Goal: Task Accomplishment & Management: Use online tool/utility

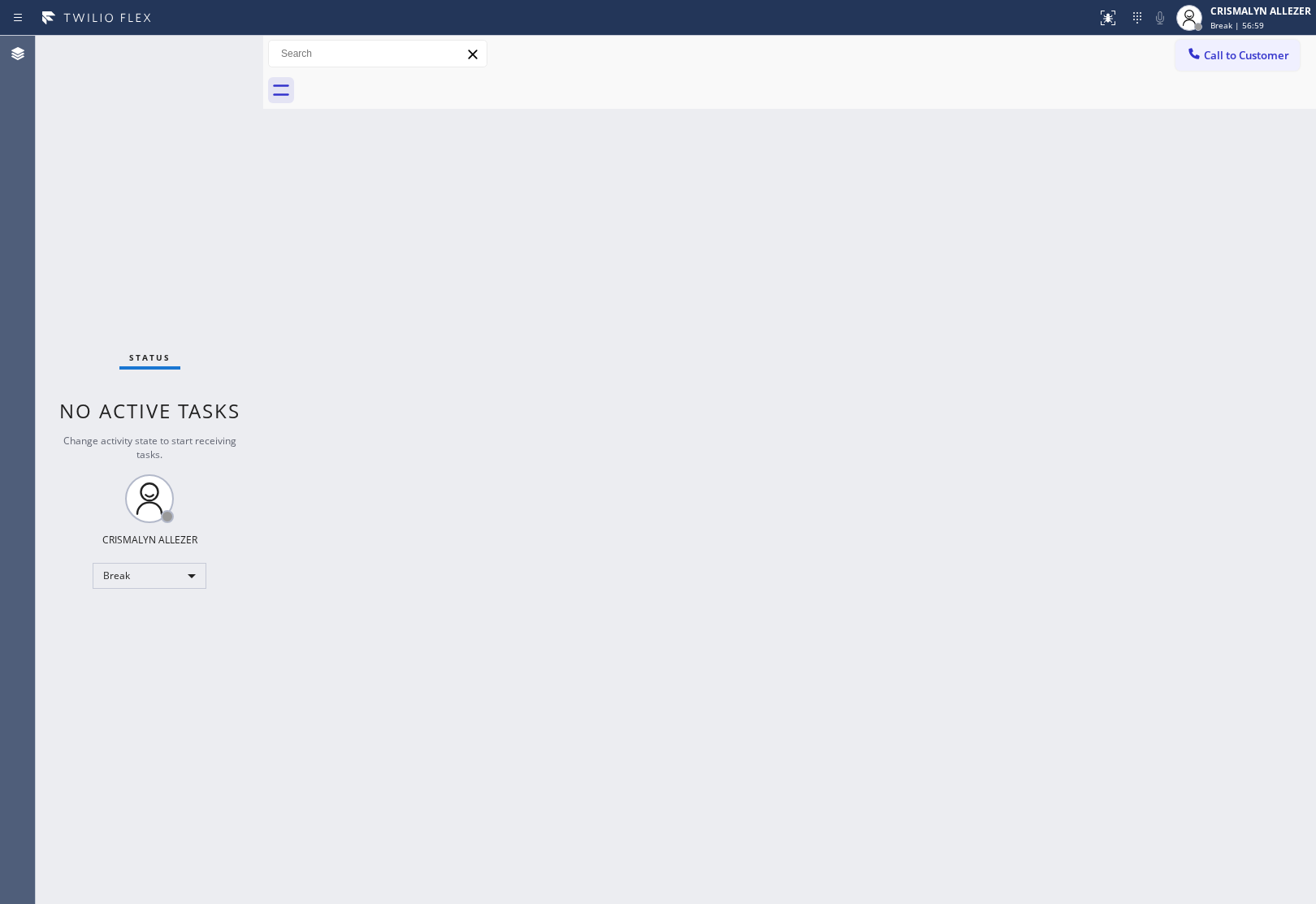
click at [200, 580] on div "Break" at bounding box center [149, 576] width 114 height 26
click at [140, 638] on li "Unavailable" at bounding box center [148, 638] width 111 height 19
click at [187, 568] on div "Unavailable" at bounding box center [149, 576] width 114 height 26
click at [164, 623] on li "Available" at bounding box center [148, 618] width 111 height 19
click at [471, 371] on div "Back to Dashboard Change Sender ID Customers Technicians Select a contact Outbo…" at bounding box center [789, 470] width 1052 height 868
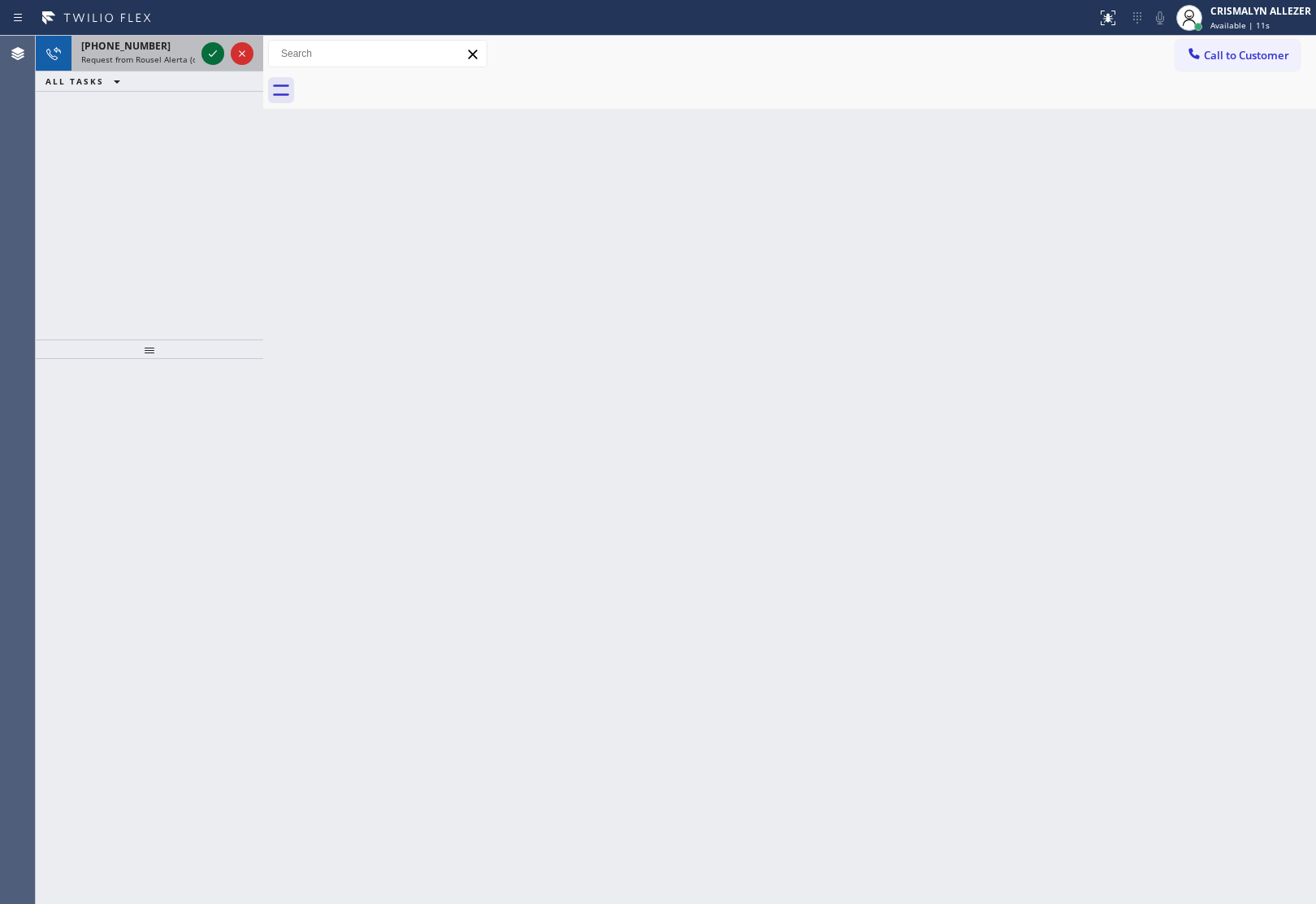
click at [209, 46] on icon at bounding box center [212, 53] width 19 height 19
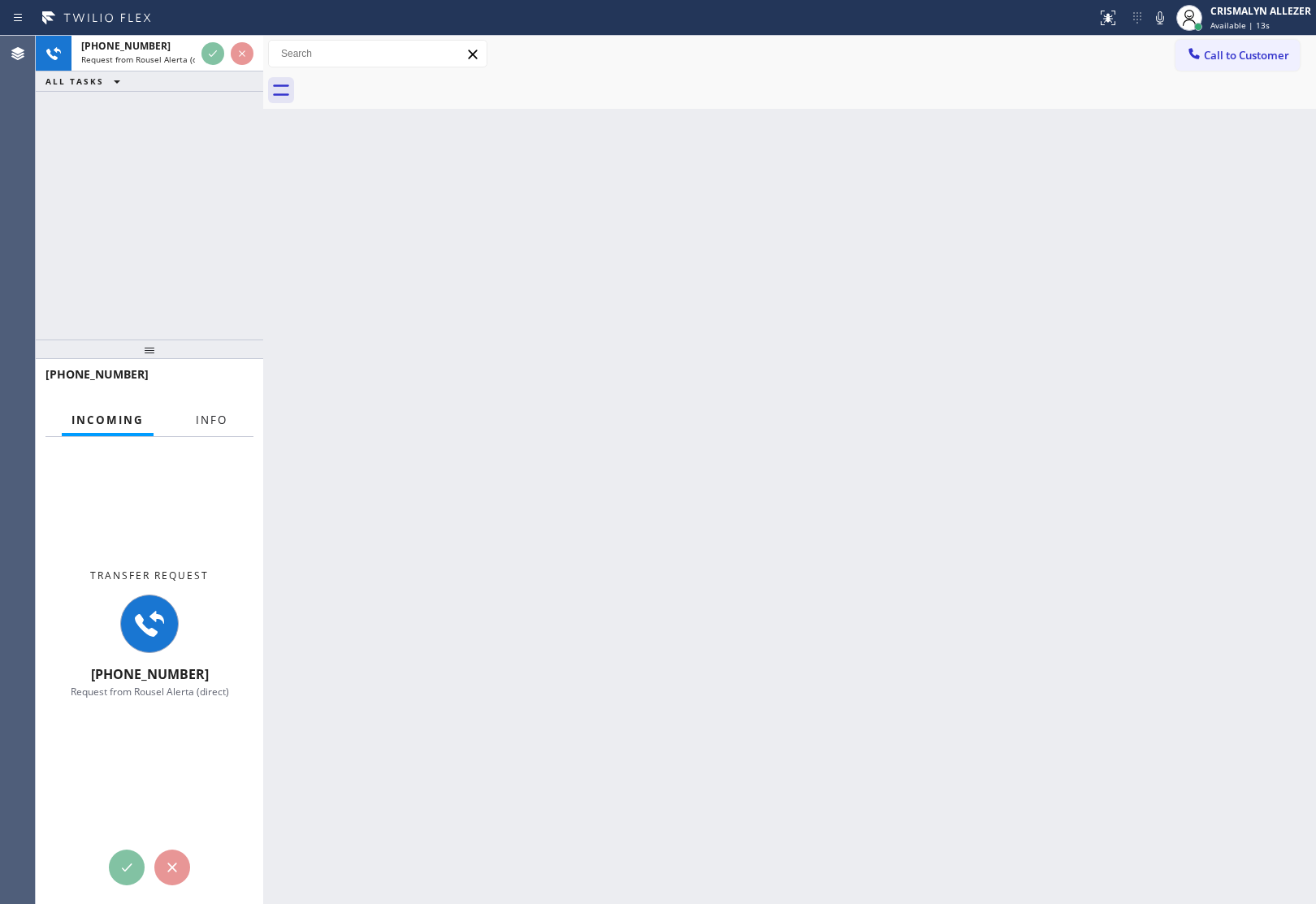
click at [210, 423] on span "Info" at bounding box center [212, 419] width 31 height 15
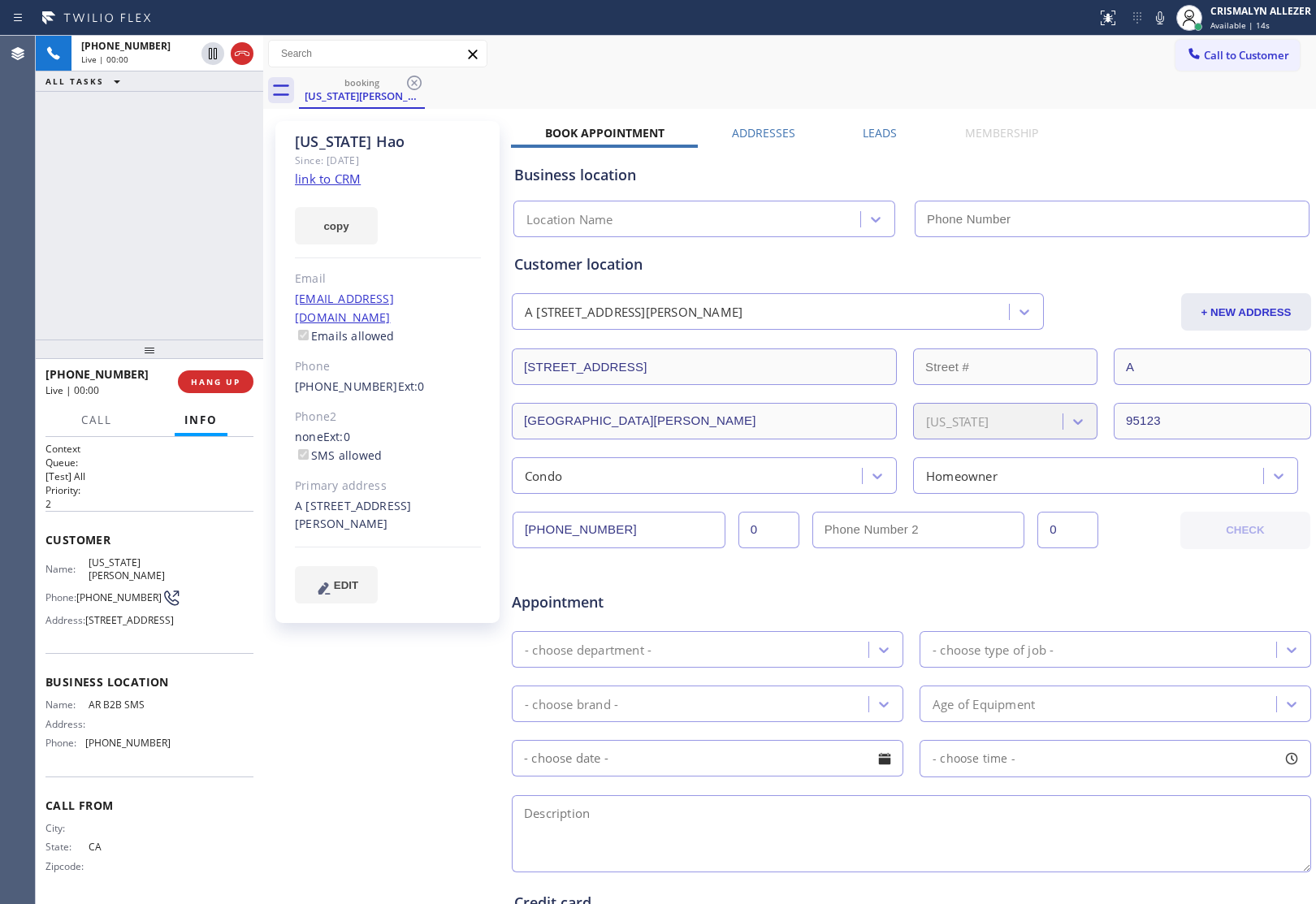
type input "[PHONE_NUMBER]"
click at [1248, 21] on span "Available | 15s" at bounding box center [1239, 24] width 59 height 11
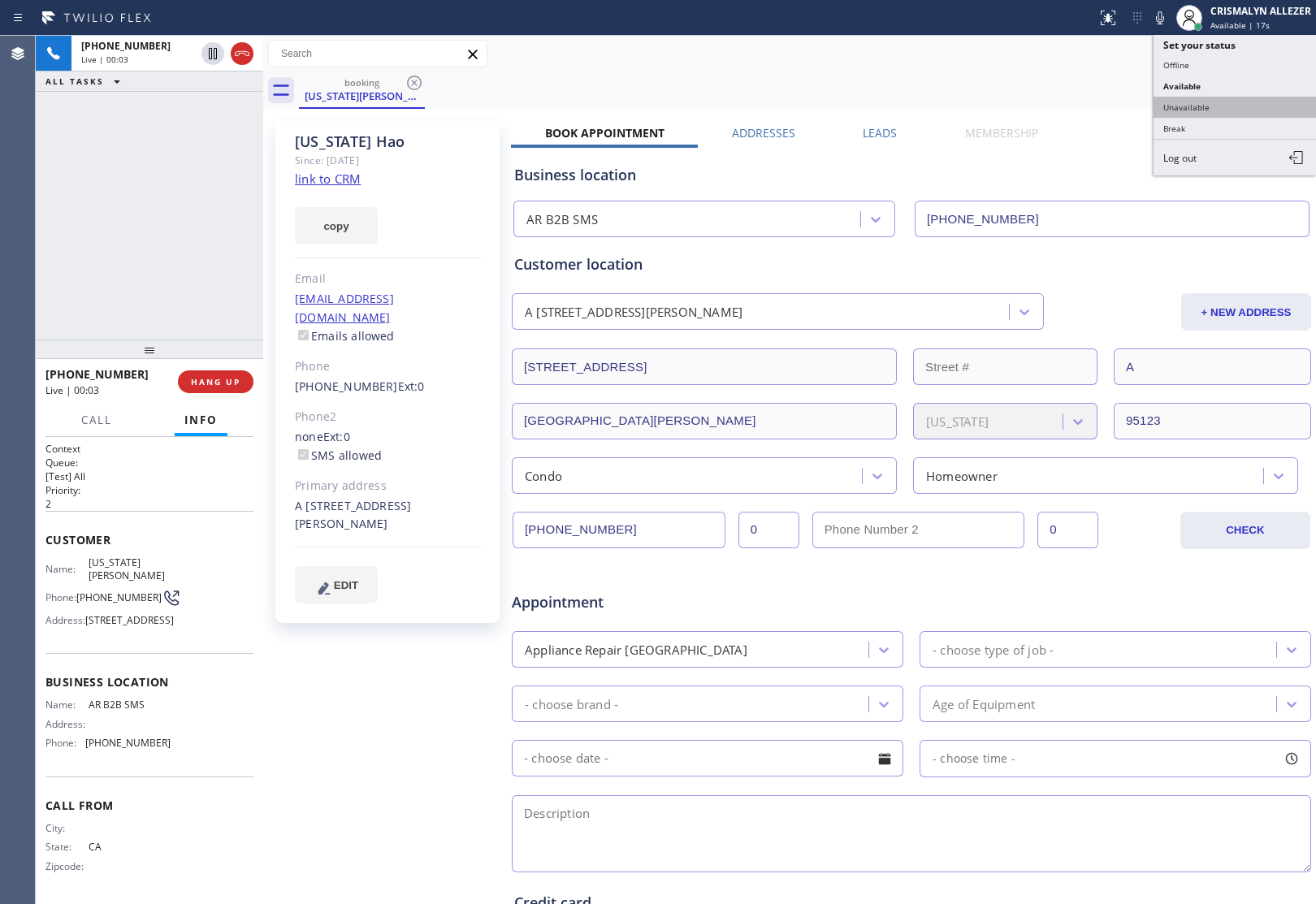
click at [1198, 106] on button "Unavailable" at bounding box center [1234, 107] width 163 height 21
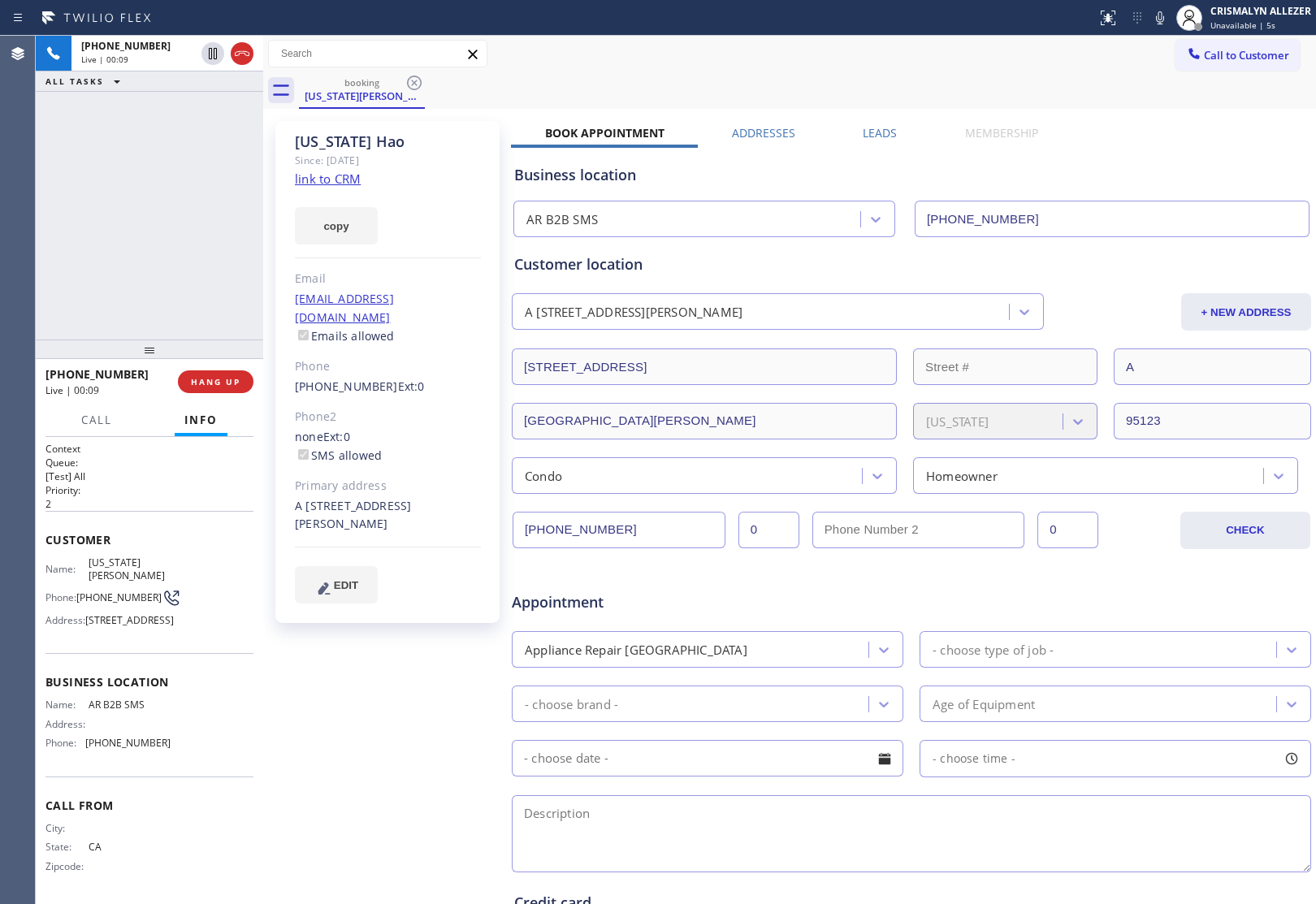
click at [184, 207] on div "+14086301417 Live | 00:09 ALL TASKS ALL TASKS ACTIVE TASKS TASKS IN WRAP UP" at bounding box center [149, 187] width 227 height 304
click at [205, 382] on span "COMPLETE" at bounding box center [212, 381] width 56 height 11
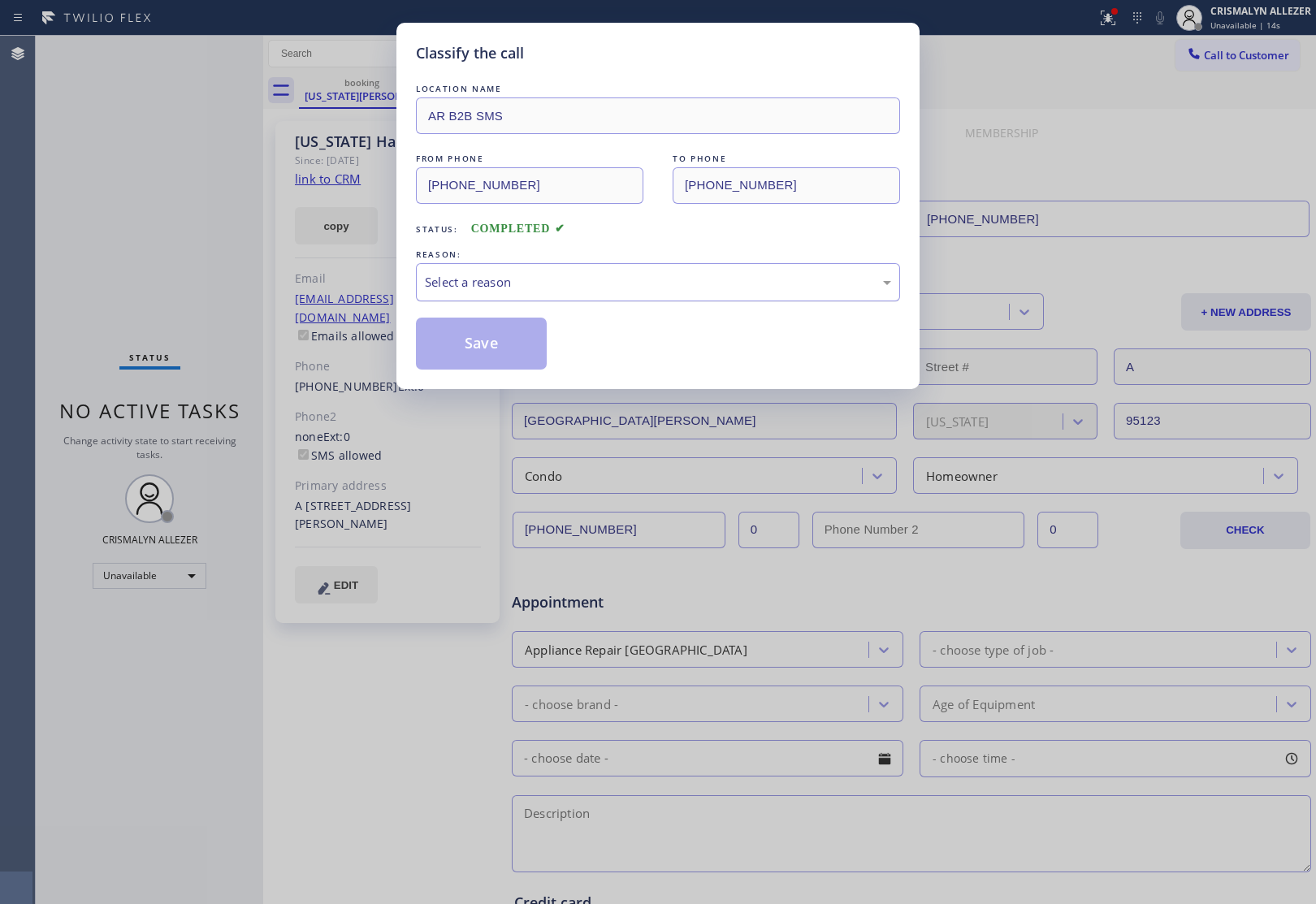
click at [658, 285] on div "Select a reason" at bounding box center [658, 282] width 467 height 18
click at [486, 352] on button "Save" at bounding box center [481, 344] width 131 height 52
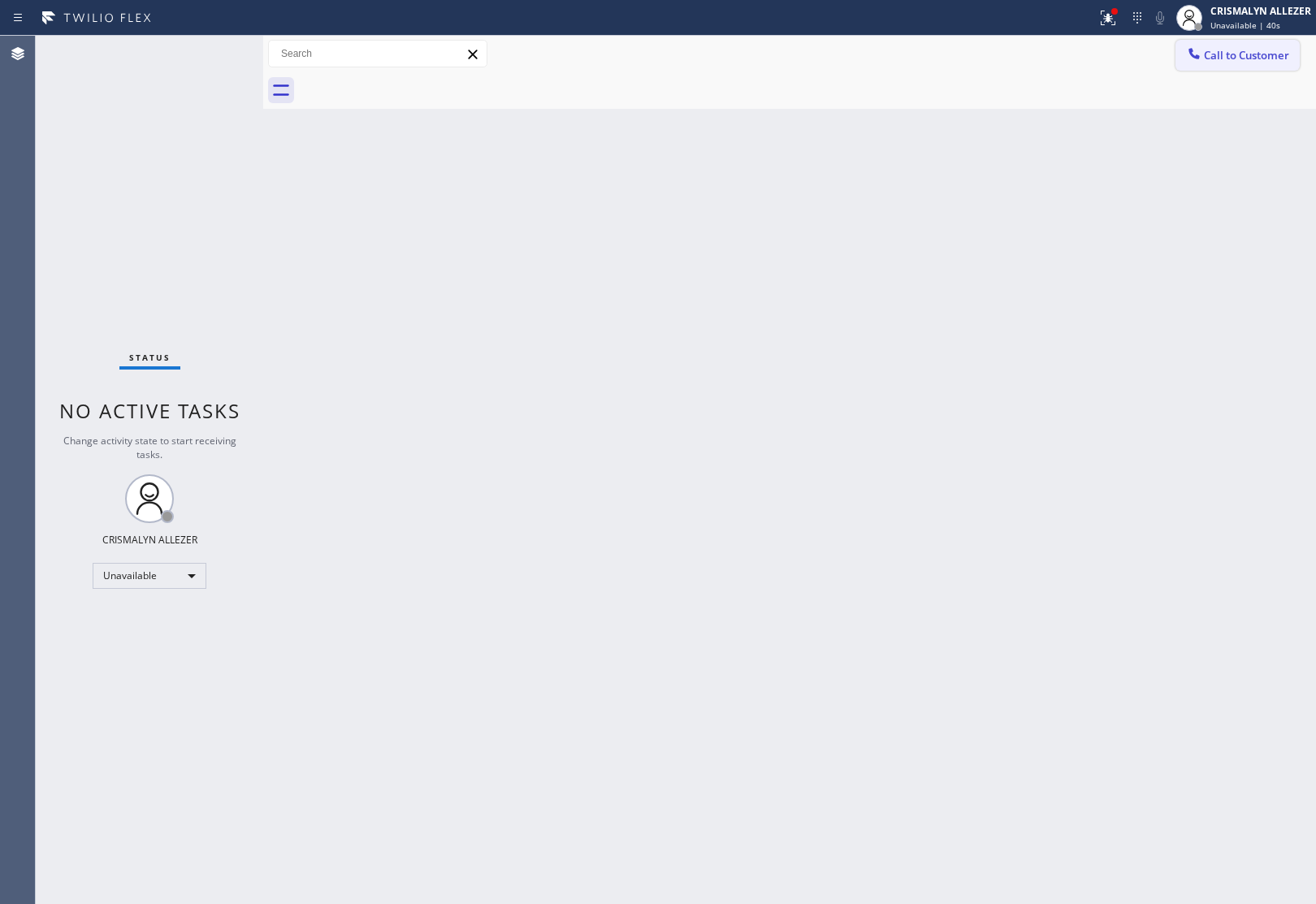
click at [1212, 50] on span "Call to Customer" at bounding box center [1246, 55] width 85 height 15
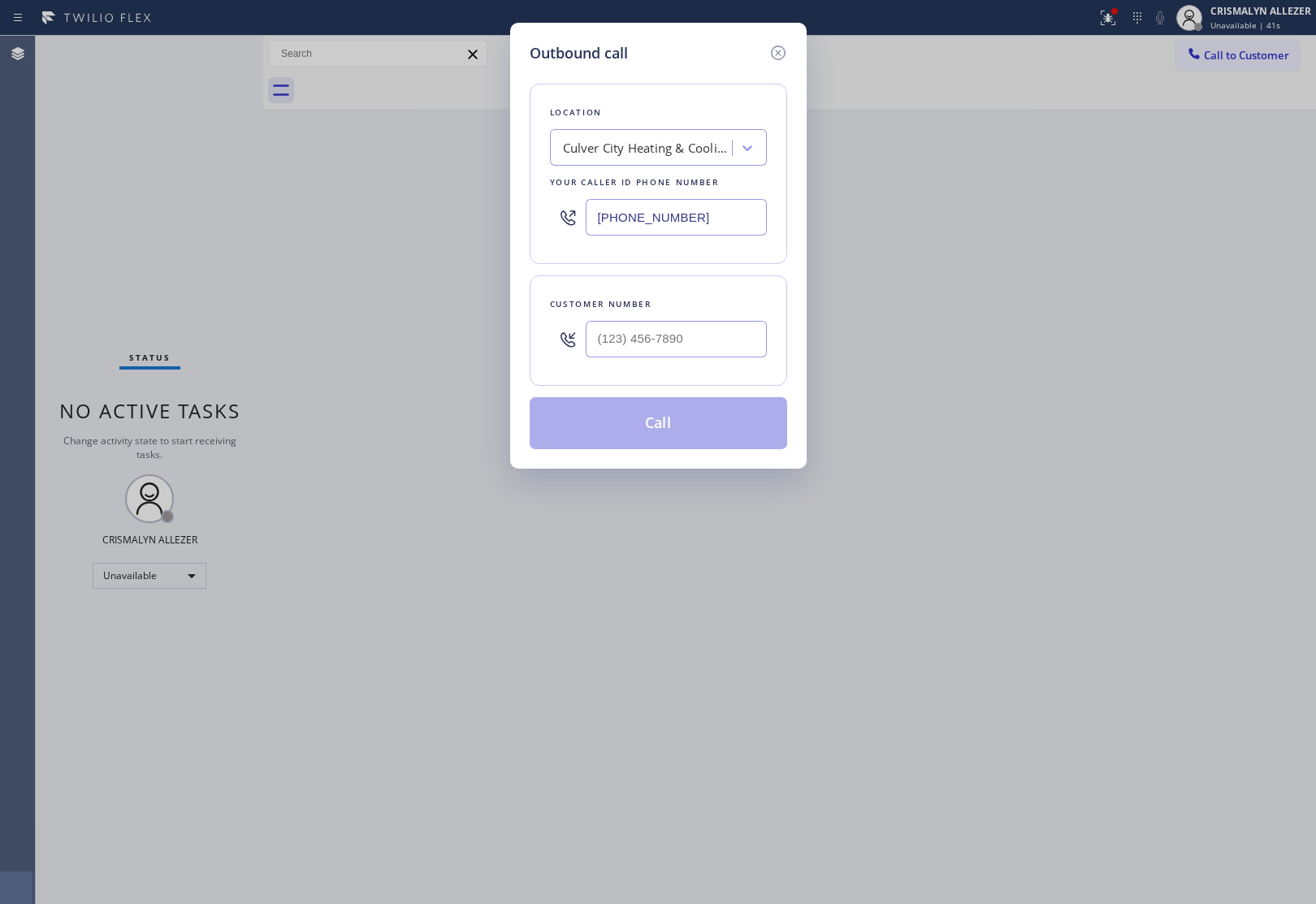
click at [650, 155] on div "Culver City Heating & Cooling Climate Control" at bounding box center [648, 148] width 171 height 18
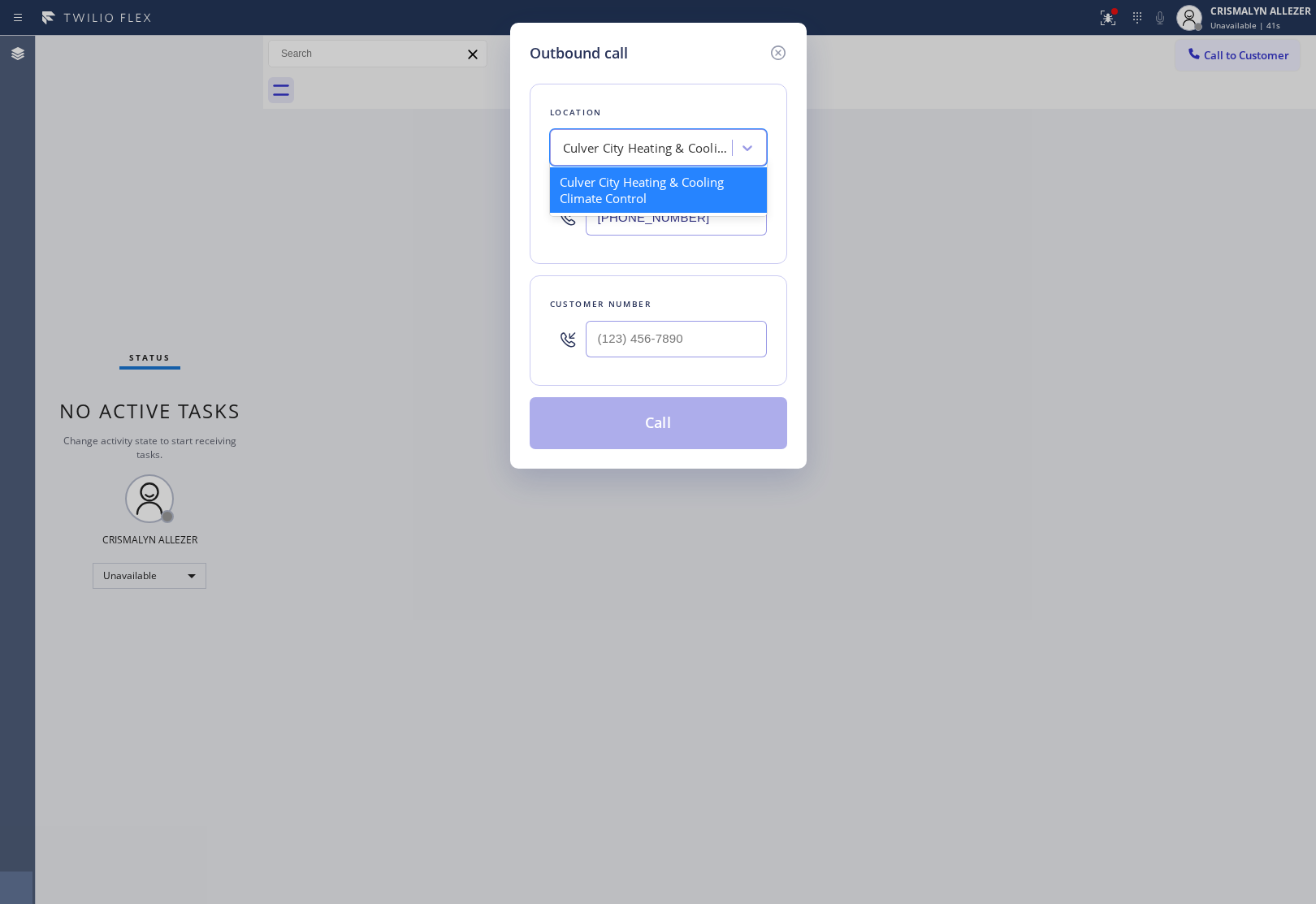
paste input "5 Star Appliance Repair"
type input "5 Star Appliance Repair"
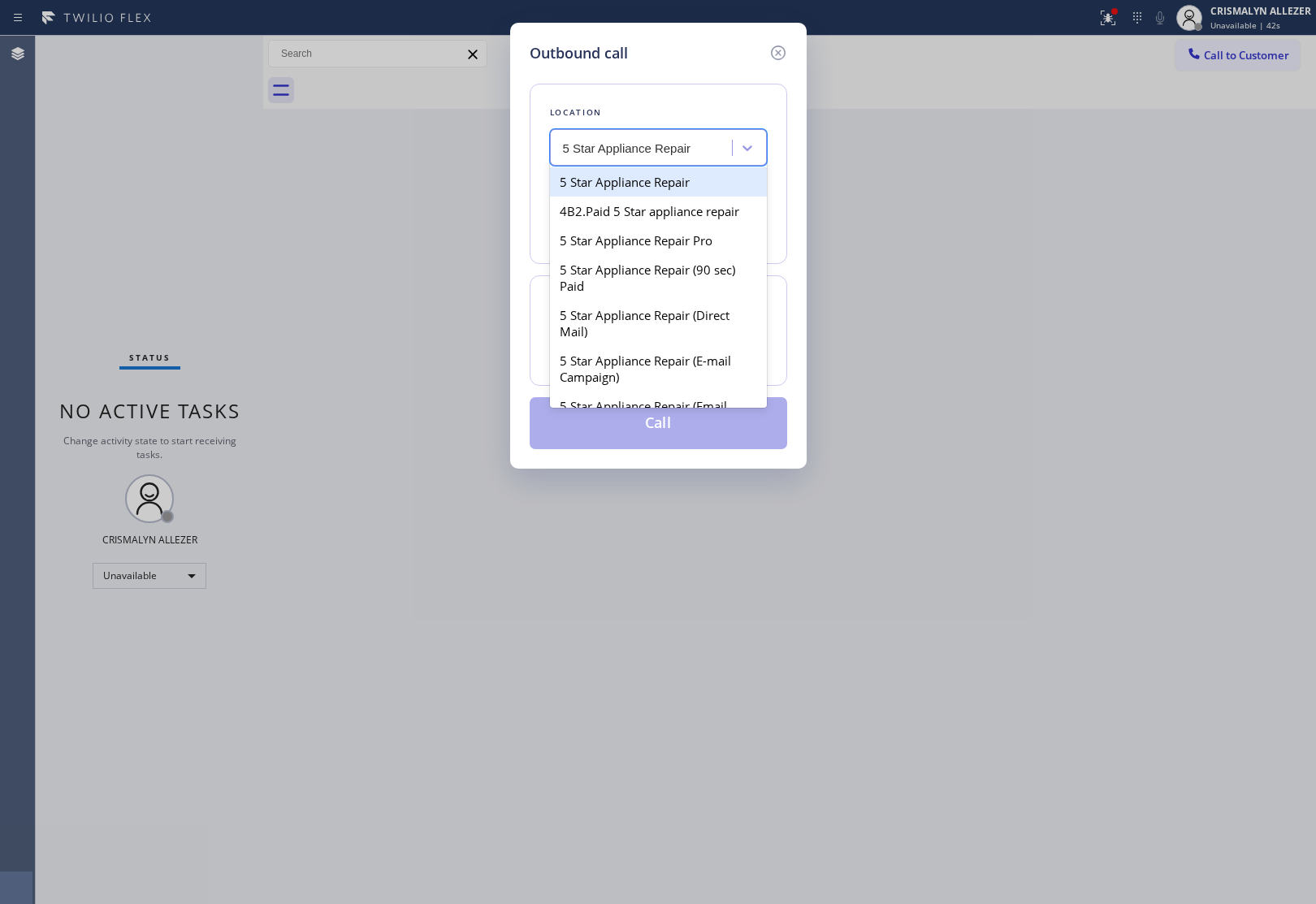
click at [638, 184] on div "5 Star Appliance Repair" at bounding box center [658, 182] width 217 height 30
type input "[PHONE_NUMBER]"
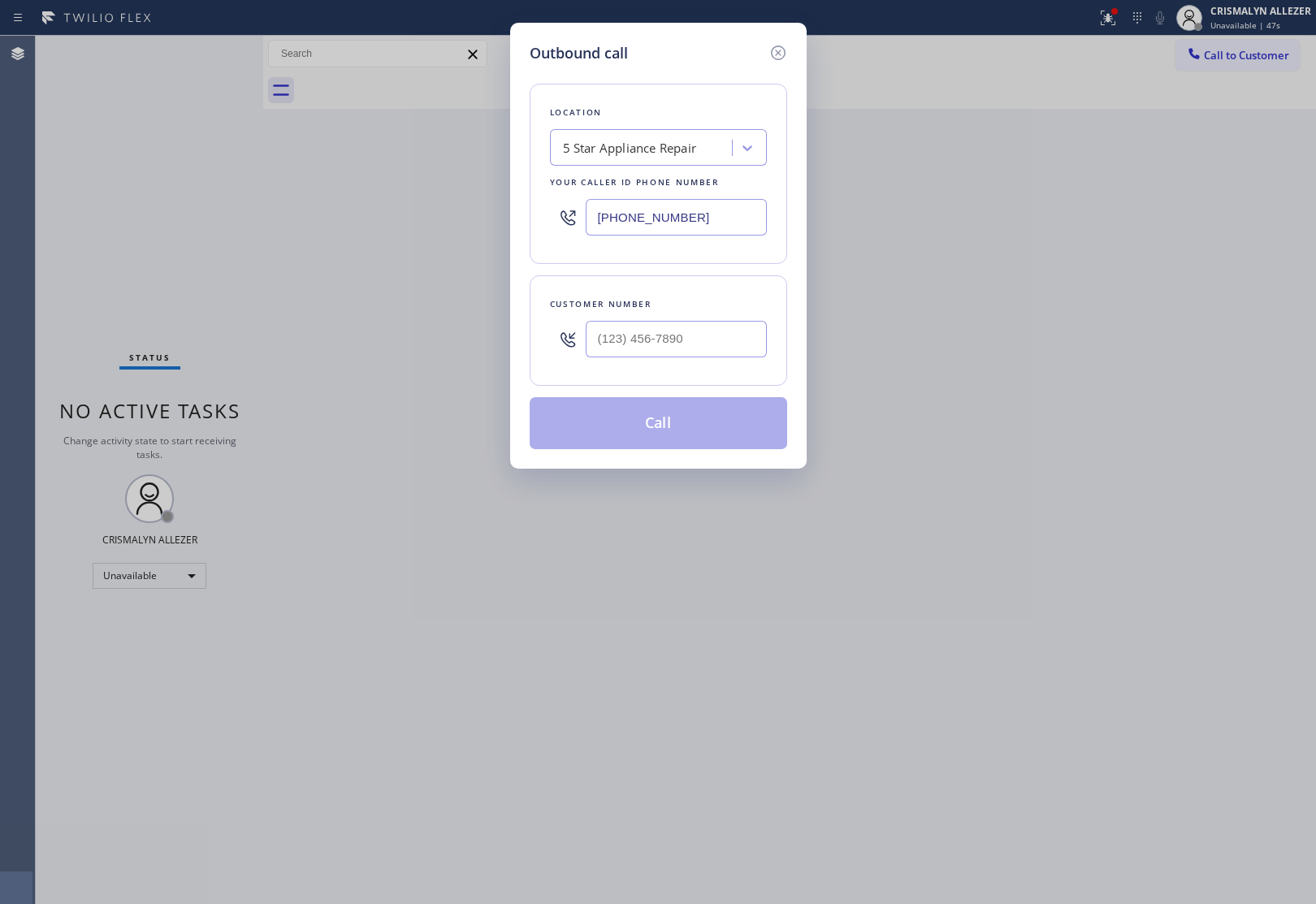
click at [658, 339] on input "text" at bounding box center [676, 339] width 181 height 37
paste input "408) 630-1417"
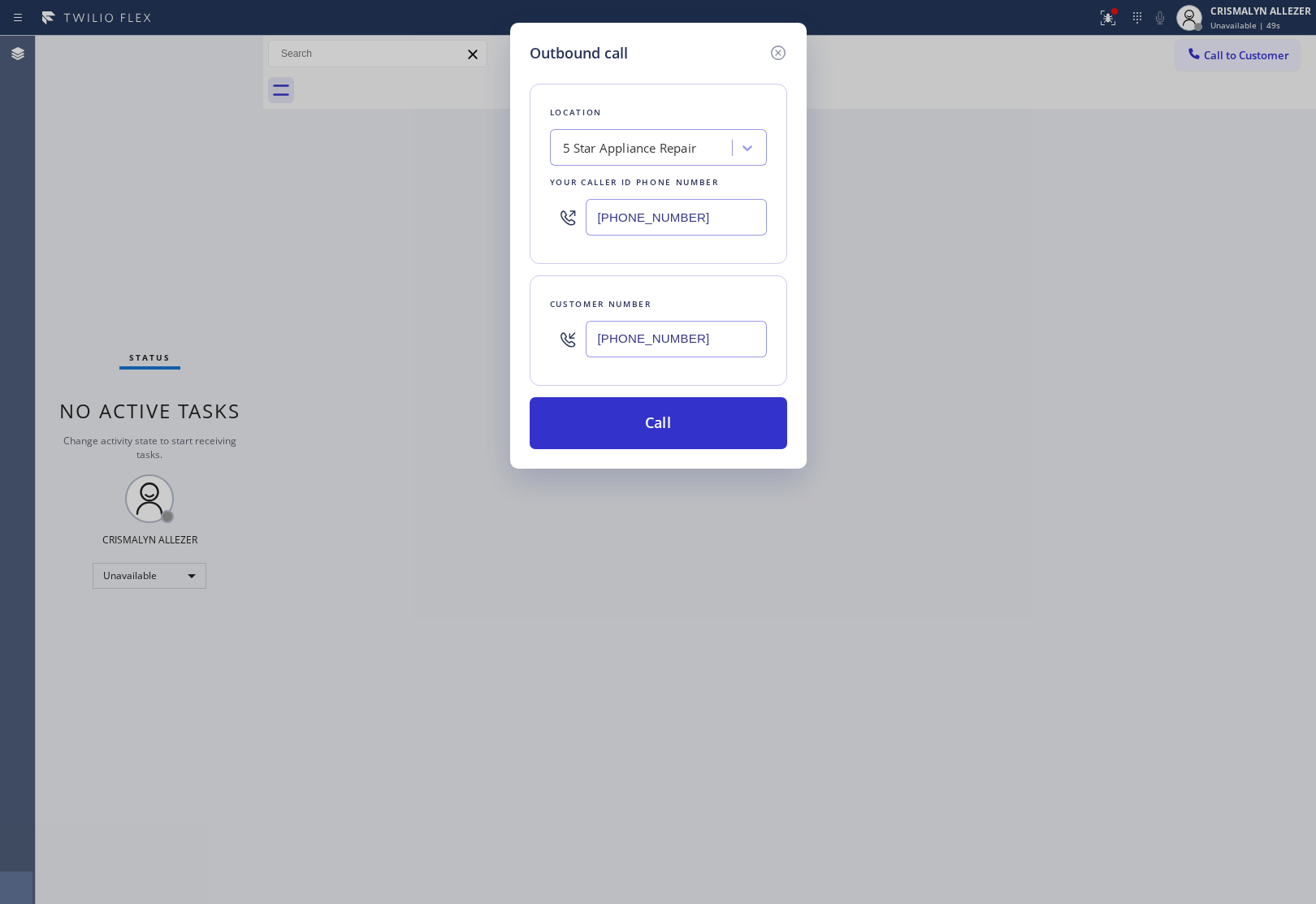
type input "[PHONE_NUMBER]"
click at [382, 551] on div "Outbound call Location 5 Star Appliance Repair Your caller id phone number (855…" at bounding box center [658, 452] width 1316 height 904
click at [782, 53] on icon at bounding box center [778, 52] width 19 height 19
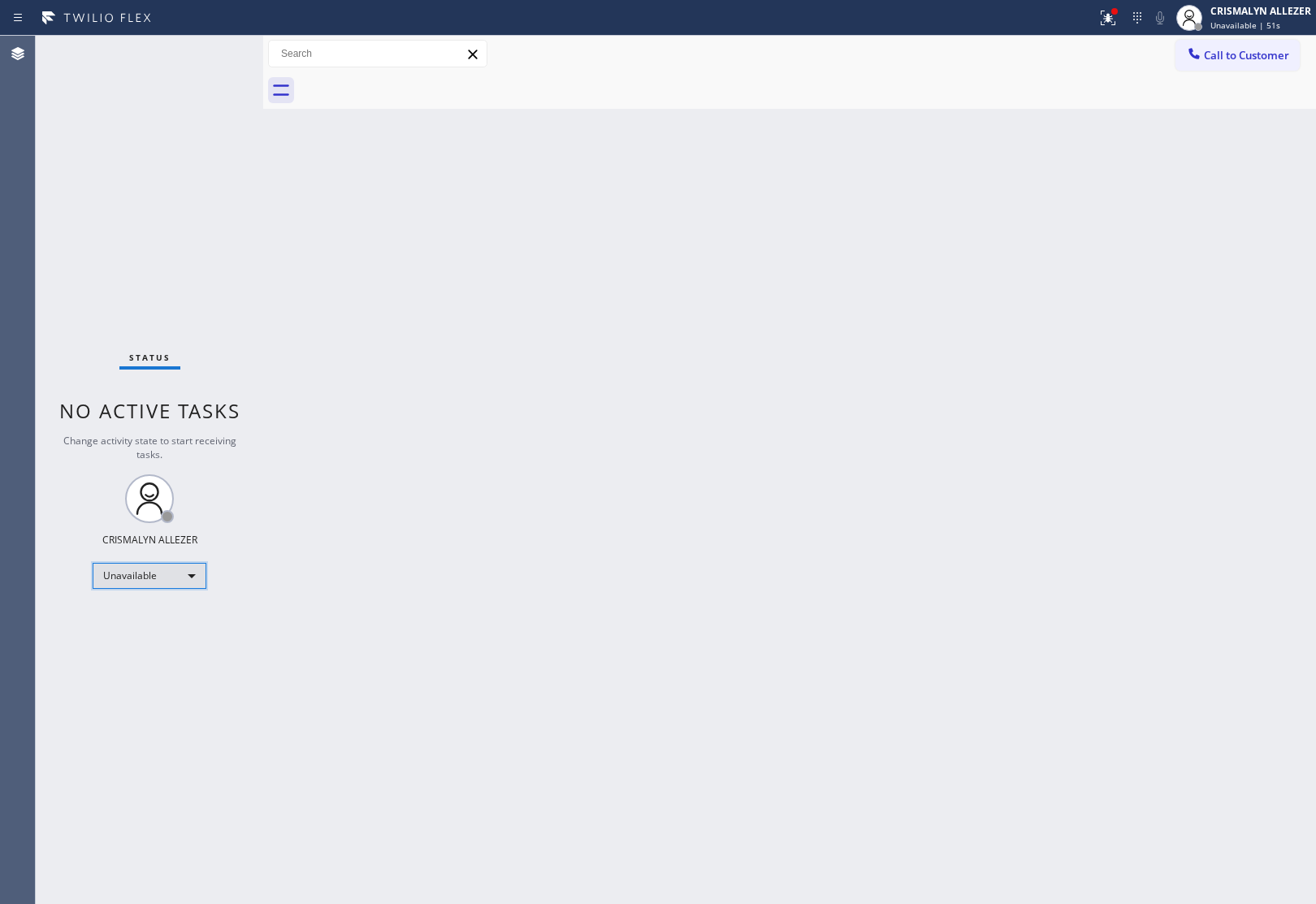
click at [188, 577] on div "Unavailable" at bounding box center [149, 576] width 114 height 26
click at [158, 622] on li "Available" at bounding box center [148, 618] width 111 height 19
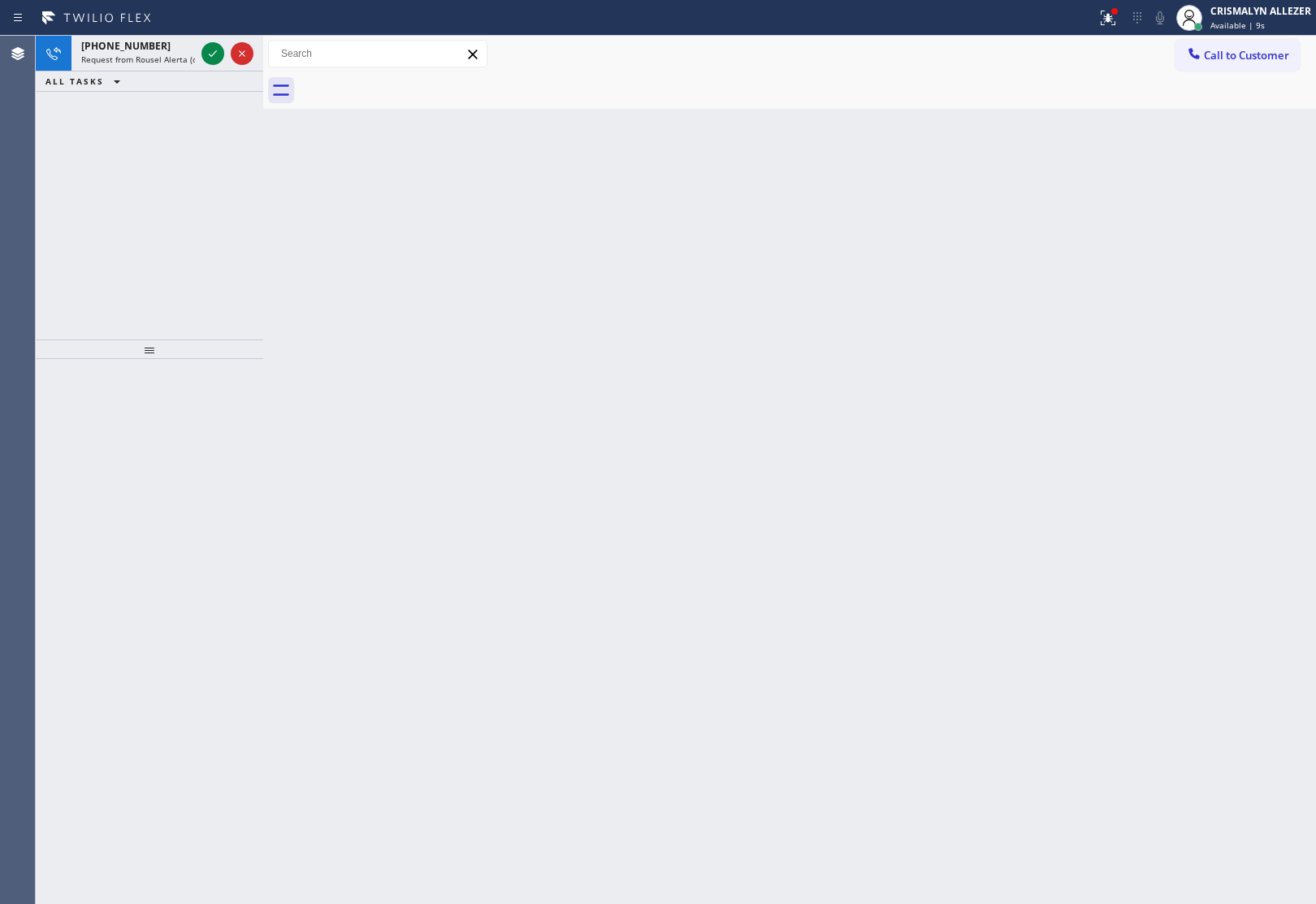
click at [17, 132] on div "Agent Desktop" at bounding box center [17, 470] width 35 height 868
click at [212, 51] on icon at bounding box center [212, 53] width 19 height 19
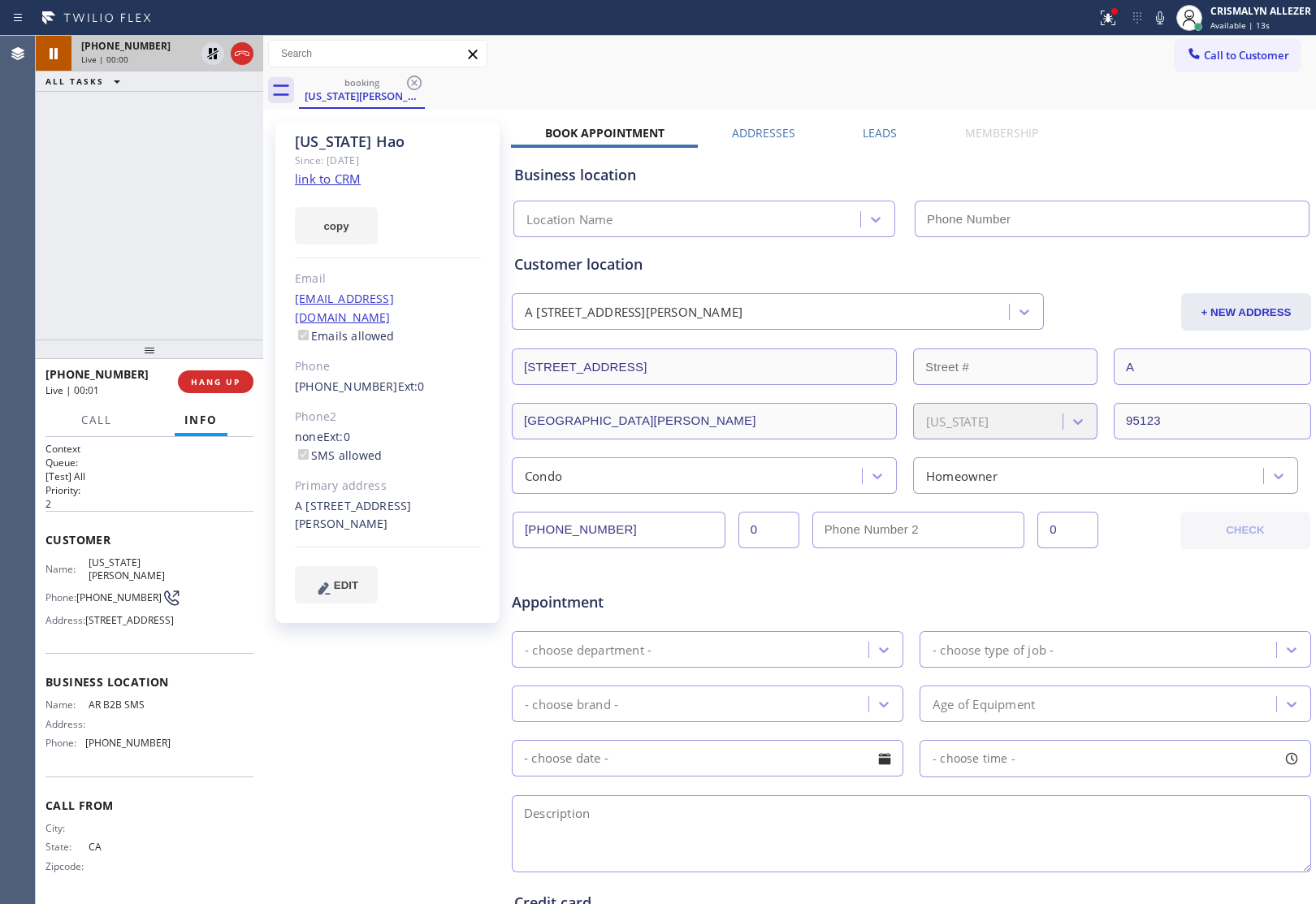
type input "[PHONE_NUMBER]"
click at [1244, 30] on div "CRISMALYN ALLEZER Available | 22s" at bounding box center [1261, 17] width 109 height 29
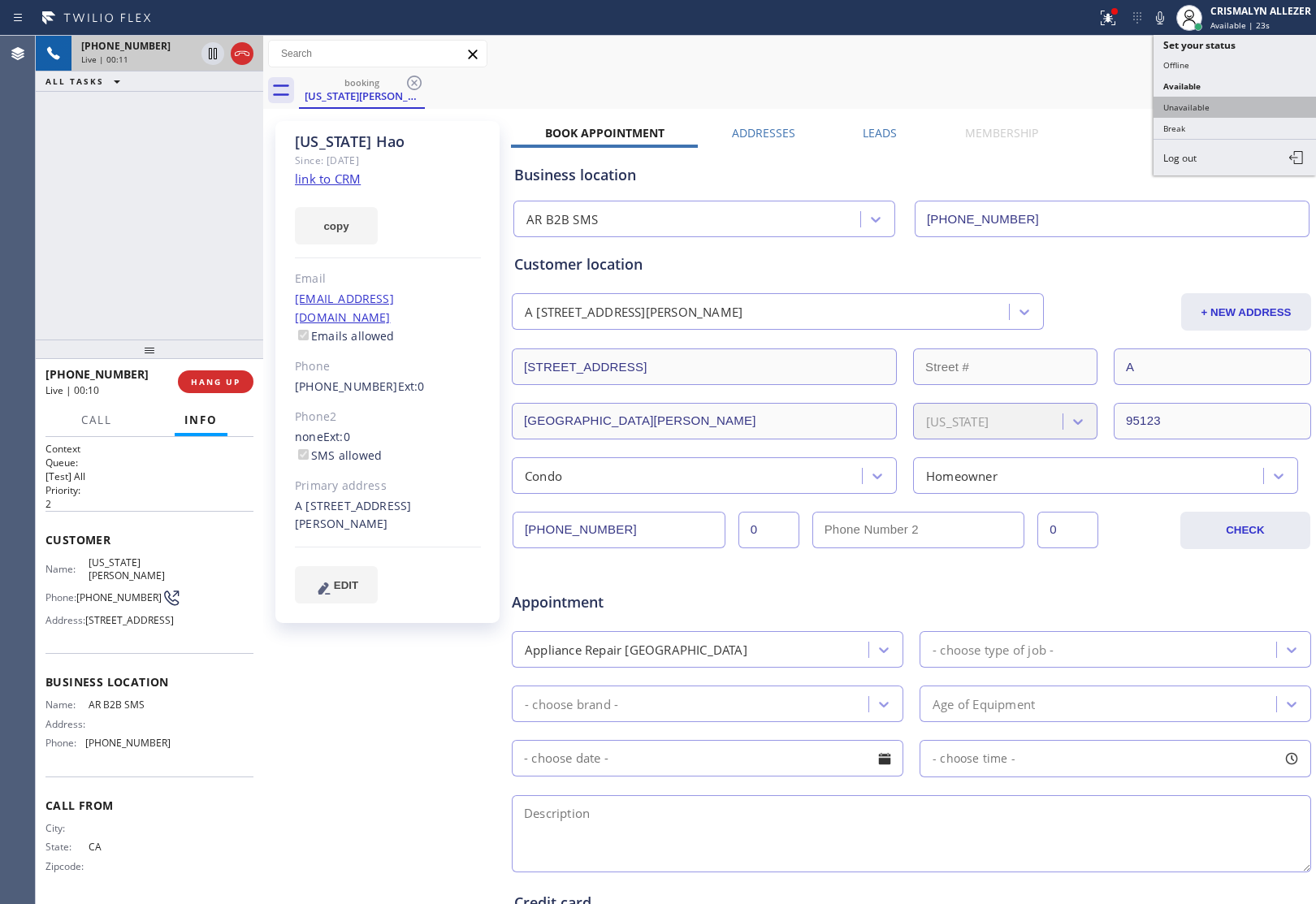
click at [1215, 106] on button "Unavailable" at bounding box center [1234, 107] width 163 height 21
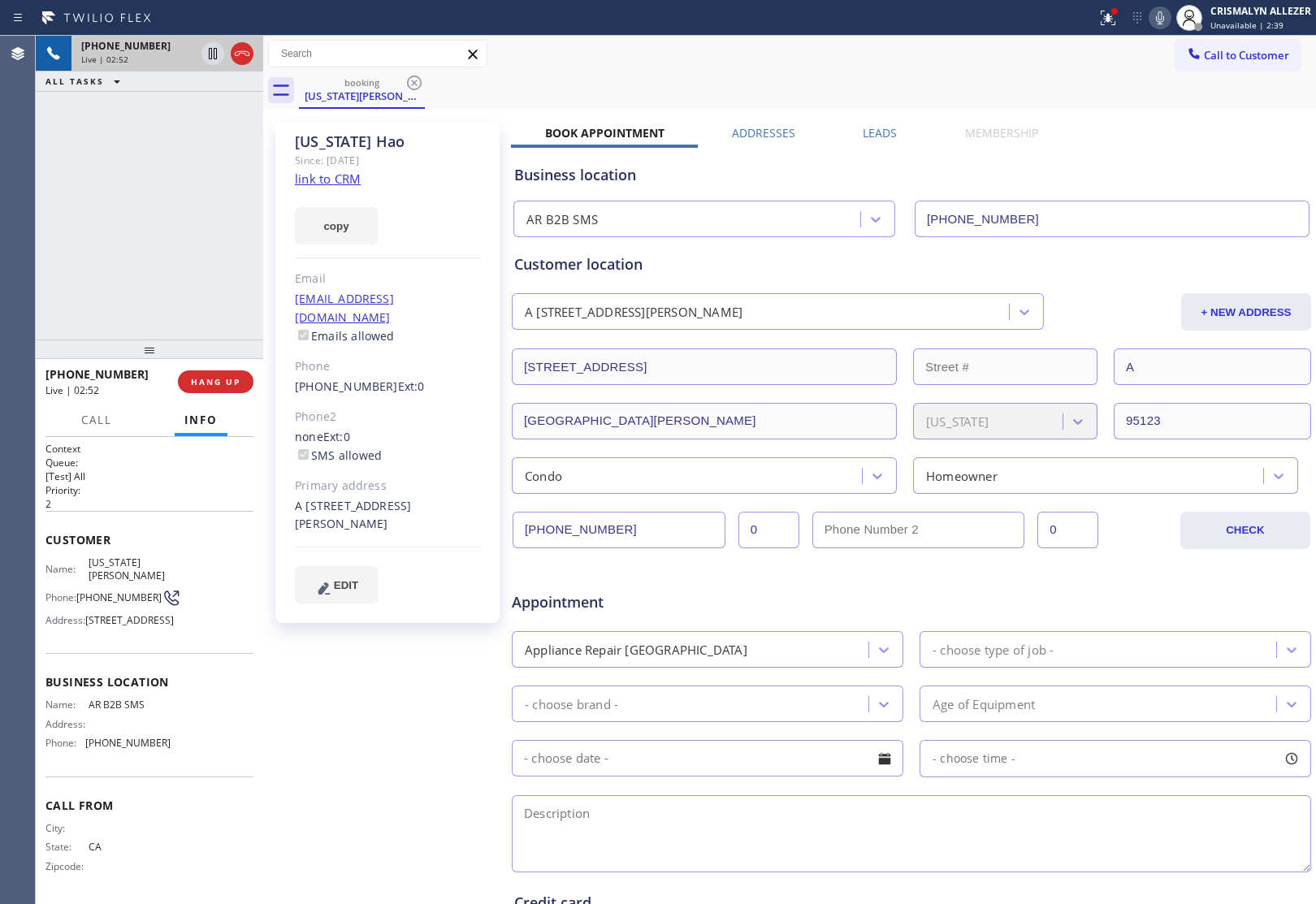
click at [1155, 18] on icon at bounding box center [1159, 17] width 19 height 19
click at [1166, 21] on icon at bounding box center [1159, 17] width 19 height 19
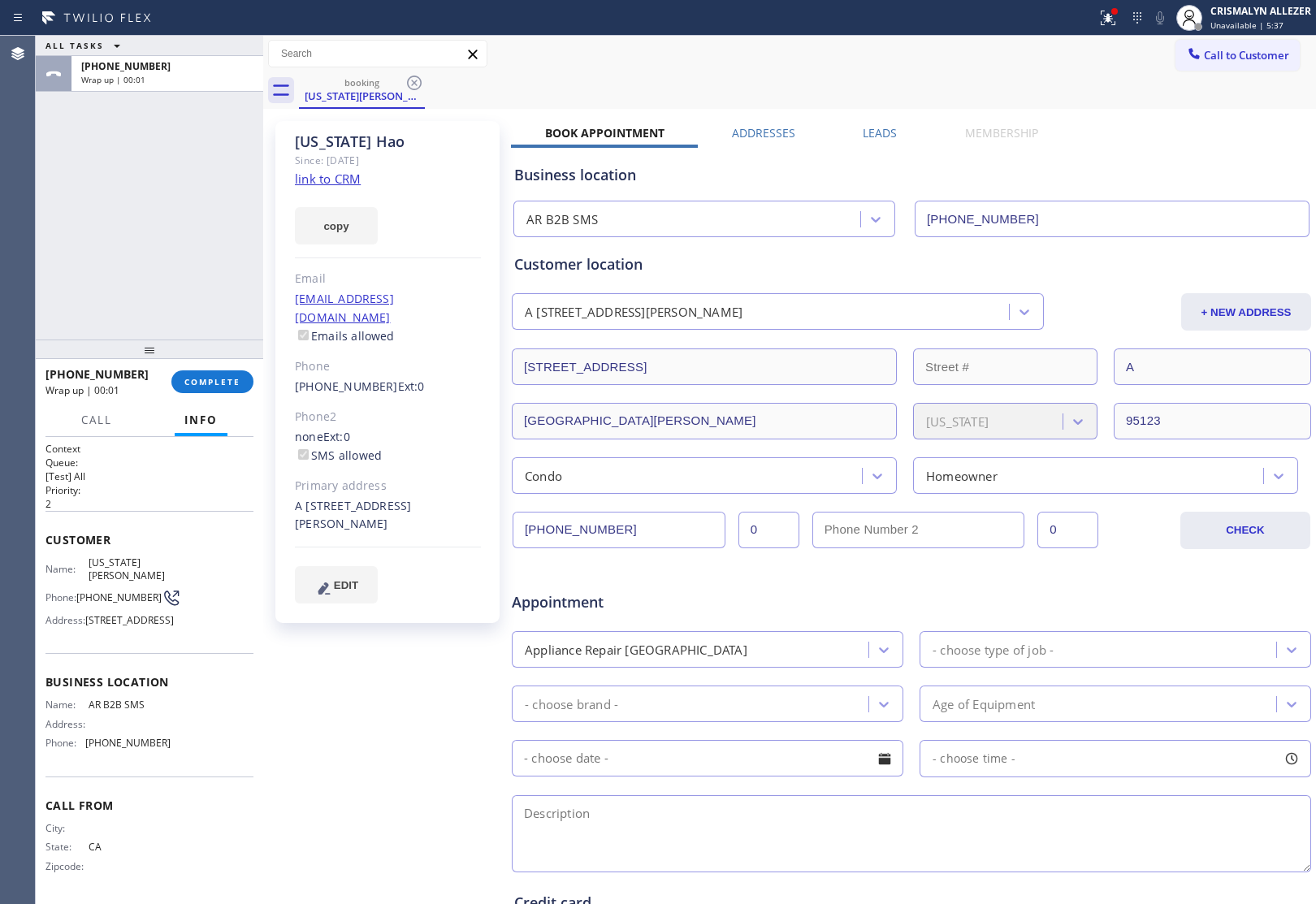
click at [176, 653] on div "Customer Name: Virginia Hao Phone: (408) 630-1417 Address: 687 Chemeketa Dr APT…" at bounding box center [149, 581] width 208 height 142
click at [201, 384] on span "COMPLETE" at bounding box center [212, 381] width 56 height 11
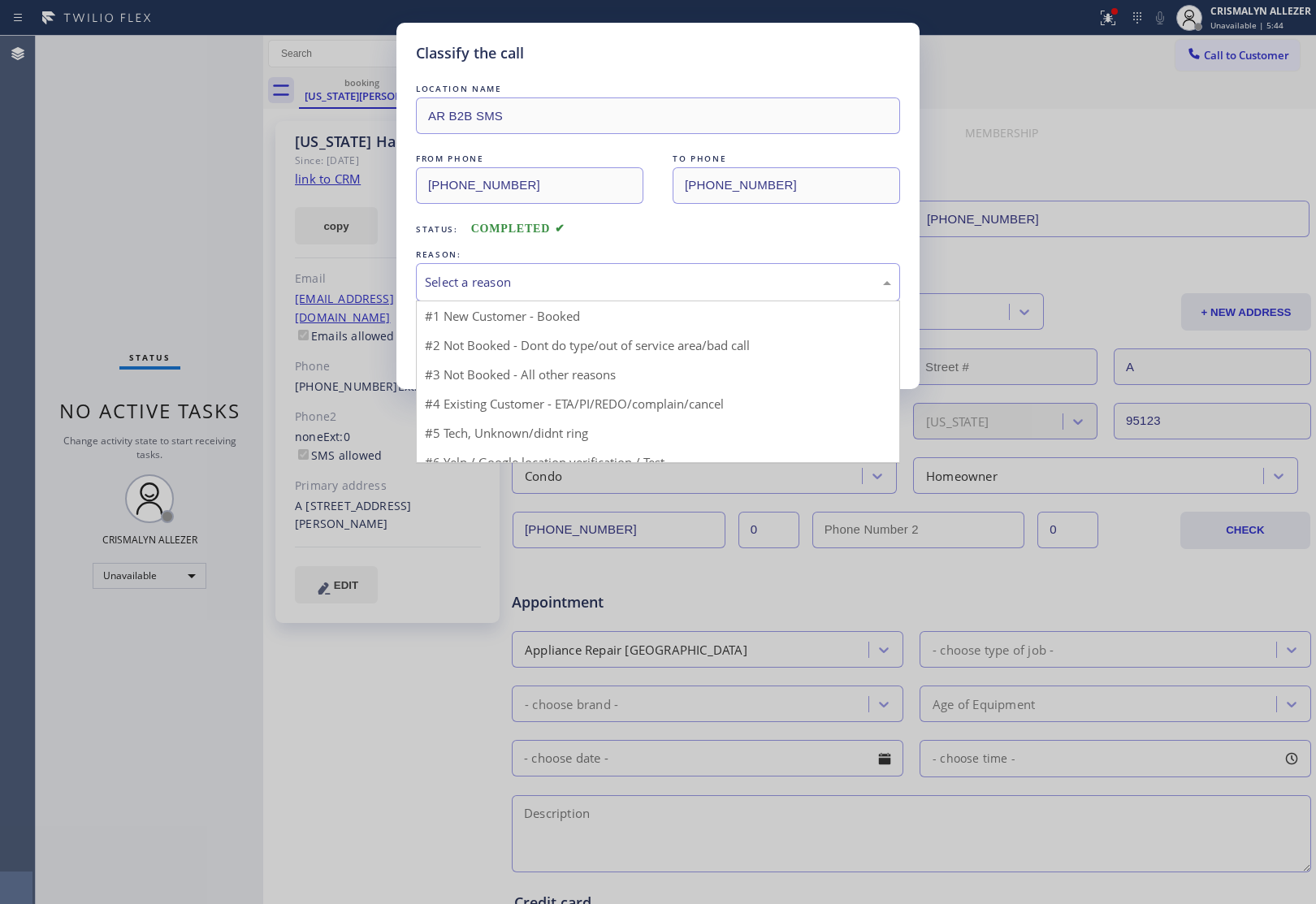
click at [668, 285] on div "Select a reason" at bounding box center [658, 282] width 467 height 18
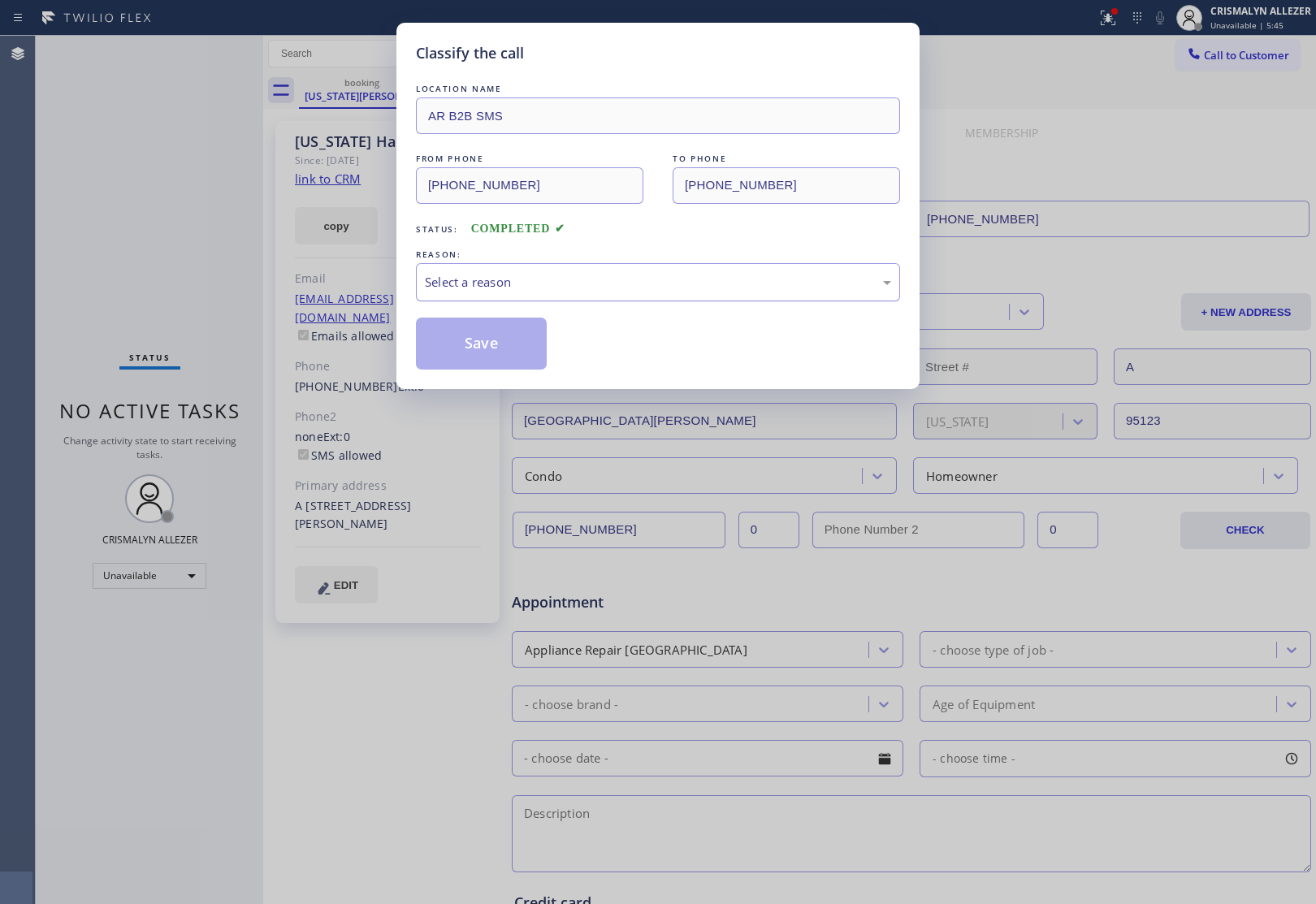
click at [565, 278] on div "Select a reason" at bounding box center [658, 282] width 467 height 18
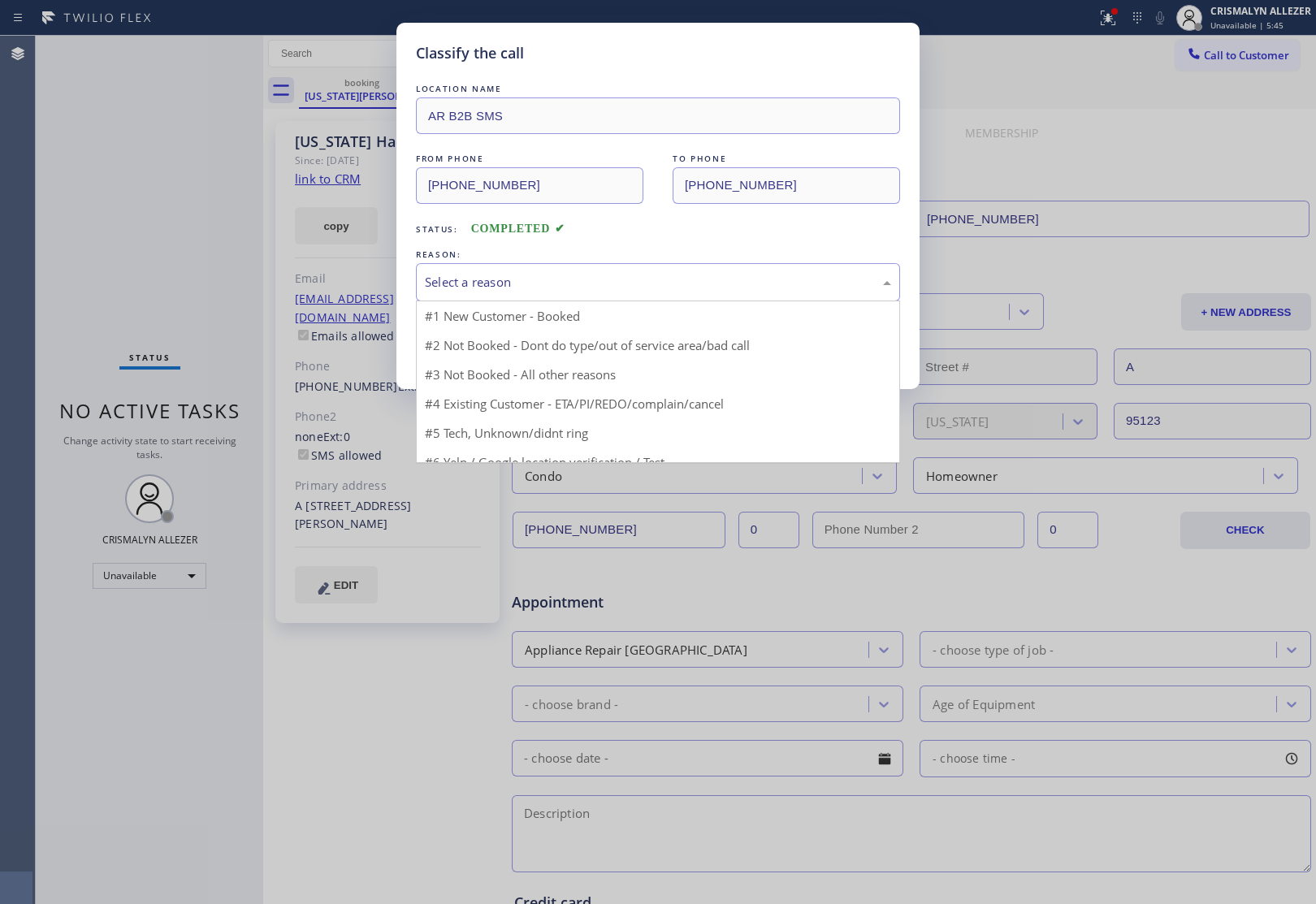
click at [565, 278] on div "Select a reason" at bounding box center [658, 282] width 467 height 18
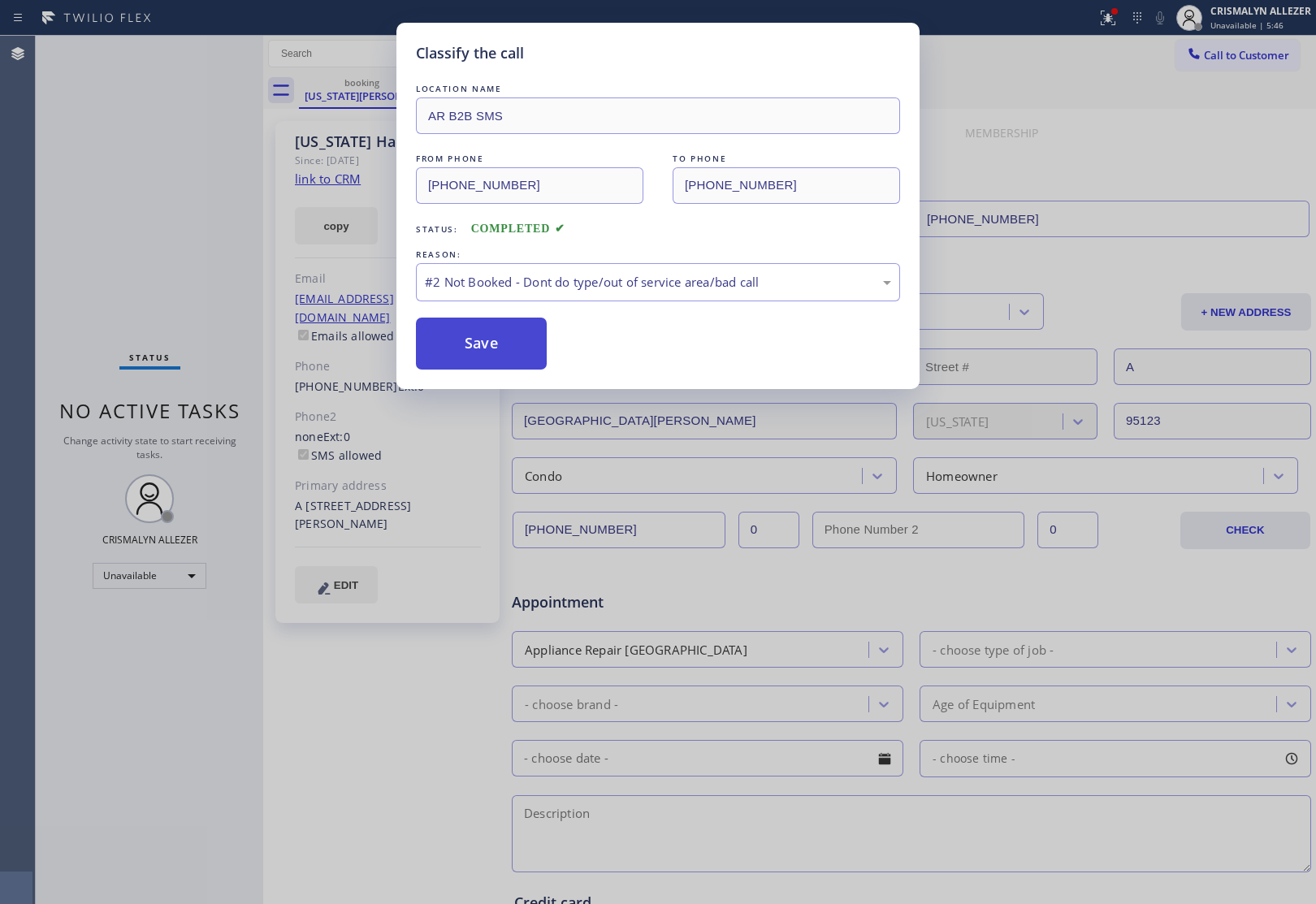
click at [481, 334] on button "Save" at bounding box center [481, 344] width 131 height 52
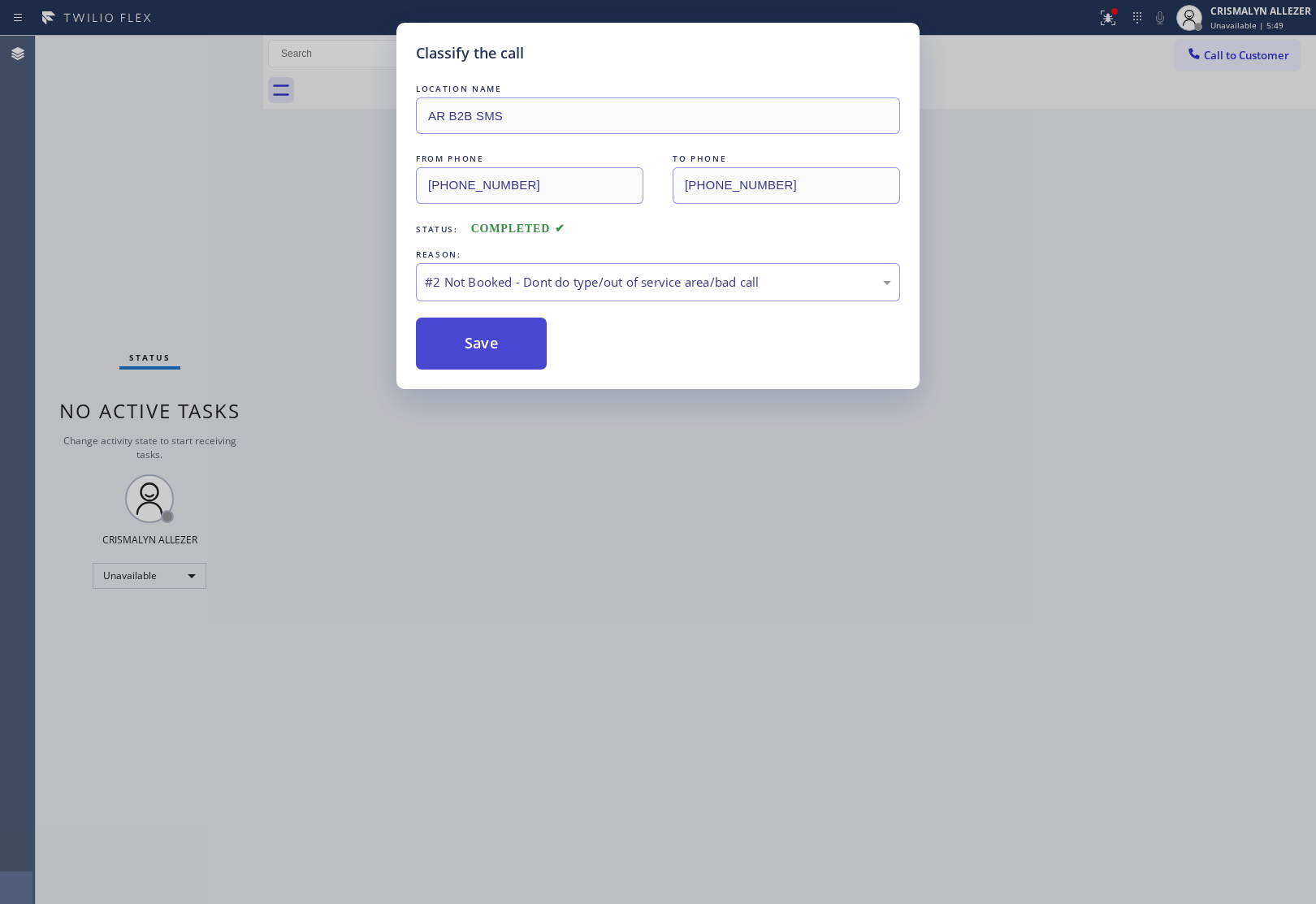
drag, startPoint x: 440, startPoint y: 344, endPoint x: 528, endPoint y: 321, distance: 91.0
click at [468, 337] on button "Save" at bounding box center [481, 344] width 131 height 52
click at [874, 61] on div "Classify the call" at bounding box center [658, 53] width 484 height 22
click at [821, 67] on div "LOCATION NAME AR B2B SMS FROM PHONE (408) 630-1417 TO PHONE (833) 692-2271 Stat…" at bounding box center [658, 217] width 484 height 305
click at [444, 350] on button "Save" at bounding box center [481, 344] width 131 height 52
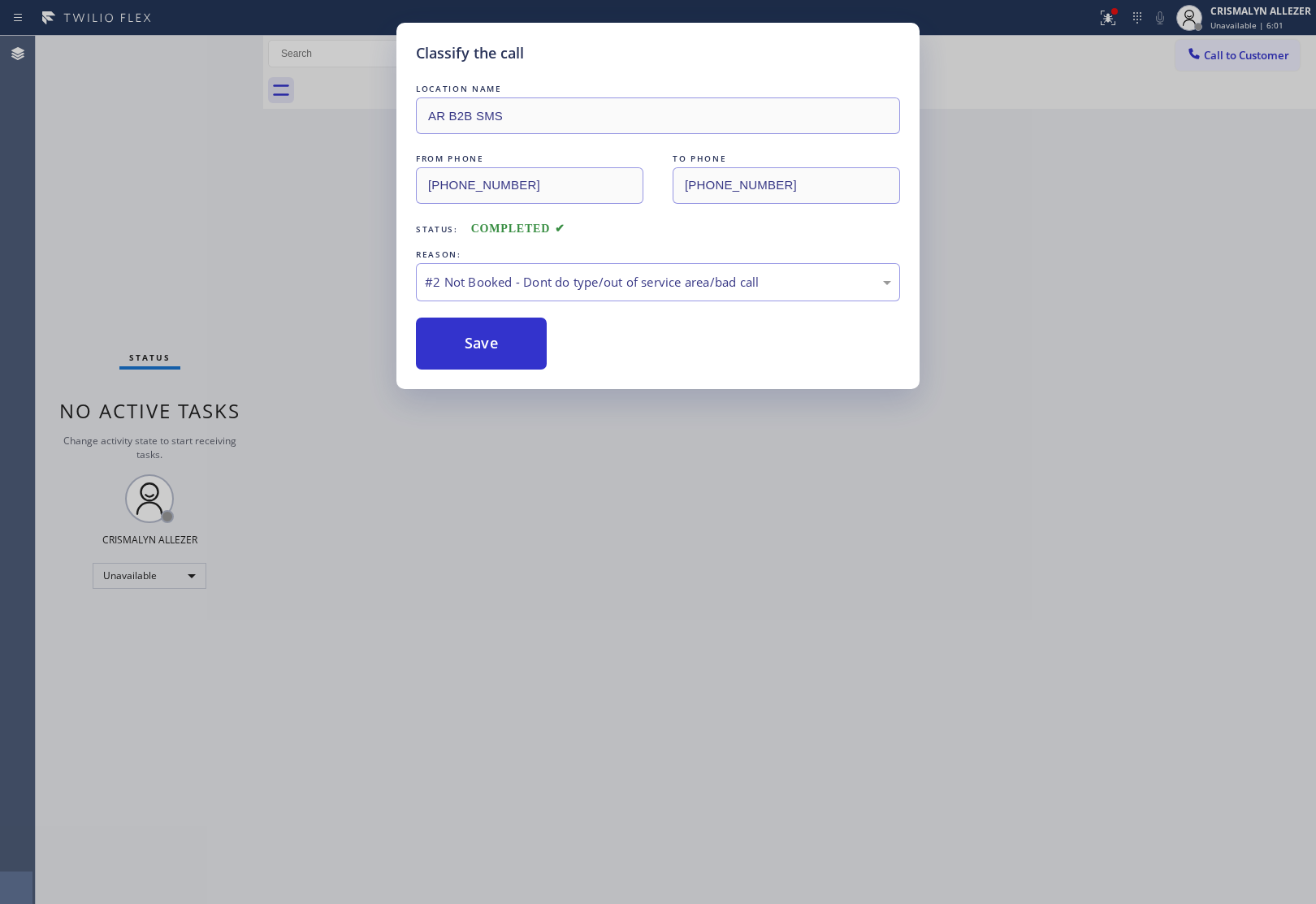
click at [1016, 396] on div "Classify the call LOCATION NAME AR B2B SMS FROM PHONE (408) 630-1417 TO PHONE (…" at bounding box center [658, 452] width 1316 height 904
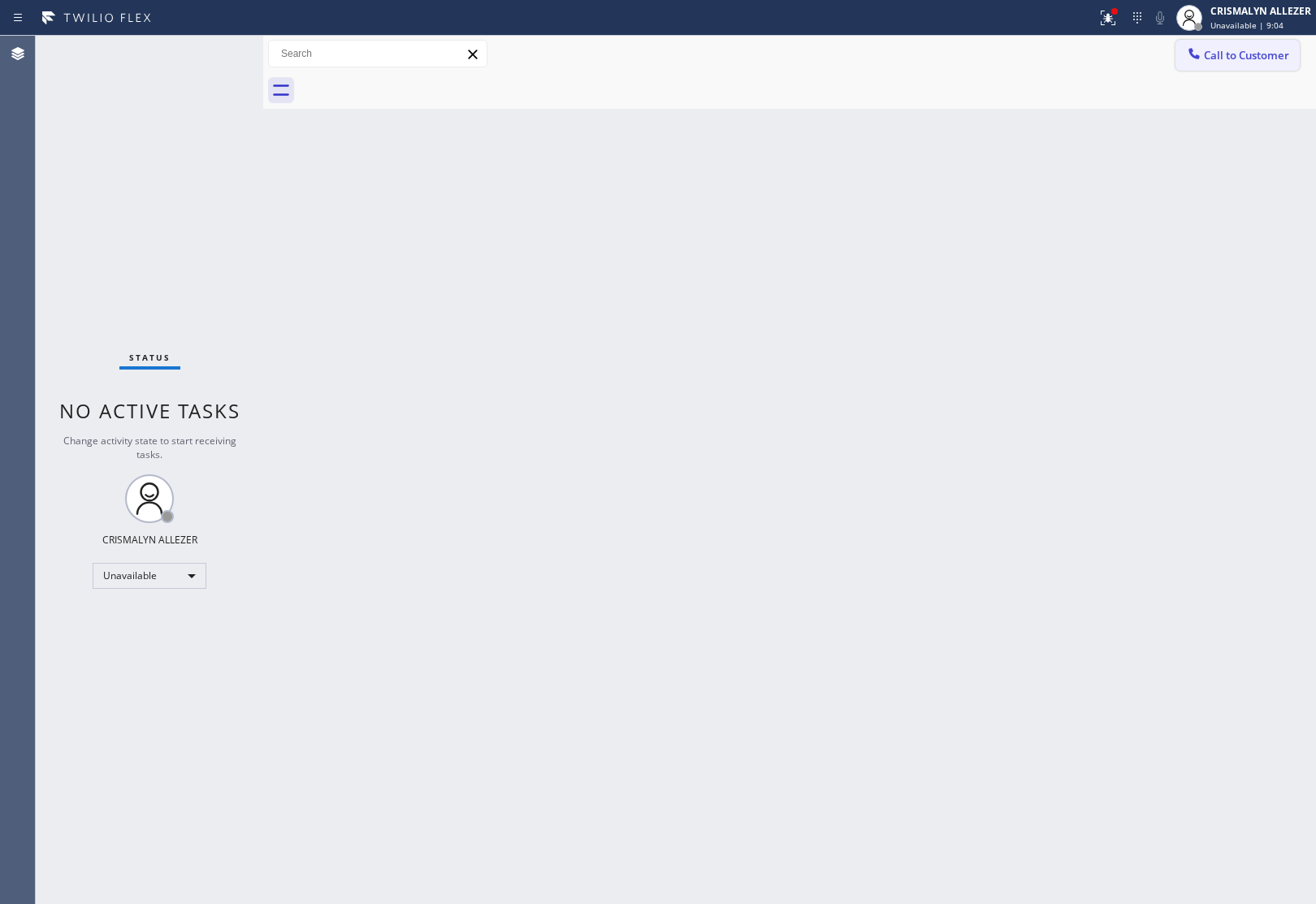
drag, startPoint x: 1264, startPoint y: 73, endPoint x: 1267, endPoint y: 58, distance: 15.3
click at [1266, 63] on div "Call to Customer Outbound call Location 5 Star Appliance Repair Your caller id …" at bounding box center [789, 72] width 1052 height 73
click at [1267, 58] on span "Call to Customer" at bounding box center [1246, 55] width 85 height 15
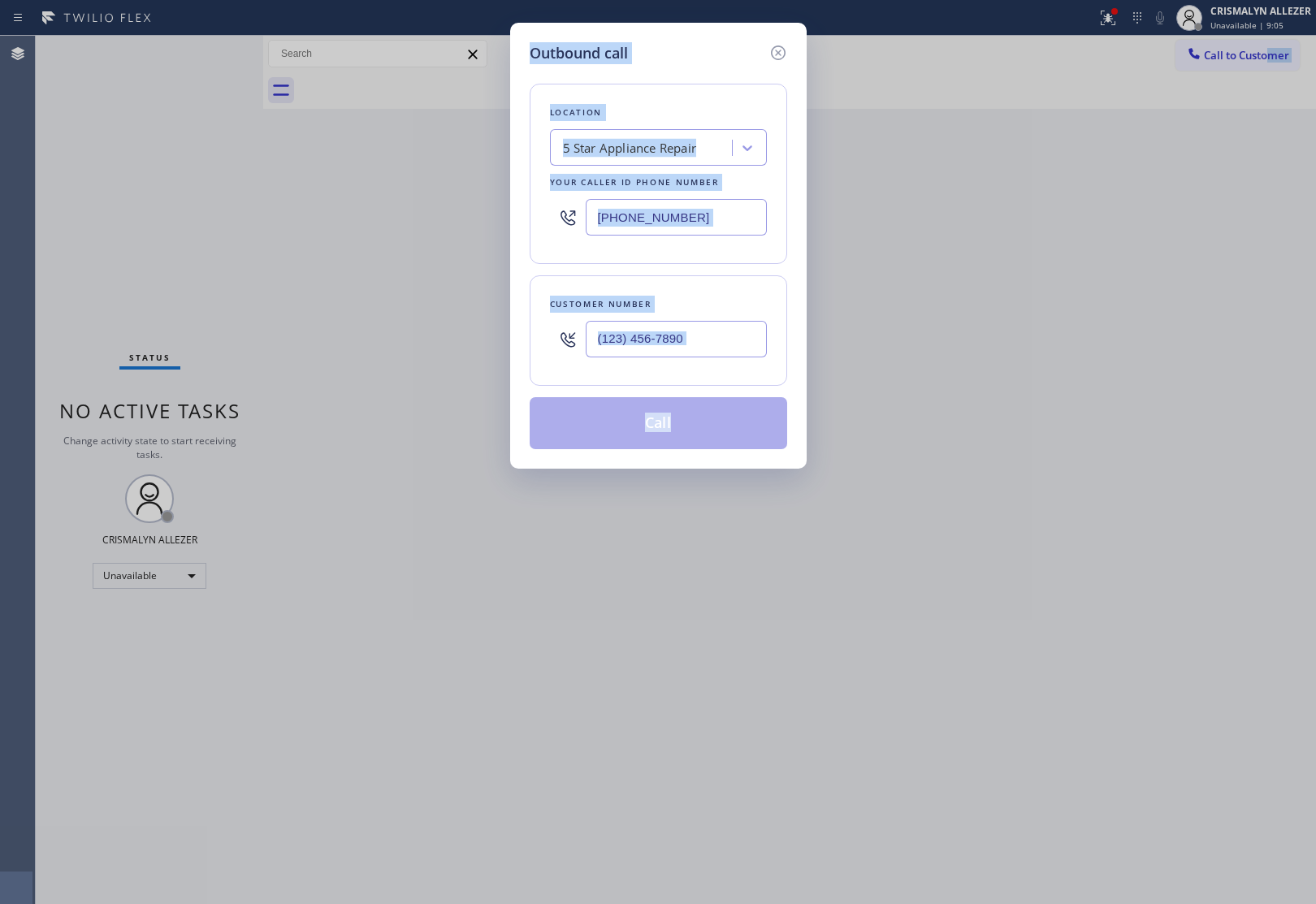
click at [886, 392] on div "Outbound call Location 5 Star Appliance Repair Your caller id phone number (855…" at bounding box center [658, 452] width 1316 height 904
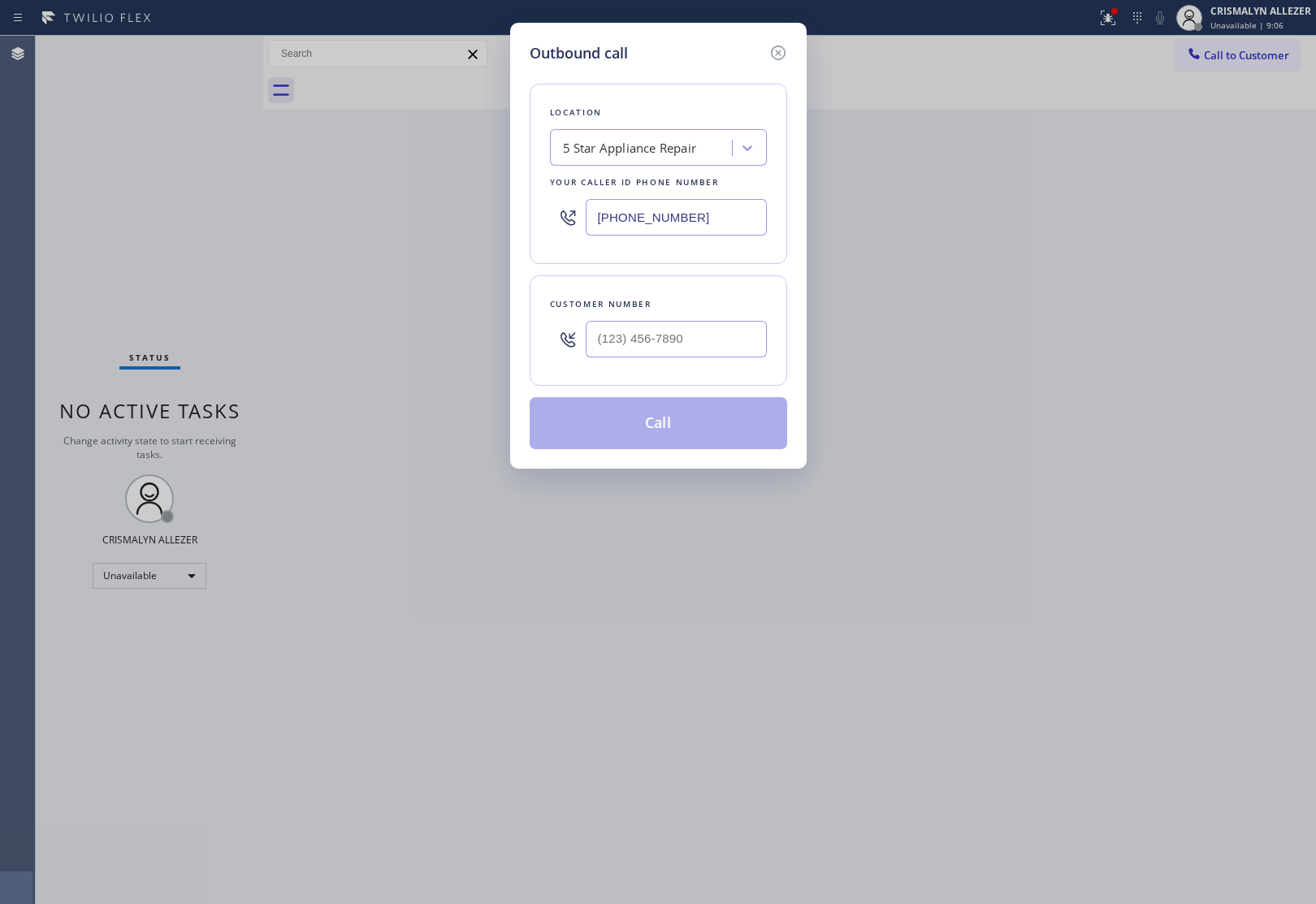
drag, startPoint x: 739, startPoint y: 220, endPoint x: 493, endPoint y: 224, distance: 246.0
click at [493, 224] on div "Outbound call Location 5 Star Appliance Repair Your caller id phone number (855…" at bounding box center [658, 452] width 1316 height 904
paste input "628) 214-2913"
type input "[PHONE_NUMBER]"
click at [655, 338] on input "(___) ___-____" at bounding box center [676, 339] width 181 height 37
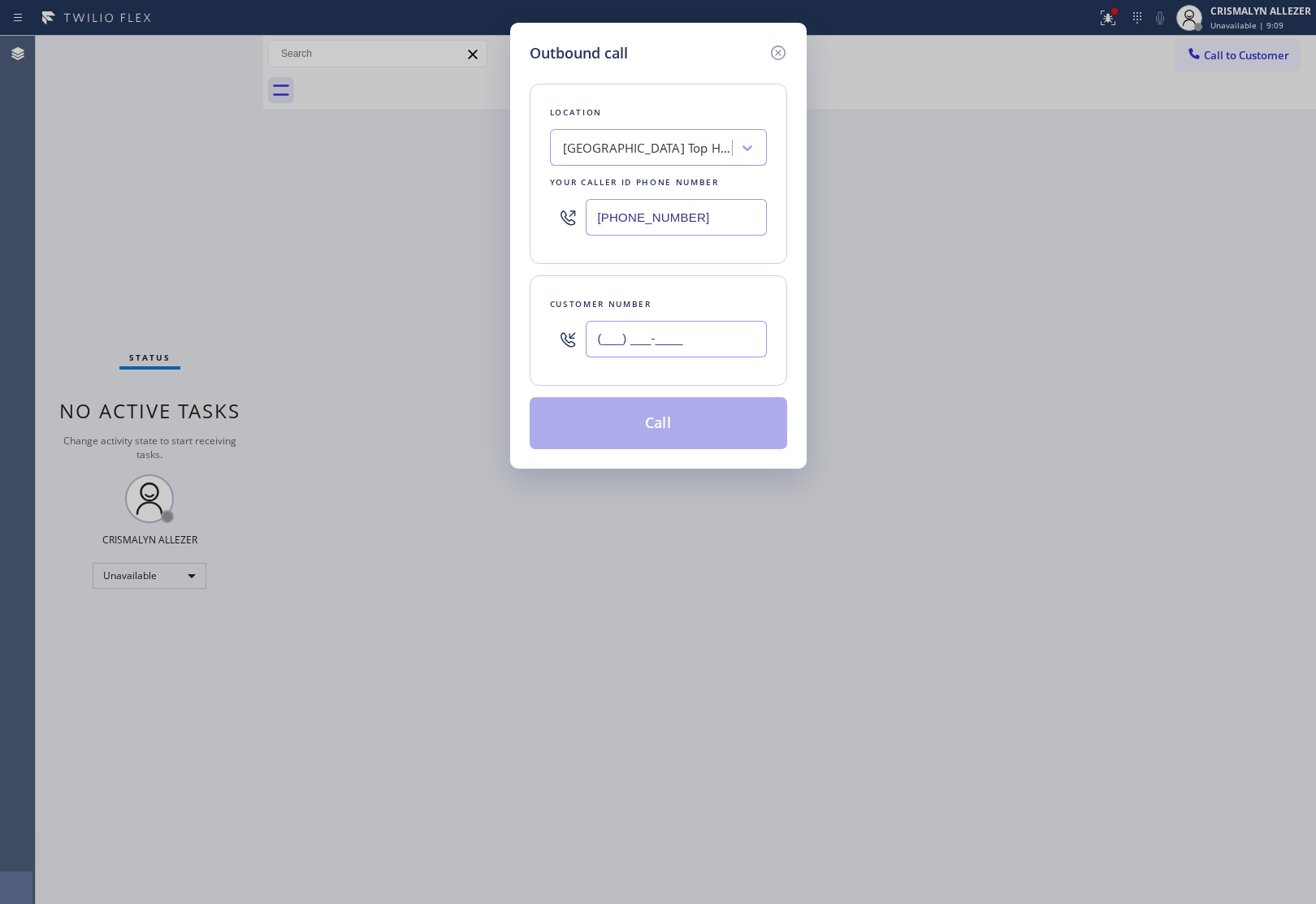
paste input "855) 955-3107"
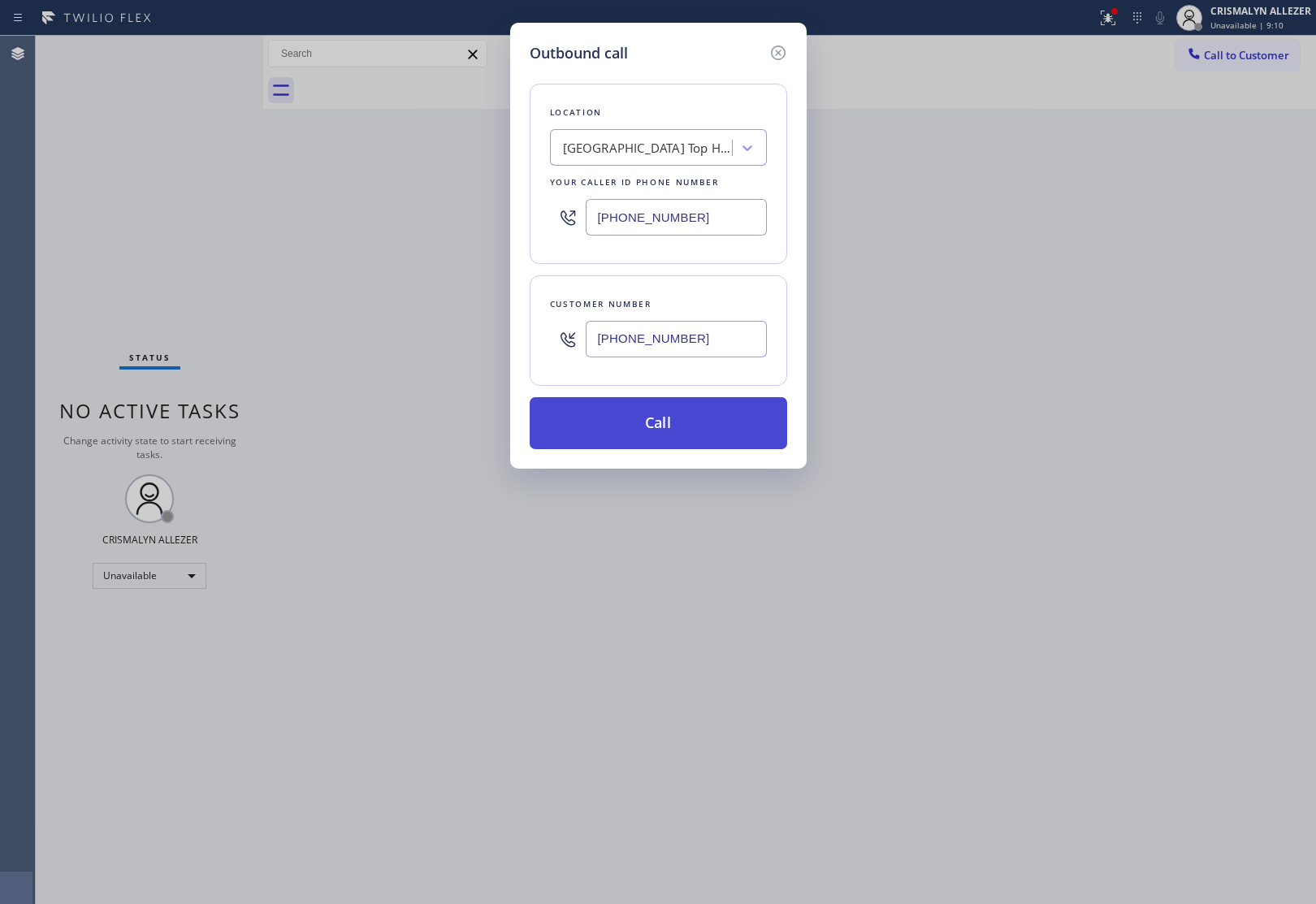
type input "[PHONE_NUMBER]"
click at [662, 419] on button "Call" at bounding box center [658, 423] width 258 height 52
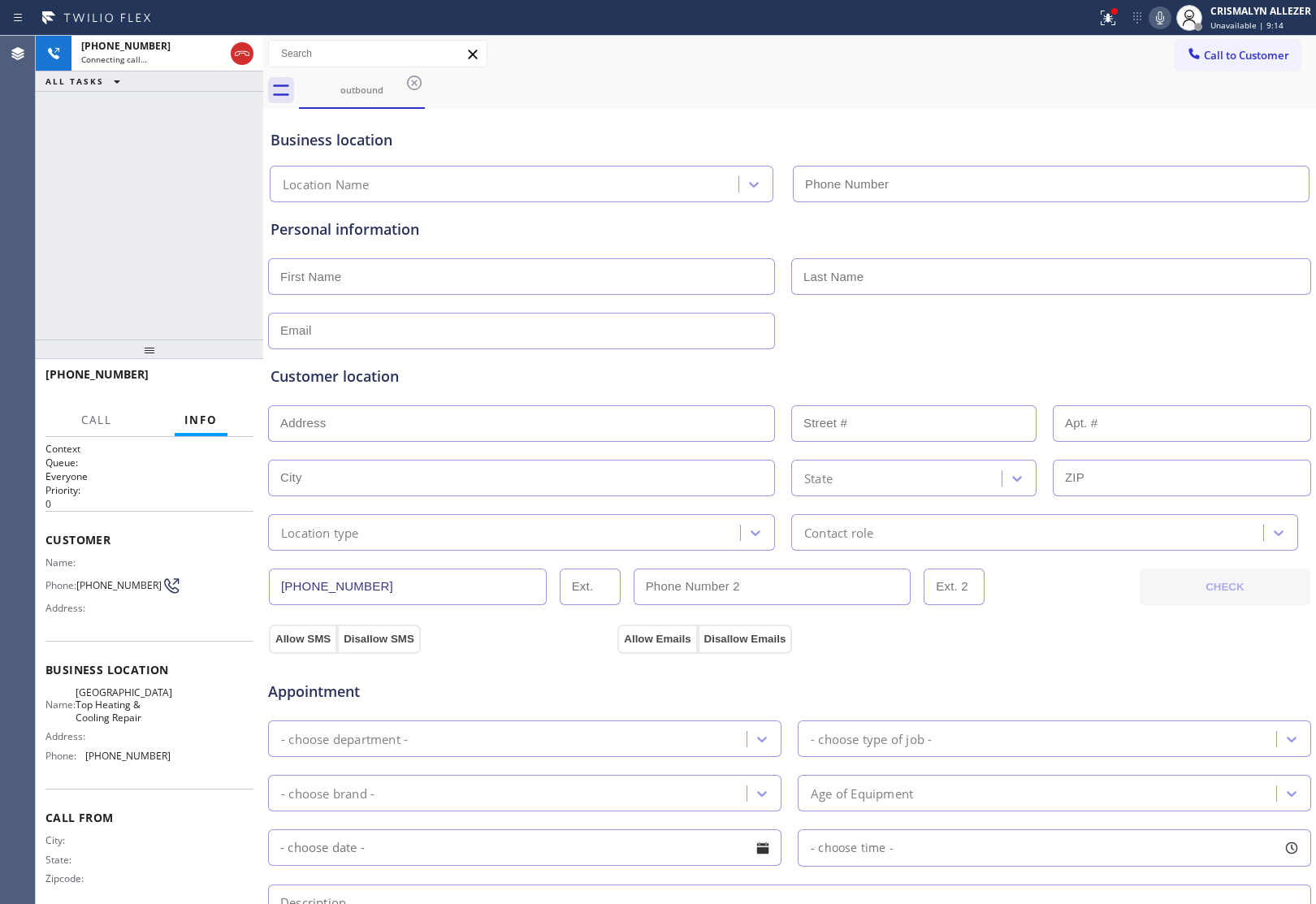
type input "[PHONE_NUMBER]"
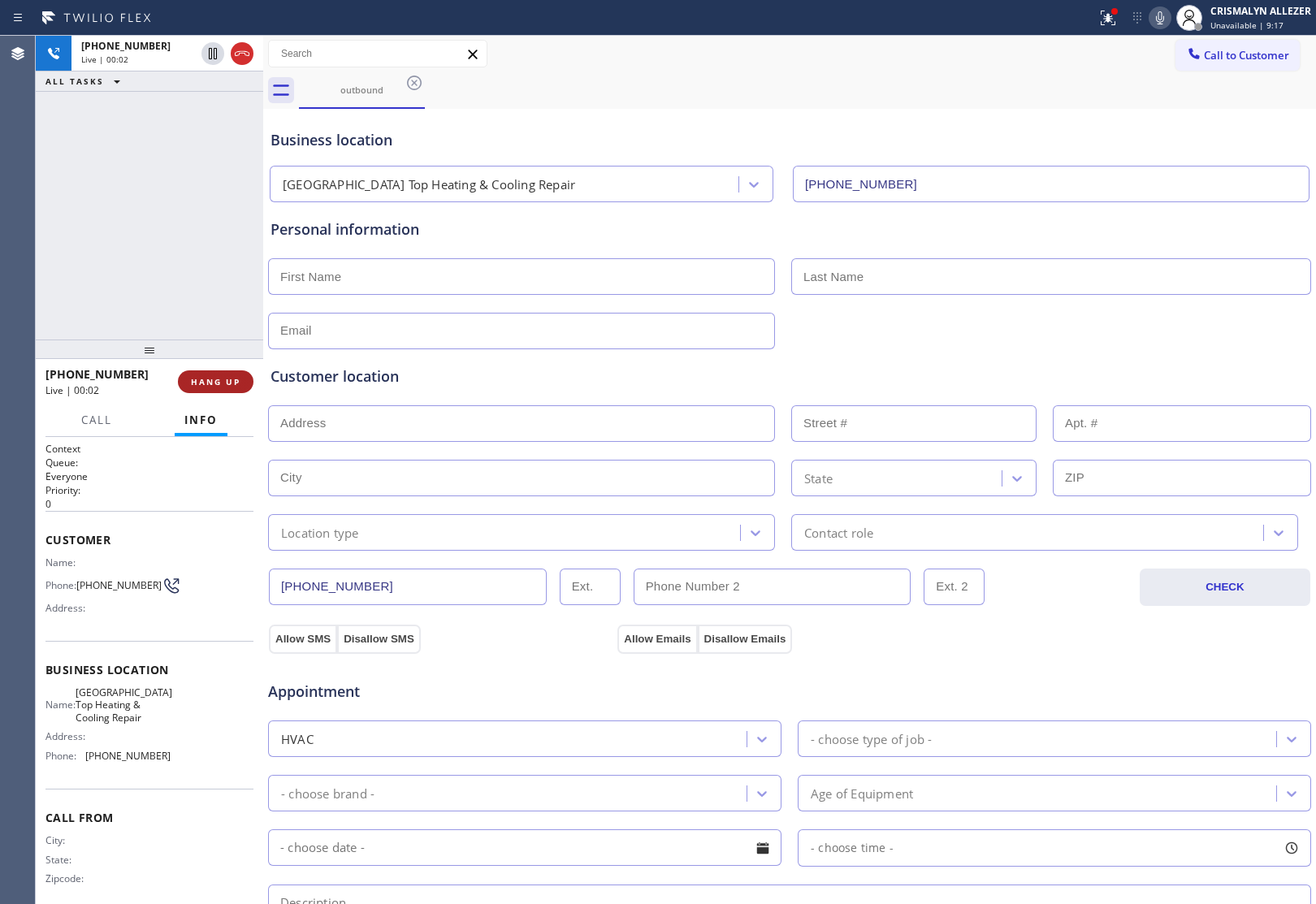
click at [203, 386] on span "HANG UP" at bounding box center [215, 381] width 50 height 11
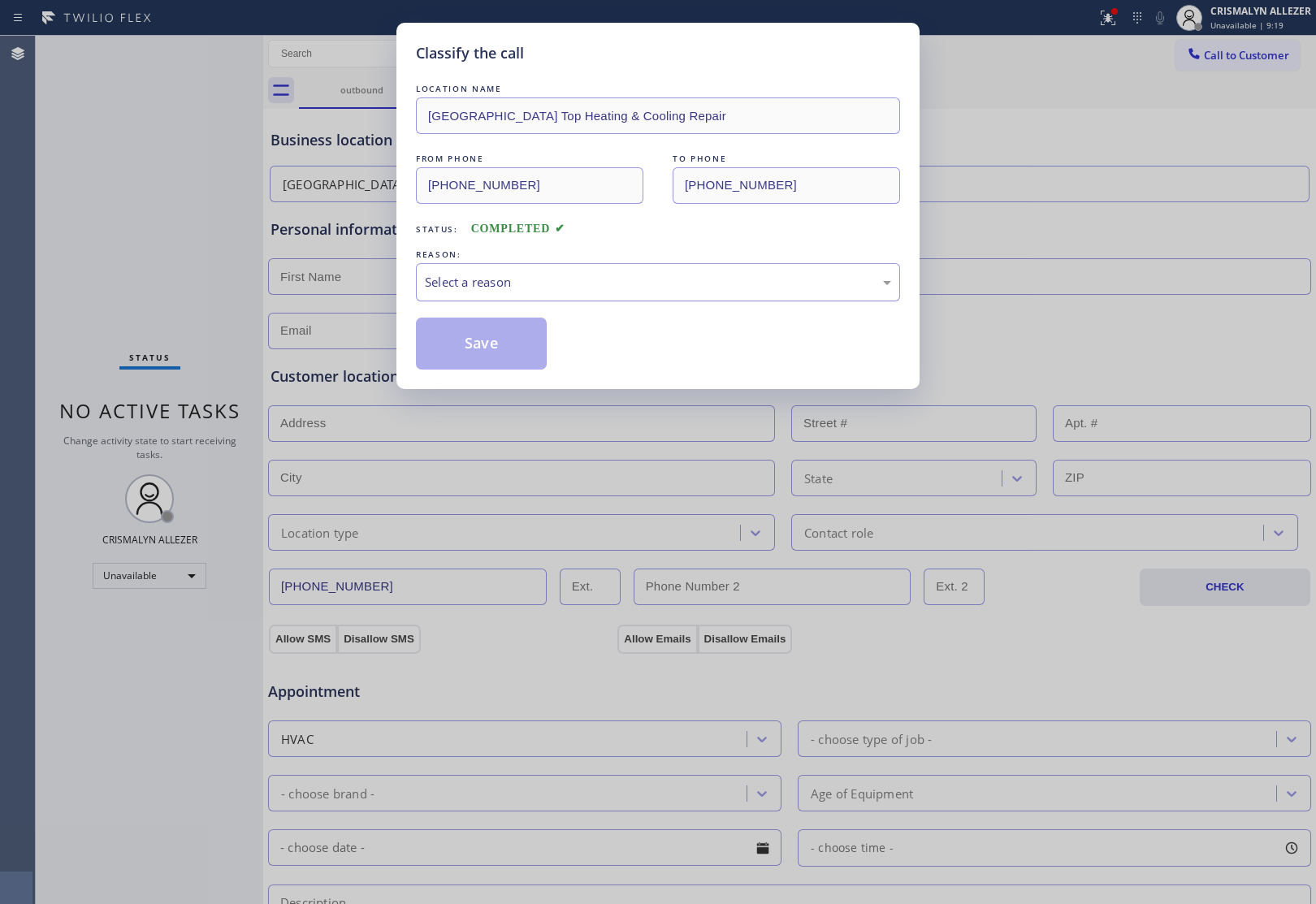
click at [664, 290] on div "Select a reason" at bounding box center [658, 282] width 467 height 18
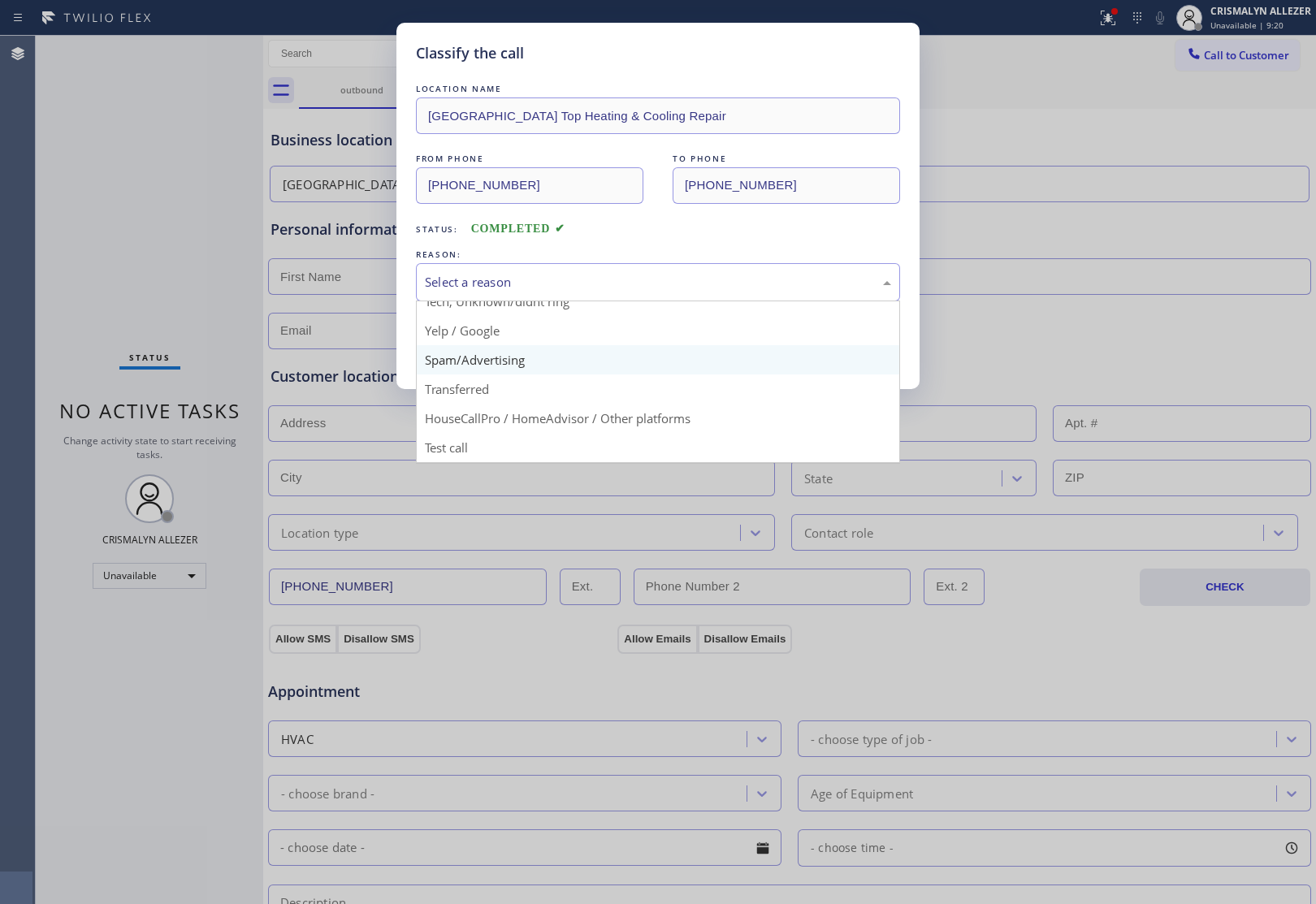
scroll to position [111, 0]
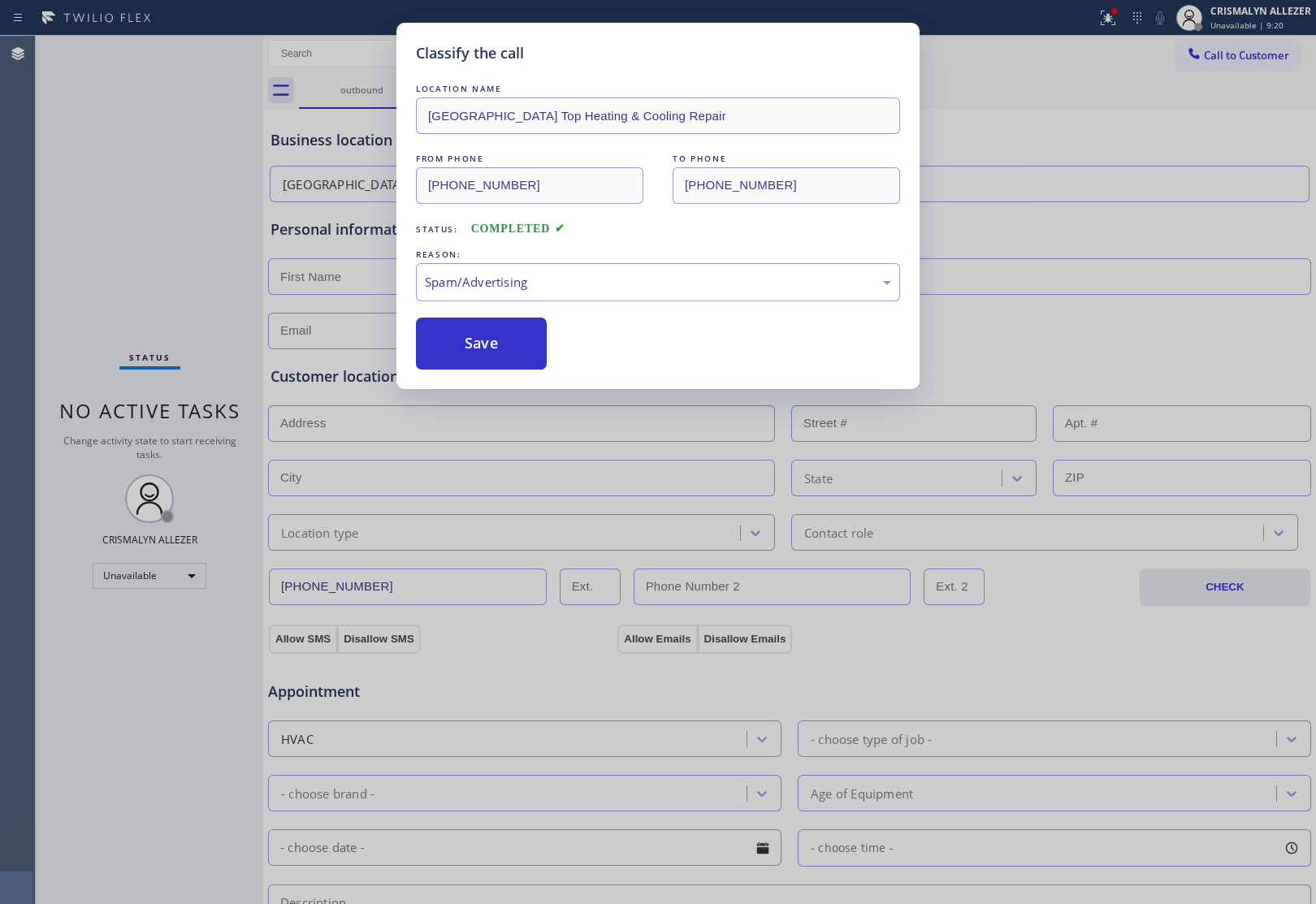
click at [508, 352] on button "Save" at bounding box center [481, 344] width 131 height 52
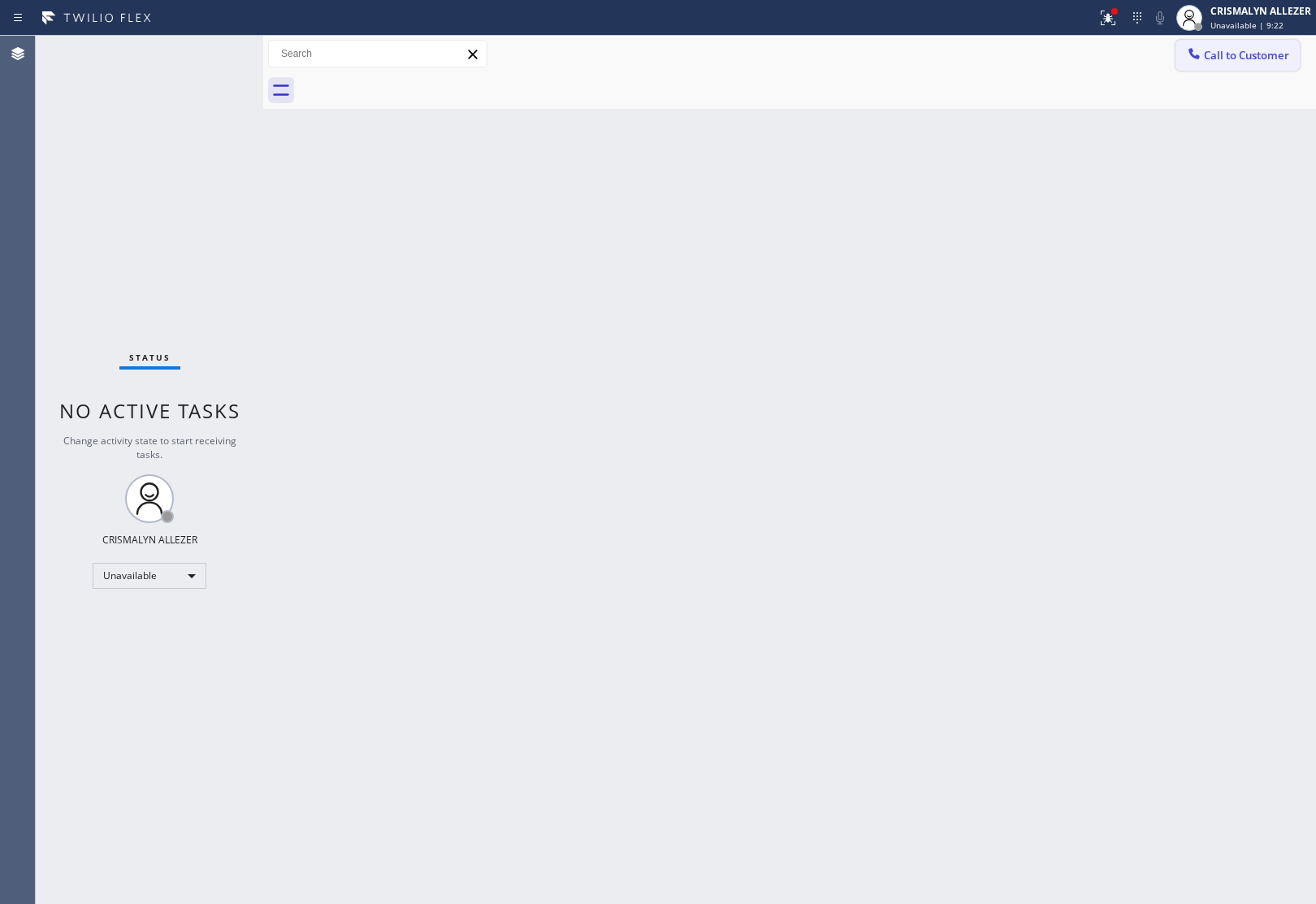
click at [1235, 66] on button "Call to Customer" at bounding box center [1237, 55] width 124 height 30
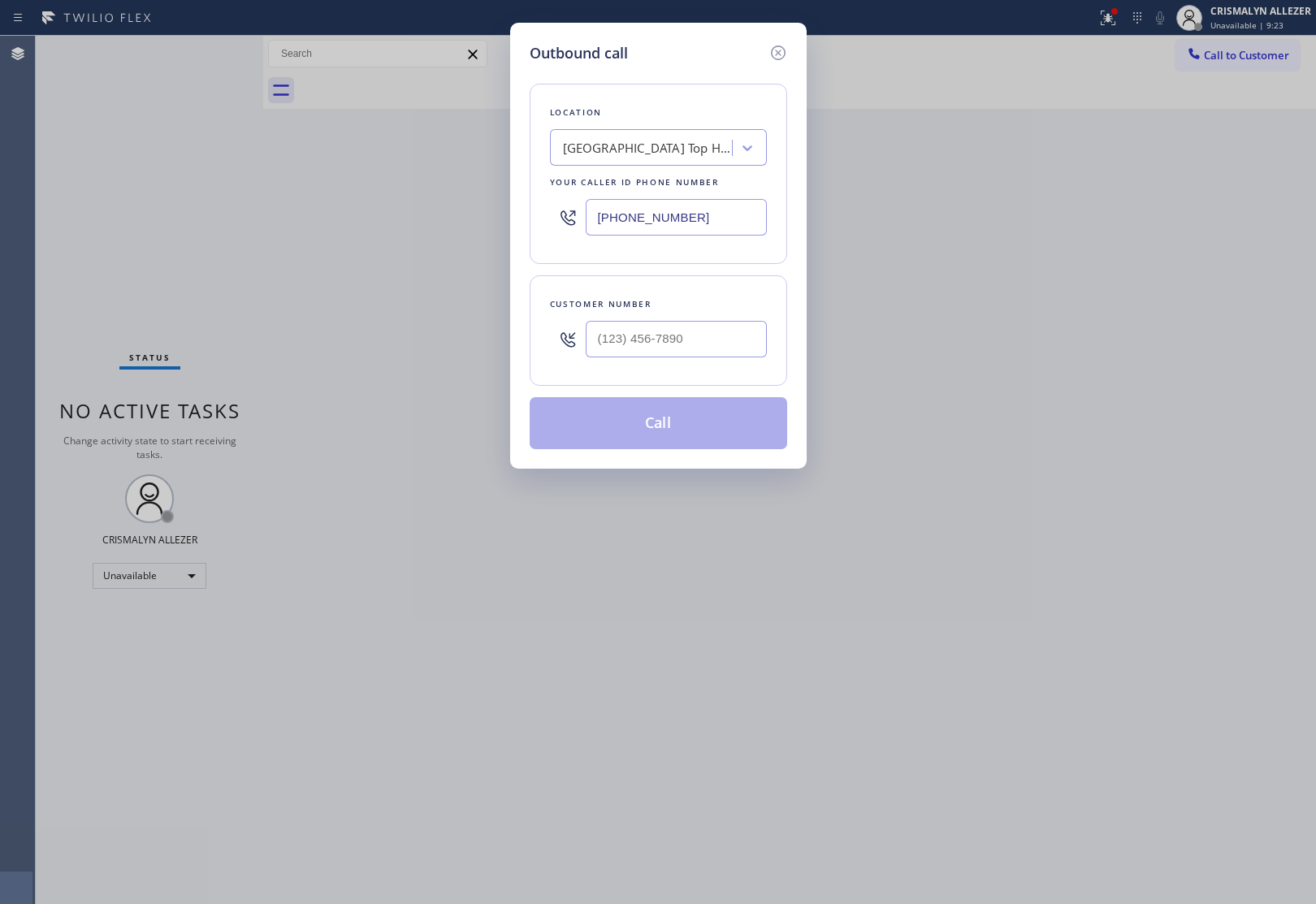
click at [716, 358] on div at bounding box center [676, 338] width 181 height 53
click at [717, 343] on input "(___) ___-____" at bounding box center [676, 339] width 181 height 37
paste input "855) 955-3107"
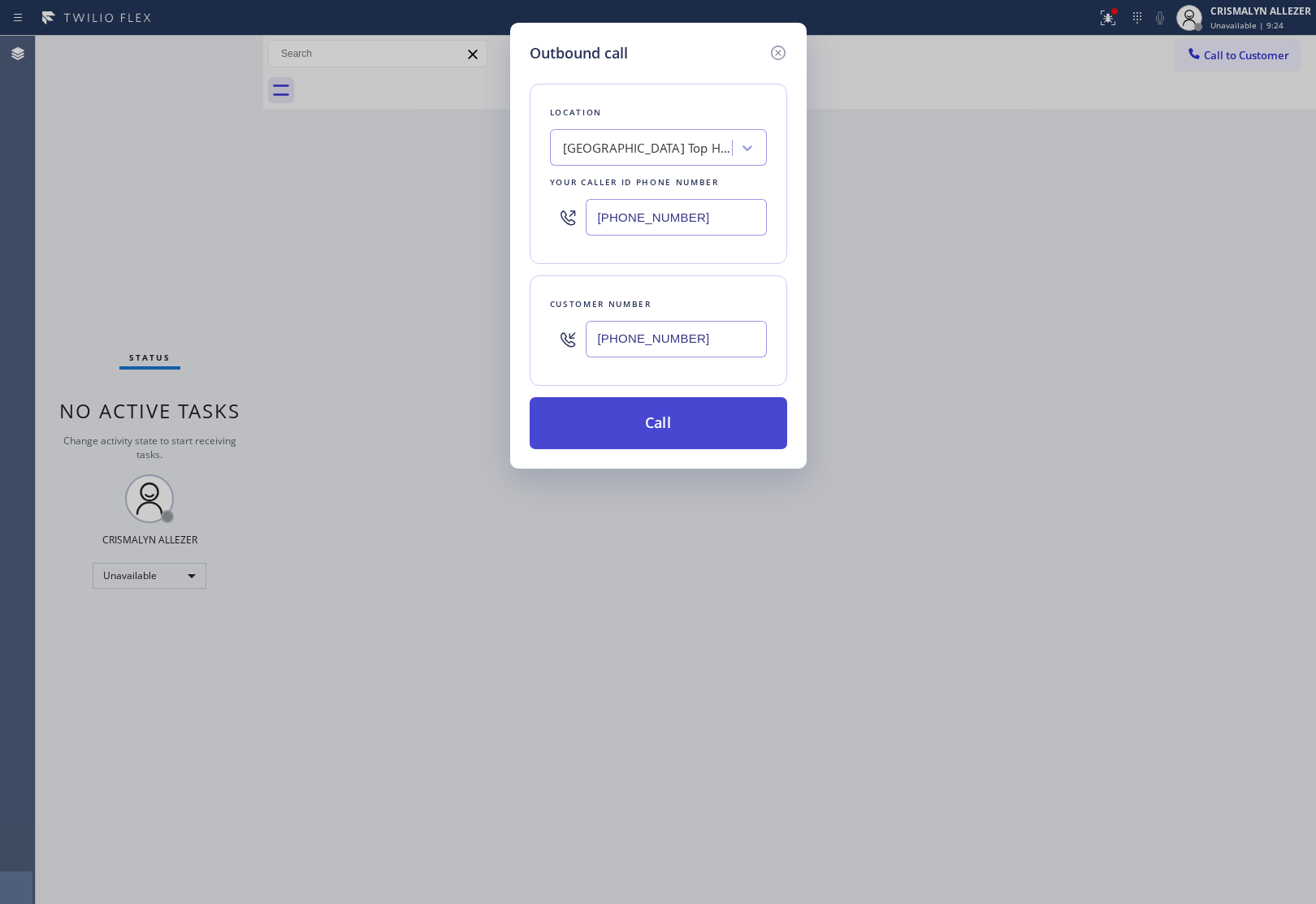
type input "[PHONE_NUMBER]"
click at [662, 432] on button "Call" at bounding box center [658, 423] width 258 height 52
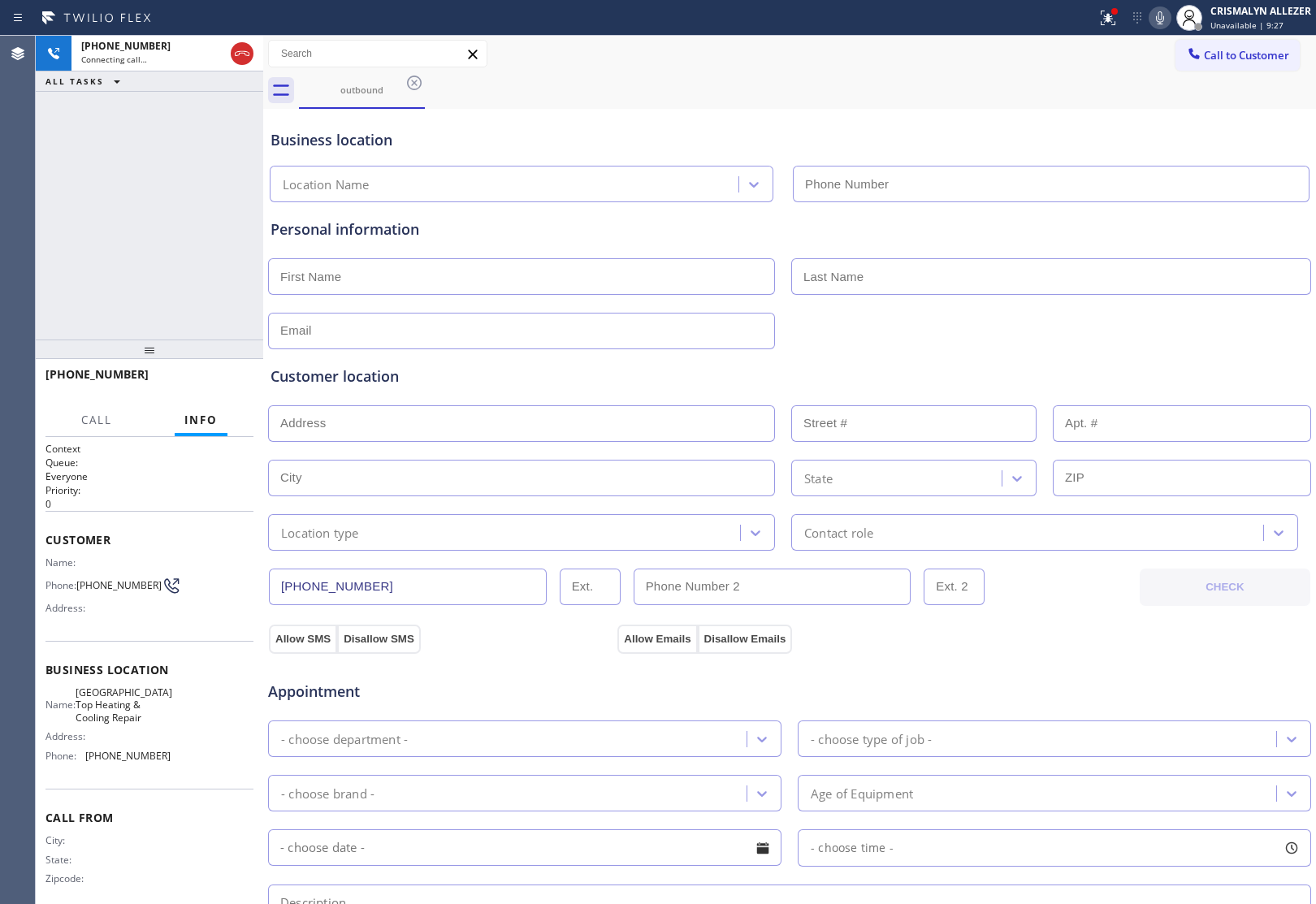
type input "[PHONE_NUMBER]"
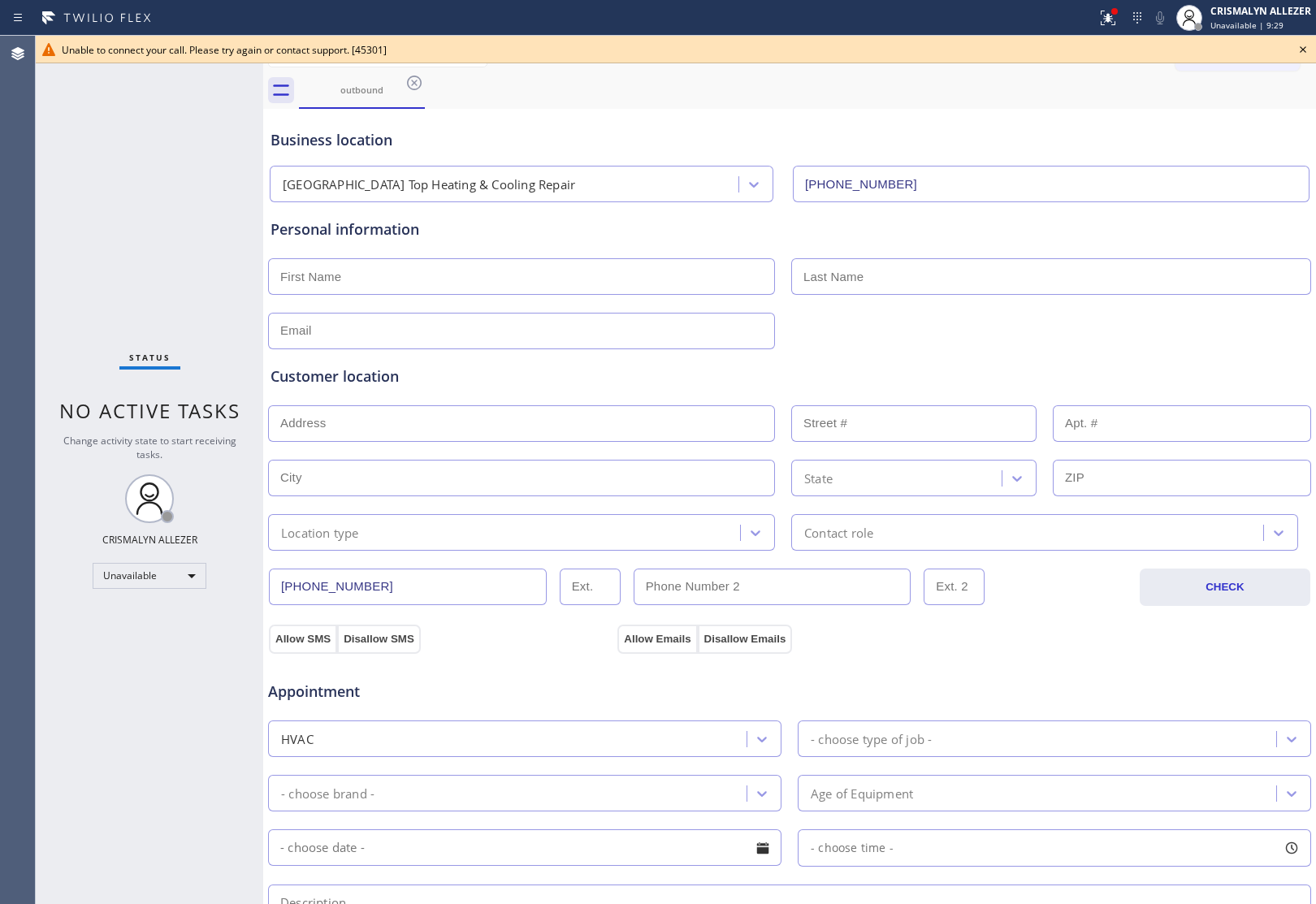
click at [1301, 43] on icon at bounding box center [1303, 50] width 19 height 19
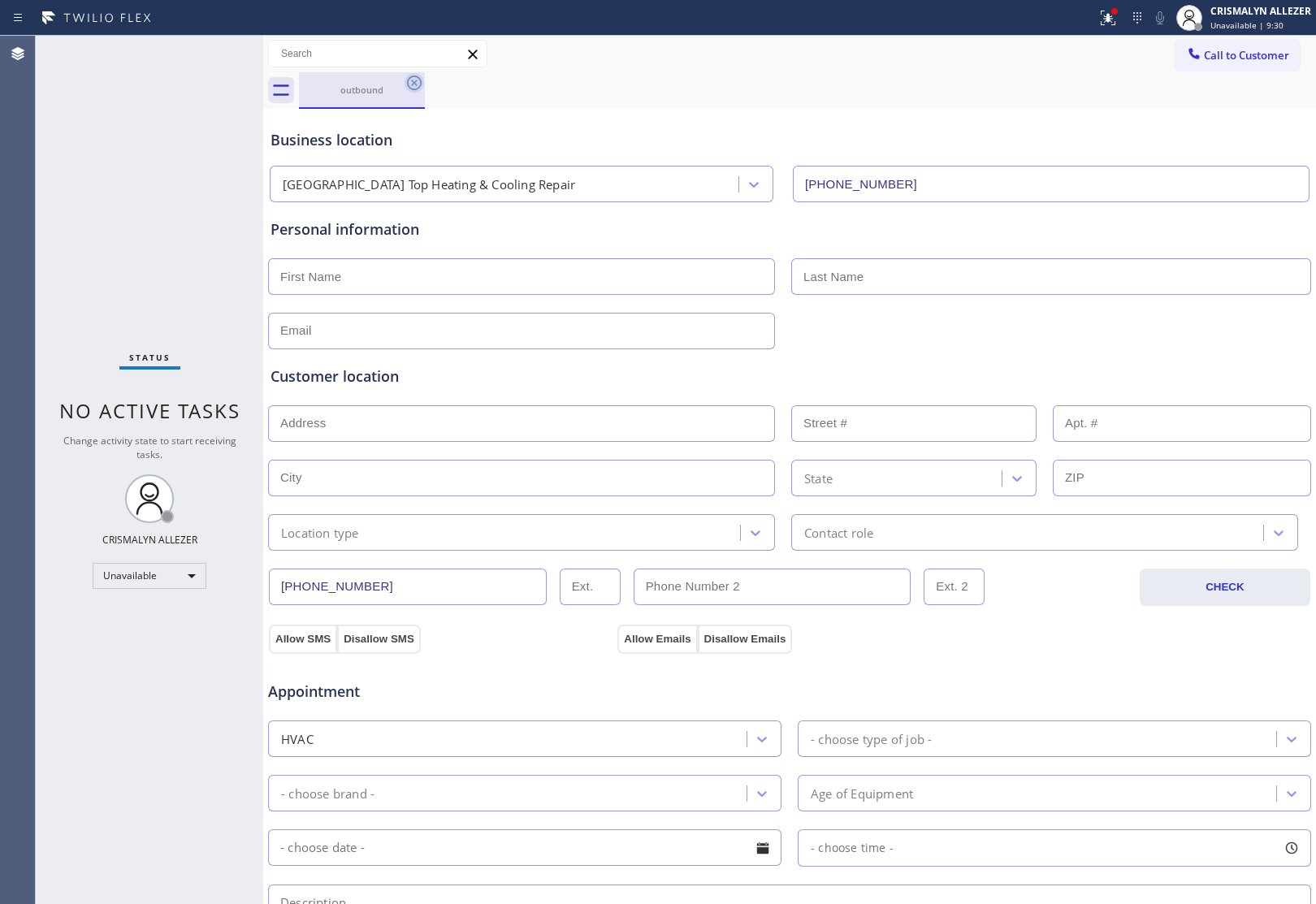
click at [412, 91] on icon at bounding box center [414, 83] width 19 height 19
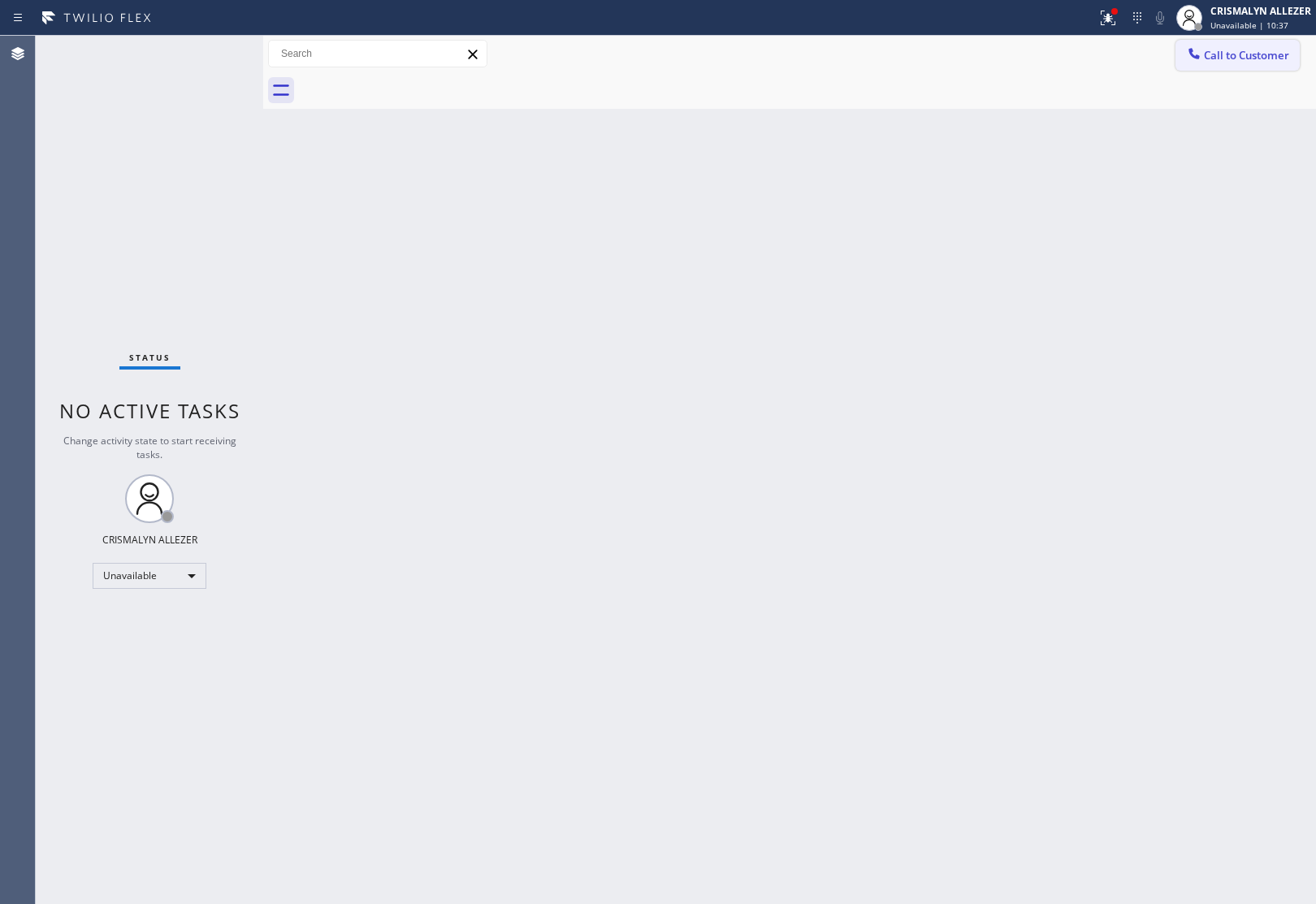
click at [1245, 55] on span "Call to Customer" at bounding box center [1246, 55] width 85 height 15
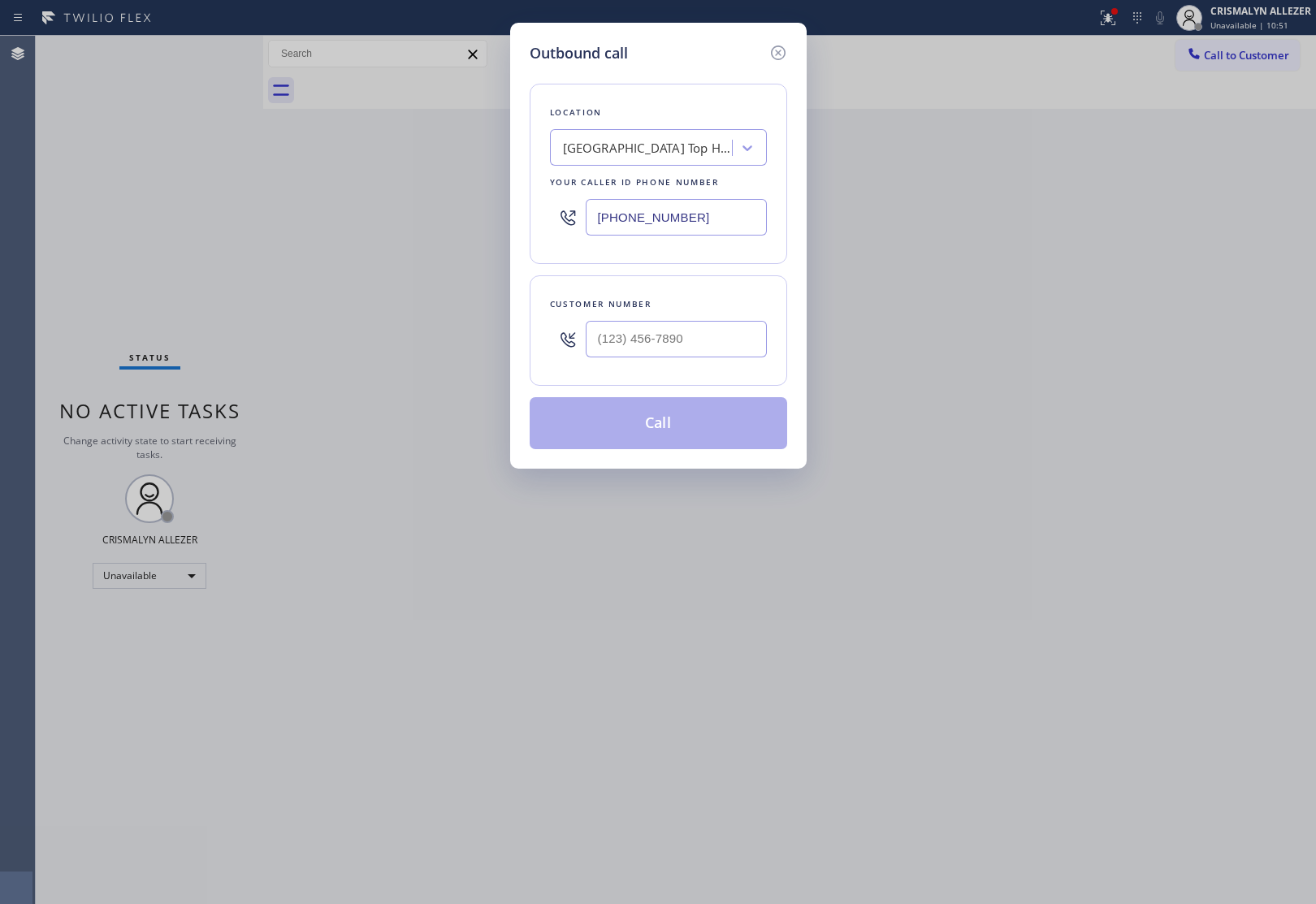
click at [445, 505] on div "Outbound call Location Ashbury Heights Top Heating & Cooling Repair Your caller…" at bounding box center [658, 452] width 1316 height 904
click at [774, 51] on icon at bounding box center [778, 52] width 19 height 19
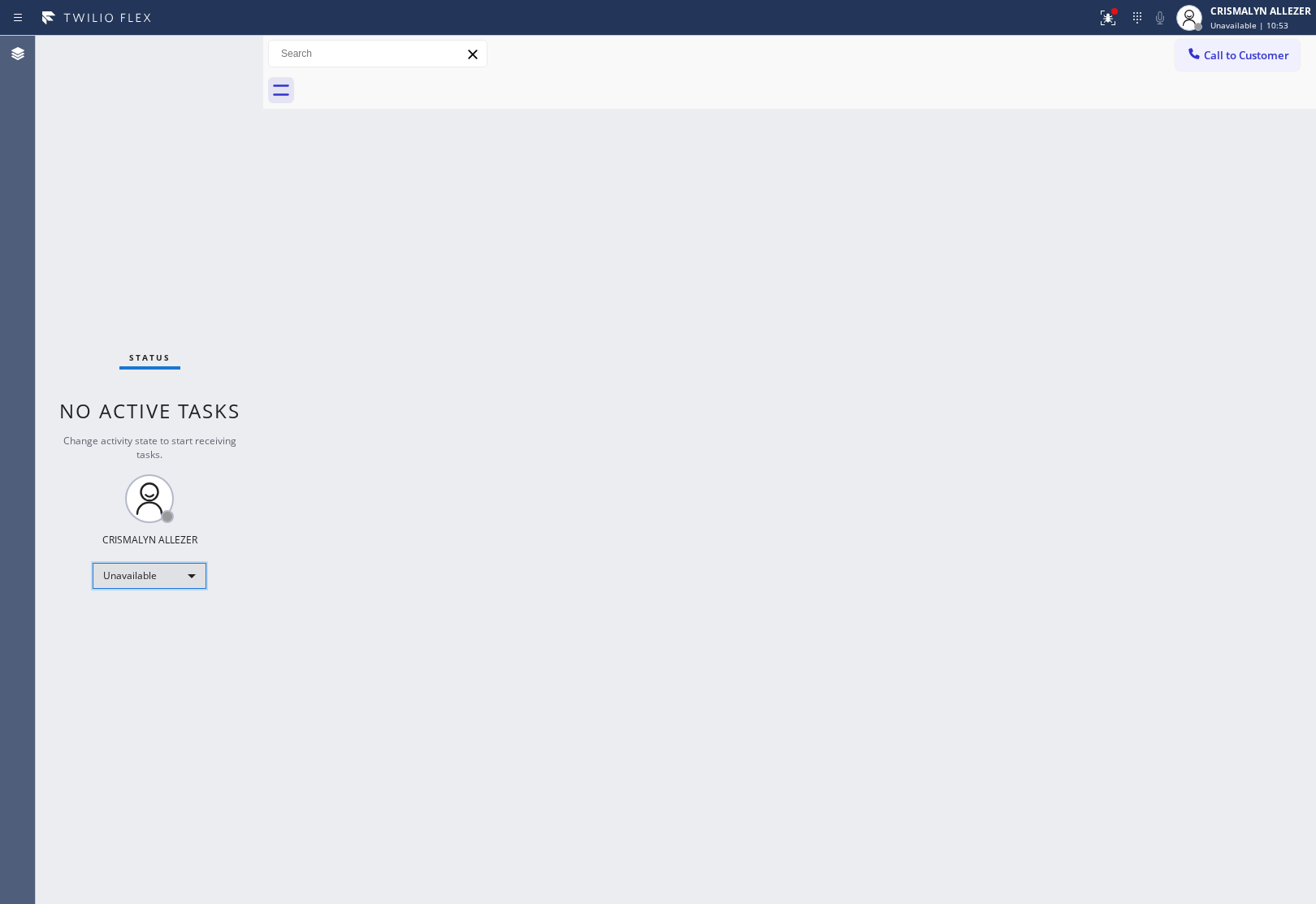
click at [188, 580] on div "Unavailable" at bounding box center [149, 576] width 114 height 26
click at [146, 621] on li "Available" at bounding box center [148, 618] width 111 height 19
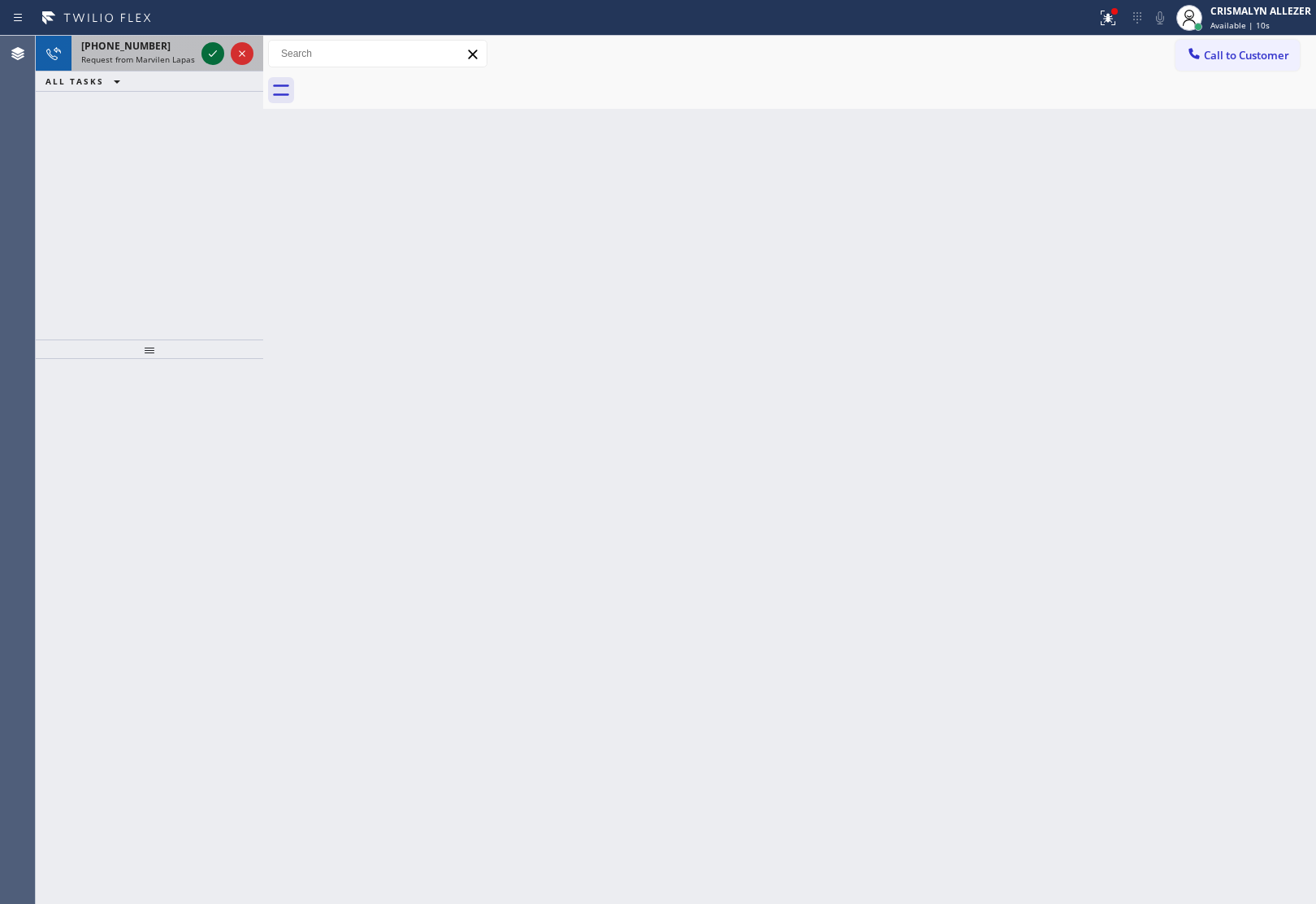
click at [217, 50] on icon at bounding box center [212, 53] width 19 height 19
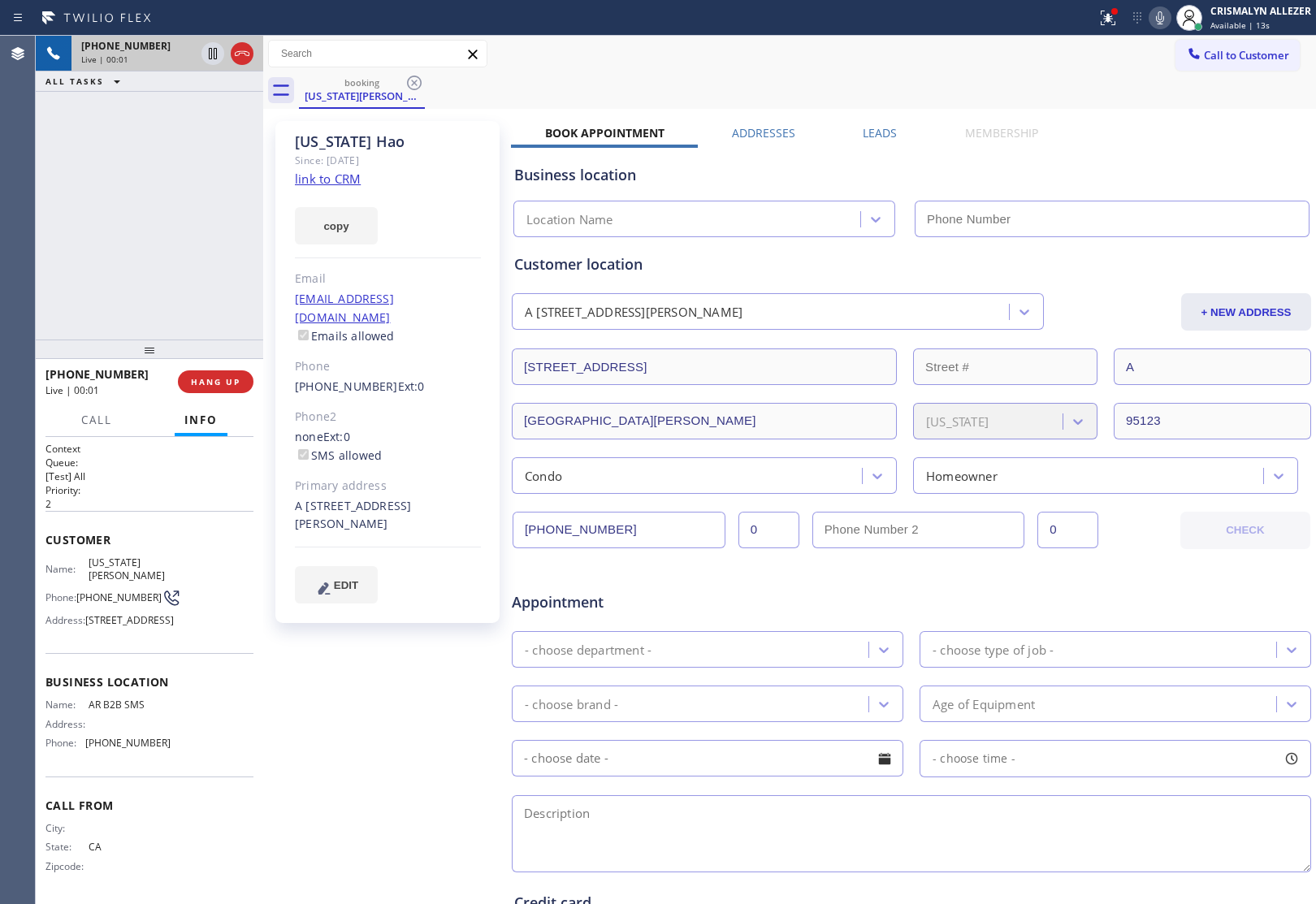
type input "[PHONE_NUMBER]"
click at [1259, 20] on span "Available | 14s" at bounding box center [1239, 24] width 59 height 11
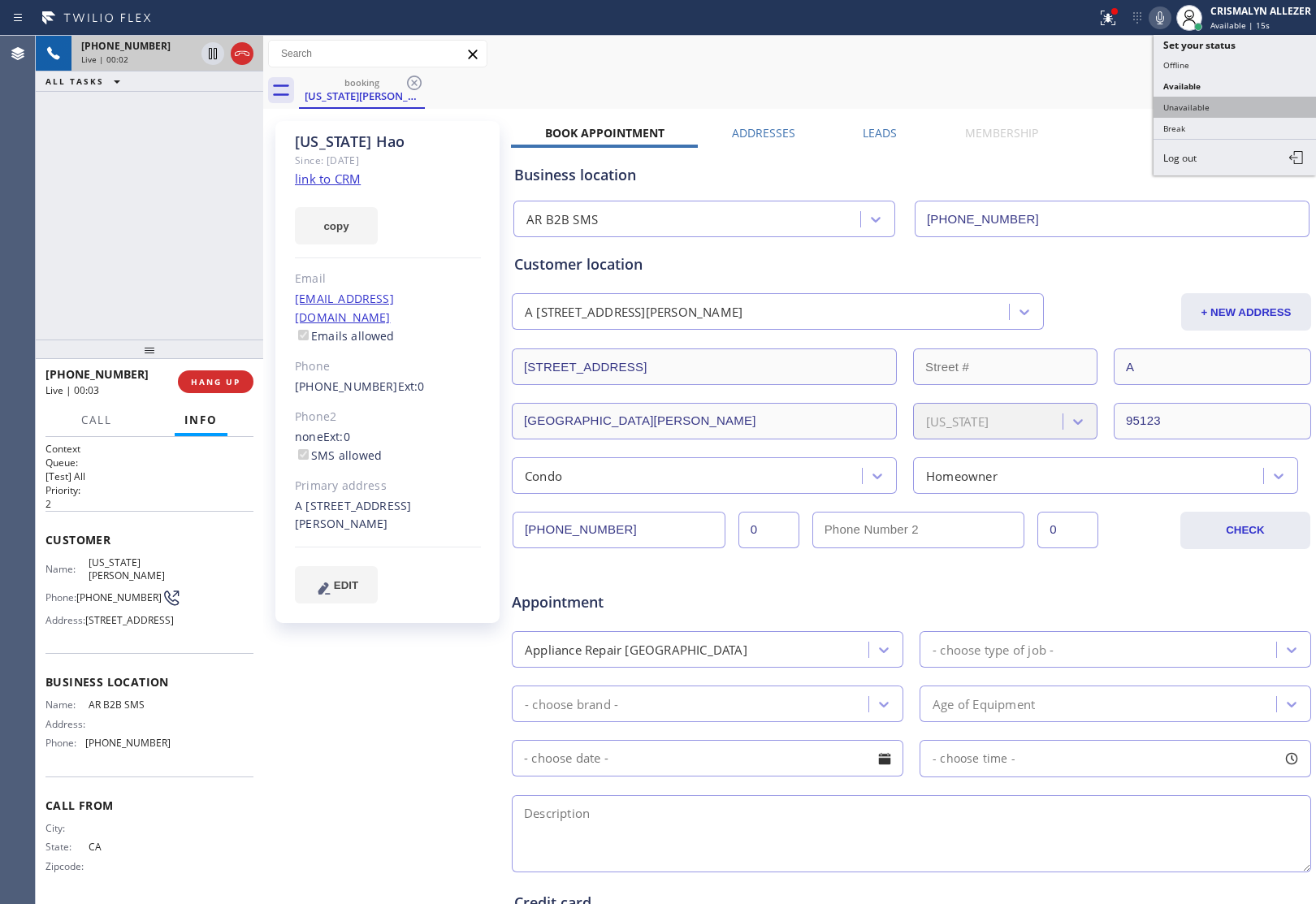
click at [1204, 110] on button "Unavailable" at bounding box center [1234, 107] width 163 height 21
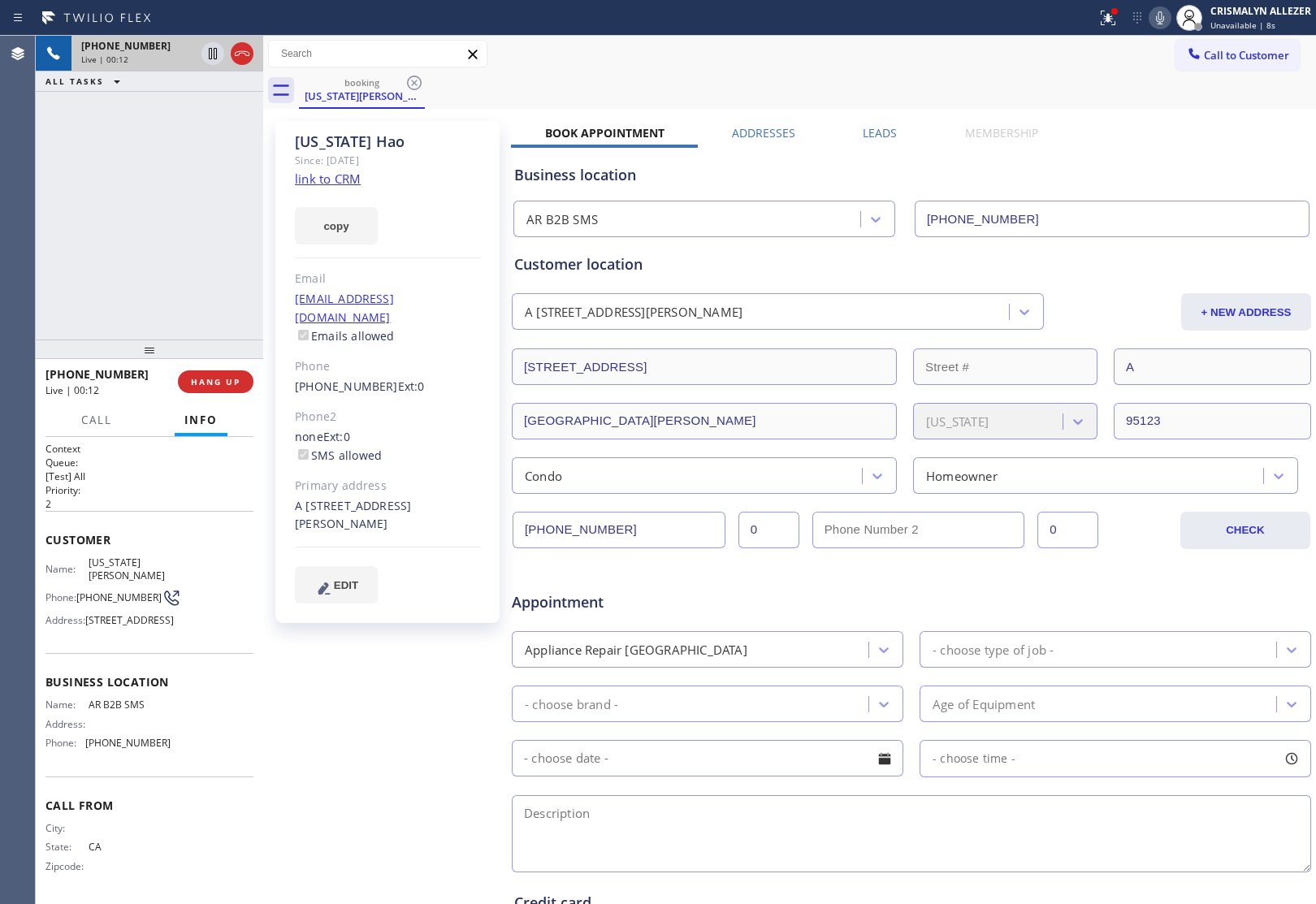
click at [212, 208] on div "+14086301417 Live | 00:12 ALL TASKS ALL TASKS ACTIVE TASKS TASKS IN WRAP UP" at bounding box center [149, 187] width 227 height 304
click at [219, 386] on span "HANG UP" at bounding box center [215, 381] width 50 height 11
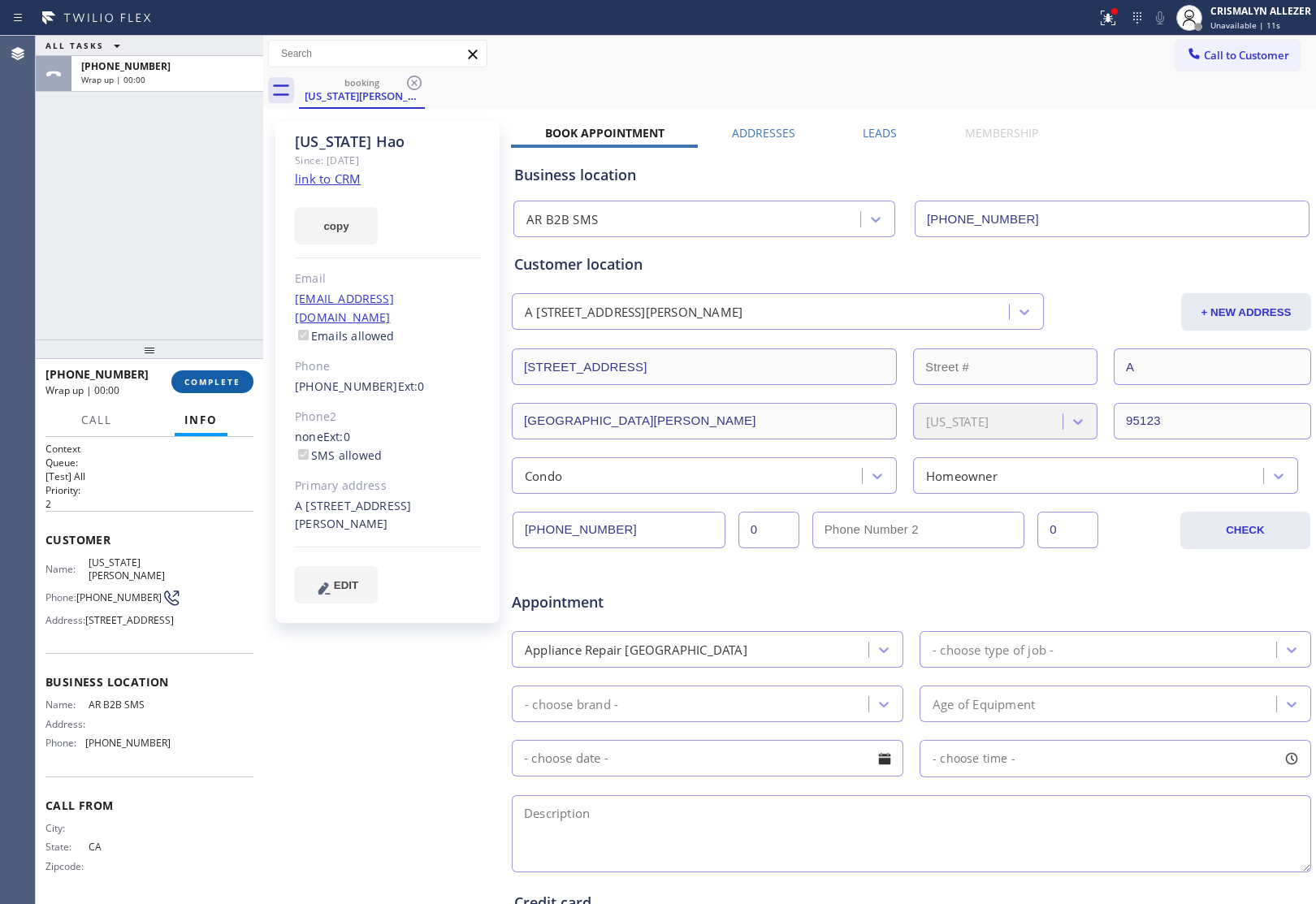
click at [229, 388] on button "COMPLETE" at bounding box center [212, 382] width 82 height 23
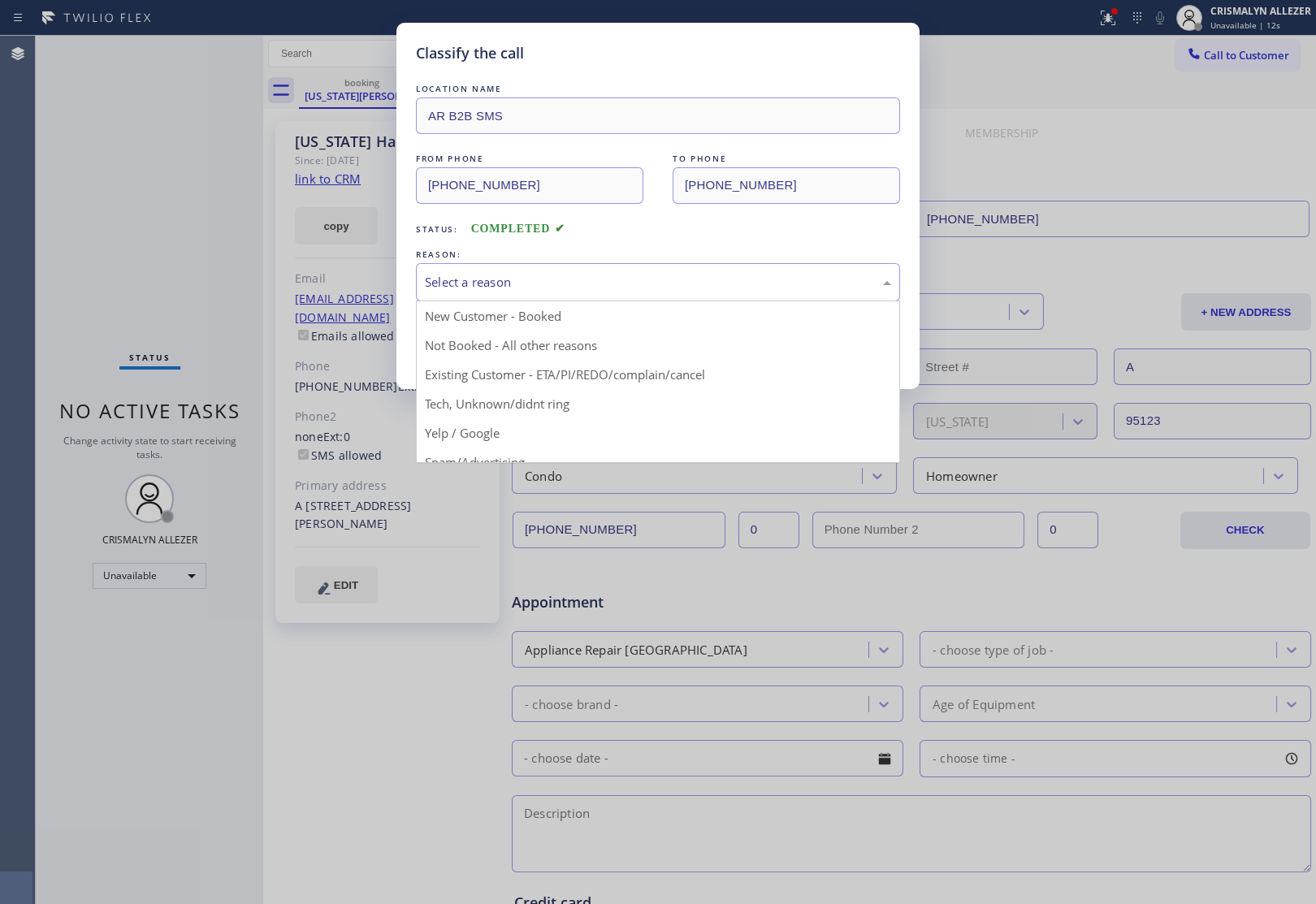
click at [683, 288] on div "Select a reason" at bounding box center [658, 282] width 467 height 18
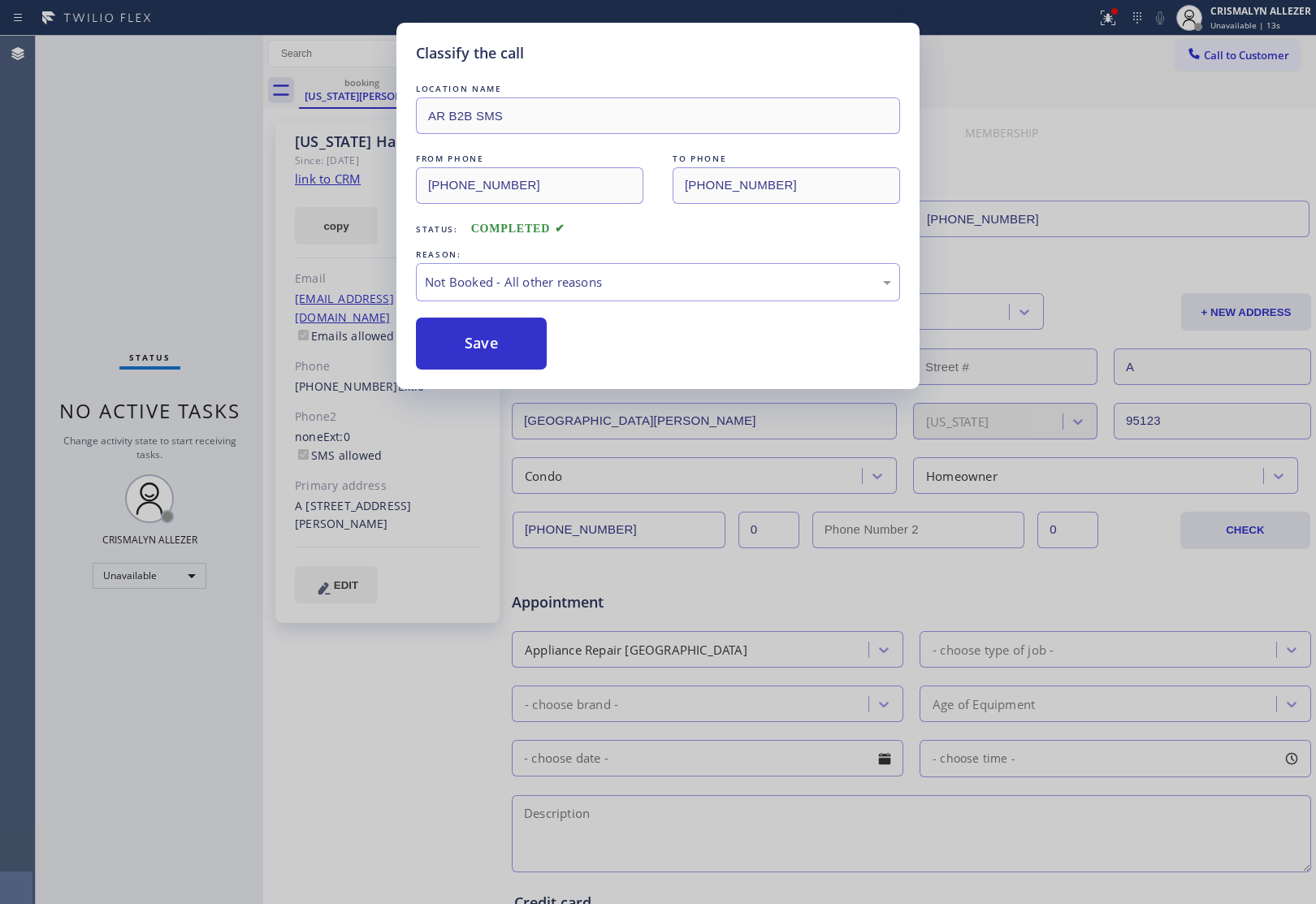
click at [502, 344] on button "Save" at bounding box center [481, 344] width 131 height 52
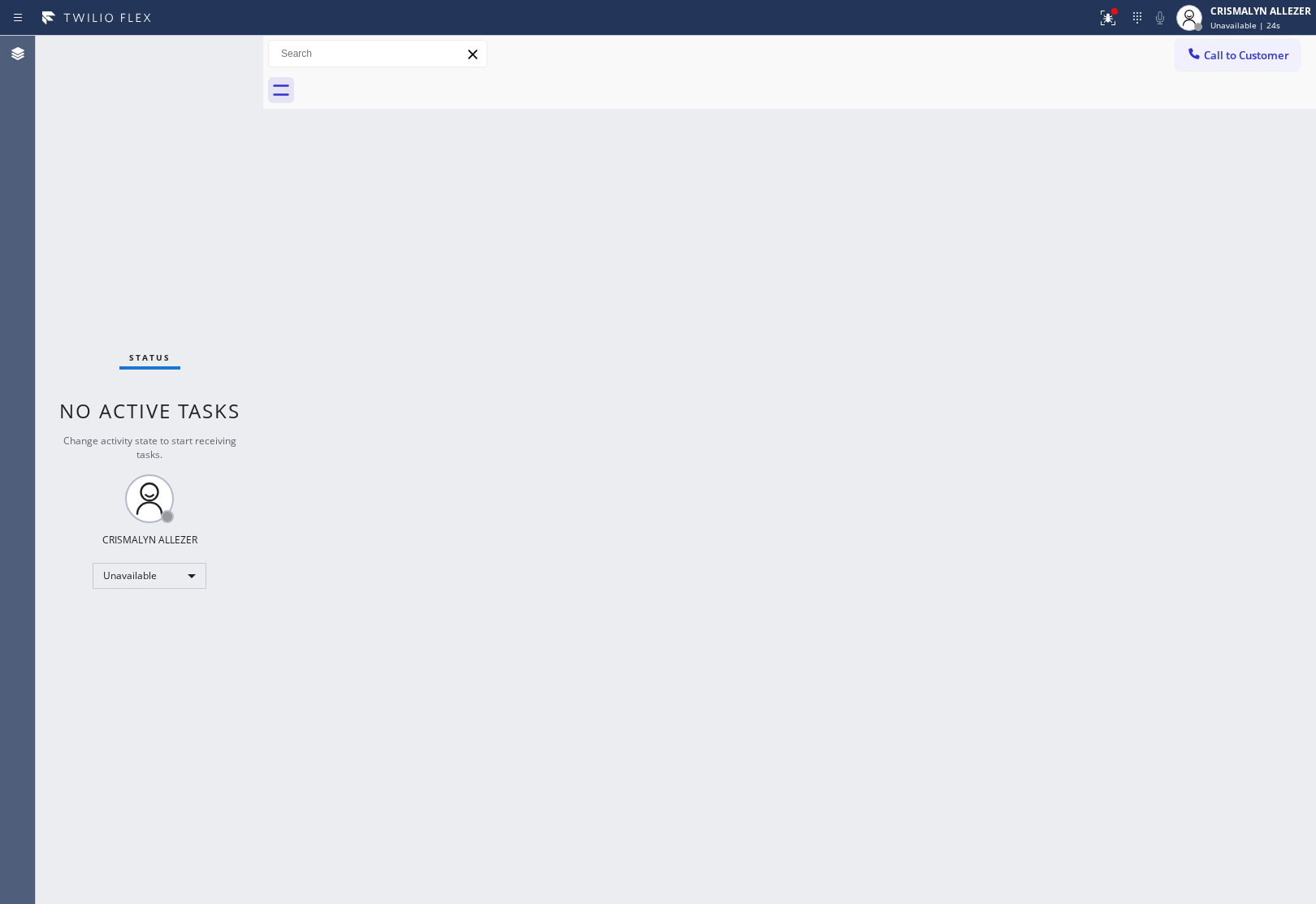
drag, startPoint x: 322, startPoint y: 318, endPoint x: 460, endPoint y: 282, distance: 142.6
click at [331, 318] on div "Back to Dashboard Change Sender ID Customers Technicians Select a contact Outbo…" at bounding box center [789, 470] width 1052 height 868
click at [1227, 54] on span "Call to Customer" at bounding box center [1246, 55] width 85 height 15
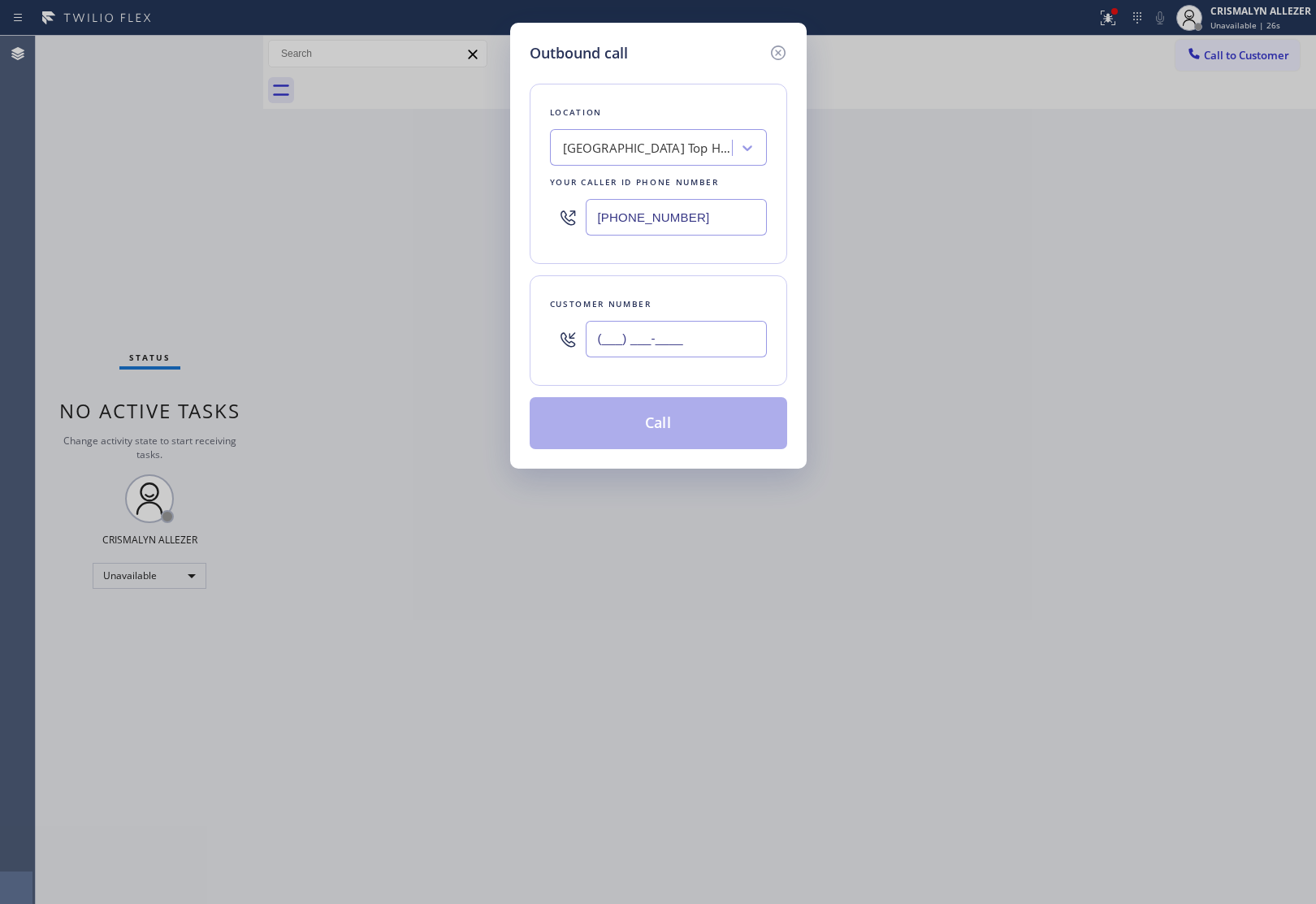
click at [737, 339] on input "(___) ___-____" at bounding box center [676, 339] width 181 height 37
paste input "408) 630-1417"
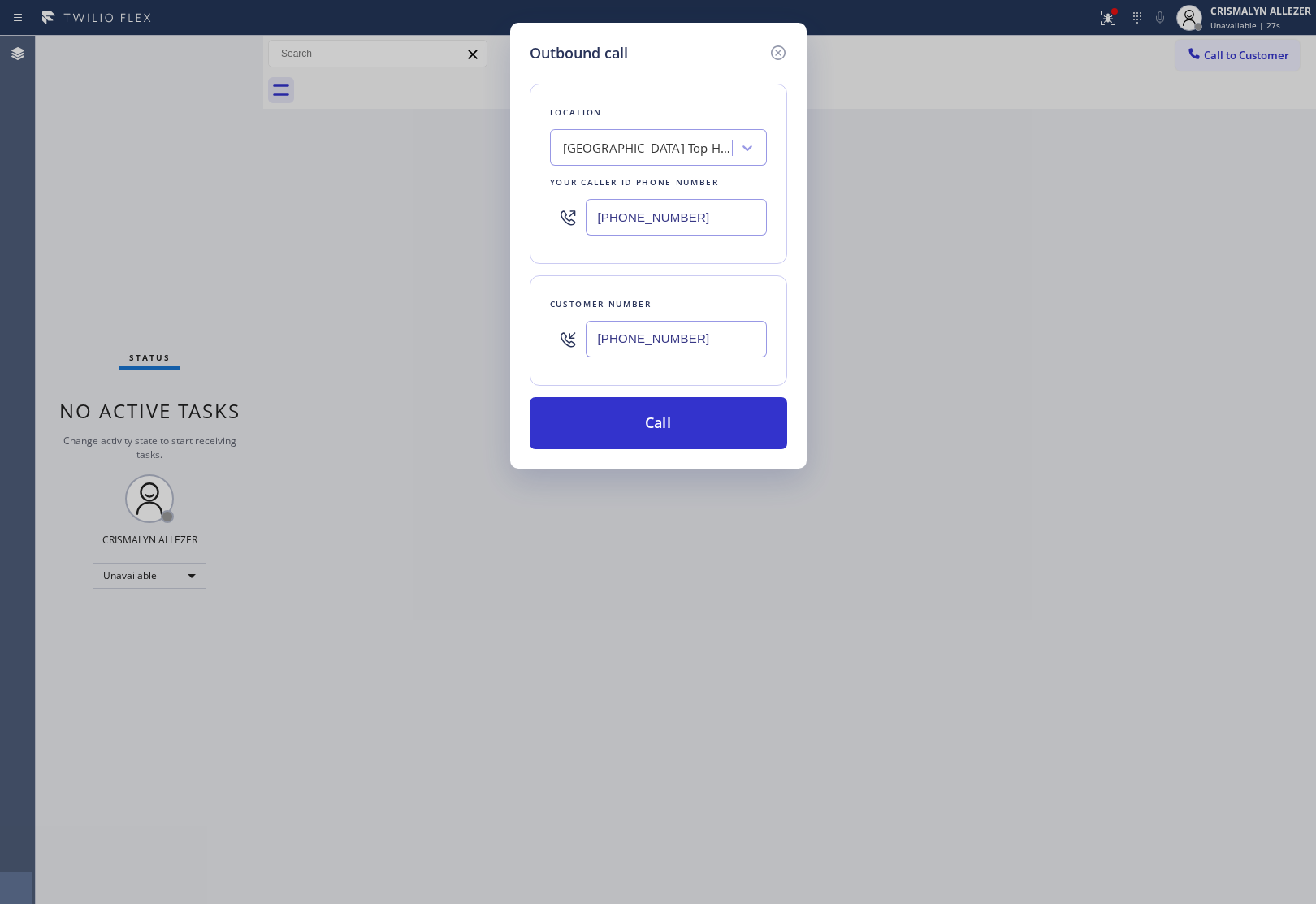
type input "[PHONE_NUMBER]"
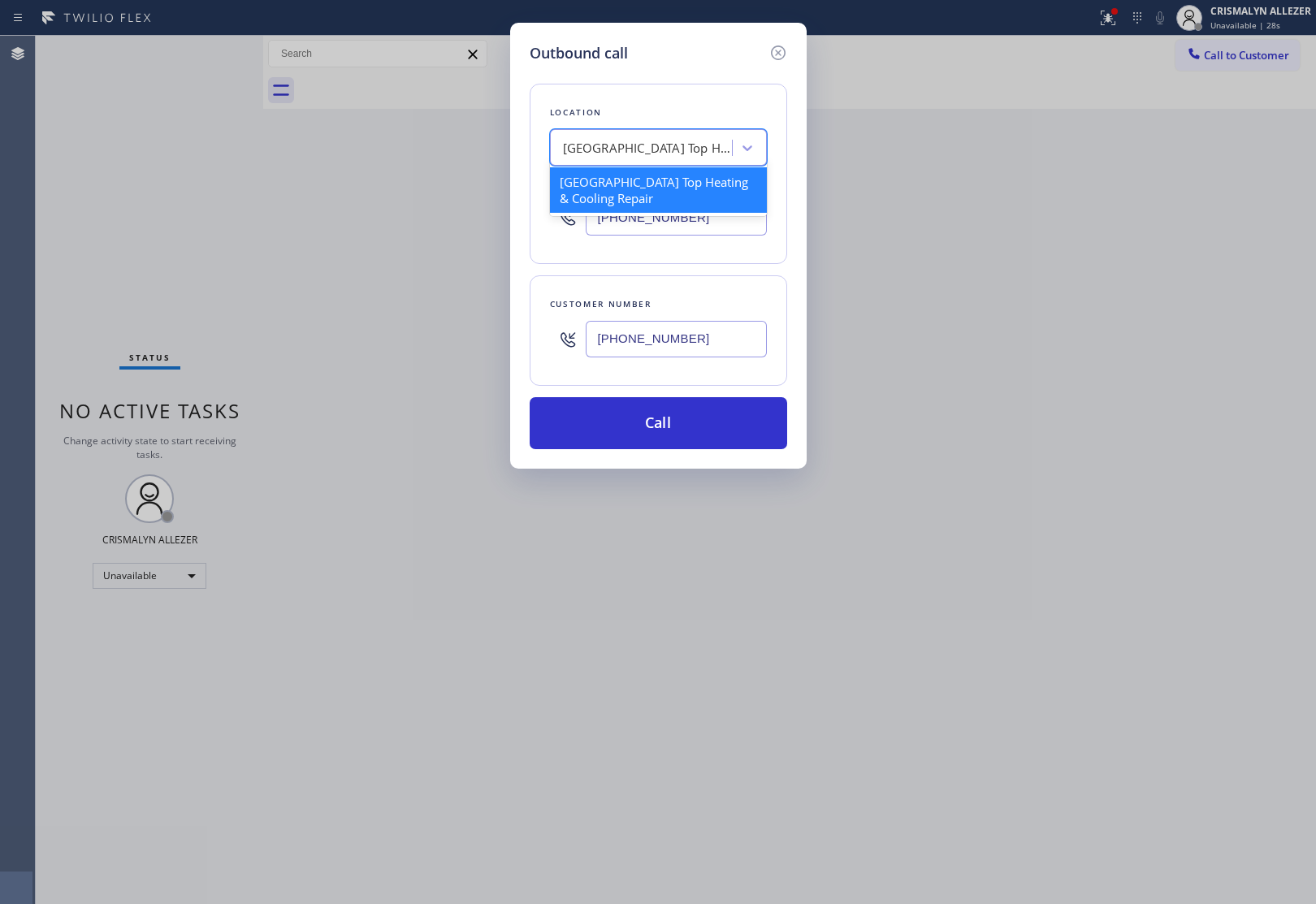
click at [687, 144] on div "[GEOGRAPHIC_DATA] Top Heating & Cooling Repair" at bounding box center [648, 148] width 171 height 18
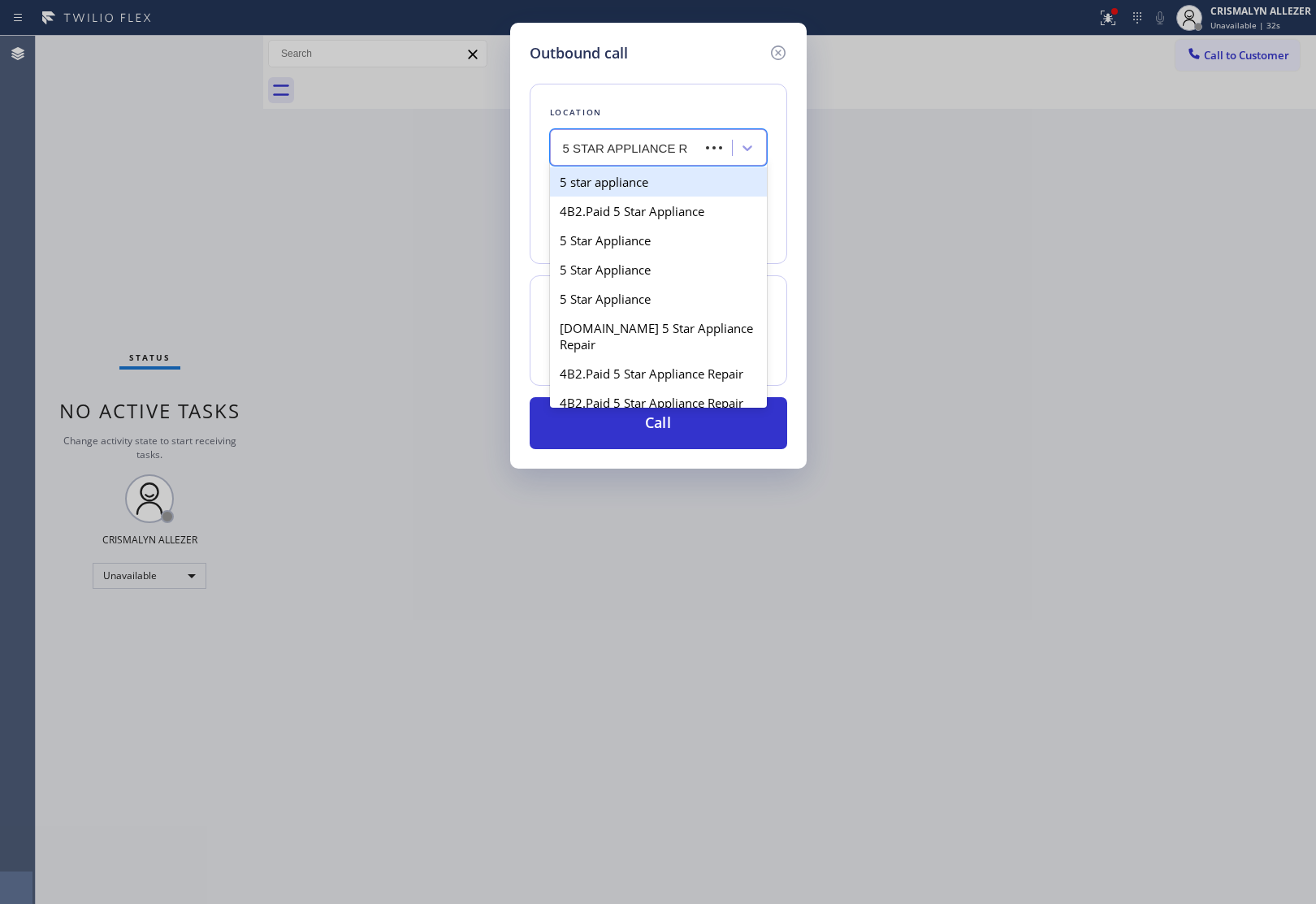
type input "5 STAR APPLIANCE RE"
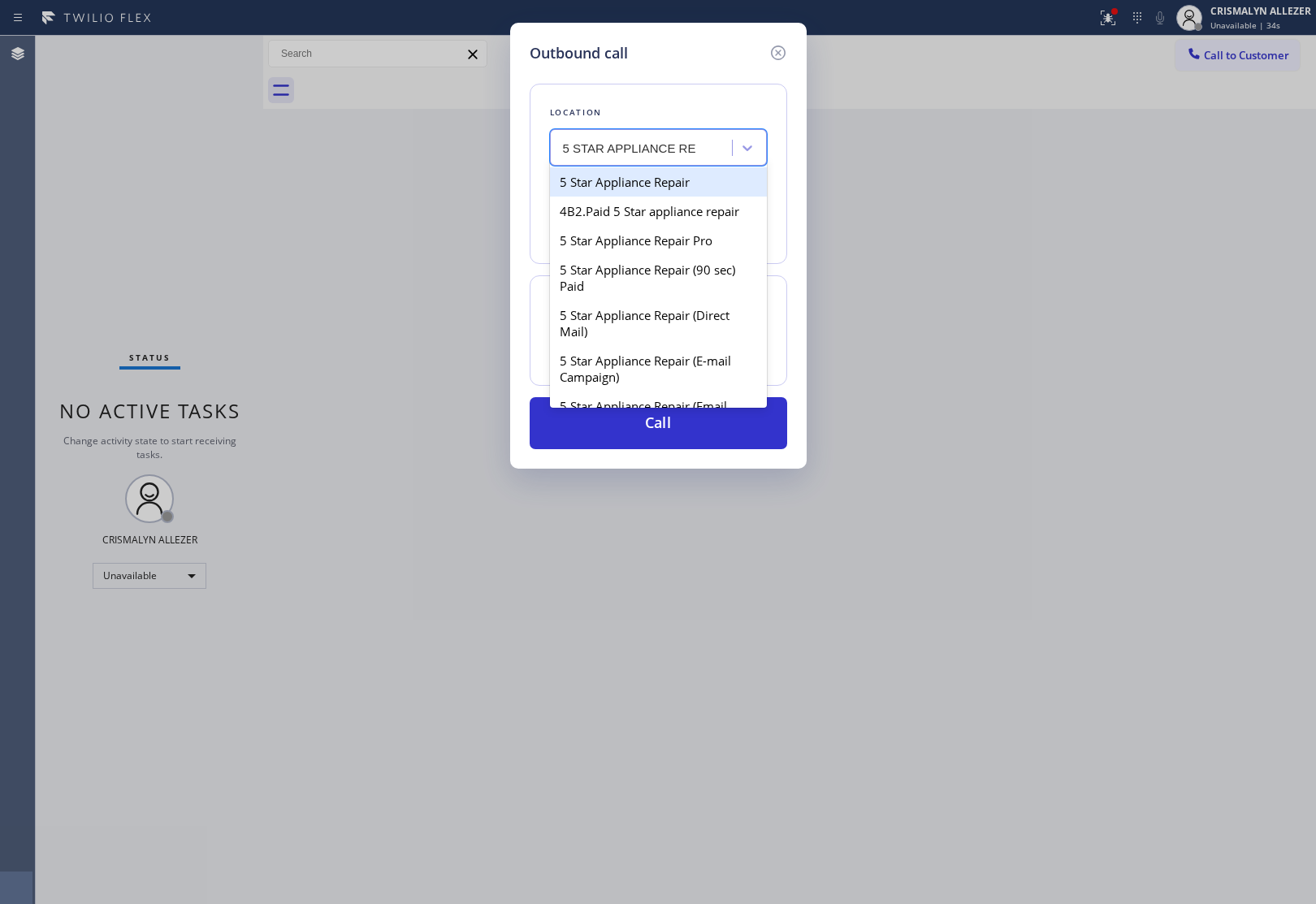
click at [688, 185] on div "5 Star Appliance Repair" at bounding box center [658, 182] width 217 height 30
type input "[PHONE_NUMBER]"
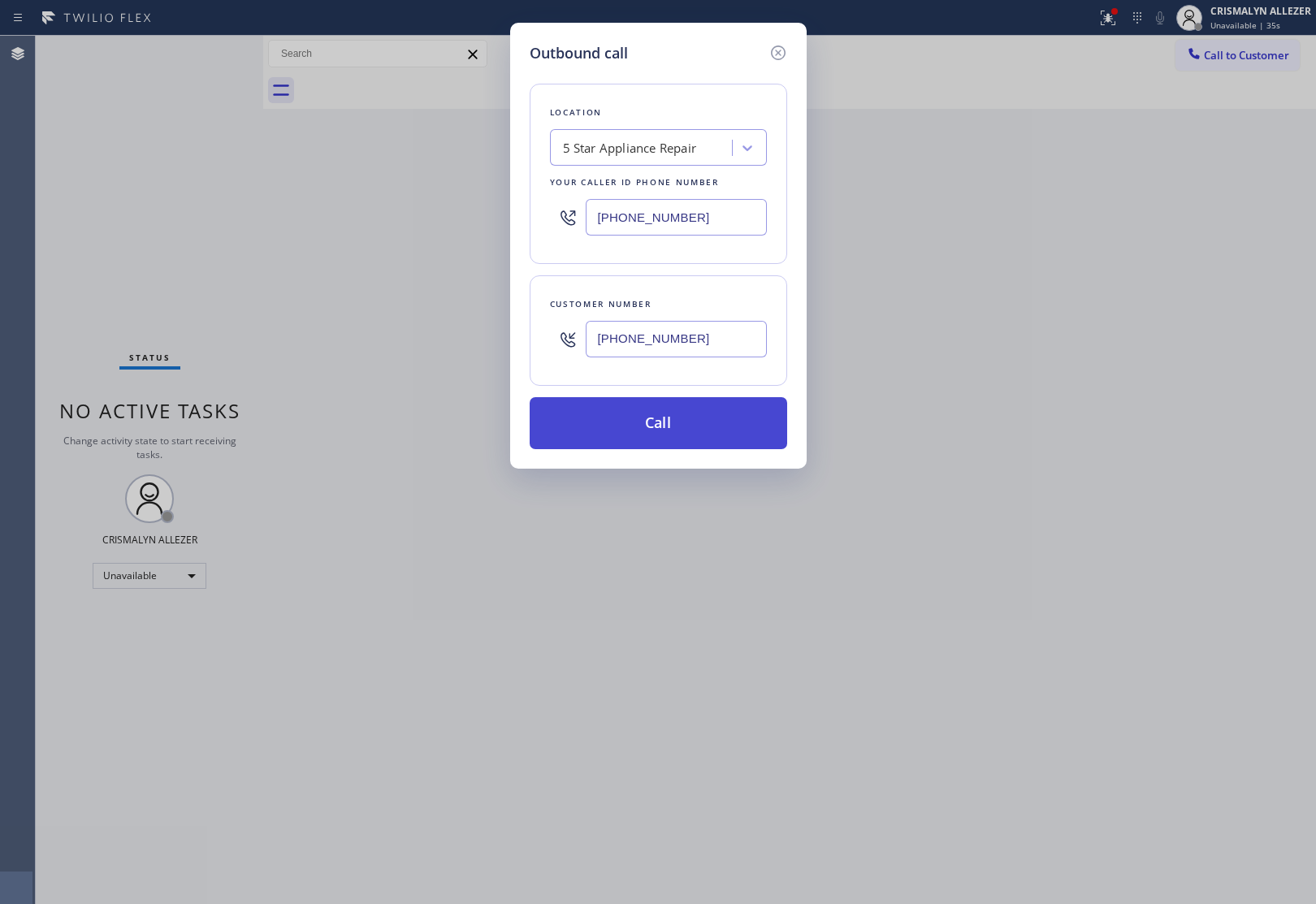
click at [660, 439] on button "Call" at bounding box center [658, 423] width 258 height 52
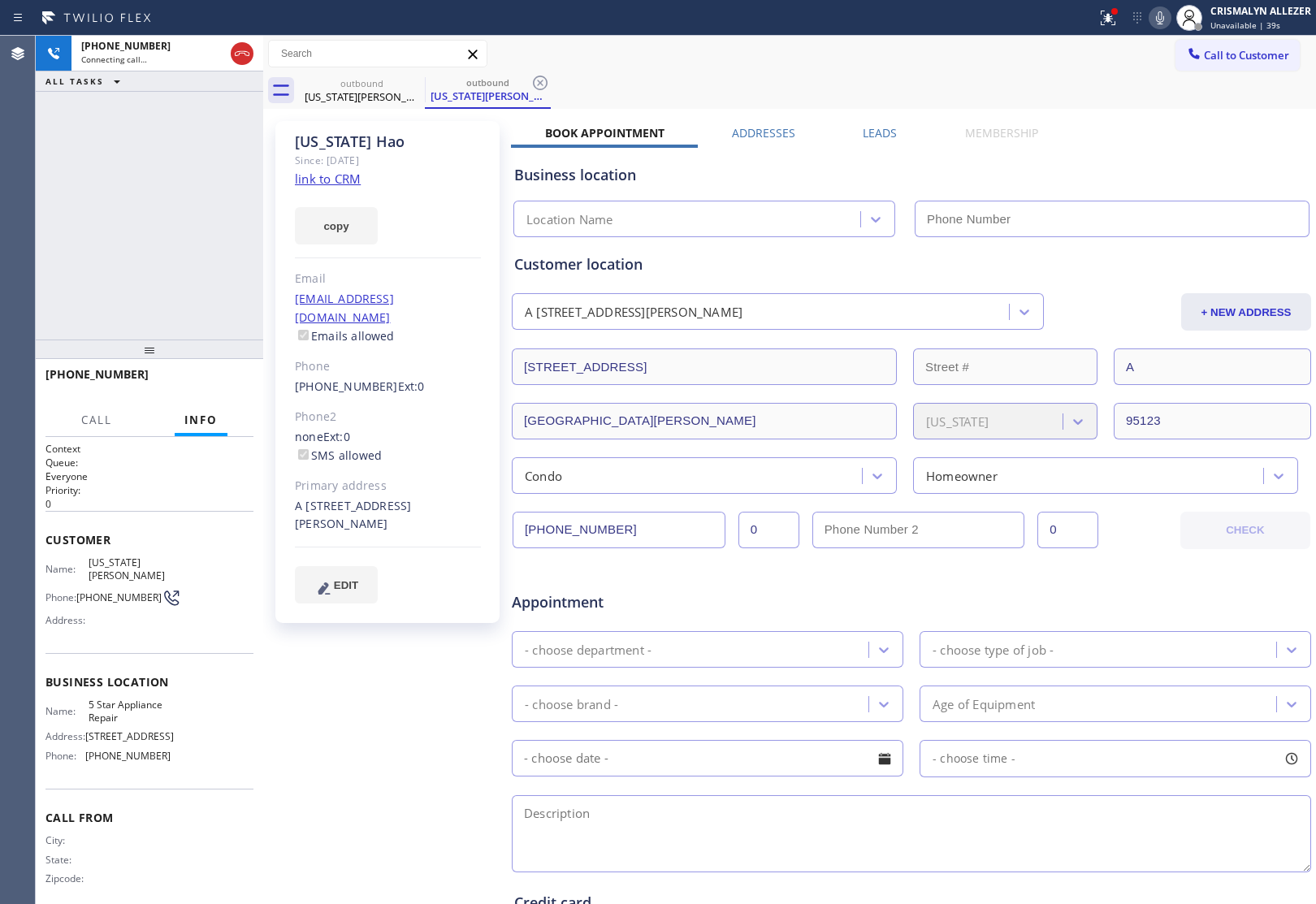
type input "[PHONE_NUMBER]"
click at [168, 213] on div "+14086301417 Live | 00:00 ALL TASKS ALL TASKS ACTIVE TASKS TASKS IN WRAP UP" at bounding box center [149, 187] width 227 height 304
click at [217, 384] on span "HANG UP" at bounding box center [215, 381] width 50 height 11
click at [217, 384] on span "COMPLETE" at bounding box center [212, 381] width 56 height 11
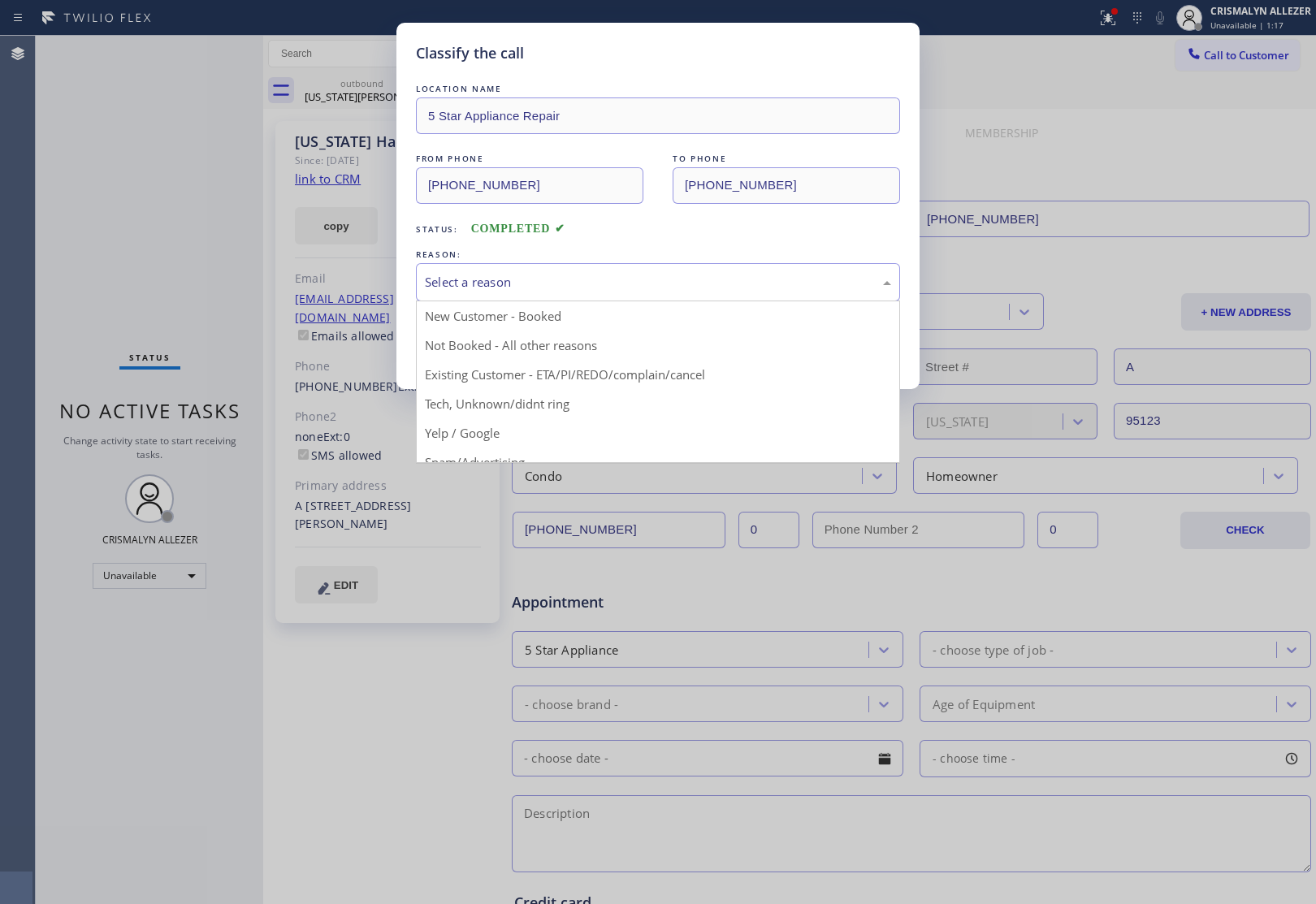
click at [610, 294] on div "Select a reason" at bounding box center [658, 282] width 484 height 38
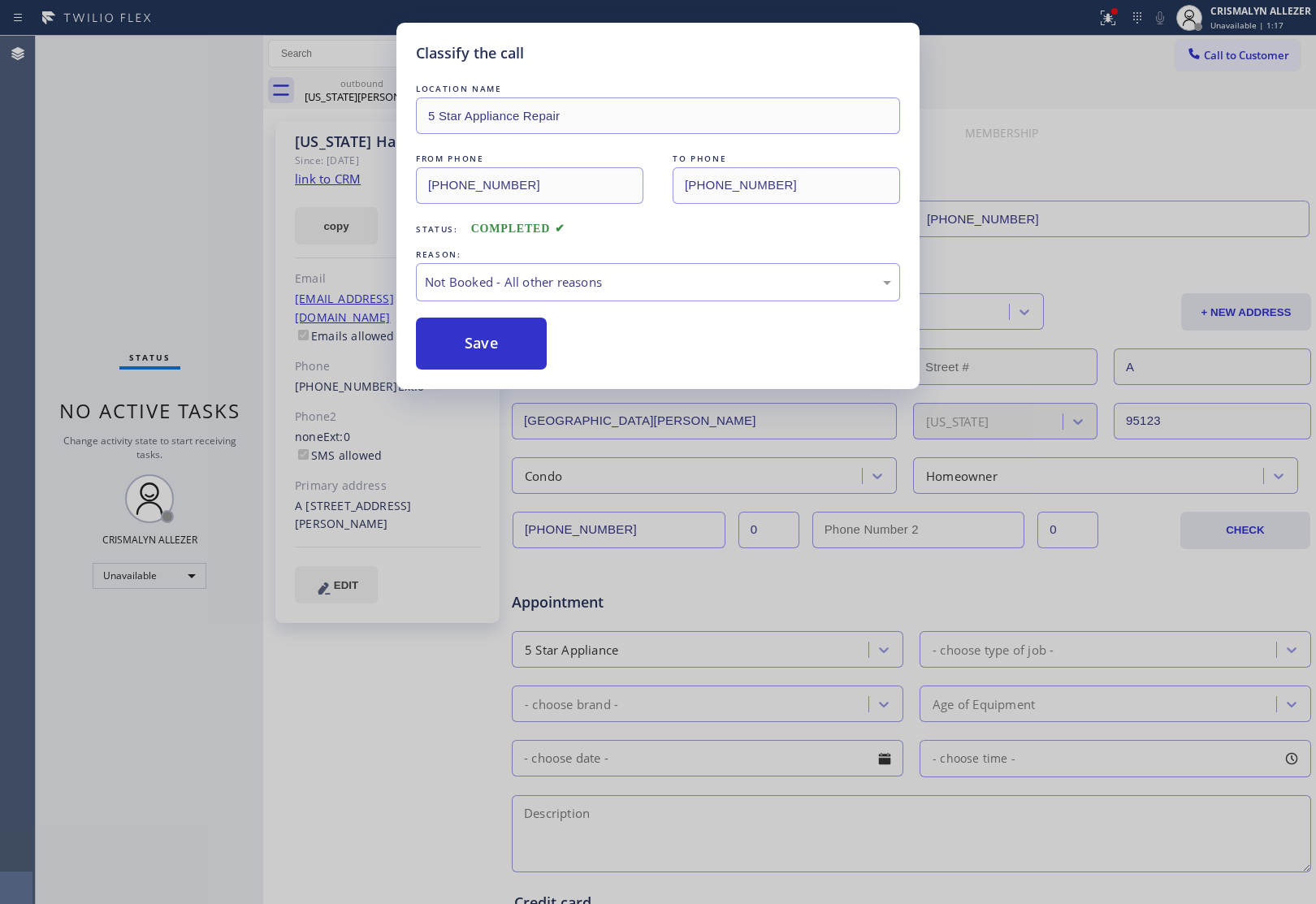
click at [505, 343] on button "Save" at bounding box center [481, 344] width 131 height 52
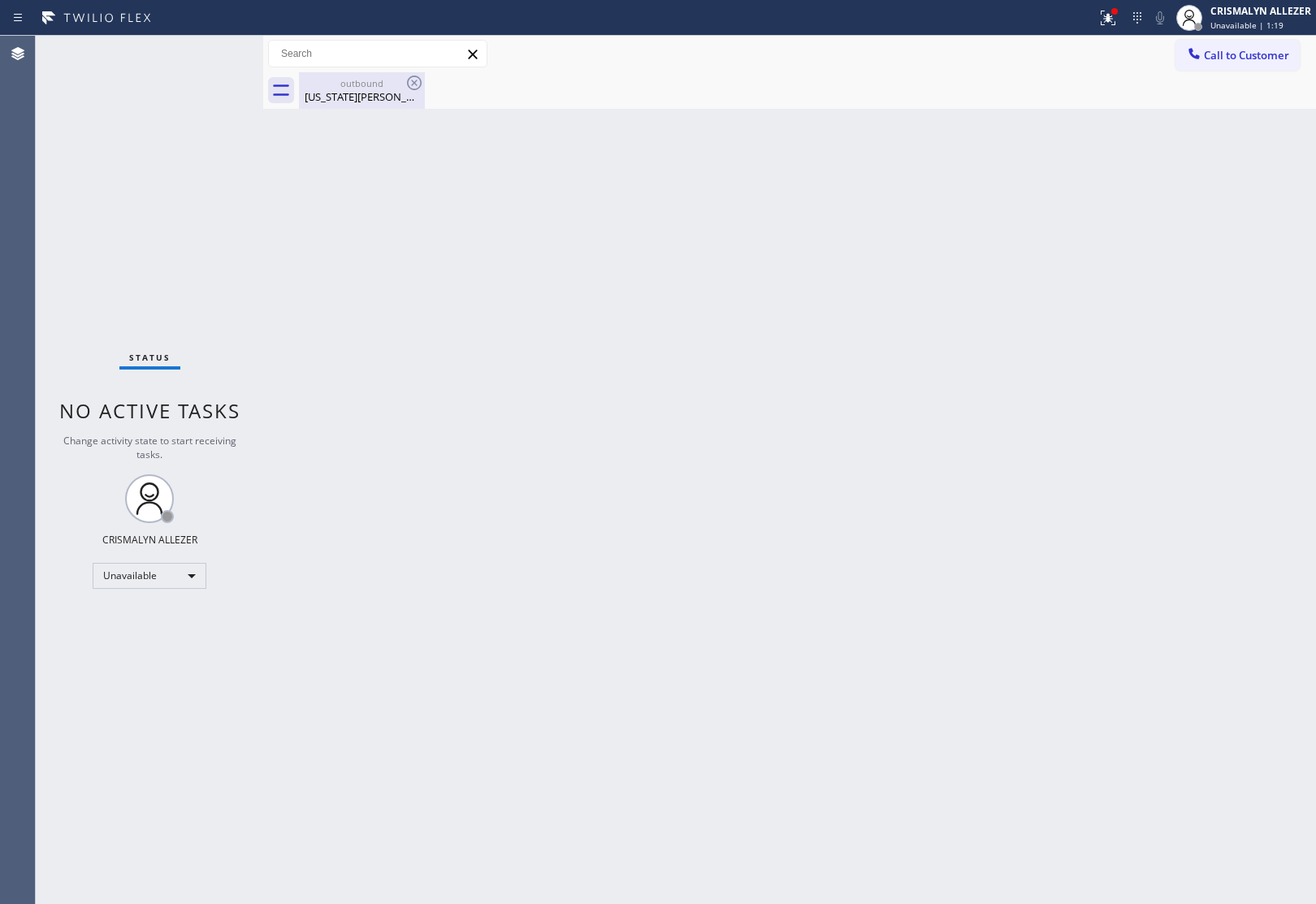
drag, startPoint x: 366, startPoint y: 91, endPoint x: 420, endPoint y: 86, distance: 54.2
click at [373, 90] on div "Virginia Hao" at bounding box center [361, 97] width 123 height 15
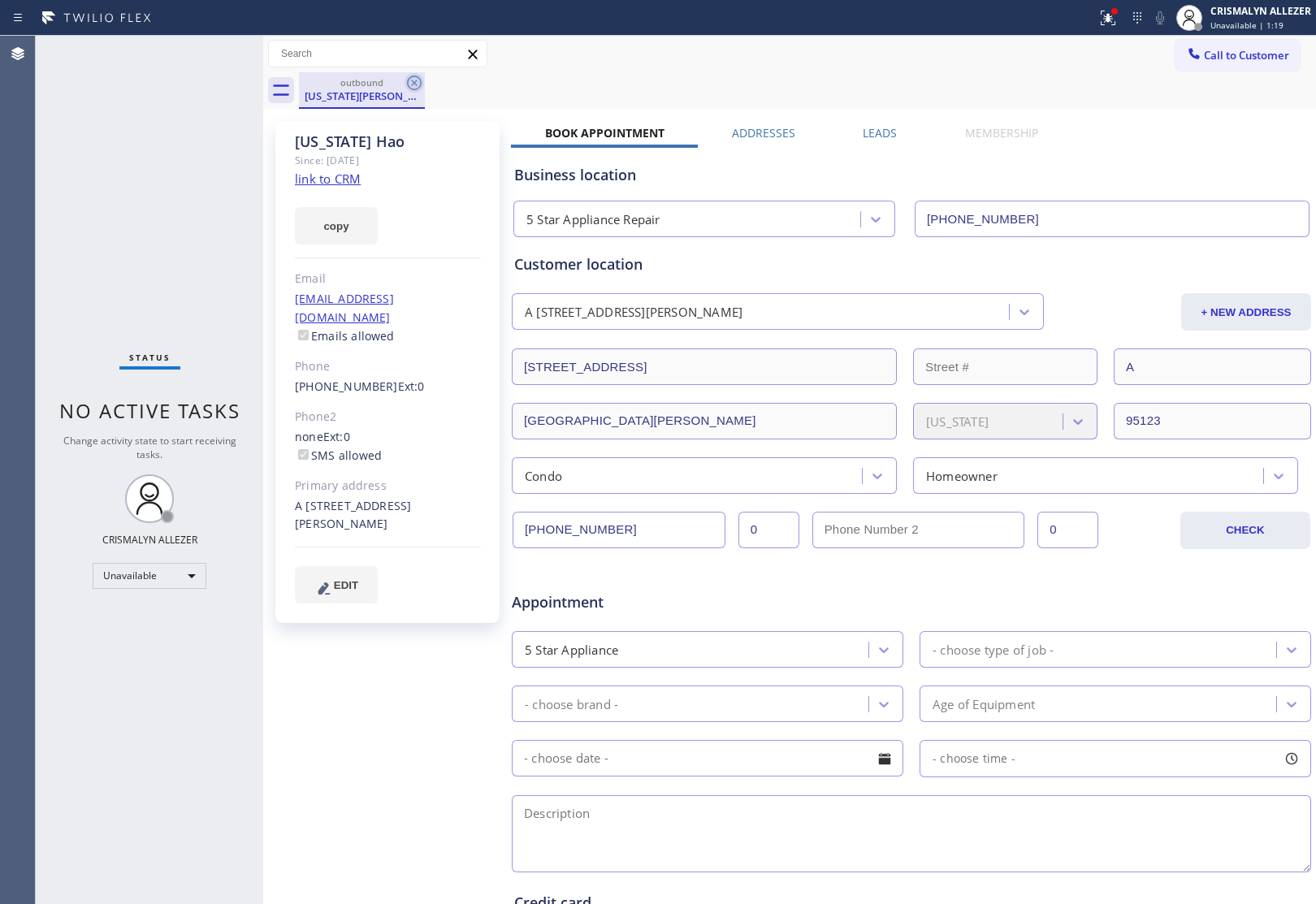
click at [420, 86] on icon at bounding box center [414, 83] width 19 height 19
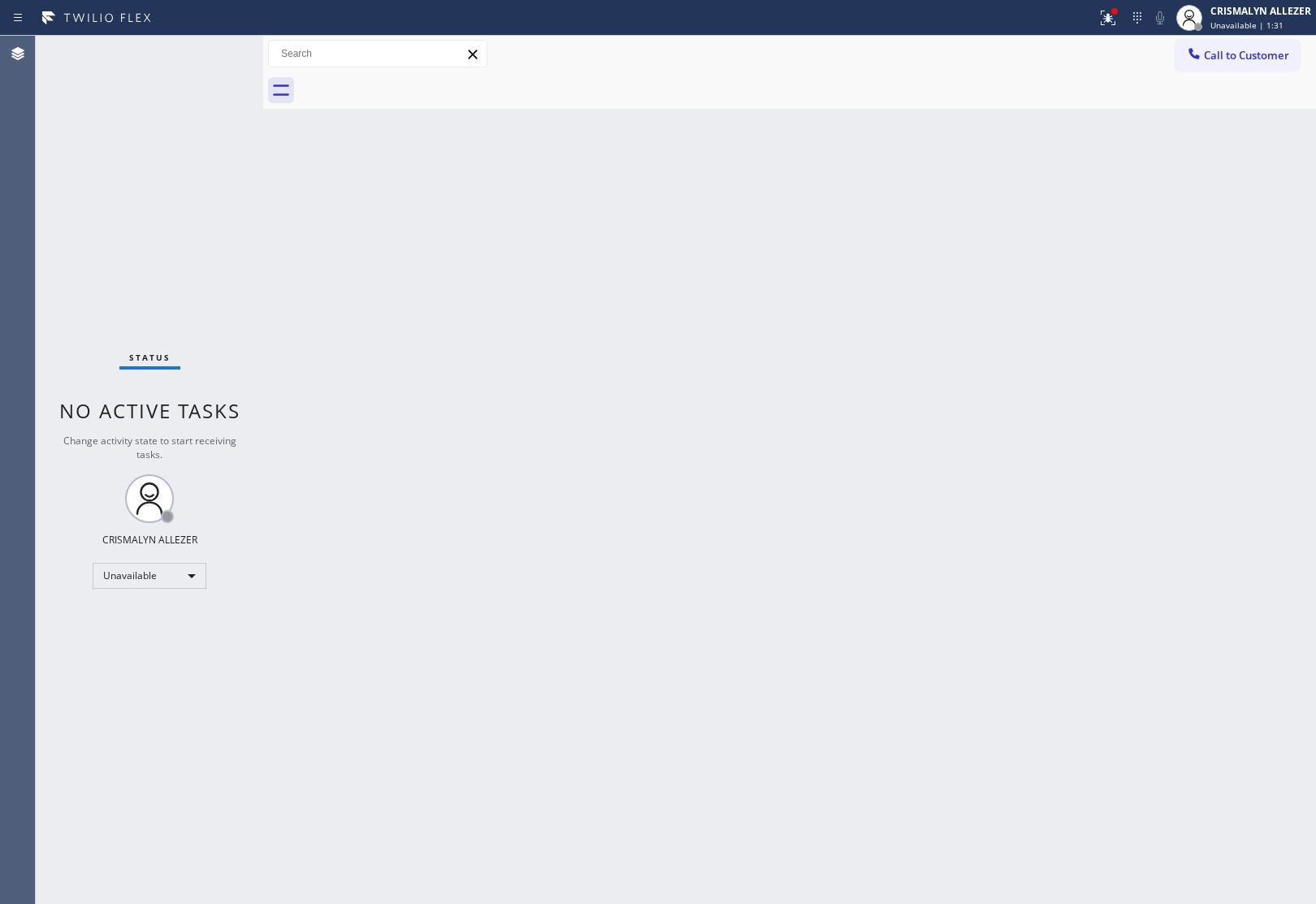
drag, startPoint x: 574, startPoint y: 391, endPoint x: 675, endPoint y: 305, distance: 132.7
click at [600, 367] on div "Back to Dashboard Change Sender ID Customers Technicians Select a contact Outbo…" at bounding box center [789, 470] width 1052 height 868
drag, startPoint x: 1227, startPoint y: 57, endPoint x: 1216, endPoint y: 57, distance: 11.0
click at [1226, 57] on span "Call to Customer" at bounding box center [1246, 55] width 85 height 15
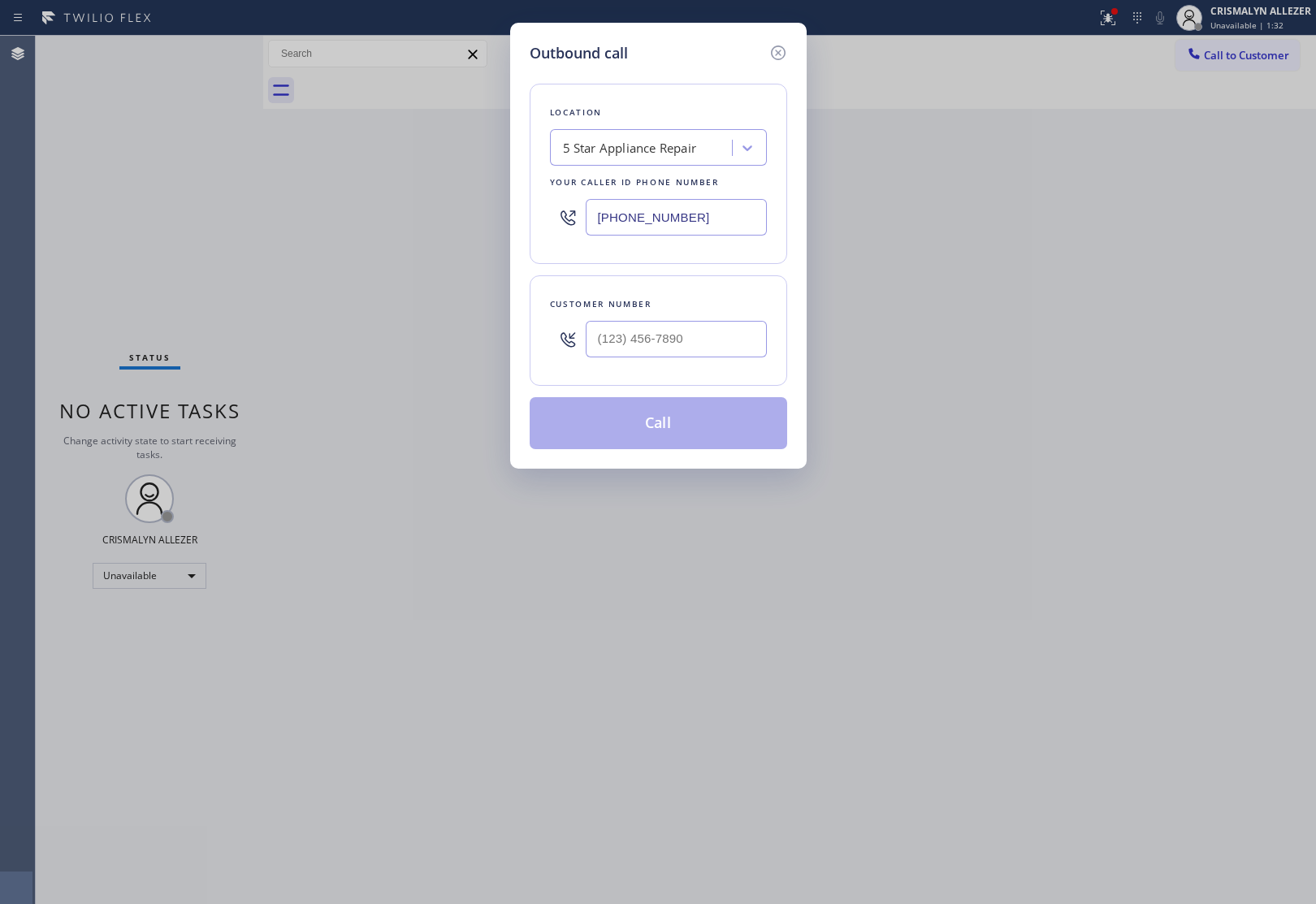
click at [652, 140] on div "5 Star Appliance Repair" at bounding box center [630, 148] width 134 height 18
type input "V"
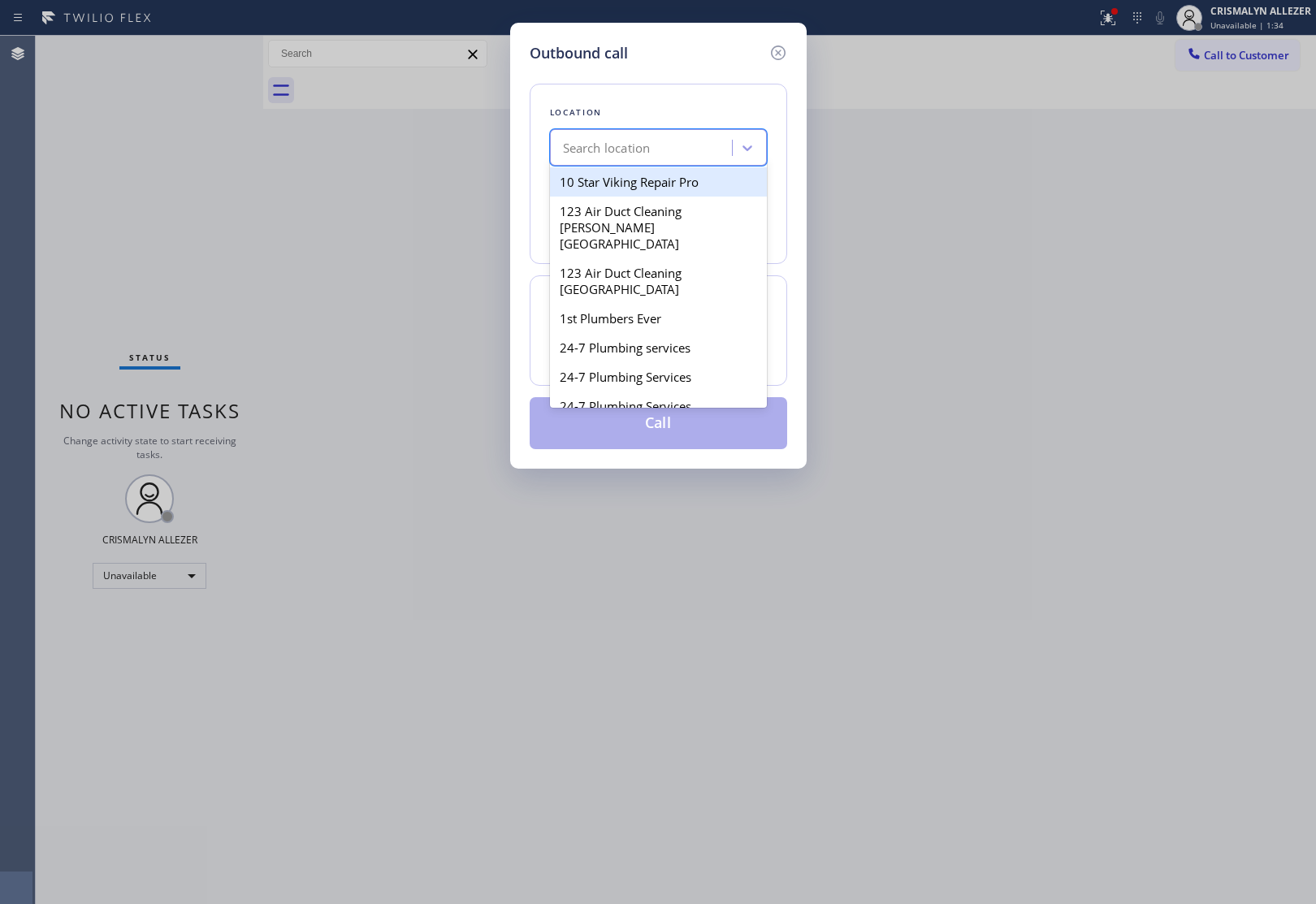
paste input "Spectrum Appliance Repair [GEOGRAPHIC_DATA]"
type input "Spectrum Appliance Repair [GEOGRAPHIC_DATA]"
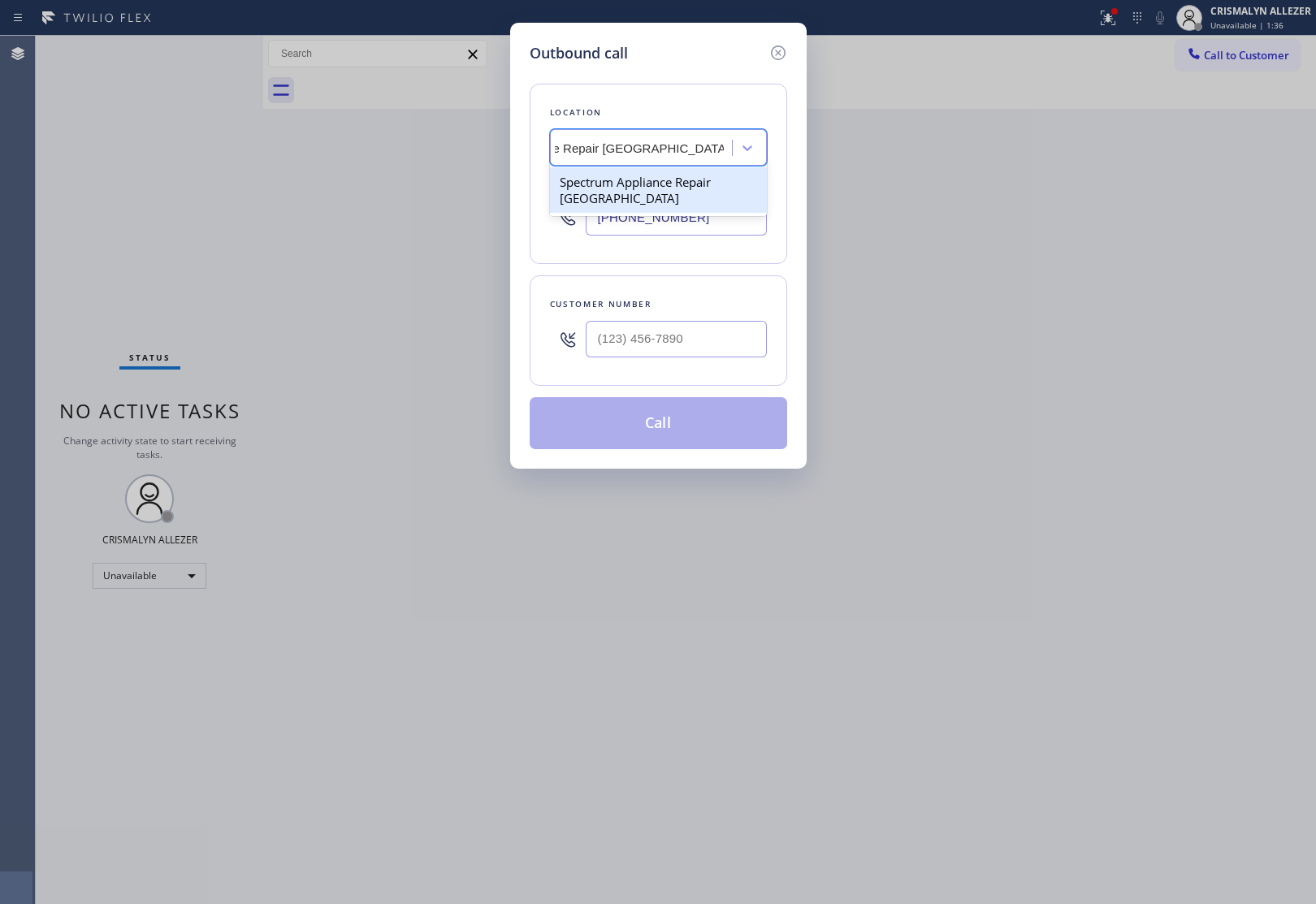
click at [646, 195] on div "Spectrum Appliance Repair [GEOGRAPHIC_DATA]" at bounding box center [658, 190] width 217 height 45
type input "[PHONE_NUMBER]"
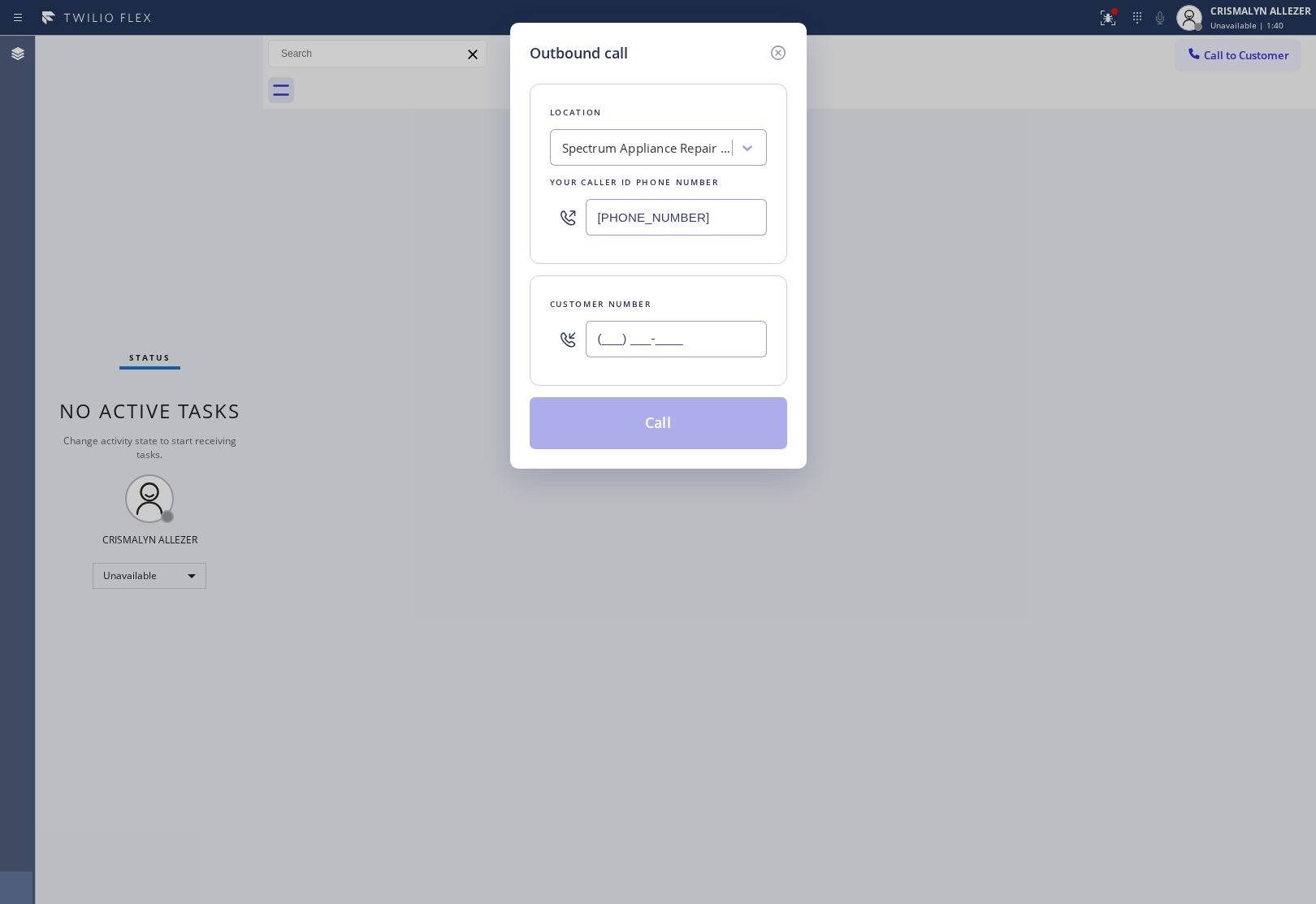
click at [654, 330] on input "(___) ___-____" at bounding box center [676, 339] width 181 height 37
paste input "626) 244-4164"
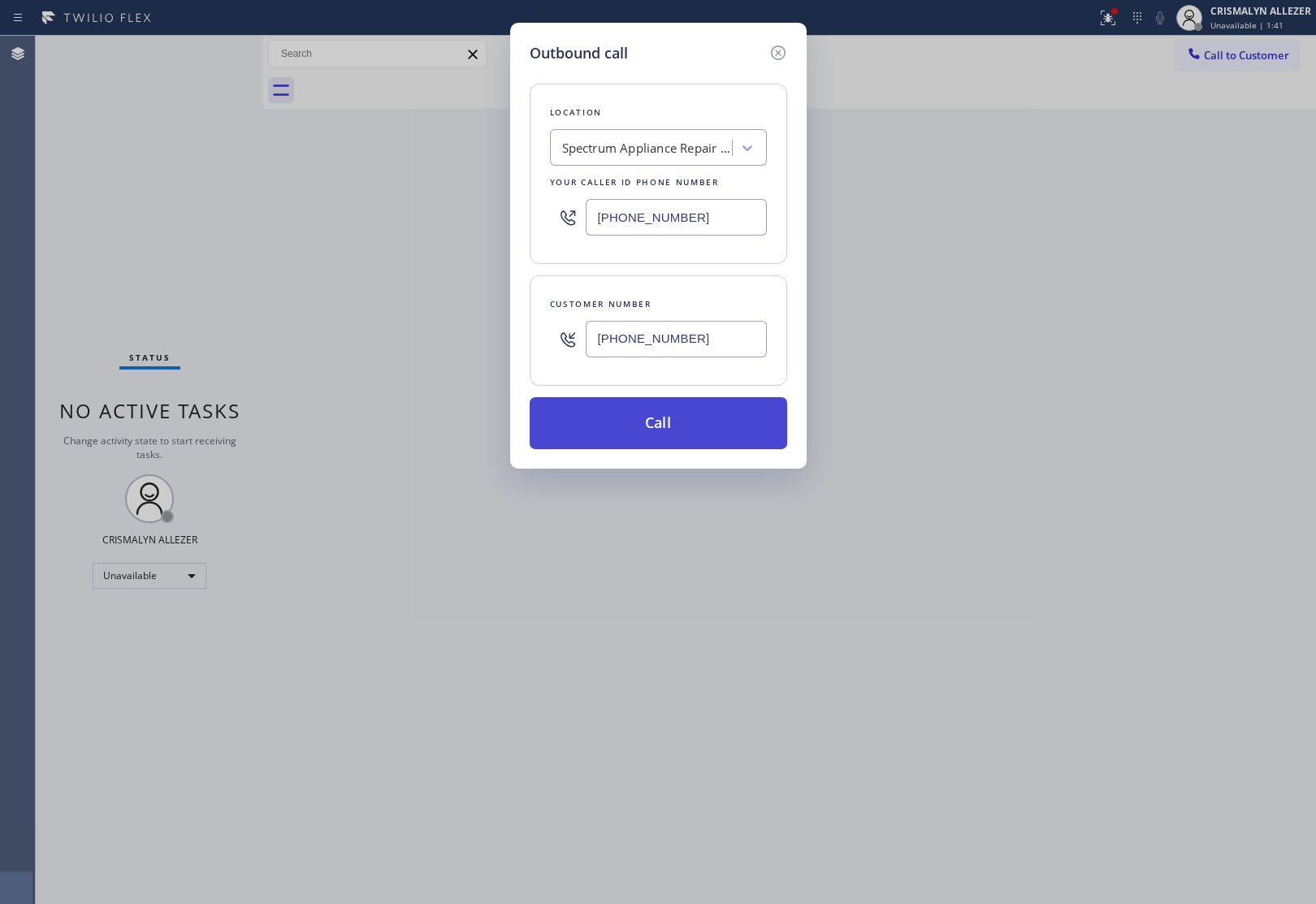
type input "[PHONE_NUMBER]"
click at [661, 426] on button "Call" at bounding box center [658, 423] width 258 height 52
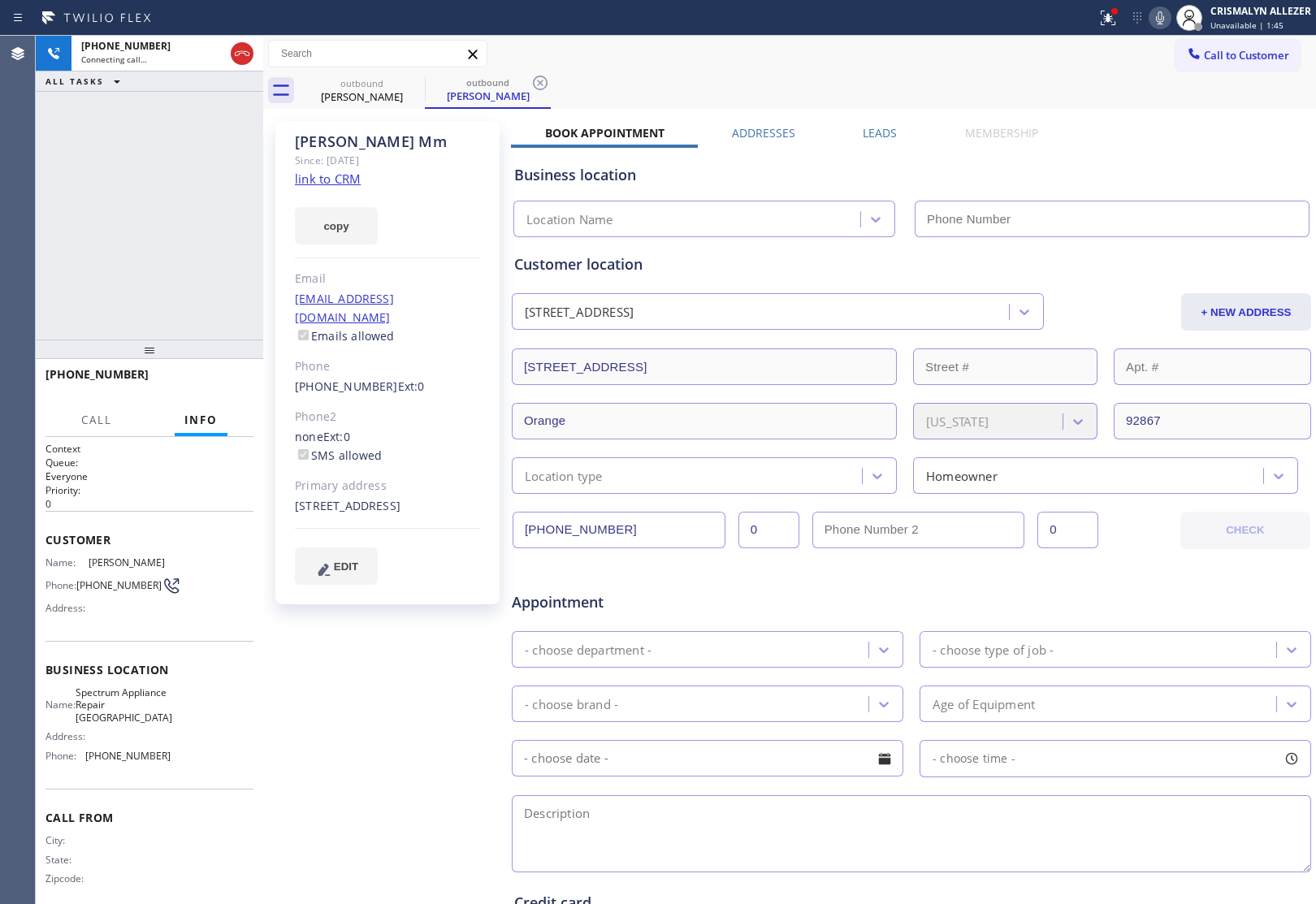
type input "[PHONE_NUMBER]"
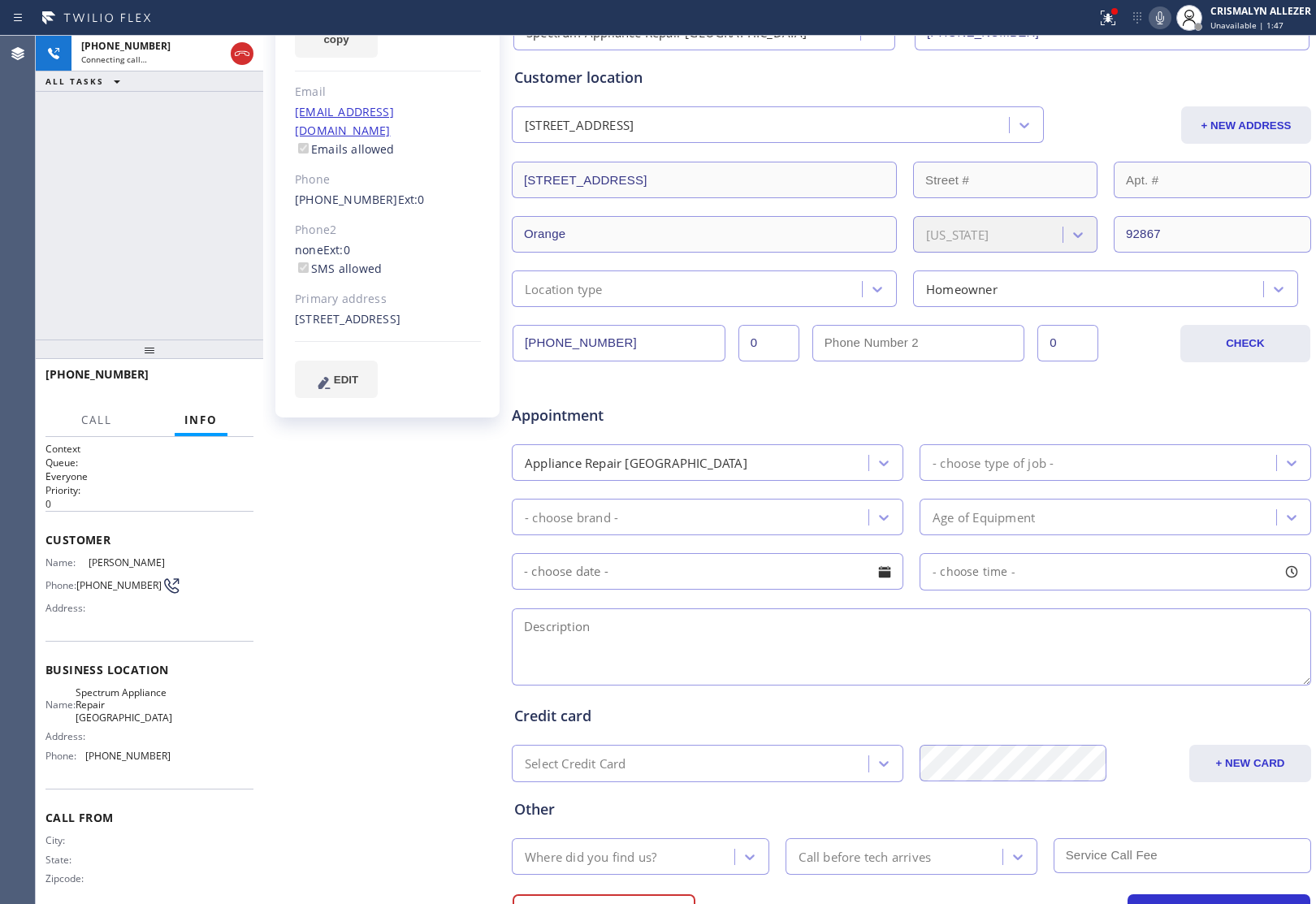
scroll to position [265, 0]
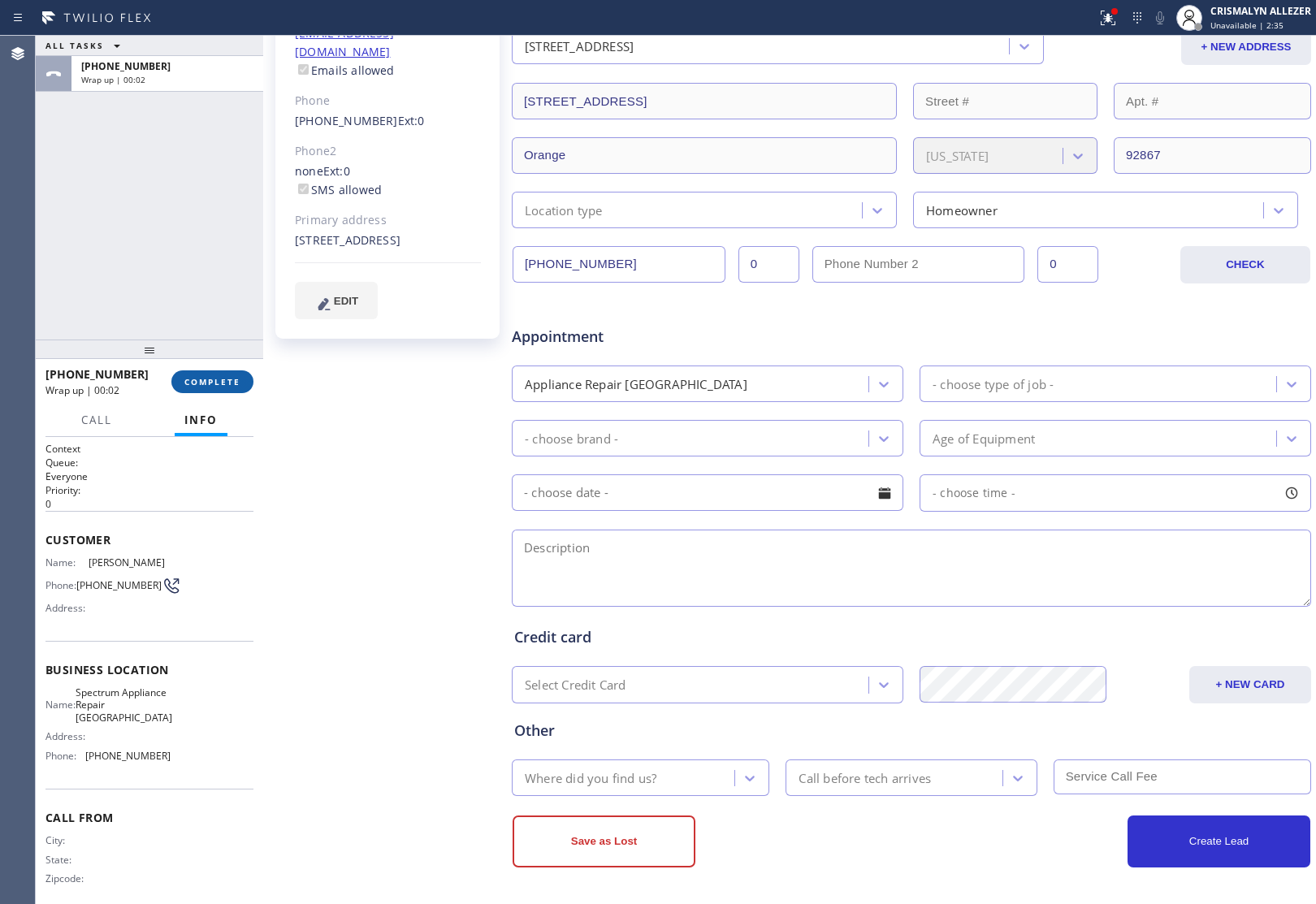
click at [212, 382] on span "COMPLETE" at bounding box center [212, 381] width 56 height 11
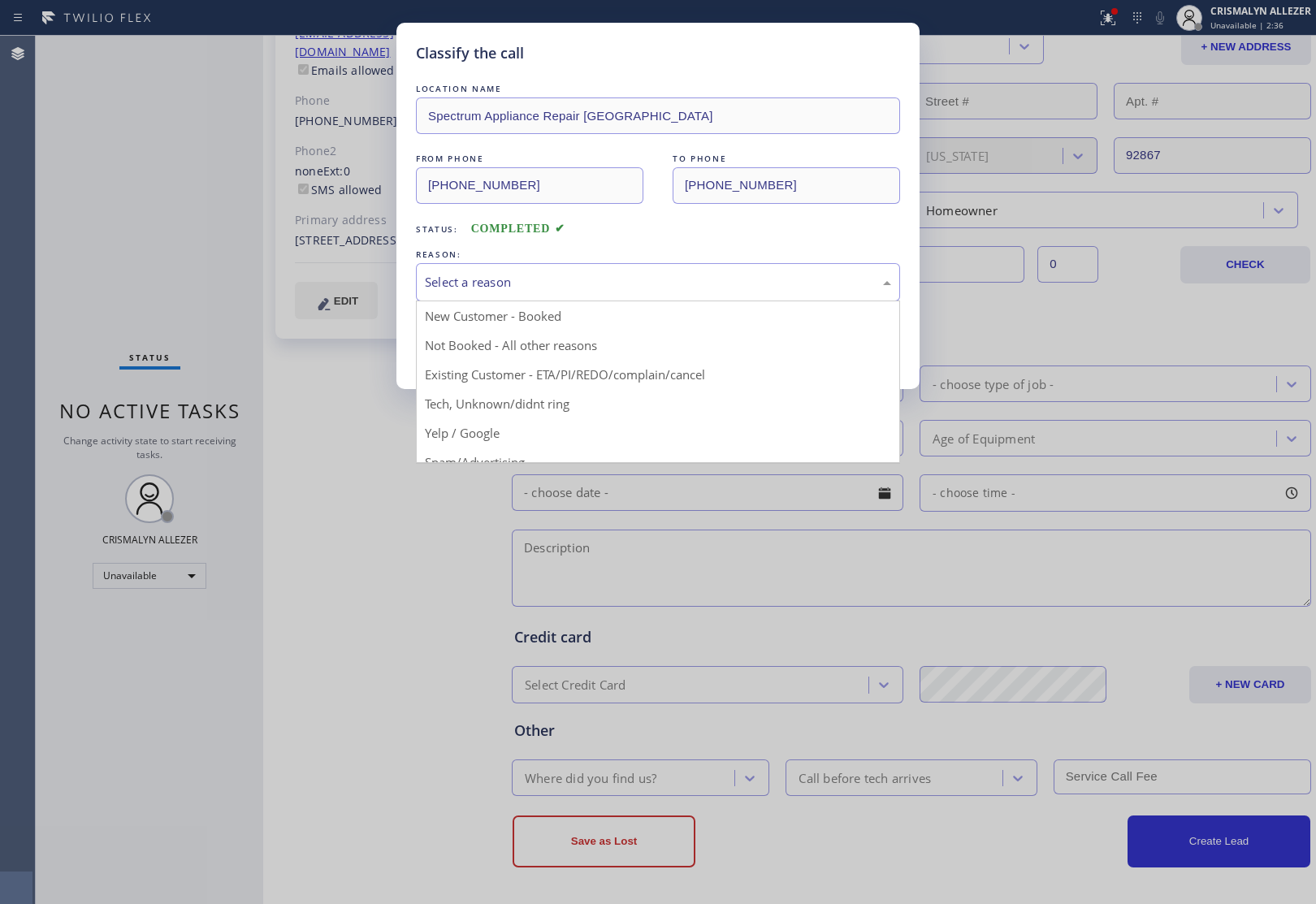
click at [573, 282] on div "Select a reason" at bounding box center [658, 282] width 467 height 18
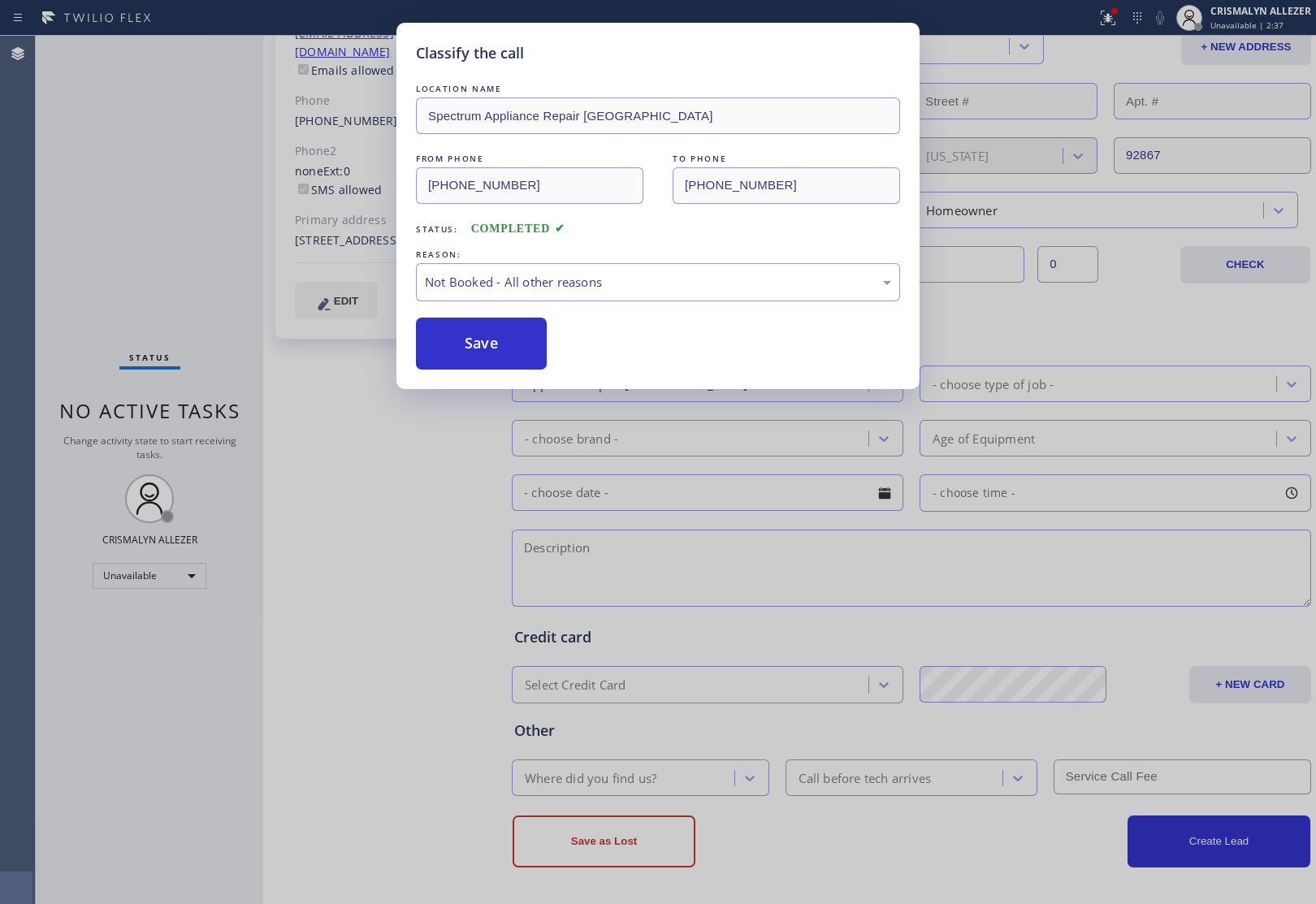
click at [485, 353] on button "Save" at bounding box center [481, 344] width 131 height 52
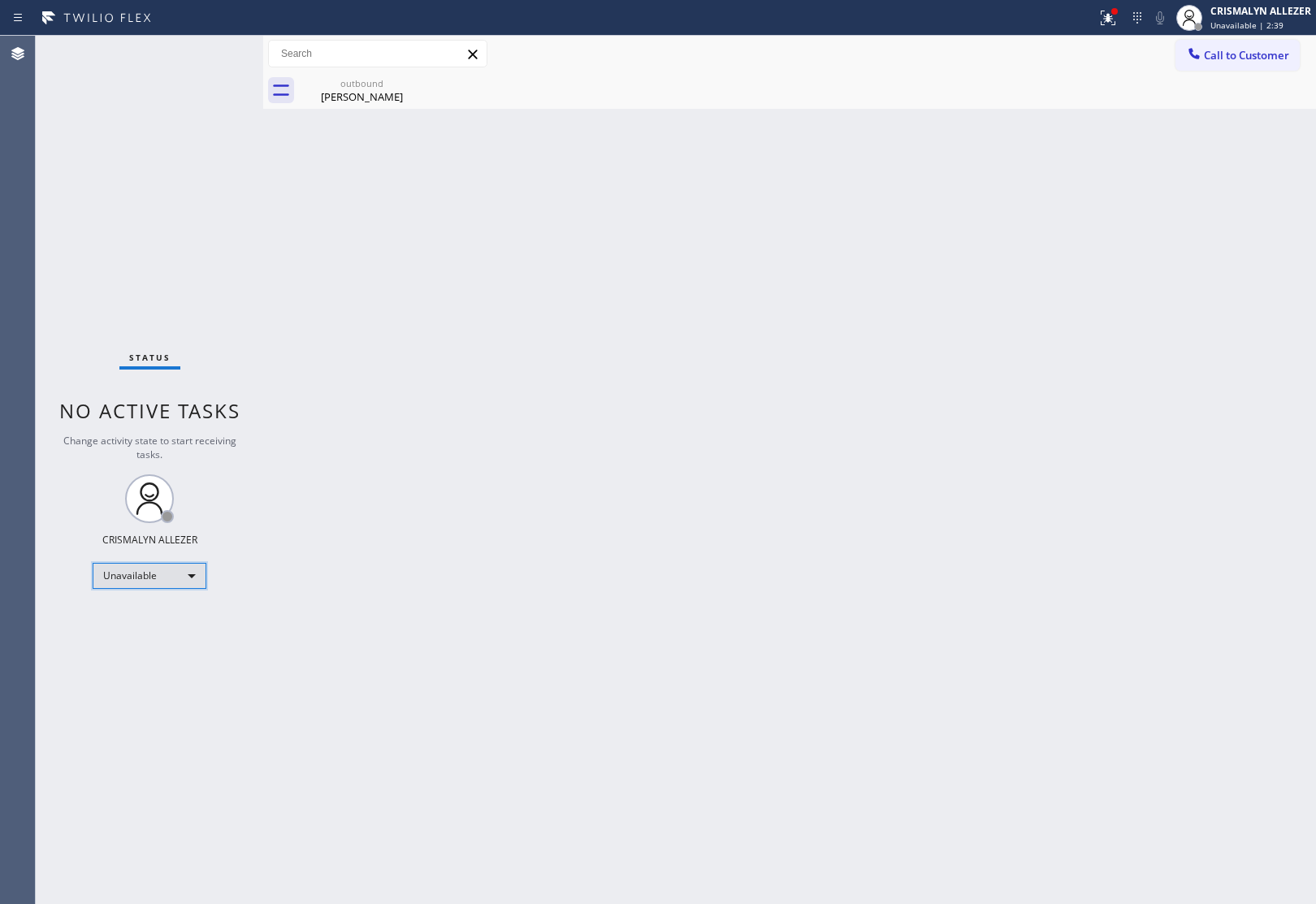
click at [189, 573] on div "Unavailable" at bounding box center [149, 576] width 114 height 26
click at [157, 623] on li "Available" at bounding box center [148, 618] width 111 height 19
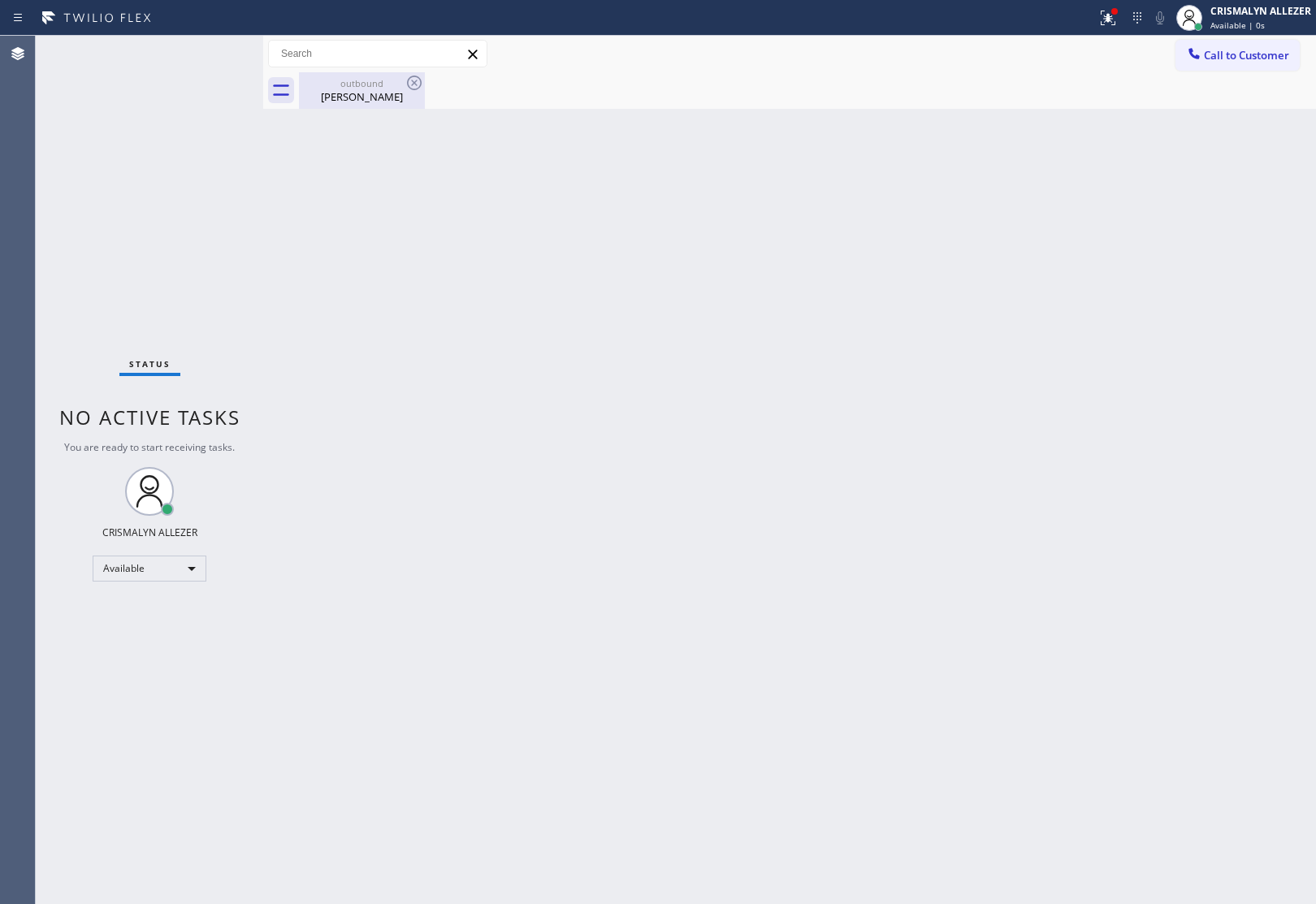
click at [380, 94] on div "Danica Mm" at bounding box center [361, 97] width 123 height 15
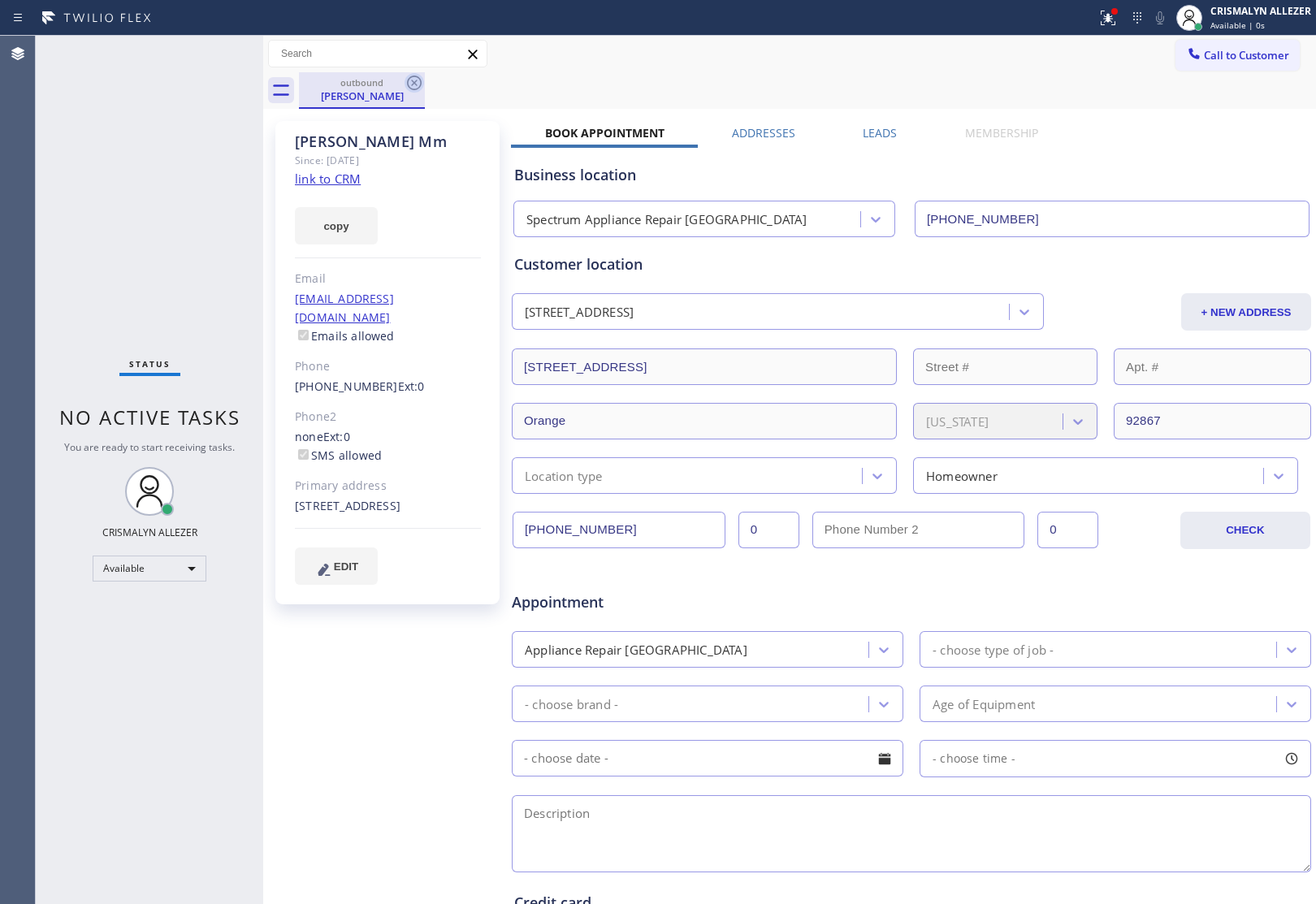
click at [415, 82] on icon at bounding box center [414, 83] width 15 height 15
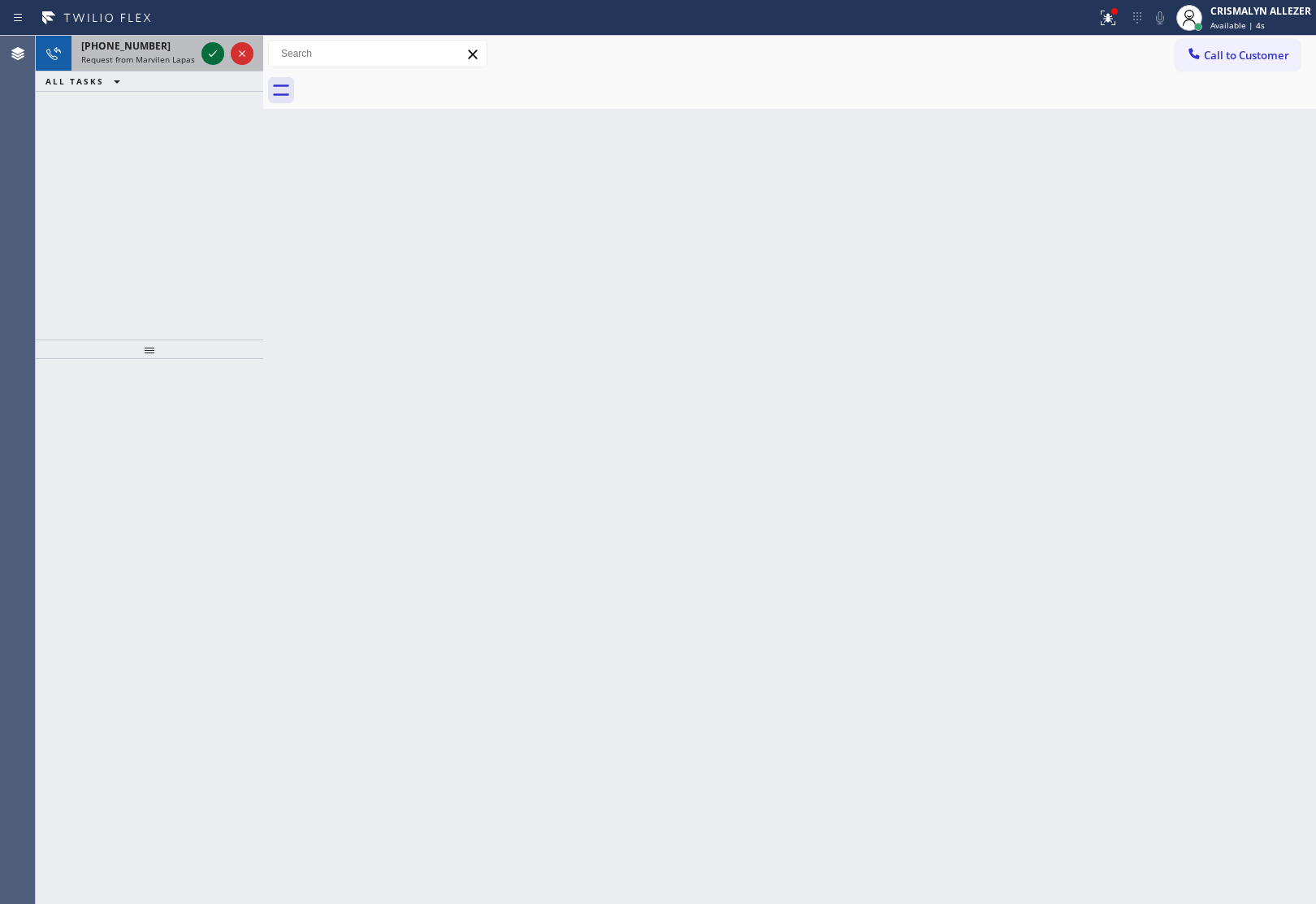
click at [216, 59] on icon at bounding box center [212, 53] width 19 height 19
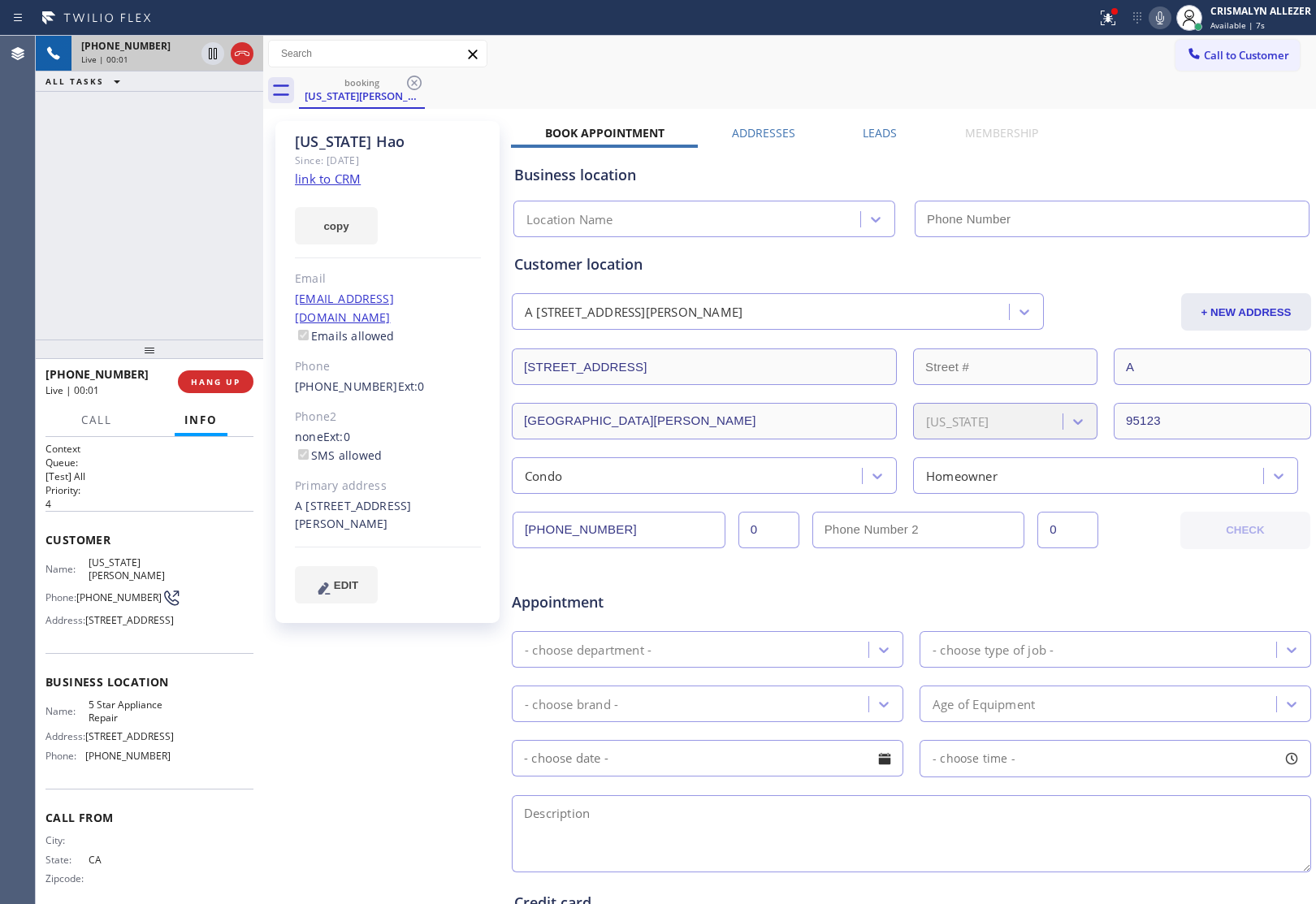
type input "[PHONE_NUMBER]"
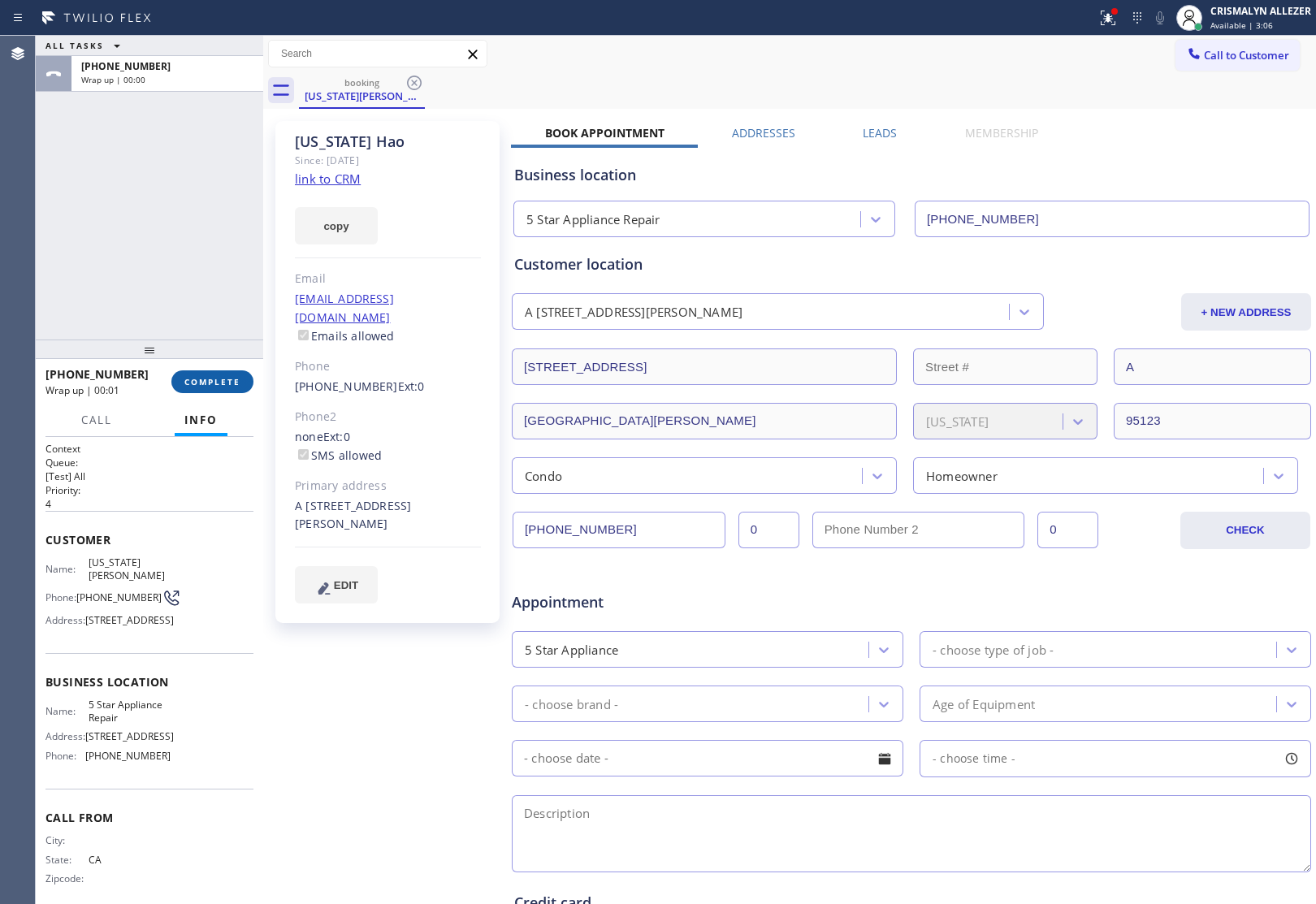
click at [222, 382] on span "COMPLETE" at bounding box center [212, 381] width 56 height 11
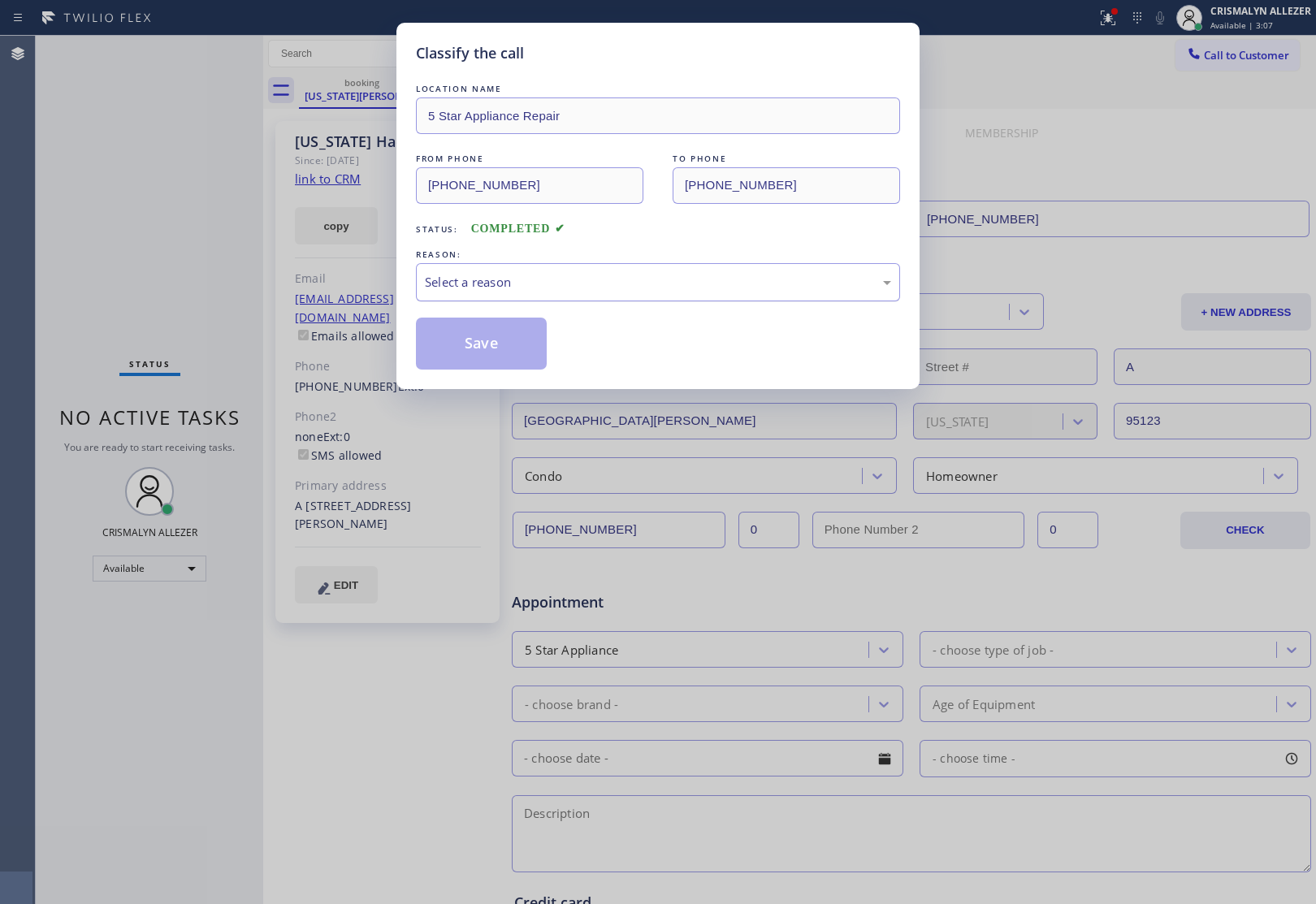
click at [622, 283] on div "Select a reason" at bounding box center [658, 282] width 467 height 18
click at [478, 349] on button "Save" at bounding box center [481, 344] width 131 height 52
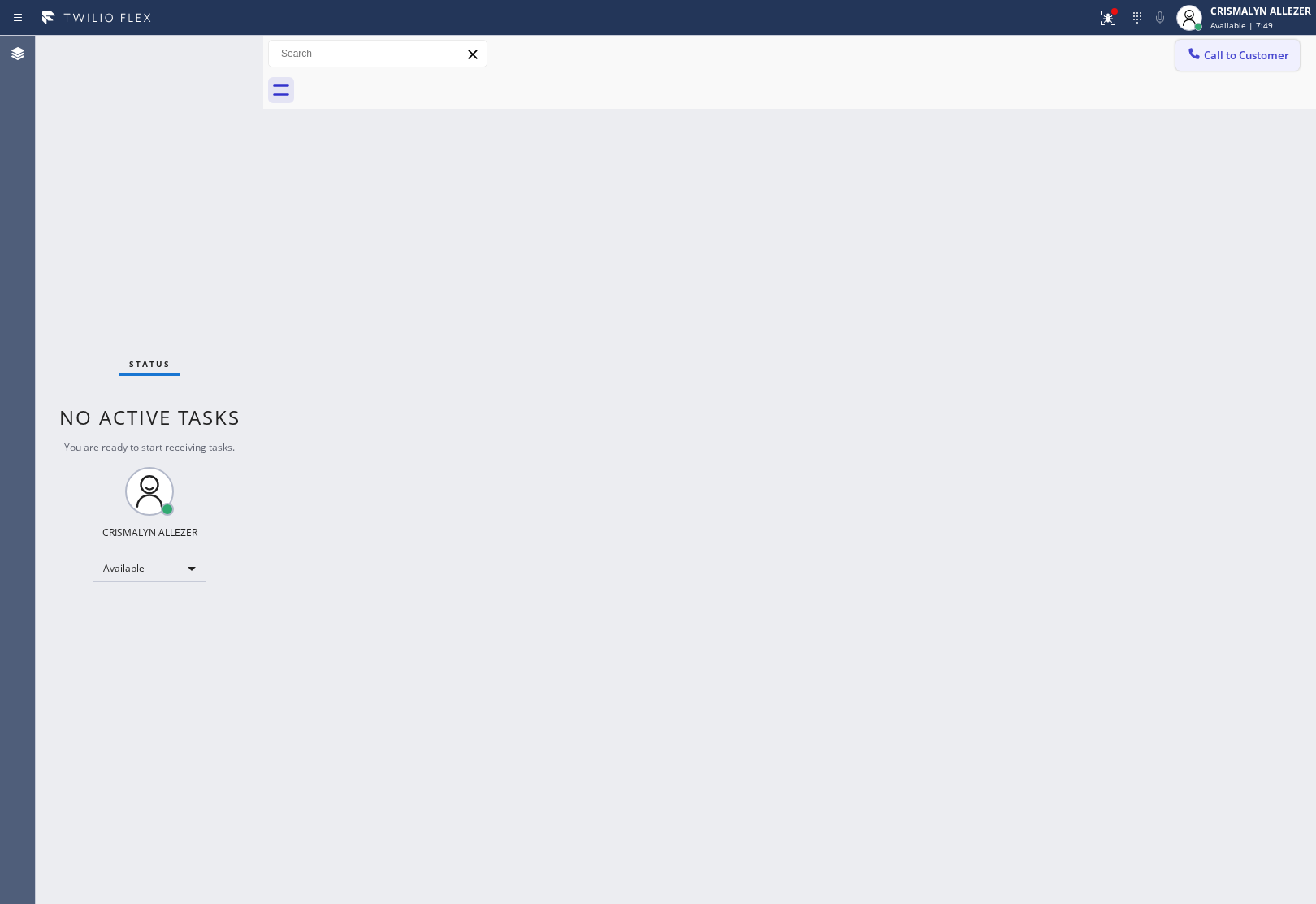
click at [1221, 53] on span "Call to Customer" at bounding box center [1246, 55] width 85 height 15
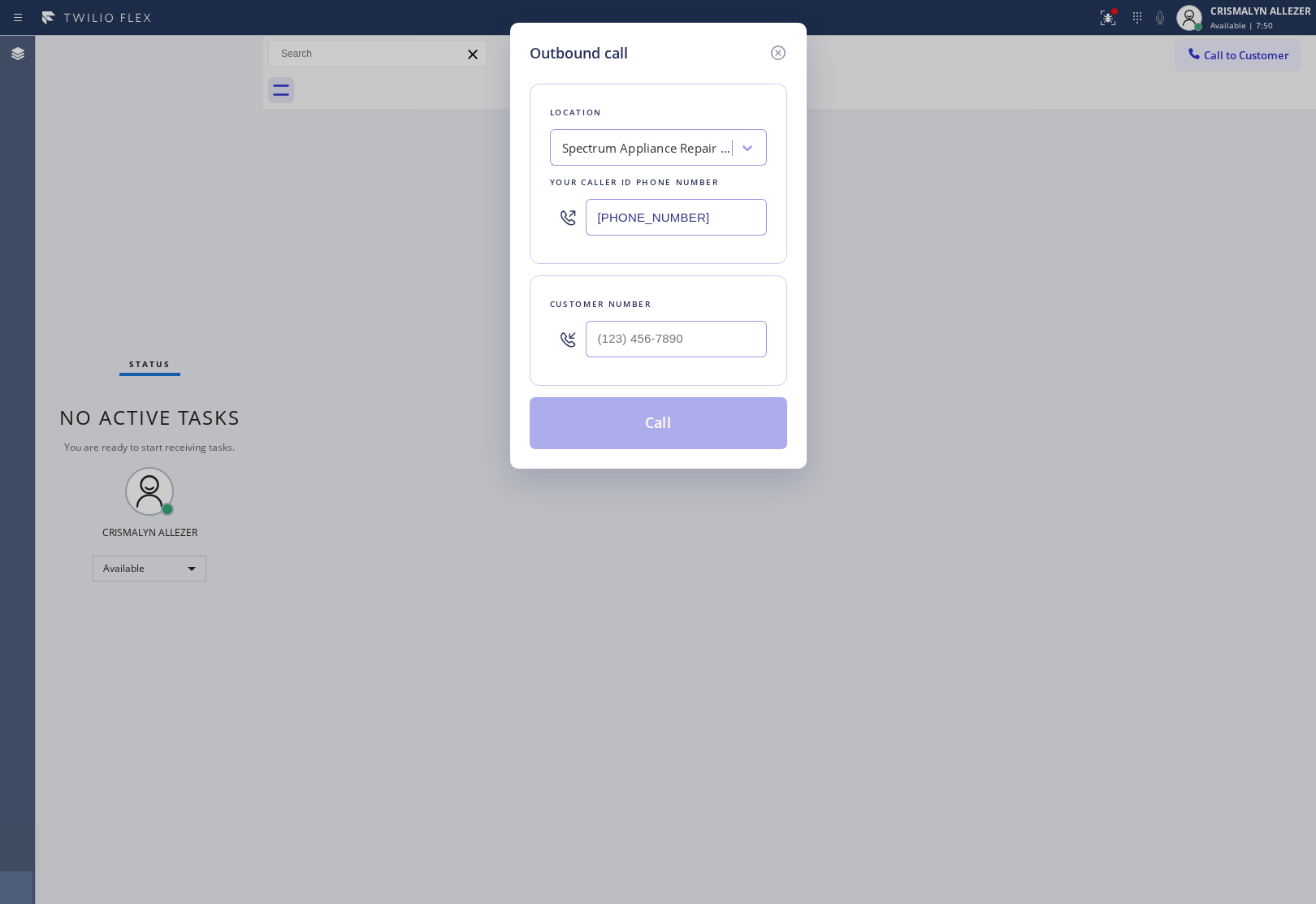
drag, startPoint x: 719, startPoint y: 219, endPoint x: 420, endPoint y: 236, distance: 299.5
click at [415, 248] on div "Outbound call Location Spectrum Appliance Repair Orange County Your caller id p…" at bounding box center [658, 452] width 1316 height 904
type input "[PHONE_NUMBER]"
click at [685, 352] on input "(___) ___-____" at bounding box center [676, 339] width 181 height 37
paste input "text"
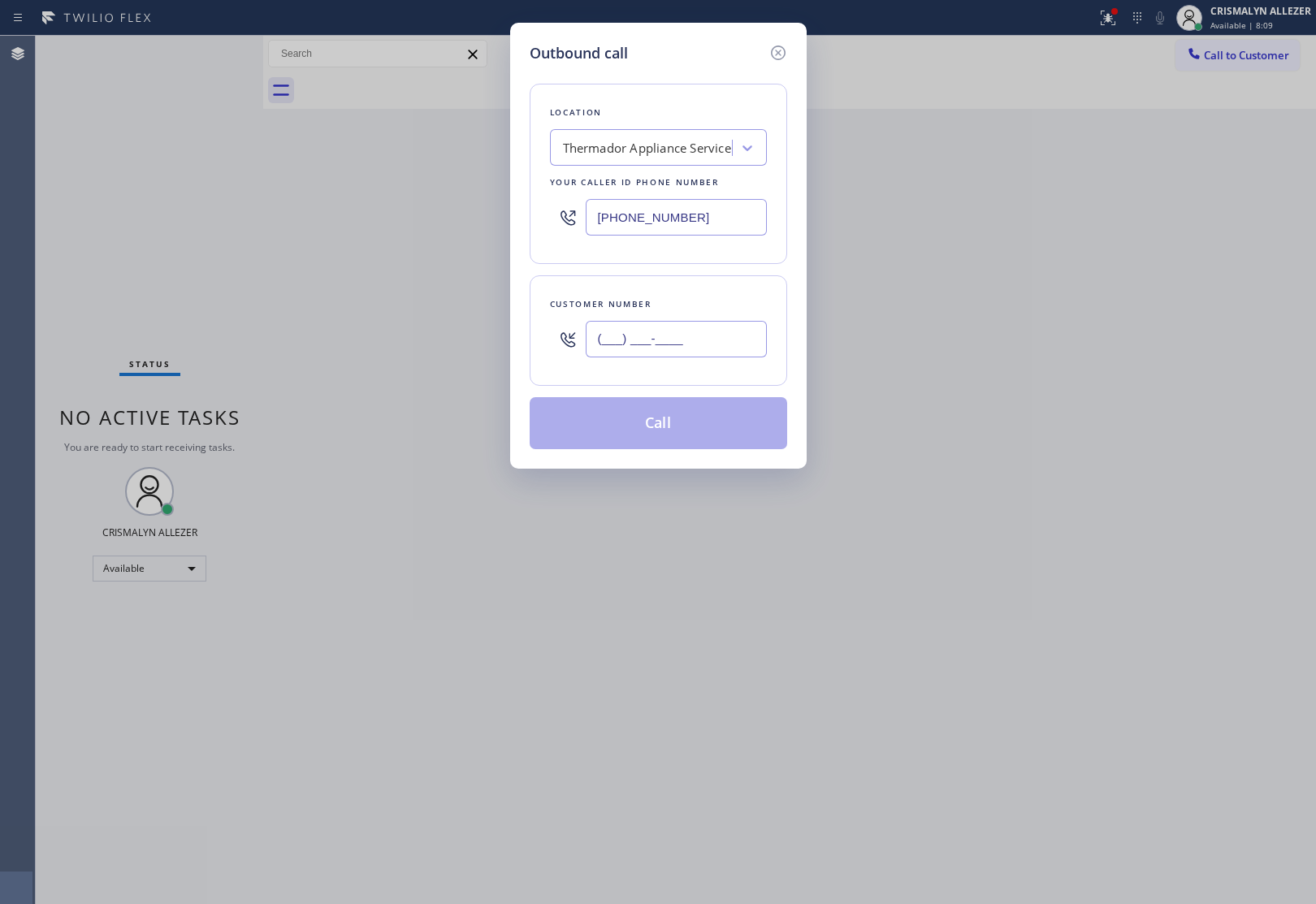
click at [687, 338] on input "(___) ___-____" at bounding box center [676, 339] width 181 height 37
paste input "text"
drag, startPoint x: 687, startPoint y: 338, endPoint x: 498, endPoint y: 343, distance: 189.1
click at [498, 343] on div "Outbound call Location Thermador Appliance Service Your caller id phone number …" at bounding box center [658, 452] width 1316 height 904
paste input "text"
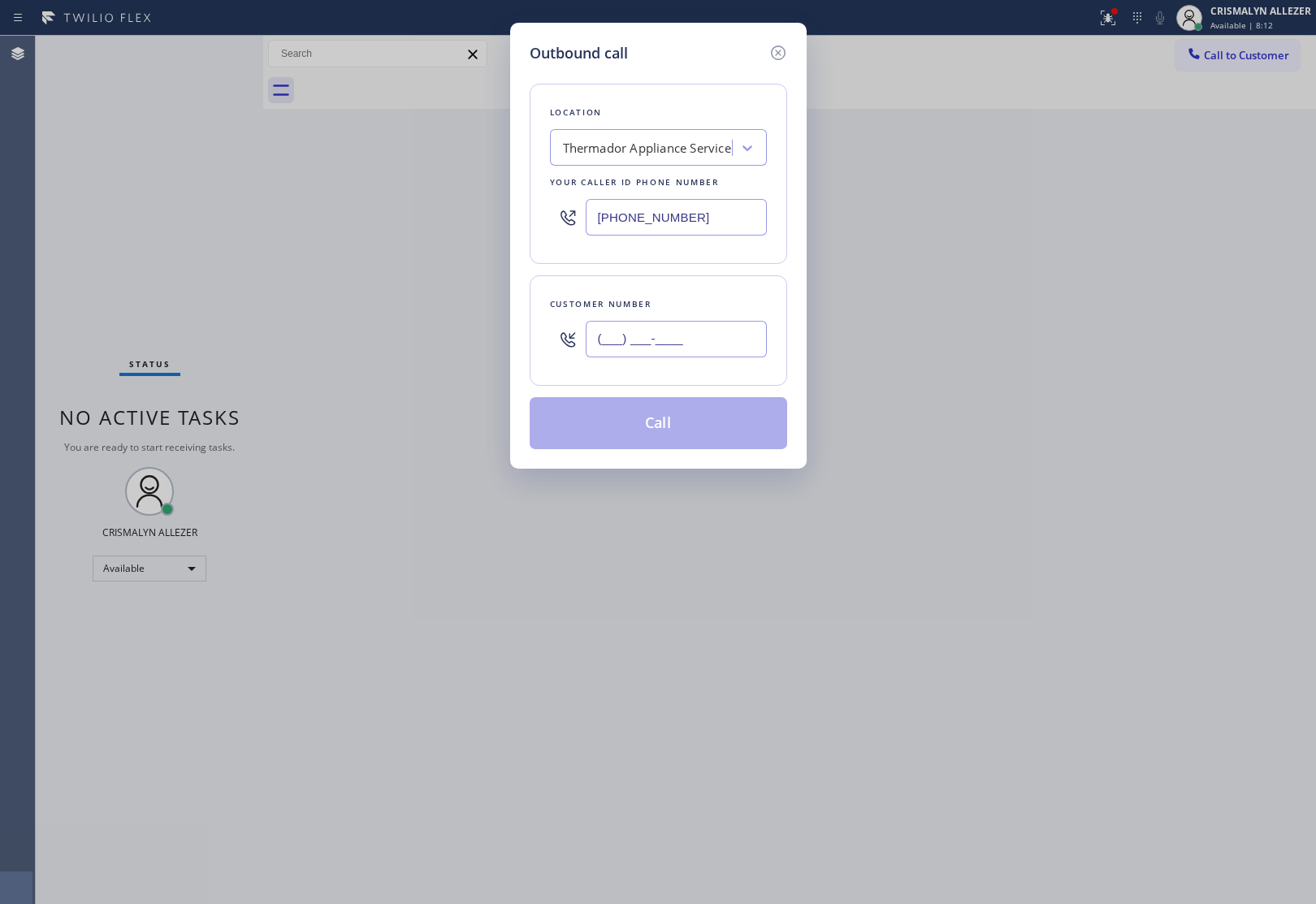
type input "(___) ___-____"
click at [639, 344] on input "(___) ___-____" at bounding box center [676, 339] width 181 height 37
paste input "206) 409-4826"
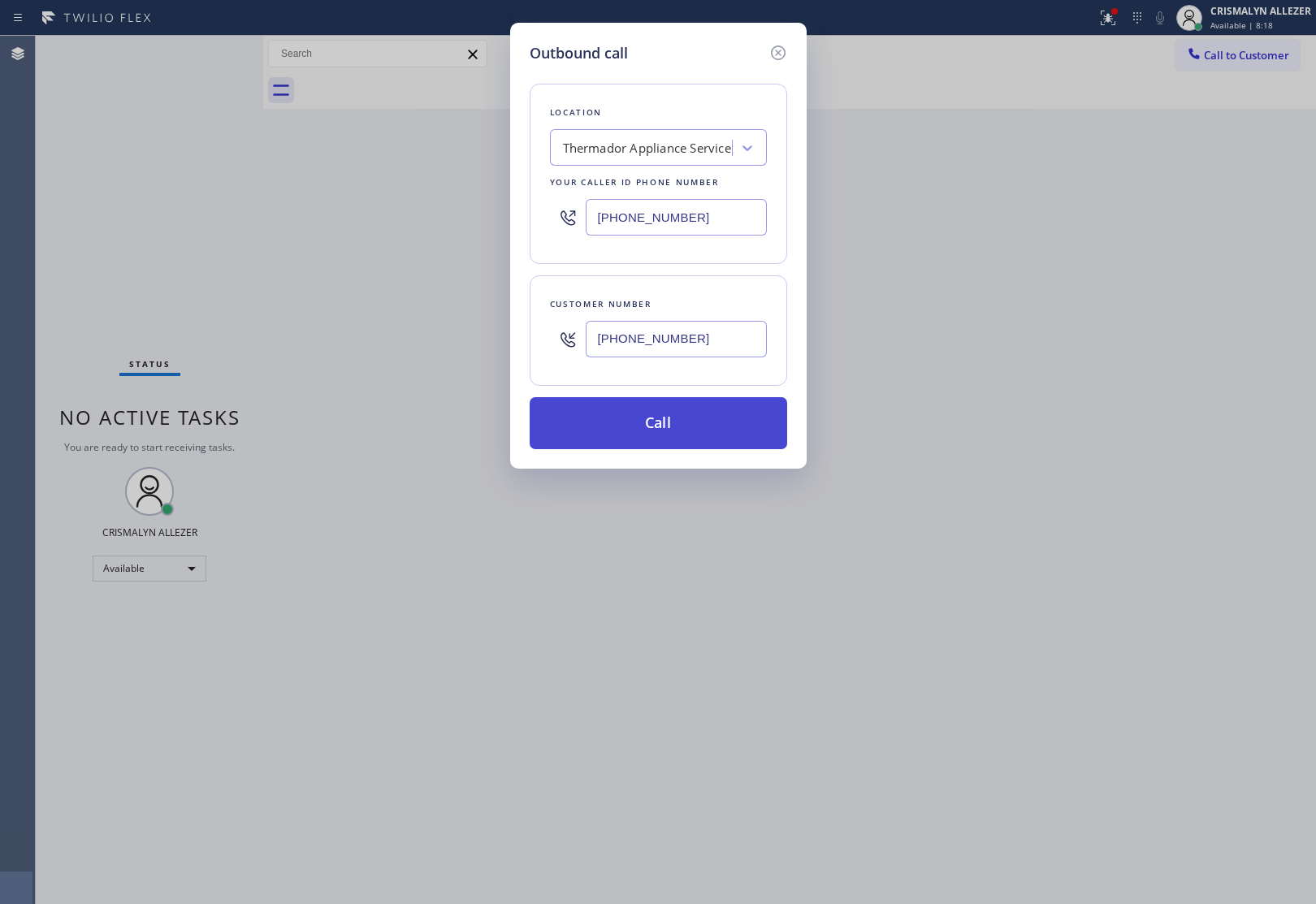
type input "[PHONE_NUMBER]"
click at [671, 432] on button "Call" at bounding box center [658, 423] width 258 height 52
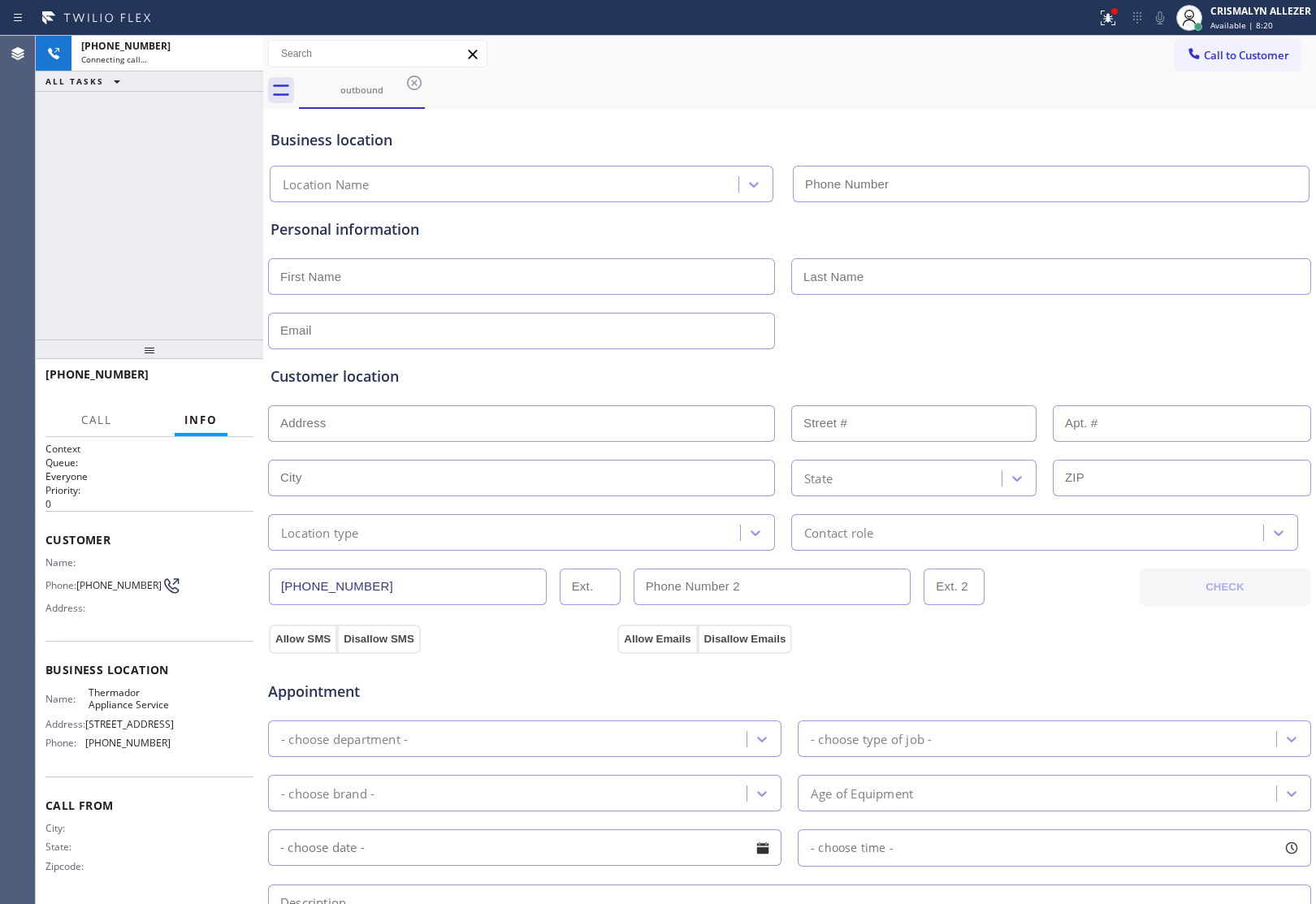
type input "[PHONE_NUMBER]"
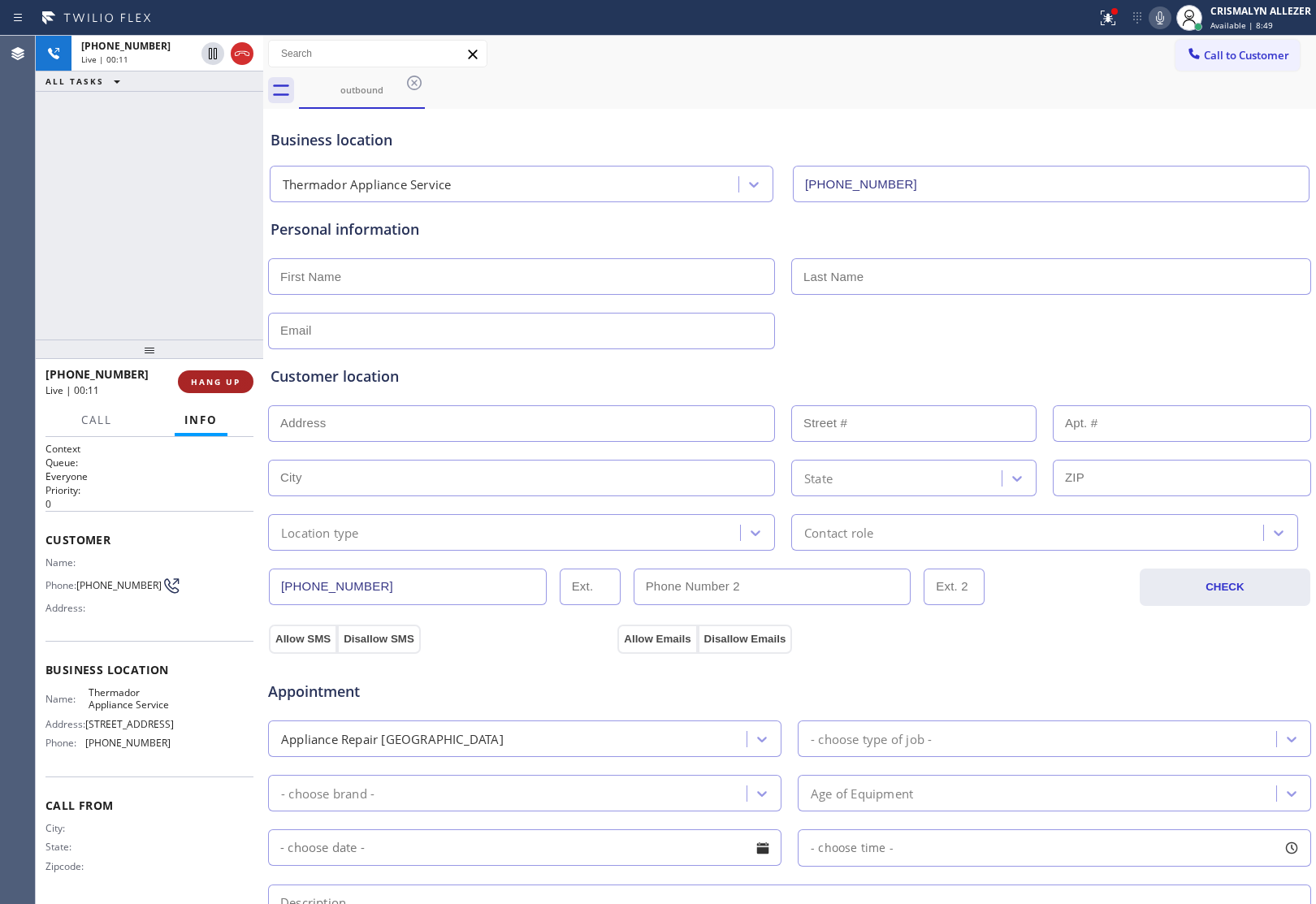
click at [215, 378] on span "HANG UP" at bounding box center [215, 381] width 50 height 11
click at [215, 388] on button "HANG UP" at bounding box center [215, 382] width 76 height 23
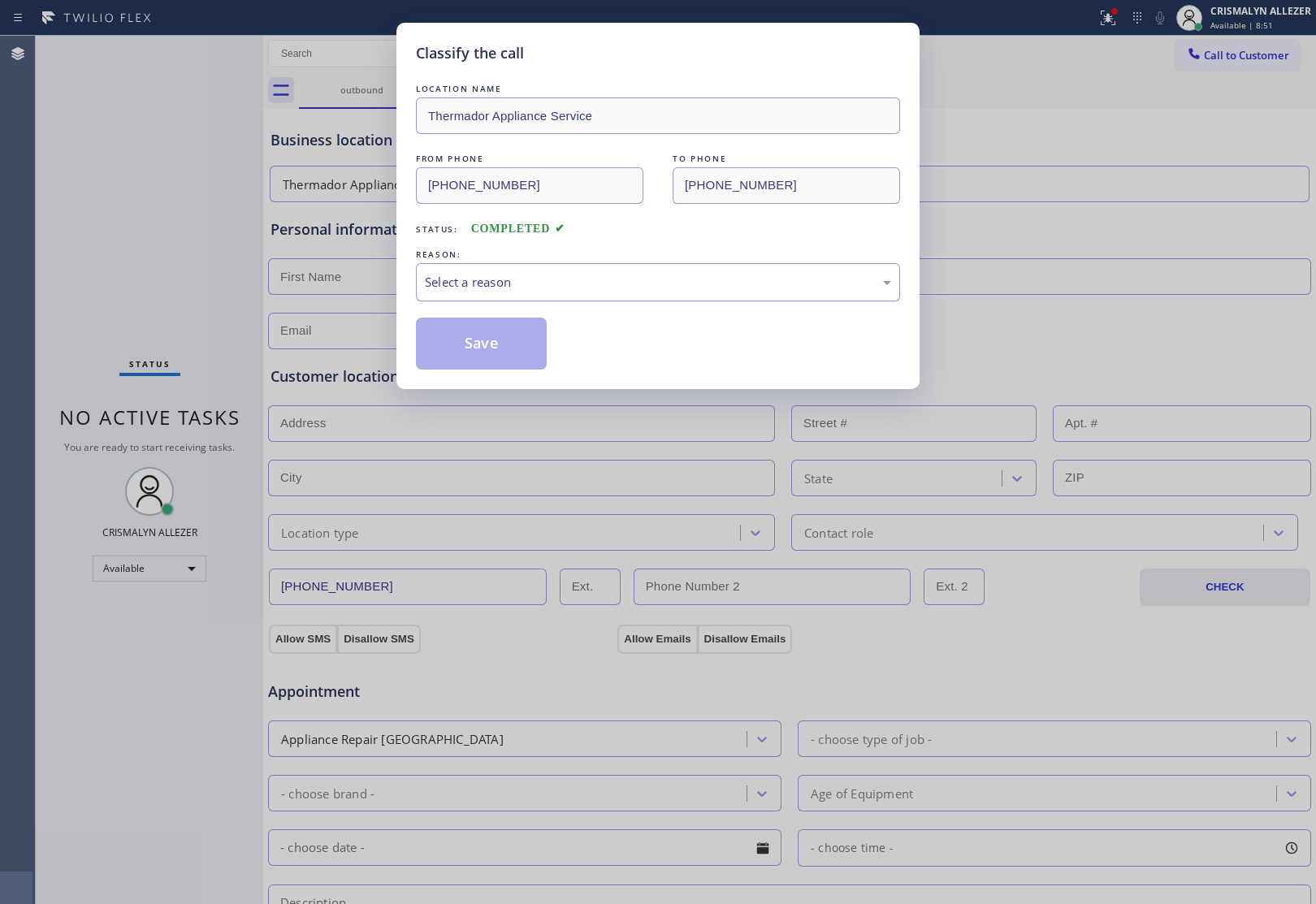
click at [627, 285] on div "Select a reason" at bounding box center [658, 282] width 467 height 18
click at [494, 338] on button "Save" at bounding box center [481, 344] width 131 height 52
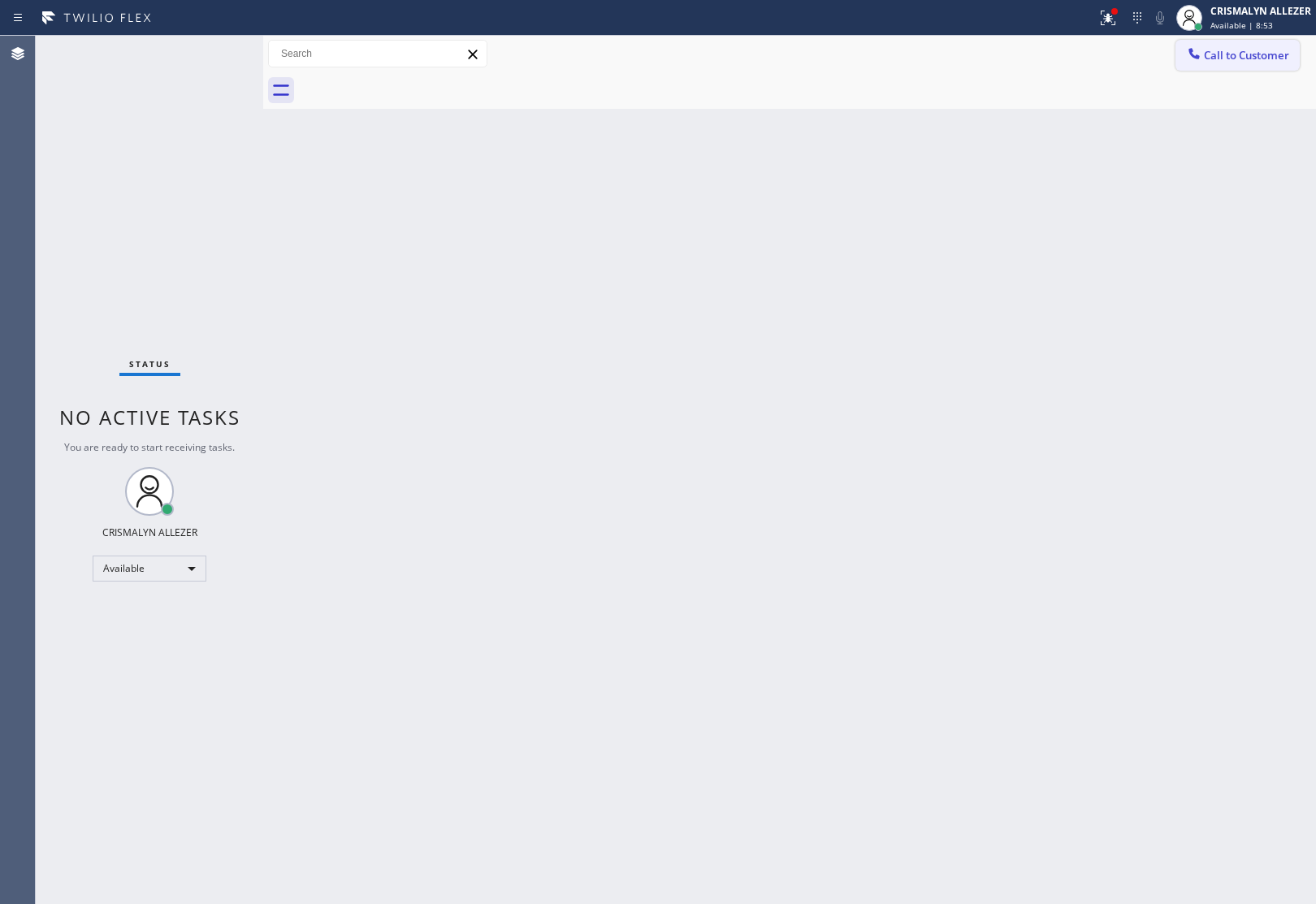
click at [1268, 50] on span "Call to Customer" at bounding box center [1246, 55] width 85 height 15
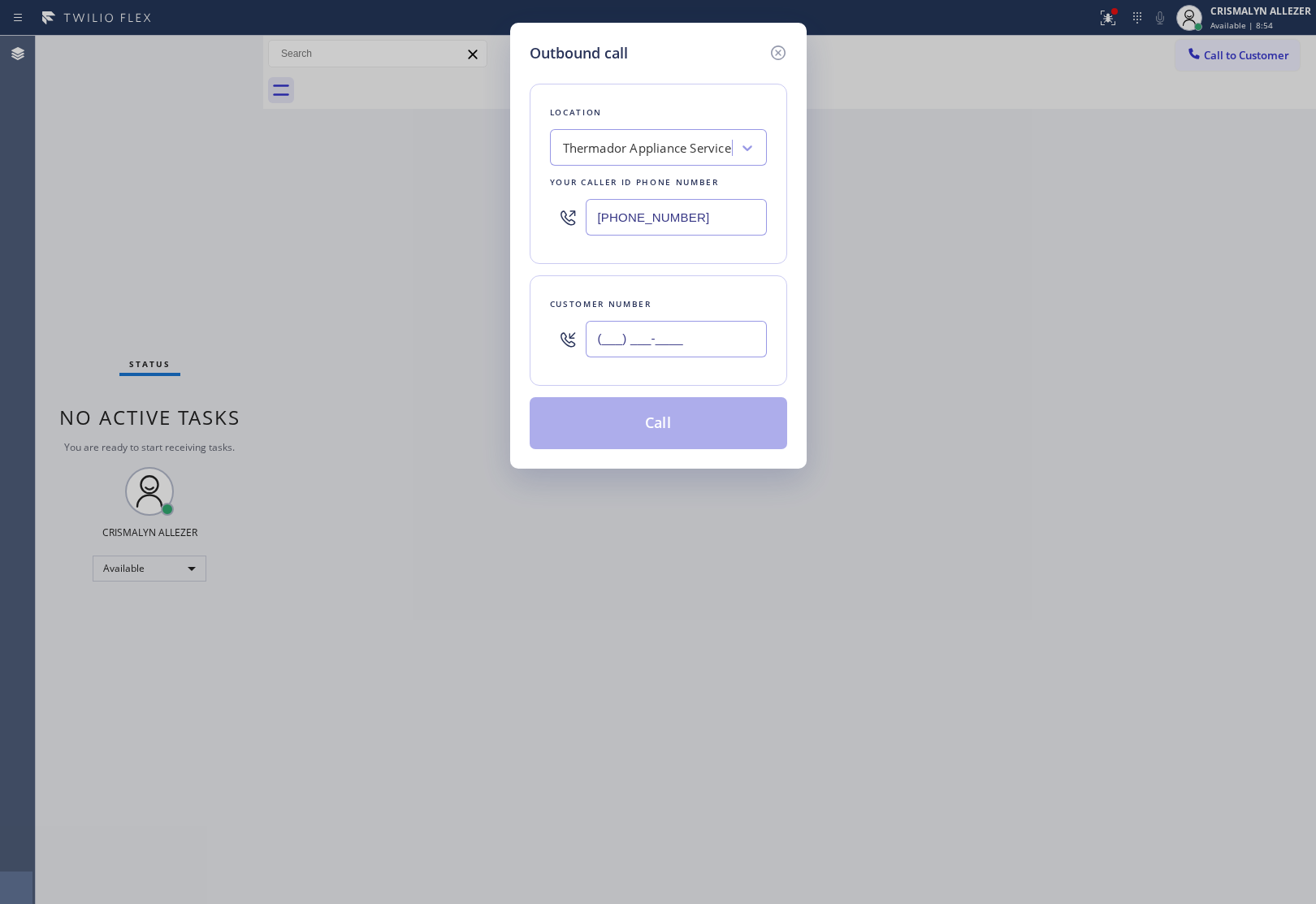
click at [724, 350] on input "(___) ___-____" at bounding box center [676, 339] width 181 height 37
paste input "120) 640-9482"
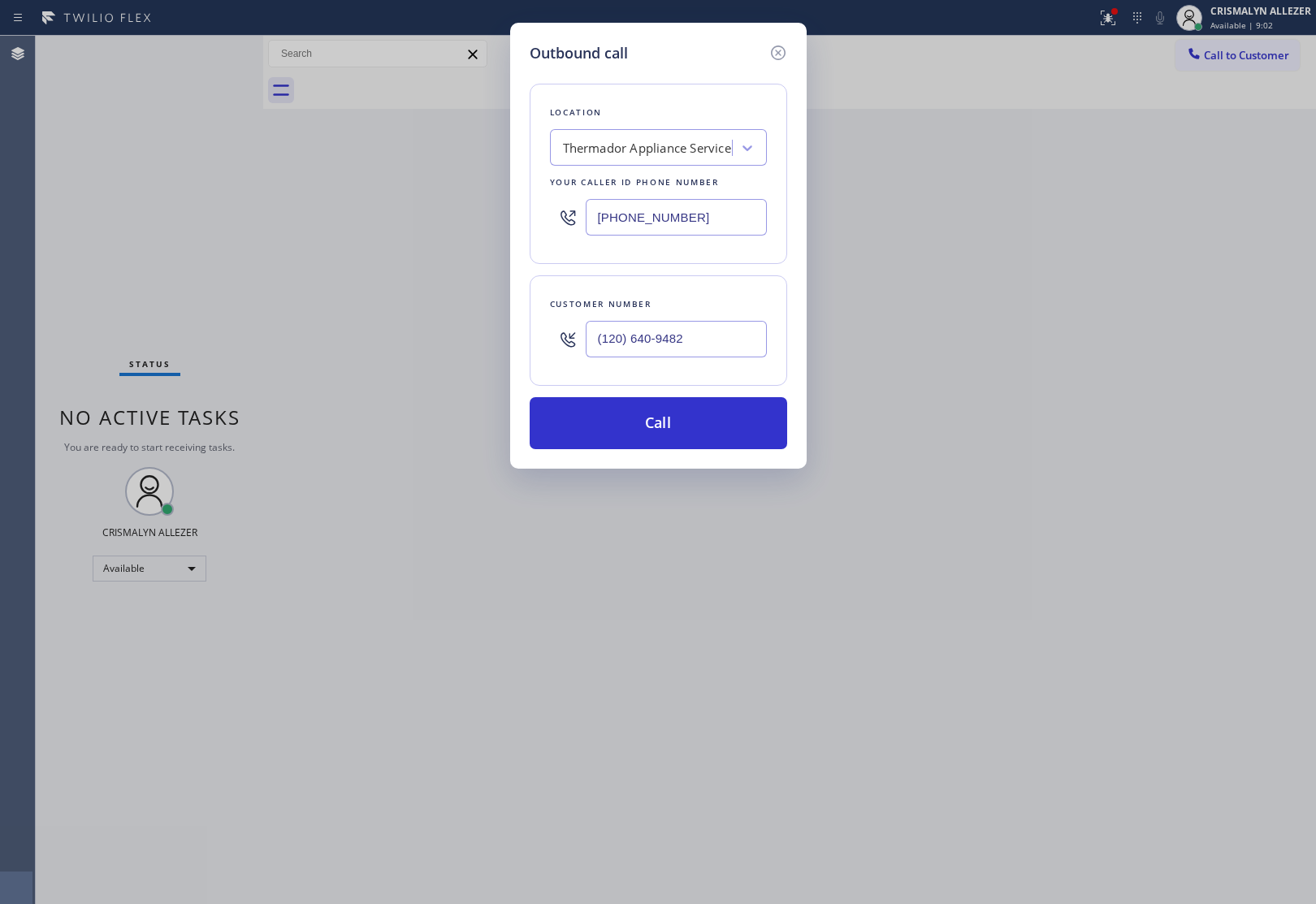
drag, startPoint x: 731, startPoint y: 335, endPoint x: 334, endPoint y: 331, distance: 397.0
click at [334, 331] on div "Outbound call Location Thermador Appliance Service Your caller id phone number …" at bounding box center [658, 452] width 1316 height 904
paste input "206) 409-4826"
type input "[PHONE_NUMBER]"
click at [676, 440] on button "Call" at bounding box center [658, 423] width 258 height 52
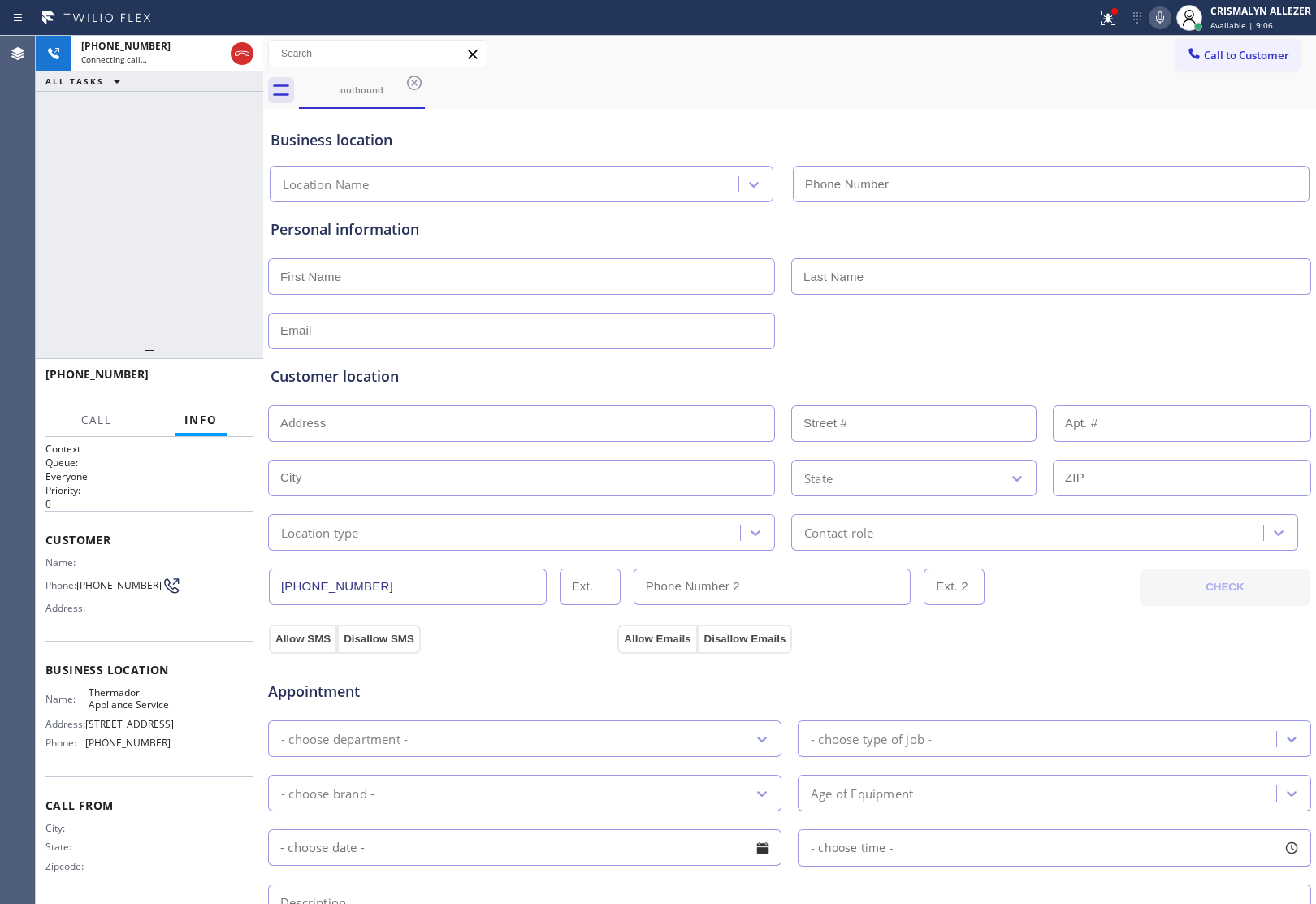
type input "[PHONE_NUMBER]"
click at [213, 379] on span "HANG UP" at bounding box center [215, 381] width 50 height 11
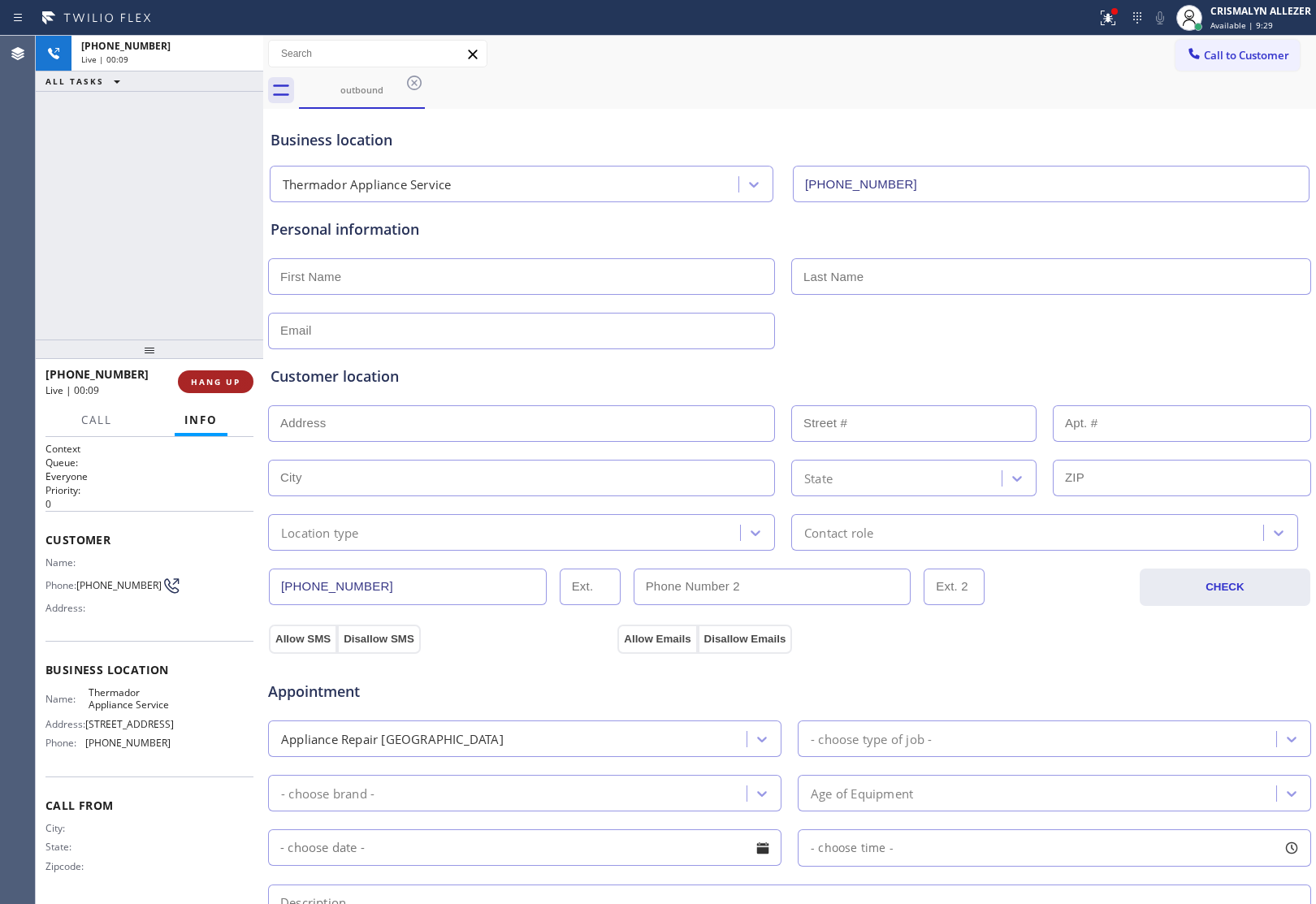
click at [213, 379] on span "HANG UP" at bounding box center [215, 381] width 50 height 11
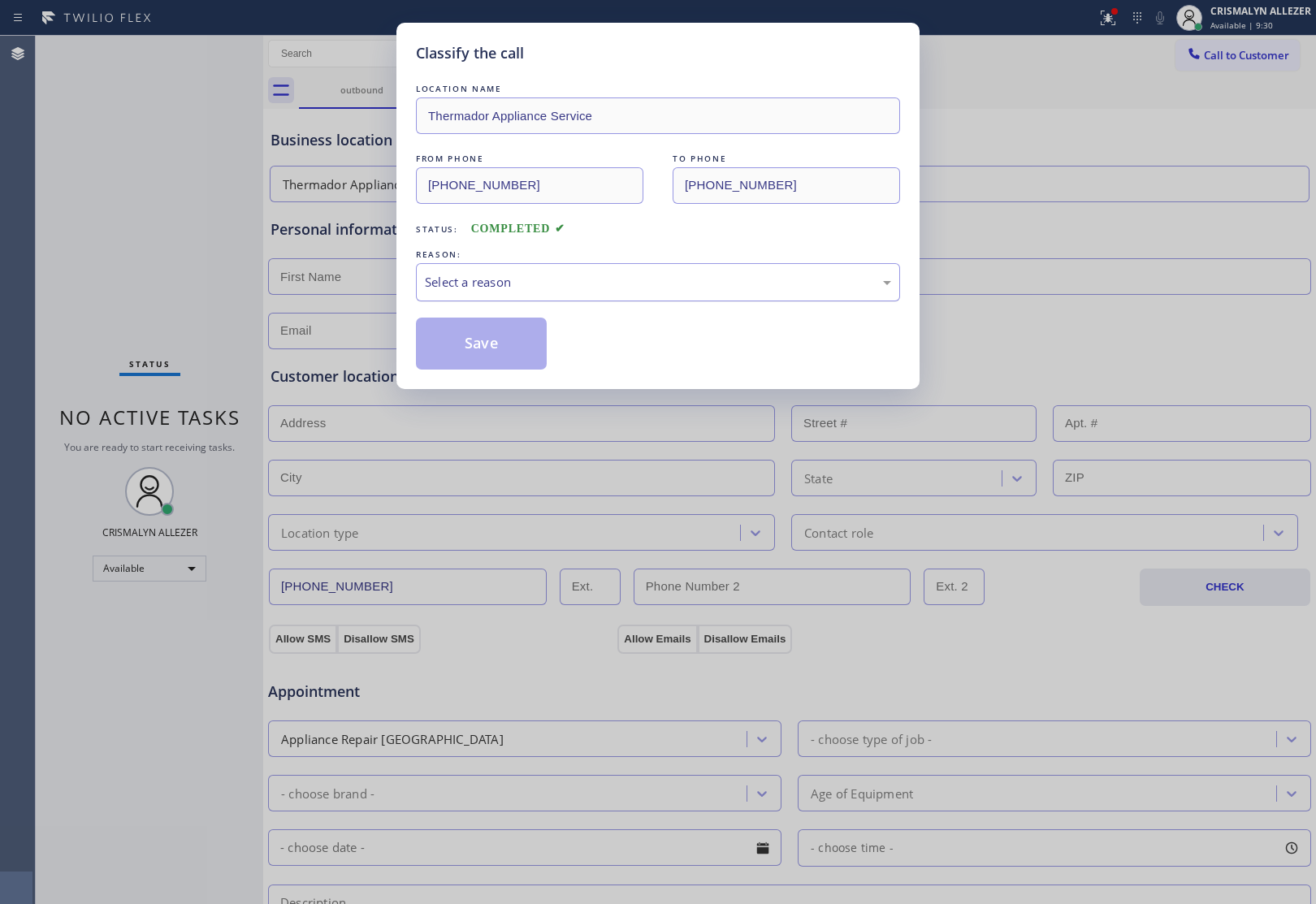
click at [605, 285] on div "Select a reason" at bounding box center [658, 282] width 467 height 18
click at [468, 344] on button "Save" at bounding box center [481, 344] width 131 height 52
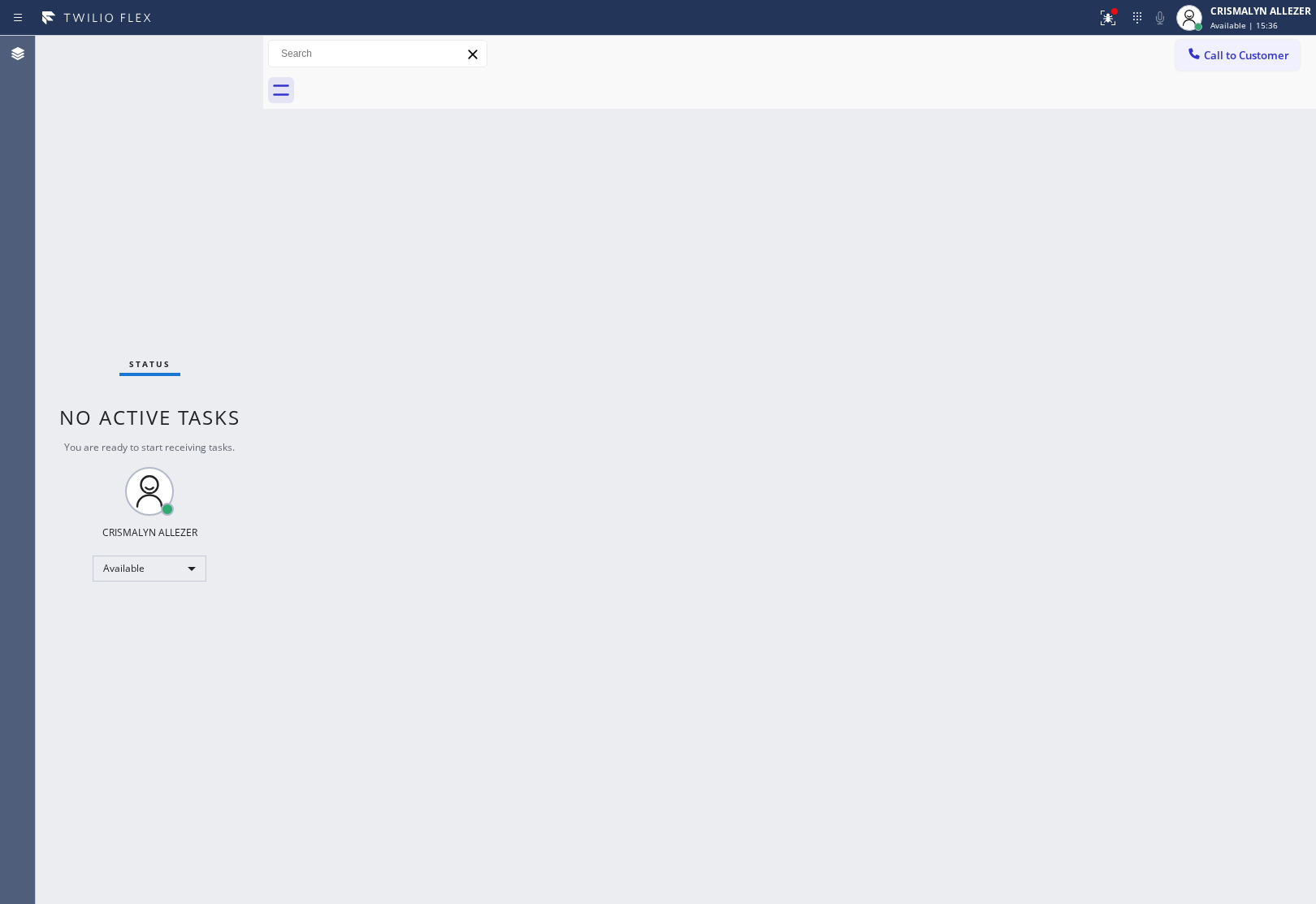
drag, startPoint x: 1246, startPoint y: 64, endPoint x: 935, endPoint y: 167, distance: 327.6
click at [1235, 65] on button "Call to Customer" at bounding box center [1237, 55] width 124 height 30
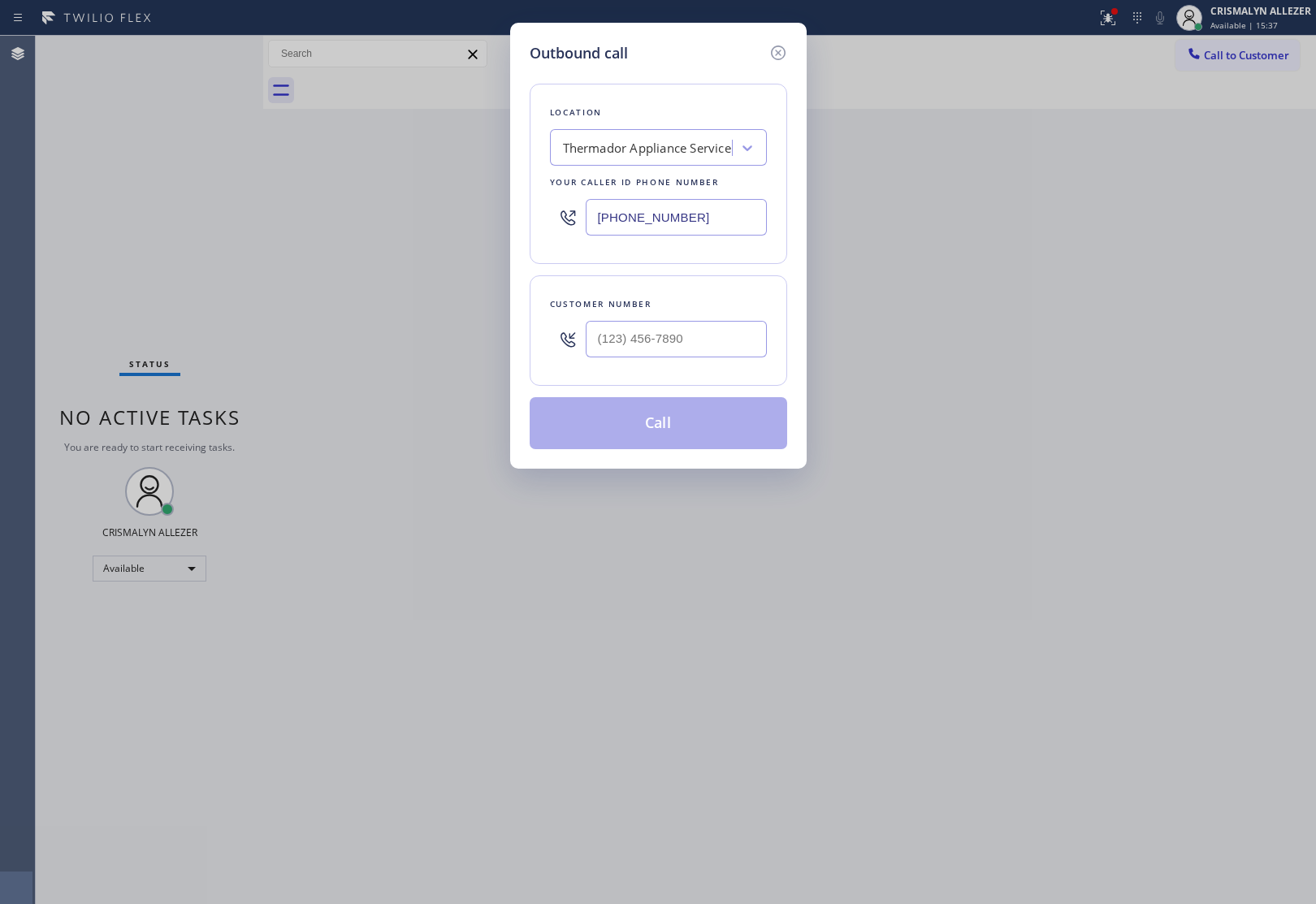
drag, startPoint x: 741, startPoint y: 213, endPoint x: 383, endPoint y: 219, distance: 358.1
click at [383, 220] on div "Outbound call Location Thermador Appliance Service Your caller id phone number …" at bounding box center [658, 452] width 1316 height 904
paste input "213) 344-3845"
type input "[PHONE_NUMBER]"
click at [697, 358] on input "(___) ___-____" at bounding box center [676, 339] width 181 height 37
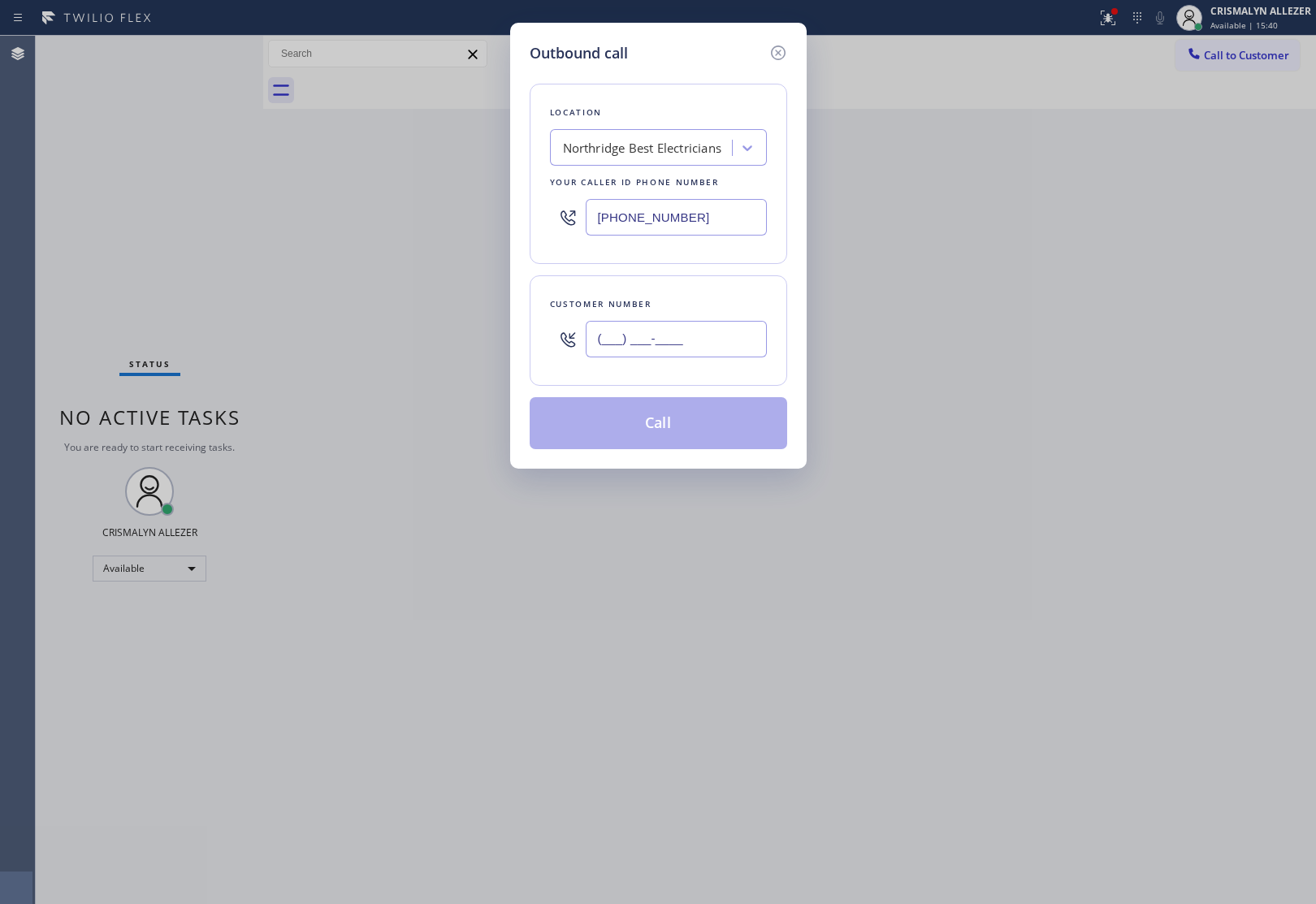
paste input "213) 392-6824"
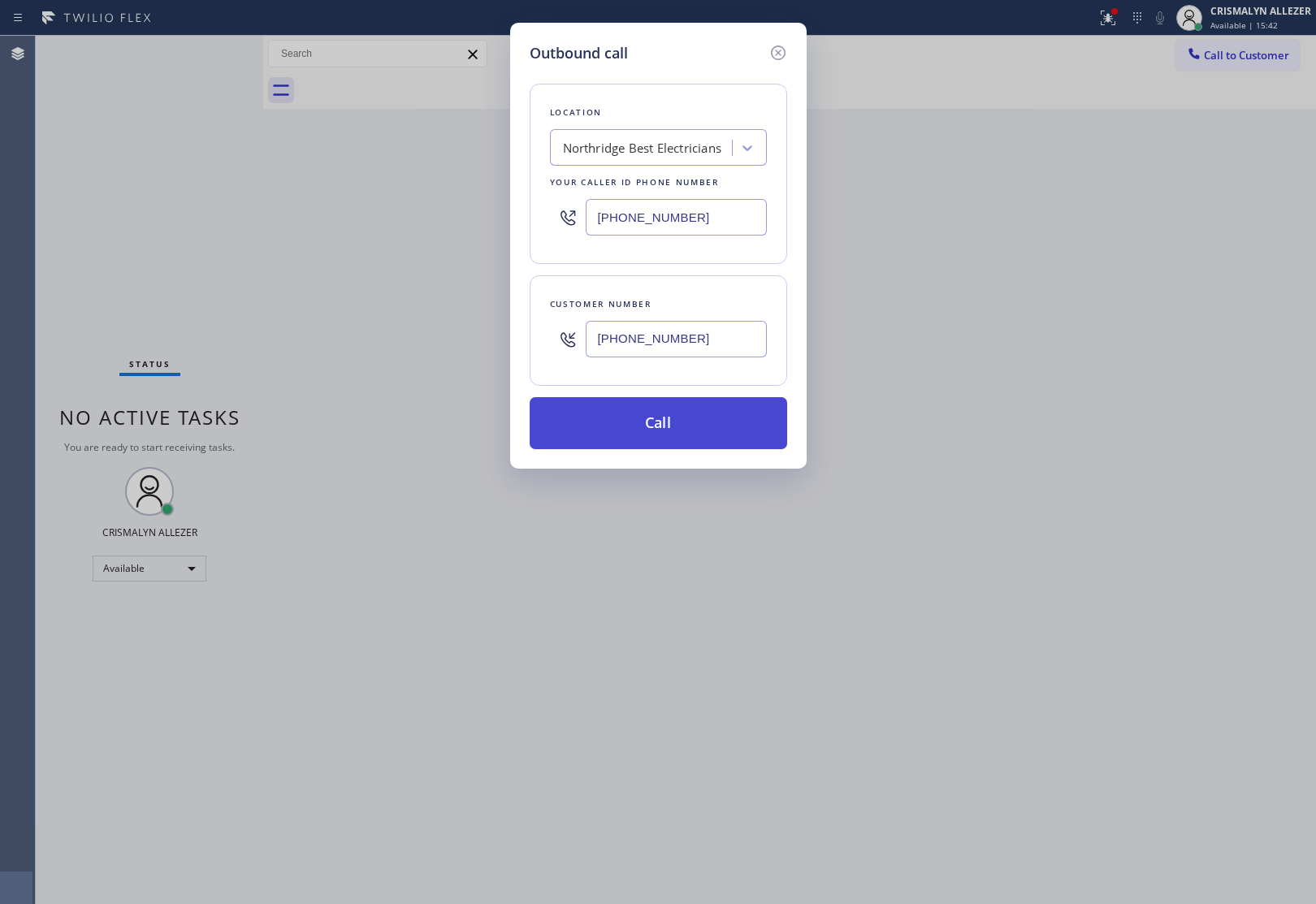
type input "[PHONE_NUMBER]"
drag, startPoint x: 671, startPoint y: 419, endPoint x: 725, endPoint y: 386, distance: 63.3
click at [670, 419] on button "Call" at bounding box center [658, 423] width 258 height 52
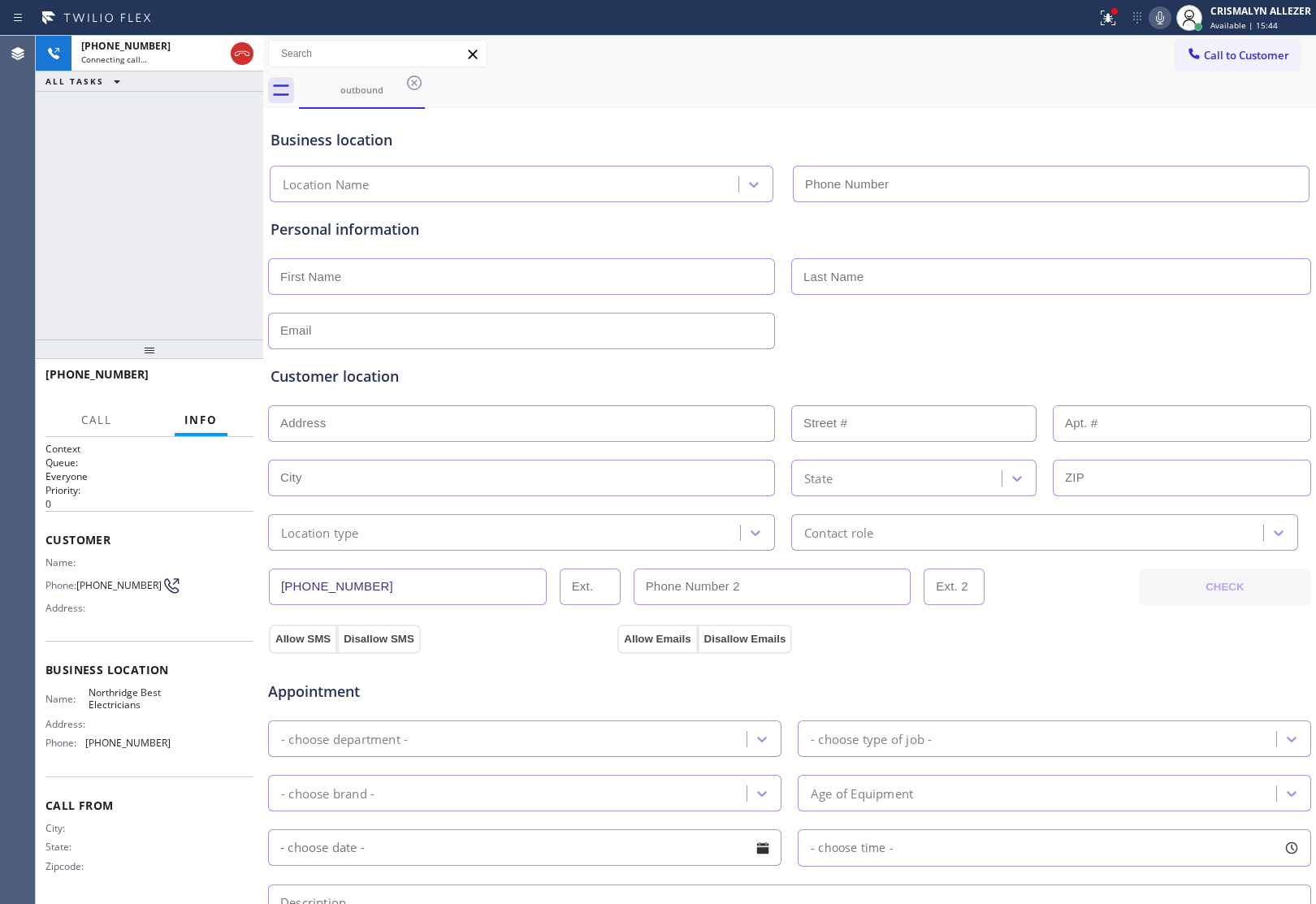
type input "[PHONE_NUMBER]"
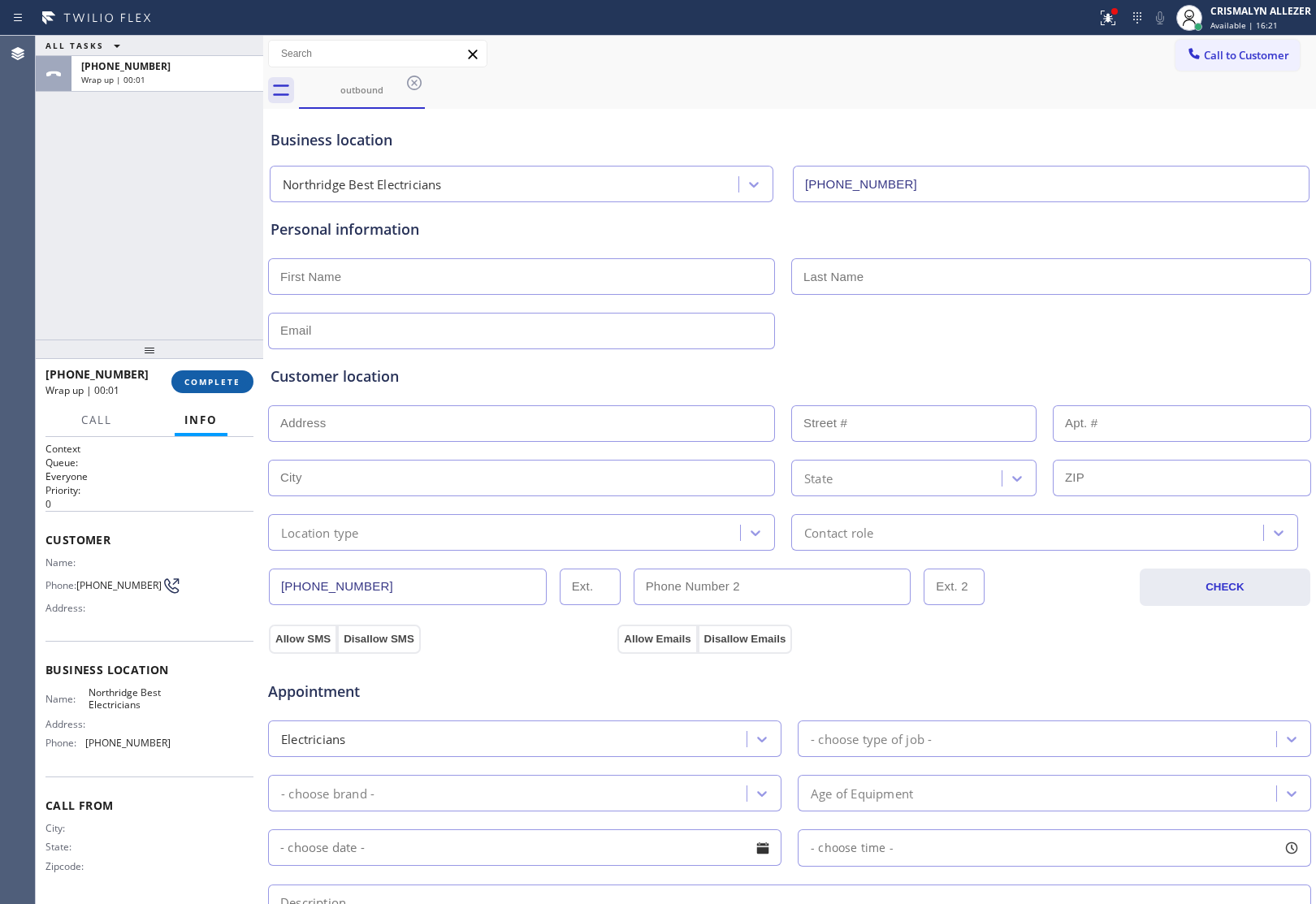
click at [216, 388] on button "COMPLETE" at bounding box center [212, 382] width 82 height 23
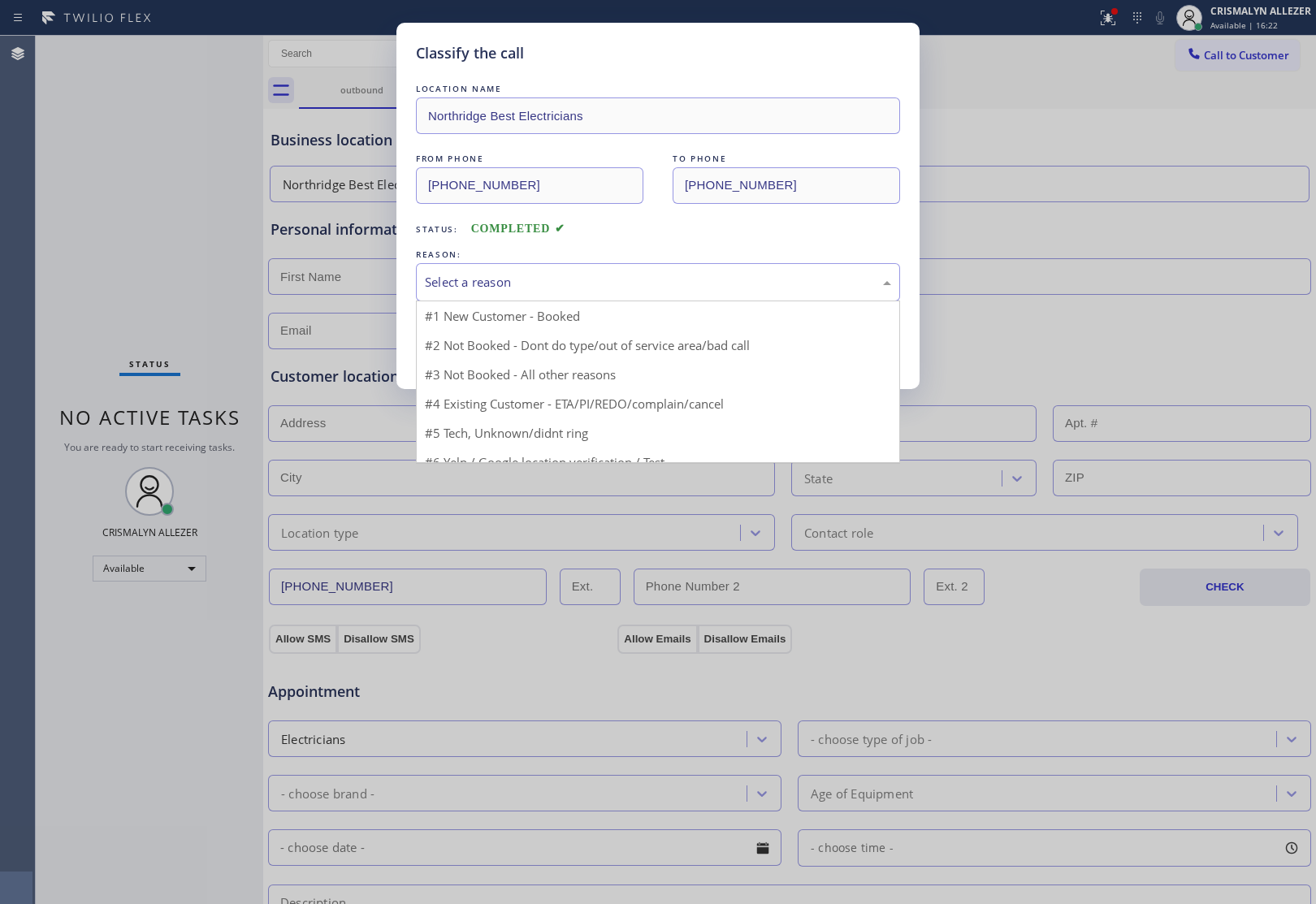
click at [687, 282] on div "Select a reason" at bounding box center [658, 282] width 467 height 18
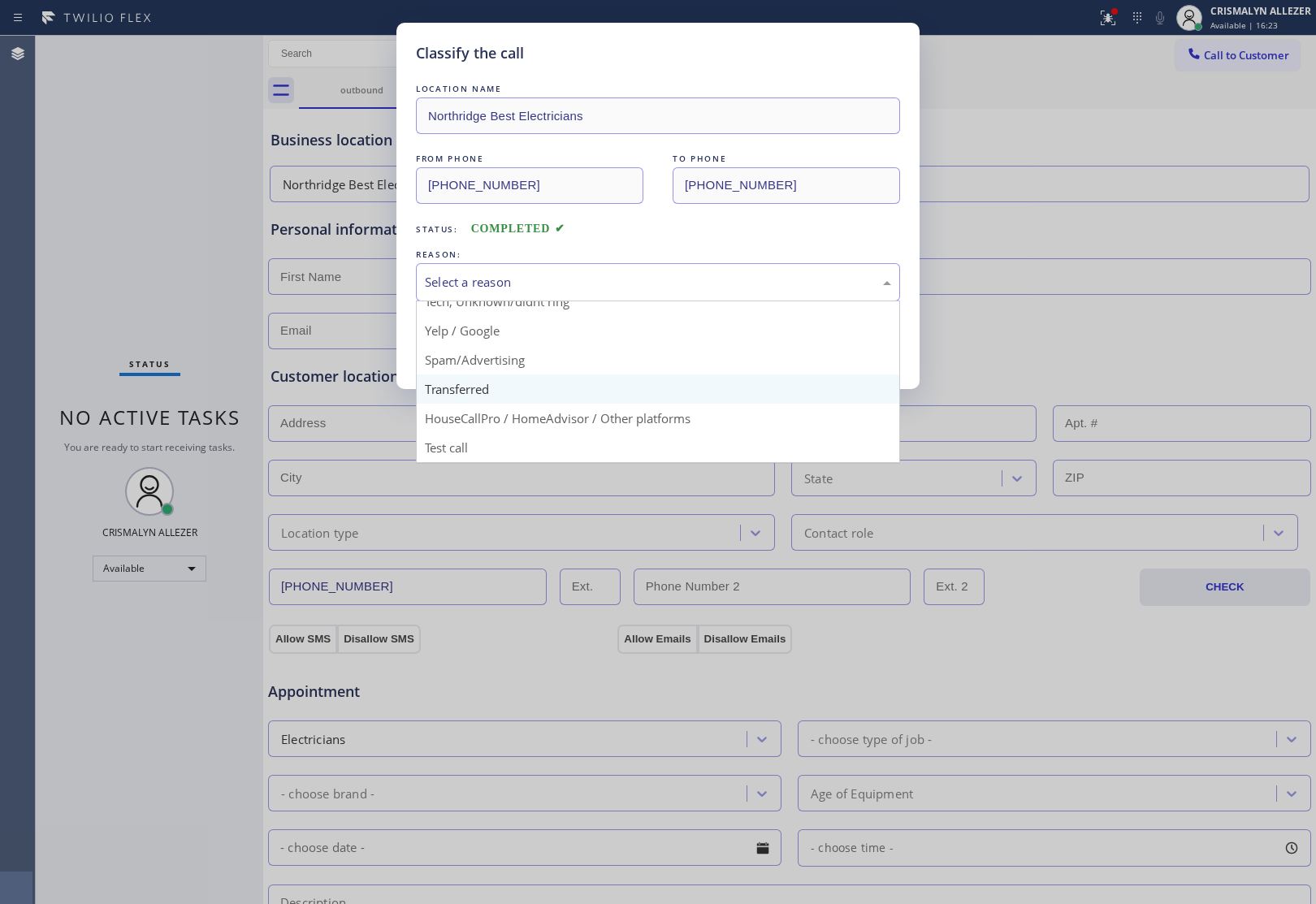
scroll to position [111, 0]
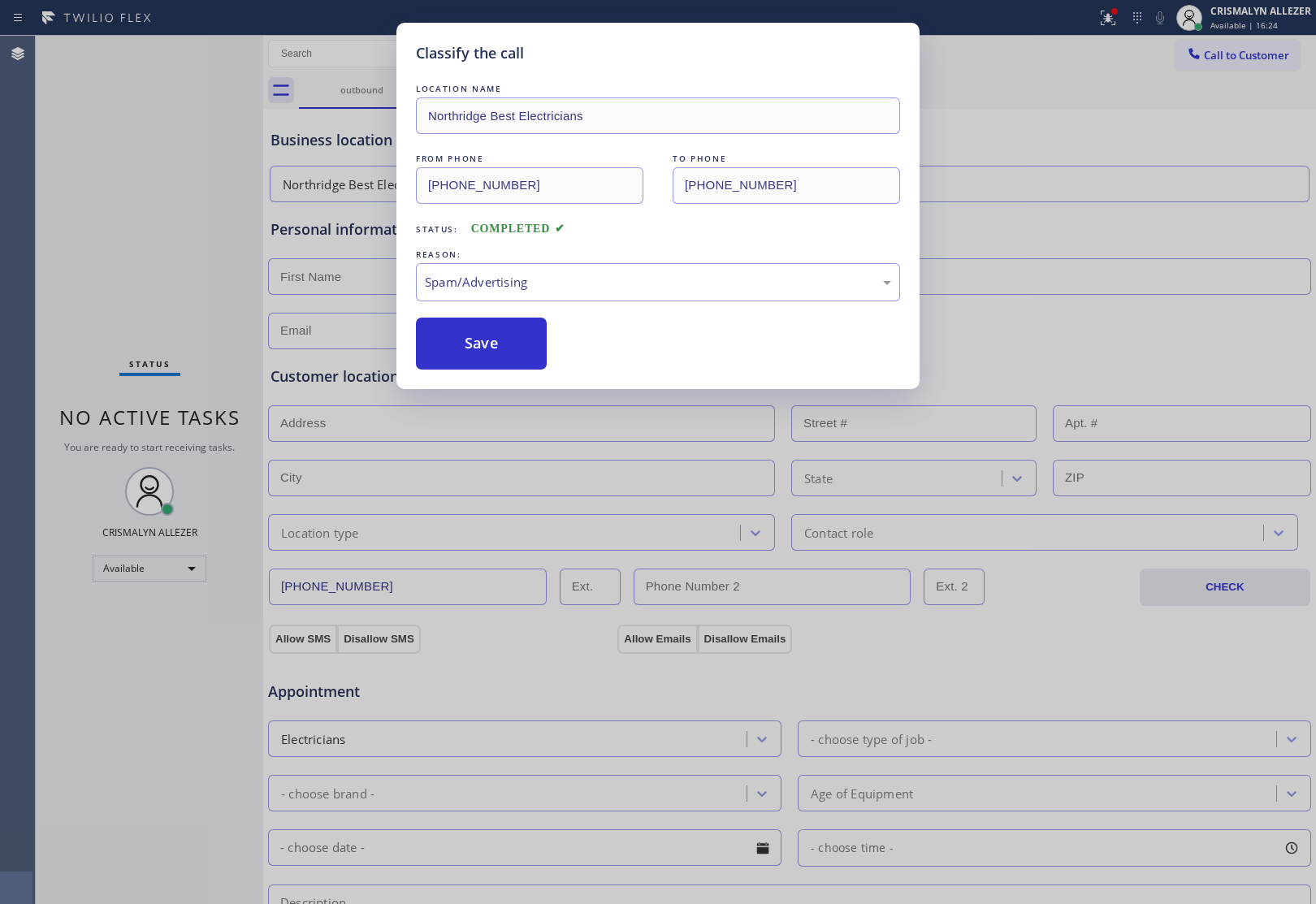
click at [510, 351] on button "Save" at bounding box center [481, 344] width 131 height 52
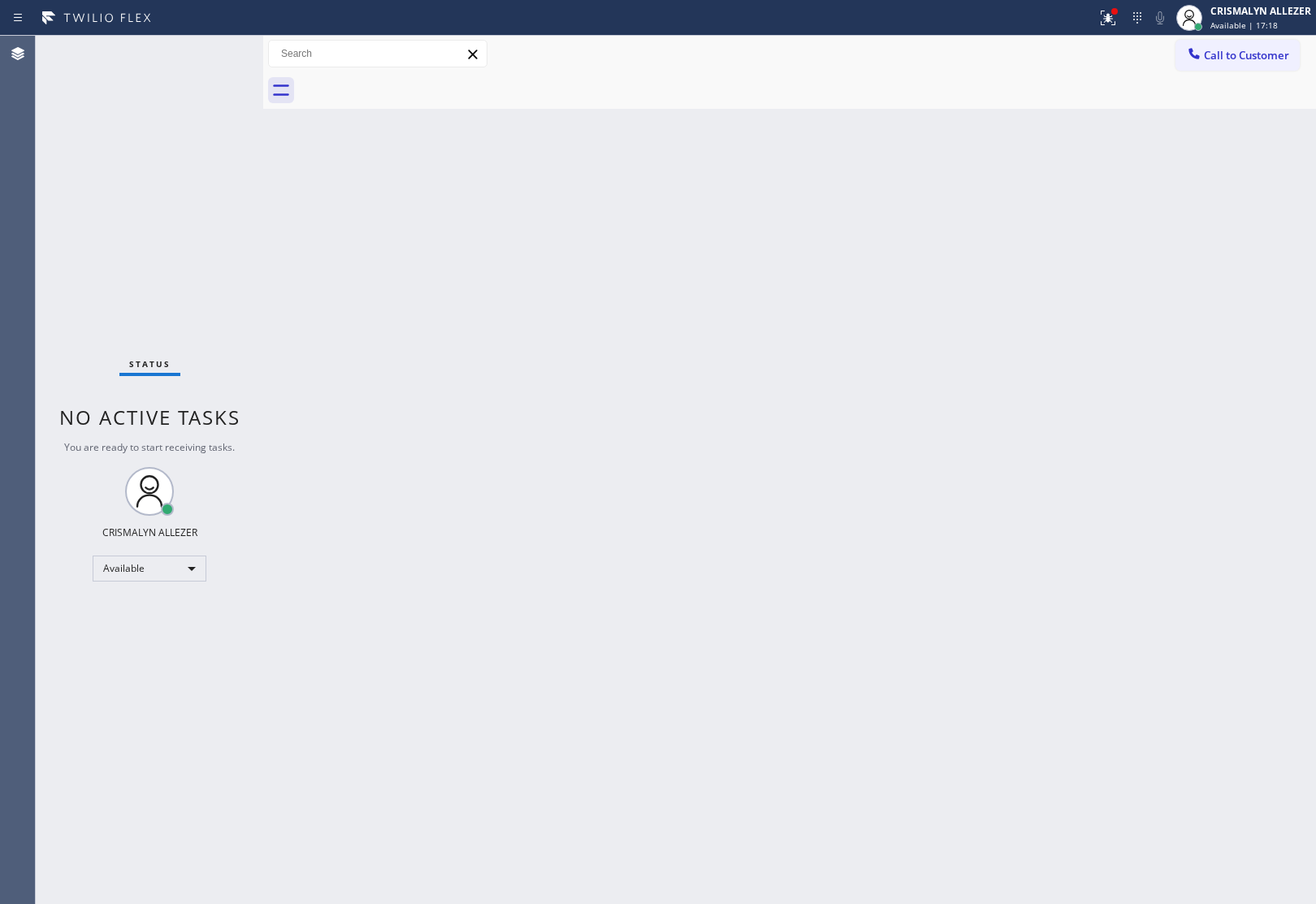
drag, startPoint x: 1272, startPoint y: 151, endPoint x: 1272, endPoint y: 97, distance: 54.0
click at [1272, 144] on div "Back to Dashboard Change Sender ID Customers Technicians Select a contact Outbo…" at bounding box center [789, 470] width 1052 height 868
click at [1243, 50] on span "Call to Customer" at bounding box center [1246, 55] width 85 height 15
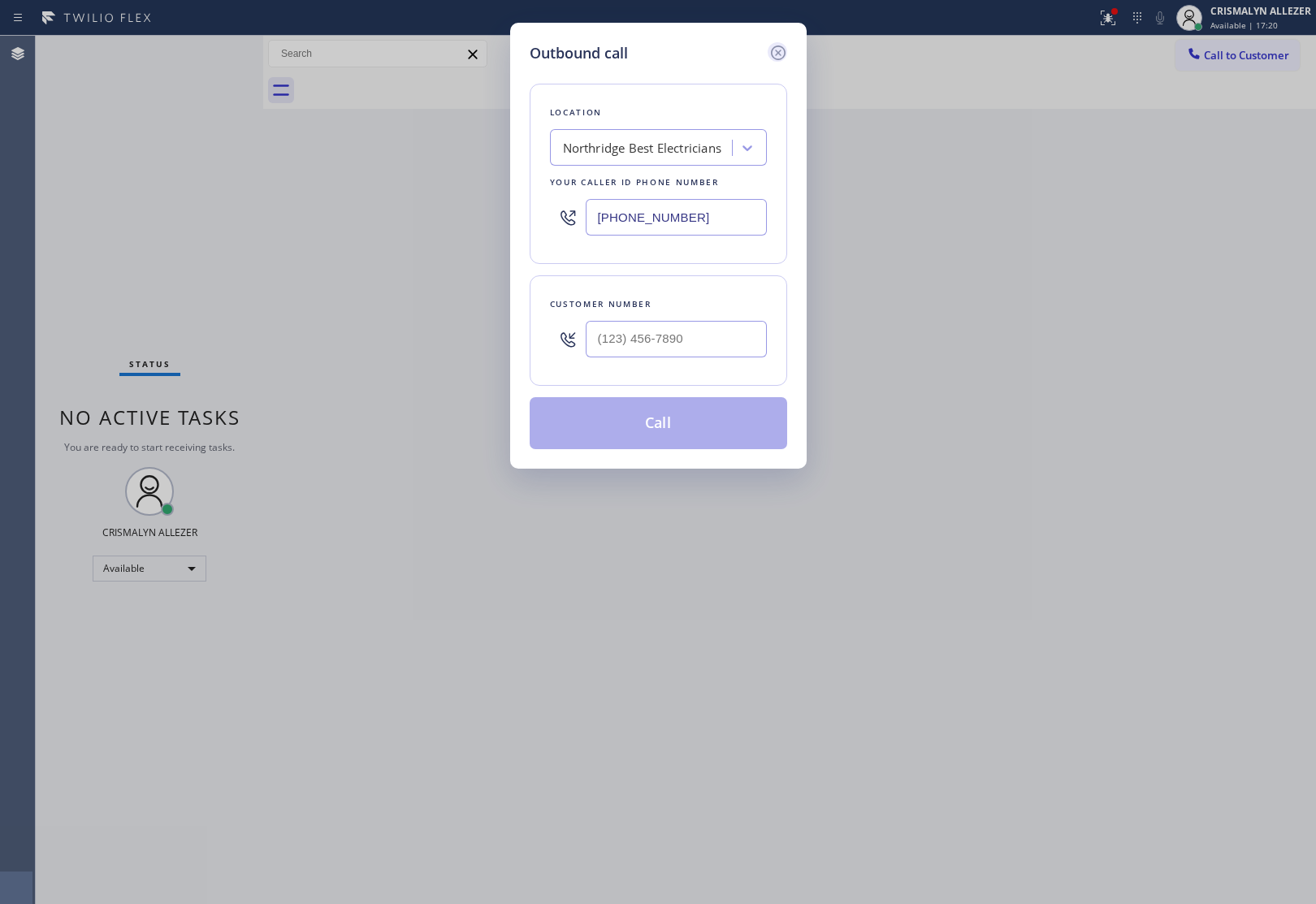
click at [781, 47] on icon at bounding box center [778, 52] width 19 height 19
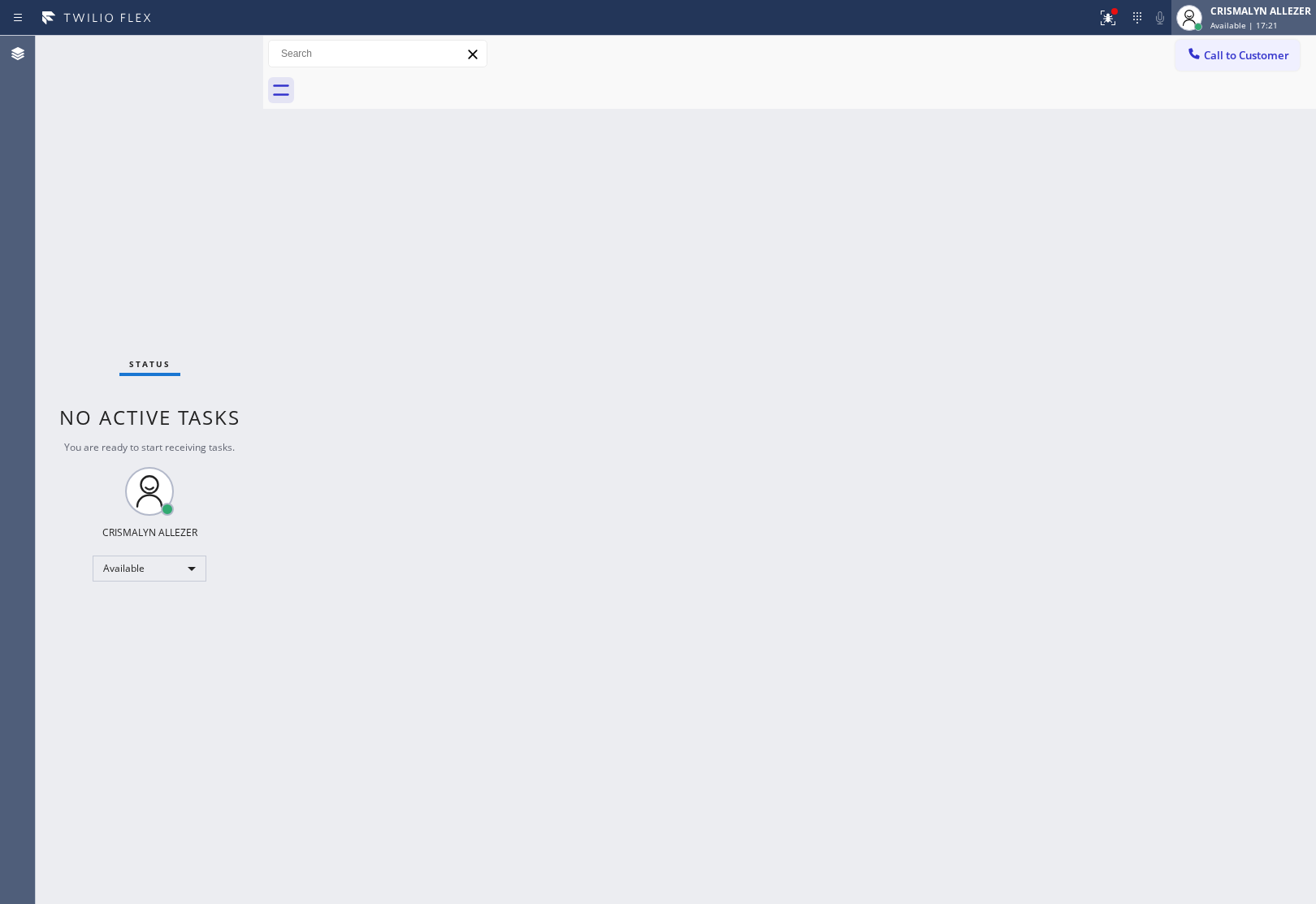
click at [1233, 29] on span "Available | 17:21" at bounding box center [1243, 24] width 67 height 11
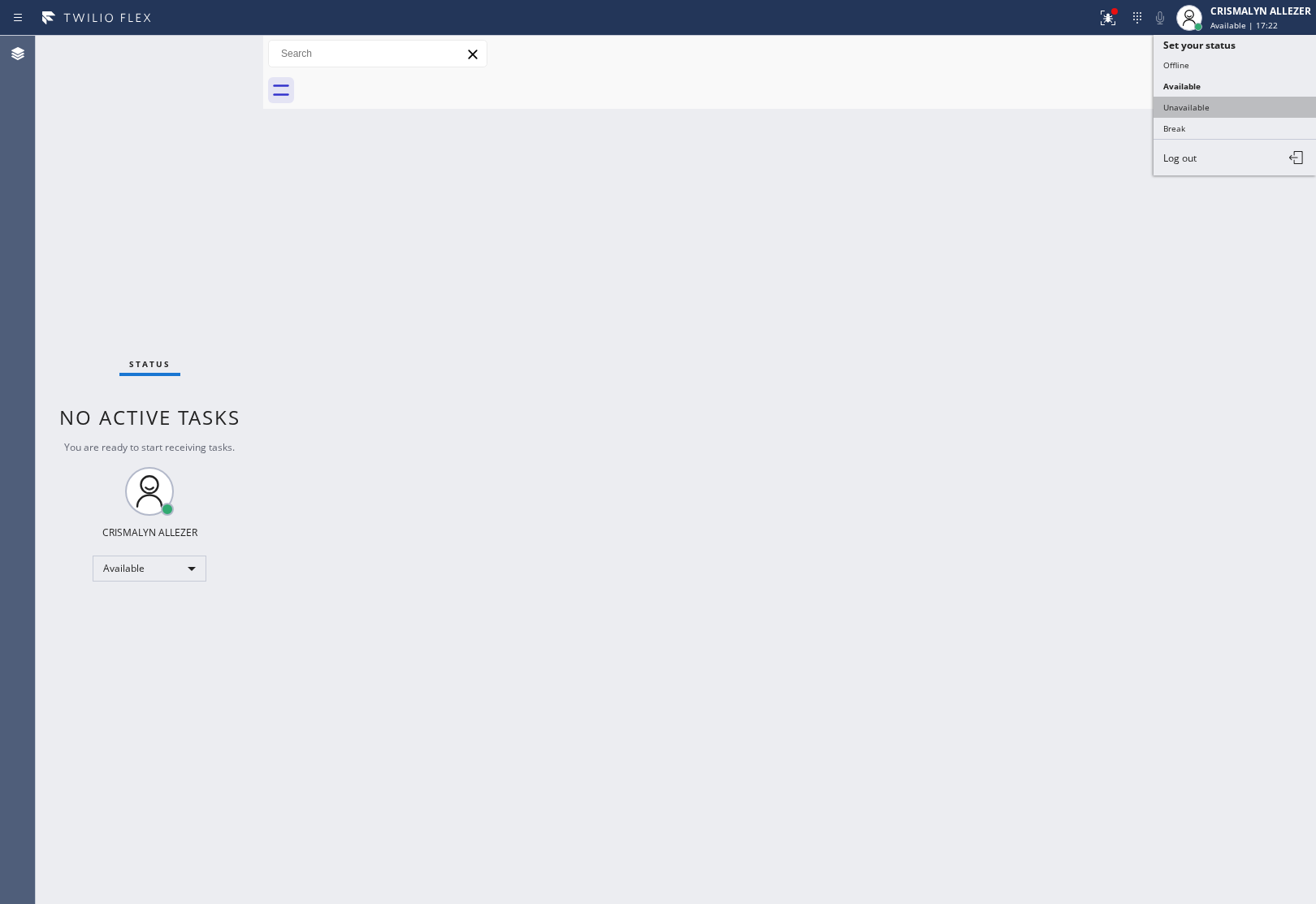
click at [1209, 110] on button "Unavailable" at bounding box center [1234, 107] width 163 height 21
click at [1244, 45] on button "Call to Customer" at bounding box center [1237, 55] width 124 height 30
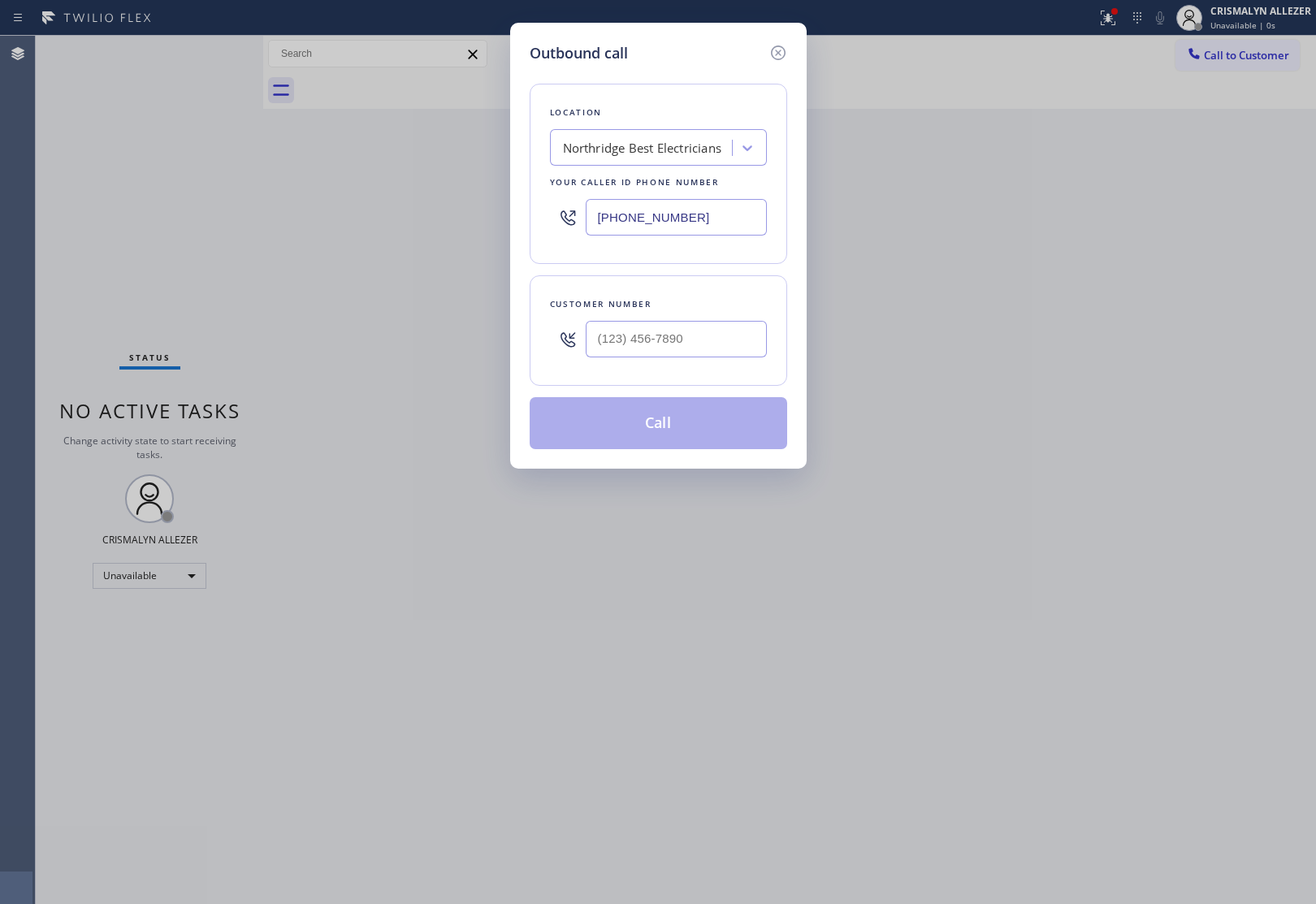
click at [439, 237] on div "Outbound call Location Northridge Best Electricians Your caller id phone number…" at bounding box center [658, 452] width 1316 height 904
paste input "425) 215-0733"
type input "[PHONE_NUMBER]"
click at [650, 334] on input "(___) ___-____" at bounding box center [676, 339] width 181 height 37
paste input "206) 409-4826"
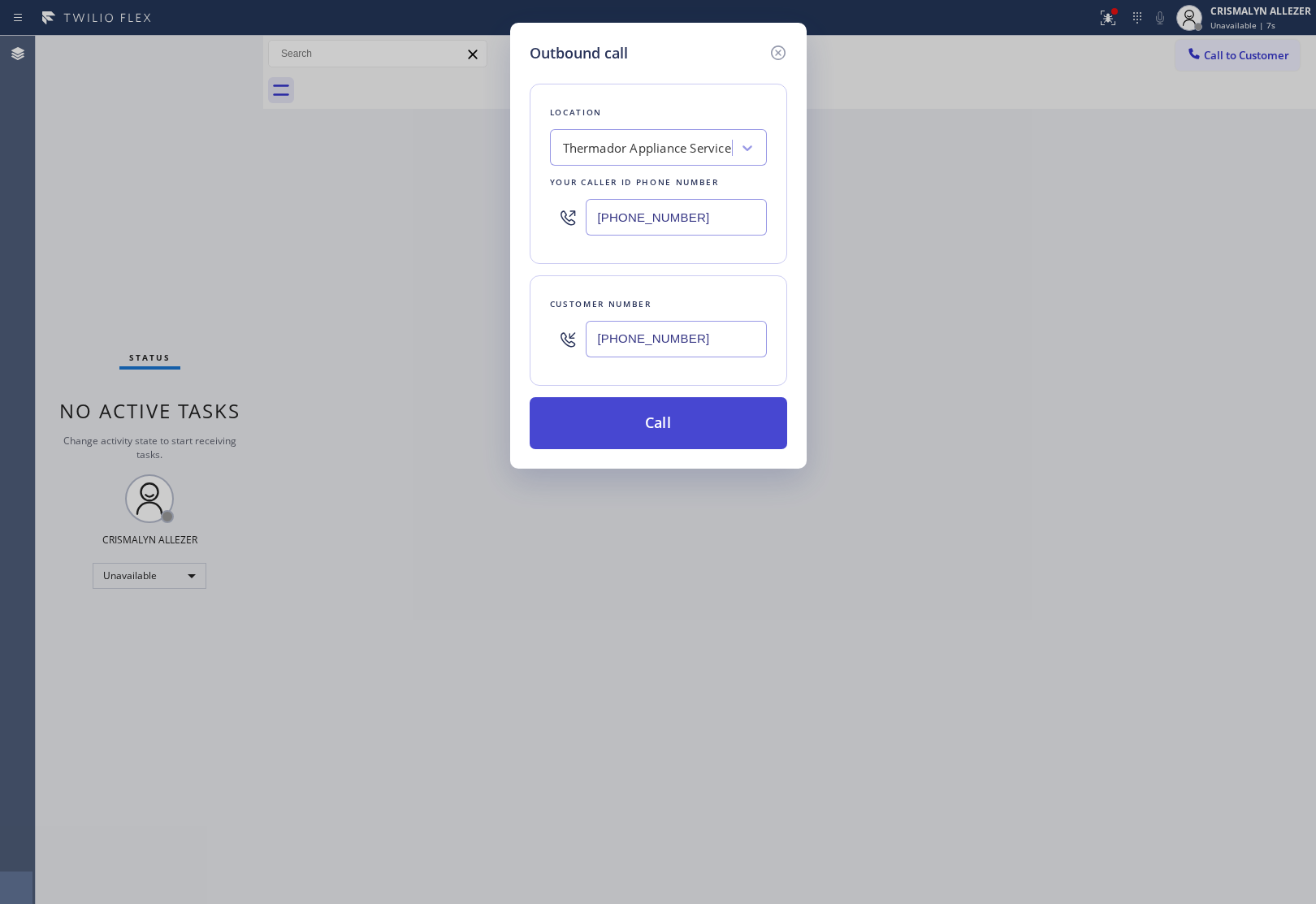
type input "[PHONE_NUMBER]"
click at [655, 437] on button "Call" at bounding box center [658, 423] width 258 height 52
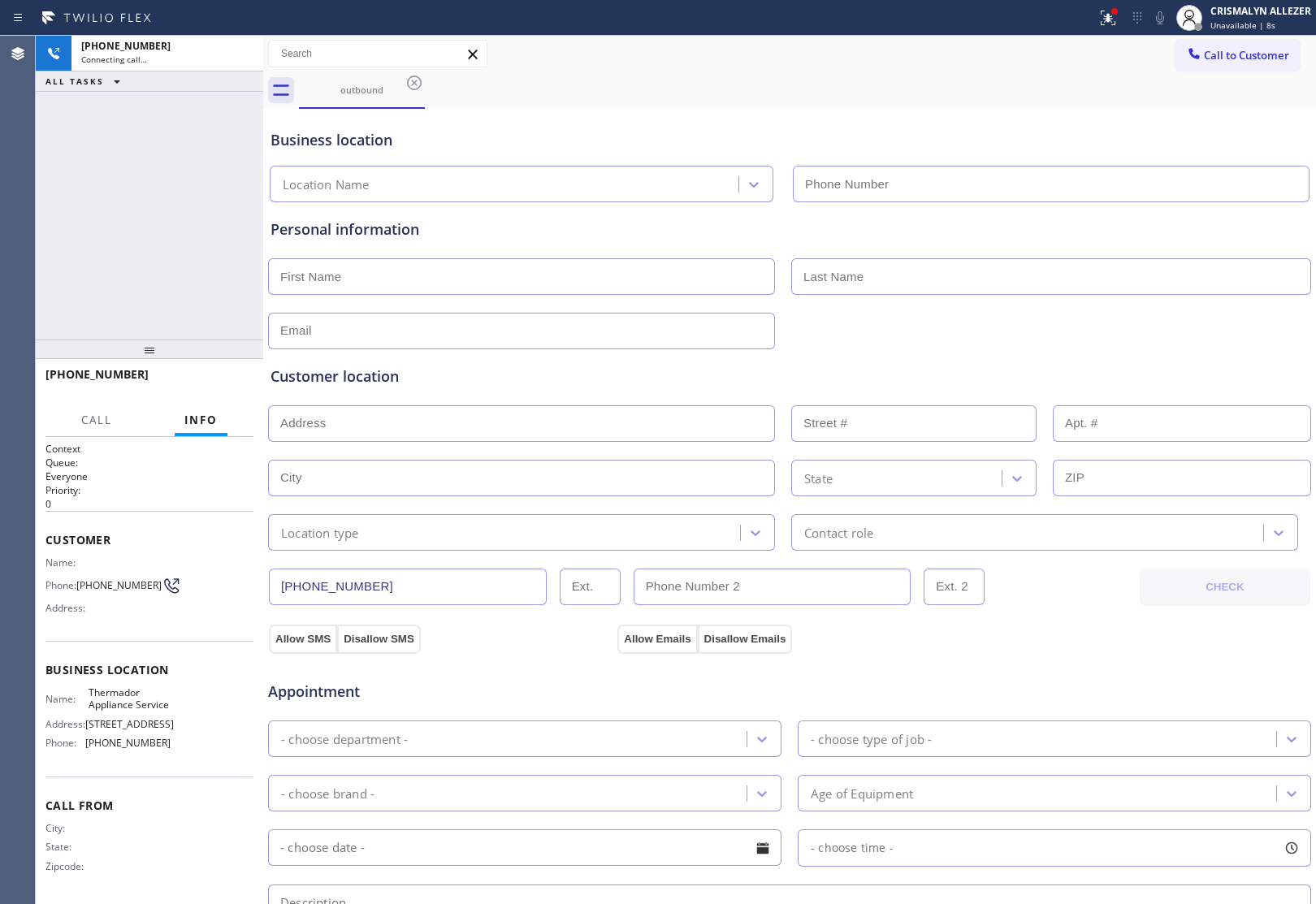
type input "[PHONE_NUMBER]"
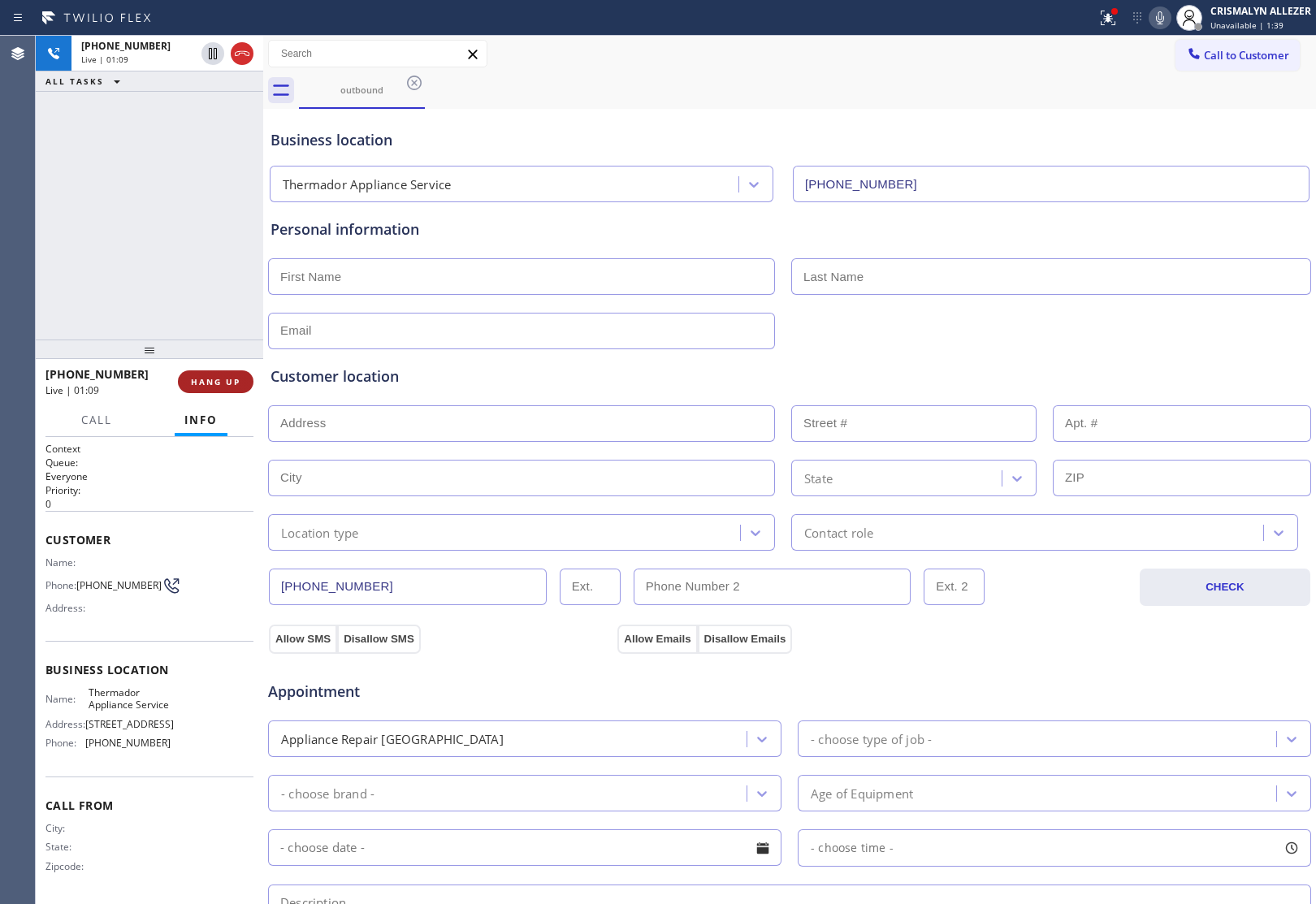
click at [215, 379] on span "HANG UP" at bounding box center [215, 381] width 50 height 11
click at [215, 379] on span "COMPLETE" at bounding box center [212, 381] width 56 height 11
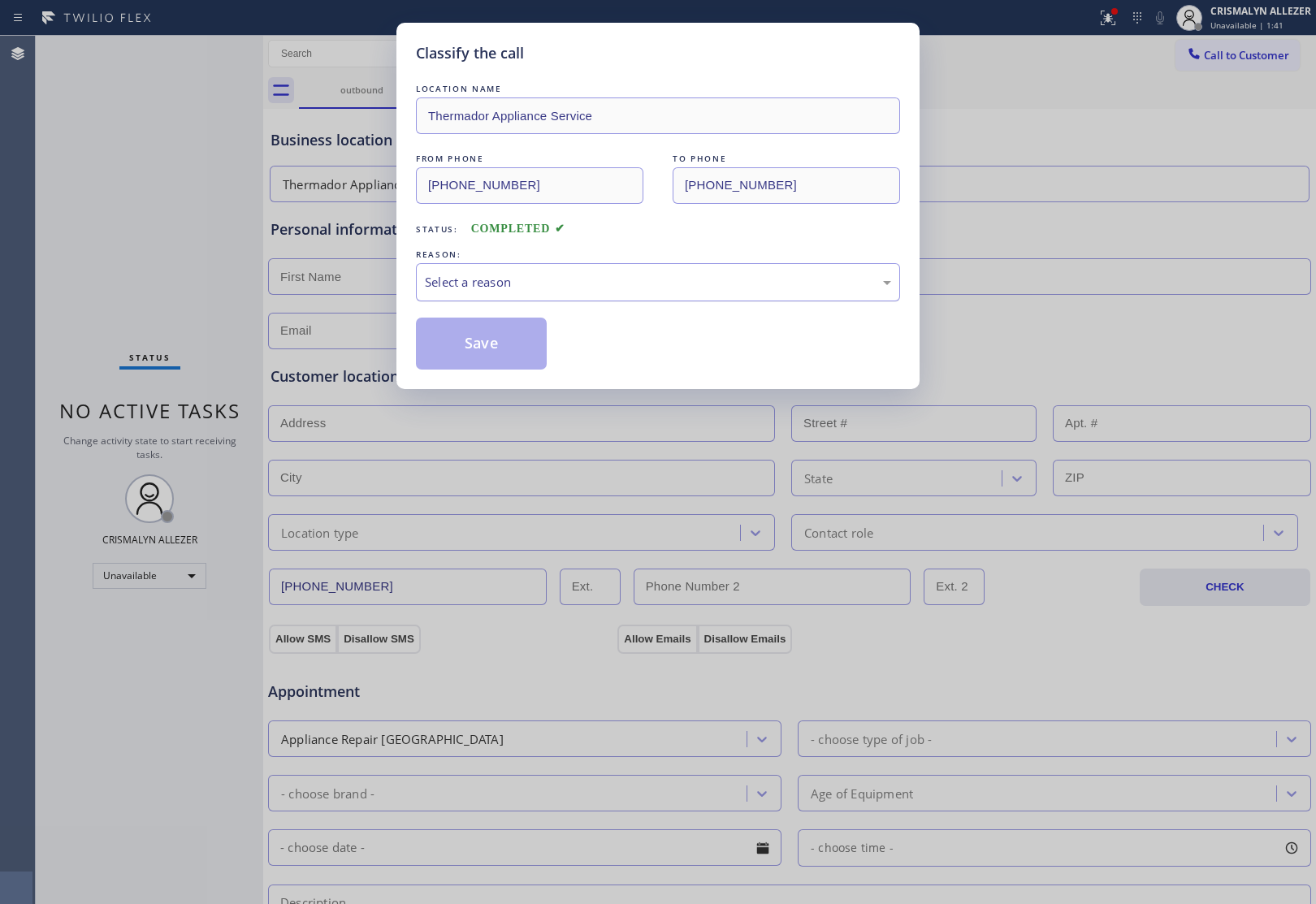
click at [650, 290] on div "Select a reason" at bounding box center [658, 282] width 467 height 18
click at [495, 339] on button "Save" at bounding box center [481, 344] width 131 height 52
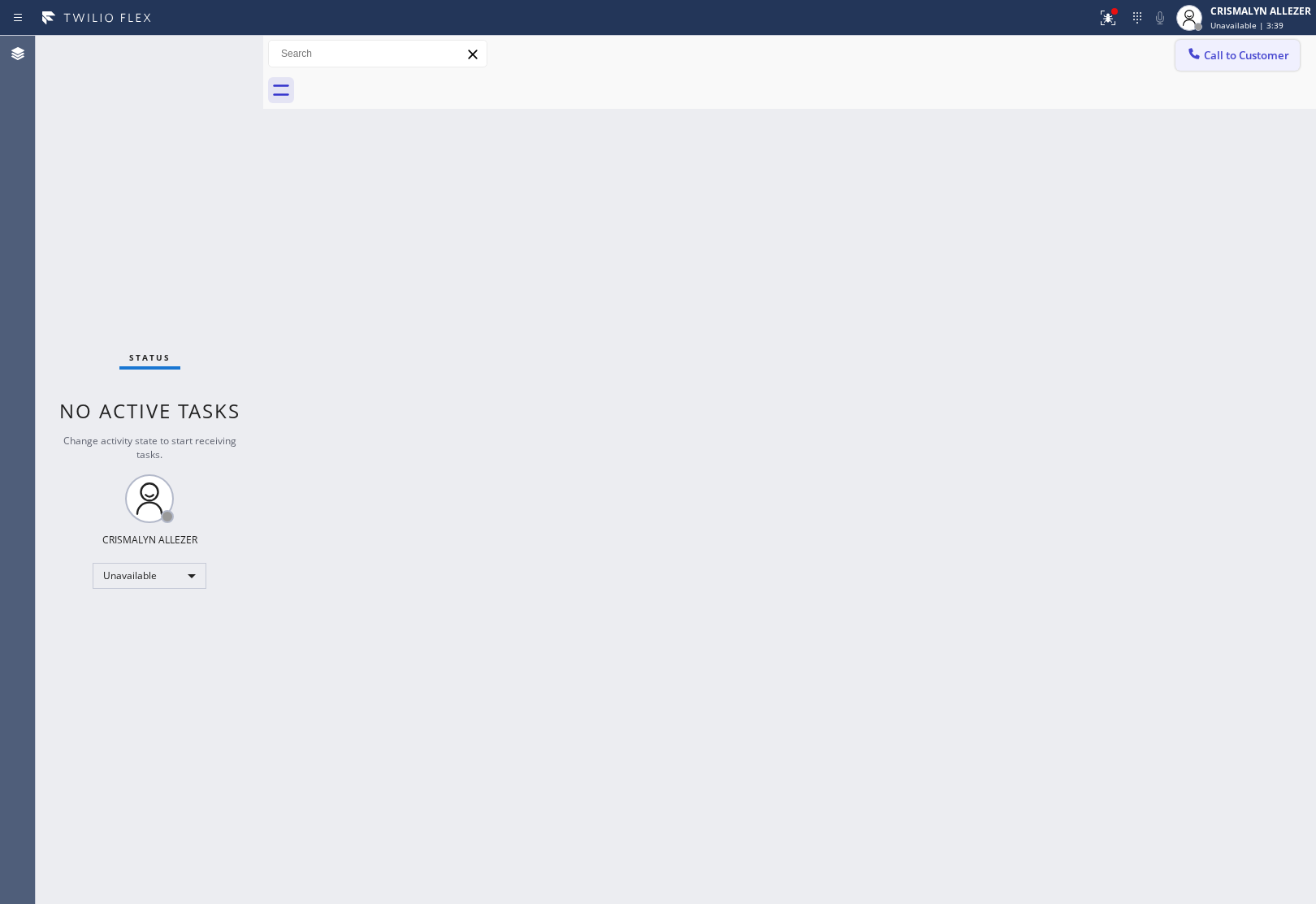
click at [1255, 43] on button "Call to Customer" at bounding box center [1237, 55] width 124 height 30
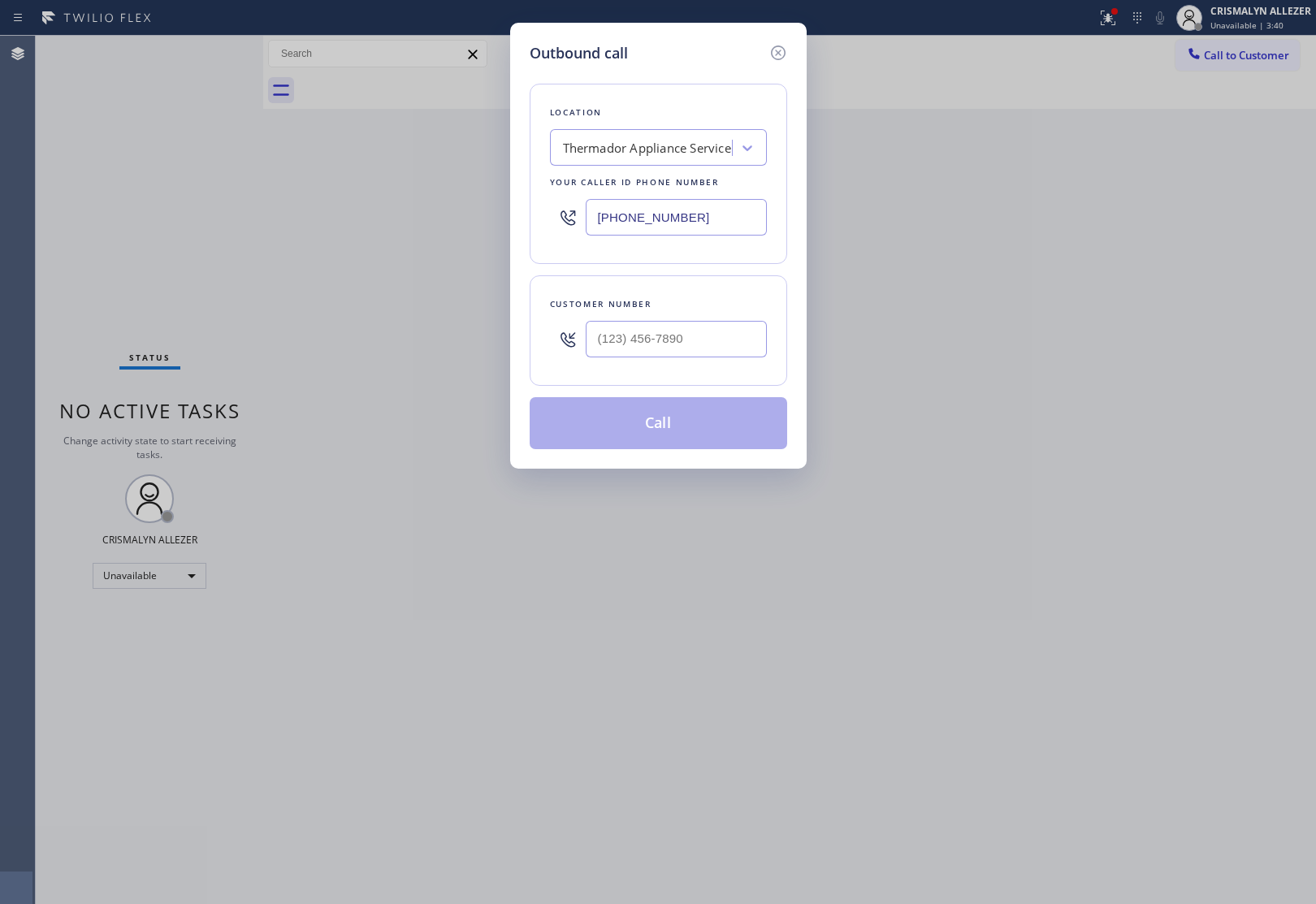
click at [624, 135] on div "Thermador Appliance Service" at bounding box center [642, 148] width 177 height 29
paste input "Next Door Appliance Repair [GEOGRAPHIC_DATA]"
type input "Next Door Appliance Repair [GEOGRAPHIC_DATA]"
click at [639, 193] on div "Next Door Appliance Repair [GEOGRAPHIC_DATA]" at bounding box center [658, 190] width 217 height 45
type input "[PHONE_NUMBER]"
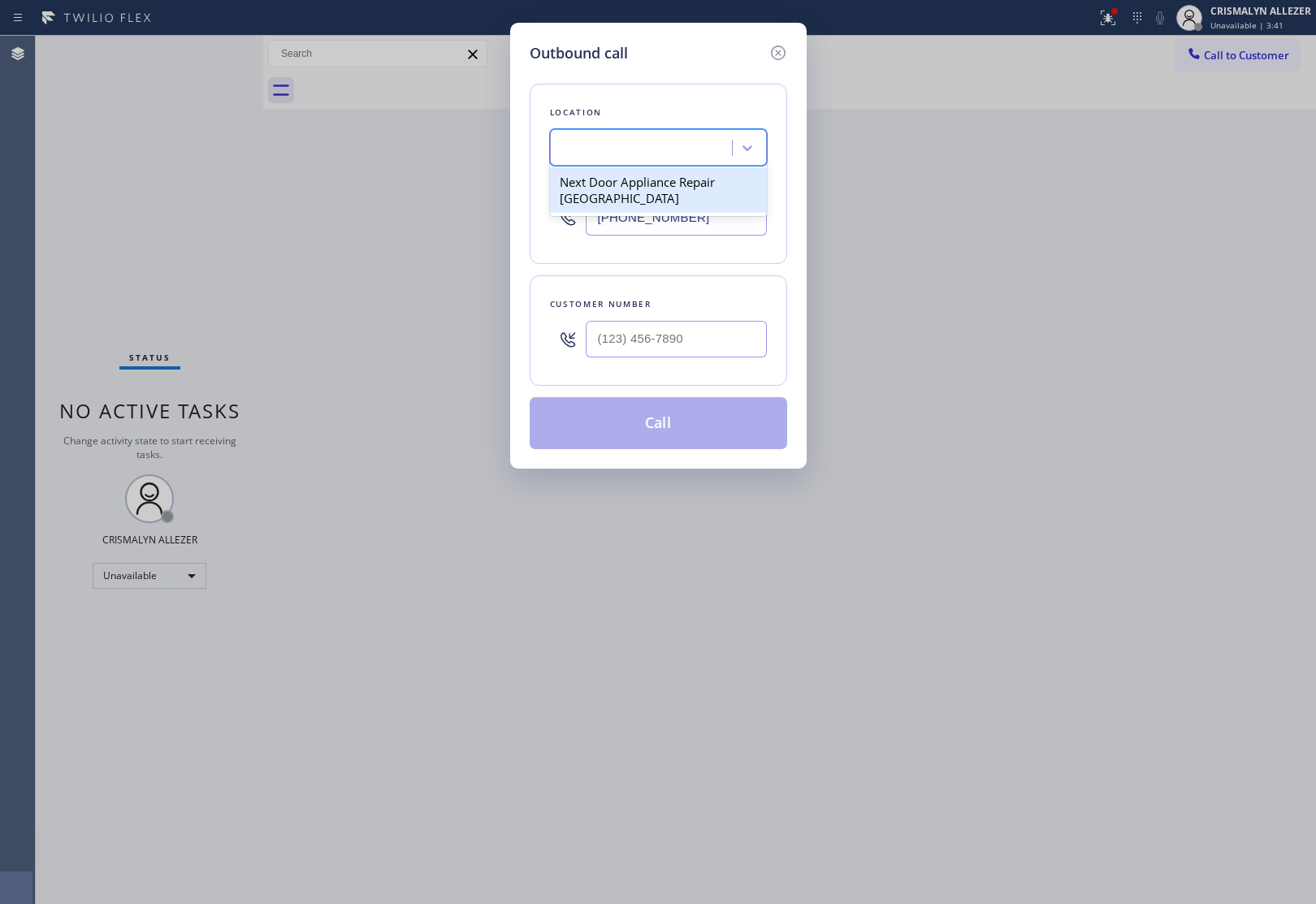
scroll to position [0, 1]
click at [724, 358] on input "(___) ___-____" at bounding box center [676, 339] width 181 height 37
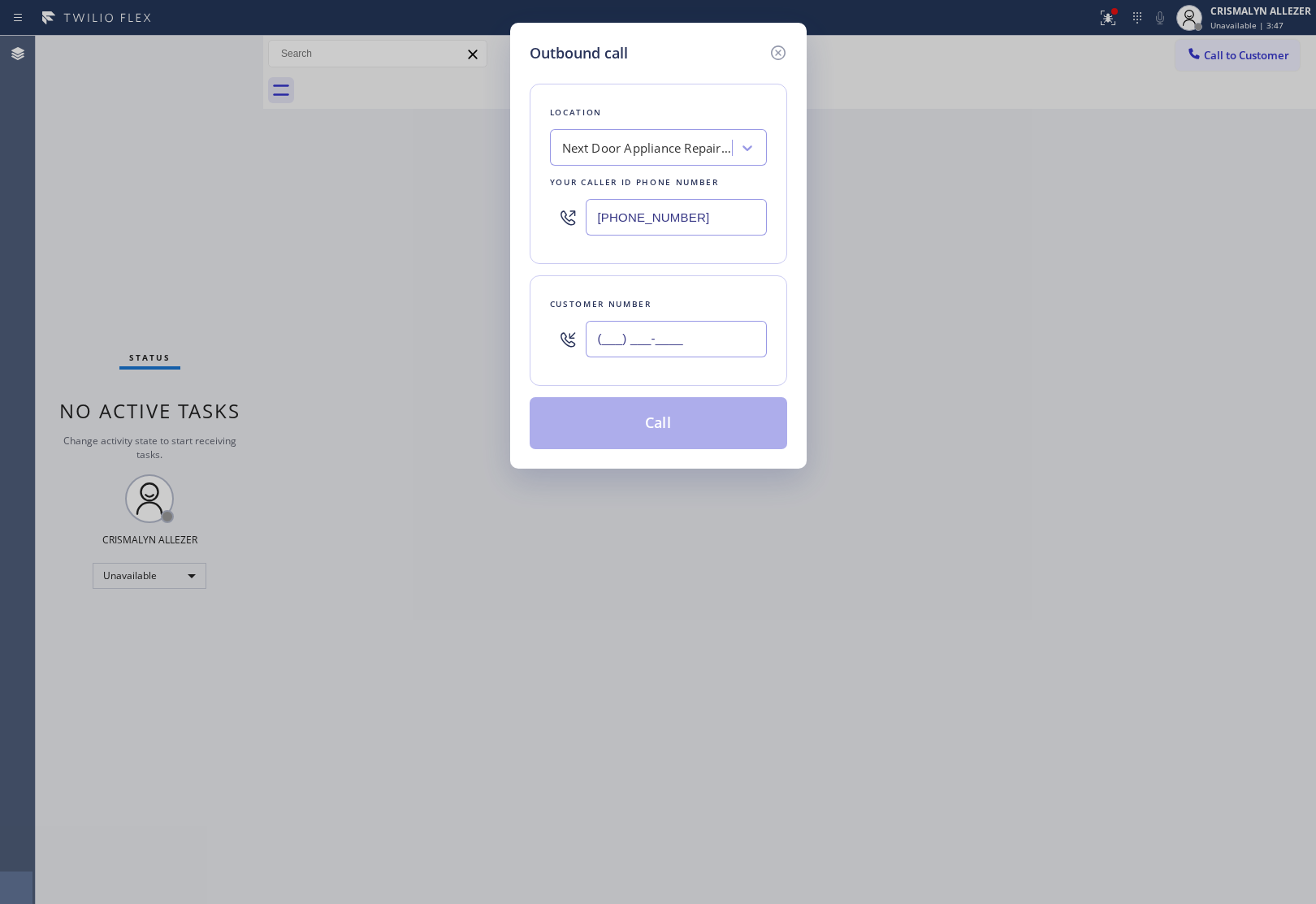
paste input "256) 815-9228"
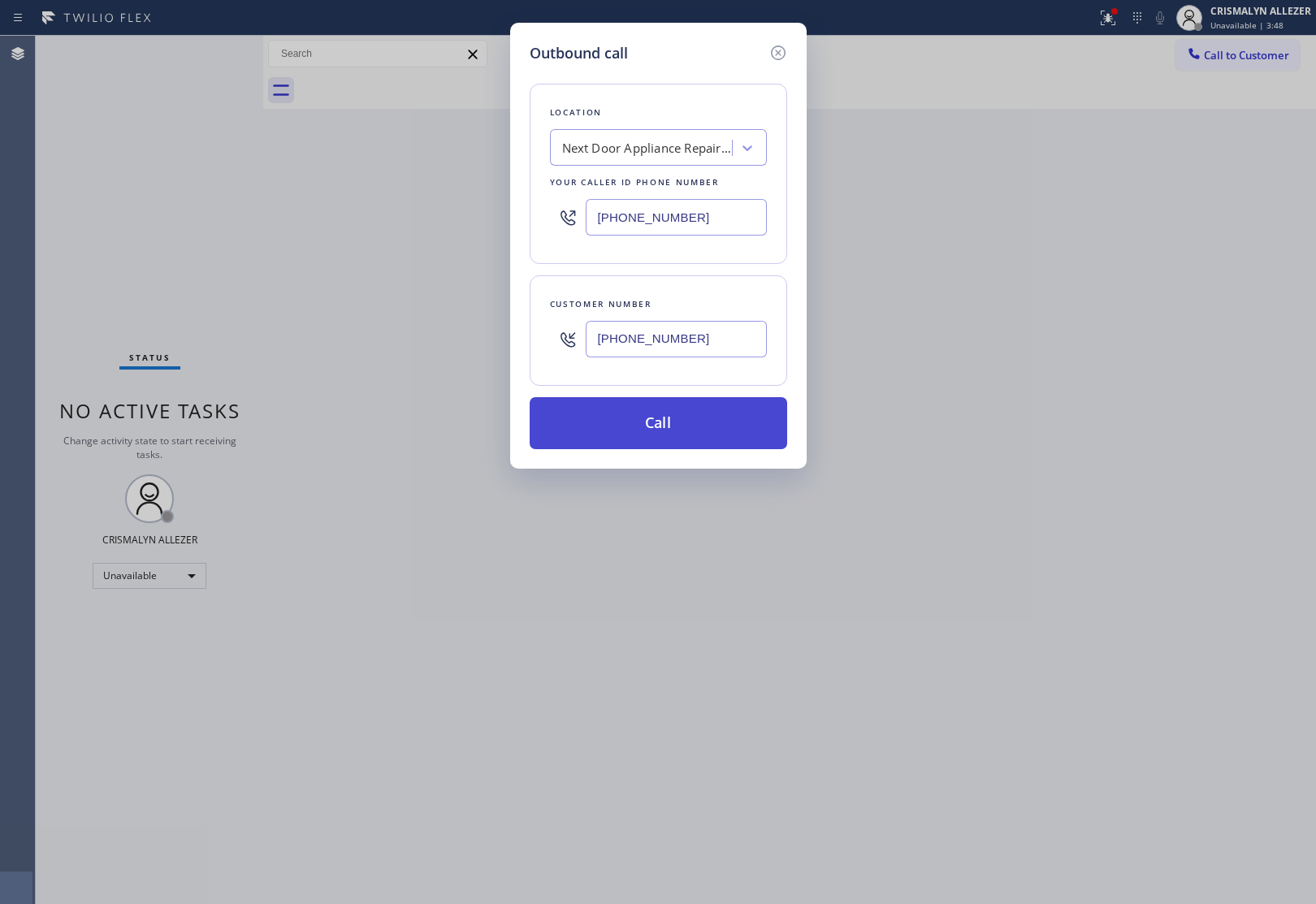
type input "[PHONE_NUMBER]"
click at [660, 435] on button "Call" at bounding box center [658, 423] width 258 height 52
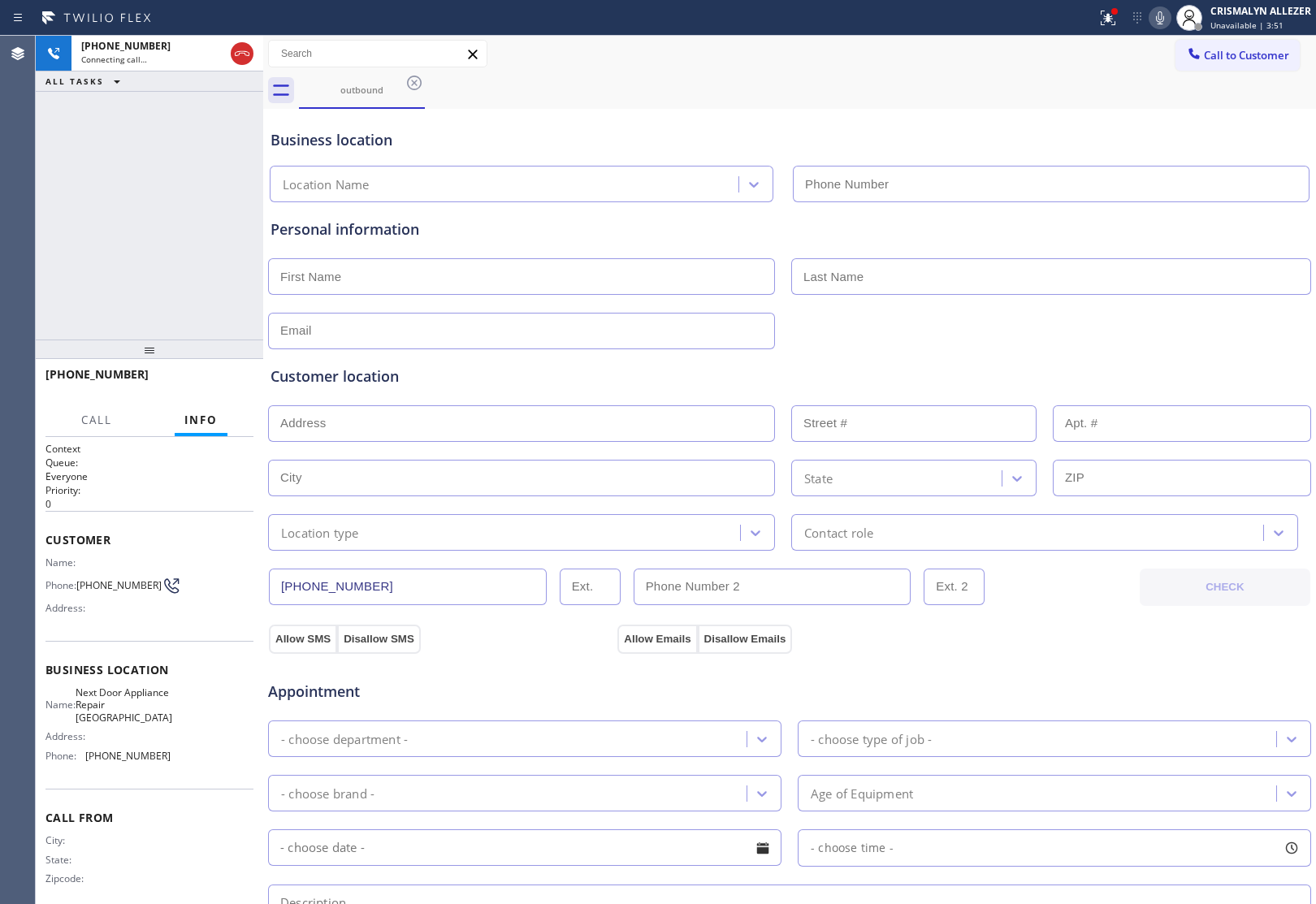
type input "[PHONE_NUMBER]"
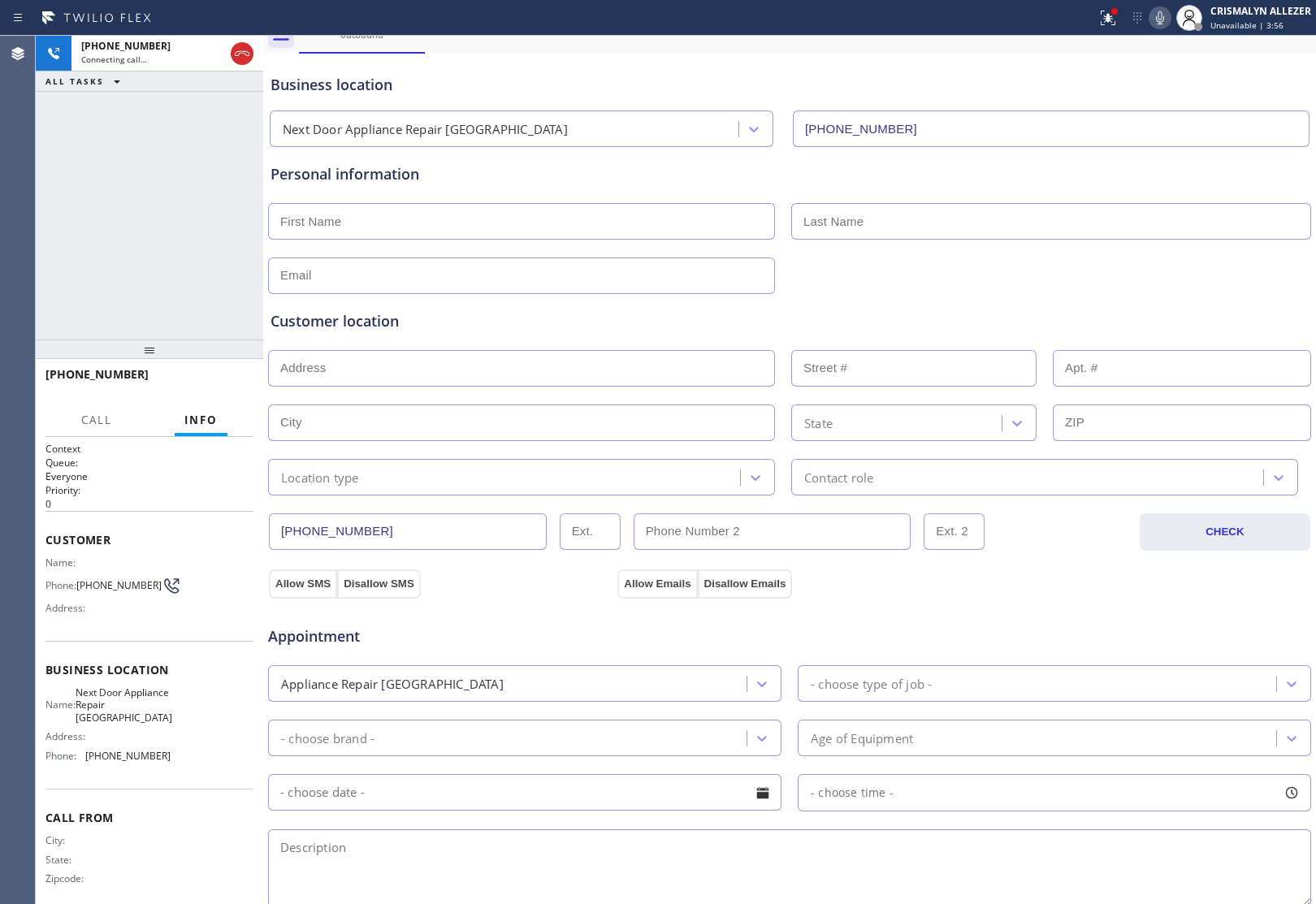
scroll to position [102, 0]
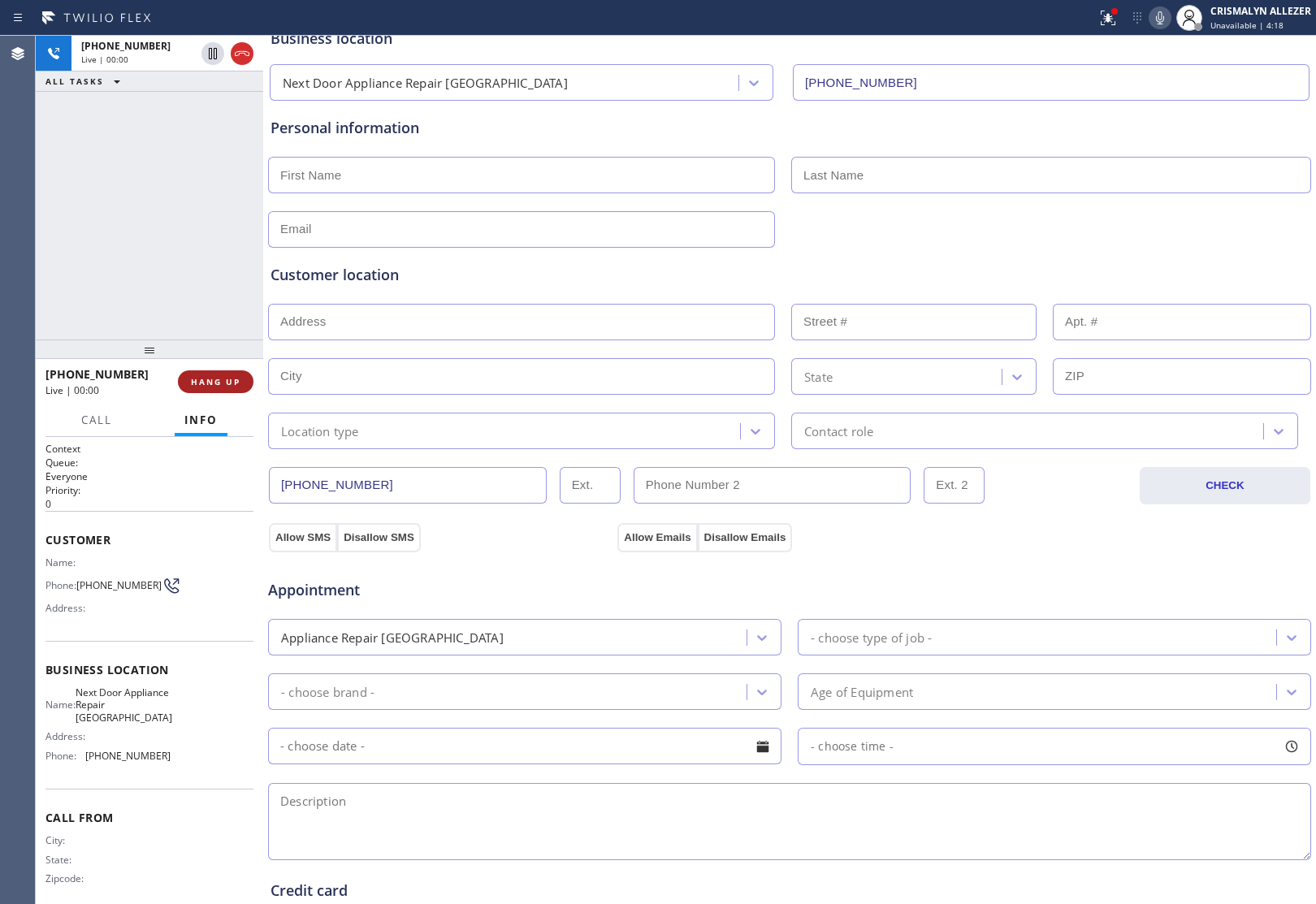
click at [191, 378] on span "HANG UP" at bounding box center [215, 381] width 50 height 11
click at [191, 378] on span "COMPLETE" at bounding box center [212, 381] width 56 height 11
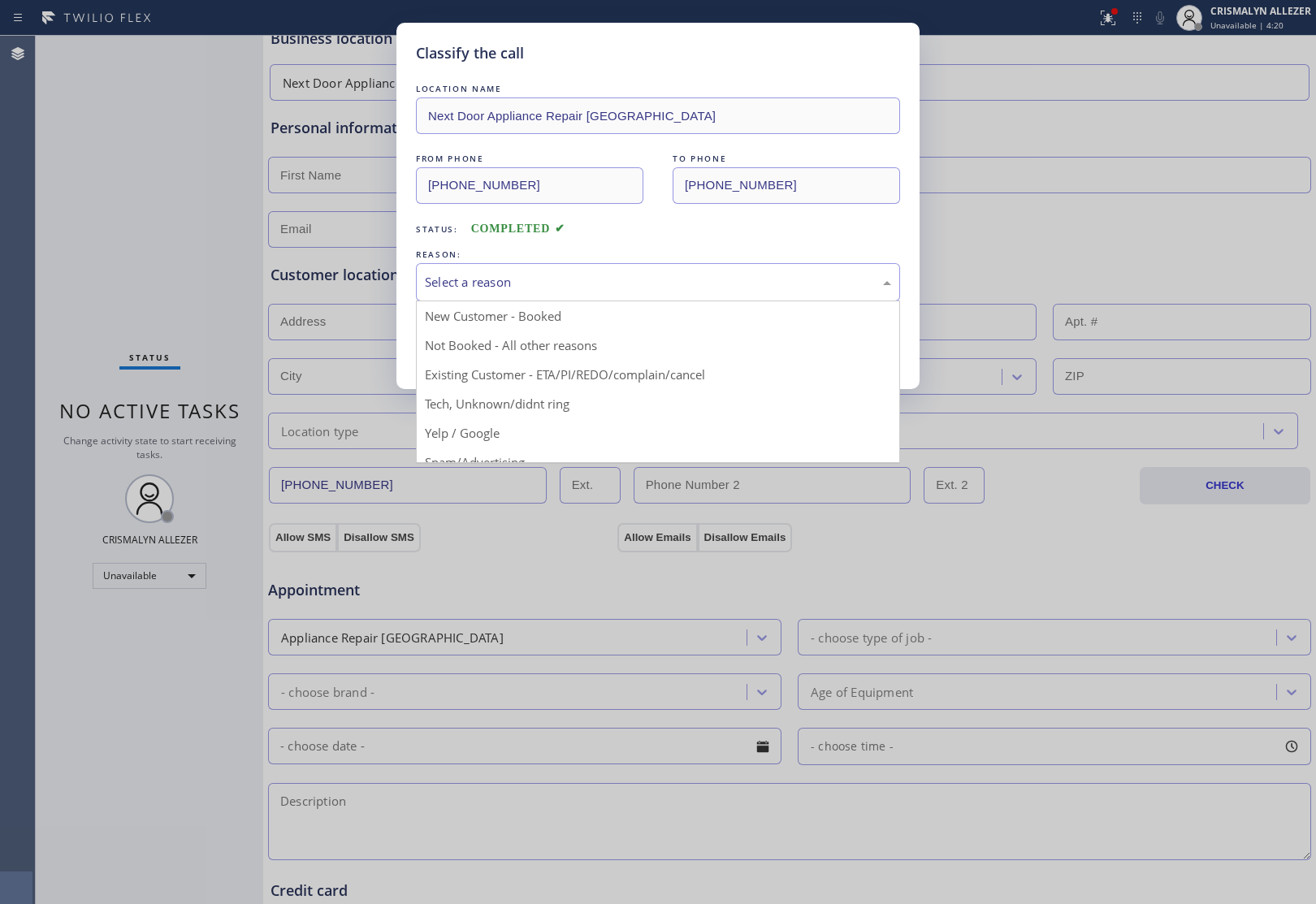
click at [652, 270] on div "Select a reason" at bounding box center [658, 282] width 484 height 38
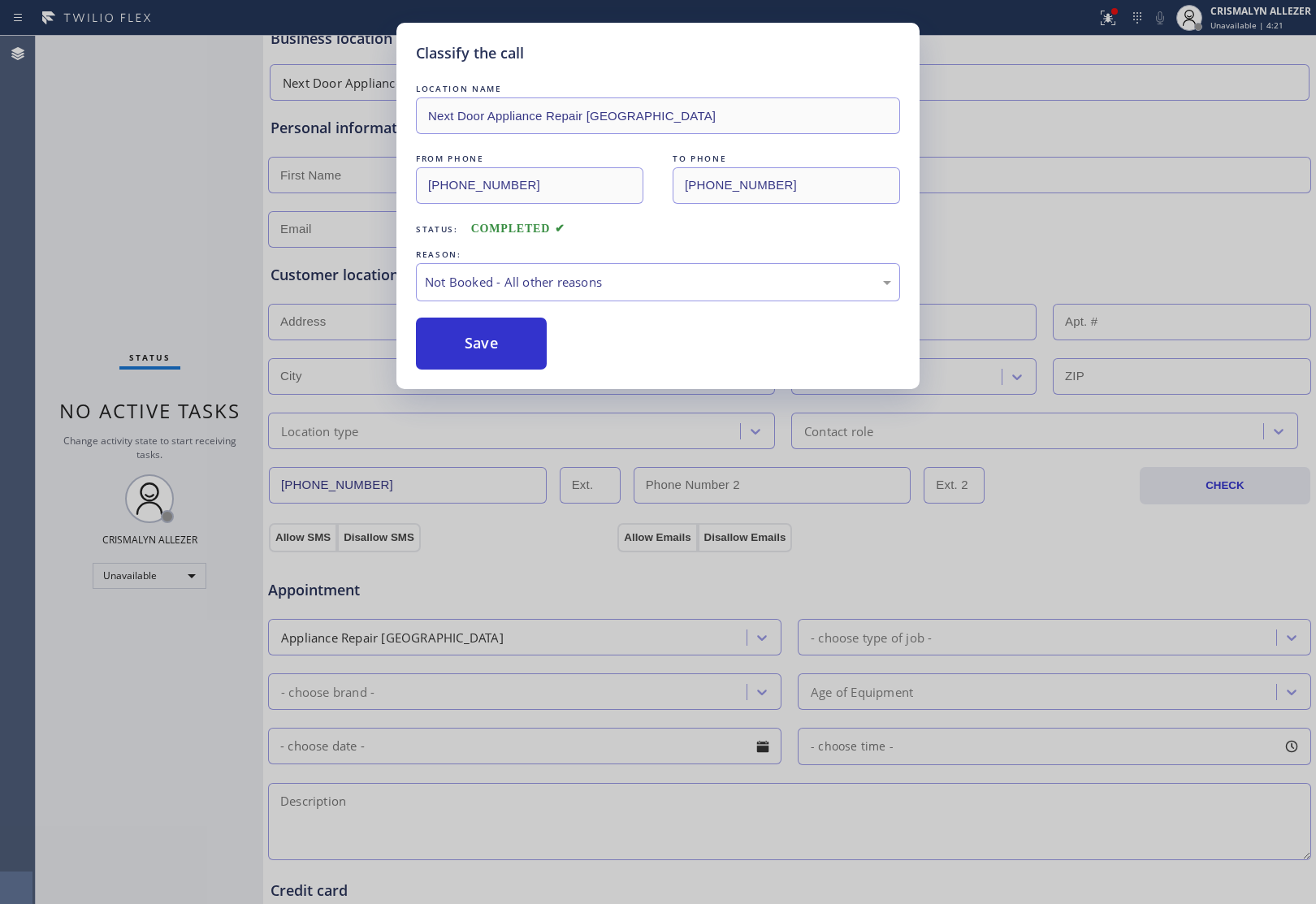
click at [473, 355] on button "Save" at bounding box center [481, 344] width 131 height 52
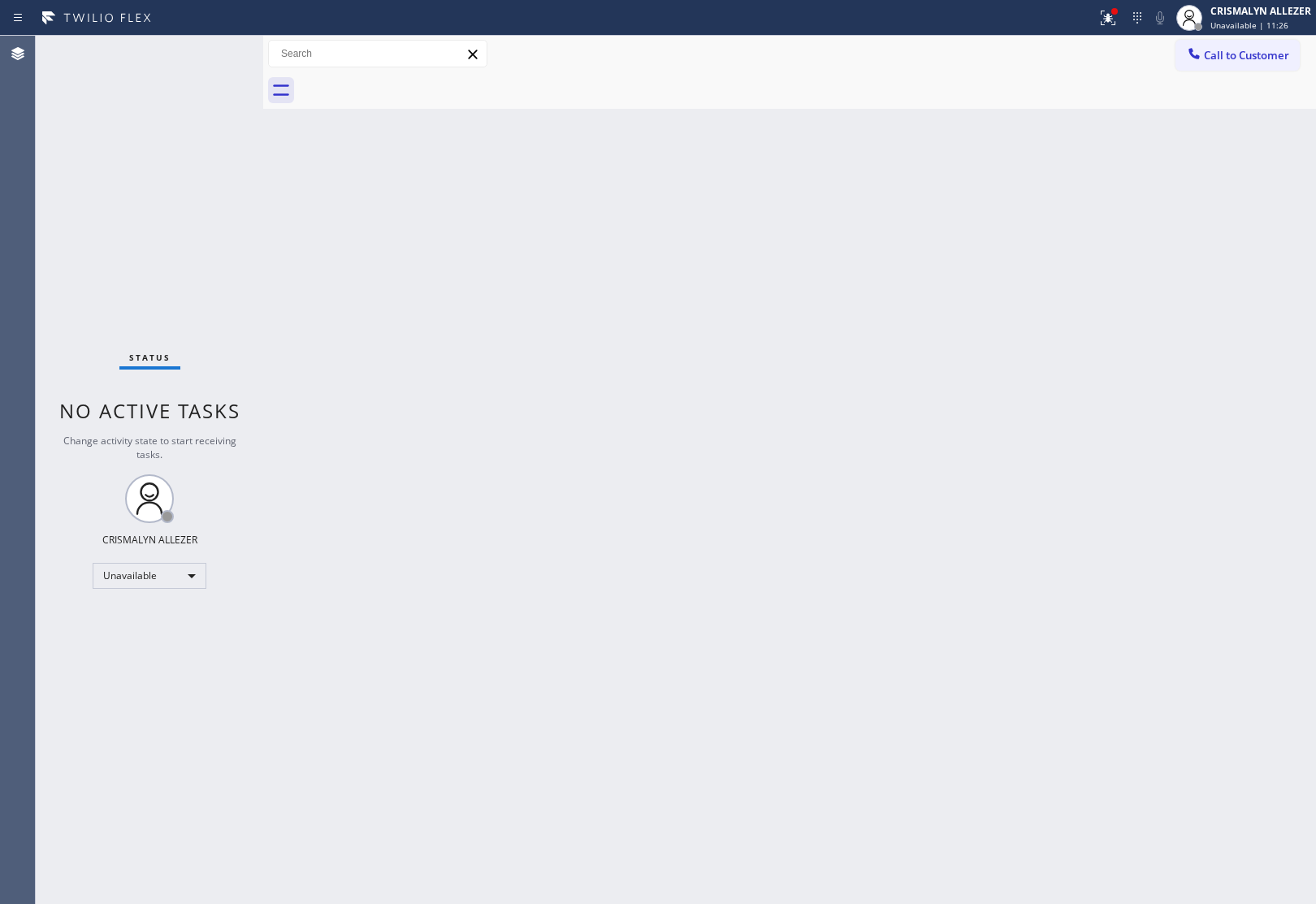
drag, startPoint x: 1240, startPoint y: 55, endPoint x: 802, endPoint y: 191, distance: 458.6
click at [1212, 71] on div "Call to Customer Outbound call Location Next Door Appliance Repair Burbank Your…" at bounding box center [789, 72] width 1052 height 73
click at [1263, 50] on span "Call to Customer" at bounding box center [1246, 55] width 85 height 15
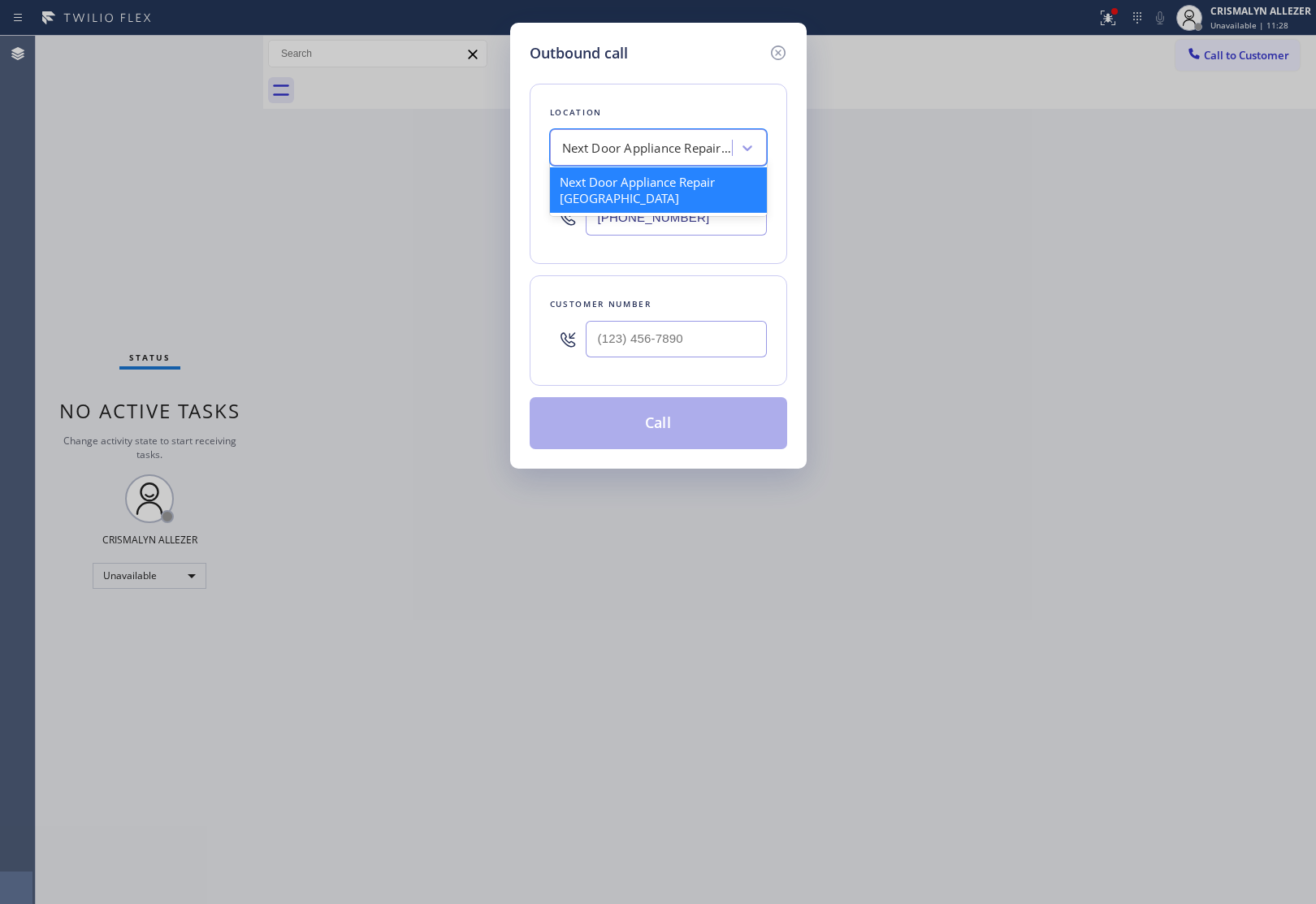
click at [641, 144] on div "Next Door Appliance Repair [GEOGRAPHIC_DATA]" at bounding box center [648, 148] width 171 height 18
paste input "Blue Moon Electrical Santa Clarita"
type input "Blue Moon Electrical Santa Clarita"
click at [648, 179] on div "Blue Moon Electrical Santa Clarita" at bounding box center [658, 182] width 217 height 30
type input "[PHONE_NUMBER]"
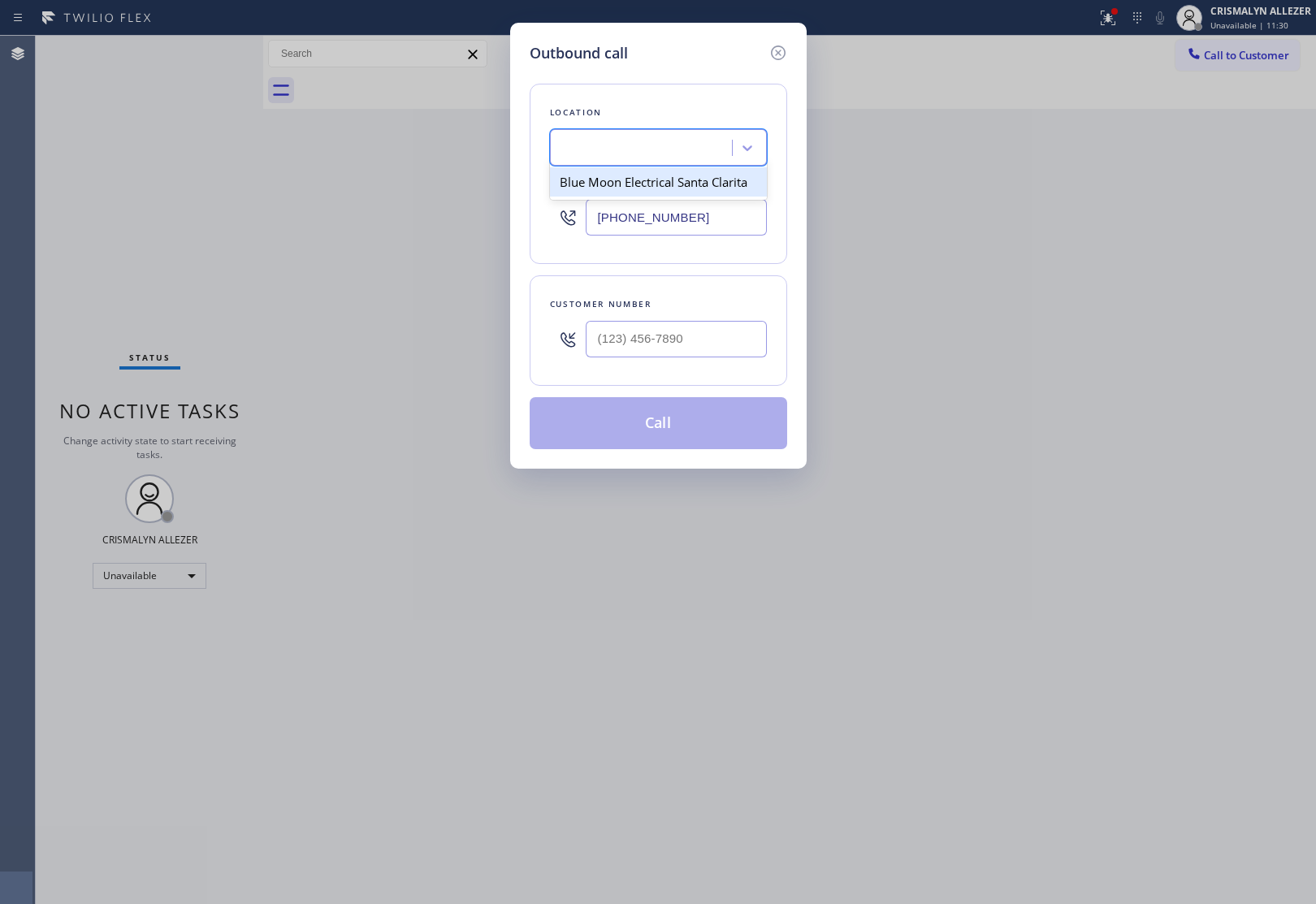
scroll to position [0, 1]
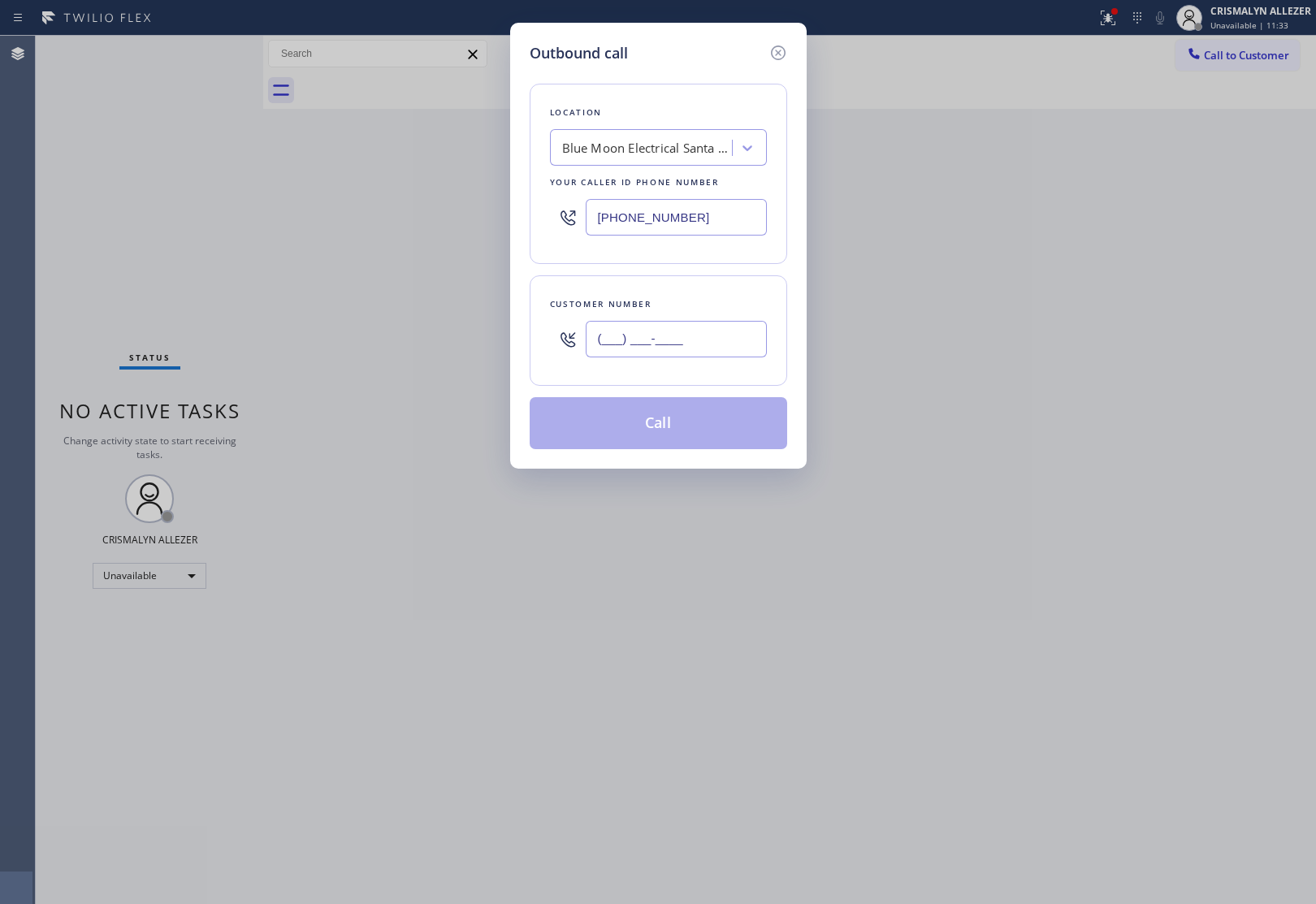
click at [650, 346] on input "(___) ___-____" at bounding box center [676, 339] width 181 height 37
paste input "818) 568-8002"
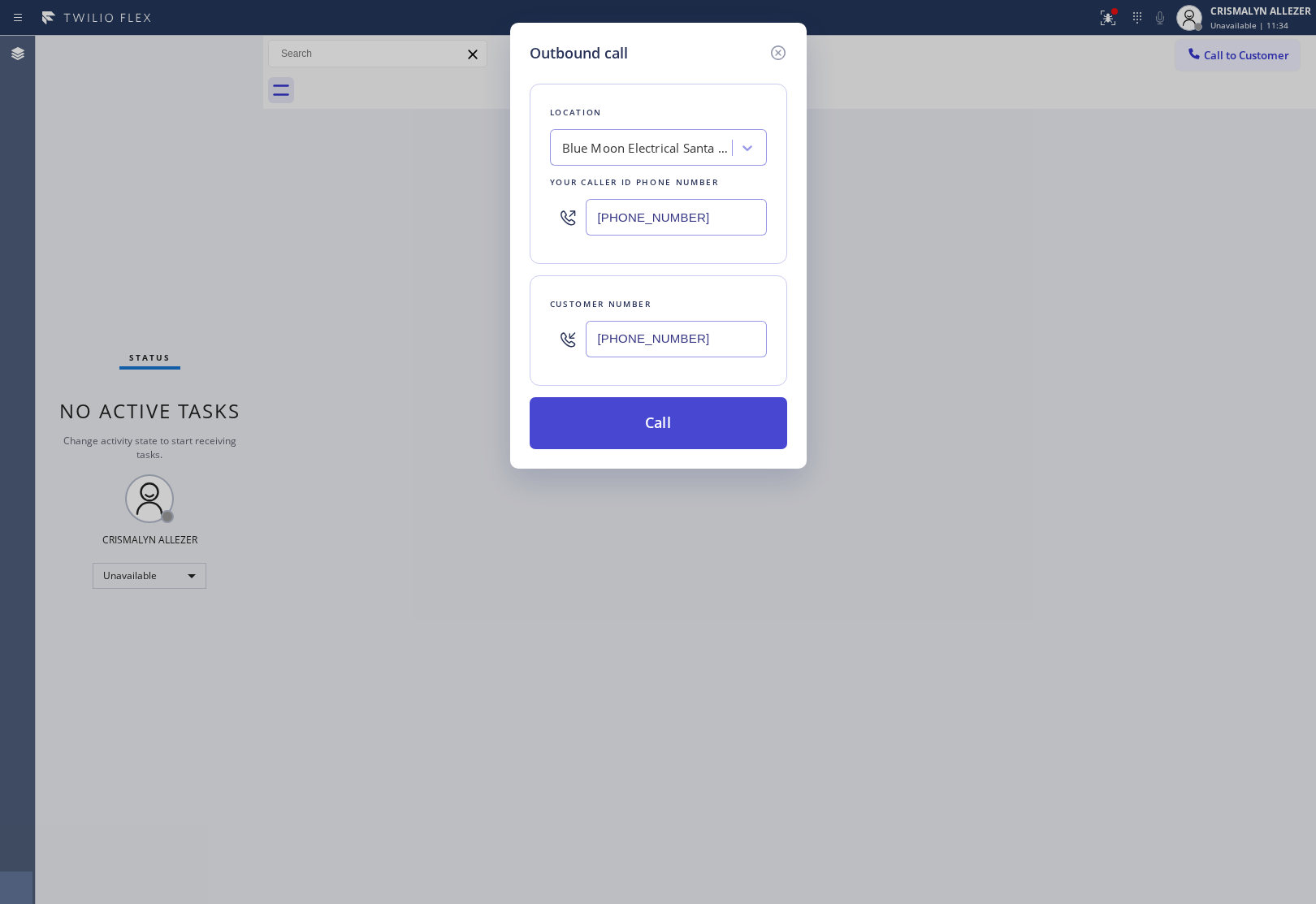
type input "[PHONE_NUMBER]"
click at [664, 437] on button "Call" at bounding box center [658, 423] width 258 height 52
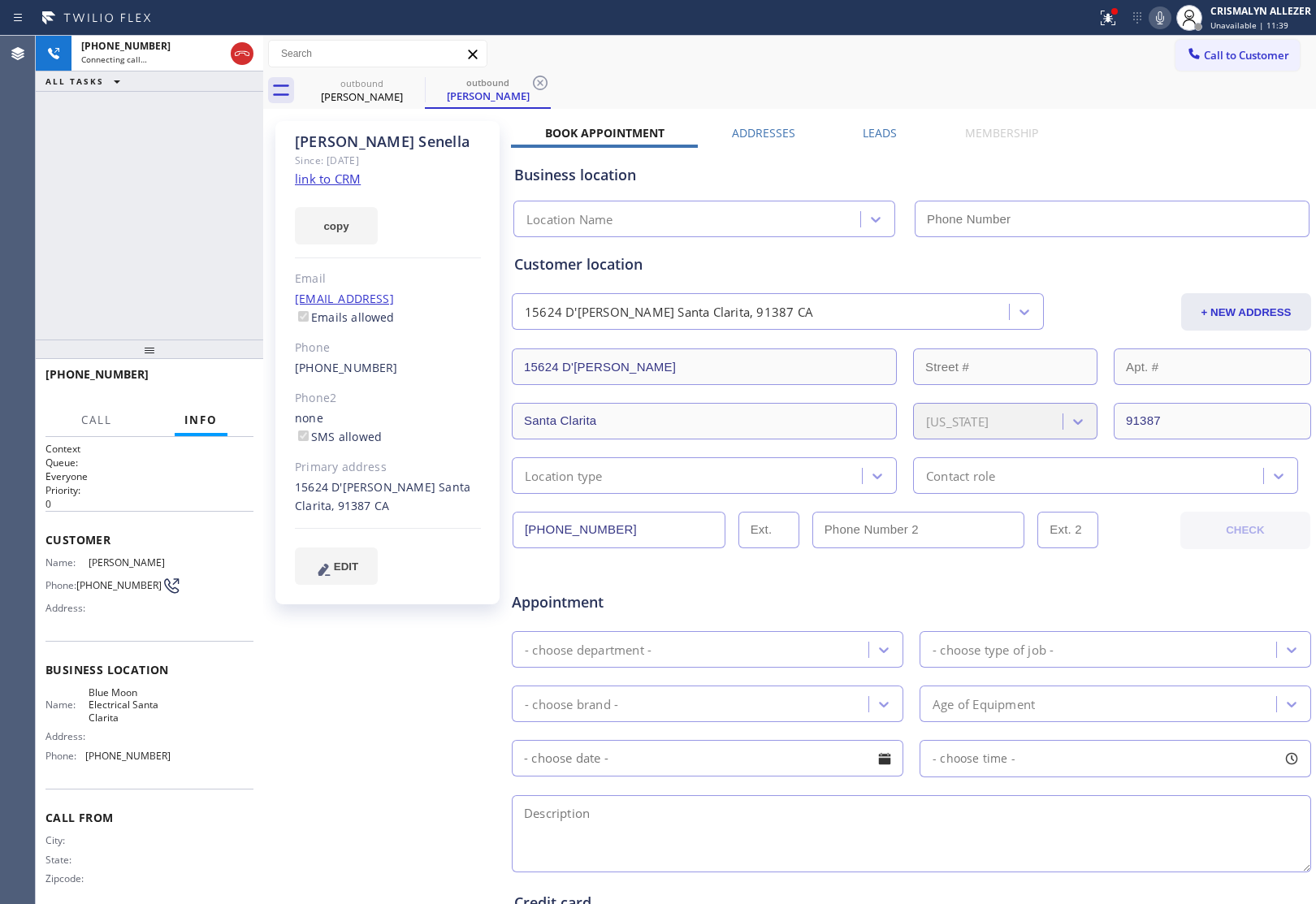
type input "[PHONE_NUMBER]"
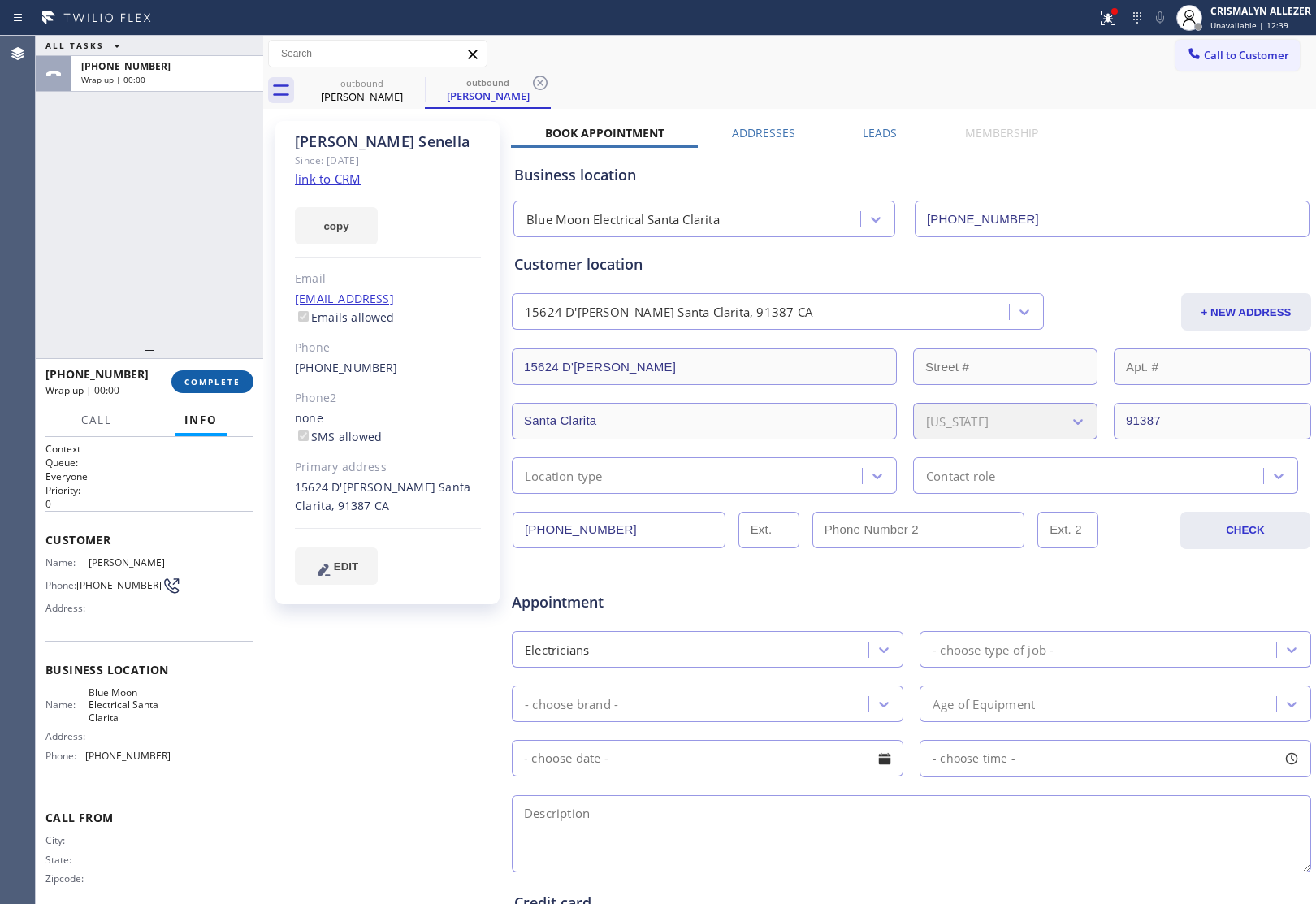
click at [200, 385] on span "COMPLETE" at bounding box center [212, 381] width 56 height 11
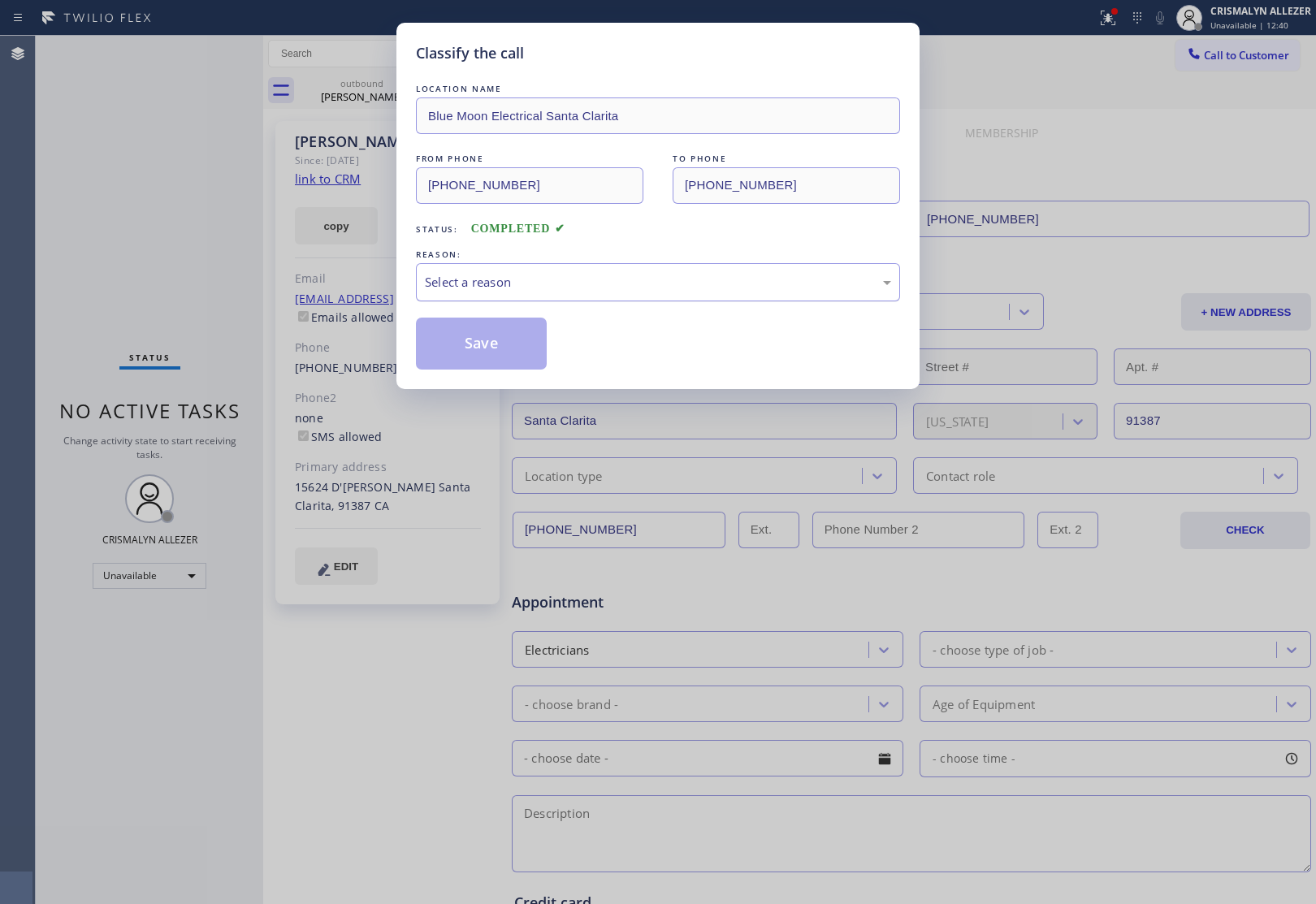
click at [690, 289] on div "Select a reason" at bounding box center [658, 282] width 467 height 18
click at [524, 358] on button "Save" at bounding box center [481, 344] width 131 height 52
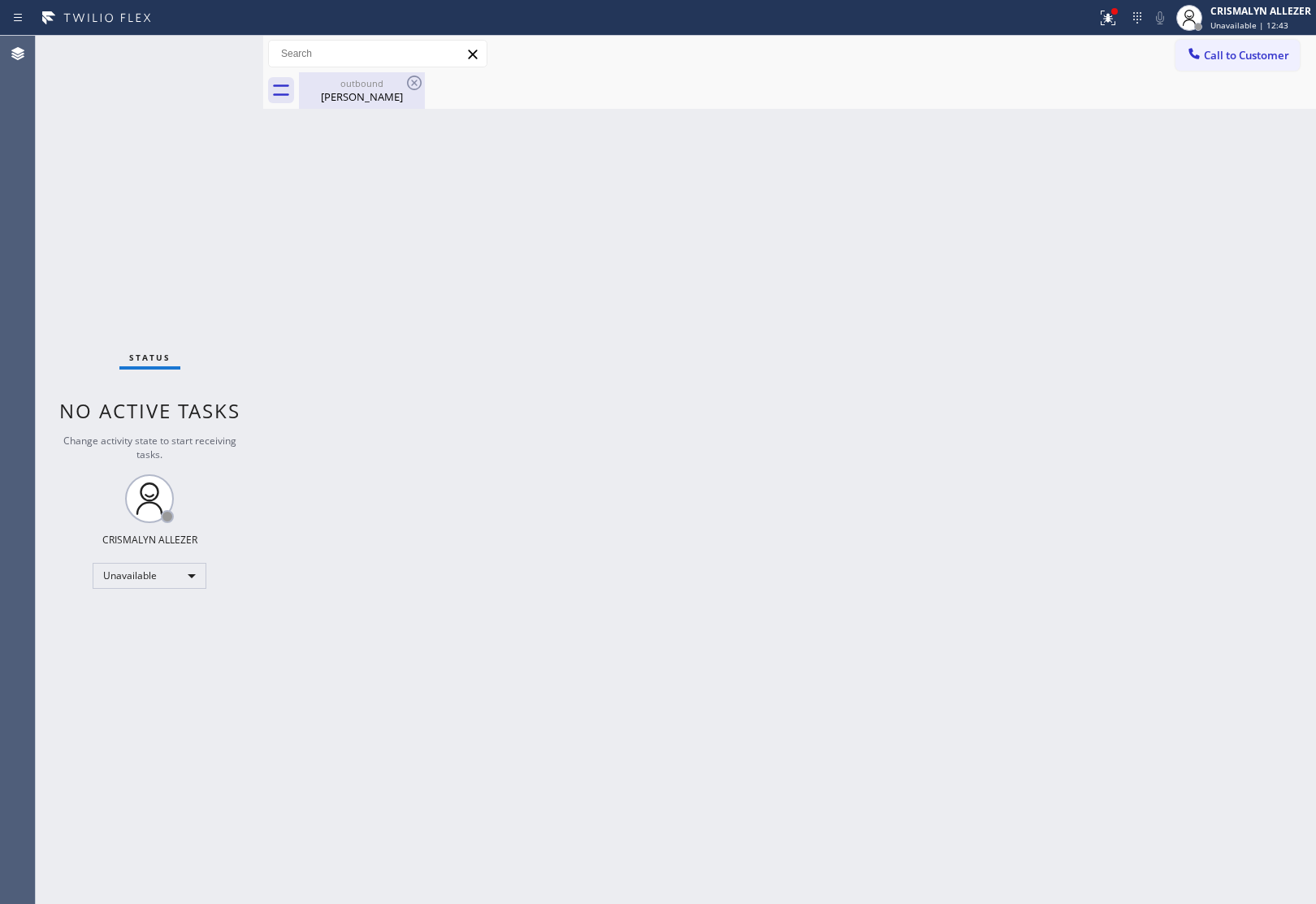
click at [363, 90] on div "Steve Senella" at bounding box center [361, 97] width 123 height 15
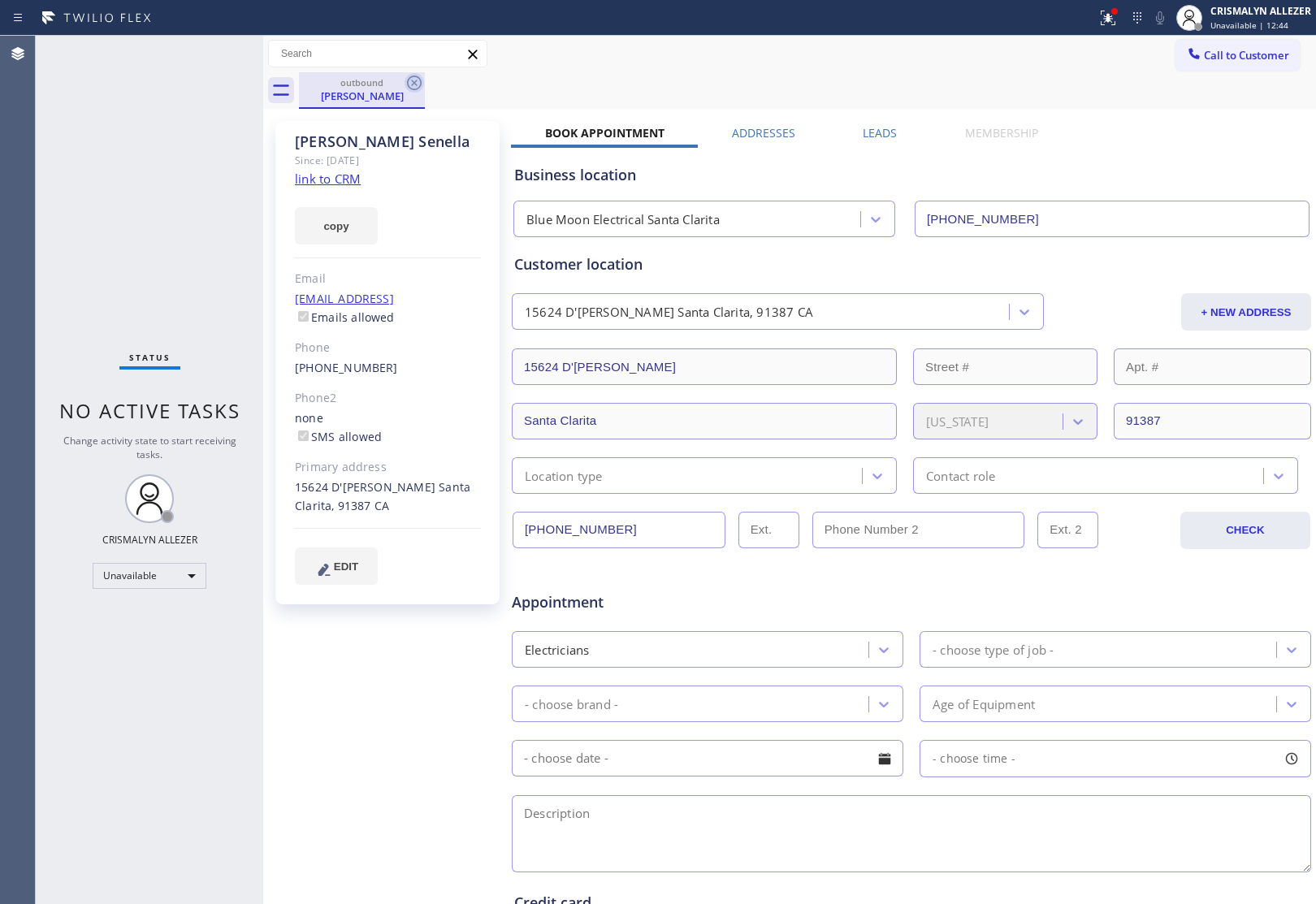
click at [407, 79] on icon at bounding box center [414, 83] width 15 height 15
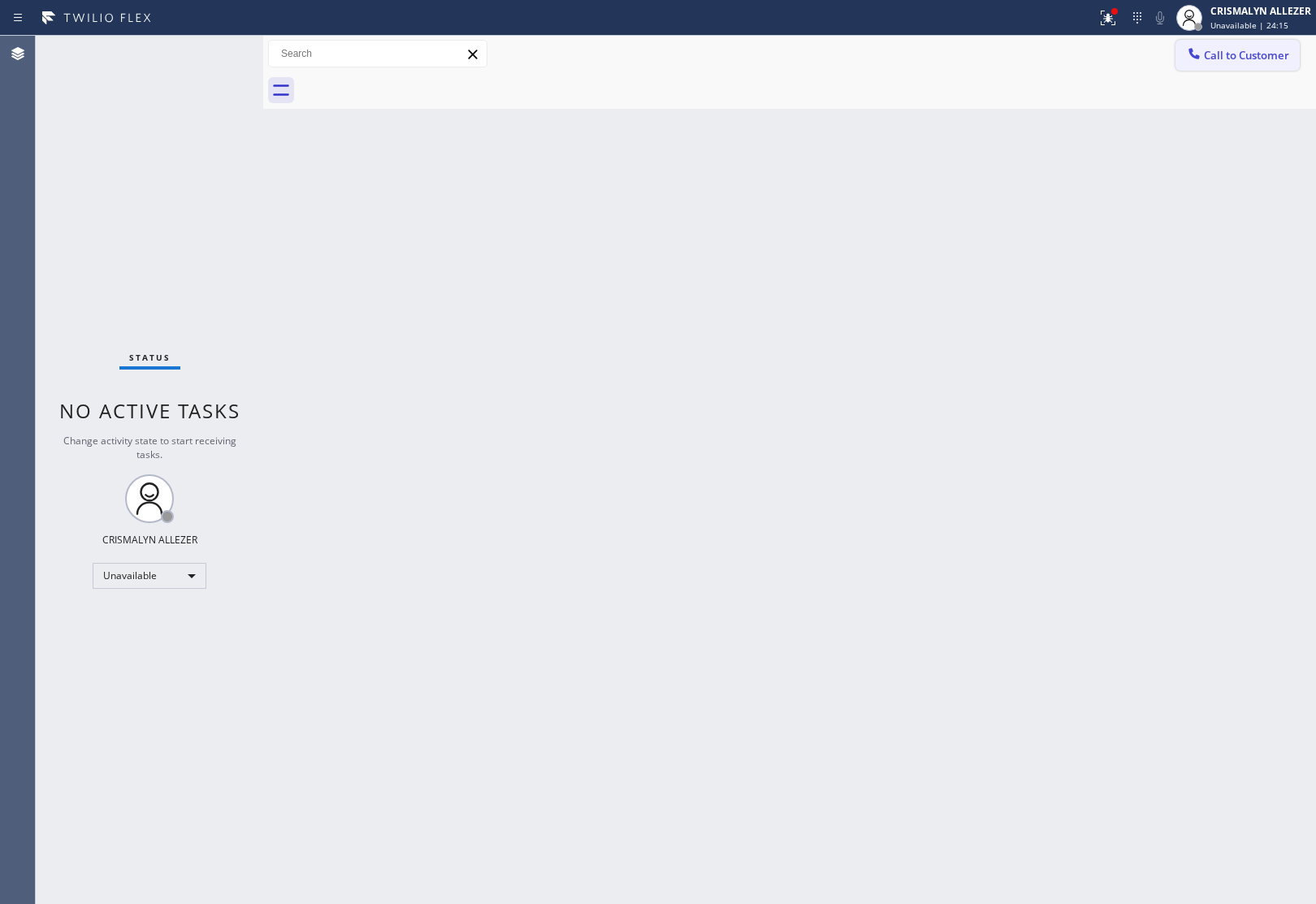
drag, startPoint x: 1247, startPoint y: 57, endPoint x: 831, endPoint y: 169, distance: 430.8
click at [1231, 65] on button "Call to Customer" at bounding box center [1237, 55] width 124 height 30
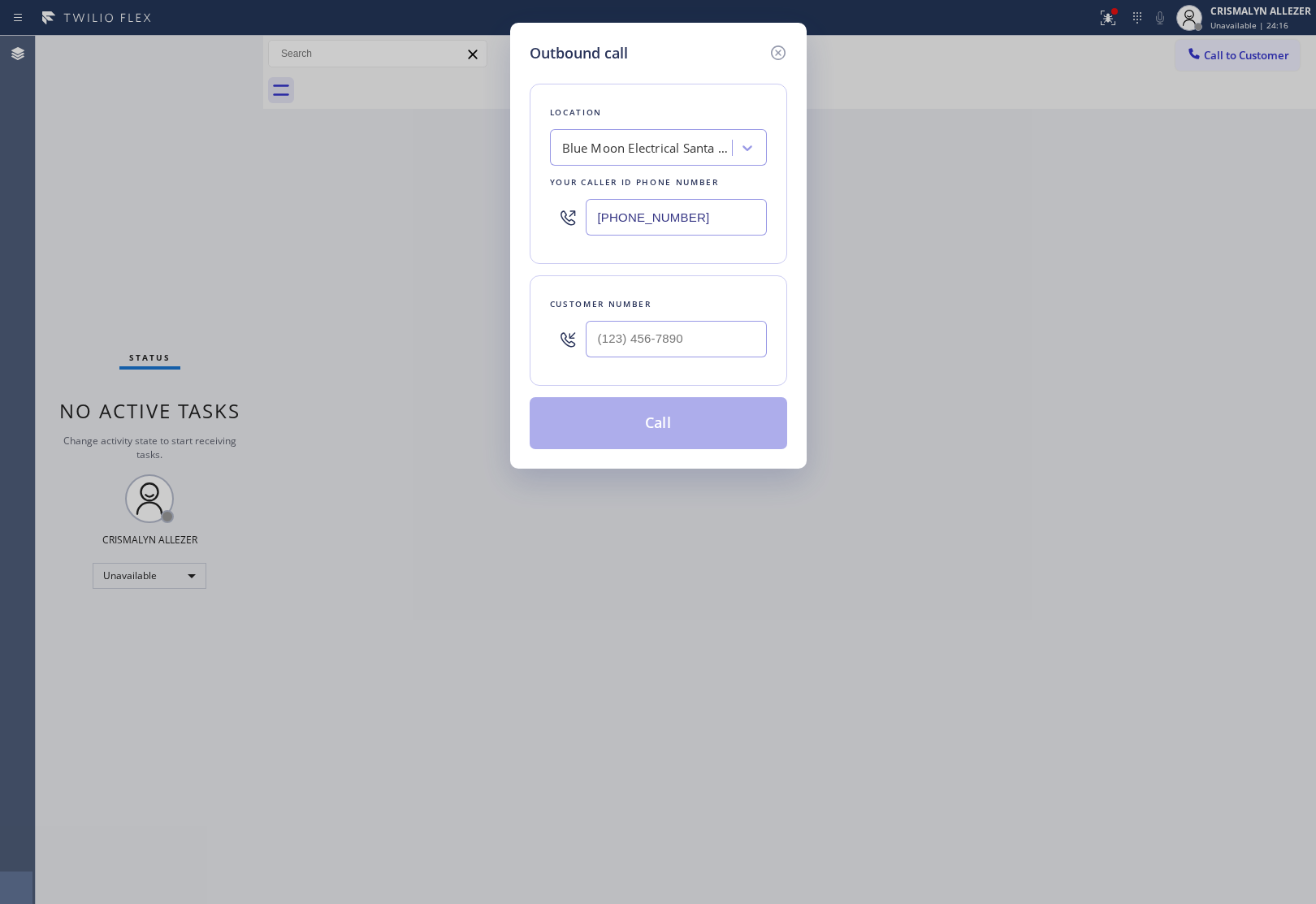
click at [673, 151] on div "Blue Moon Electrical Santa Clarita" at bounding box center [648, 148] width 171 height 18
paste input "Jenn Air Appliance [PERSON_NAME][GEOGRAPHIC_DATA]"
type input "Jenn Air Appliance [PERSON_NAME][GEOGRAPHIC_DATA]"
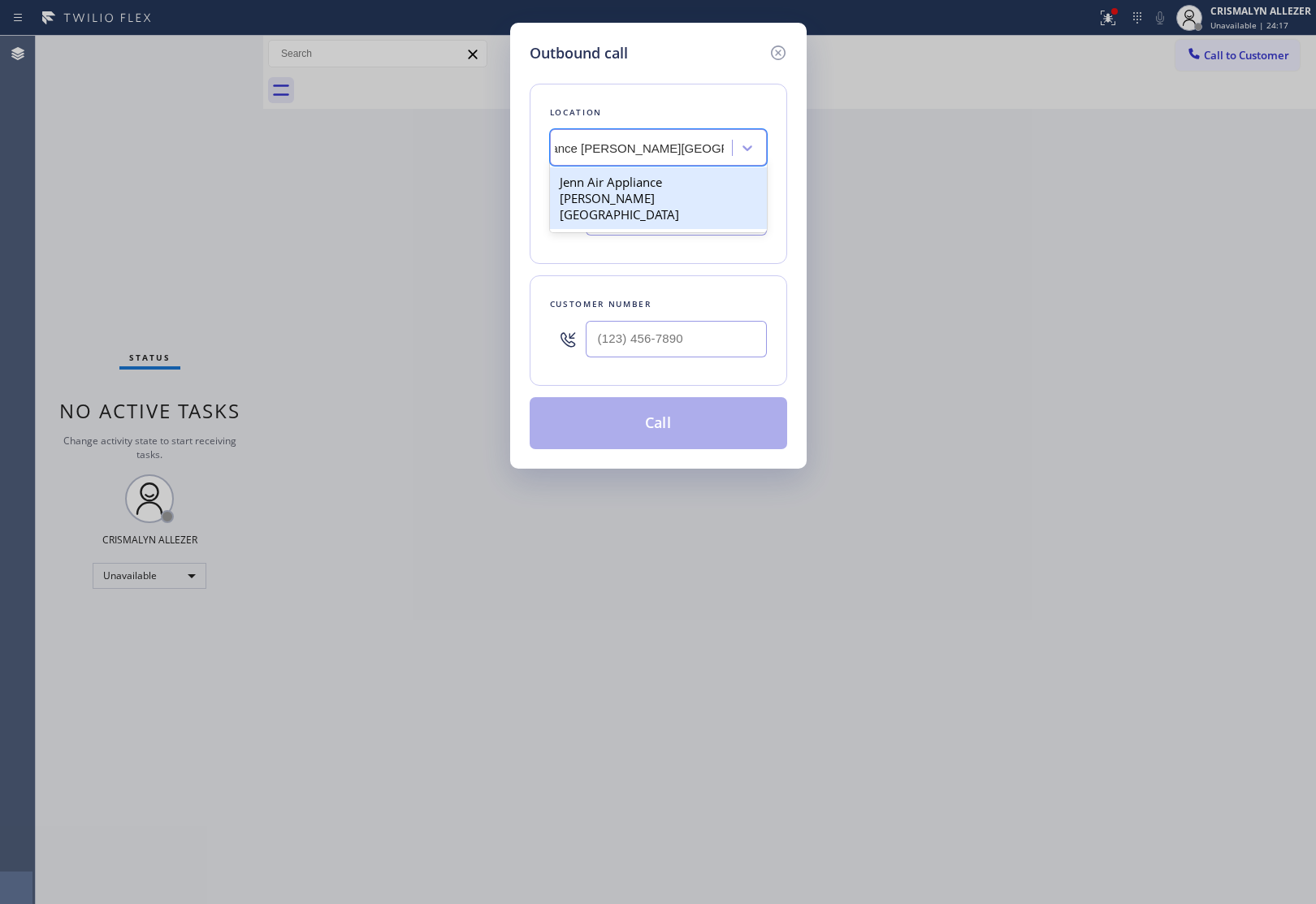
click at [673, 188] on div "Jenn Air Appliance [PERSON_NAME][GEOGRAPHIC_DATA]" at bounding box center [658, 198] width 217 height 62
type input "[PHONE_NUMBER]"
click at [711, 355] on input "(___) ___-____" at bounding box center [676, 339] width 181 height 37
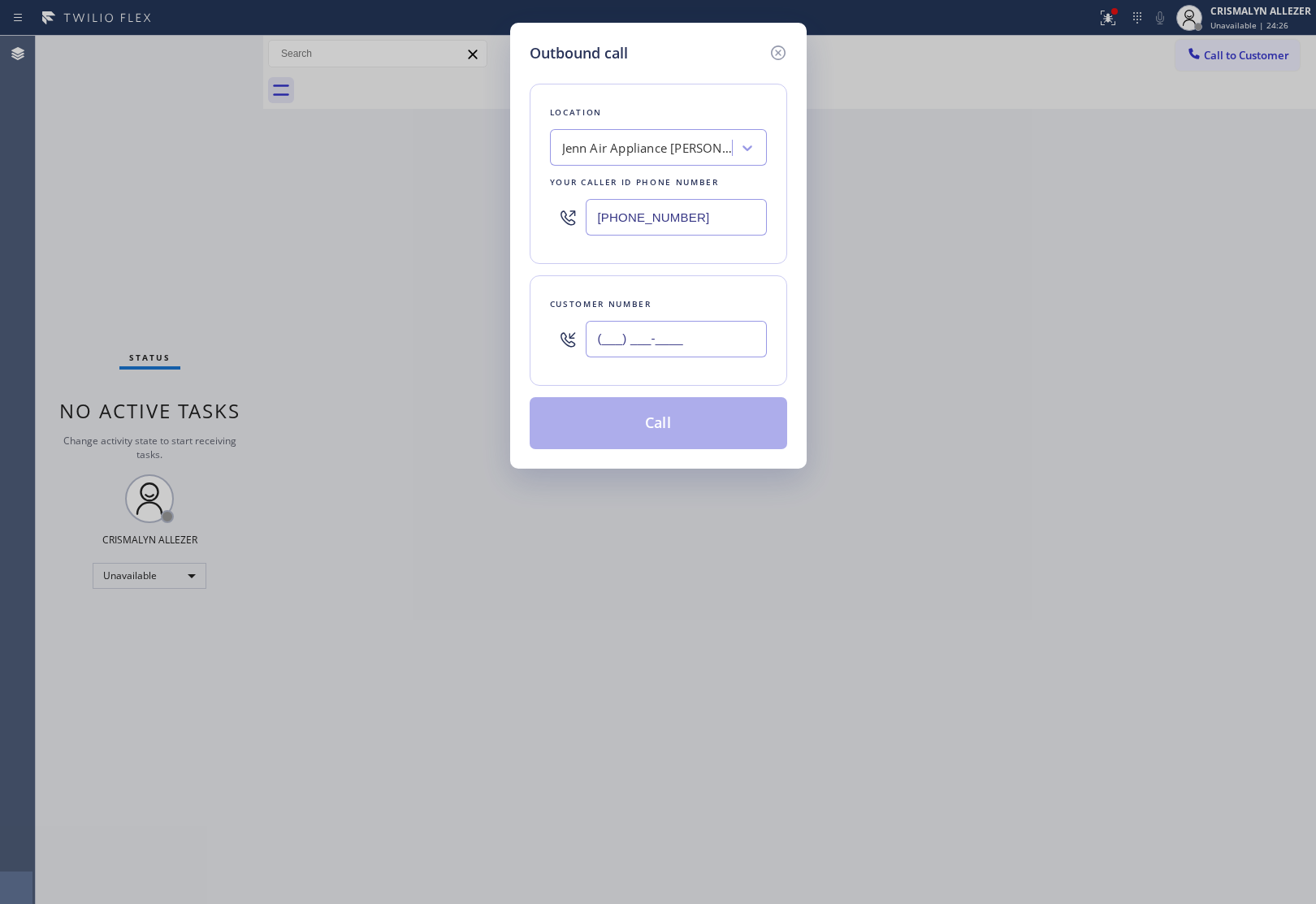
paste input "203) 733-5418"
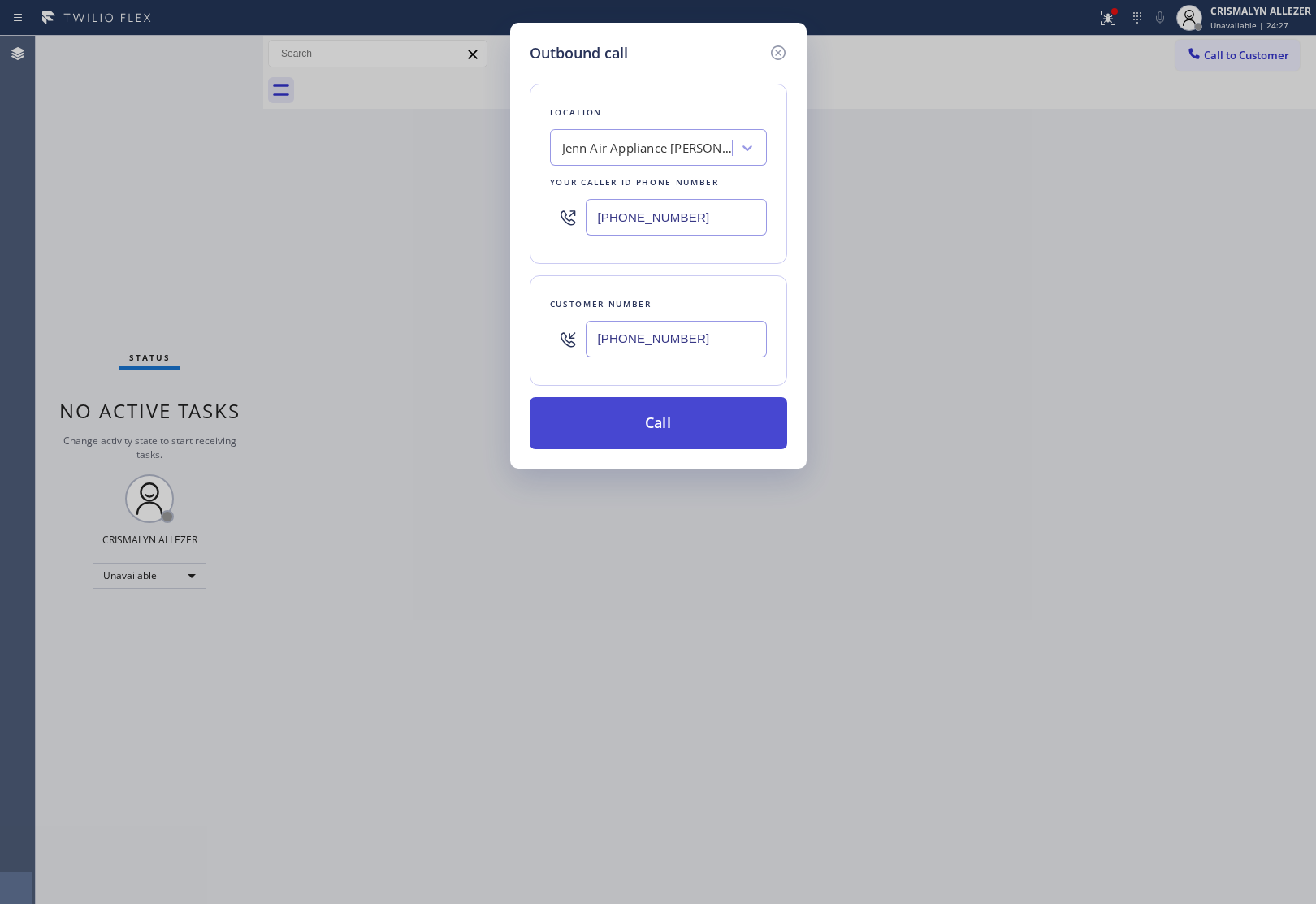
type input "[PHONE_NUMBER]"
click at [656, 434] on button "Call" at bounding box center [658, 423] width 258 height 52
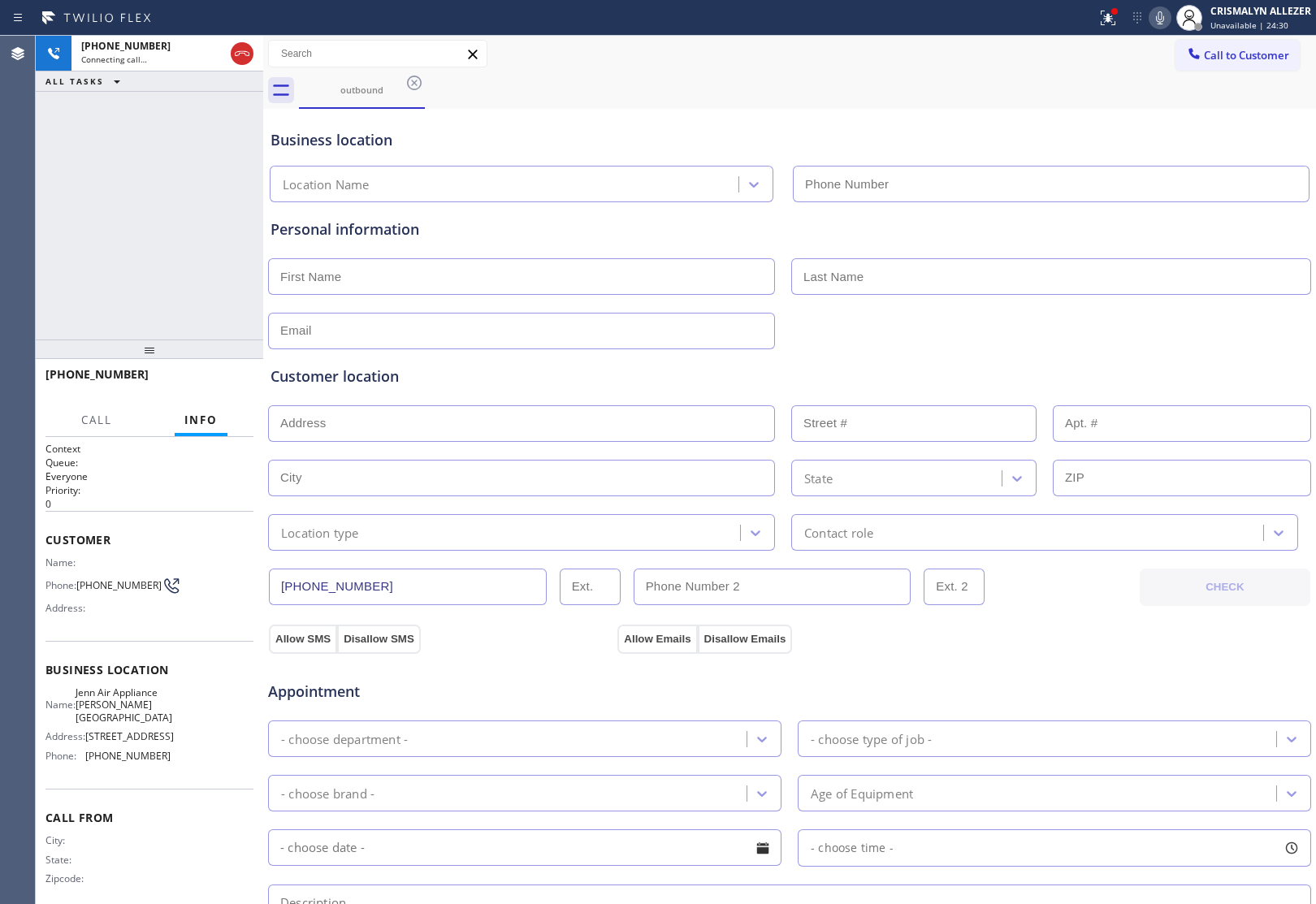
type input "[PHONE_NUMBER]"
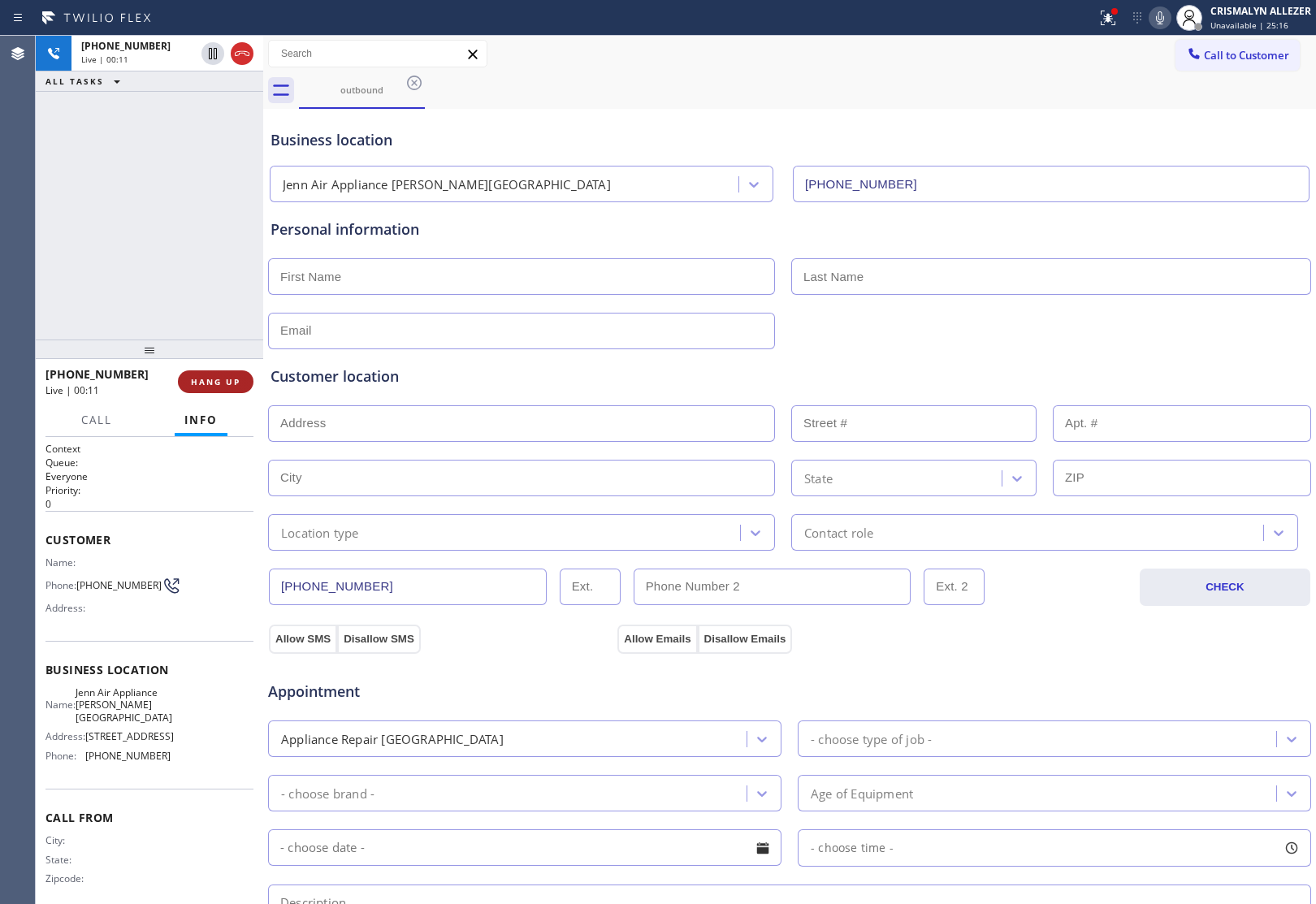
click at [205, 386] on span "HANG UP" at bounding box center [215, 381] width 50 height 11
click at [205, 386] on span "COMPLETE" at bounding box center [212, 381] width 56 height 11
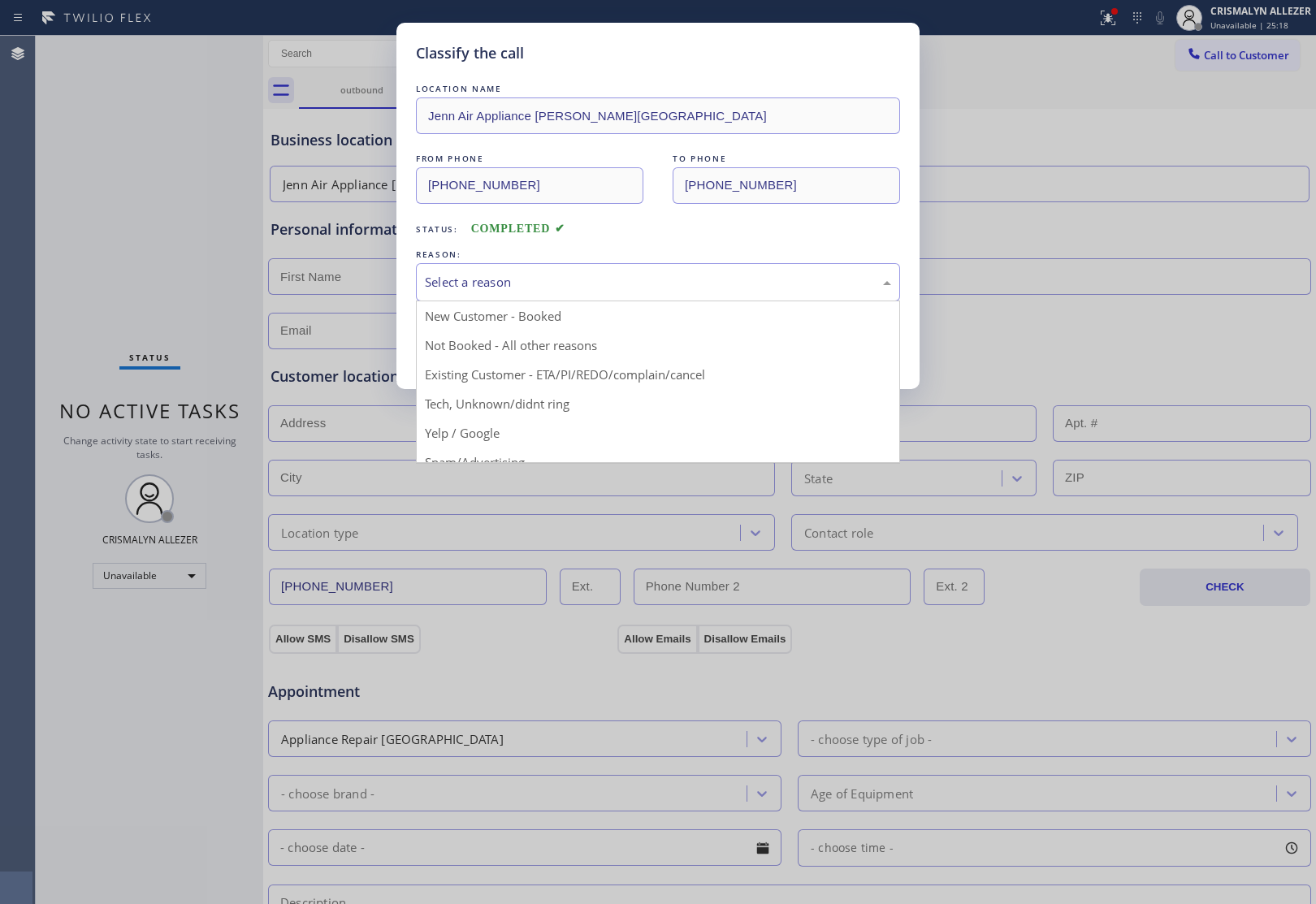
click at [634, 282] on div "Select a reason" at bounding box center [658, 282] width 467 height 18
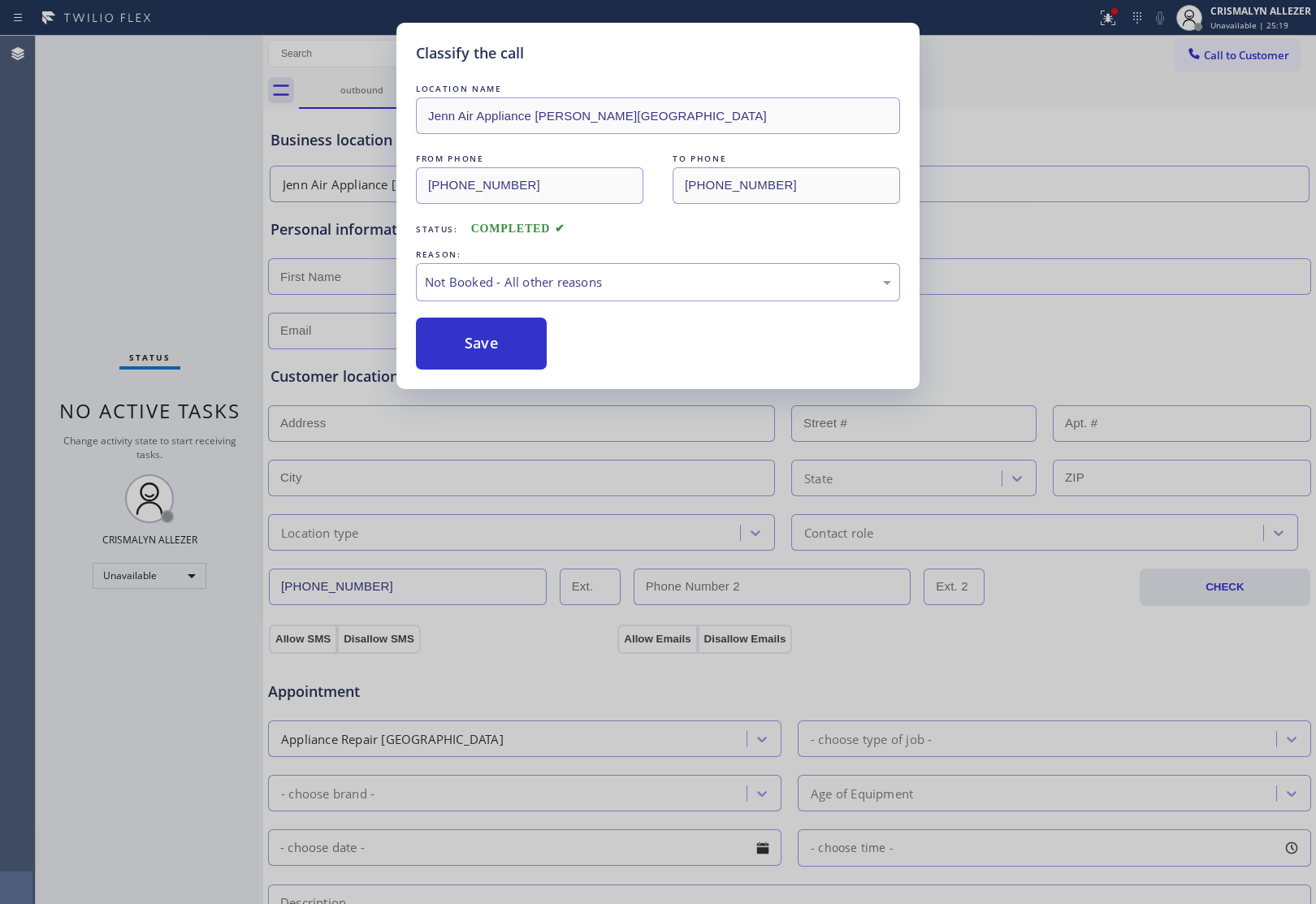
click at [497, 361] on button "Save" at bounding box center [481, 344] width 131 height 52
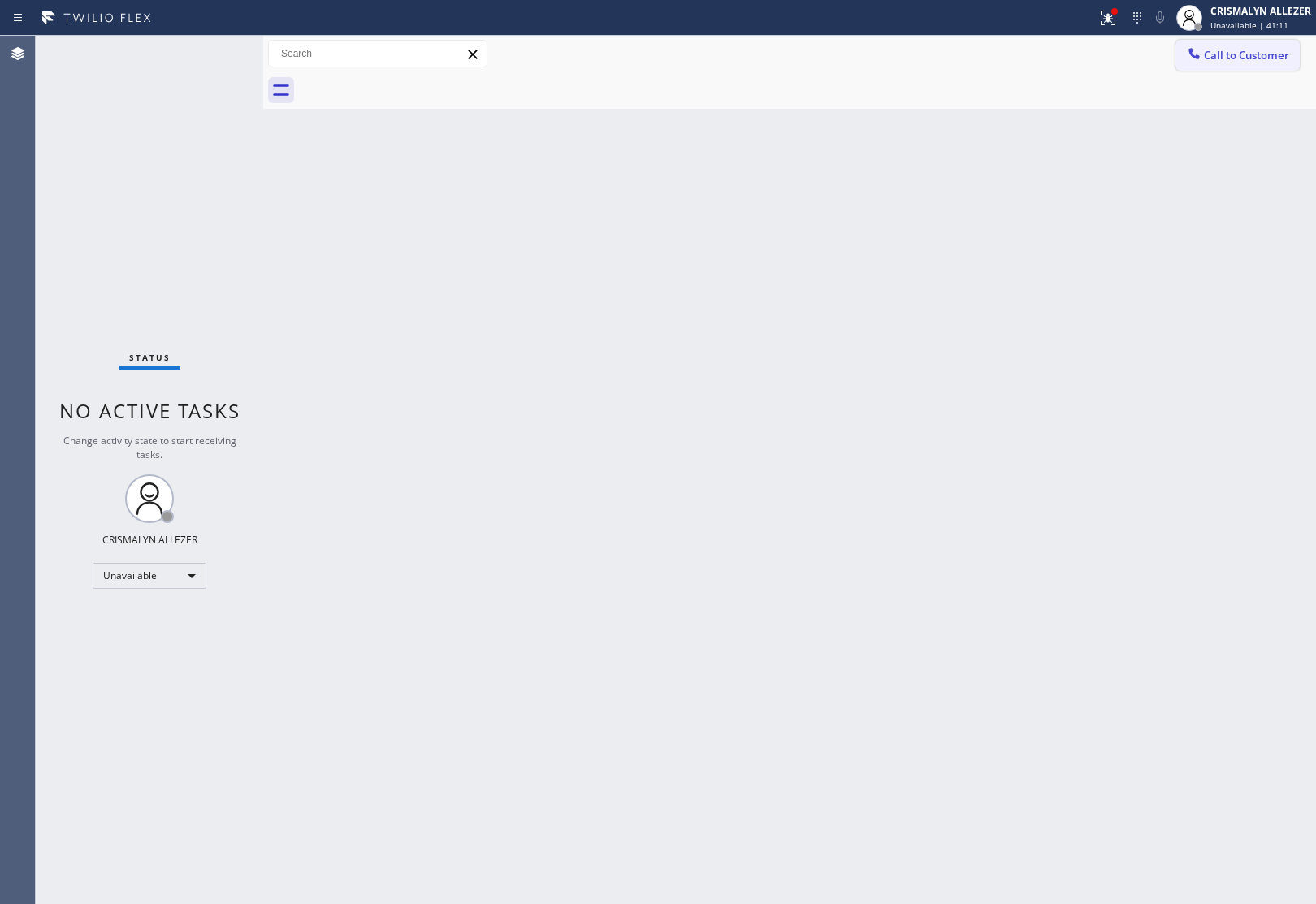
click at [1246, 49] on span "Call to Customer" at bounding box center [1246, 55] width 85 height 15
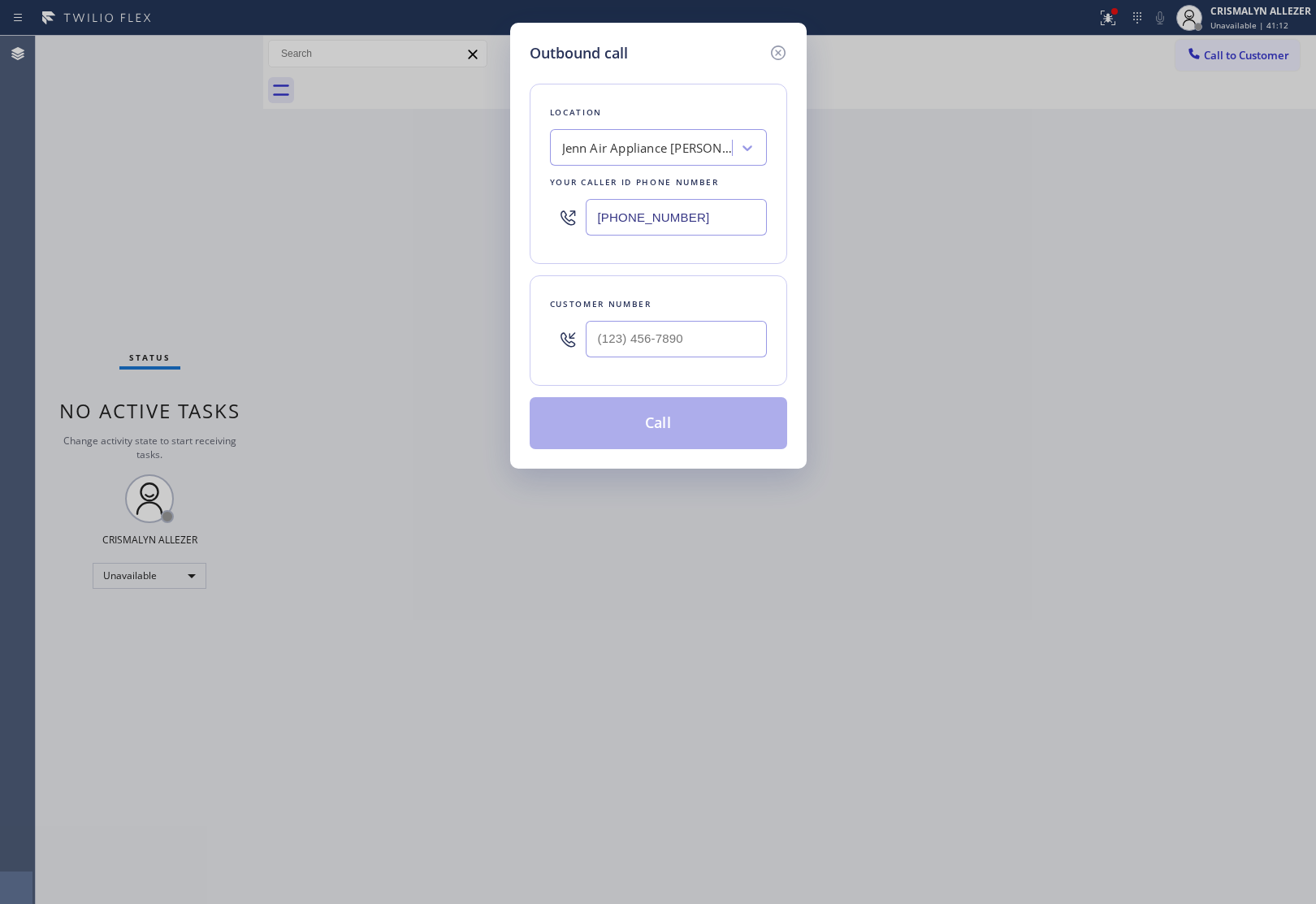
click at [678, 143] on div "Jenn Air Appliance [PERSON_NAME][GEOGRAPHIC_DATA]" at bounding box center [648, 148] width 171 height 18
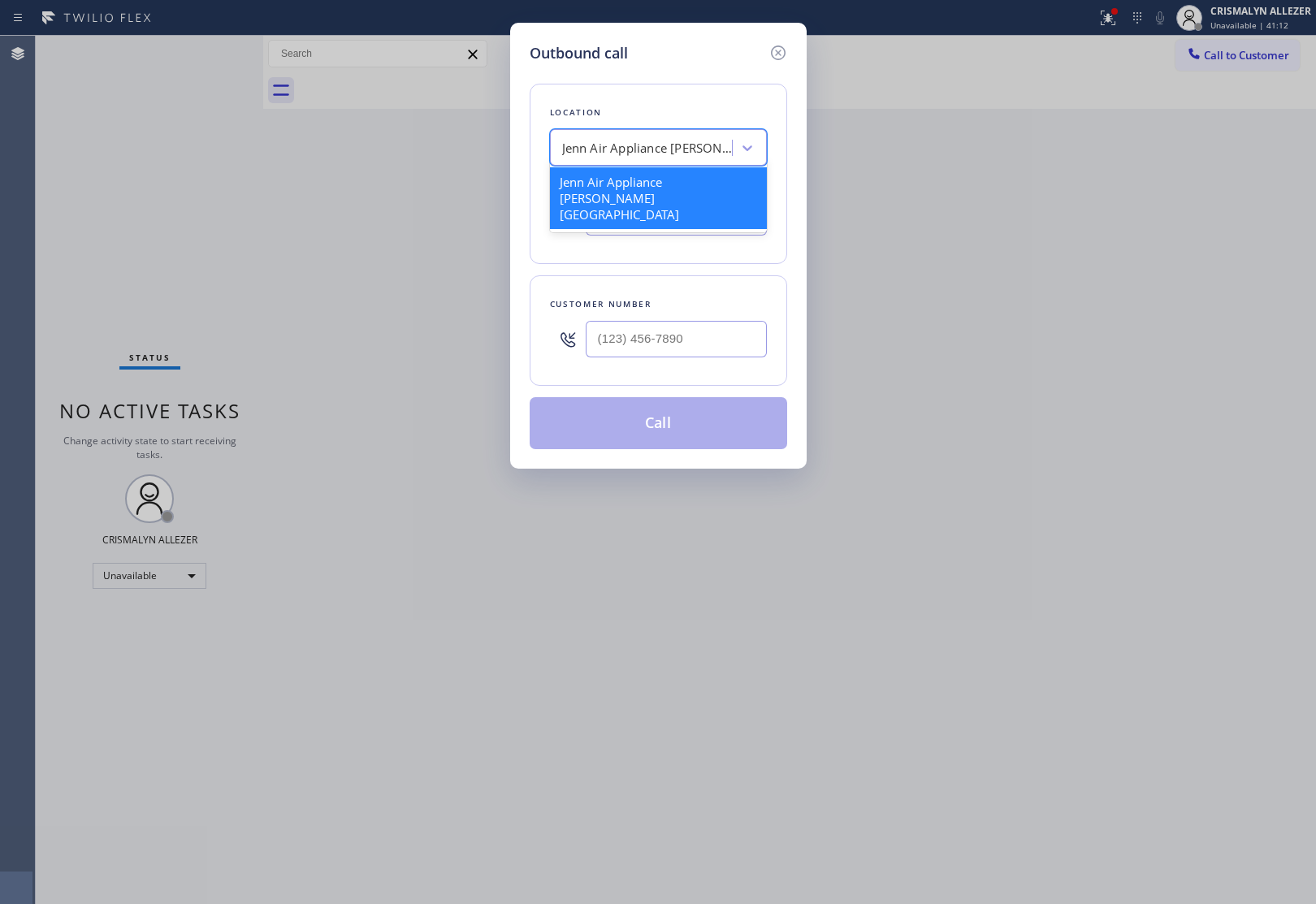
paste input "Marvel Electrican"
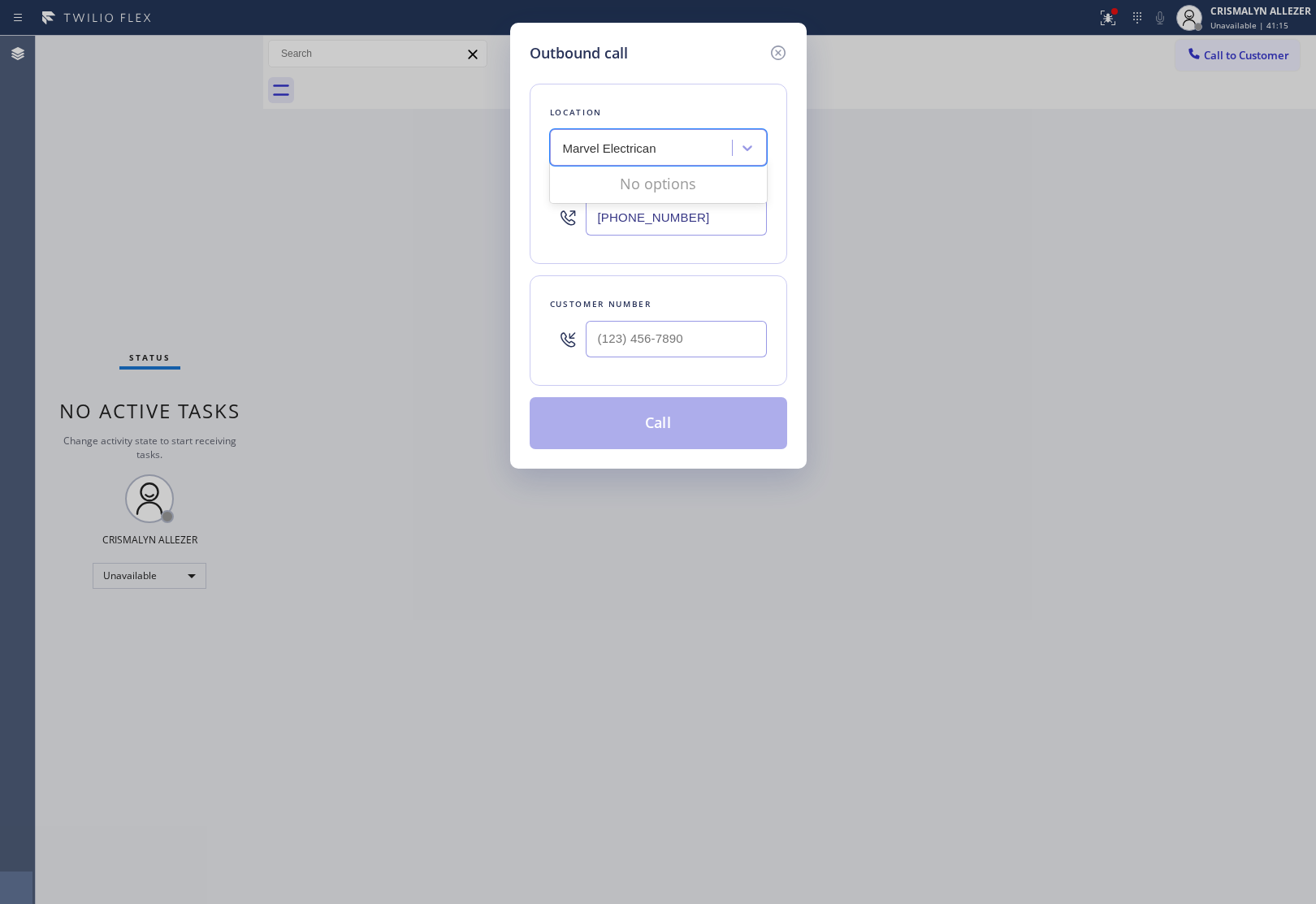
type input "Marvel Electricans"
drag, startPoint x: 561, startPoint y: 138, endPoint x: 562, endPoint y: 151, distance: 13.0
click at [562, 151] on div "Jenn Air Appliance [PERSON_NAME][GEOGRAPHIC_DATA]" at bounding box center [642, 148] width 177 height 29
paste input "Marvel Electrican"
click at [565, 148] on input "Marvel Electrican" at bounding box center [610, 148] width 95 height 14
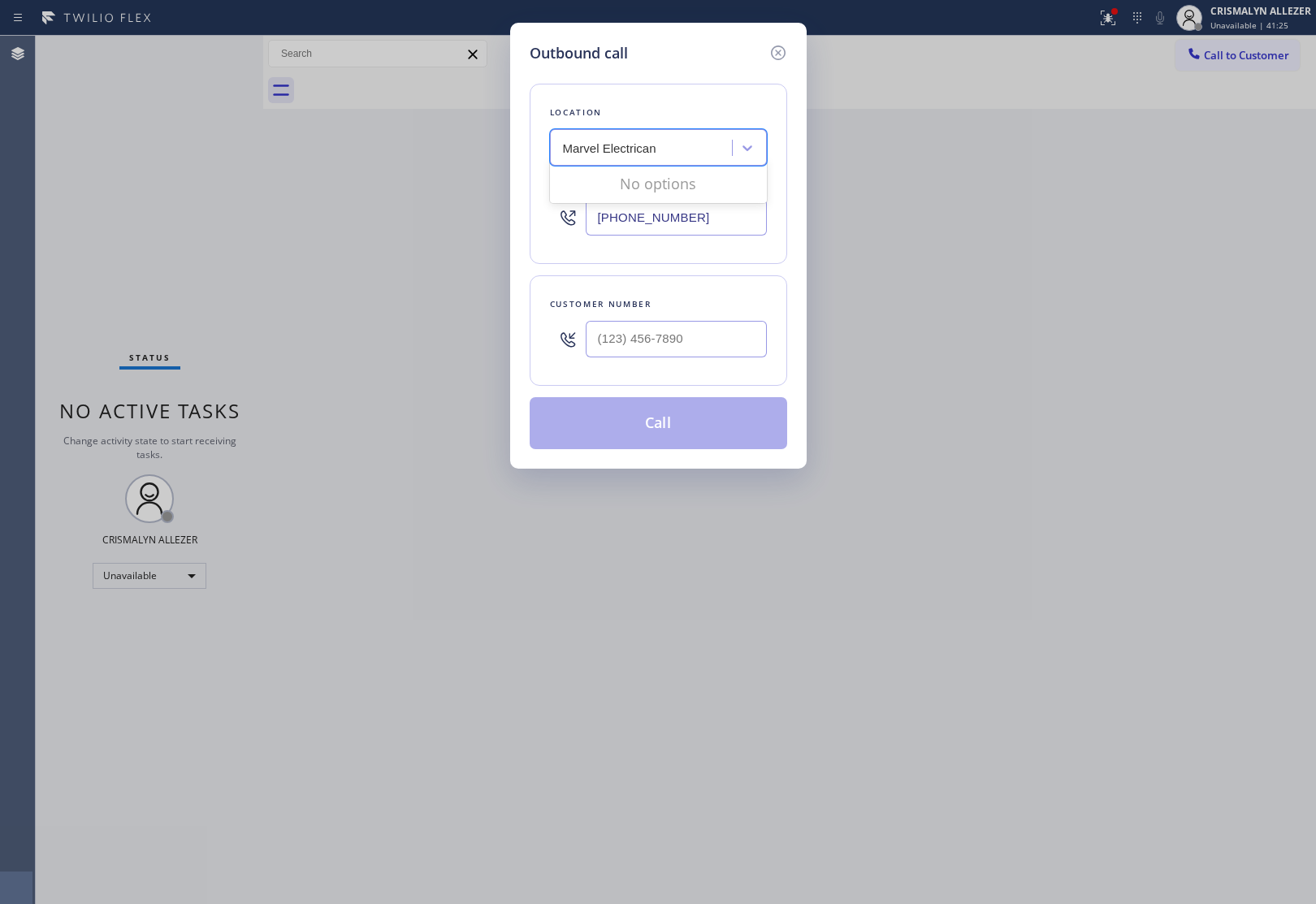
type input "Marvel Electrican"
click at [650, 146] on div "Jenn Air Appliance [PERSON_NAME][GEOGRAPHIC_DATA]" at bounding box center [648, 148] width 171 height 18
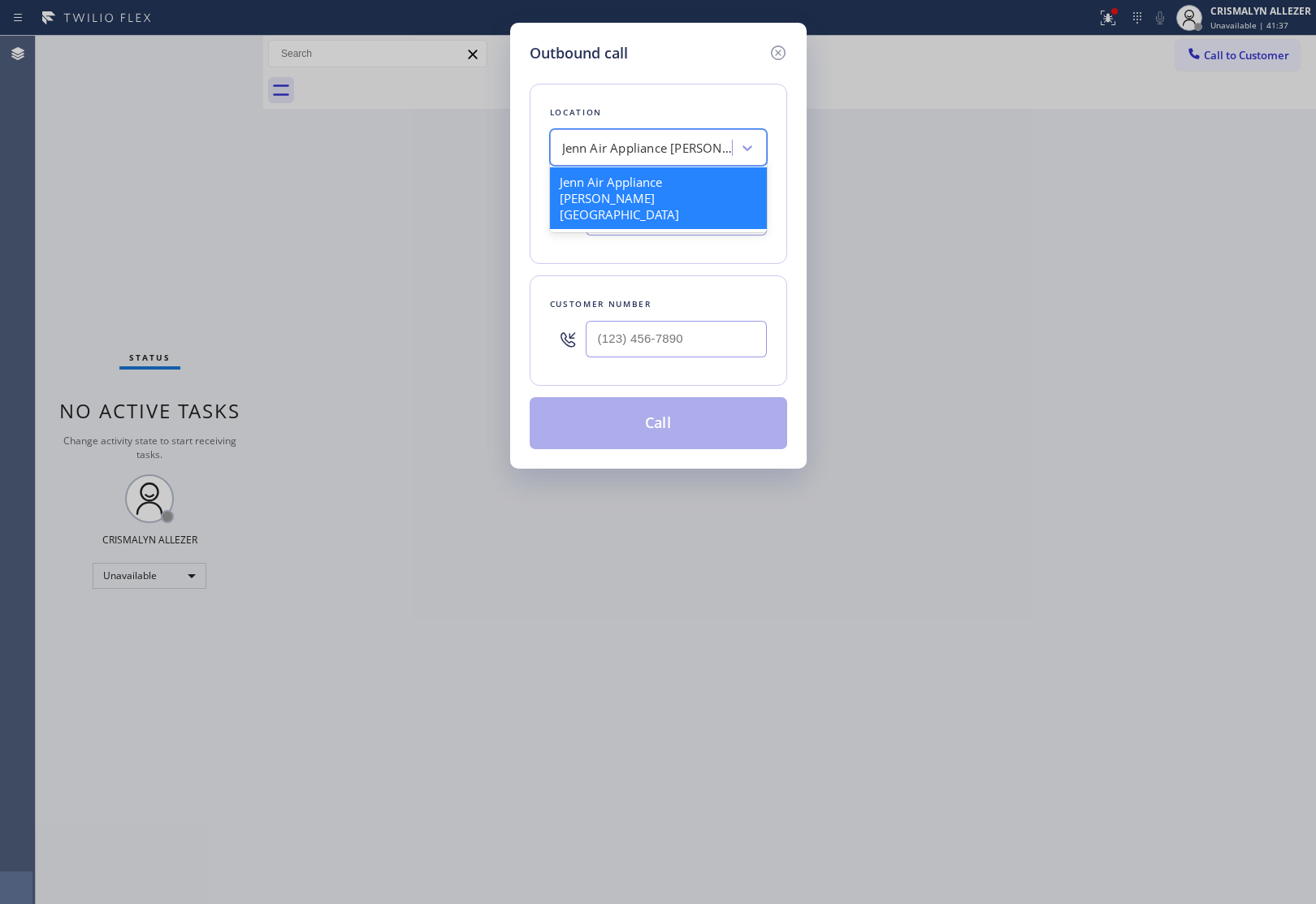
click at [636, 140] on div "Jenn Air Appliance [PERSON_NAME][GEOGRAPHIC_DATA]" at bounding box center [648, 148] width 171 height 18
paste input "Marvel Electrician"
type input "Marvel Electrician"
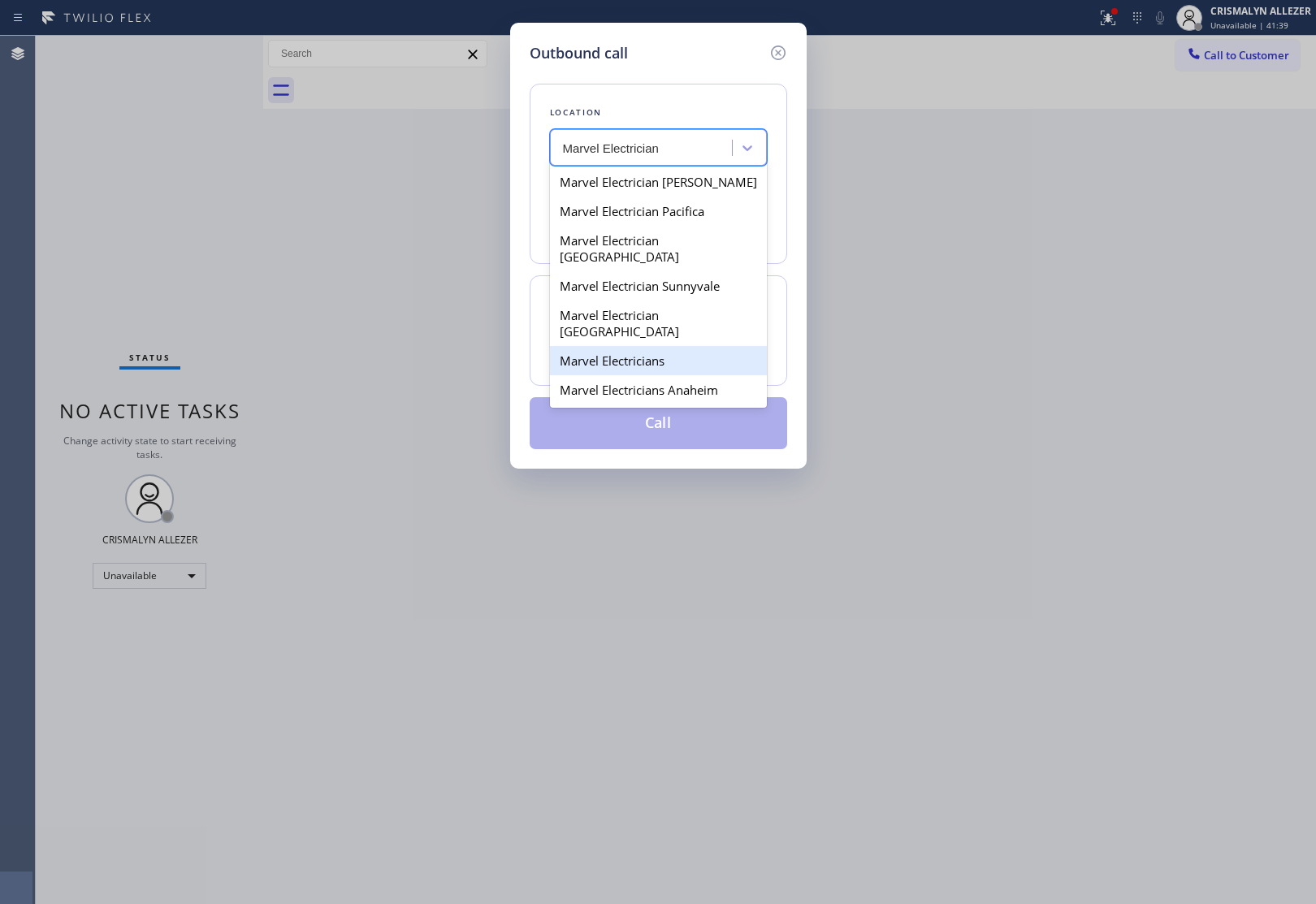
click at [620, 346] on div "Marvel Electricians" at bounding box center [658, 361] width 217 height 30
type input "(833) 758-0500"
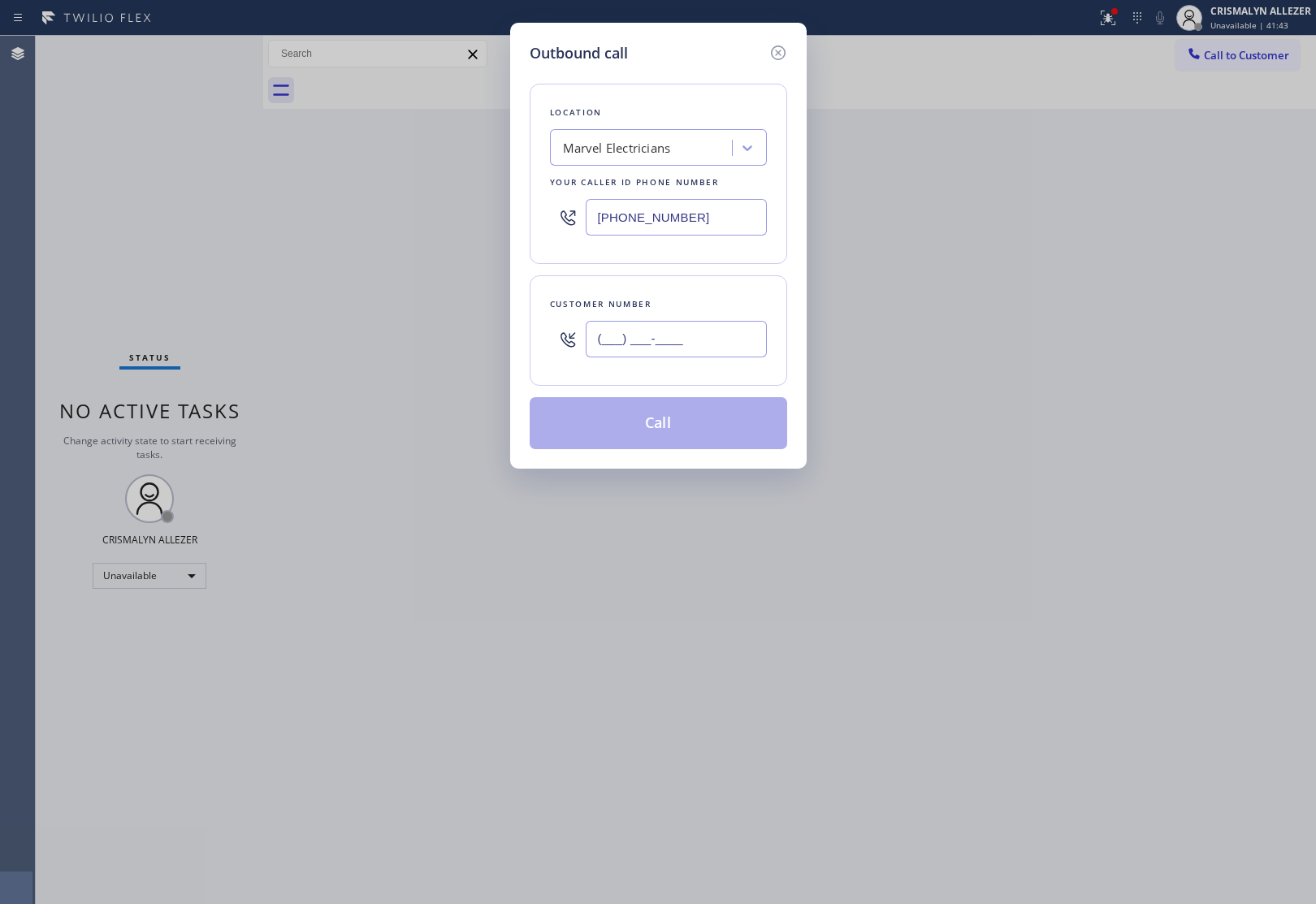
click at [664, 334] on input "(___) ___-____" at bounding box center [676, 339] width 181 height 37
paste input "732) 859-4005"
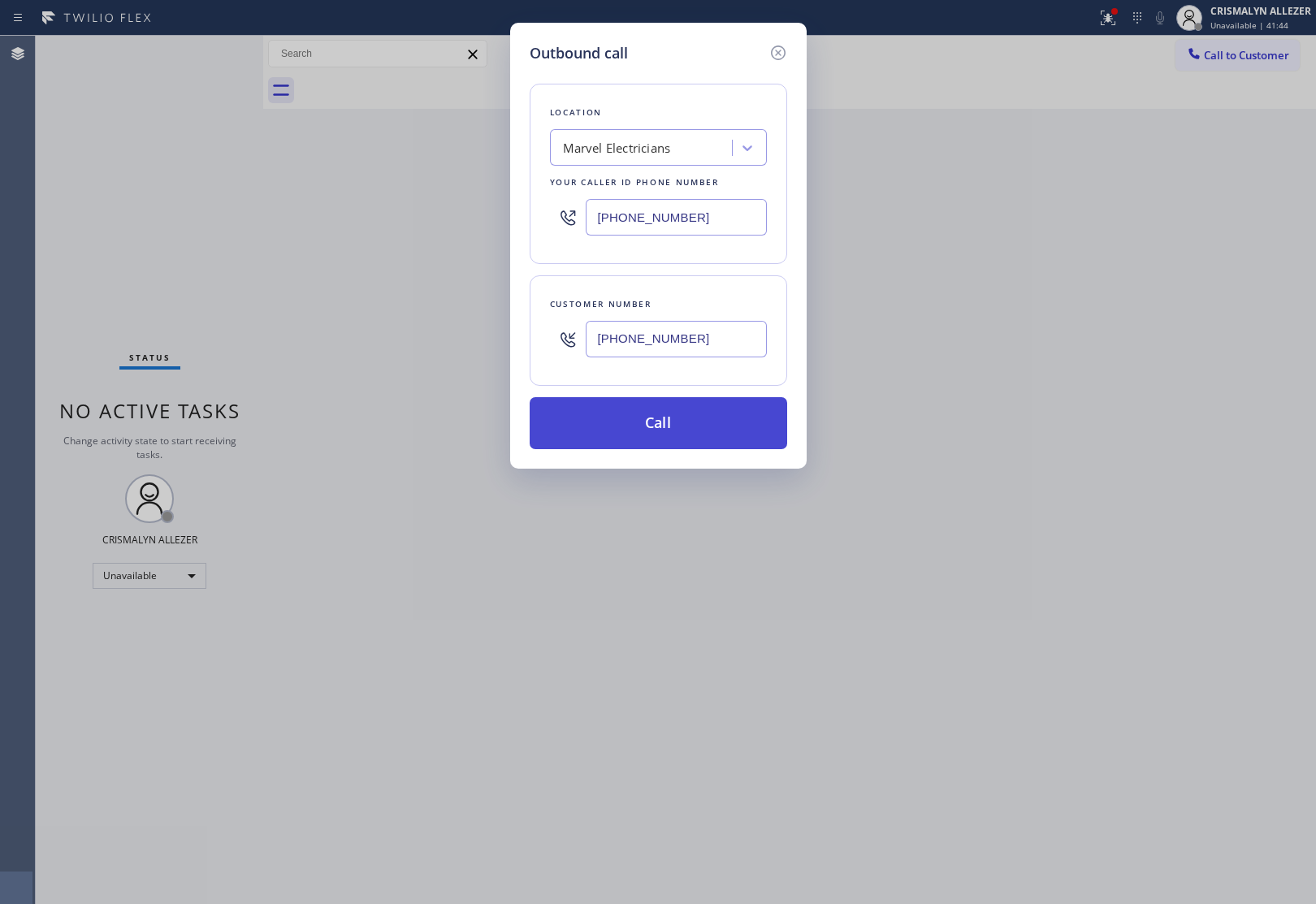
type input "(732) 859-4005"
click at [655, 432] on button "Call" at bounding box center [658, 423] width 258 height 52
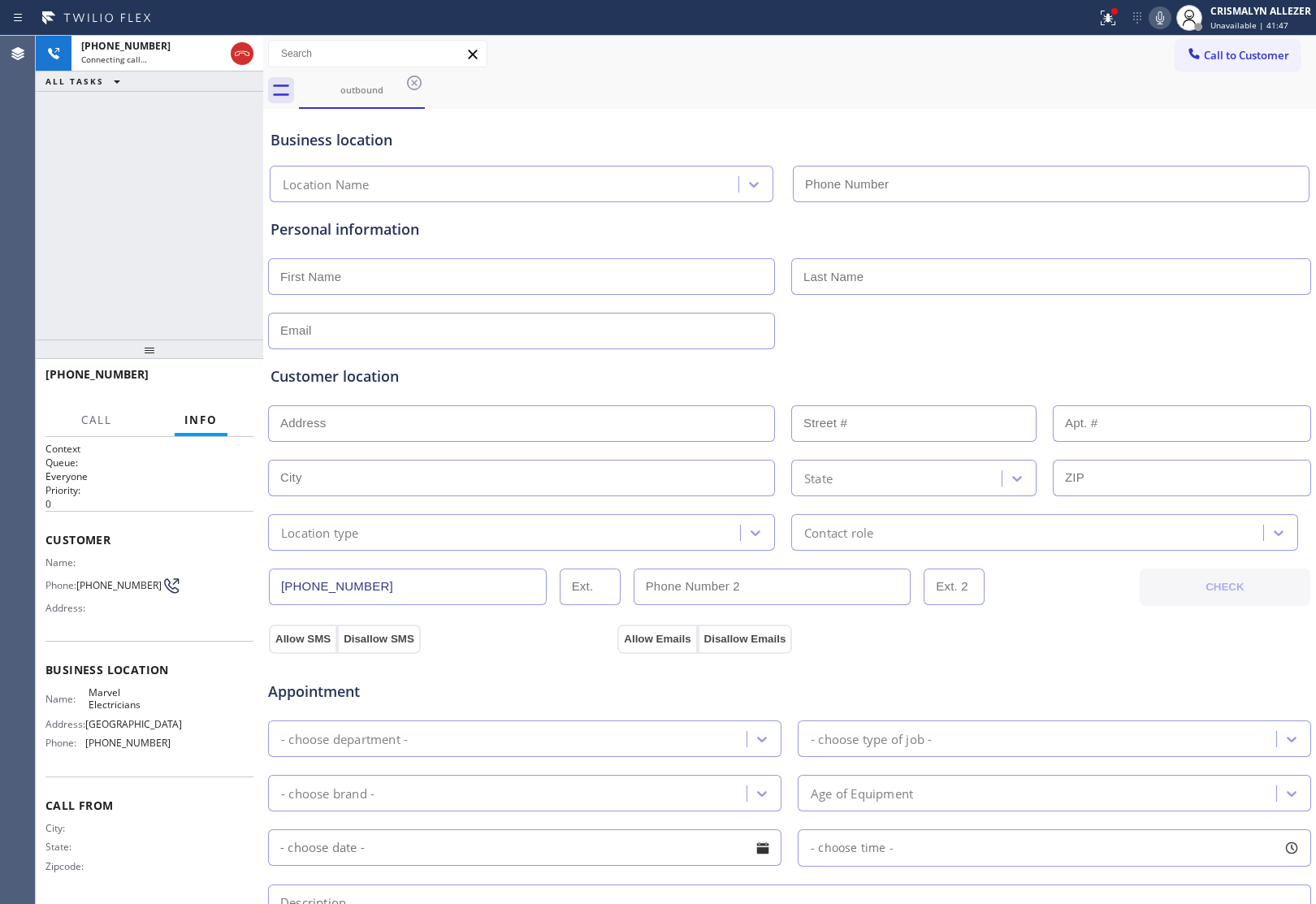
type input "(833) 758-0500"
drag, startPoint x: 234, startPoint y: 51, endPoint x: 232, endPoint y: 130, distance: 79.0
click at [234, 53] on icon at bounding box center [242, 53] width 19 height 19
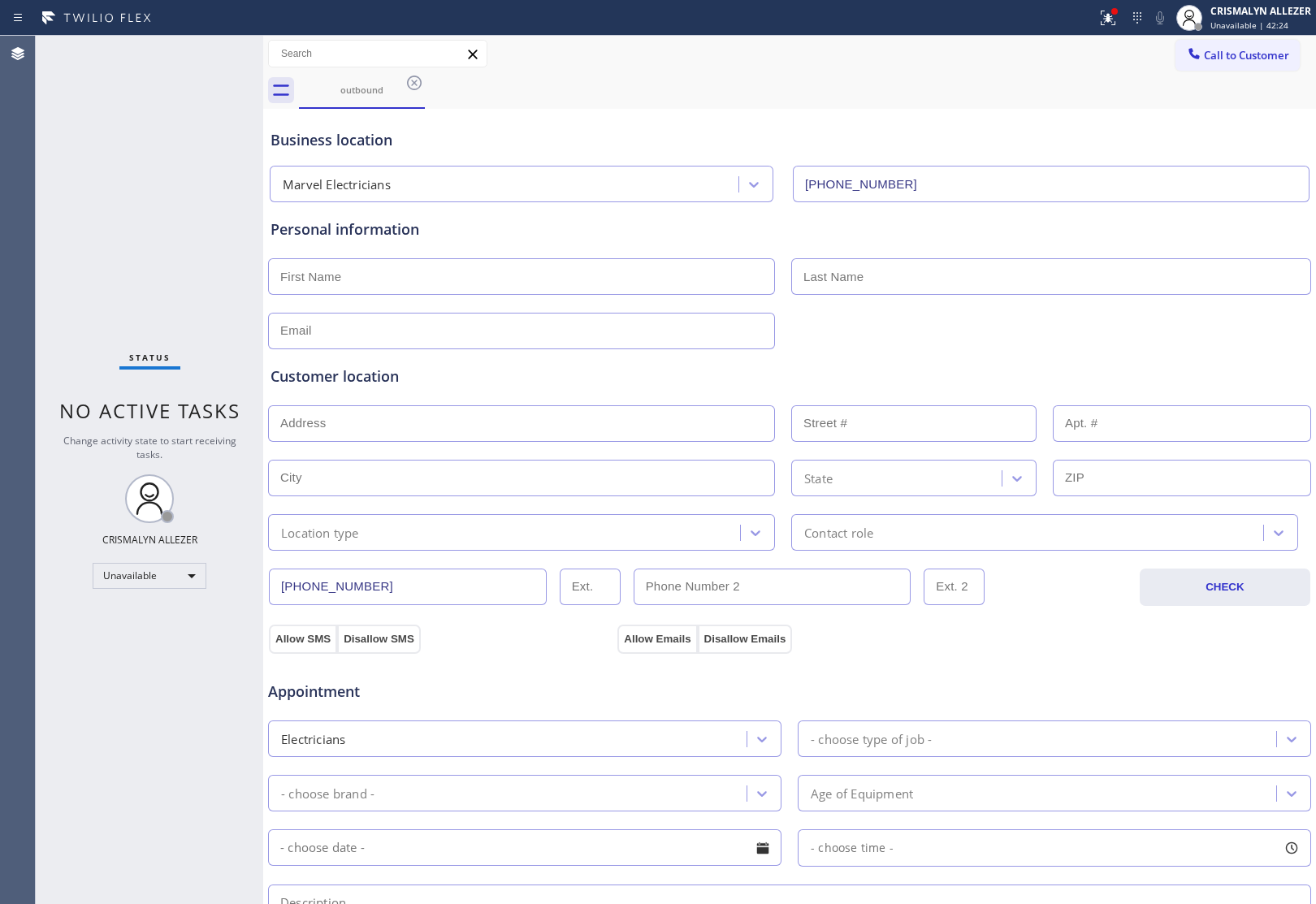
drag, startPoint x: 415, startPoint y: 79, endPoint x: 444, endPoint y: 270, distance: 193.2
click at [415, 79] on icon at bounding box center [414, 83] width 19 height 19
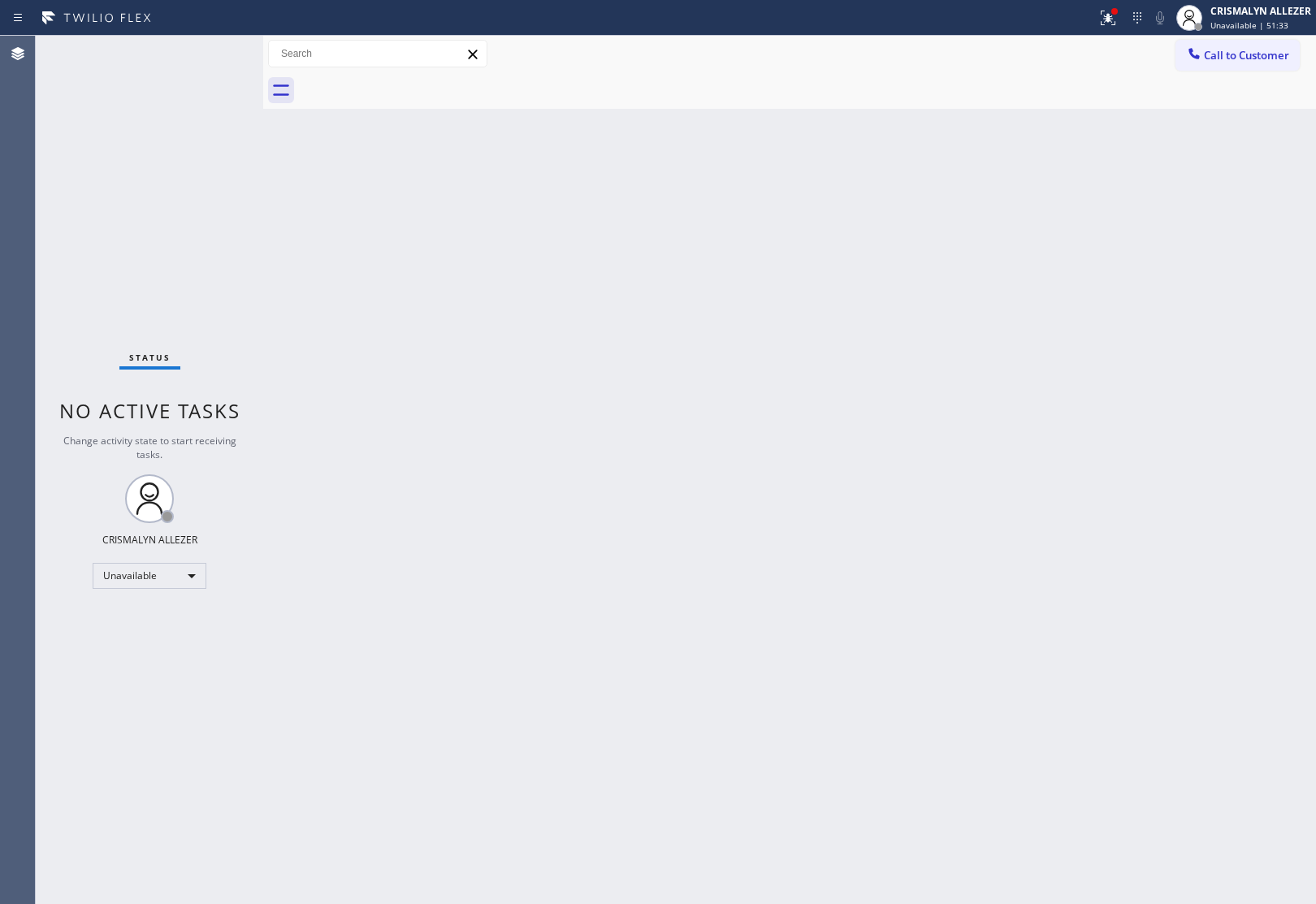
drag, startPoint x: 1232, startPoint y: 218, endPoint x: 1237, endPoint y: 146, distance: 72.2
click at [1237, 175] on div "Back to Dashboard Change Sender ID Customers Technicians Select a contact Outbo…" at bounding box center [789, 470] width 1052 height 868
drag, startPoint x: 1239, startPoint y: 51, endPoint x: 1034, endPoint y: 134, distance: 221.2
click at [1196, 76] on div "Call to Customer Outbound call Location Marvel Electricians Your caller id phon…" at bounding box center [789, 72] width 1052 height 73
click at [1245, 49] on span "Call to Customer" at bounding box center [1246, 55] width 85 height 15
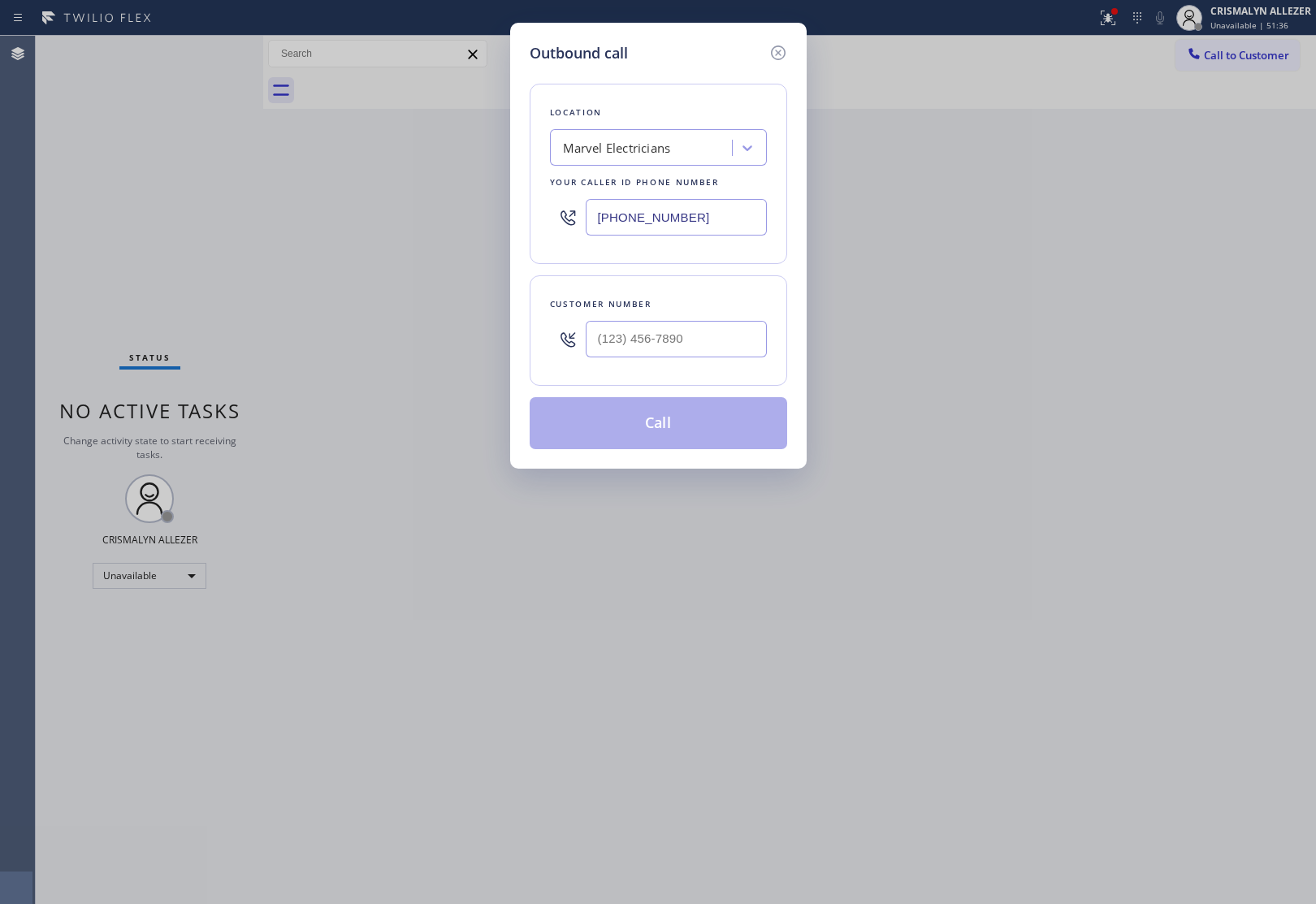
drag, startPoint x: 725, startPoint y: 211, endPoint x: 266, endPoint y: 208, distance: 459.0
click at [266, 208] on div "Outbound call Location Marvel Electricians Your caller id phone number (833) 75…" at bounding box center [658, 452] width 1316 height 904
paste input "619) 768-1678"
type input "[PHONE_NUMBER]"
click at [661, 342] on input "(___) ___-____" at bounding box center [676, 339] width 181 height 37
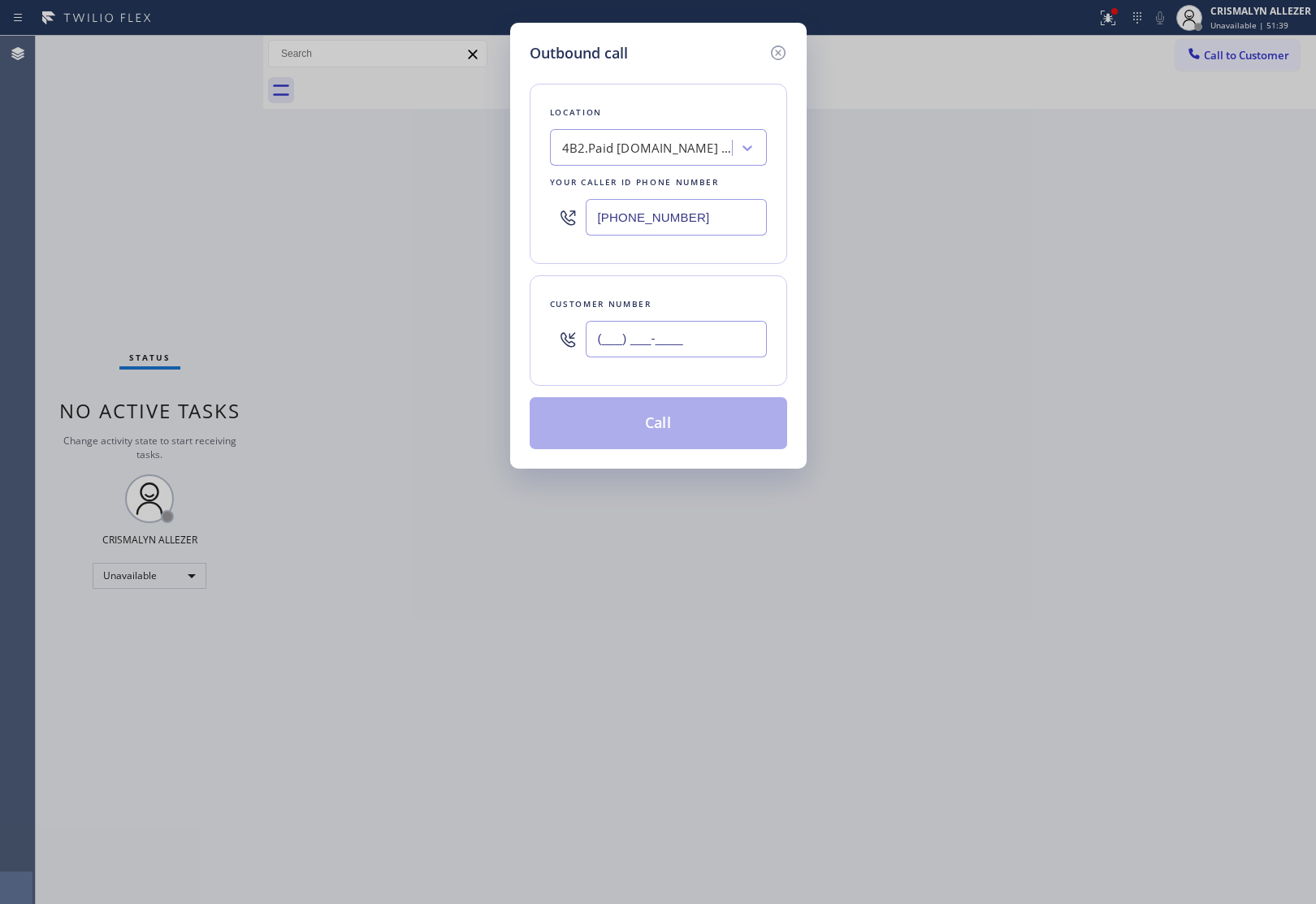
paste input "858) 229-4650"
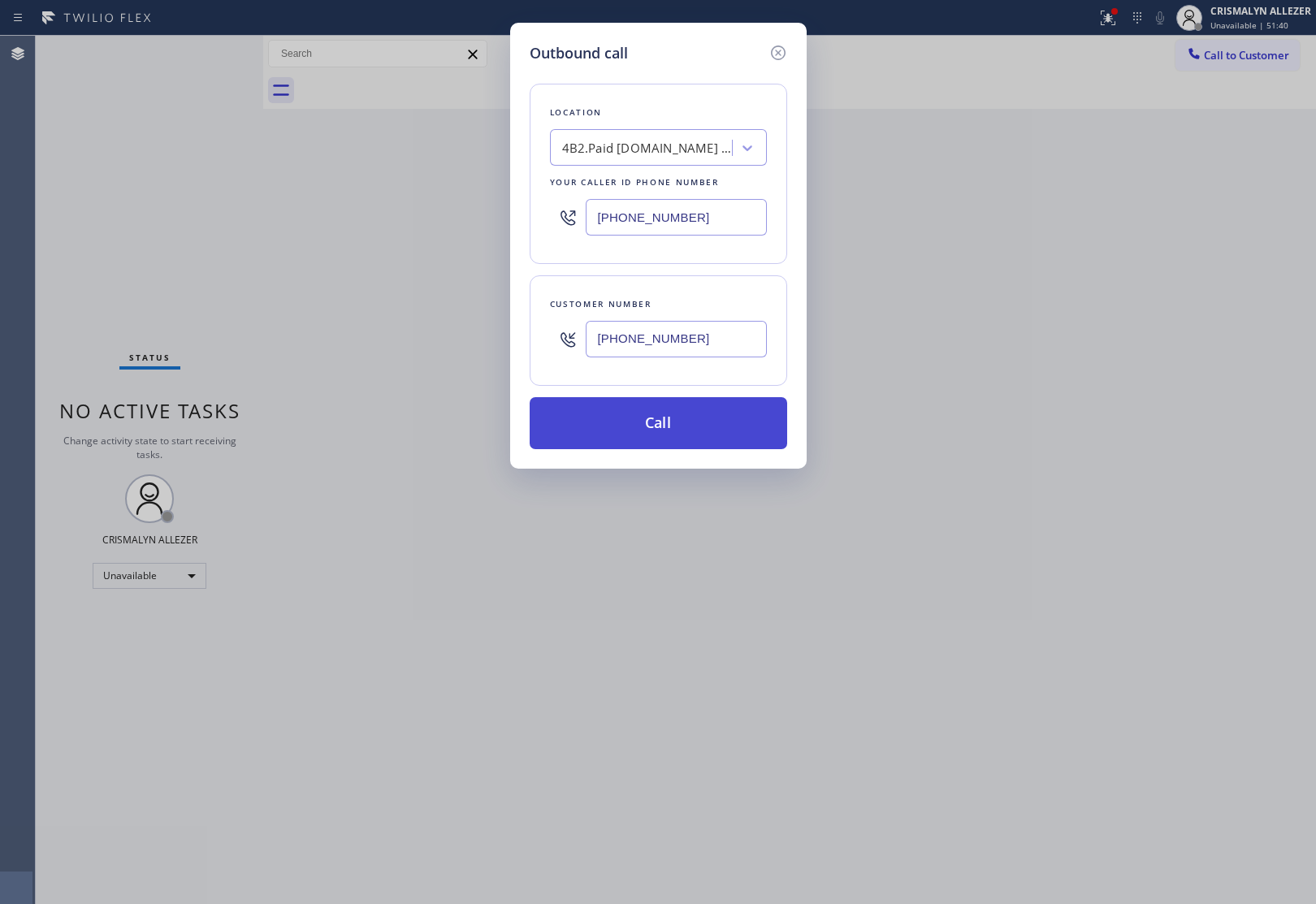
type input "[PHONE_NUMBER]"
click at [662, 431] on button "Call" at bounding box center [658, 423] width 258 height 52
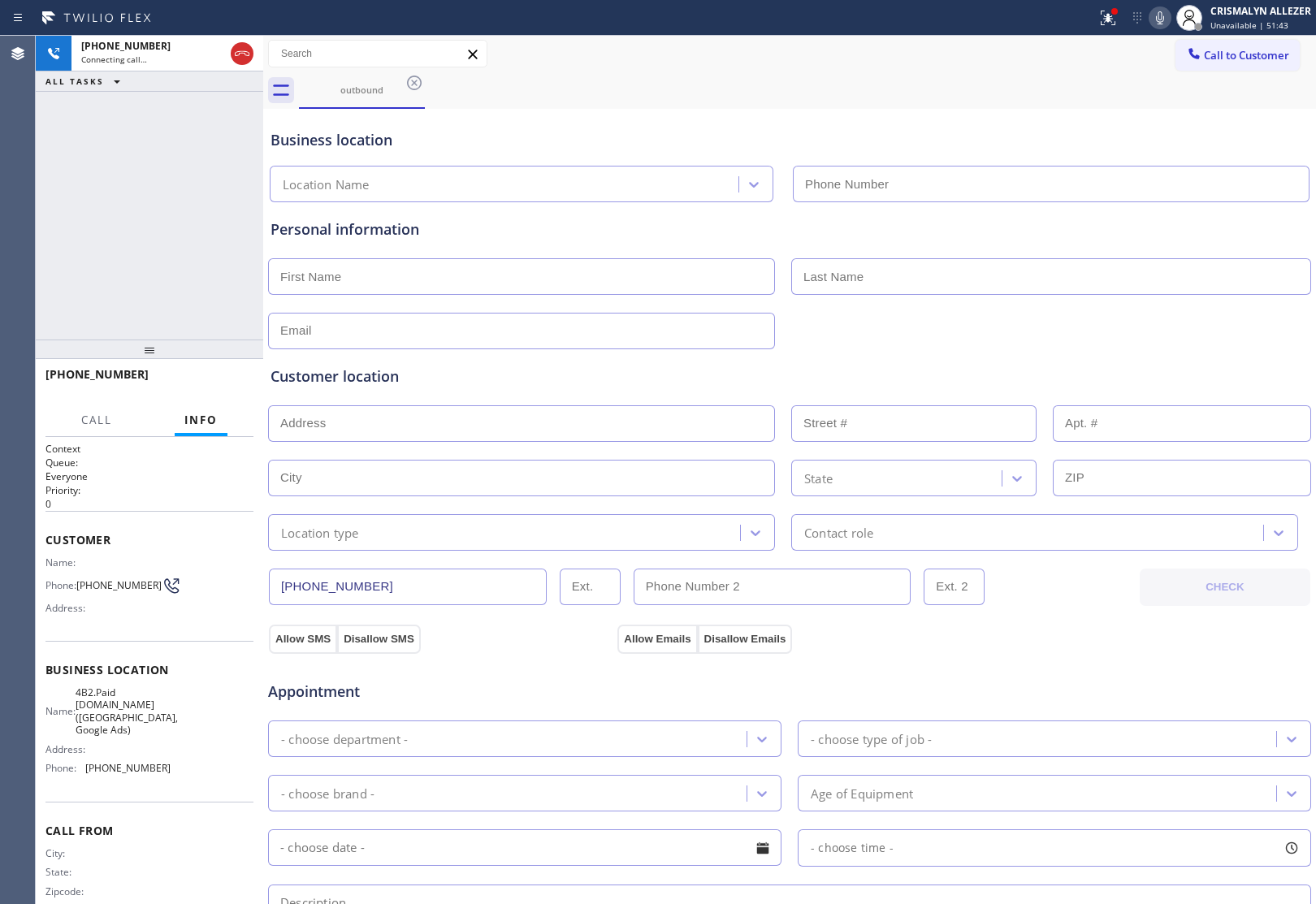
type input "[PHONE_NUMBER]"
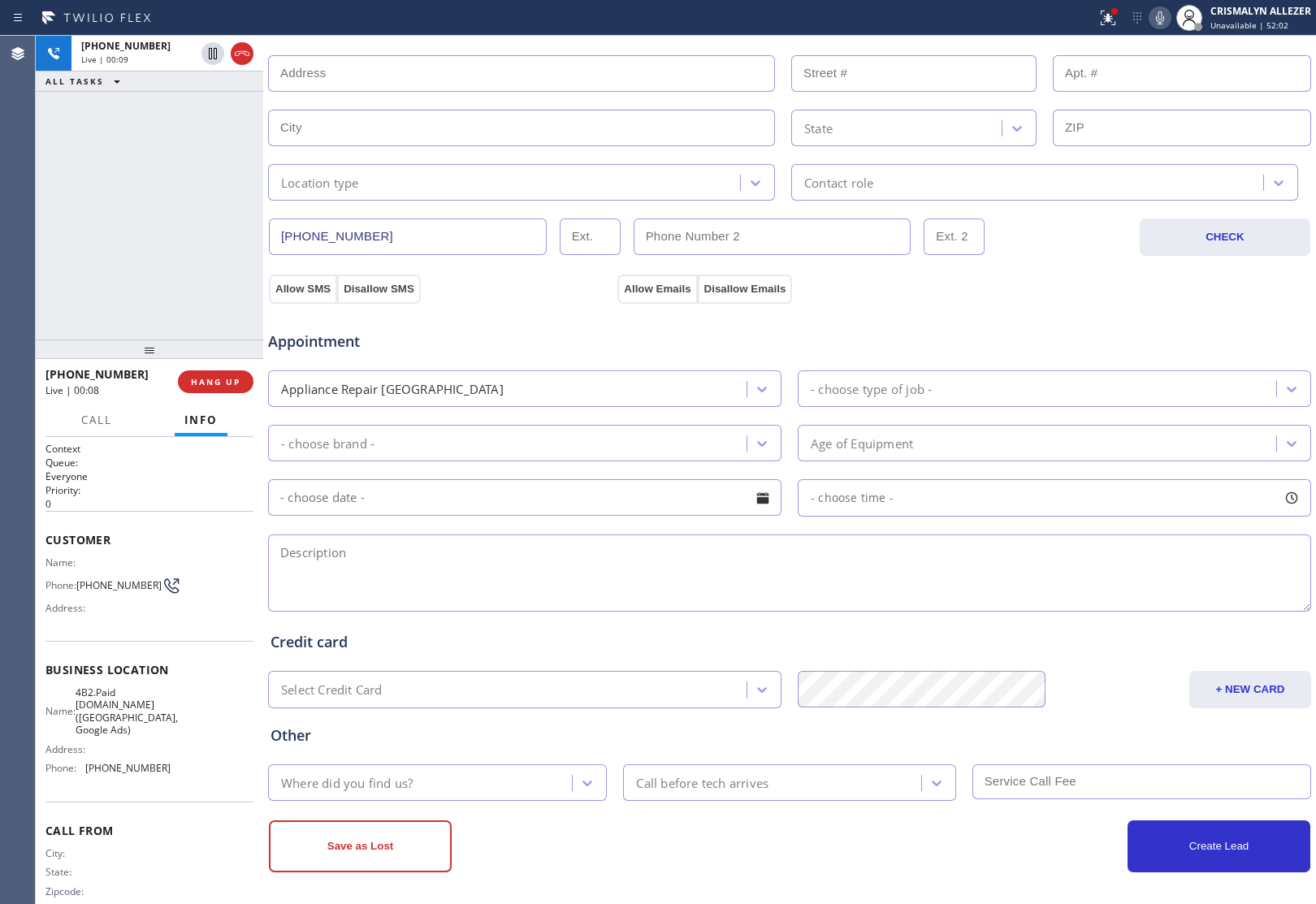
scroll to position [358, 0]
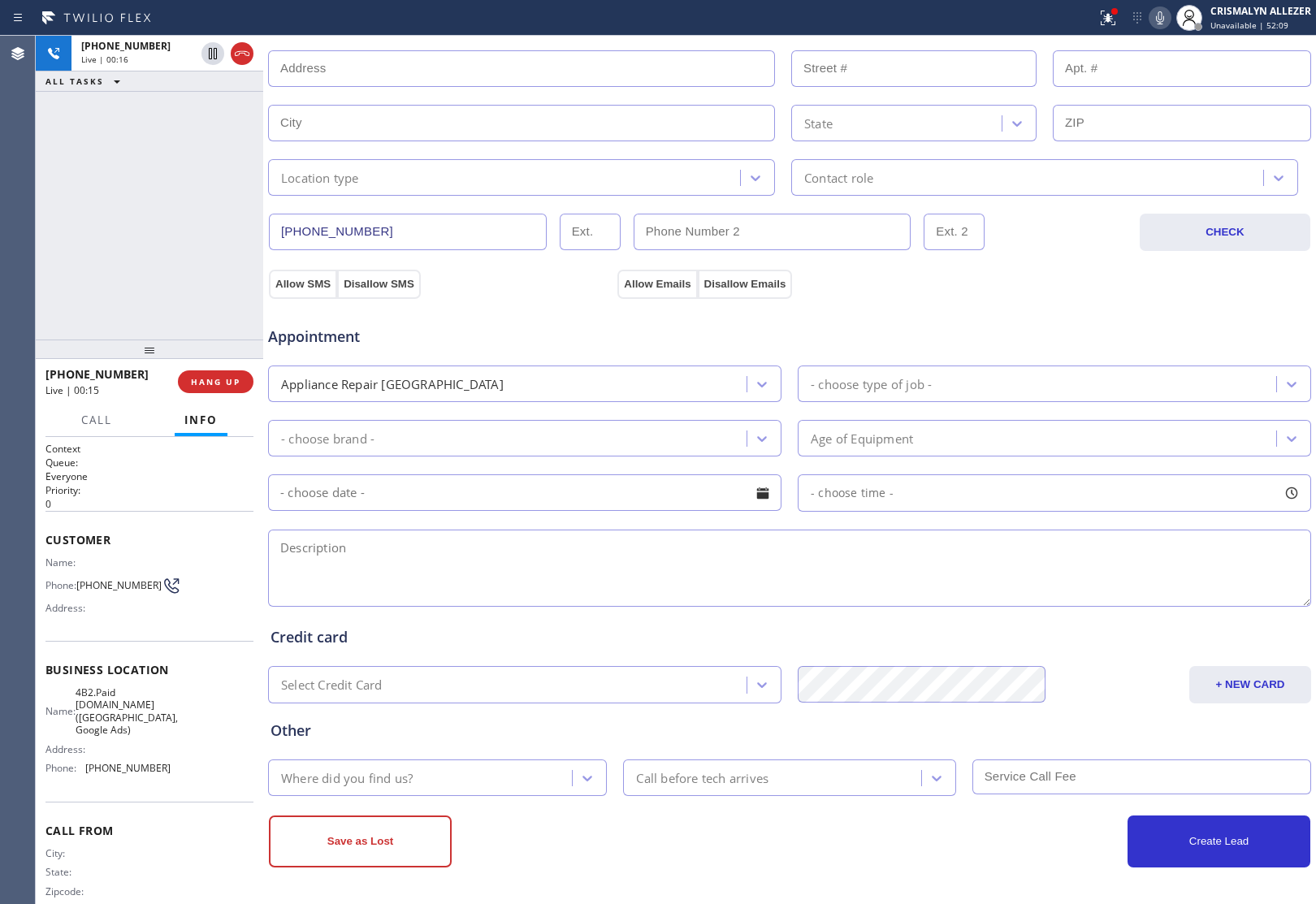
click at [541, 569] on textarea at bounding box center [789, 567] width 1043 height 77
drag, startPoint x: 1292, startPoint y: 599, endPoint x: 1261, endPoint y: 674, distance: 81.2
click at [1292, 606] on textarea "To enrich screen reader interactions, please activate Accessibility in Grammarl…" at bounding box center [782, 567] width 1027 height 77
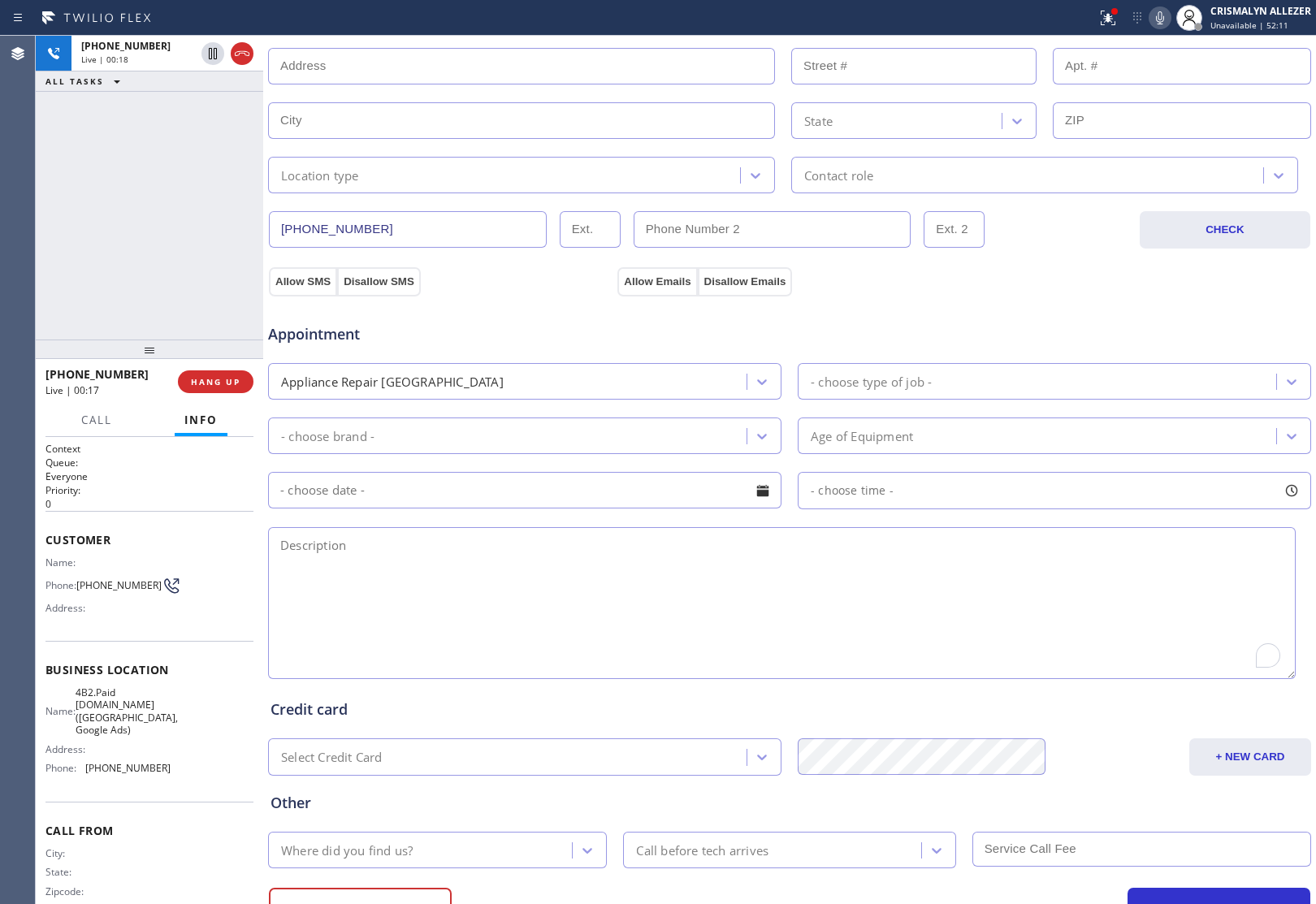
click at [371, 554] on textarea "To enrich screen reader interactions, please activate Accessibility in Grammarl…" at bounding box center [782, 603] width 1027 height 152
click at [684, 552] on textarea "Viking || range || knob for selecting the temp is not working ||" at bounding box center [782, 603] width 1027 height 152
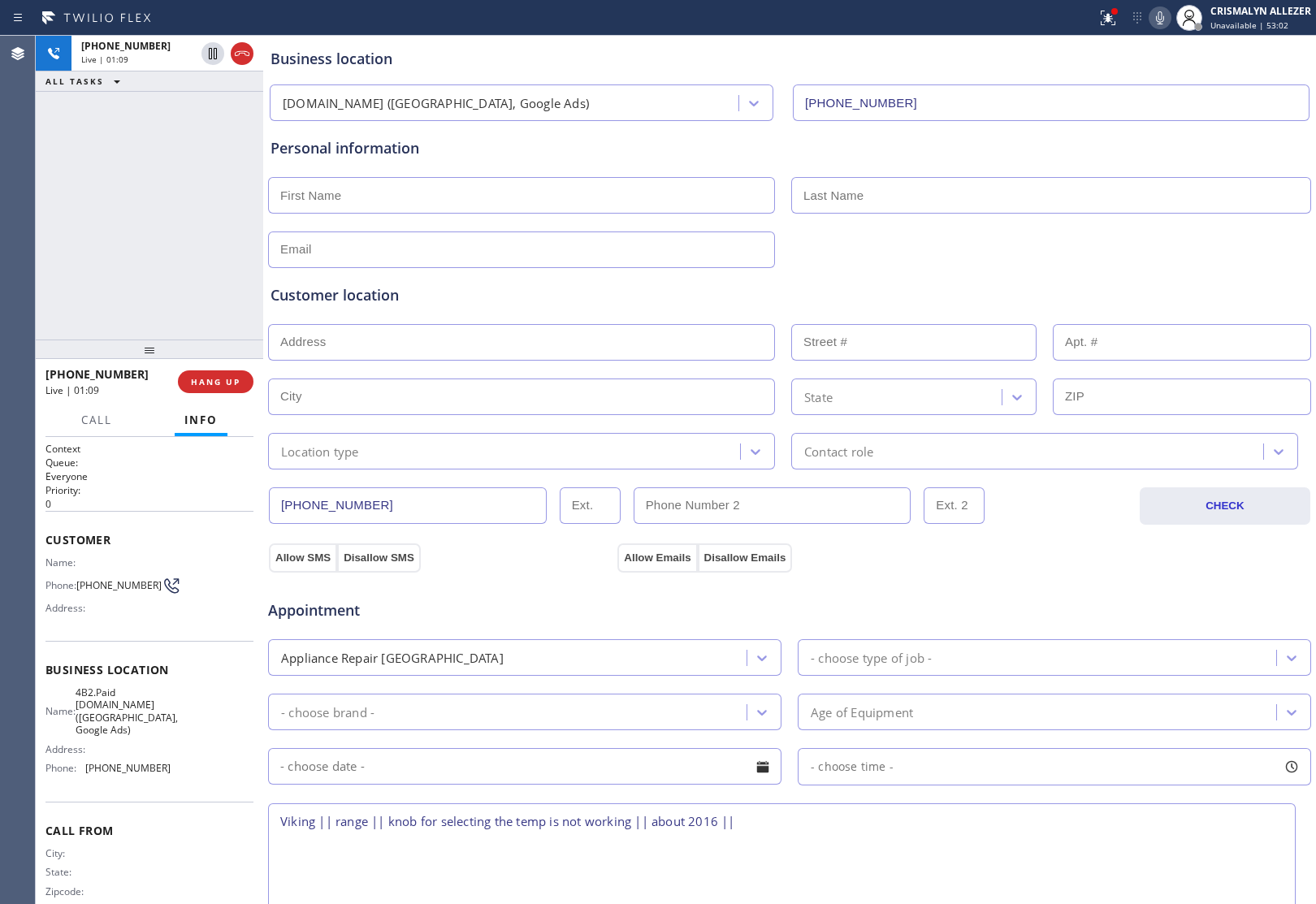
scroll to position [53, 0]
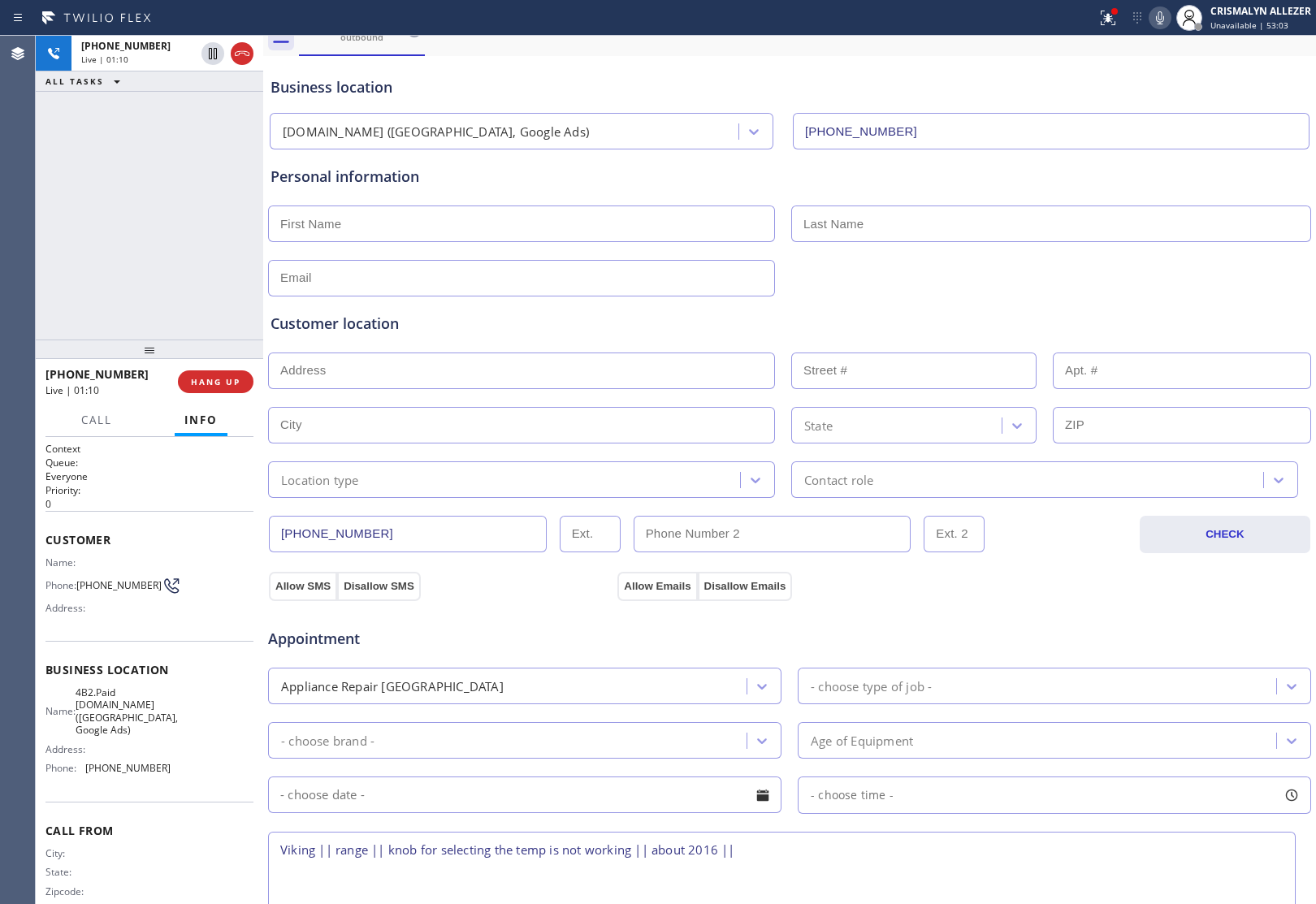
type textarea "Viking || range || knob for selecting the temp is not working || about 2016 ||"
click at [463, 240] on input "text" at bounding box center [521, 224] width 507 height 37
type input "Michael"
type input "Jaramiloo"
click at [451, 285] on input "text" at bounding box center [521, 278] width 507 height 37
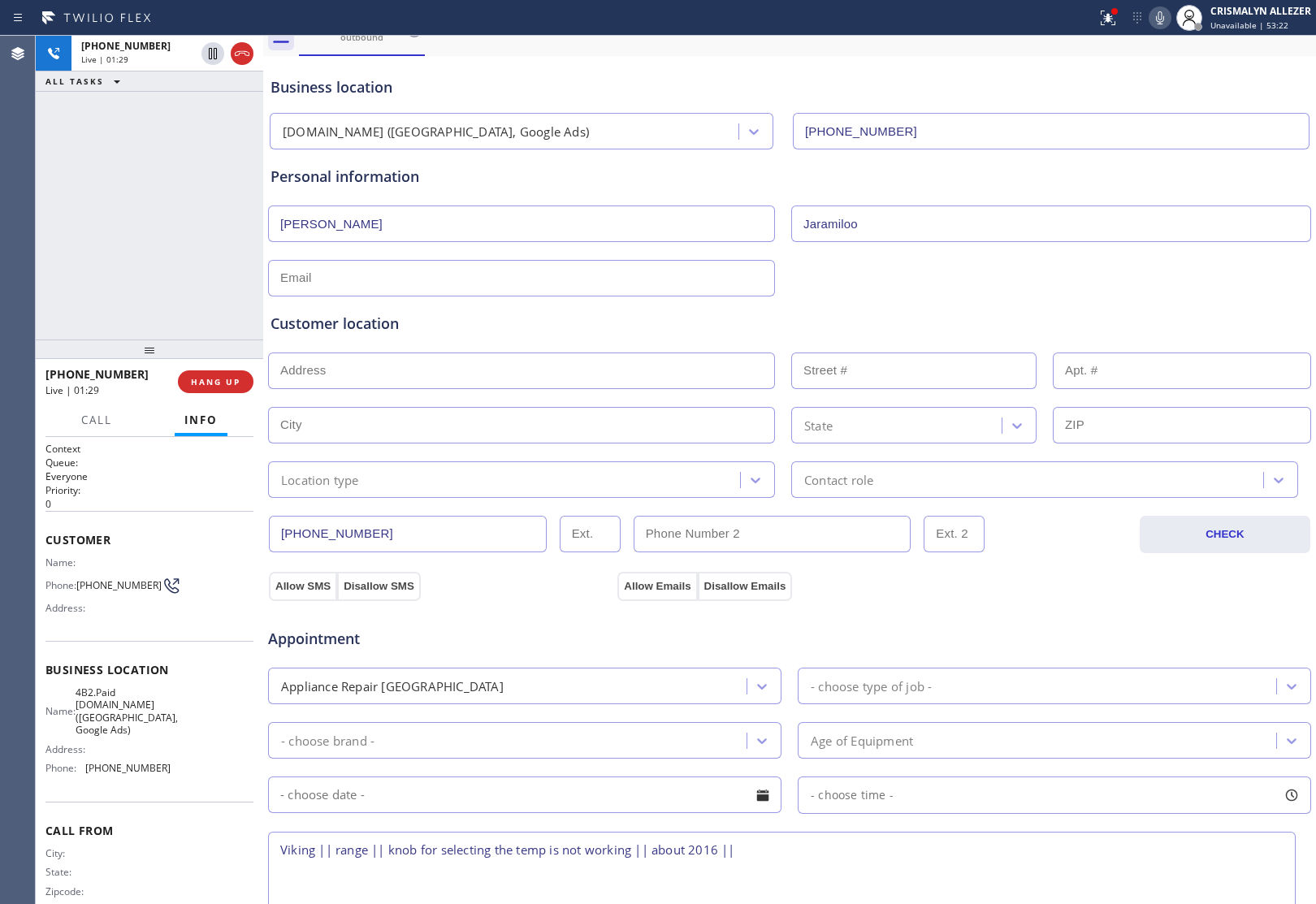
scroll to position [256, 0]
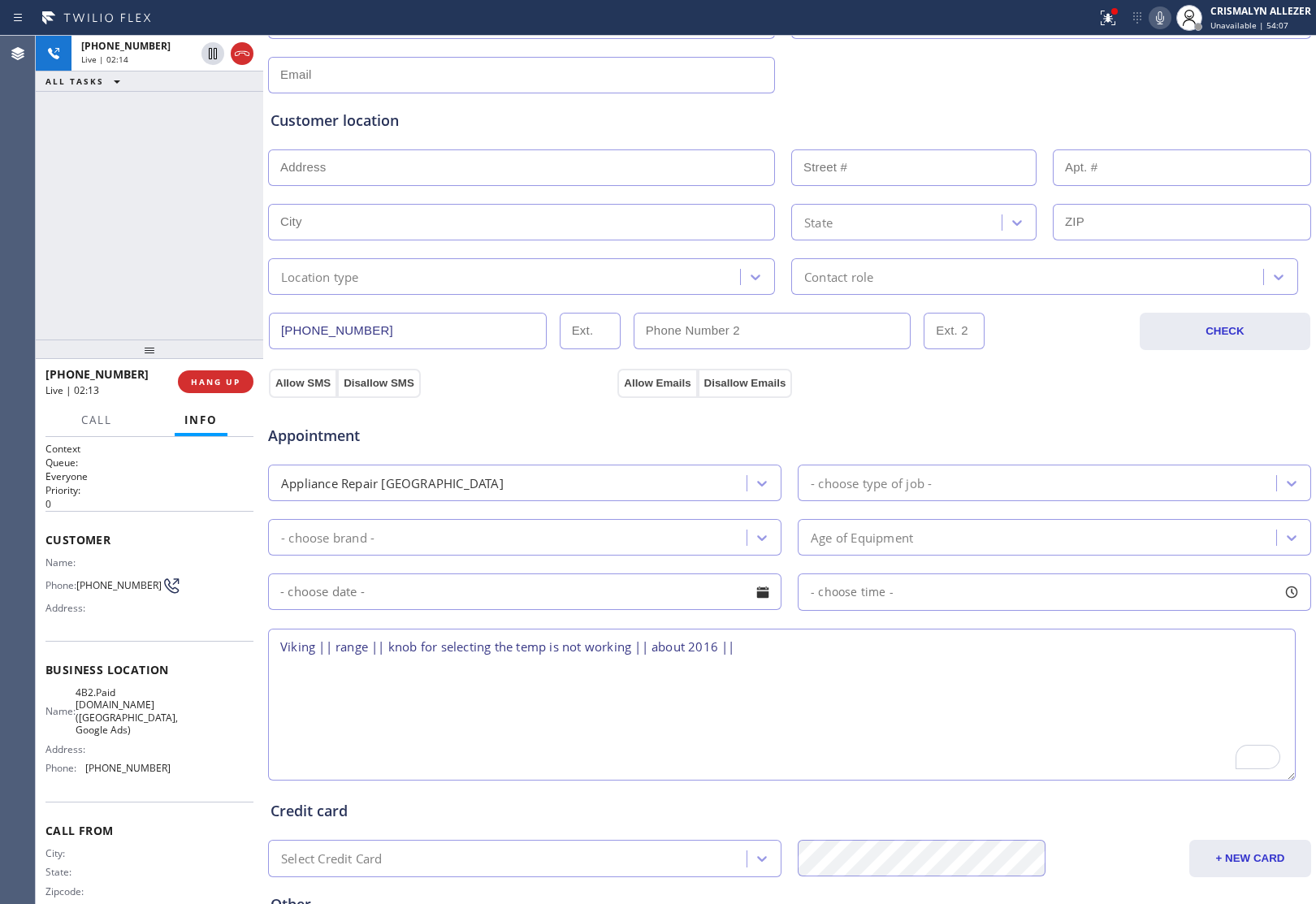
click at [757, 652] on textarea "Viking || range || knob for selecting the temp is not working || about 2016 ||" at bounding box center [782, 704] width 1027 height 152
paste textarea "10971 Vivaracho WaySan Diego, CA 92124, USA"
drag, startPoint x: 949, startPoint y: 650, endPoint x: 984, endPoint y: 650, distance: 35.0
click at [984, 650] on textarea "Viking || range || knob for selecting the temp is not working || about 2016 || …" at bounding box center [782, 704] width 1027 height 152
click at [280, 648] on textarea "Viking || range || knob for selecting the temp is not working || about 2016 || …" at bounding box center [782, 704] width 1027 height 152
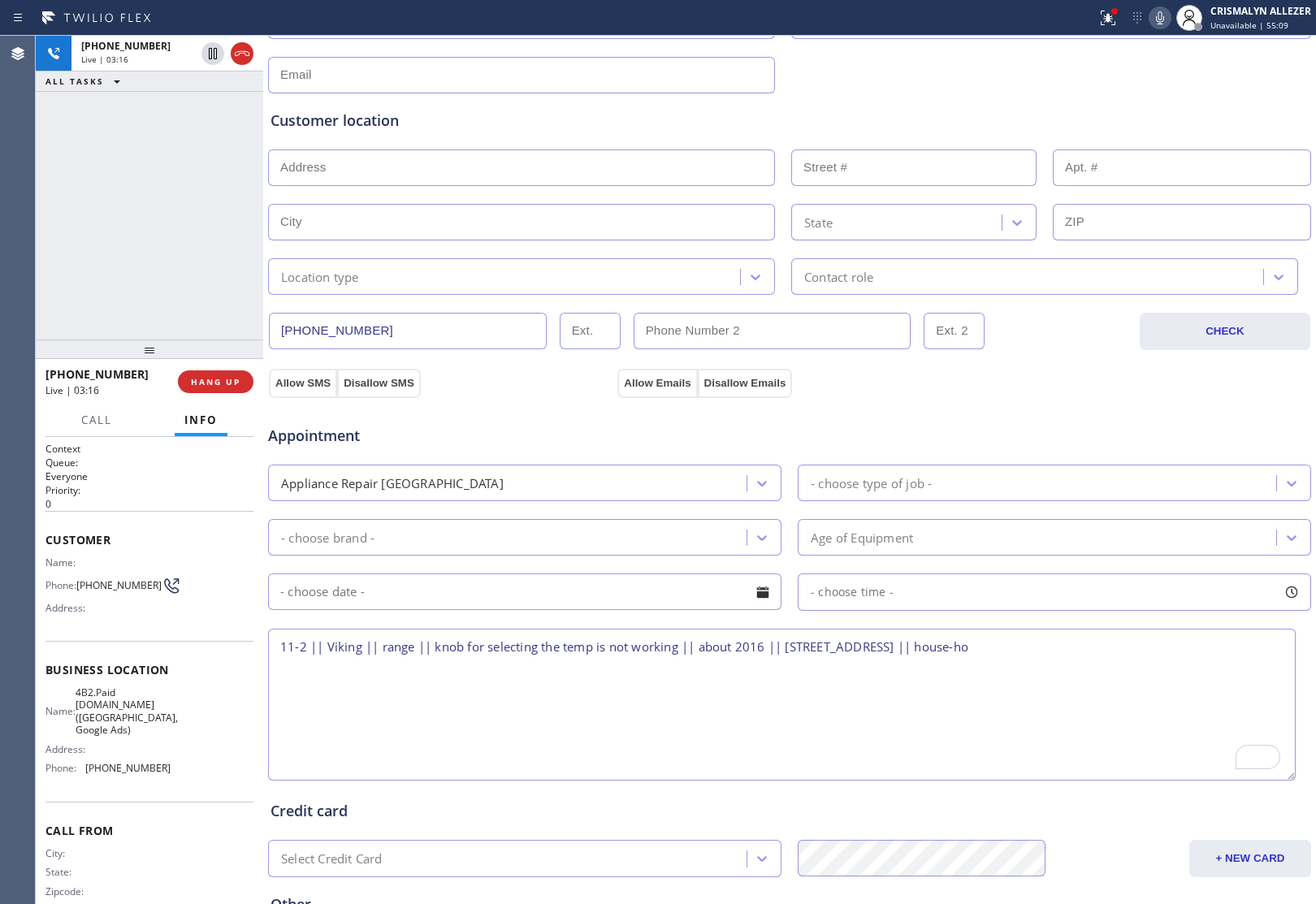
type textarea "11-2 || Viking || range || knob for selecting the temp is not working || about …"
click at [405, 77] on input "text" at bounding box center [521, 75] width 507 height 37
click at [305, 78] on input "mikagaram@mc.com" at bounding box center [521, 75] width 507 height 37
click at [420, 74] on input "mikegaram@mc.com" at bounding box center [521, 75] width 507 height 37
type input "mikegaram@mc.com"
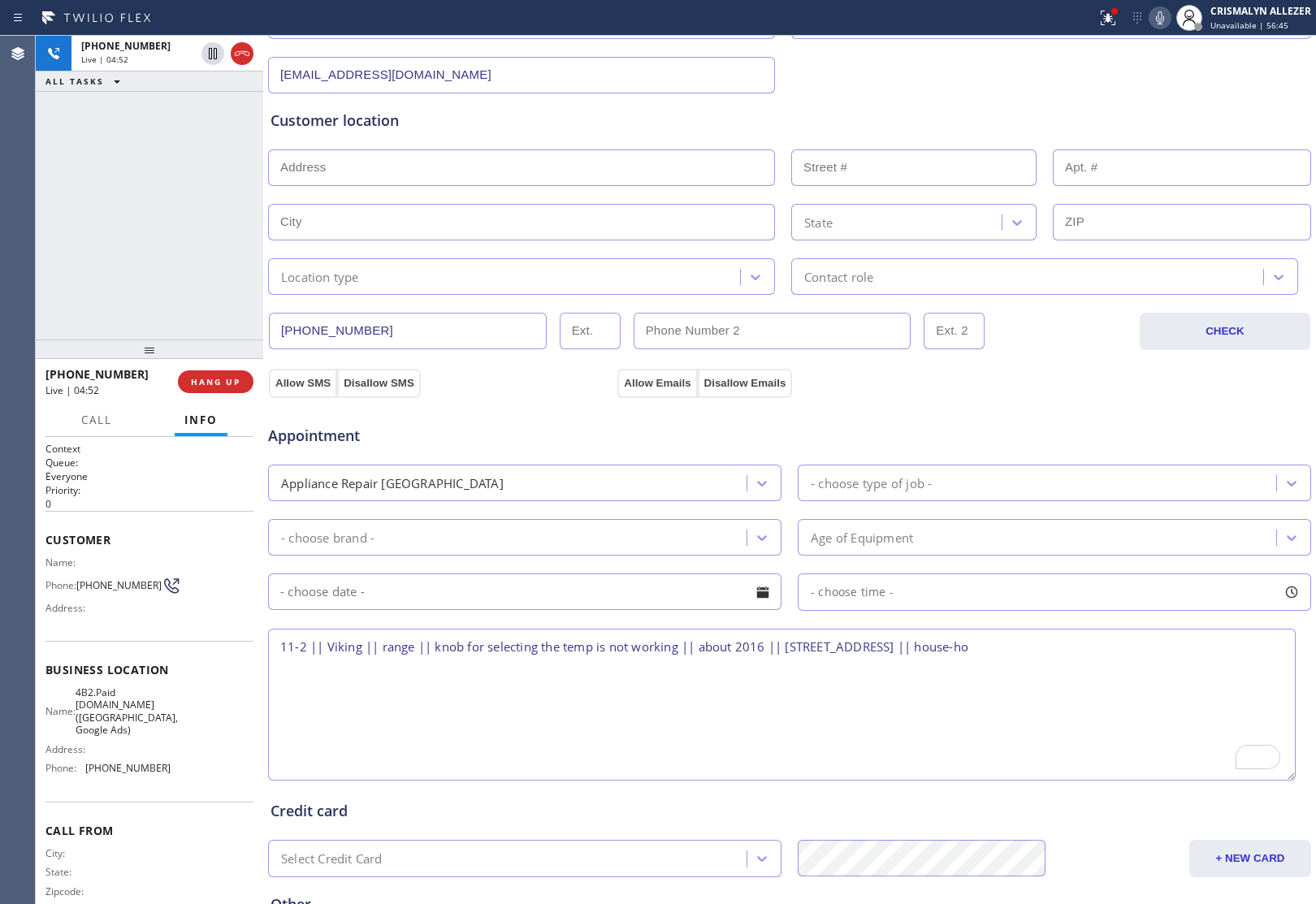
click at [594, 707] on textarea "11-2 || Viking || range || knob for selecting the temp is not working || about …" at bounding box center [782, 704] width 1027 height 152
drag, startPoint x: 789, startPoint y: 648, endPoint x: 1064, endPoint y: 651, distance: 275.0
click at [1064, 651] on textarea "11-2 || Viking || range || knob for selecting the temp is not working || about …" at bounding box center [782, 704] width 1027 height 152
click at [371, 161] on input "text" at bounding box center [521, 168] width 507 height 37
paste input "10971 Vivaracho WaySan Diego, CA 92124, USA"
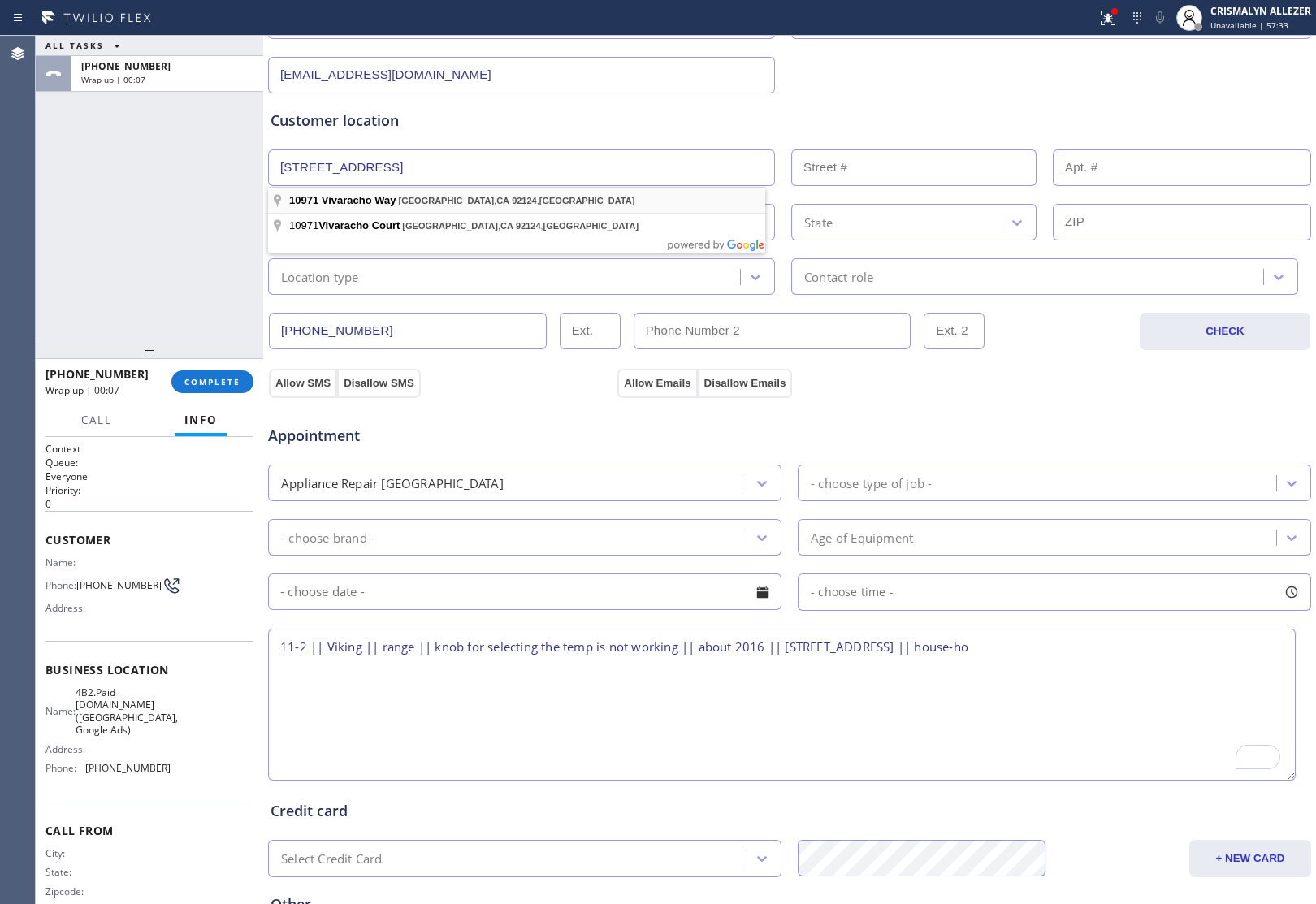
type input "10971 Vivaracho Way"
type input "10971"
type input "San Diego"
type input "92124"
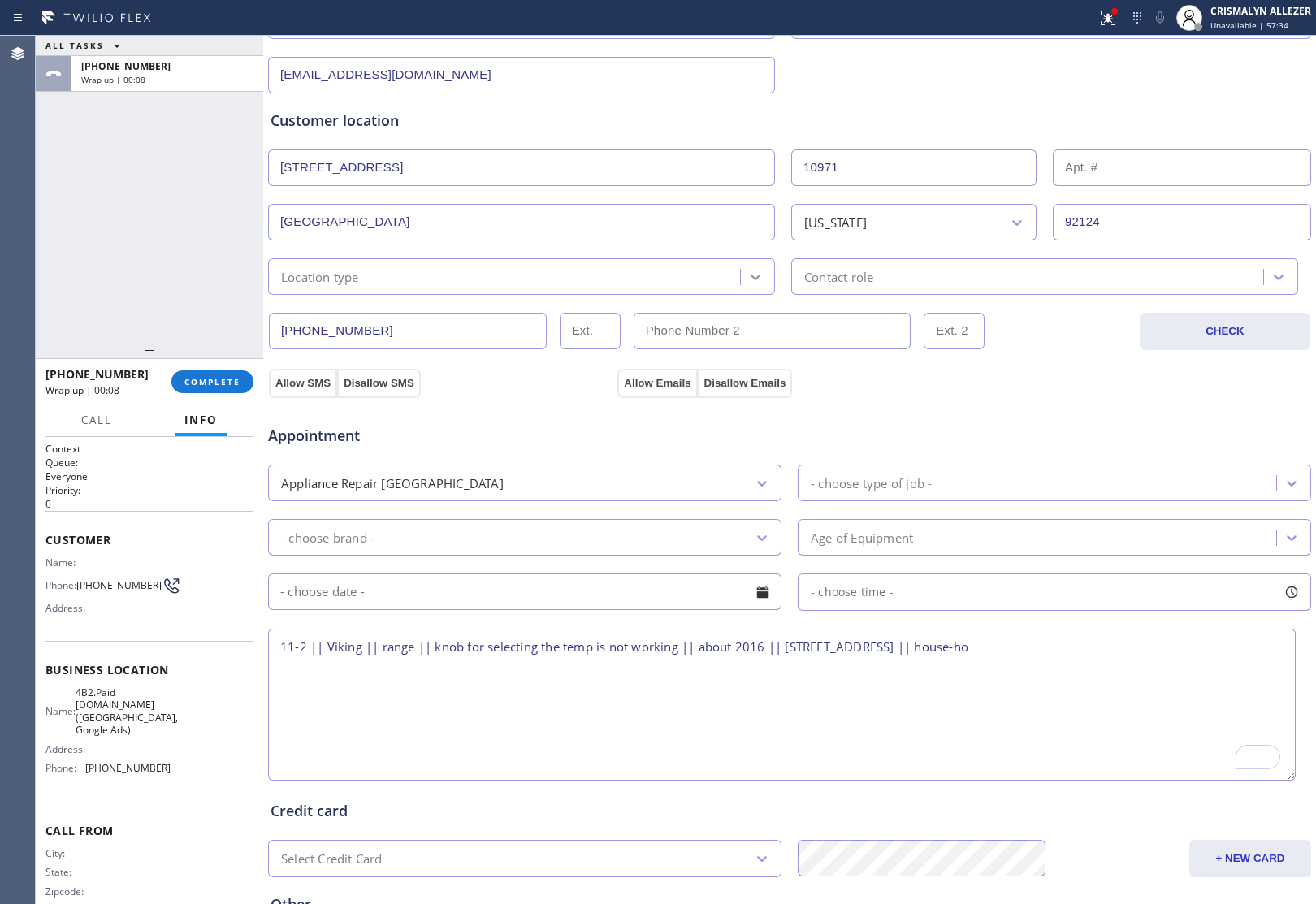
click at [748, 281] on icon at bounding box center [755, 277] width 17 height 17
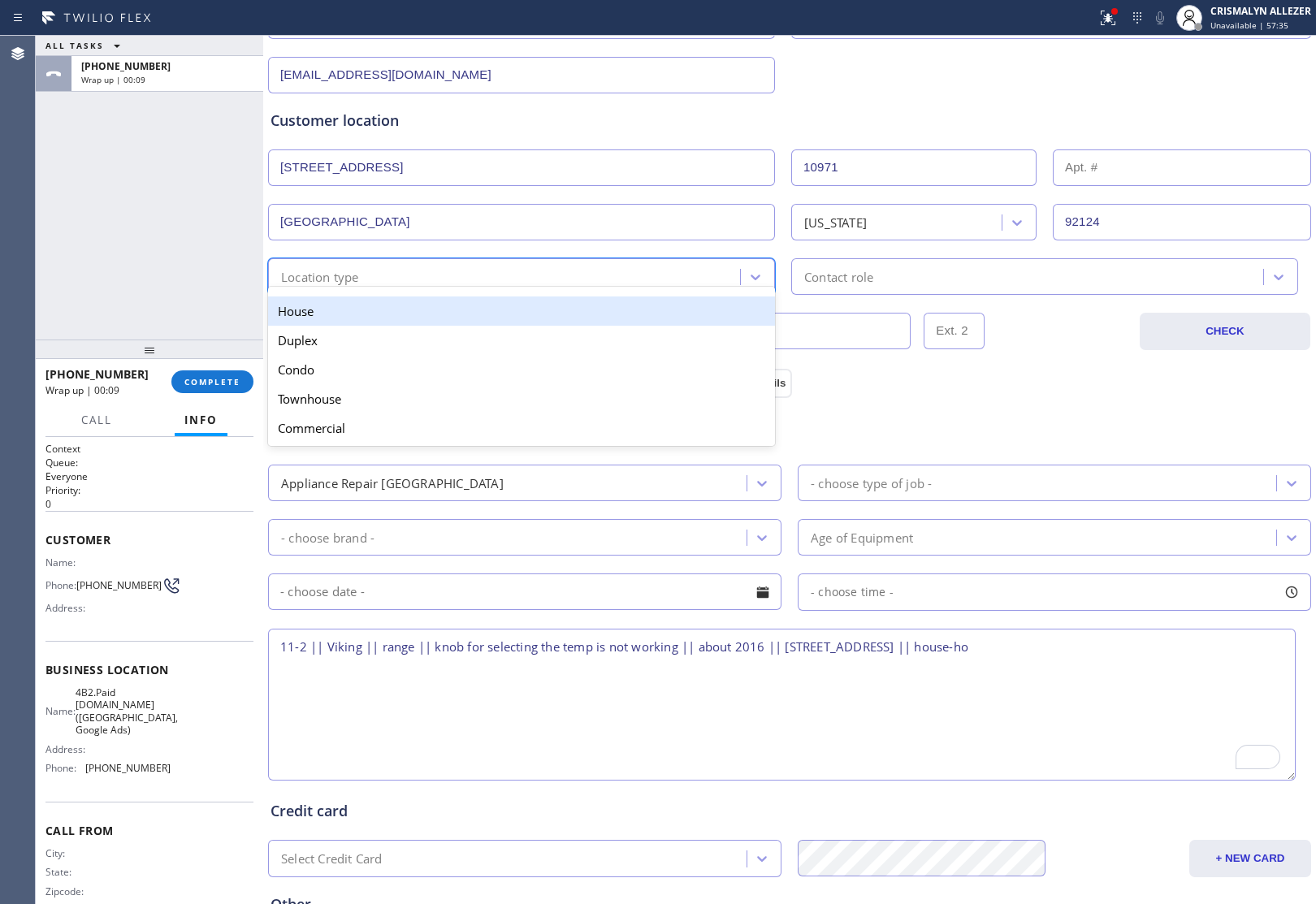
click at [451, 313] on div "House" at bounding box center [521, 311] width 507 height 30
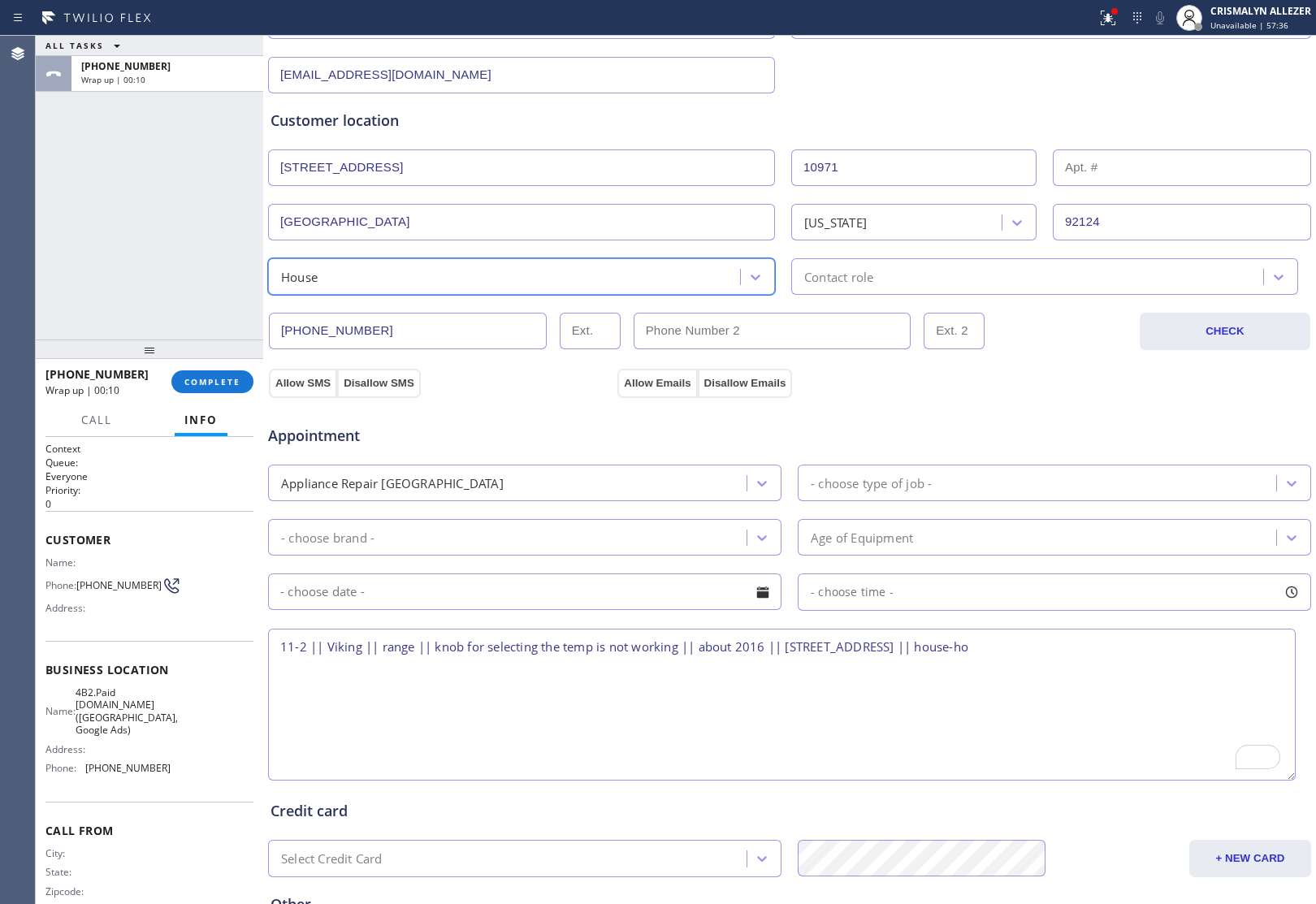
click at [977, 278] on div "Contact role" at bounding box center [1030, 276] width 467 height 29
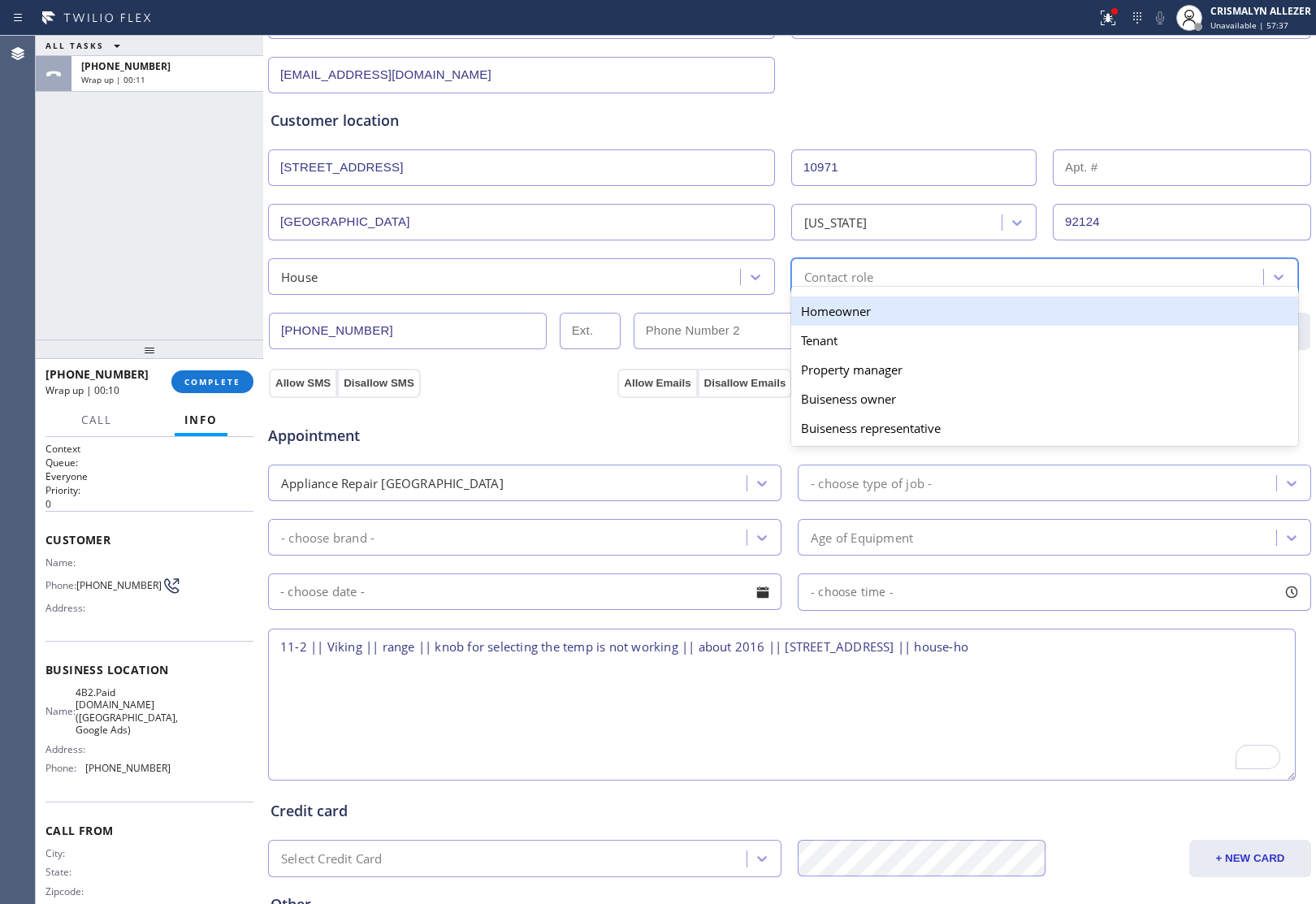
click at [868, 319] on div "Homeowner" at bounding box center [1044, 311] width 507 height 30
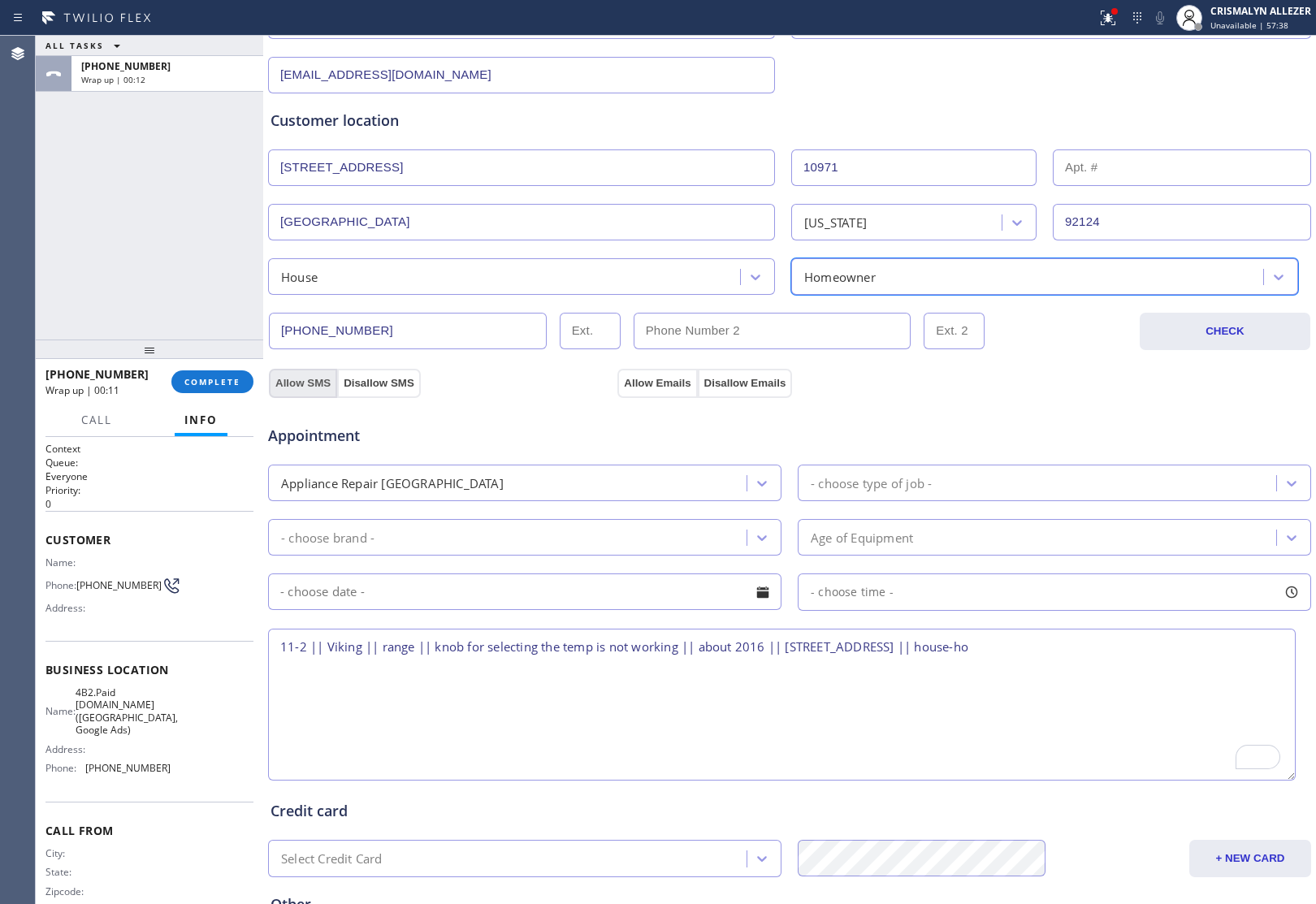
click at [289, 385] on button "Allow SMS" at bounding box center [303, 384] width 68 height 30
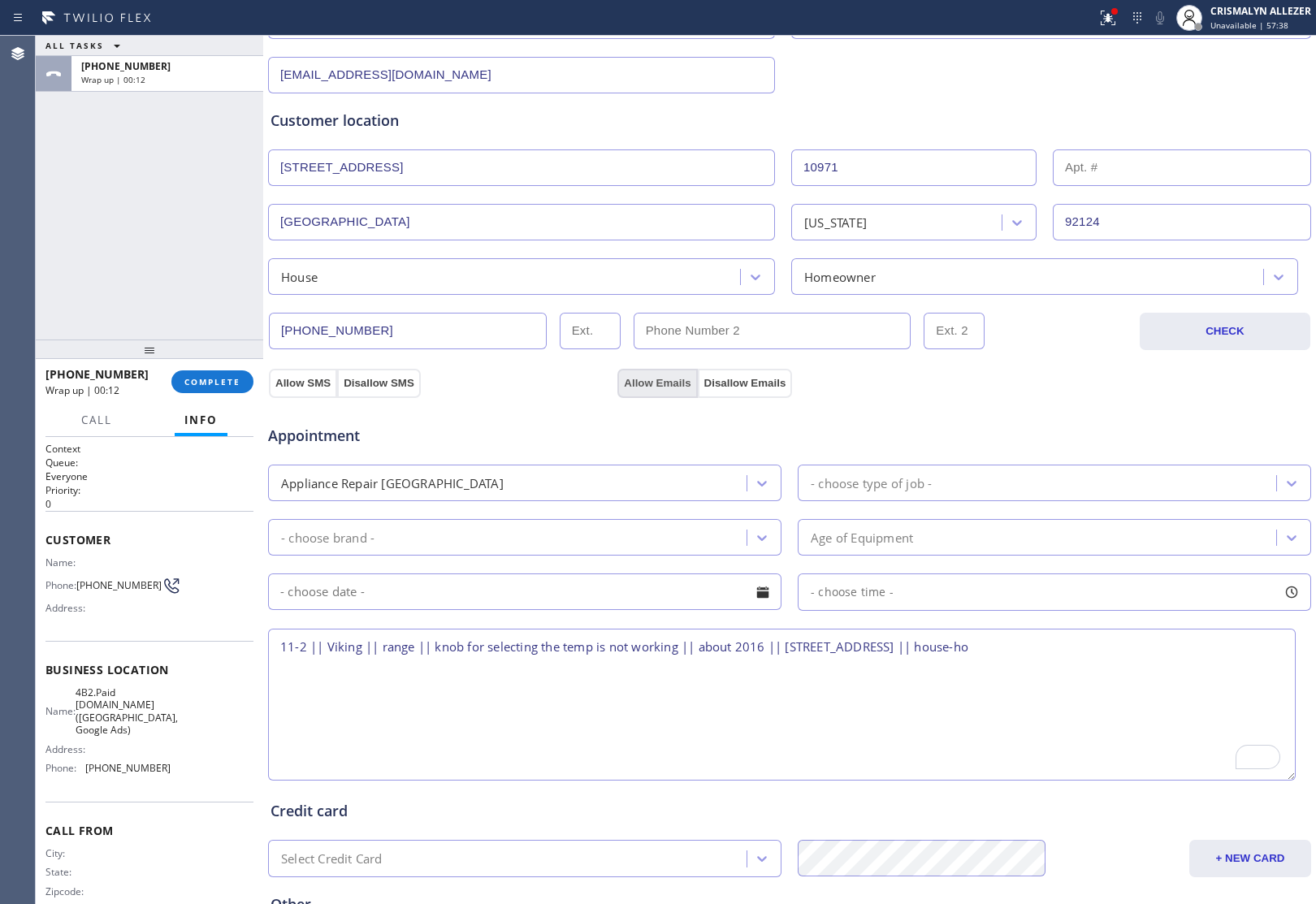
click at [662, 380] on button "Allow Emails" at bounding box center [656, 384] width 79 height 30
click at [956, 493] on div "- choose type of job -" at bounding box center [1039, 482] width 473 height 29
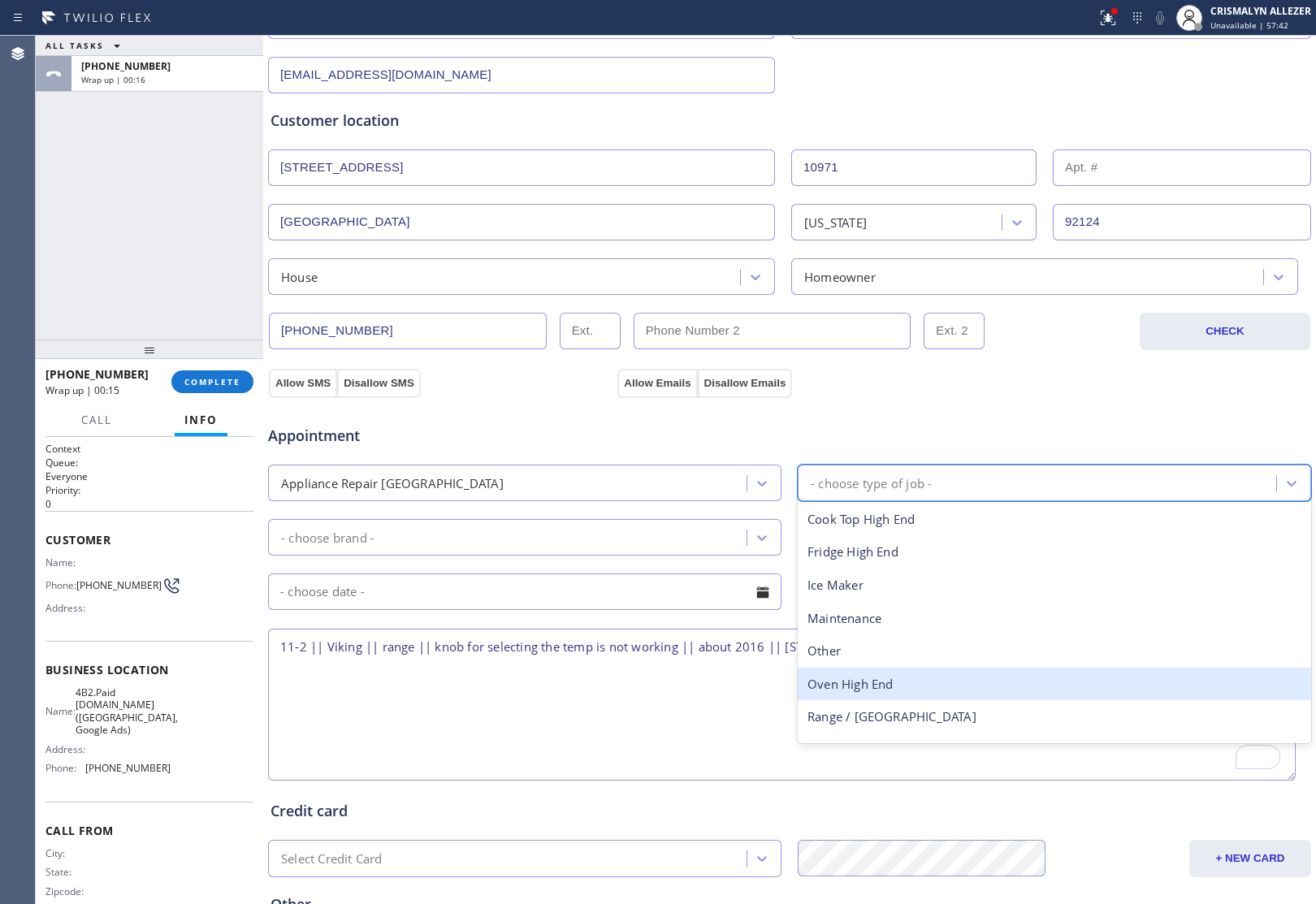
scroll to position [58, 0]
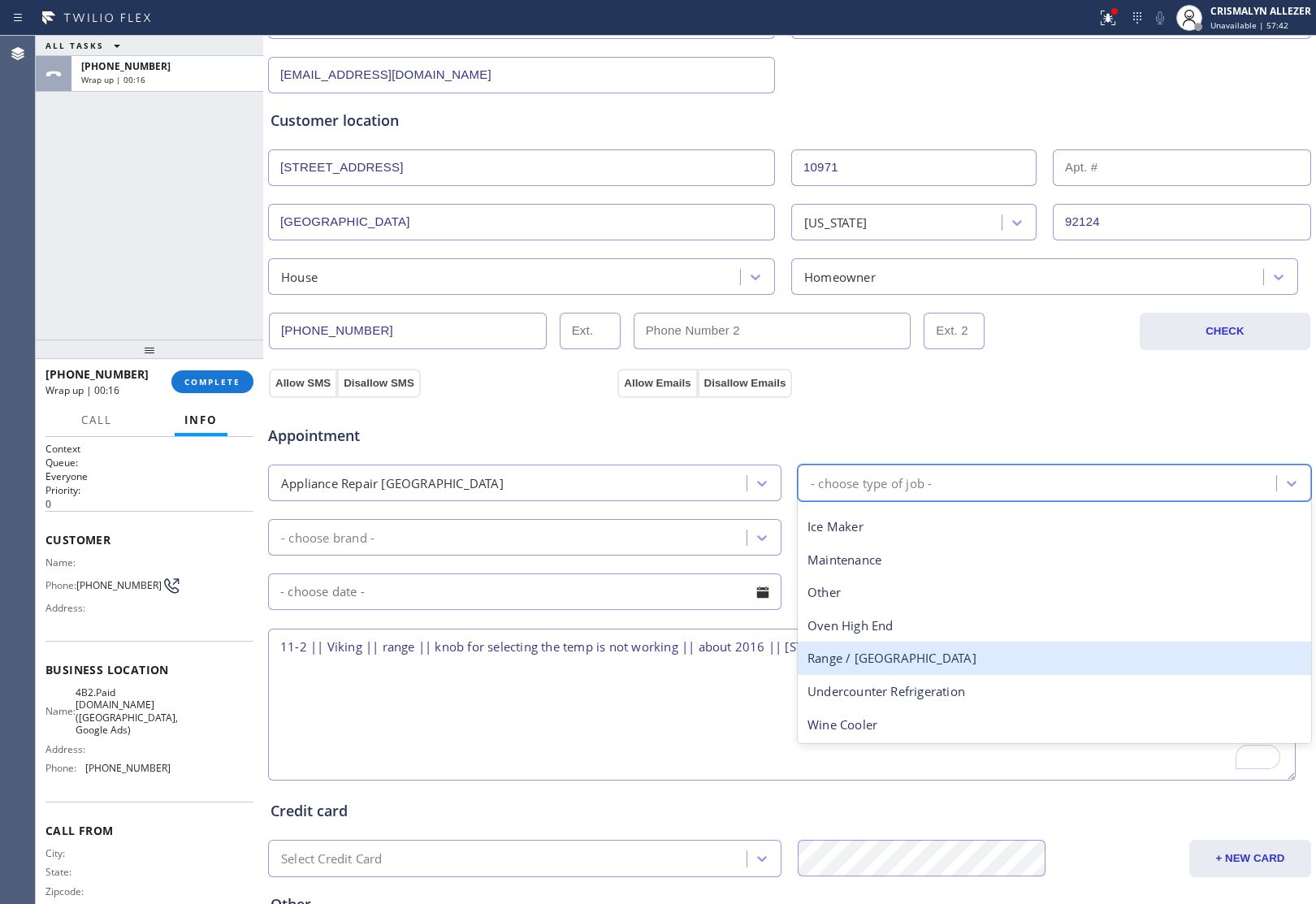
click at [877, 670] on div "Range / Stove High End" at bounding box center [1054, 658] width 514 height 33
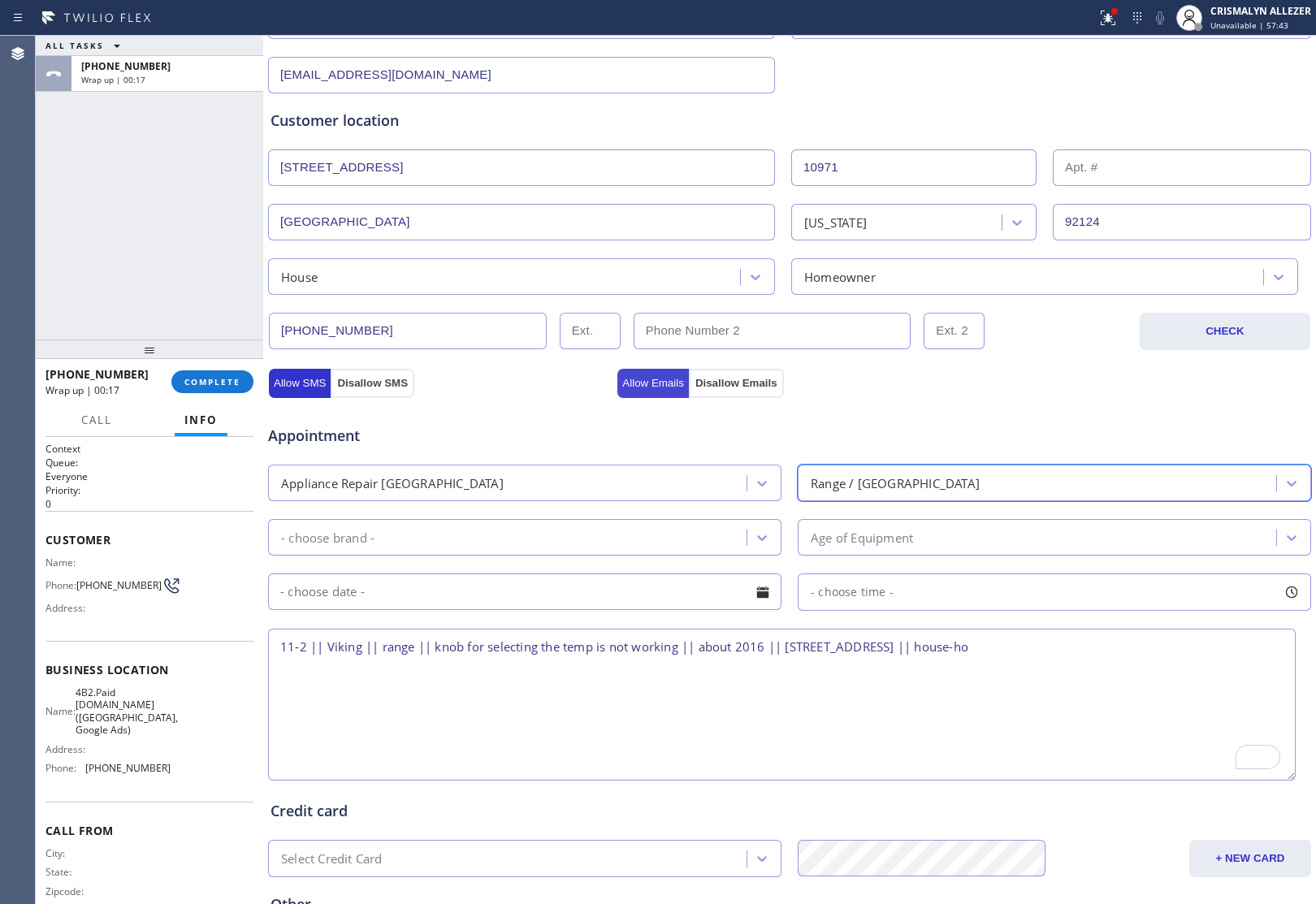
click at [646, 382] on button "Allow Emails" at bounding box center [653, 384] width 71 height 30
click at [306, 383] on button "Allow SMS" at bounding box center [299, 384] width 62 height 30
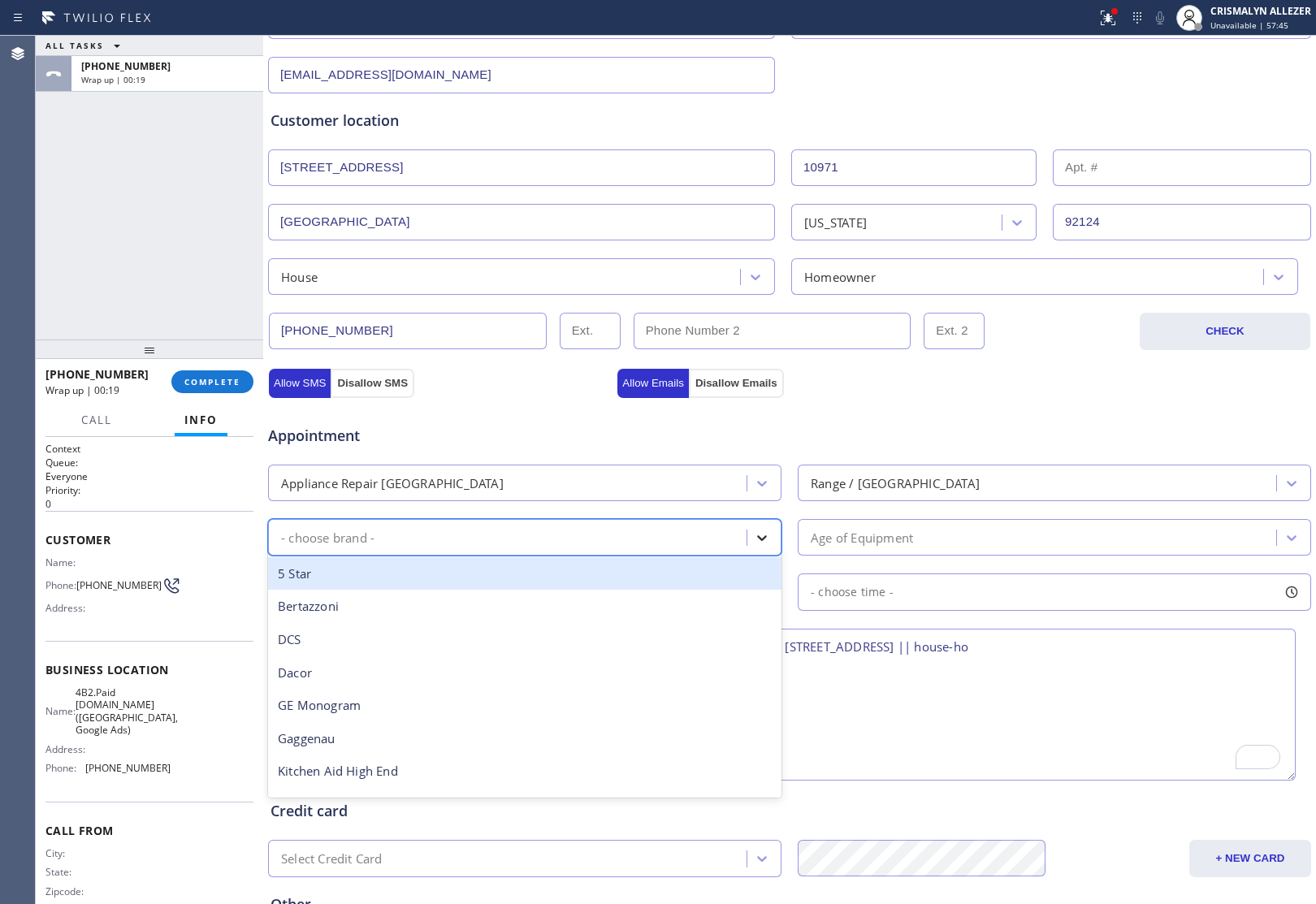
click at [754, 536] on icon at bounding box center [762, 537] width 17 height 17
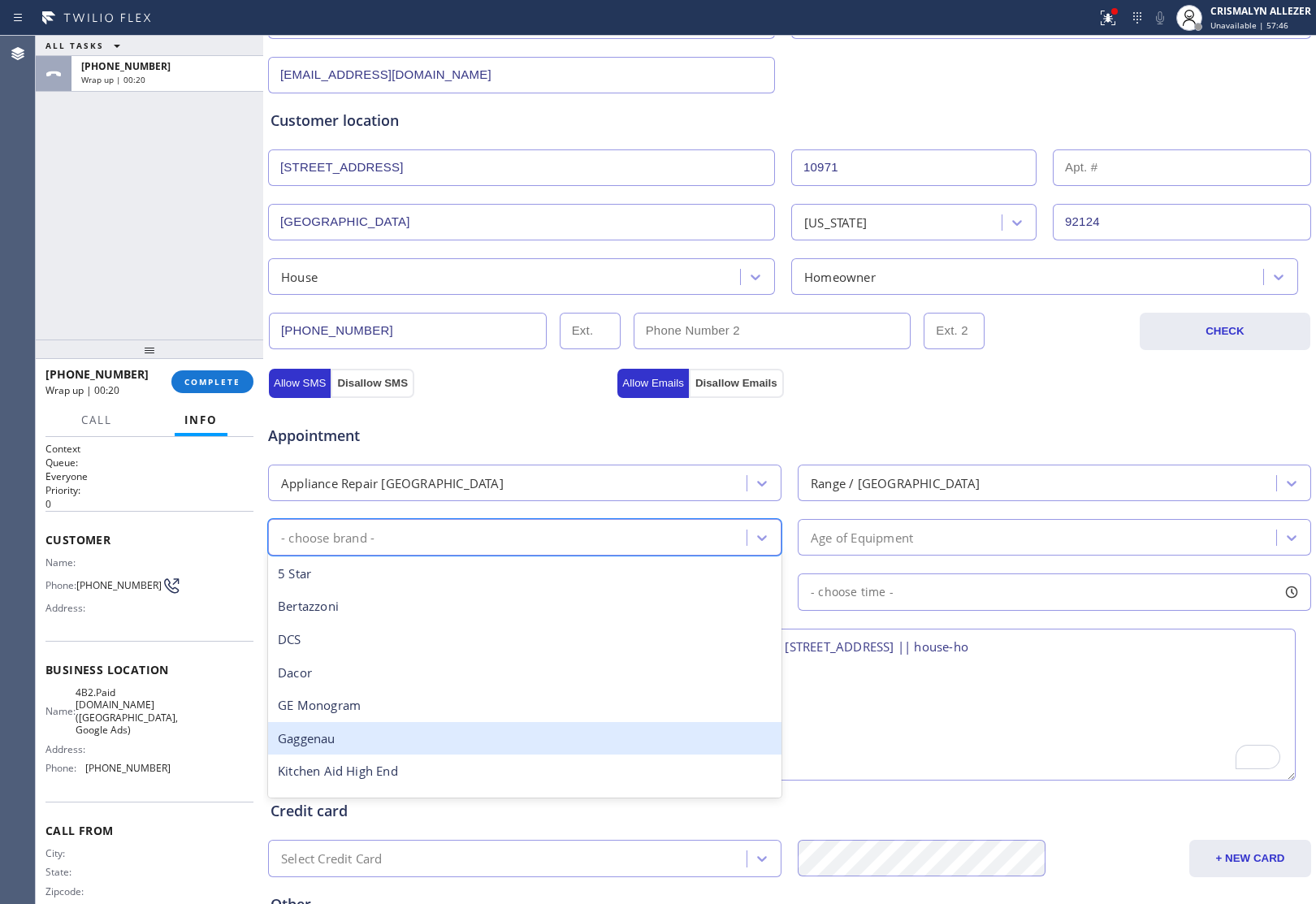
scroll to position [224, 0]
click at [517, 753] on div "Viking" at bounding box center [525, 745] width 514 height 33
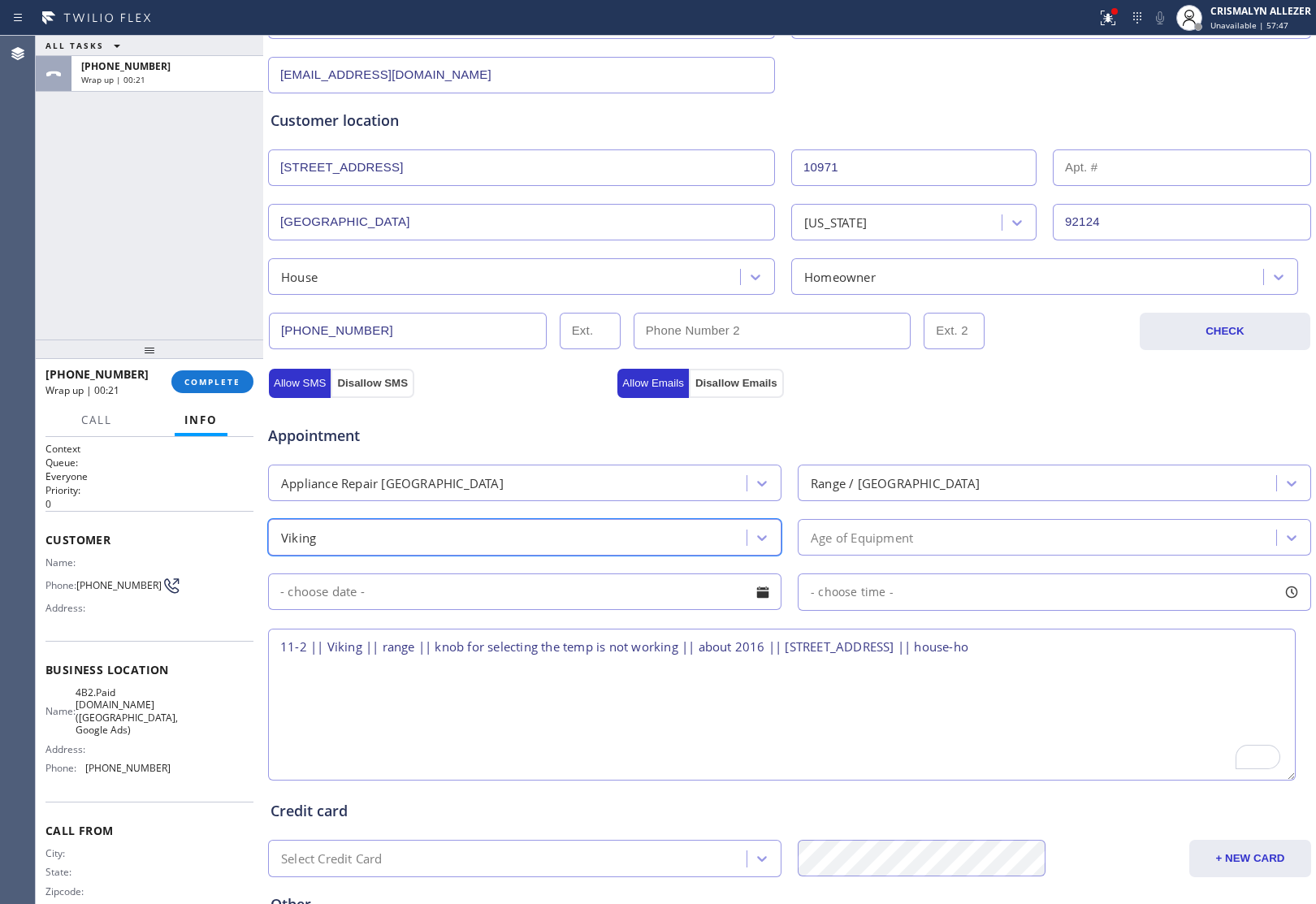
click at [969, 532] on div "Age of Equipment" at bounding box center [1039, 537] width 473 height 29
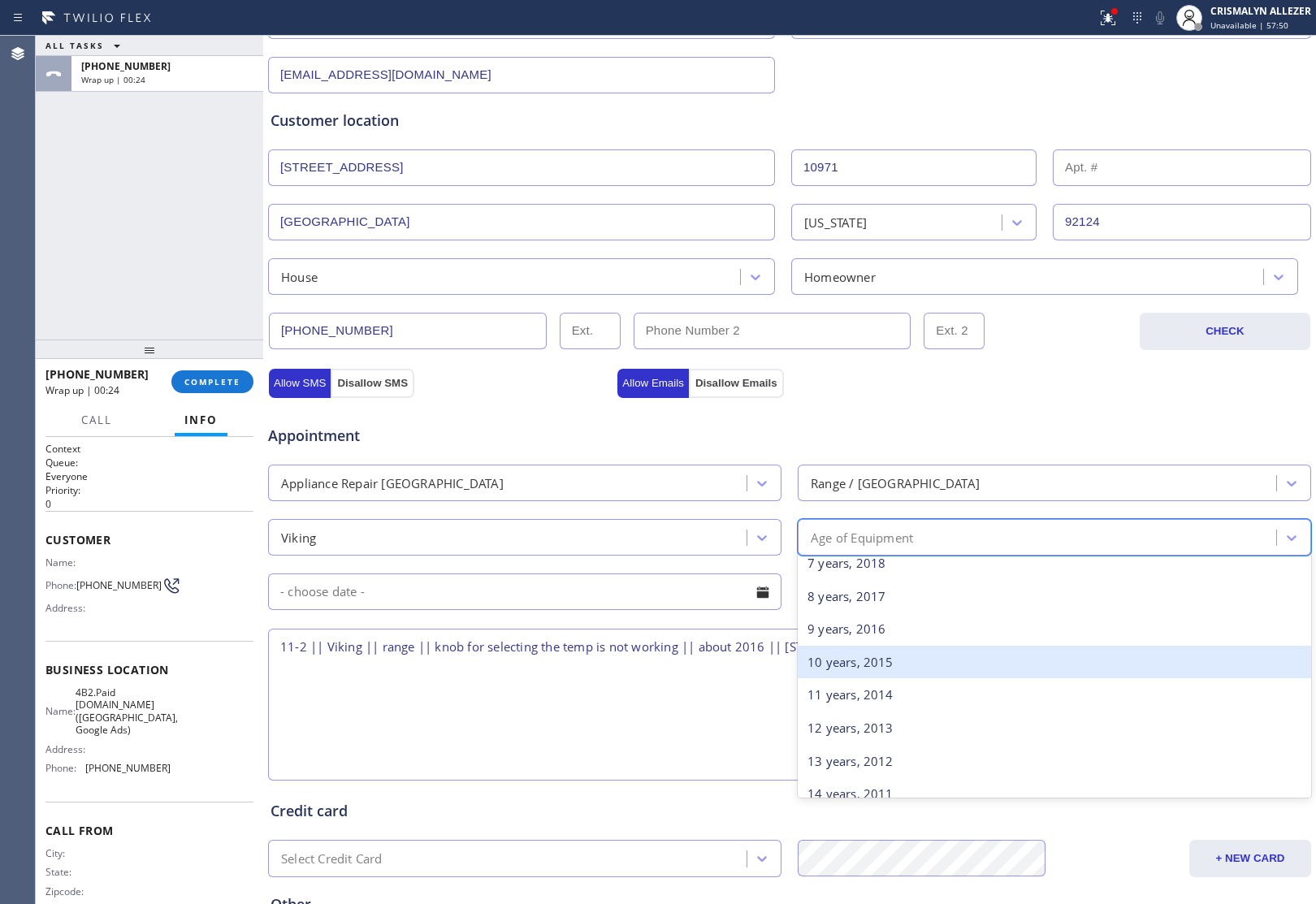
scroll to position [305, 0]
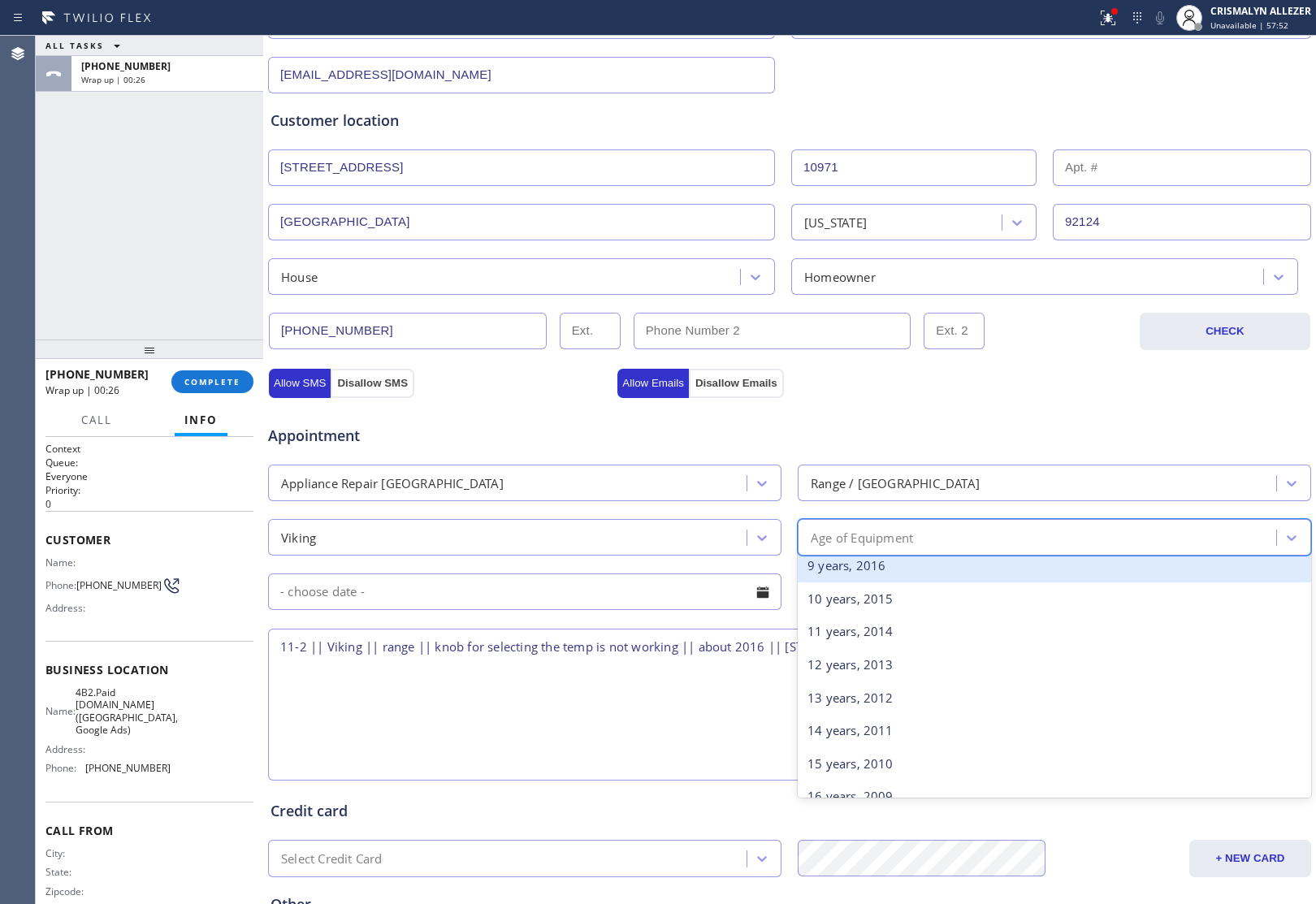
click at [915, 570] on div "9 years, 2016" at bounding box center [1054, 566] width 514 height 33
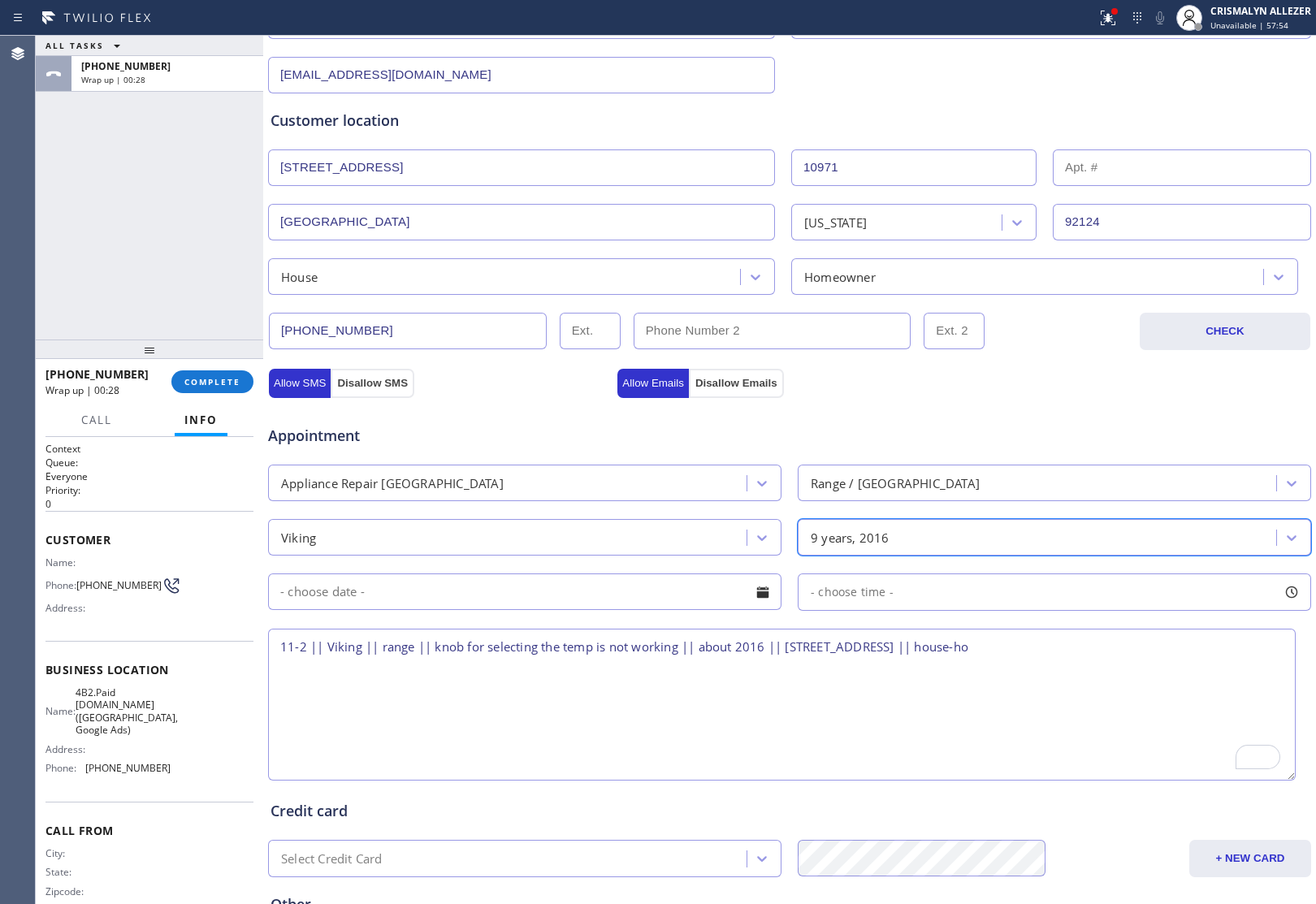
click at [770, 646] on textarea "11-2 || Viking || range || knob for selecting the temp is not working || about …" at bounding box center [782, 704] width 1027 height 152
click at [1191, 652] on textarea "11-2 || Viking || range || knob for selecting the temp is not working || about …" at bounding box center [782, 704] width 1027 height 152
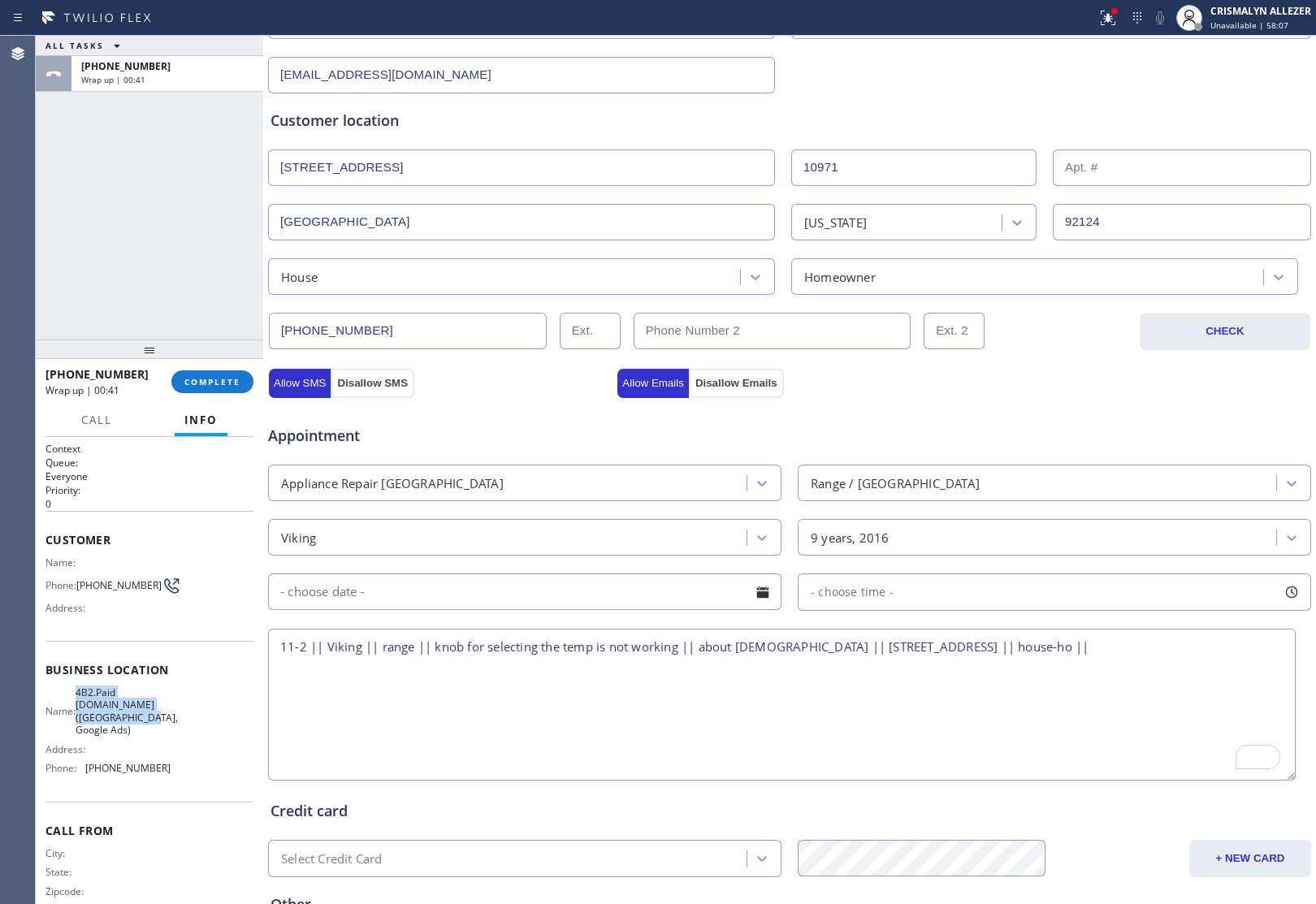
drag, startPoint x: 79, startPoint y: 711, endPoint x: 143, endPoint y: 723, distance: 65.1
click at [143, 723] on div "Name: 4B2.Paid VikingCare.online (San Diego, Google Ads)" at bounding box center [108, 712] width 125 height 50
click at [151, 736] on span "4B2.Paid [DOMAIN_NAME] ([GEOGRAPHIC_DATA], Google Ads)" at bounding box center [127, 712] width 103 height 50
click at [1188, 647] on textarea "11-2 || Viking || range || knob for selecting the temp is not working || about …" at bounding box center [782, 704] width 1027 height 152
paste textarea "VikingCare.online (San Diego, Google Ads)"
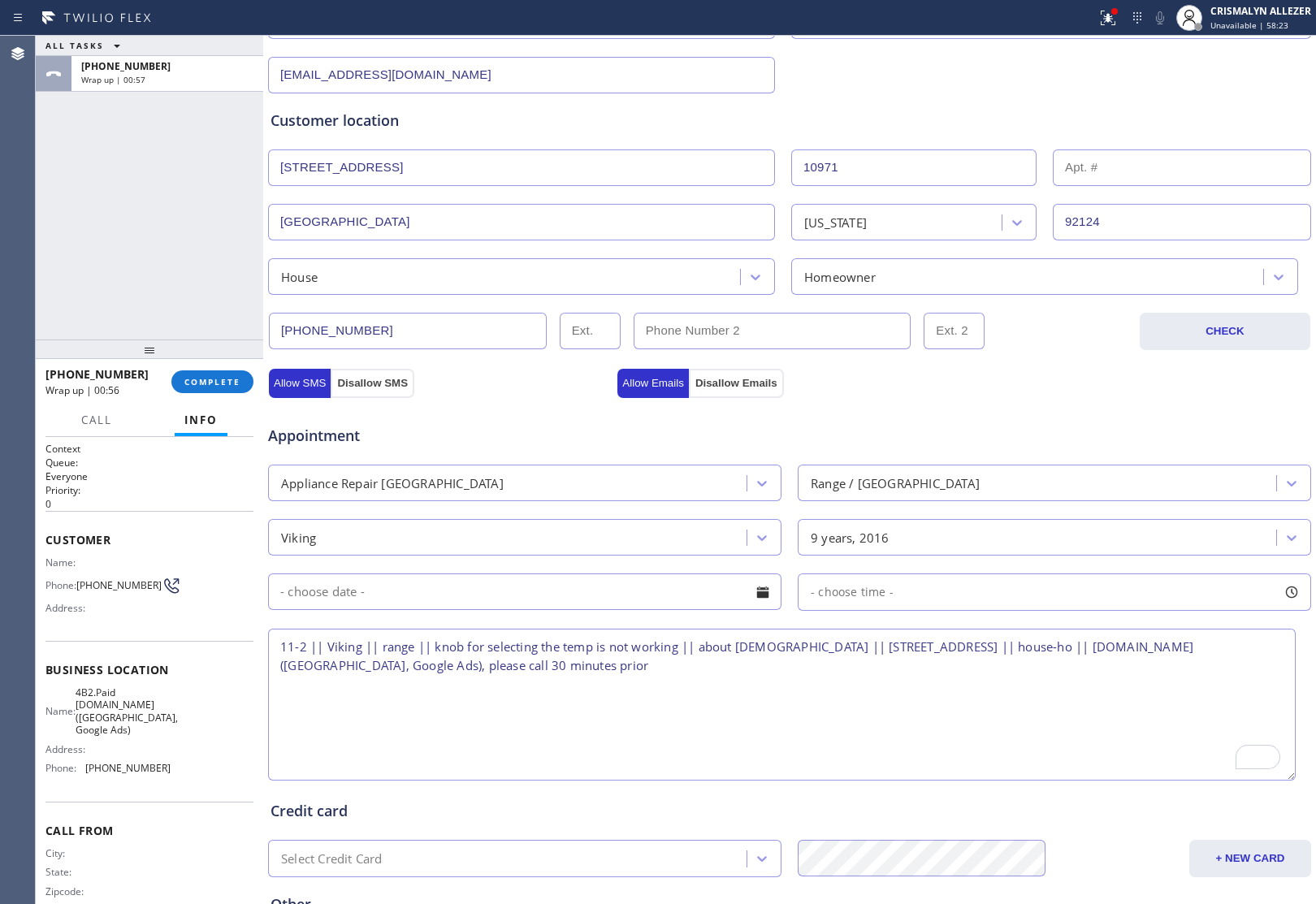
click at [321, 651] on textarea "11-2 || Viking || range || knob for selecting the temp is not working || about …" at bounding box center [782, 704] width 1027 height 152
type textarea "11-2 || $38 || Viking || range || knob for selecting the temp is not working ||…"
click at [301, 386] on button "Allow SMS" at bounding box center [299, 384] width 62 height 30
click at [638, 384] on button "Allow Emails" at bounding box center [653, 384] width 71 height 30
click at [755, 594] on div at bounding box center [762, 592] width 28 height 28
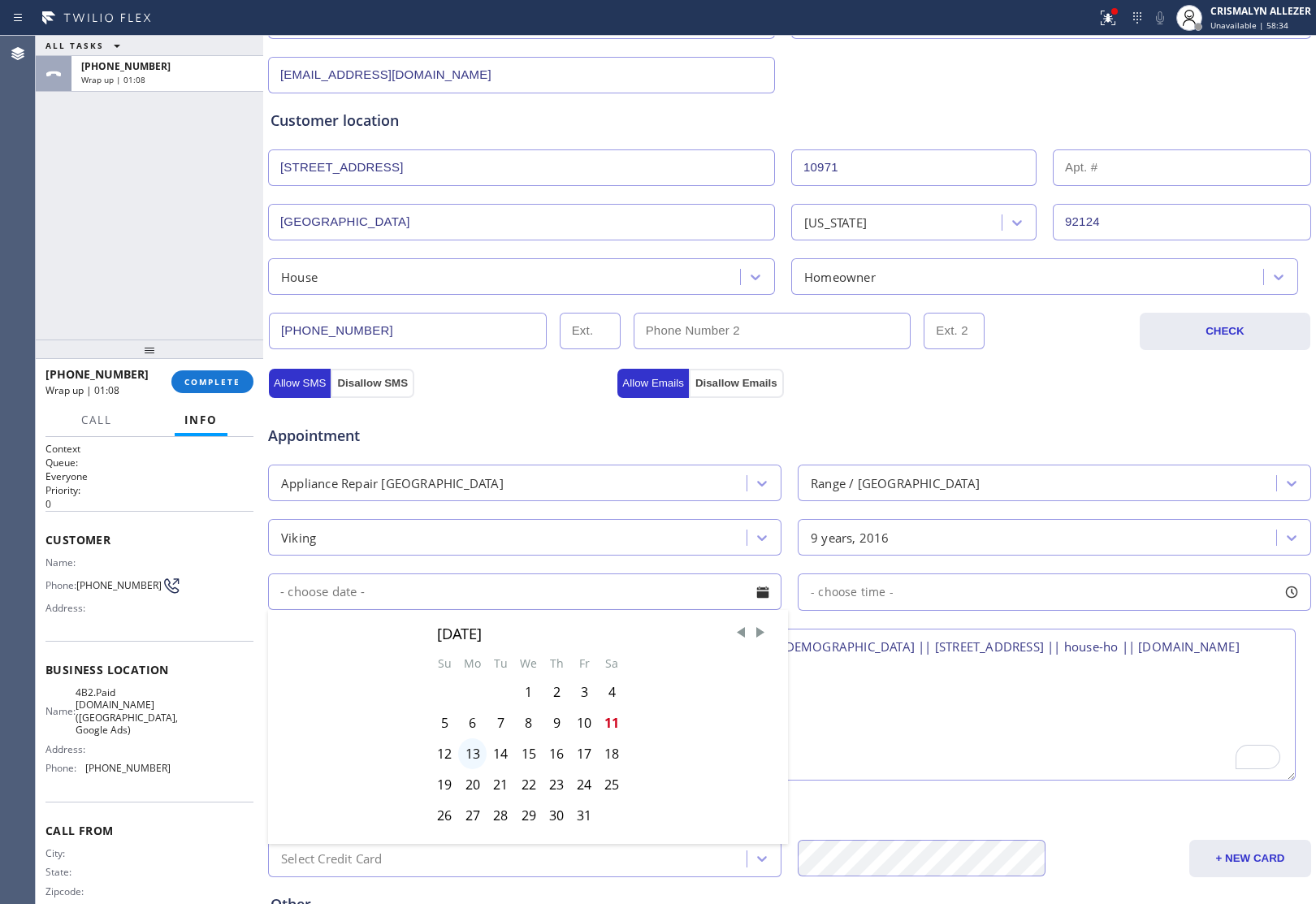
click at [466, 760] on div "13" at bounding box center [472, 753] width 29 height 30
type input "10/13/2025"
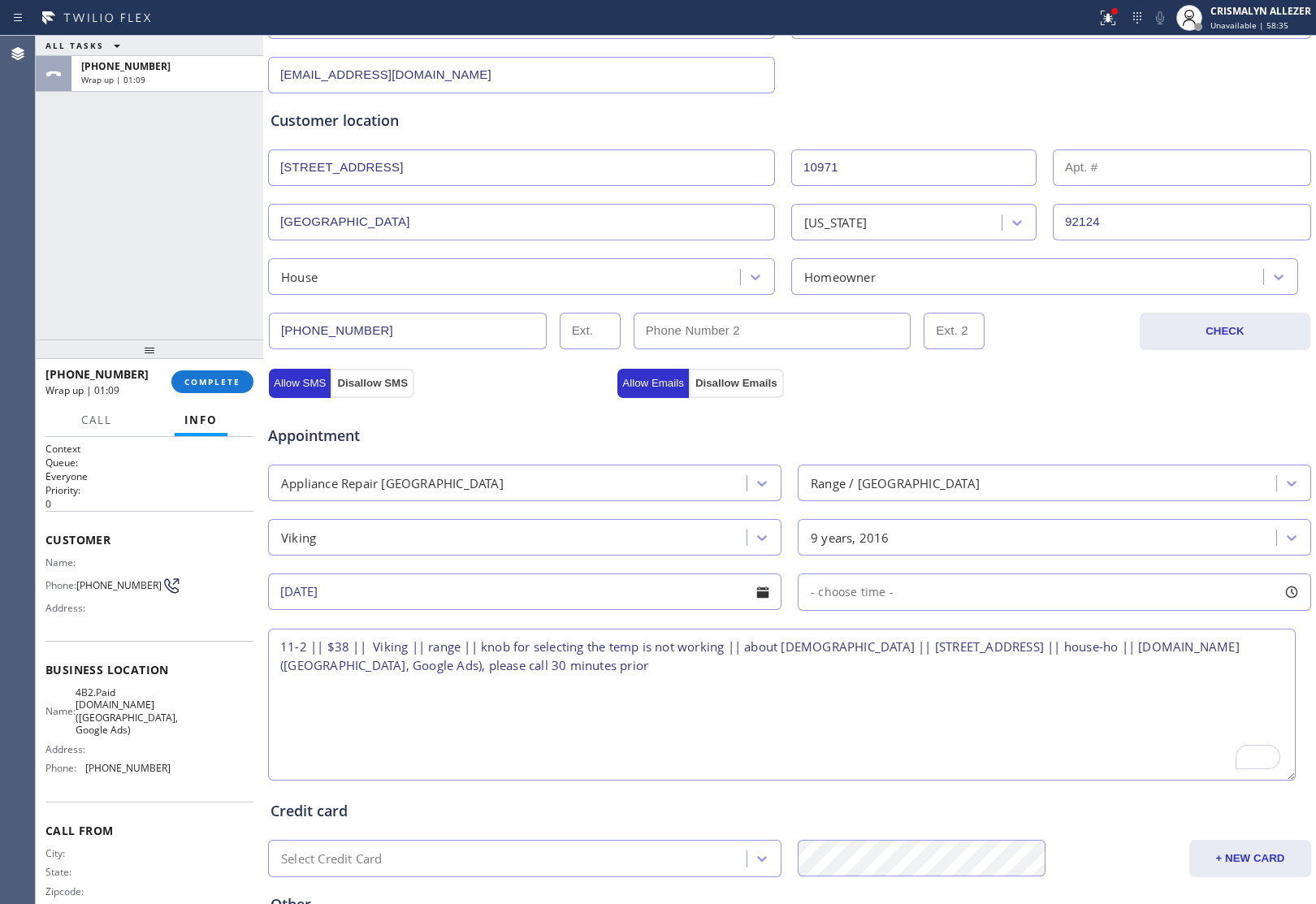
click at [937, 589] on div "- choose time -" at bounding box center [1054, 592] width 514 height 37
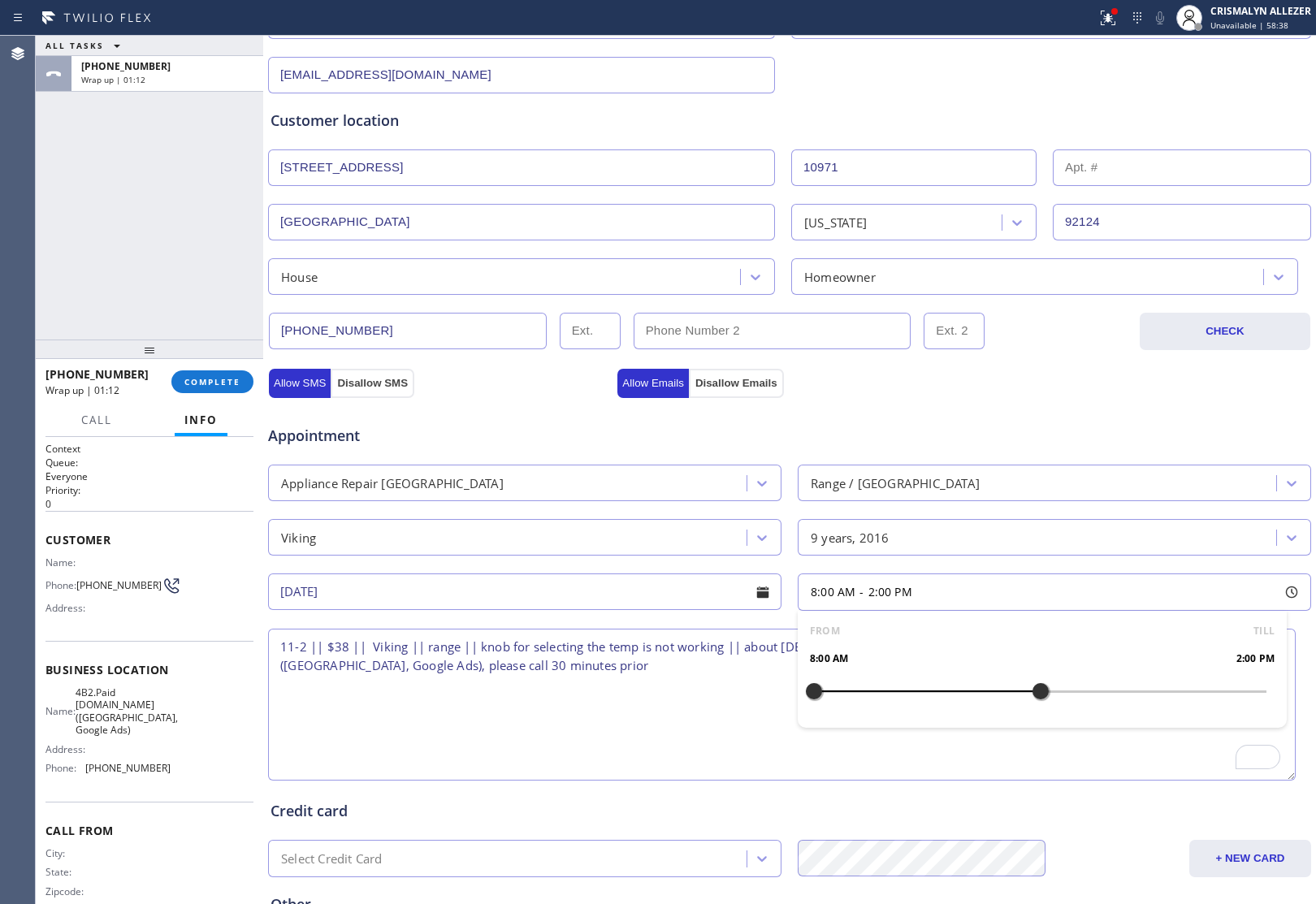
drag, startPoint x: 809, startPoint y: 694, endPoint x: 1021, endPoint y: 694, distance: 212.0
click at [1031, 694] on div at bounding box center [1040, 691] width 19 height 34
drag, startPoint x: 806, startPoint y: 694, endPoint x: 919, endPoint y: 692, distance: 113.0
click at [919, 692] on div at bounding box center [927, 691] width 19 height 34
click at [699, 720] on textarea "11-2 || $38 || Viking || range || knob for selecting the temp is not working ||…" at bounding box center [782, 704] width 1027 height 152
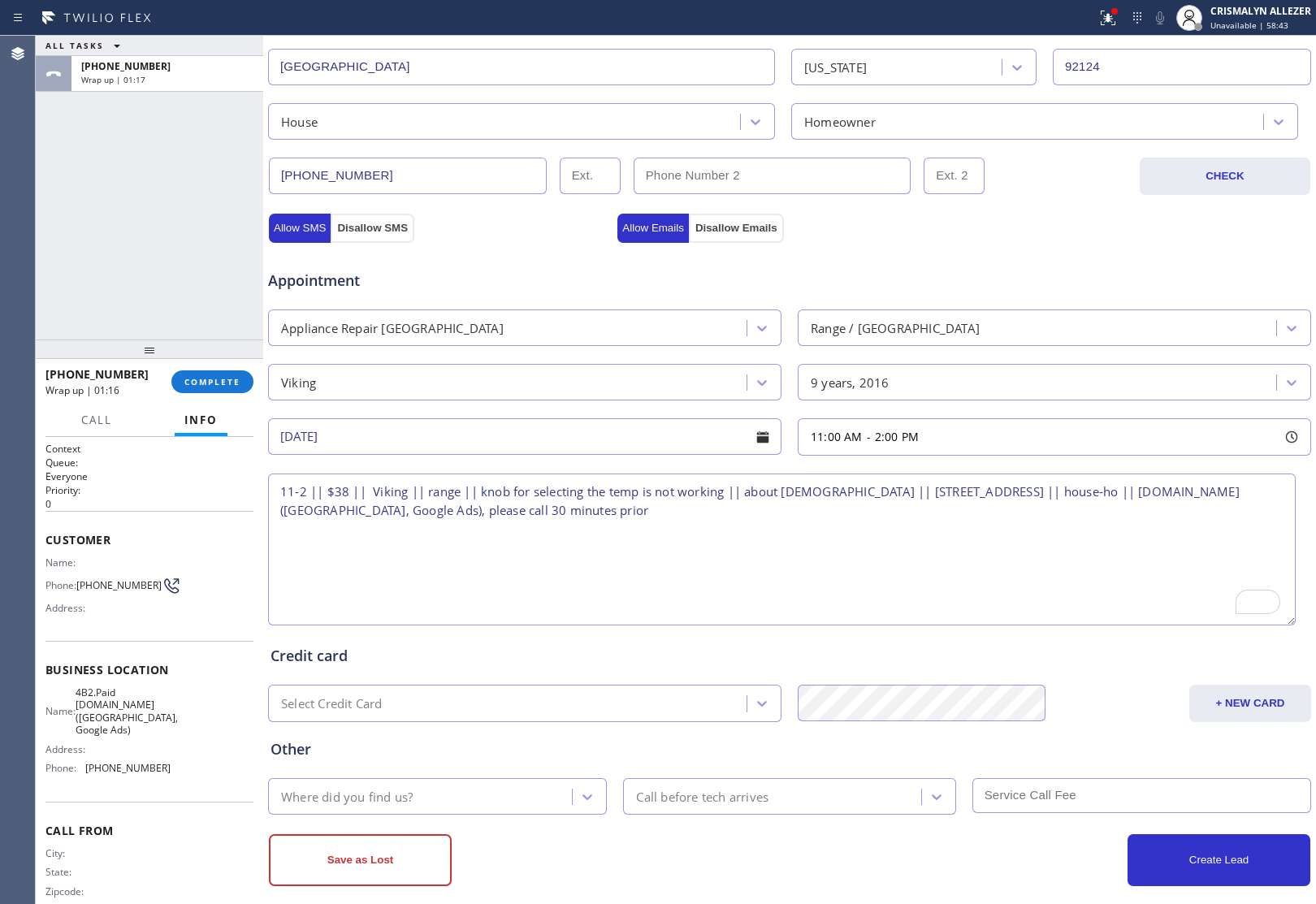
scroll to position [432, 0]
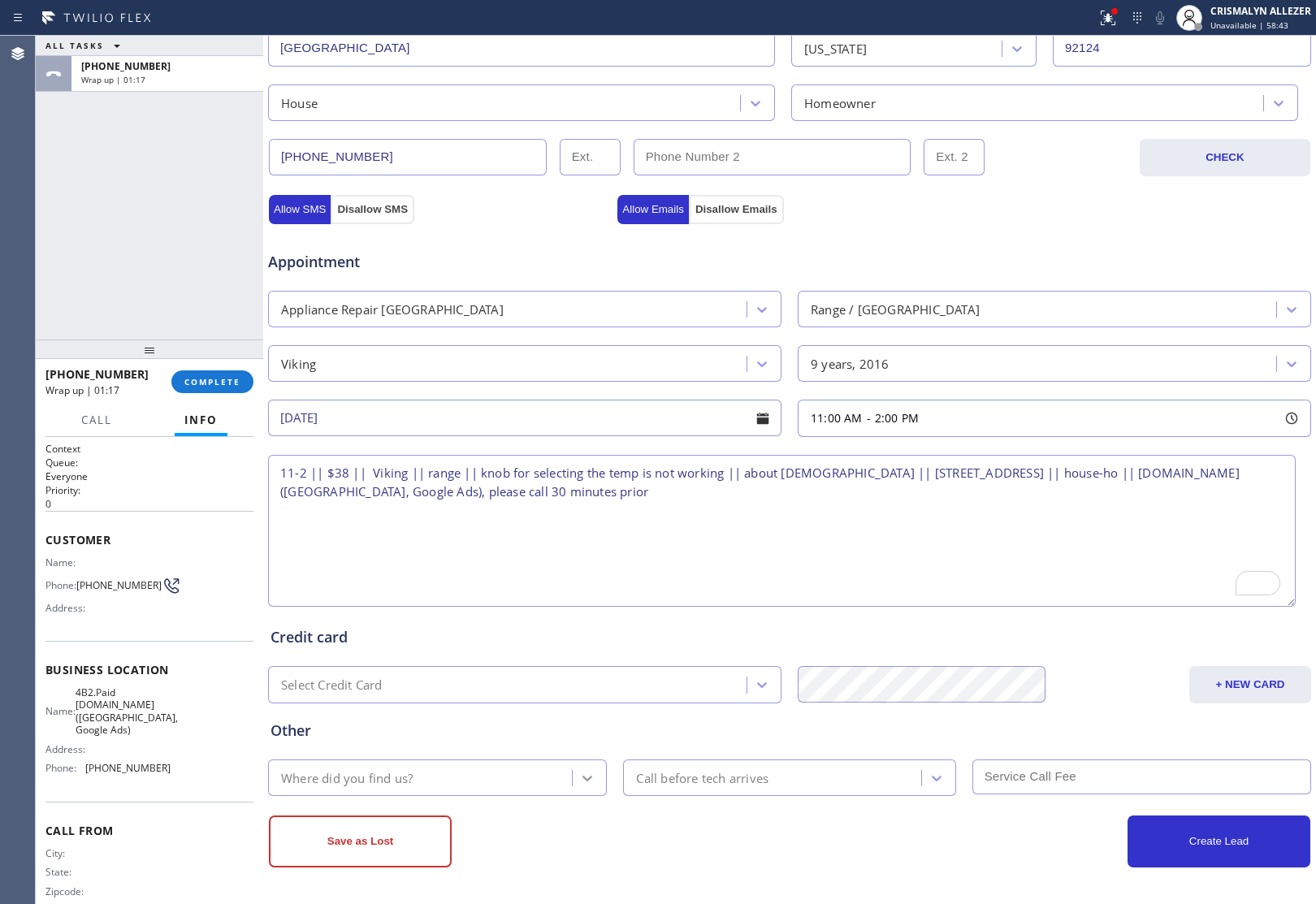
click at [589, 780] on icon at bounding box center [587, 778] width 17 height 17
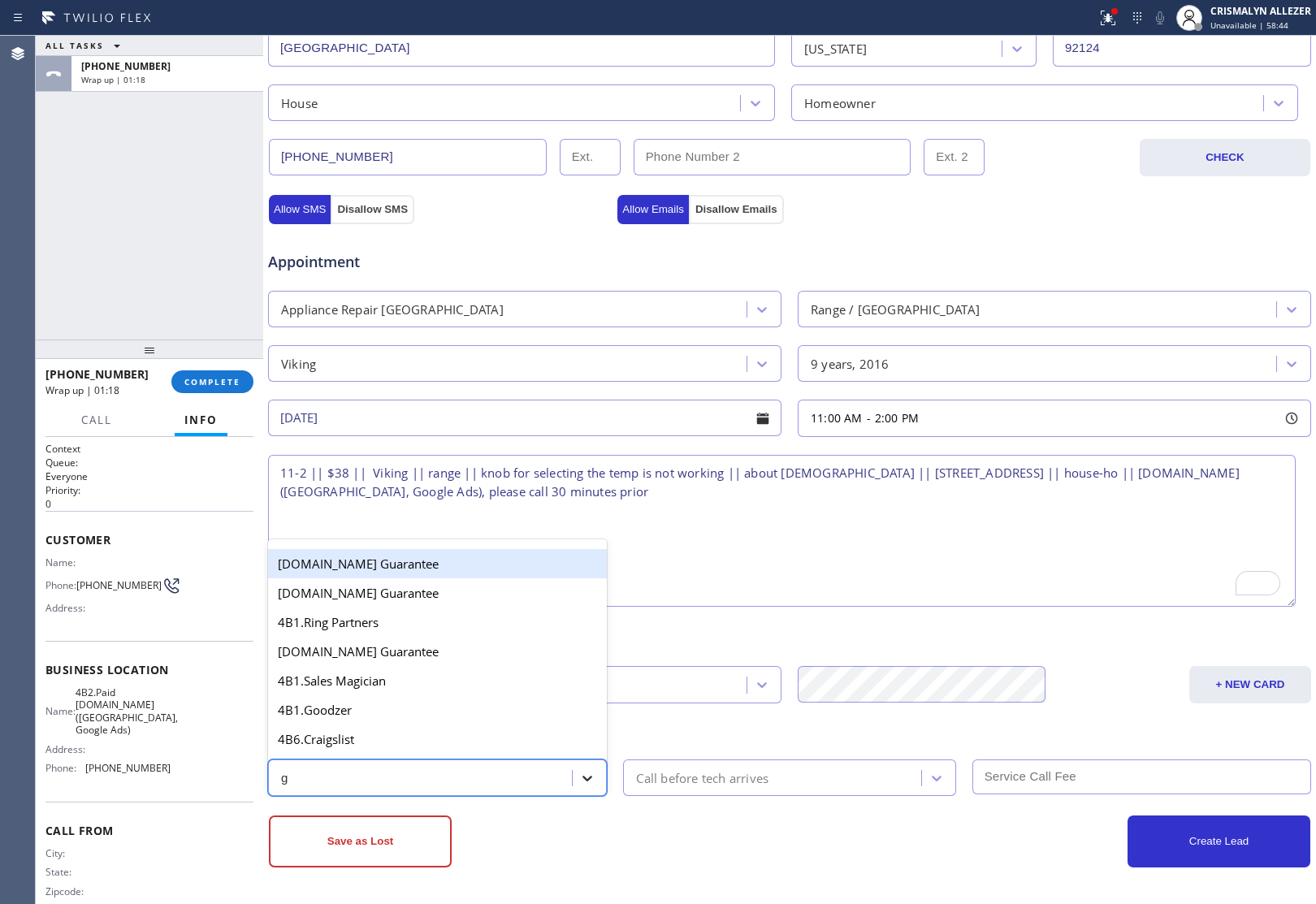
type input "go"
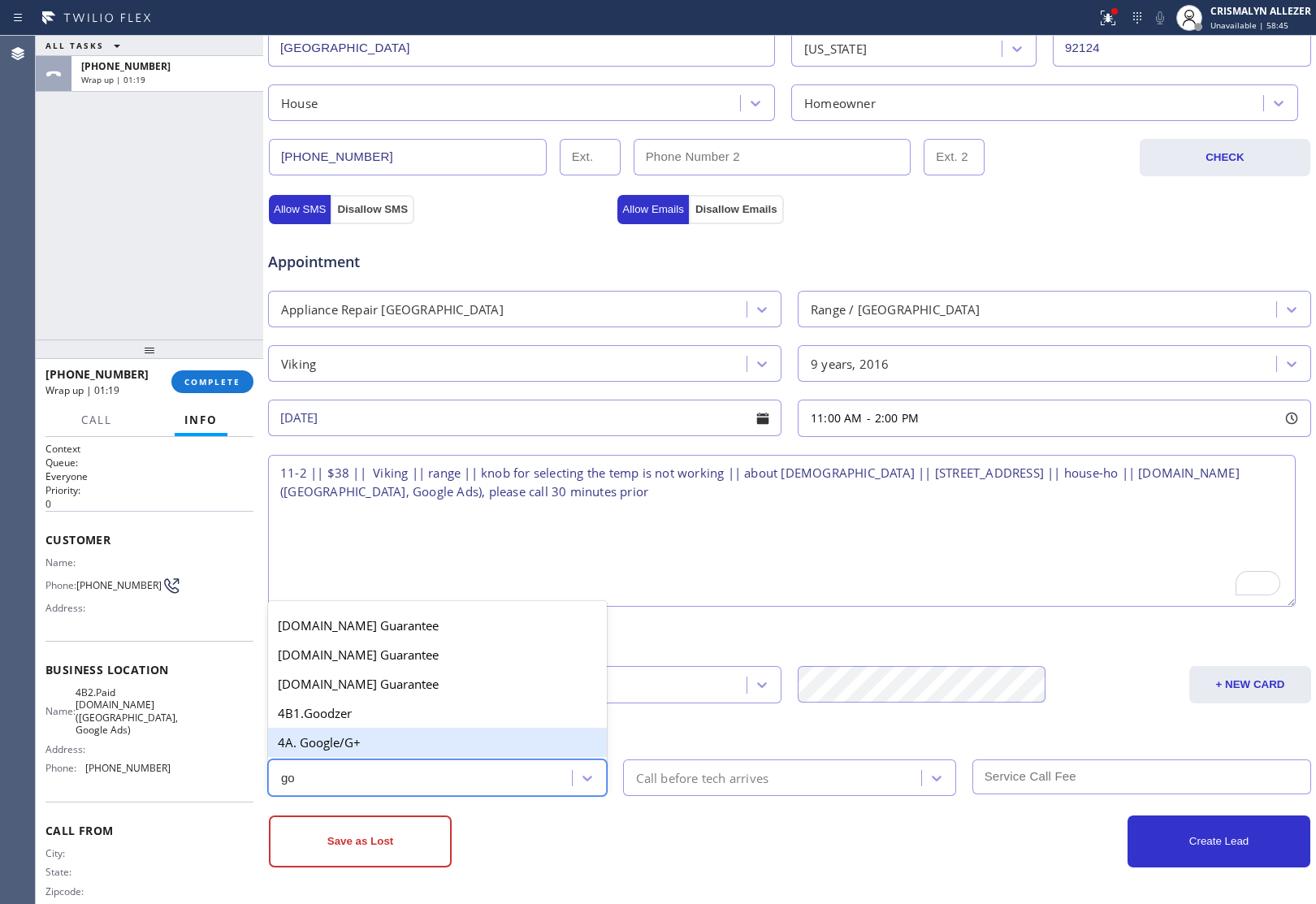
click at [386, 741] on div "4A. Google/G+" at bounding box center [437, 742] width 339 height 30
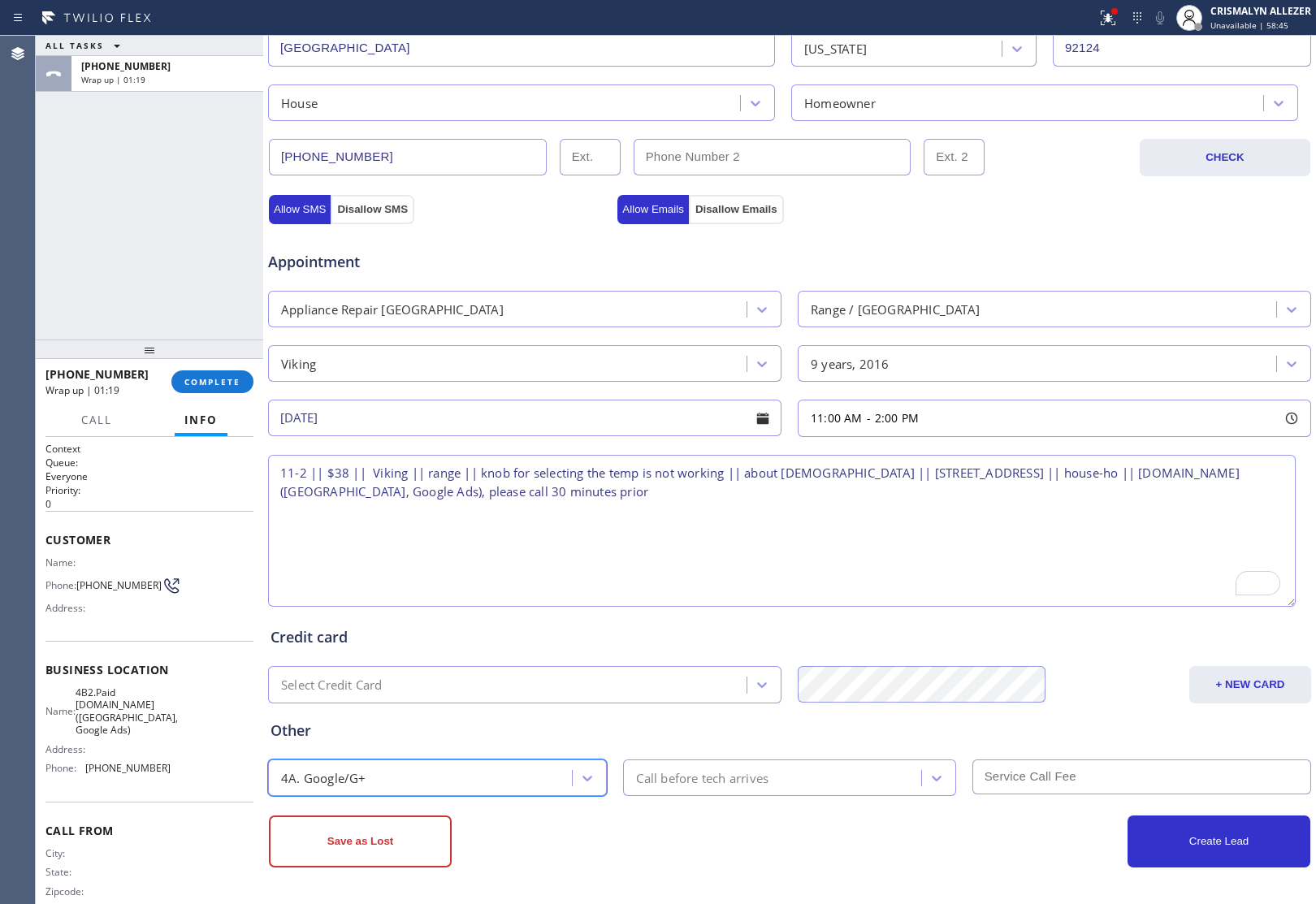
click at [773, 776] on div "Call before tech arrives" at bounding box center [774, 777] width 292 height 29
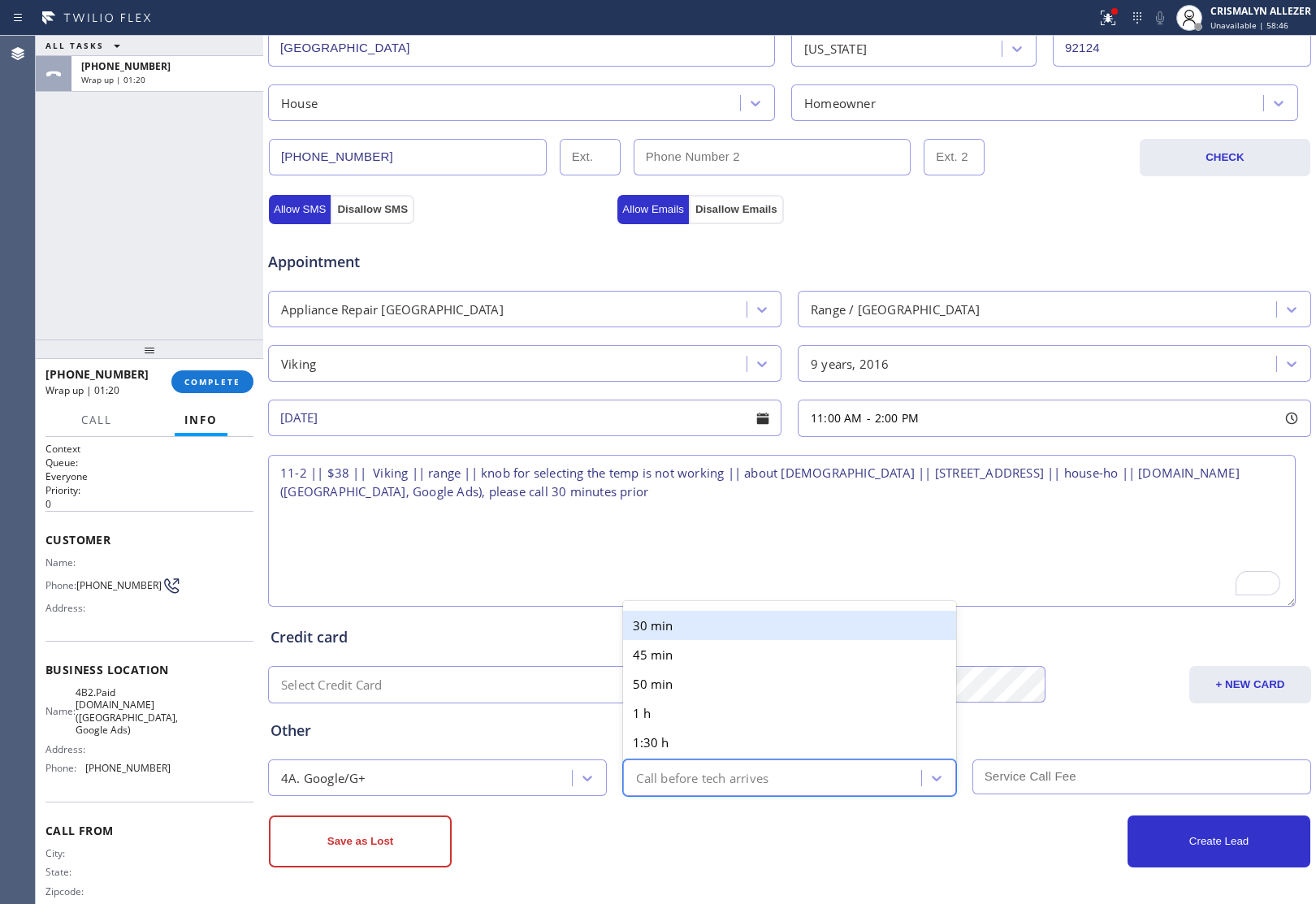
click at [782, 630] on div "30 min" at bounding box center [789, 626] width 332 height 30
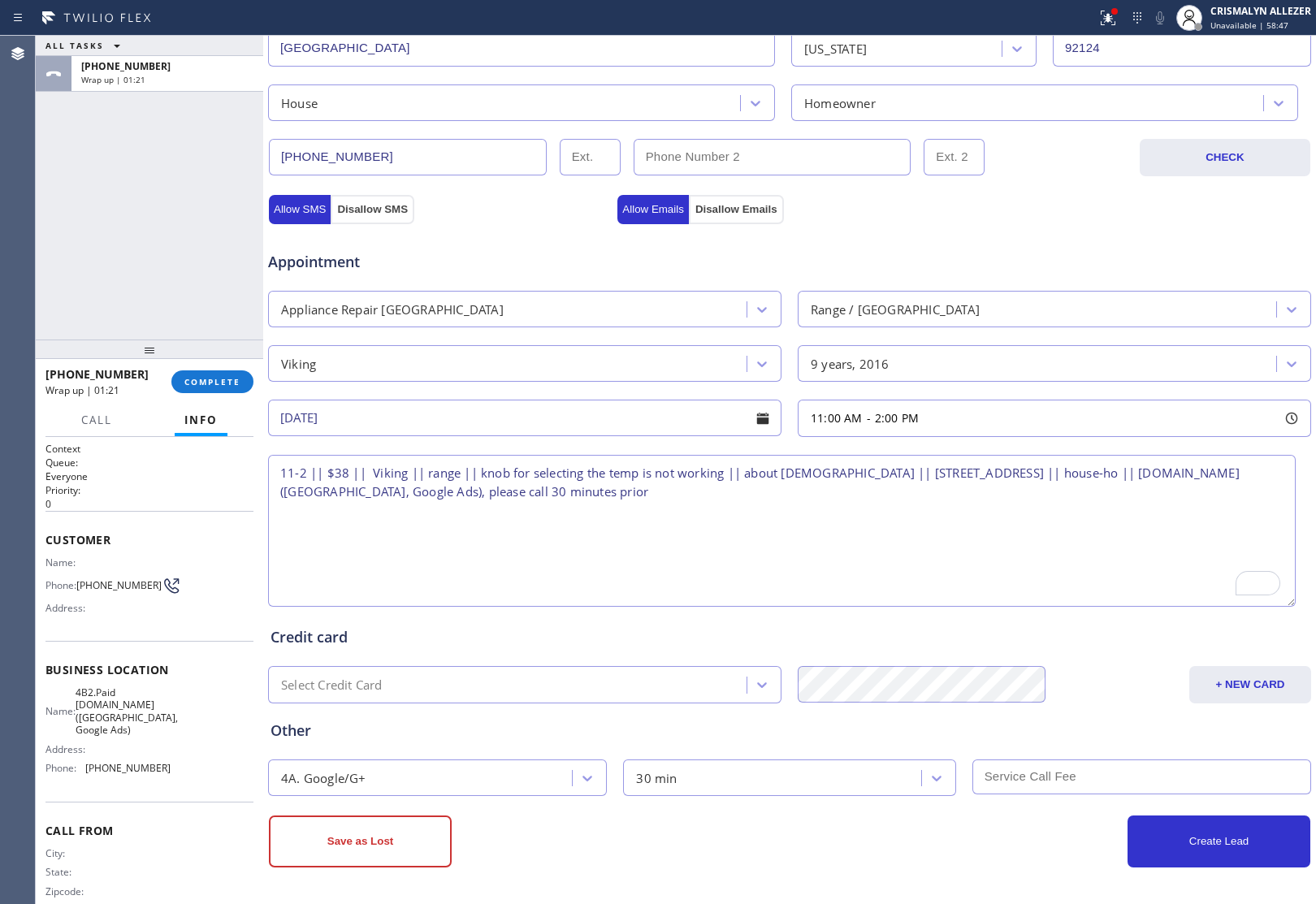
click at [1027, 778] on input "text" at bounding box center [1141, 777] width 339 height 35
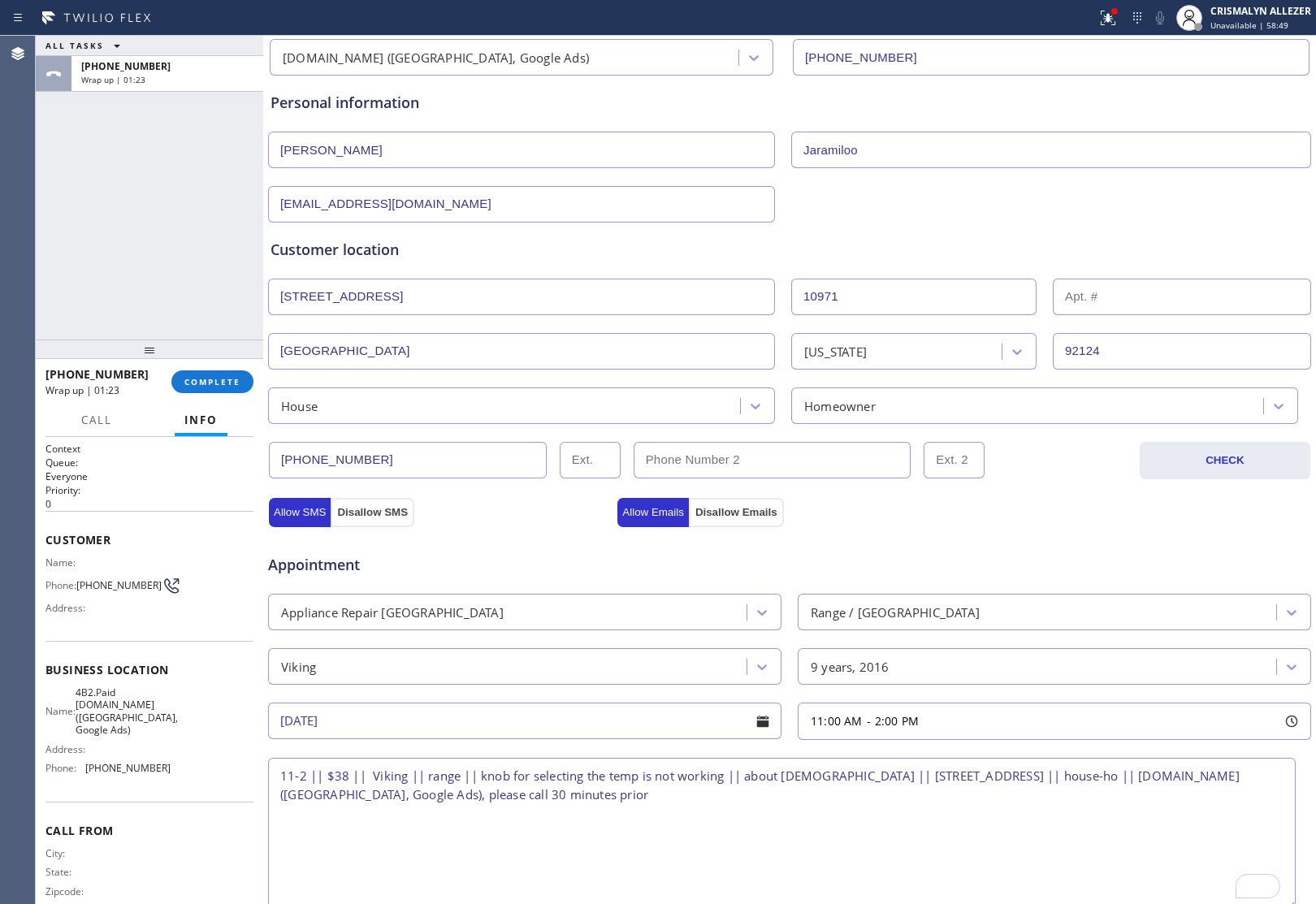
scroll to position [127, 0]
type input "38"
click at [291, 519] on button "Allow SMS" at bounding box center [299, 512] width 62 height 30
click at [638, 504] on button "Allow Emails" at bounding box center [653, 512] width 71 height 30
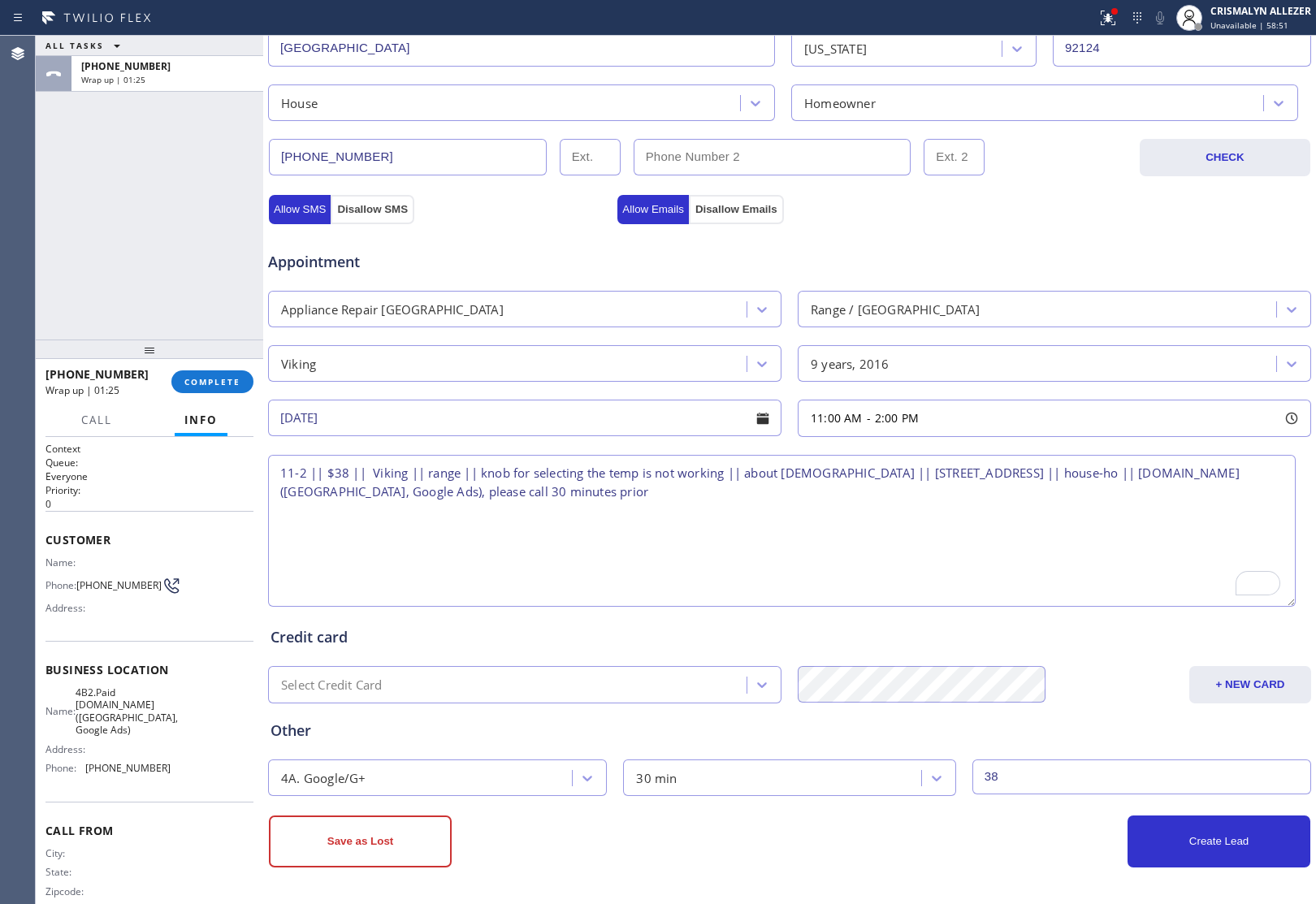
scroll to position [432, 0]
click at [1192, 843] on button "Create Lead" at bounding box center [1219, 841] width 183 height 52
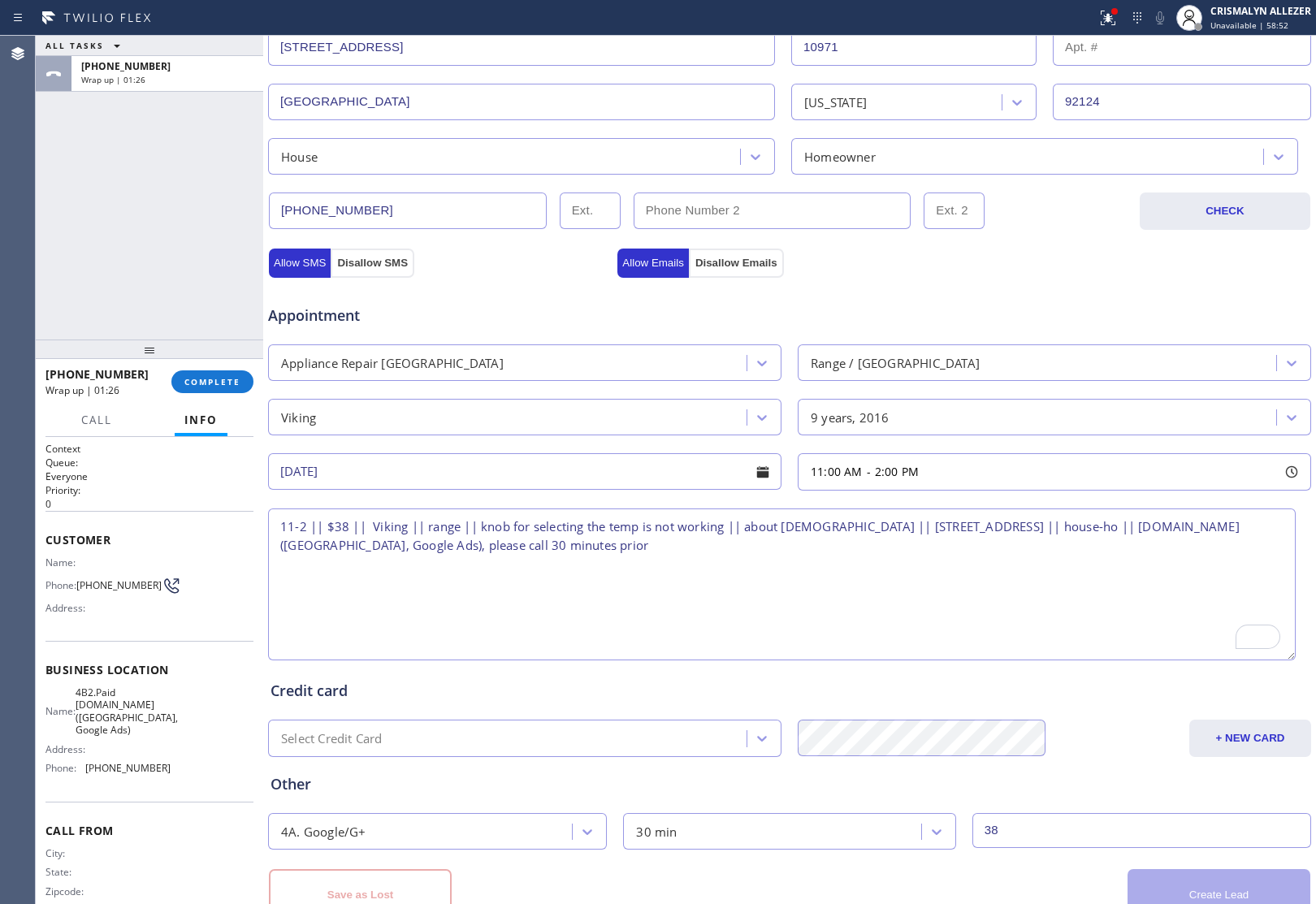
scroll to position [485, 0]
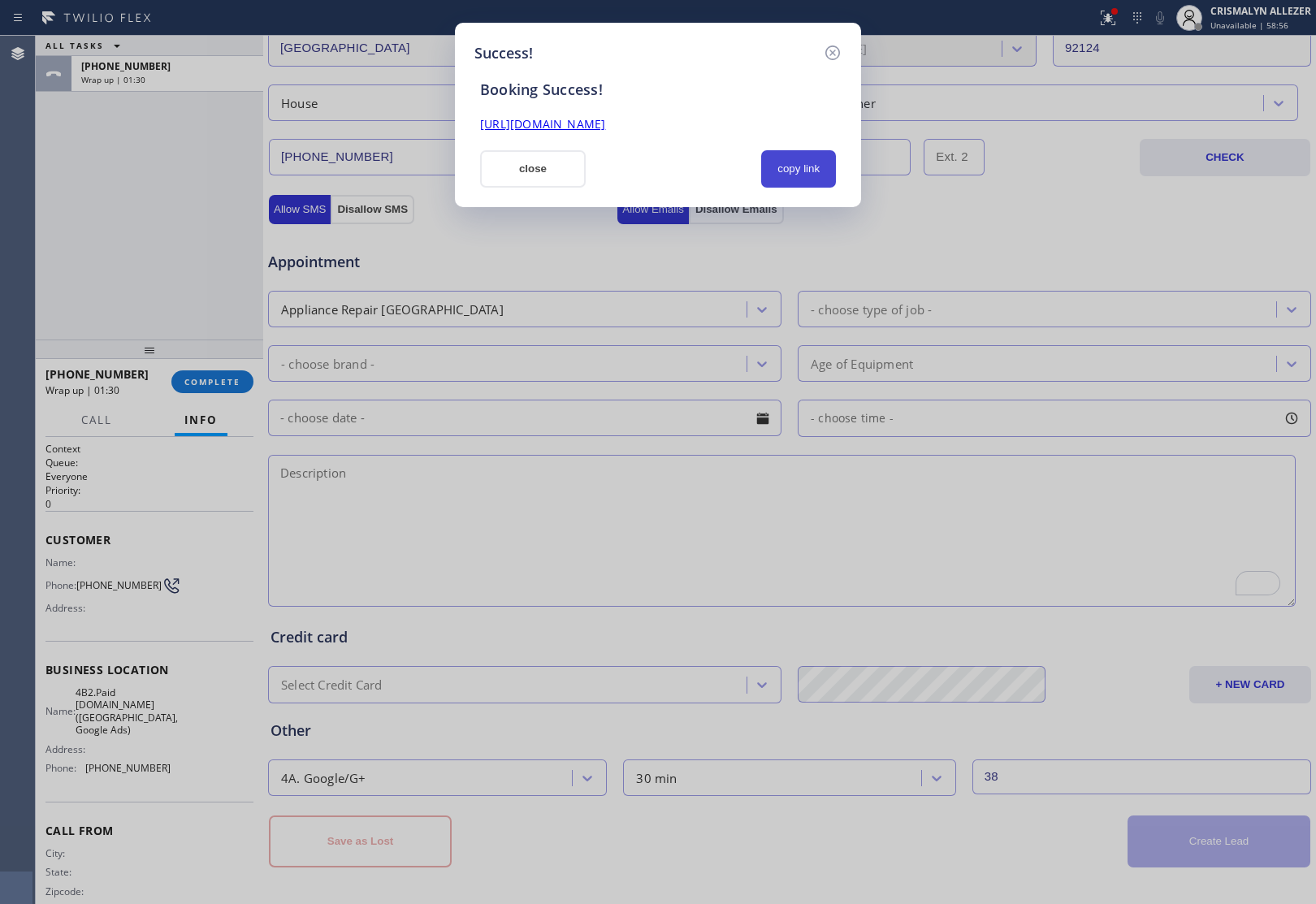
click at [800, 173] on button "copy link" at bounding box center [798, 169] width 75 height 37
drag, startPoint x: 521, startPoint y: 171, endPoint x: 295, endPoint y: 289, distance: 255.0
click at [498, 183] on button "close" at bounding box center [533, 169] width 105 height 37
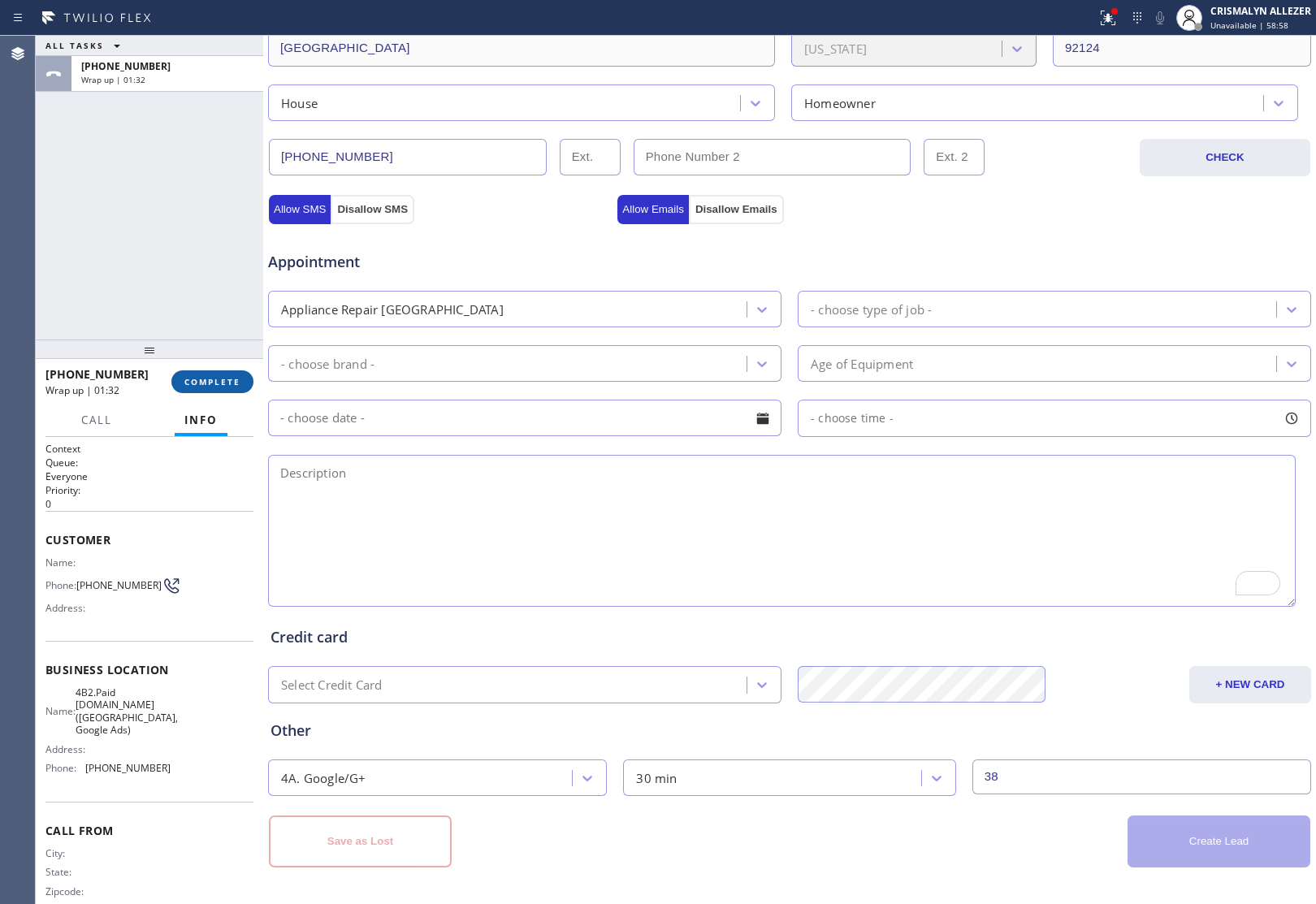
click at [196, 383] on span "COMPLETE" at bounding box center [212, 381] width 56 height 11
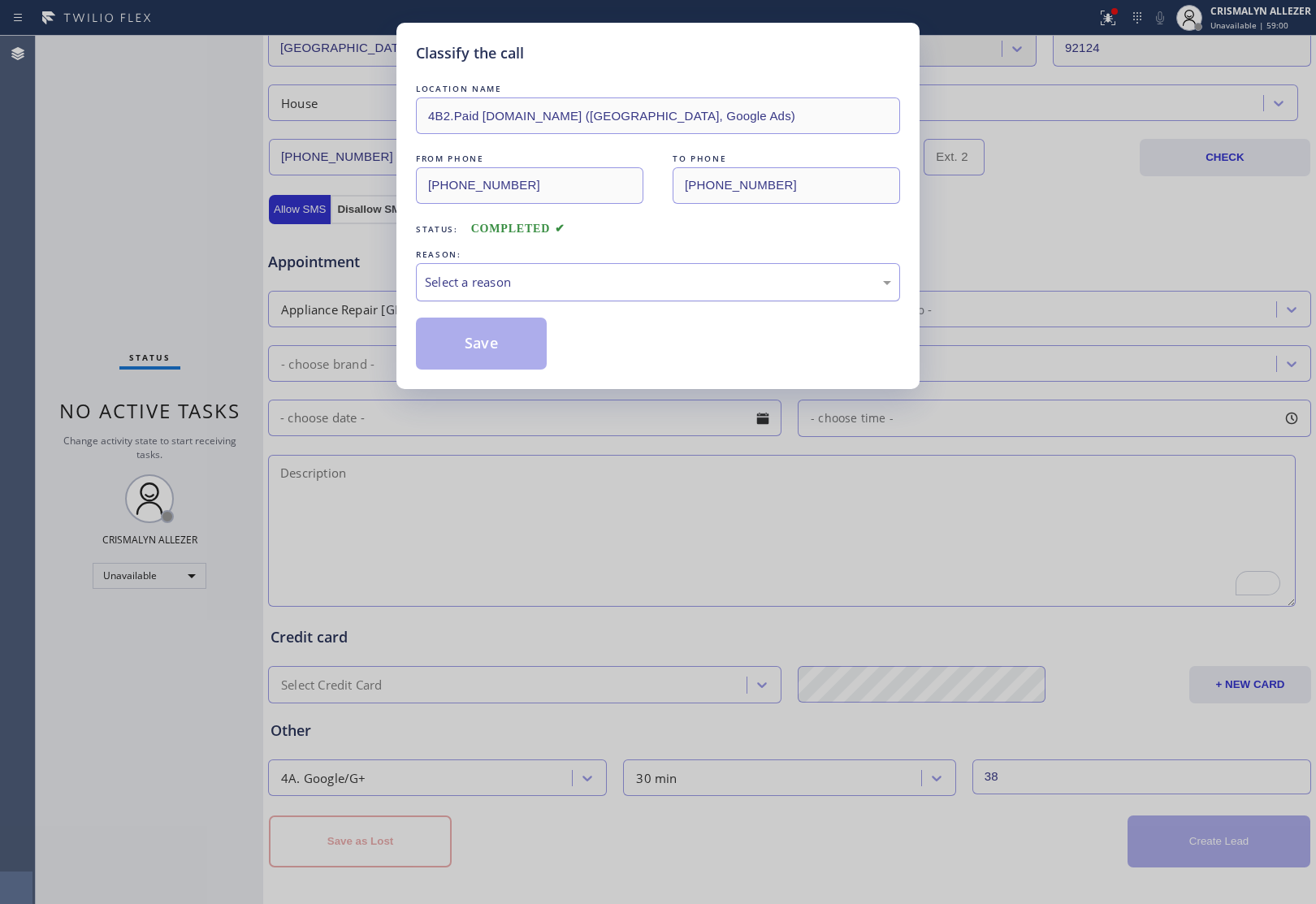
click at [598, 273] on div "Select a reason" at bounding box center [658, 282] width 467 height 18
click at [489, 346] on button "Save" at bounding box center [481, 344] width 131 height 52
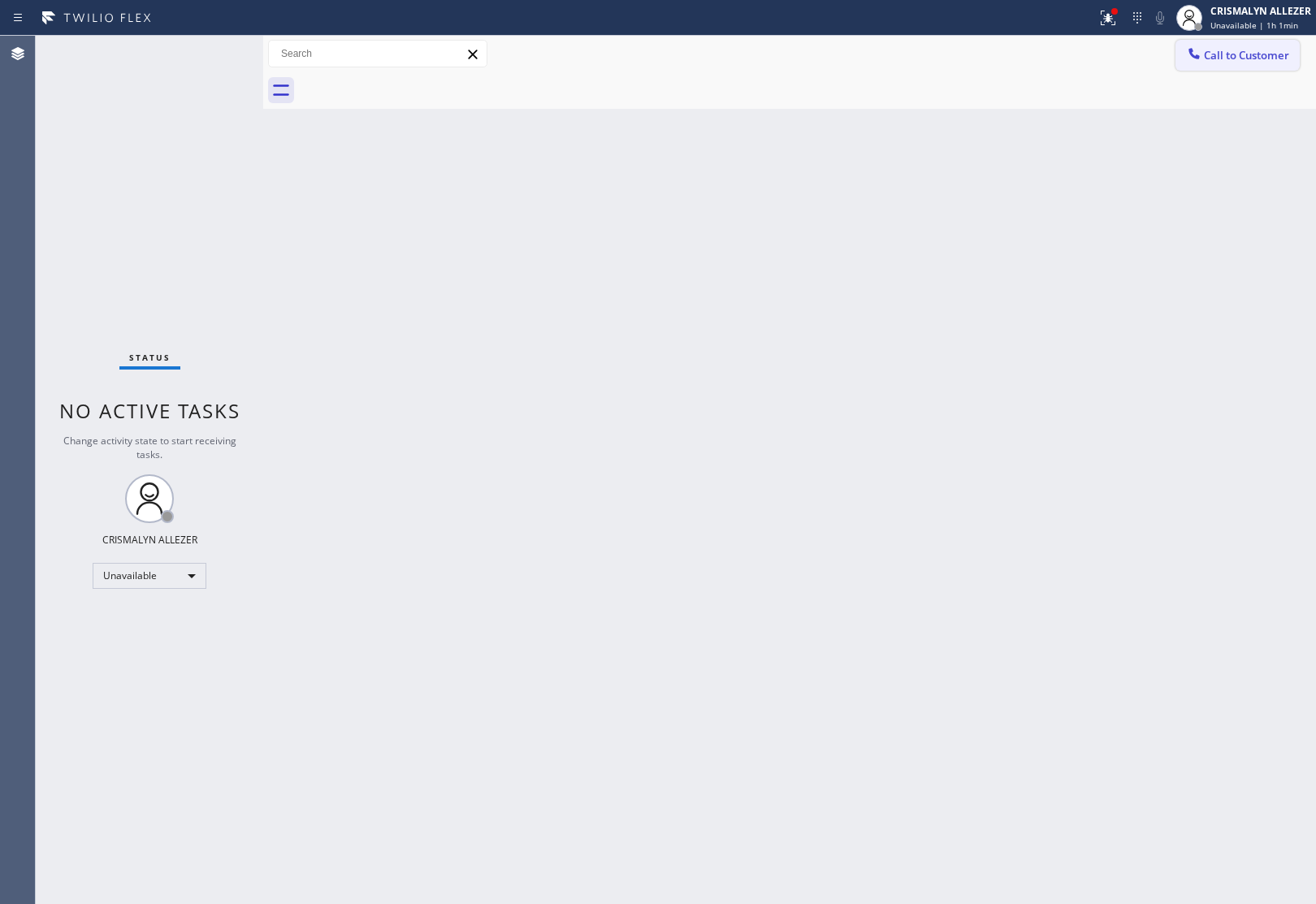
click at [1175, 50] on button "Call to Customer" at bounding box center [1237, 55] width 124 height 30
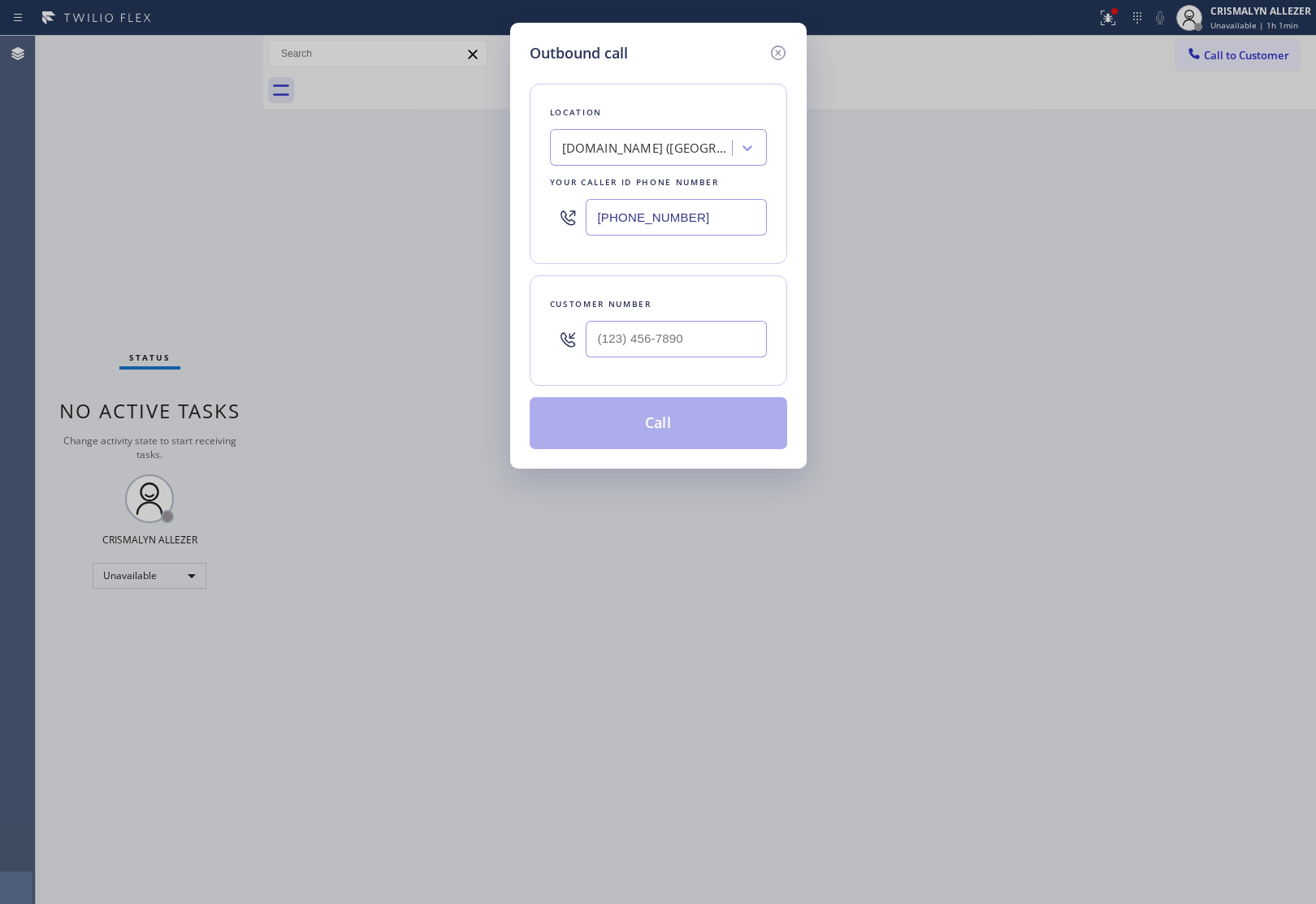
click at [1251, 55] on div "Outbound call Location VikingCare.online (San Diego, Google Ads) Your caller id…" at bounding box center [658, 452] width 1316 height 904
drag, startPoint x: 722, startPoint y: 218, endPoint x: 359, endPoint y: 258, distance: 365.2
click at [359, 258] on div "Outbound call Location VikingCare.online (San Diego, Google Ads) Your caller id…" at bounding box center [658, 452] width 1316 height 904
paste input "240) 407-1963"
type input "[PHONE_NUMBER]"
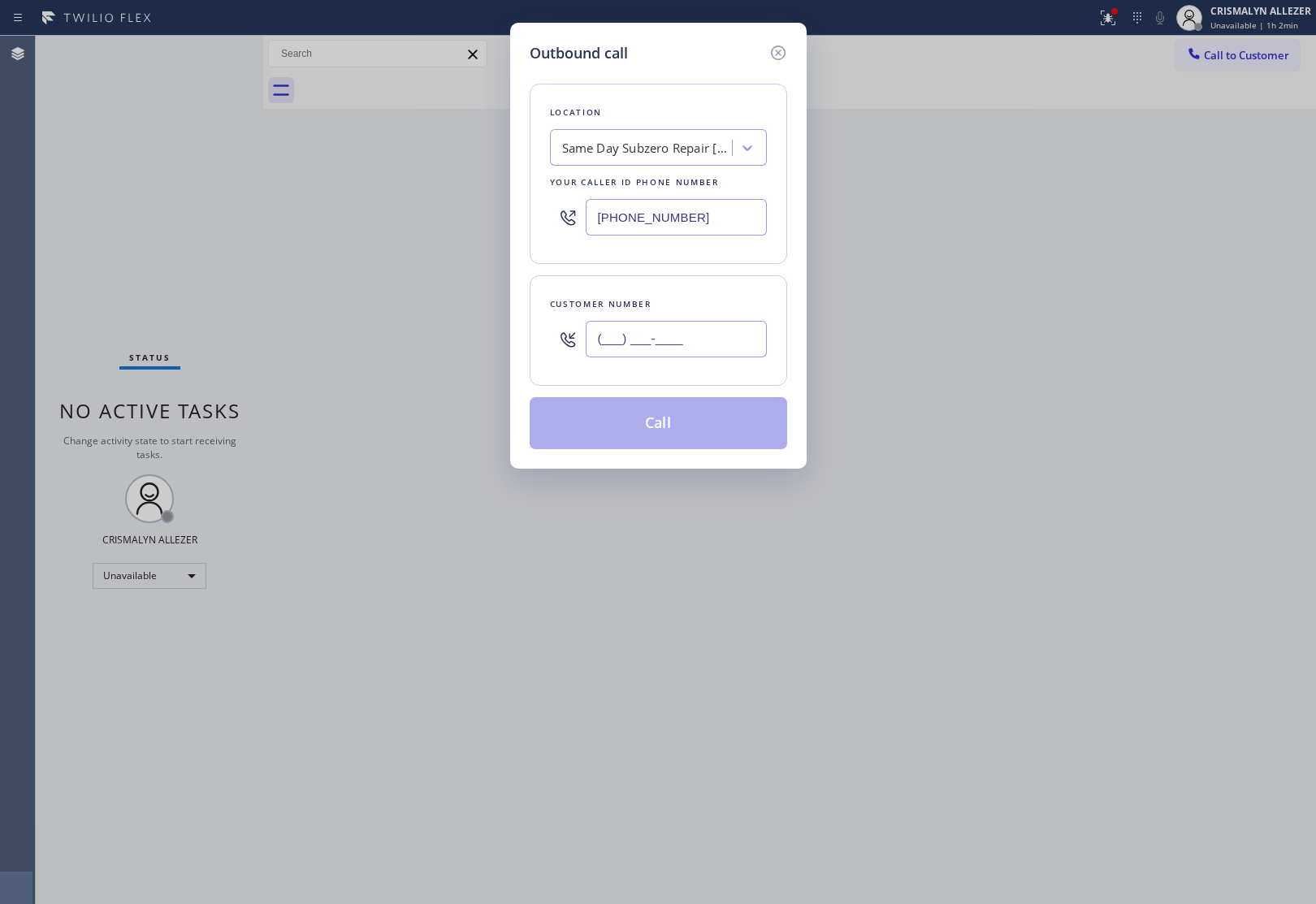
click at [666, 345] on input "(___) ___-____" at bounding box center [676, 339] width 181 height 37
paste input "240) 603-1247"
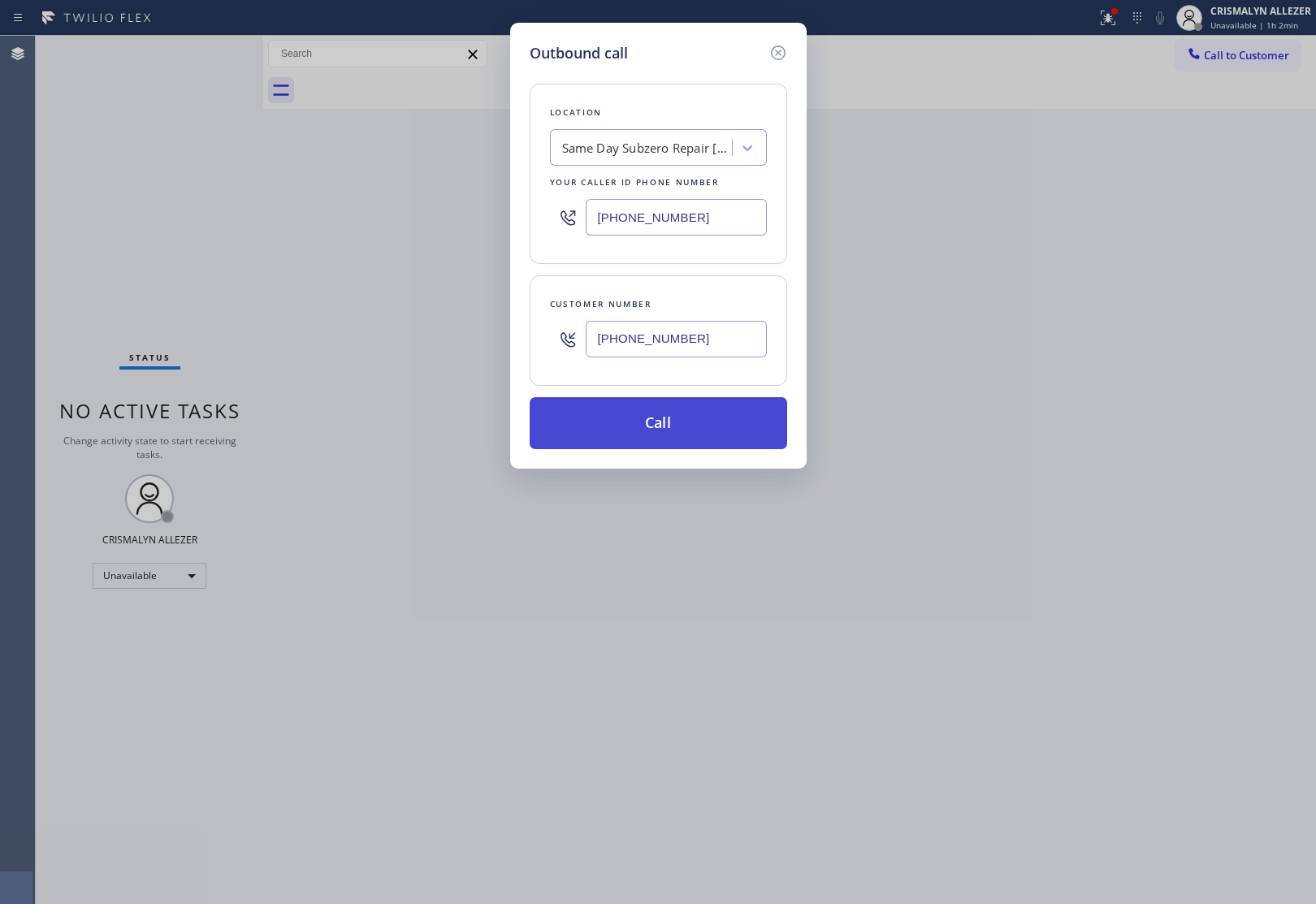
type input "[PHONE_NUMBER]"
click at [656, 428] on button "Call" at bounding box center [658, 423] width 258 height 52
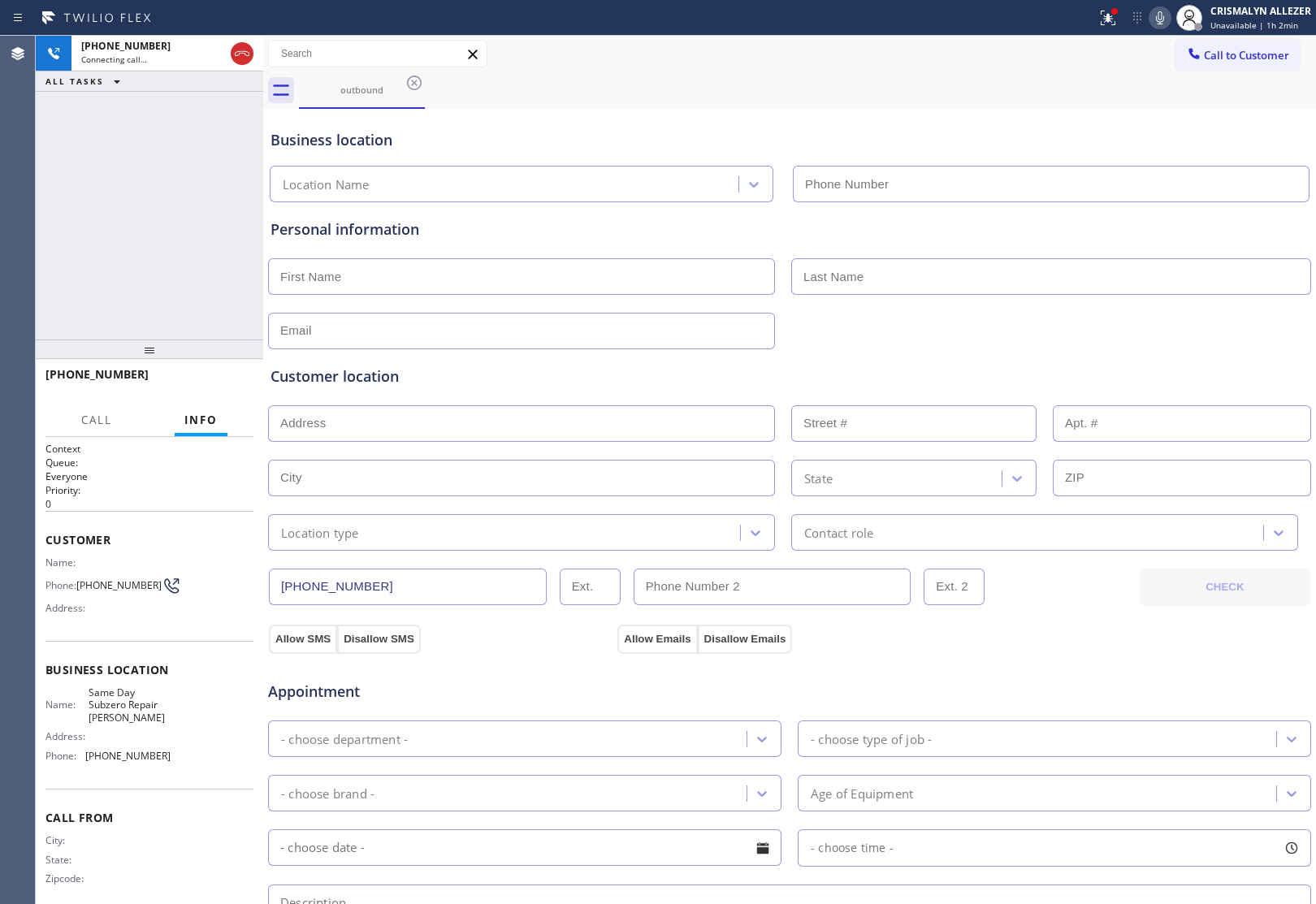
type input "[PHONE_NUMBER]"
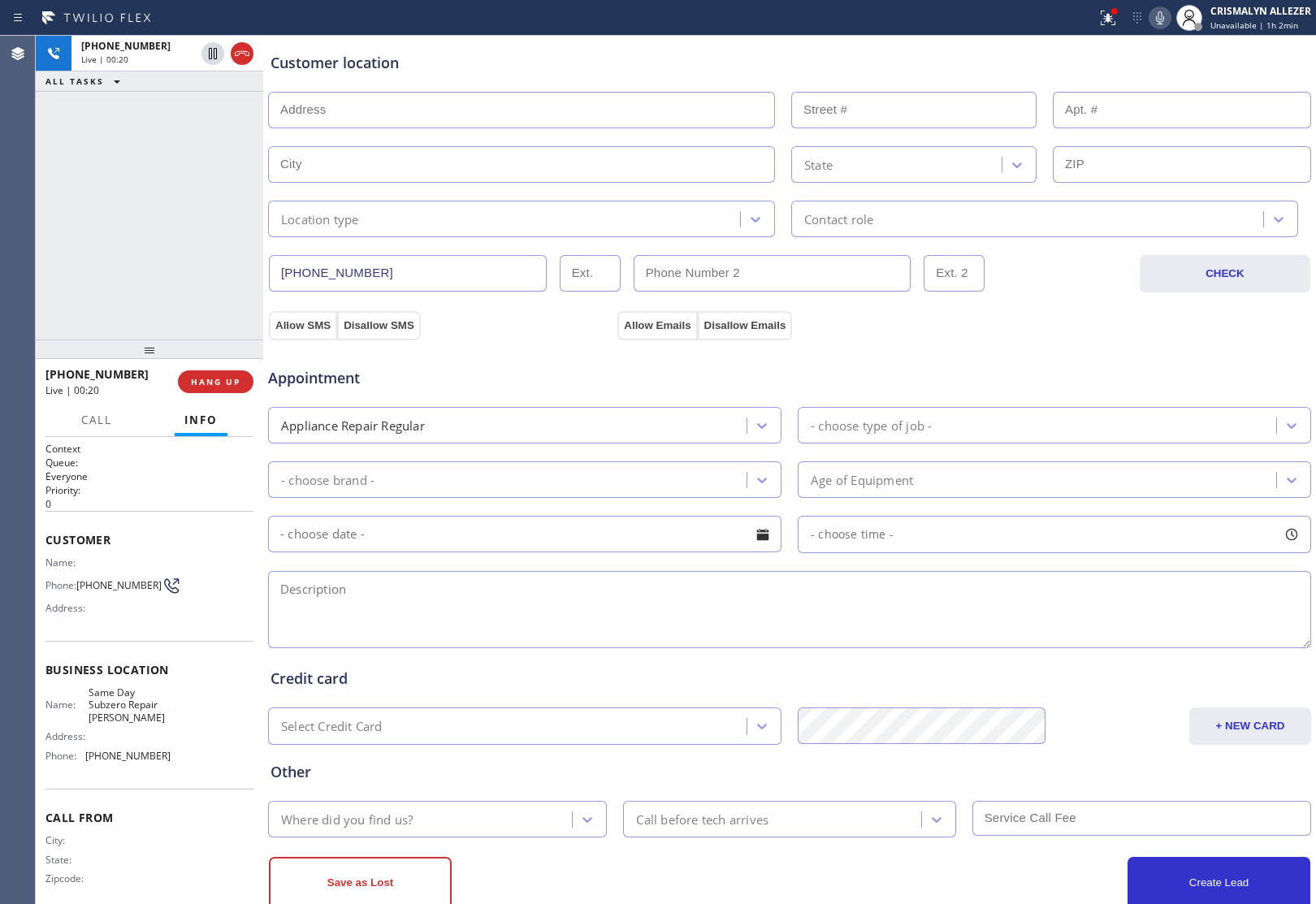
scroll to position [358, 0]
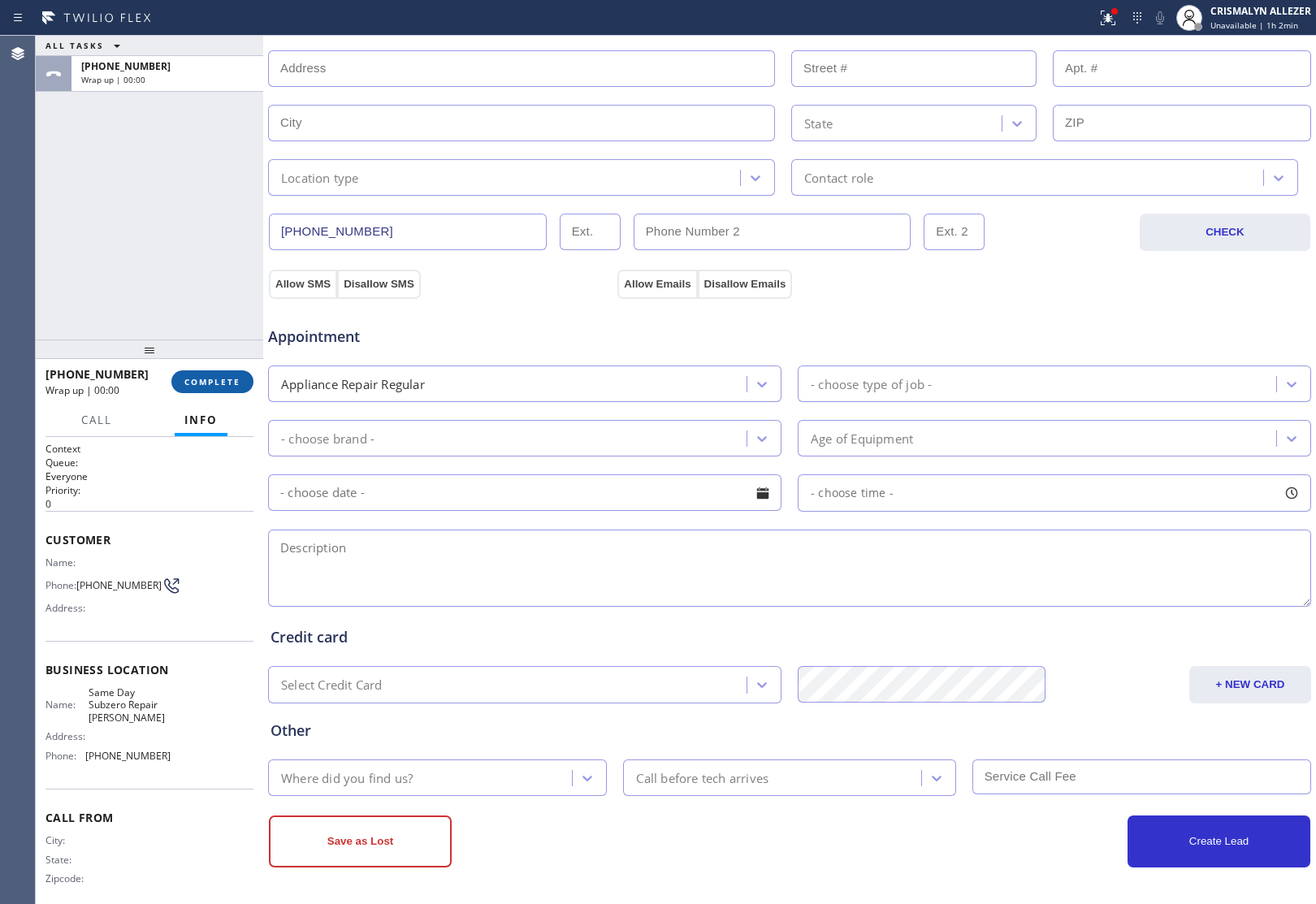
click at [209, 387] on button "COMPLETE" at bounding box center [212, 382] width 82 height 23
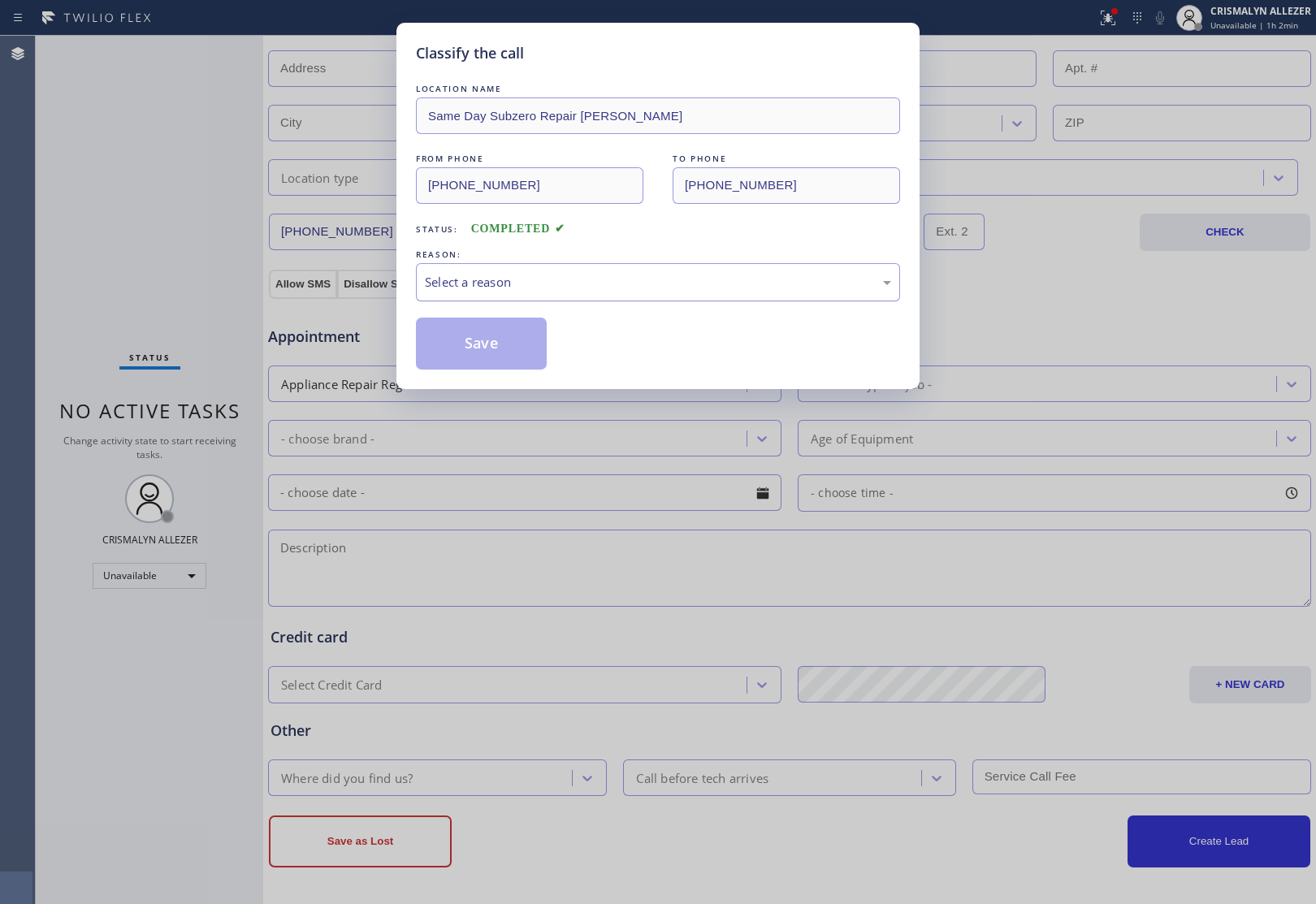
click at [586, 285] on div "Select a reason" at bounding box center [658, 282] width 467 height 18
click at [525, 335] on button "Save" at bounding box center [481, 344] width 131 height 52
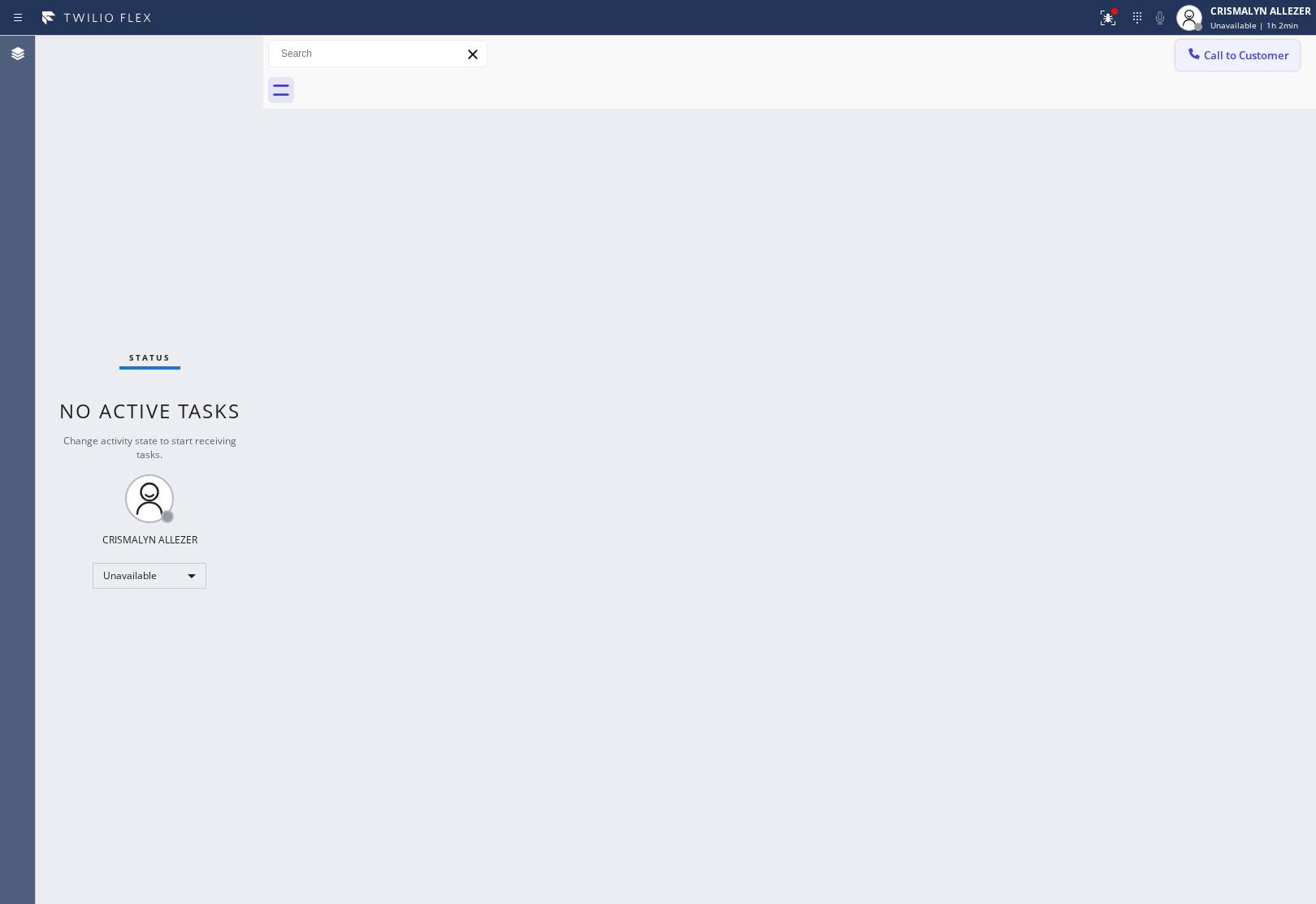
click at [1248, 57] on span "Call to Customer" at bounding box center [1246, 55] width 85 height 15
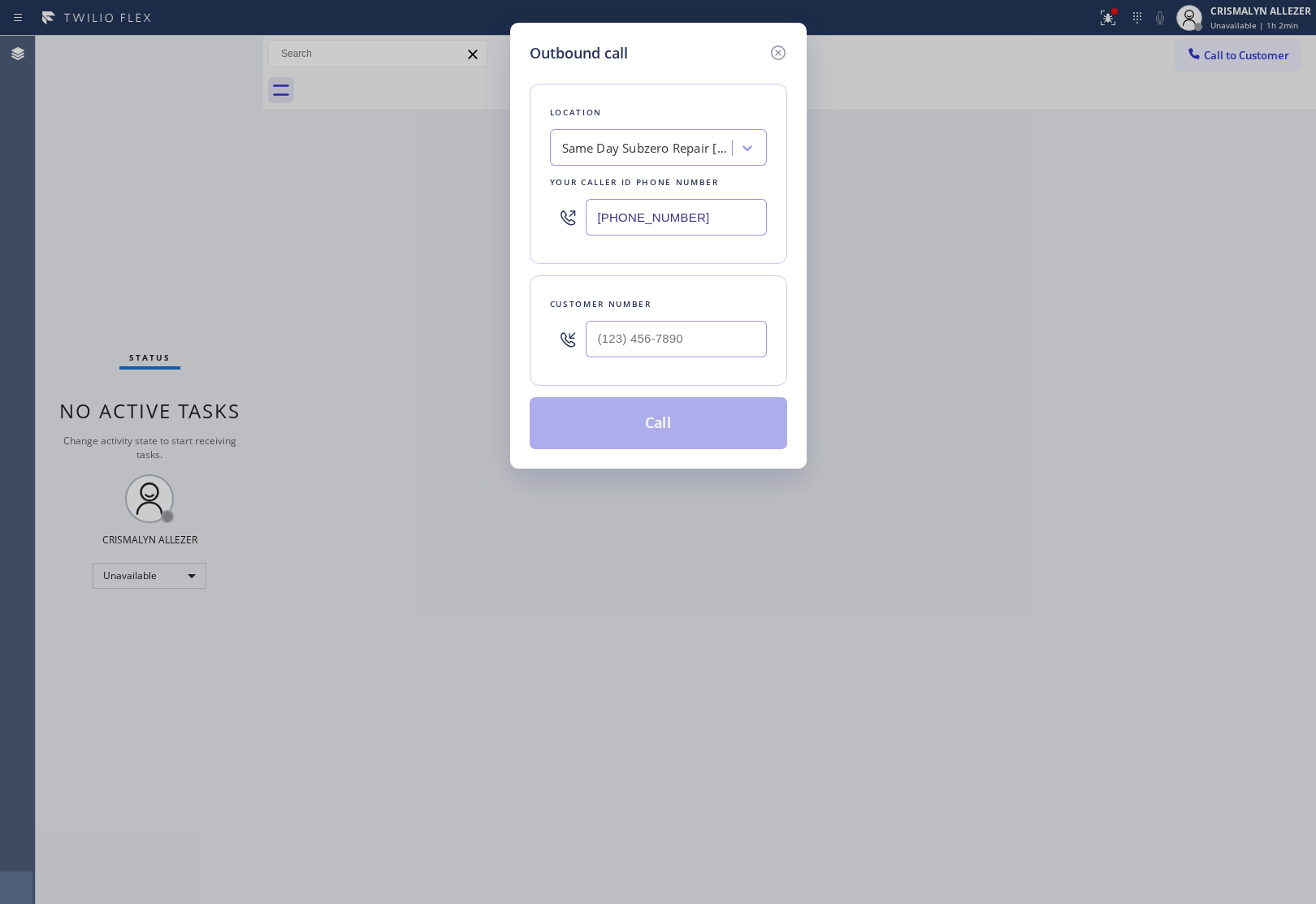
drag, startPoint x: 725, startPoint y: 212, endPoint x: 269, endPoint y: 215, distance: 456.0
click at [269, 215] on div "Outbound call Location Same Day Subzero Repair Bowie Your caller id phone numbe…" at bounding box center [658, 452] width 1316 height 904
paste input "877) 944-3334"
type input "[PHONE_NUMBER]"
click at [708, 330] on input "(___) ___-____" at bounding box center [676, 339] width 181 height 37
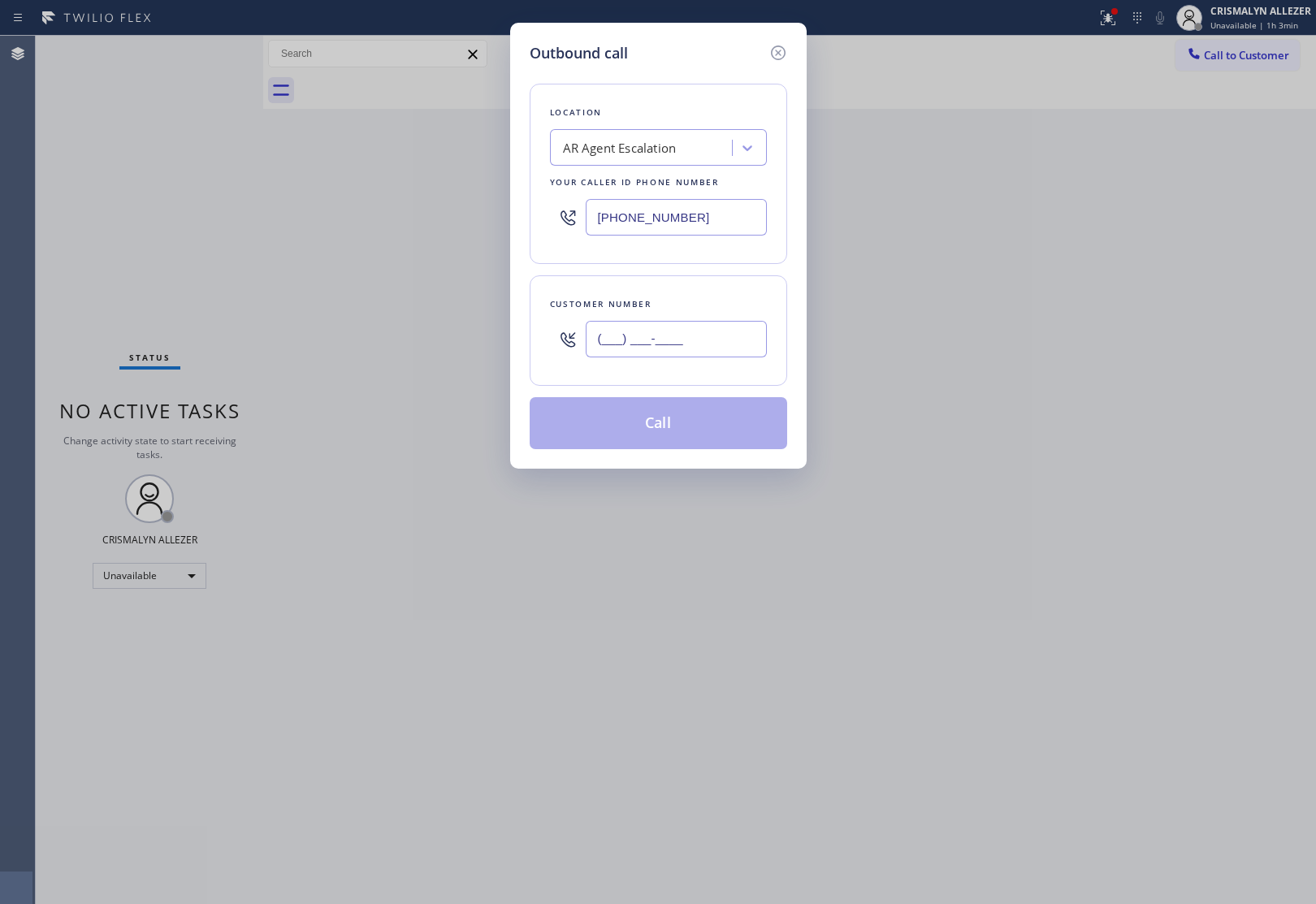
paste input "206) 816-2726"
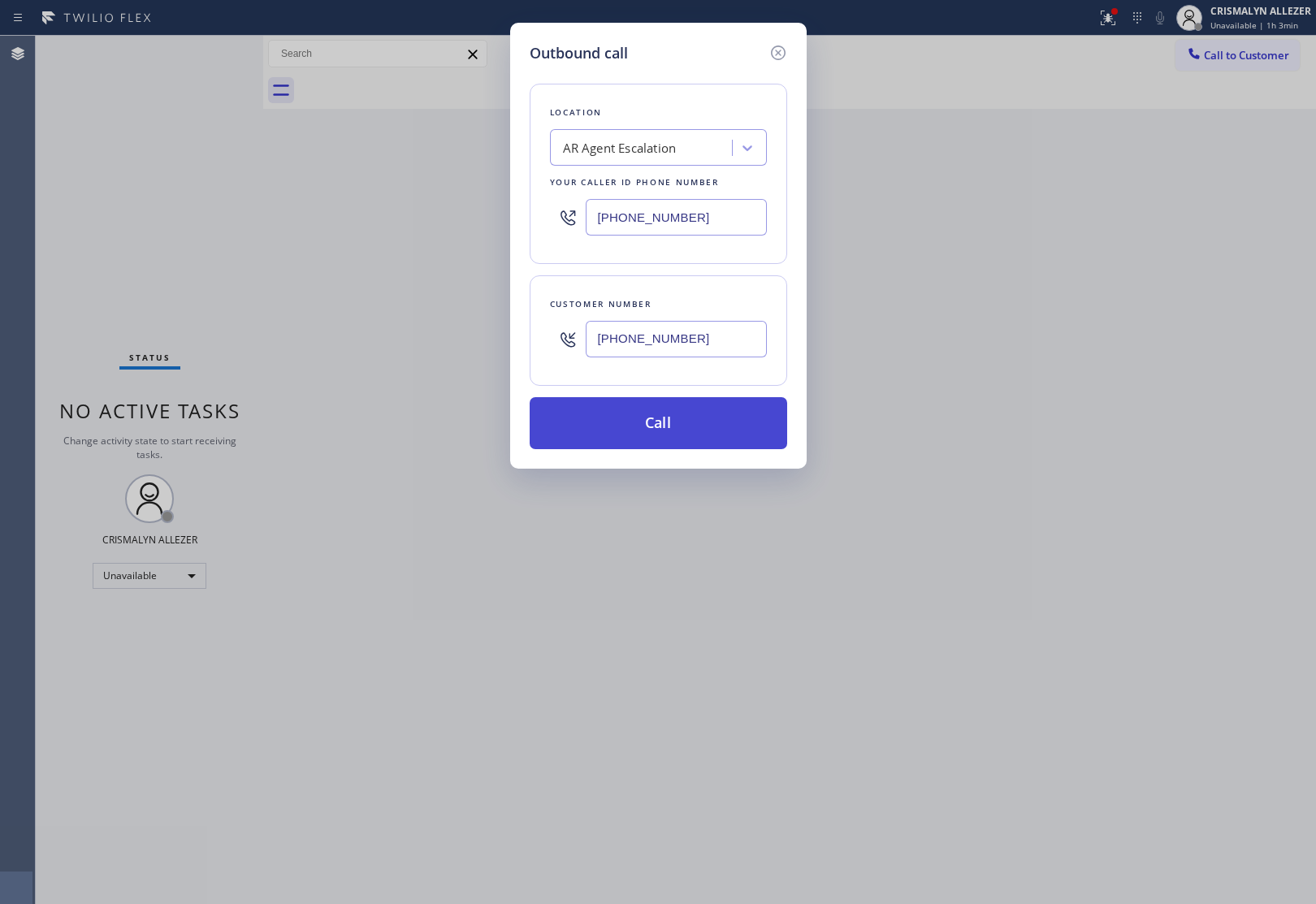
type input "[PHONE_NUMBER]"
click at [667, 427] on button "Call" at bounding box center [658, 423] width 258 height 52
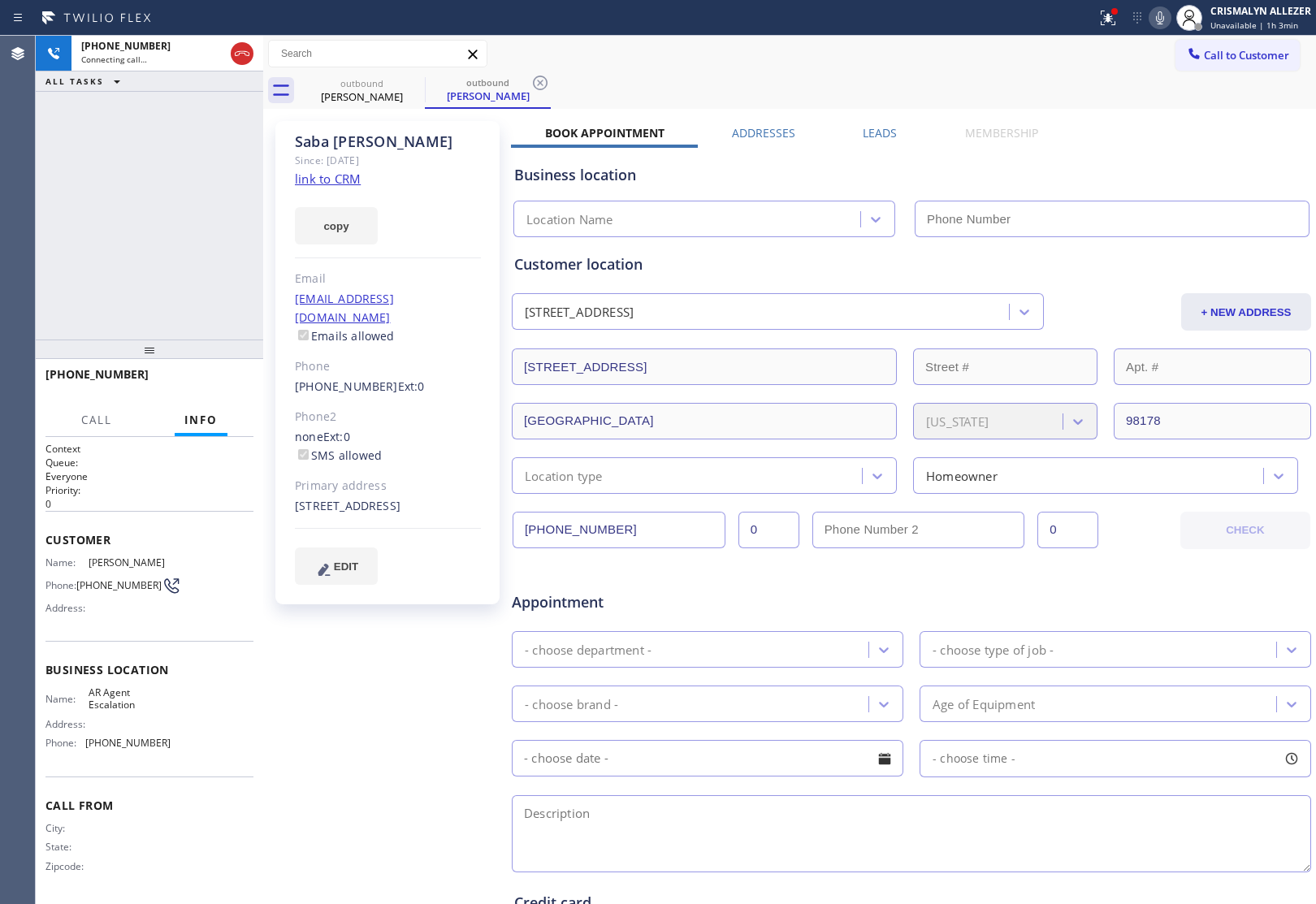
type input "[PHONE_NUMBER]"
click at [342, 178] on link "link to CRM" at bounding box center [328, 178] width 66 height 17
click at [213, 383] on span "HANG UP" at bounding box center [215, 381] width 50 height 11
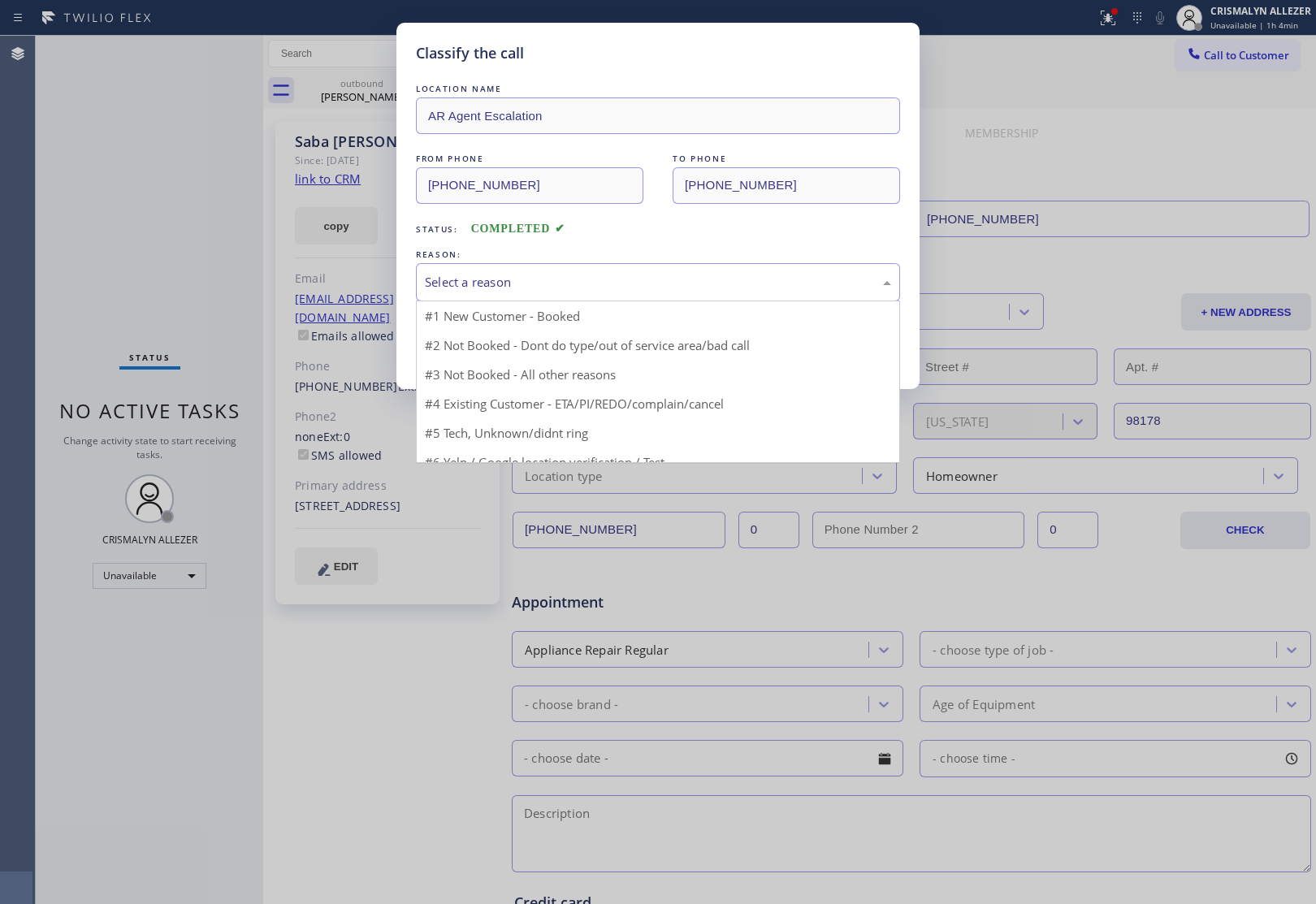
click at [687, 282] on div "Select a reason" at bounding box center [658, 282] width 467 height 18
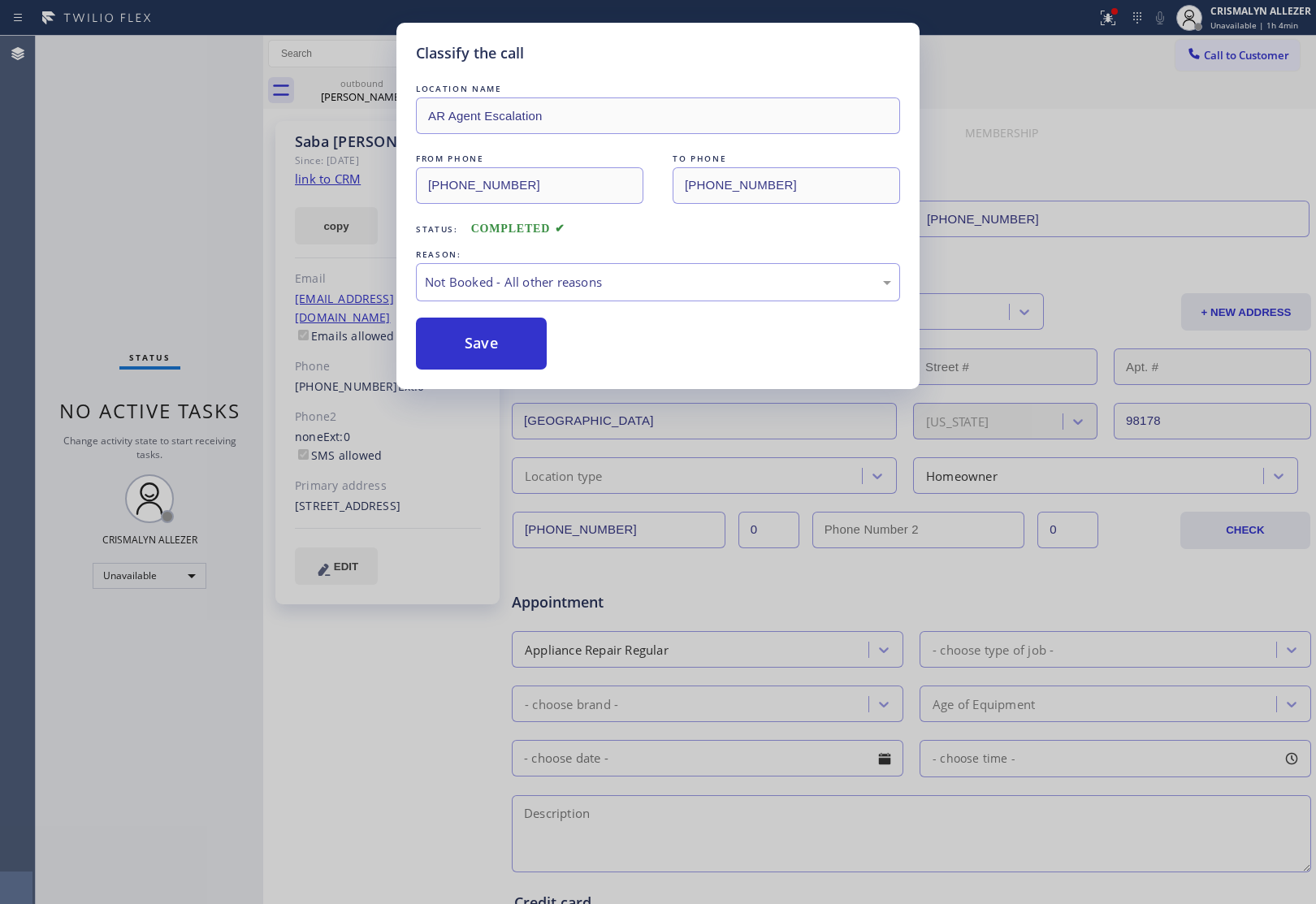
click at [494, 344] on button "Save" at bounding box center [481, 344] width 131 height 52
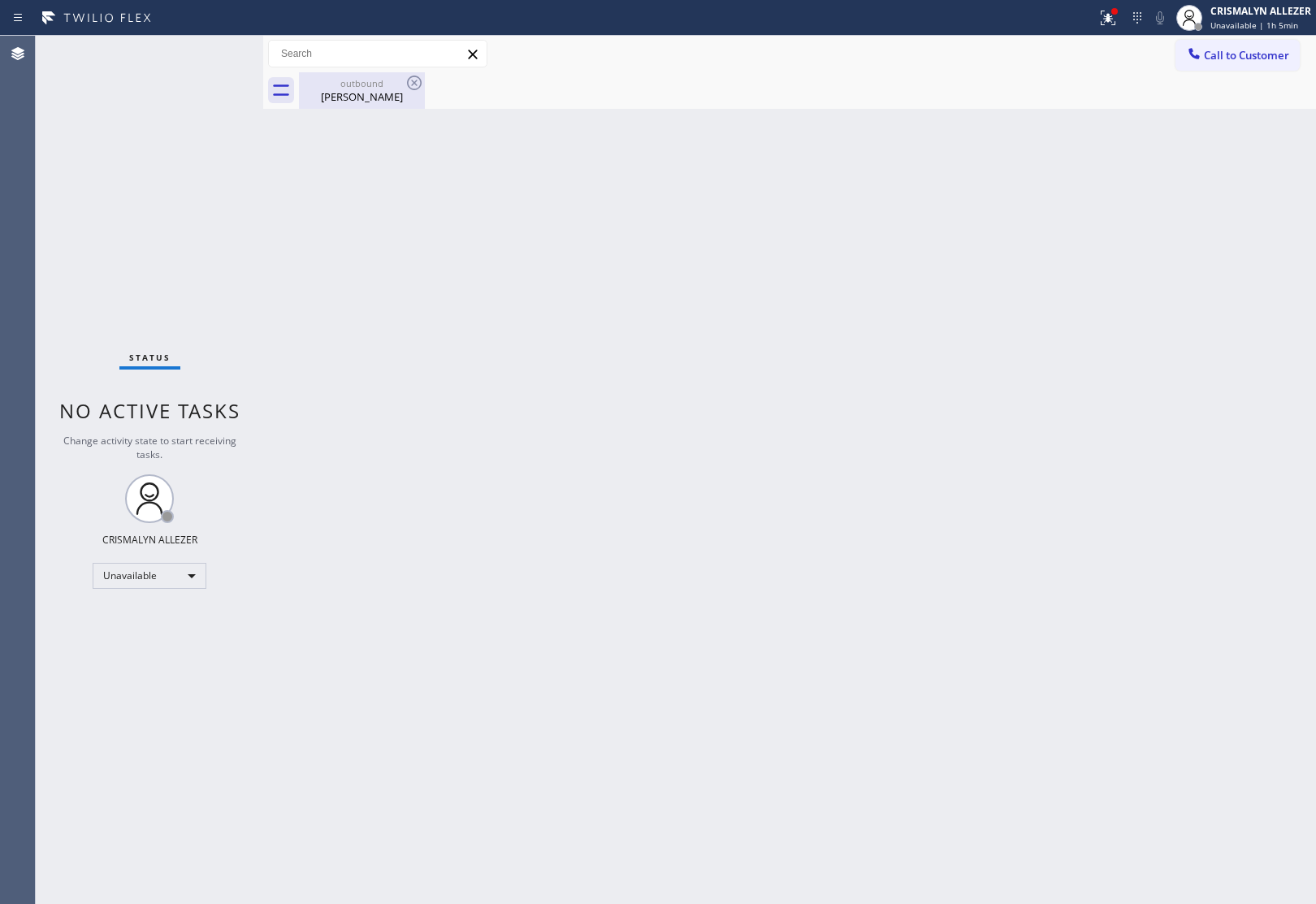
click at [366, 96] on div "Saba Woldemariam" at bounding box center [361, 97] width 123 height 15
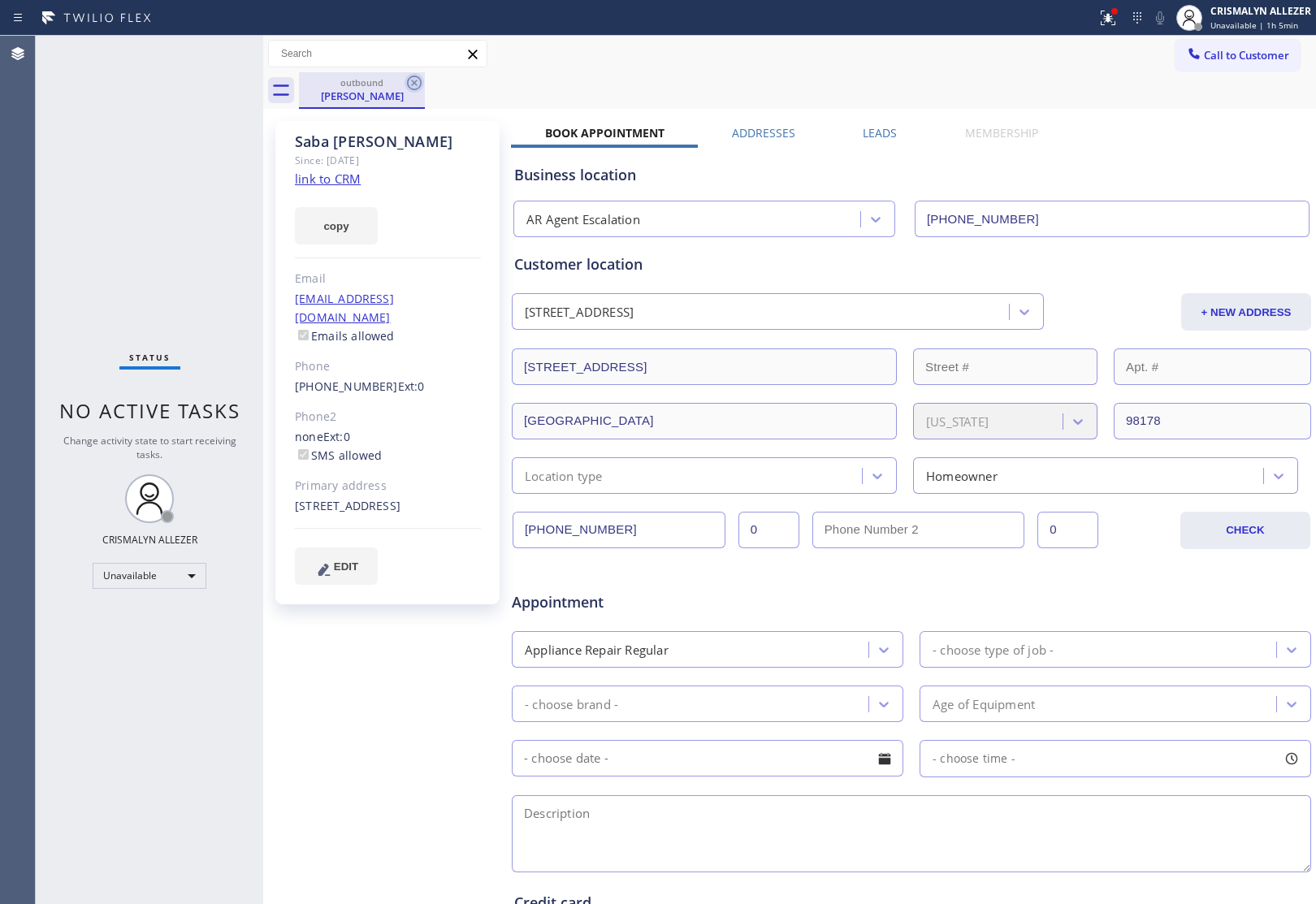
click at [416, 82] on icon at bounding box center [414, 83] width 19 height 19
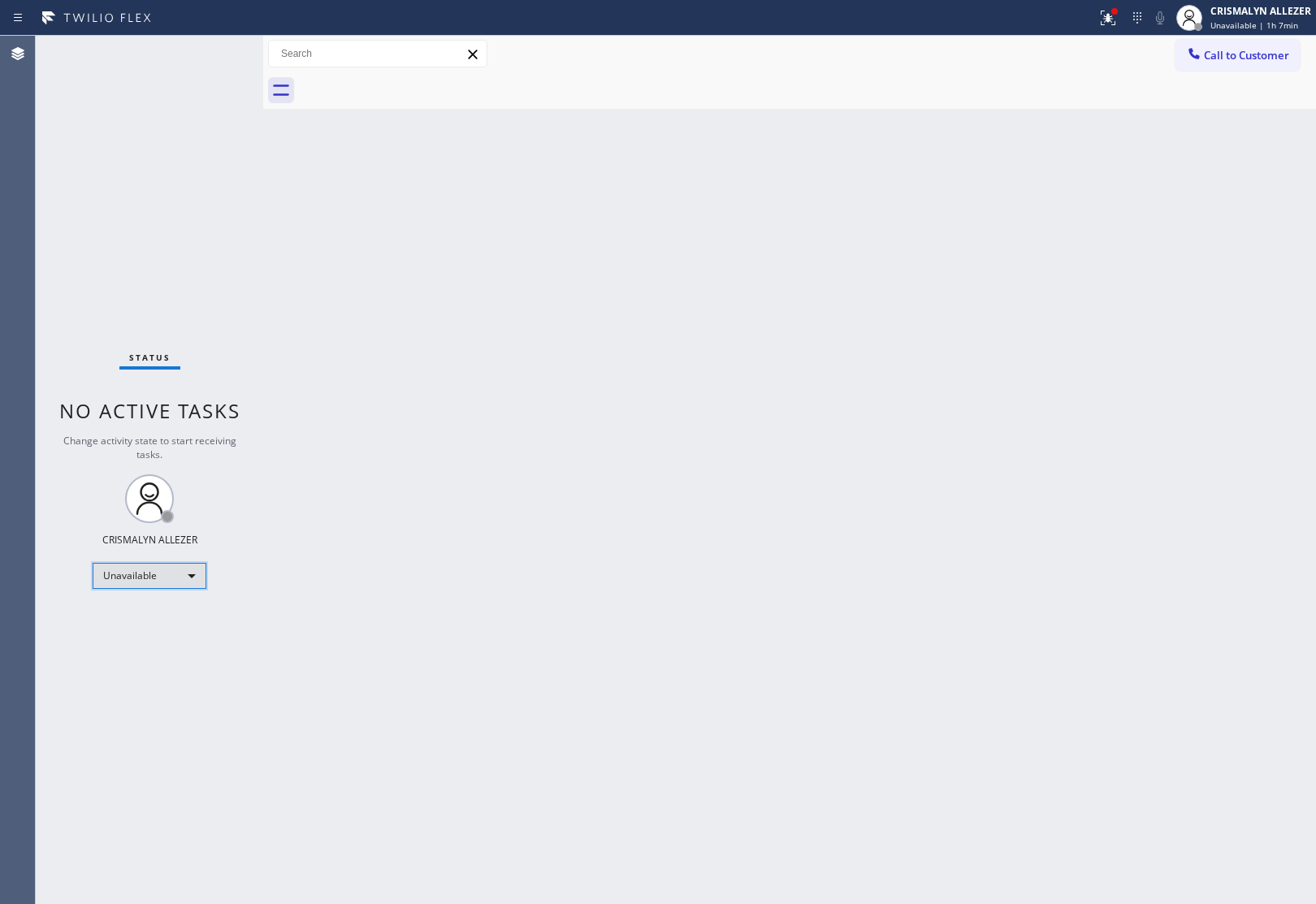
click at [188, 580] on div "Unavailable" at bounding box center [149, 576] width 114 height 26
click at [157, 660] on li "Break" at bounding box center [148, 659] width 111 height 19
click at [196, 574] on div "Break" at bounding box center [149, 576] width 114 height 26
click at [164, 638] on li "Unavailable" at bounding box center [148, 638] width 111 height 19
click at [1255, 50] on span "Call to Customer" at bounding box center [1246, 55] width 85 height 15
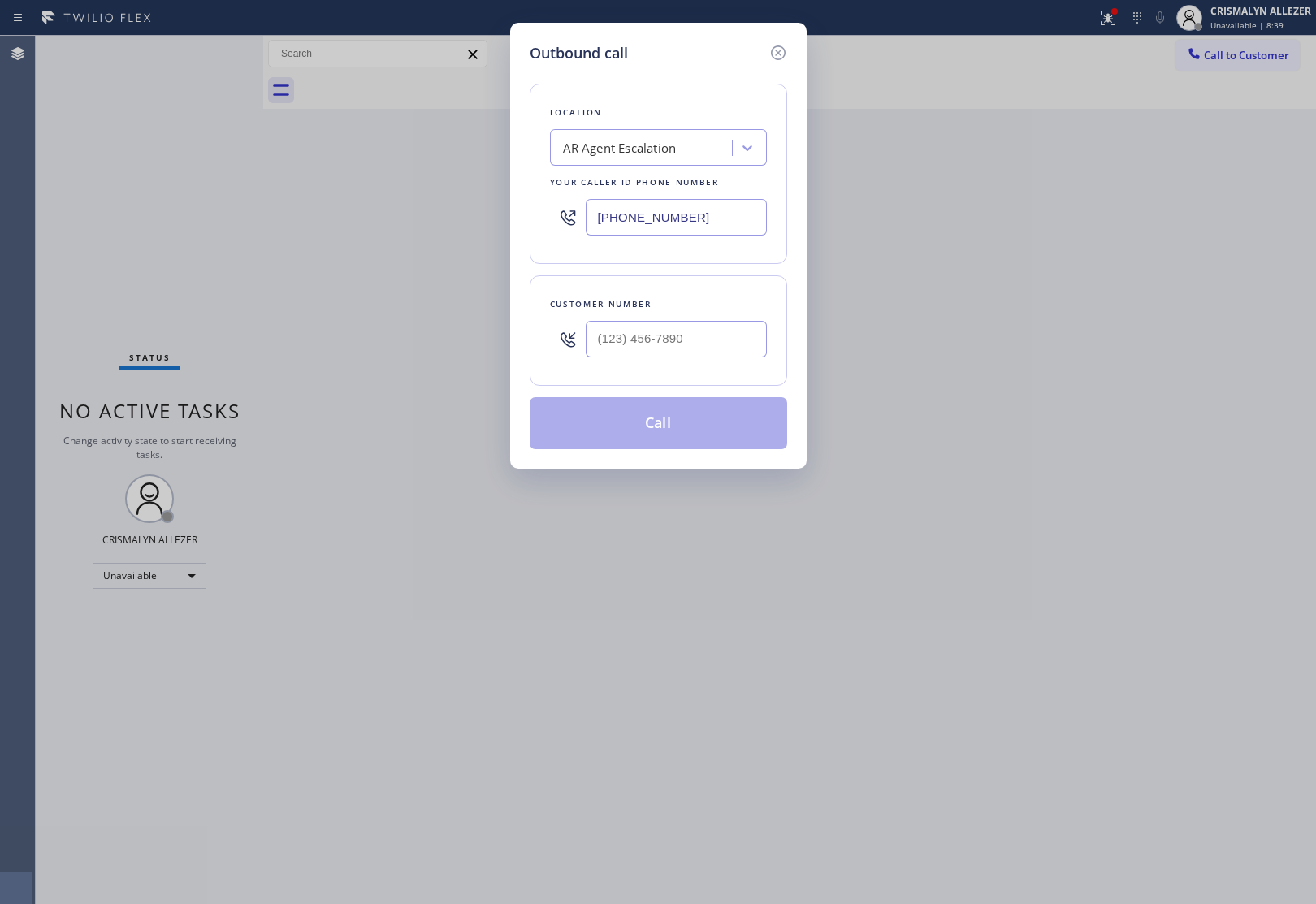
click at [614, 152] on div "AR Agent Escalation" at bounding box center [620, 148] width 114 height 18
paste input "Marvel Electrician"
type input "Marvel Electrician"
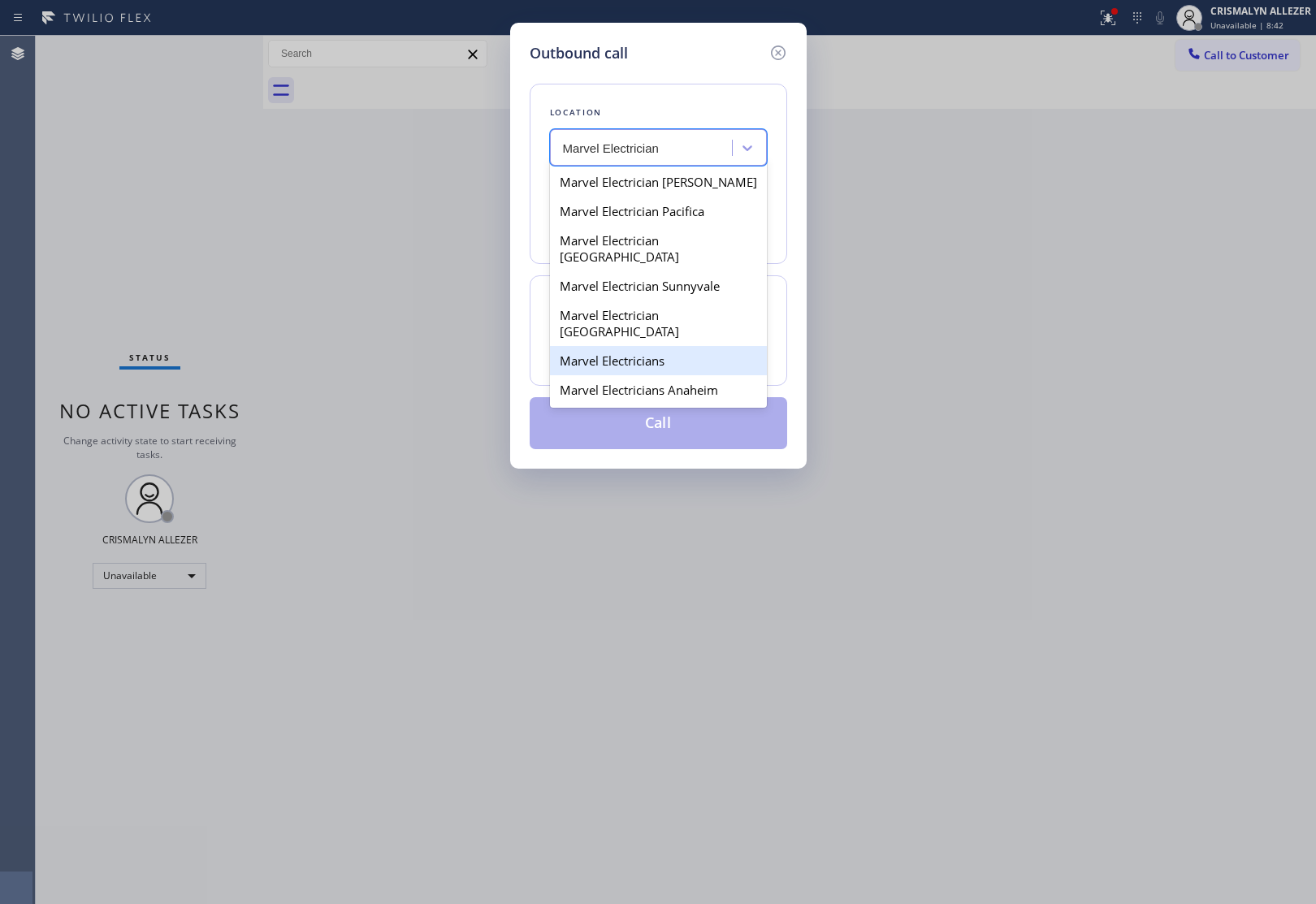
click at [618, 346] on div "Marvel Electricians" at bounding box center [658, 361] width 217 height 30
type input "(833) 758-0500"
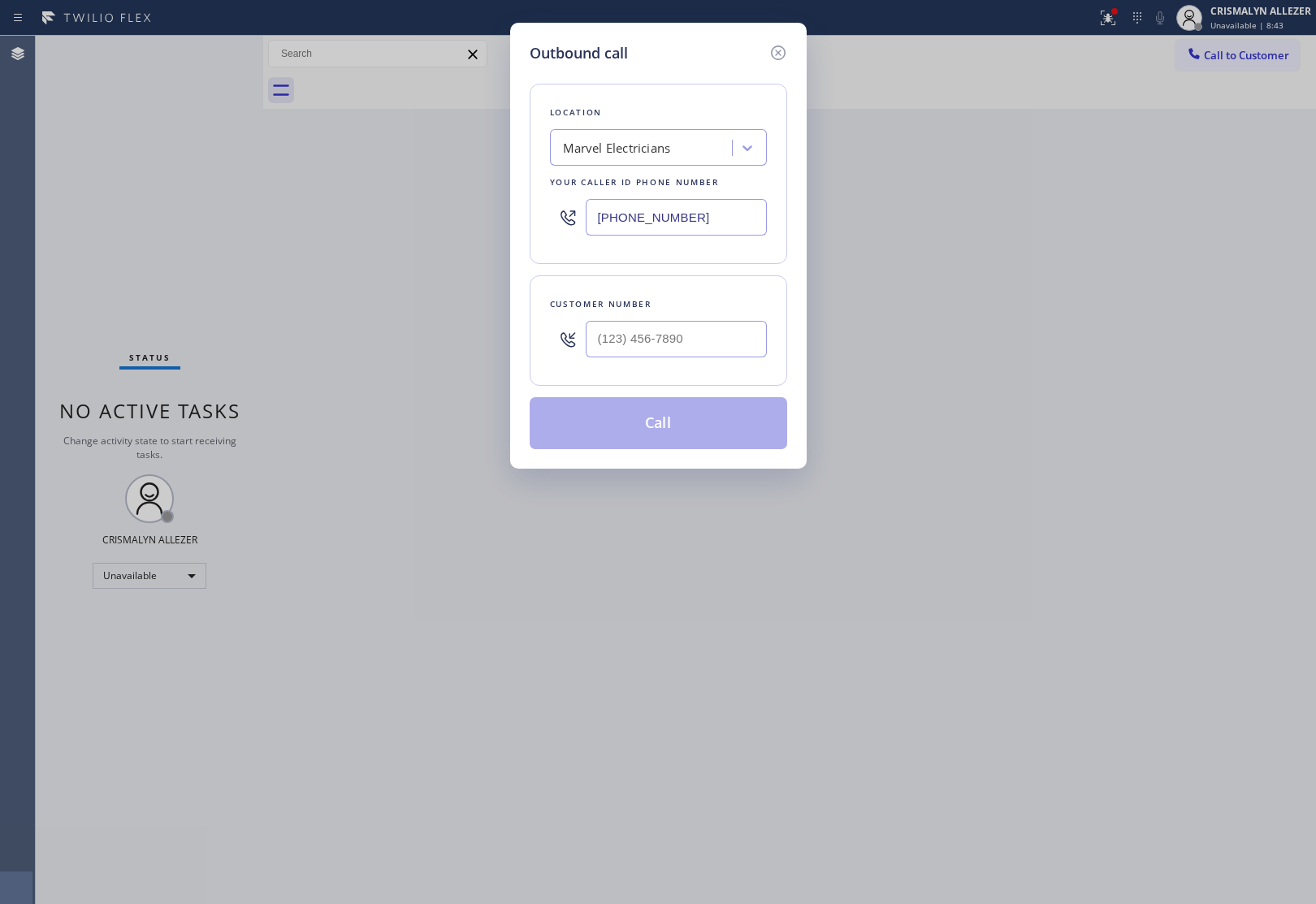
drag, startPoint x: 711, startPoint y: 213, endPoint x: 586, endPoint y: 213, distance: 125.0
click at [586, 213] on input "(833) 758-0500" at bounding box center [676, 218] width 181 height 37
click at [662, 152] on div "Marvel Electricians" at bounding box center [617, 148] width 108 height 18
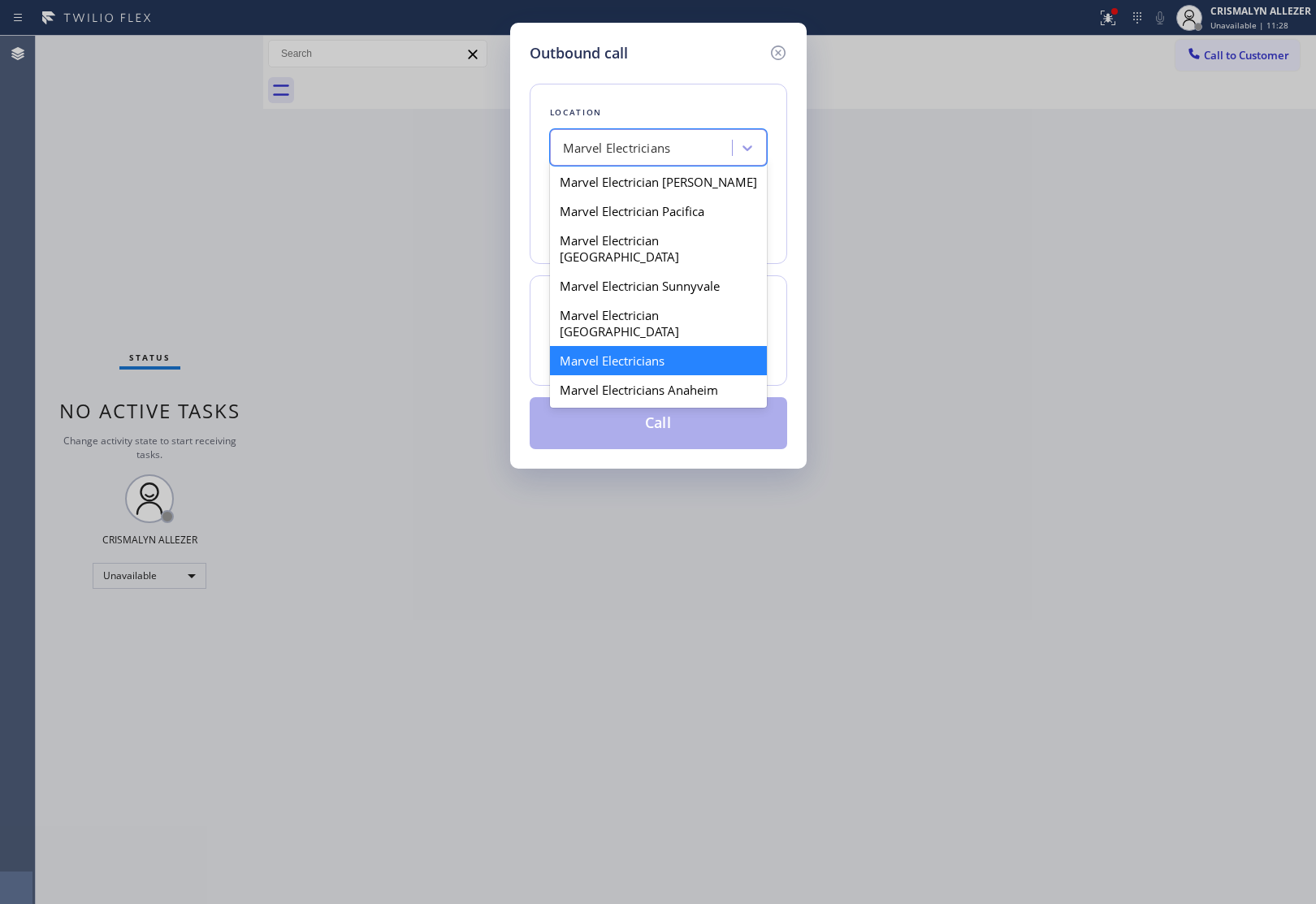
paste input "Greenwich High-End Appliance Repair"
type input "Greenwich High-End Appliance Repair"
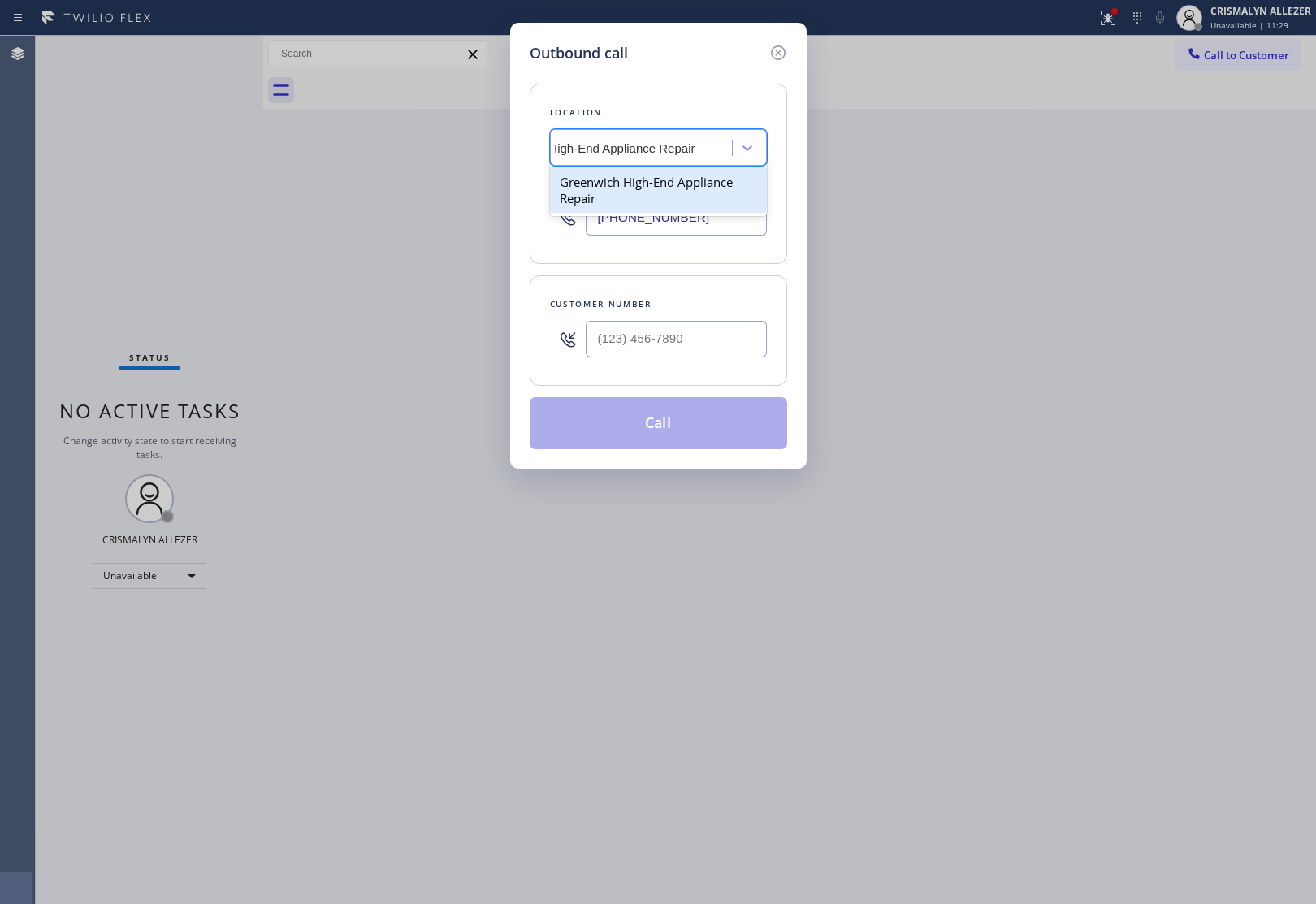
click at [638, 201] on div "Greenwich High-End Appliance Repair" at bounding box center [658, 190] width 217 height 45
type input "(203) 769-9105"
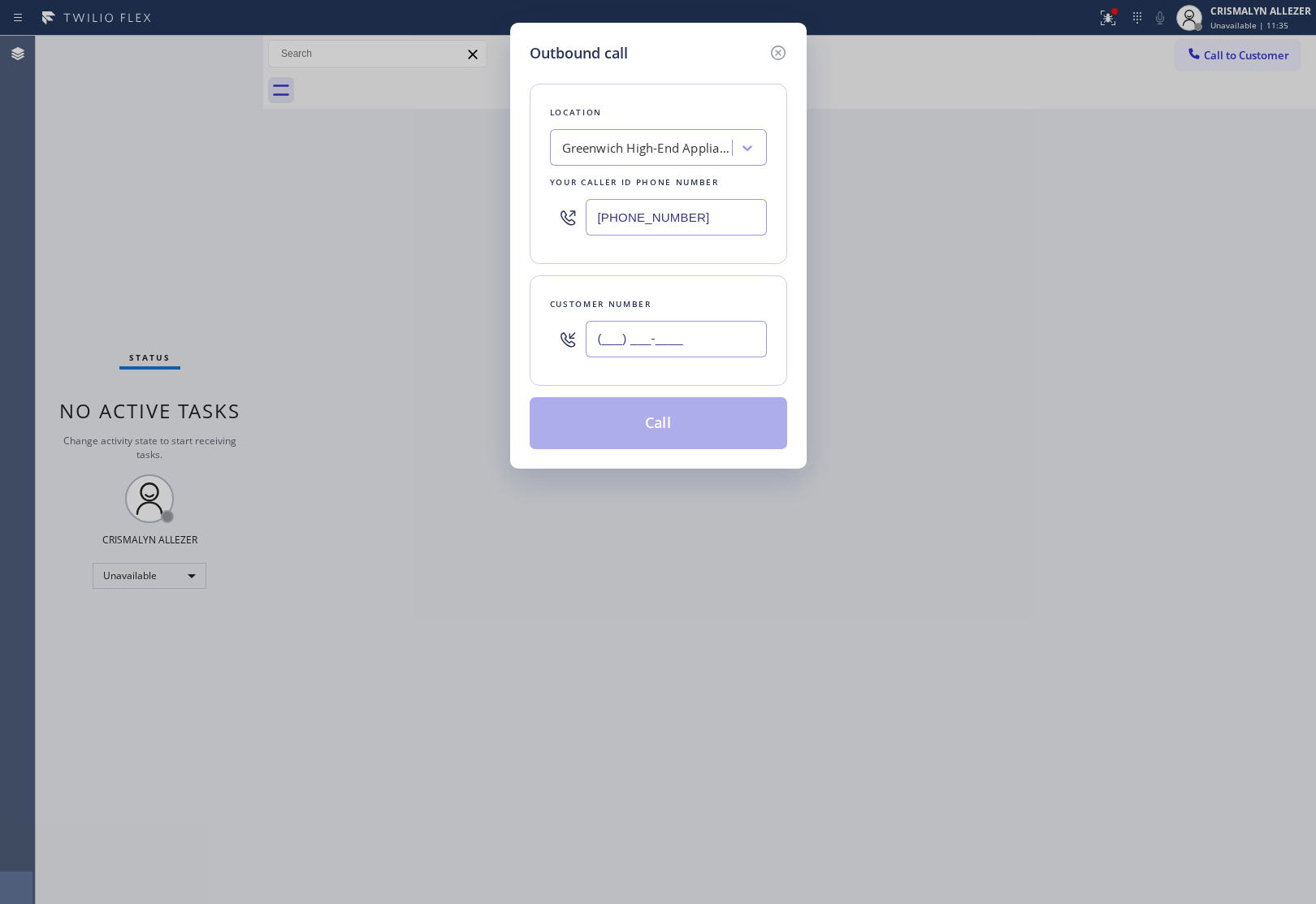
click at [697, 341] on input "(___) ___-____" at bounding box center [676, 339] width 181 height 37
paste input "917) 783-6064"
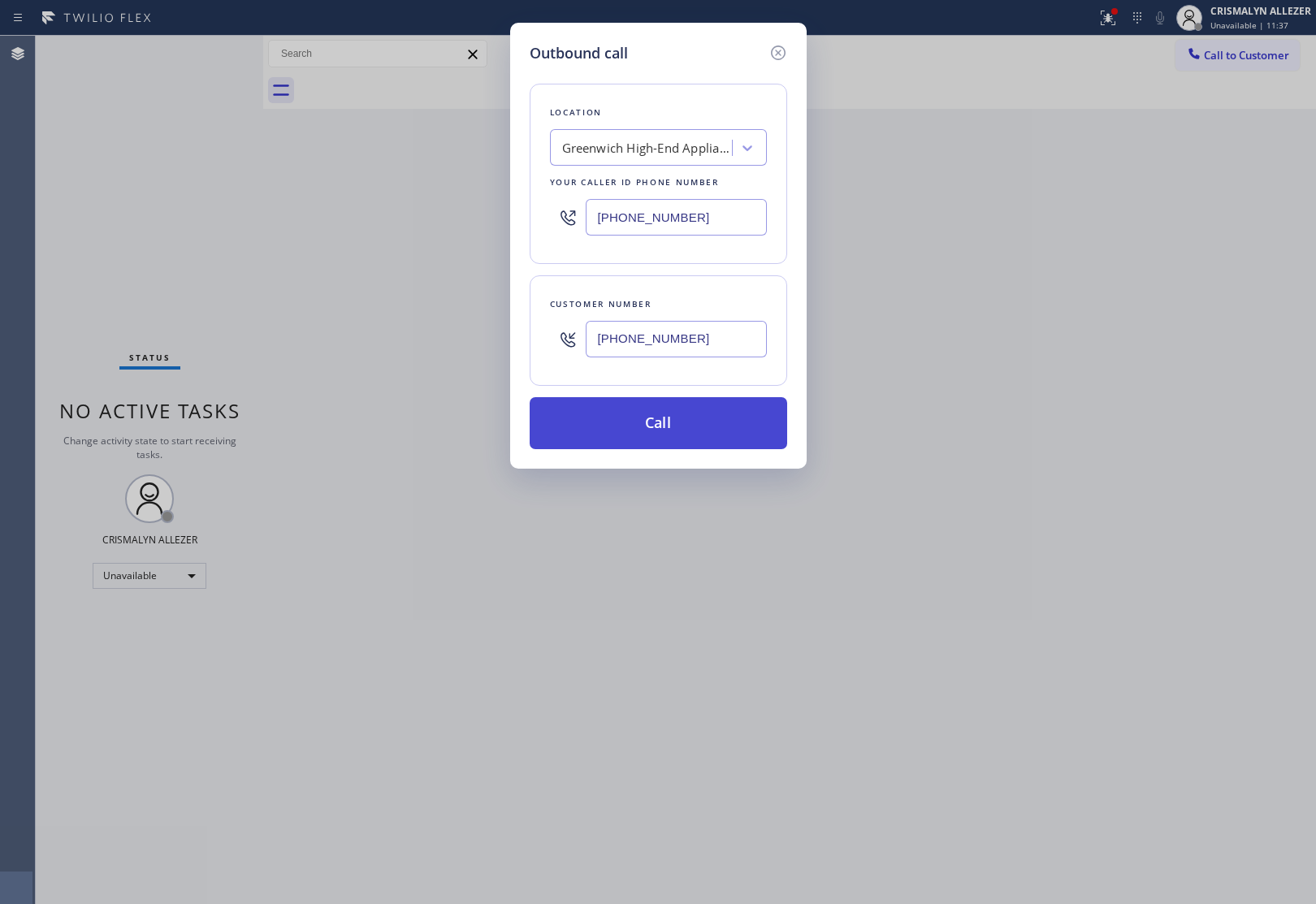
type input "(917) 783-6064"
click at [652, 429] on button "Call" at bounding box center [658, 423] width 258 height 52
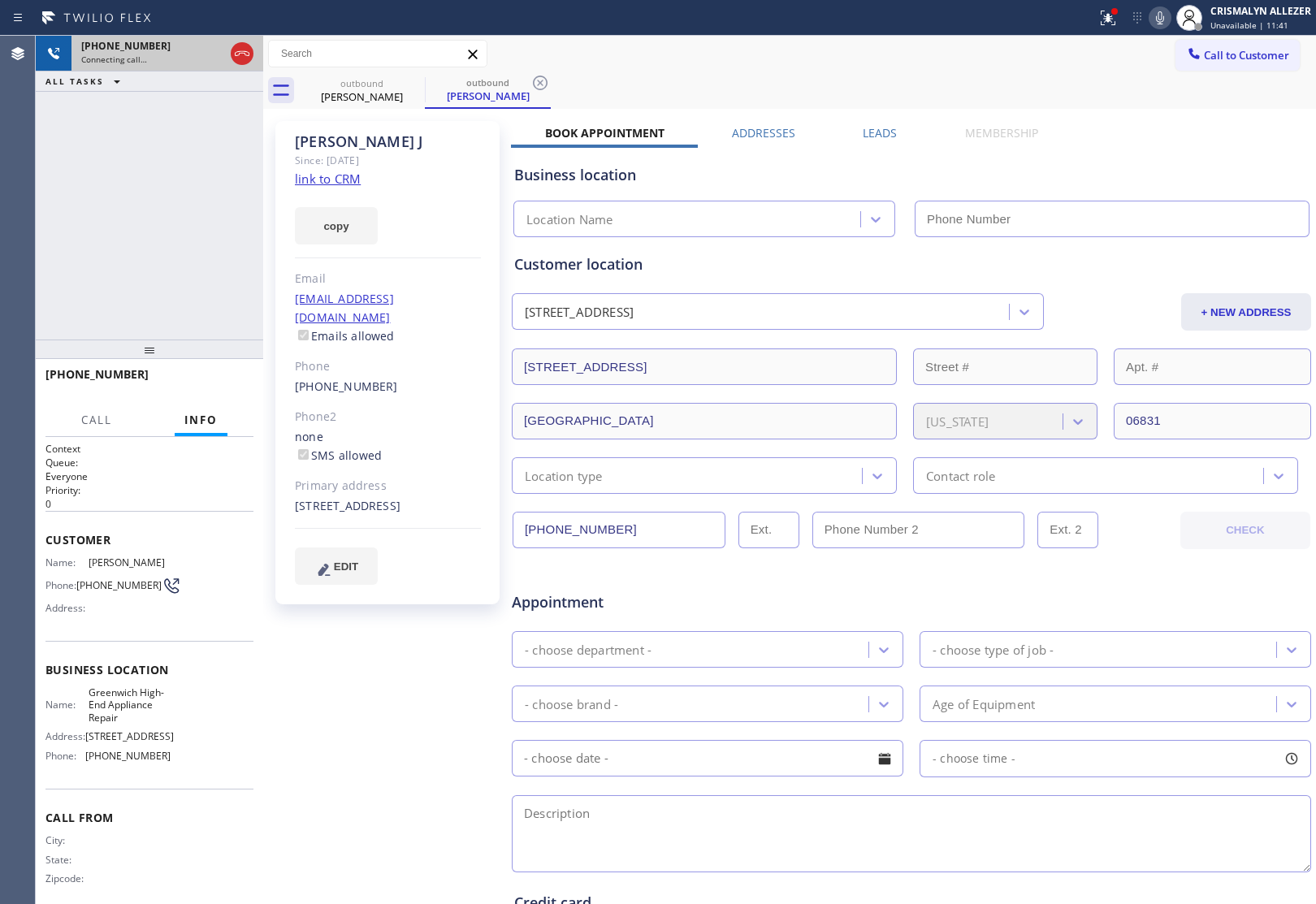
type input "(203) 769-9105"
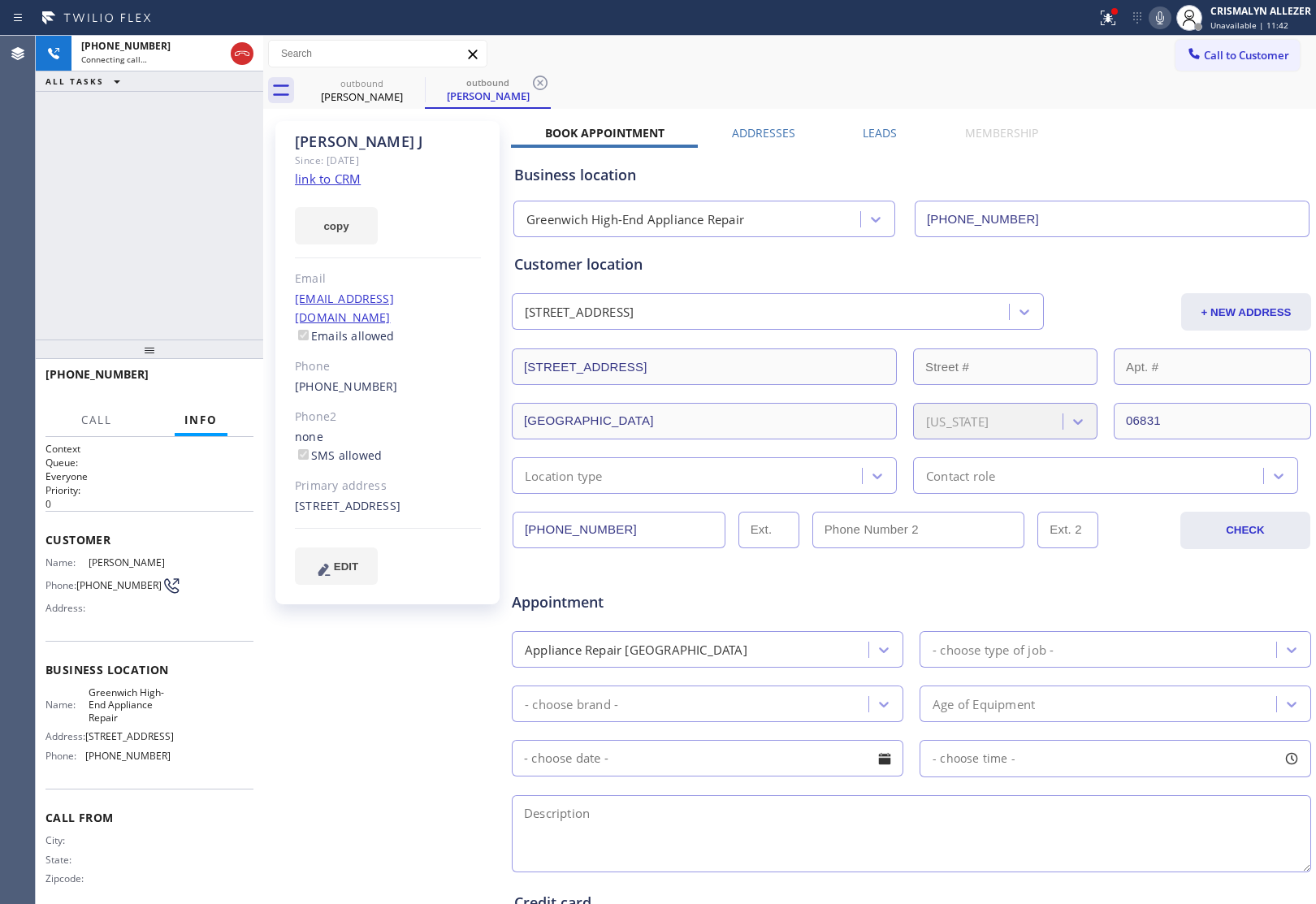
drag, startPoint x: 240, startPoint y: 55, endPoint x: 237, endPoint y: 107, distance: 52.1
click at [239, 57] on icon at bounding box center [242, 53] width 19 height 19
click at [313, 178] on link "link to CRM" at bounding box center [328, 178] width 66 height 17
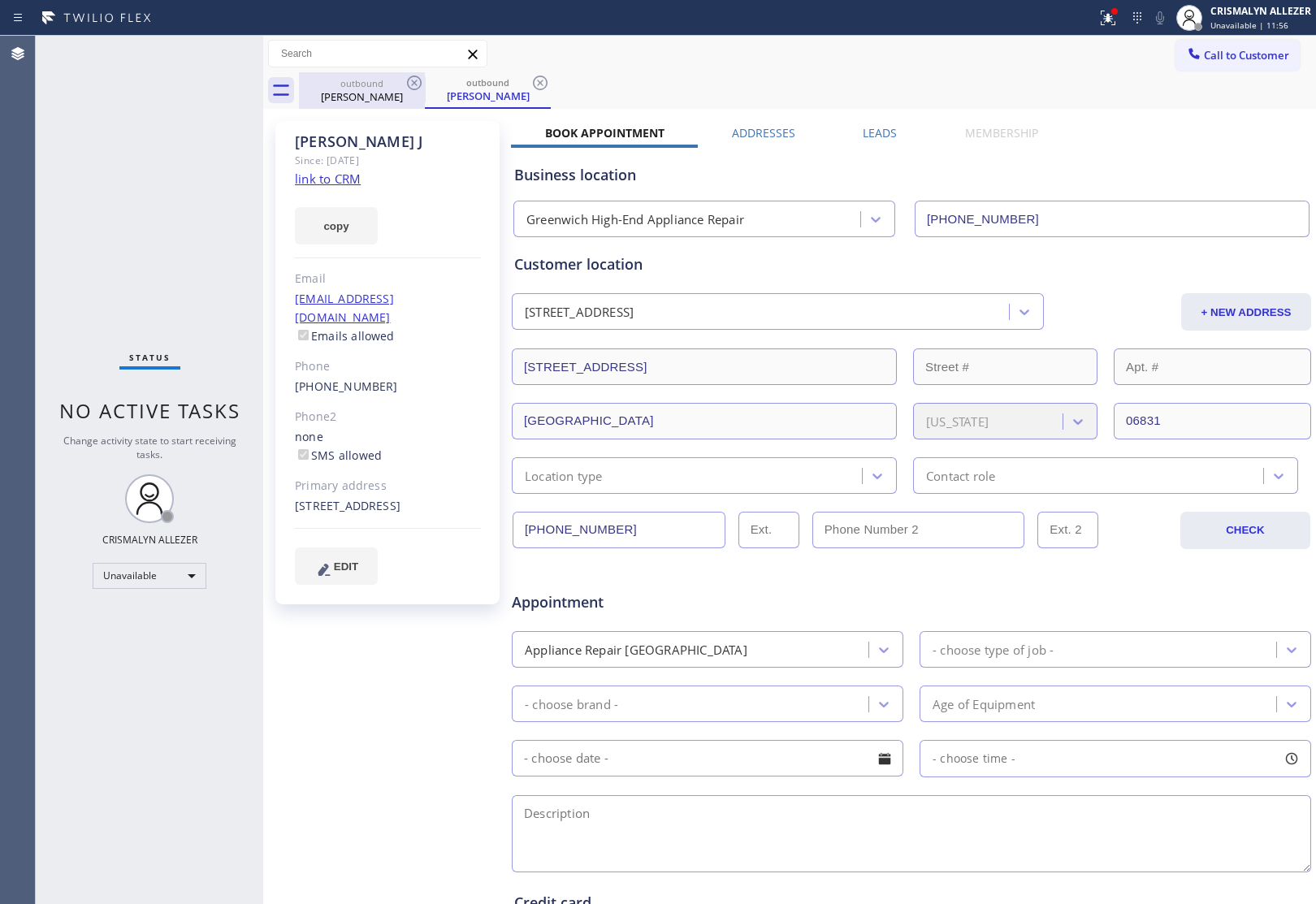
drag, startPoint x: 539, startPoint y: 83, endPoint x: 394, endPoint y: 91, distance: 145.2
click at [532, 84] on icon at bounding box center [540, 83] width 19 height 19
drag, startPoint x: 408, startPoint y: 81, endPoint x: 541, endPoint y: 3, distance: 154.2
click at [420, 70] on div "Call to Customer Outbound call Location Greenwich High-End Appliance Repair You…" at bounding box center [789, 72] width 1052 height 73
click at [416, 79] on icon at bounding box center [414, 83] width 19 height 19
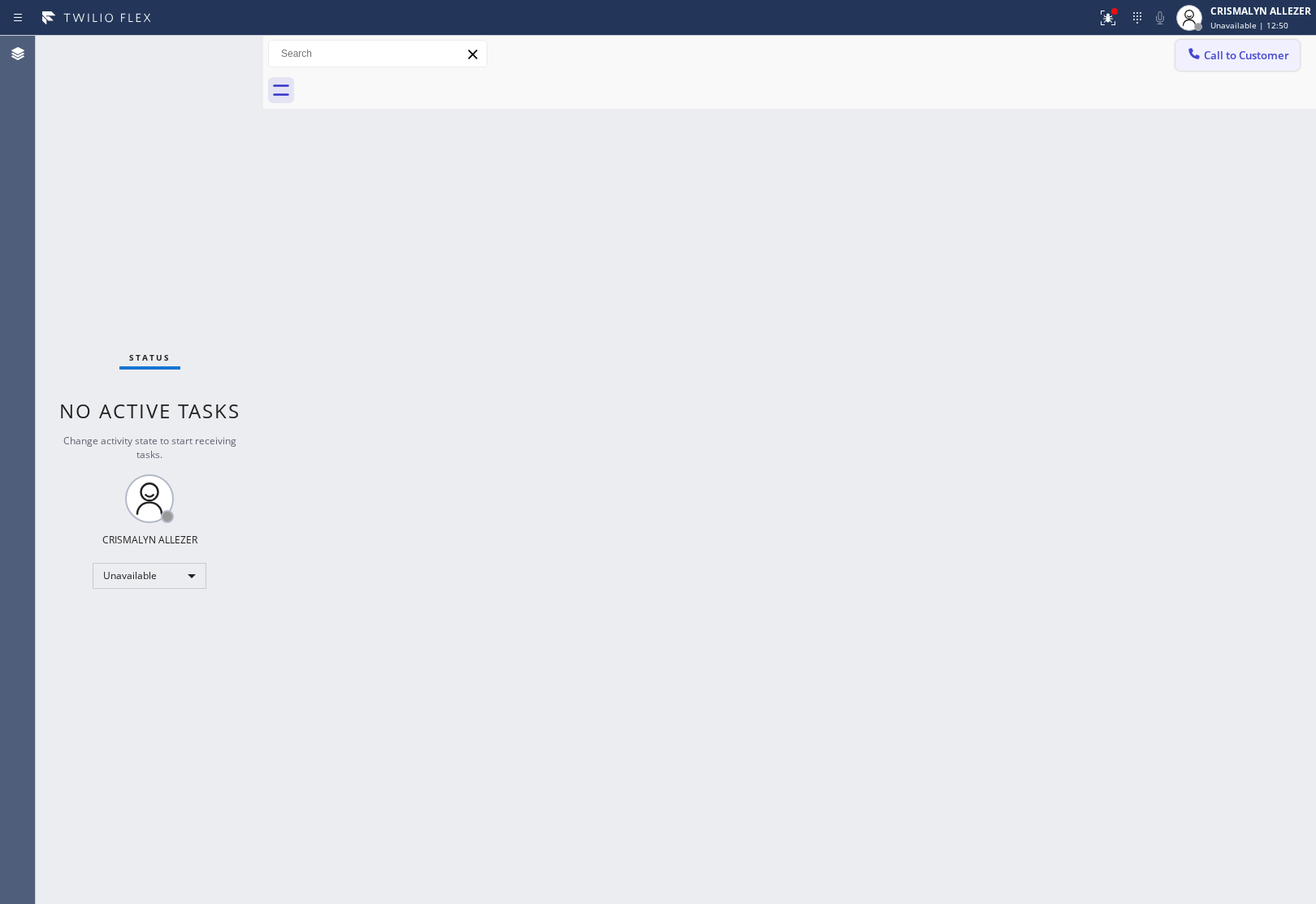
click at [1239, 50] on span "Call to Customer" at bounding box center [1246, 55] width 85 height 15
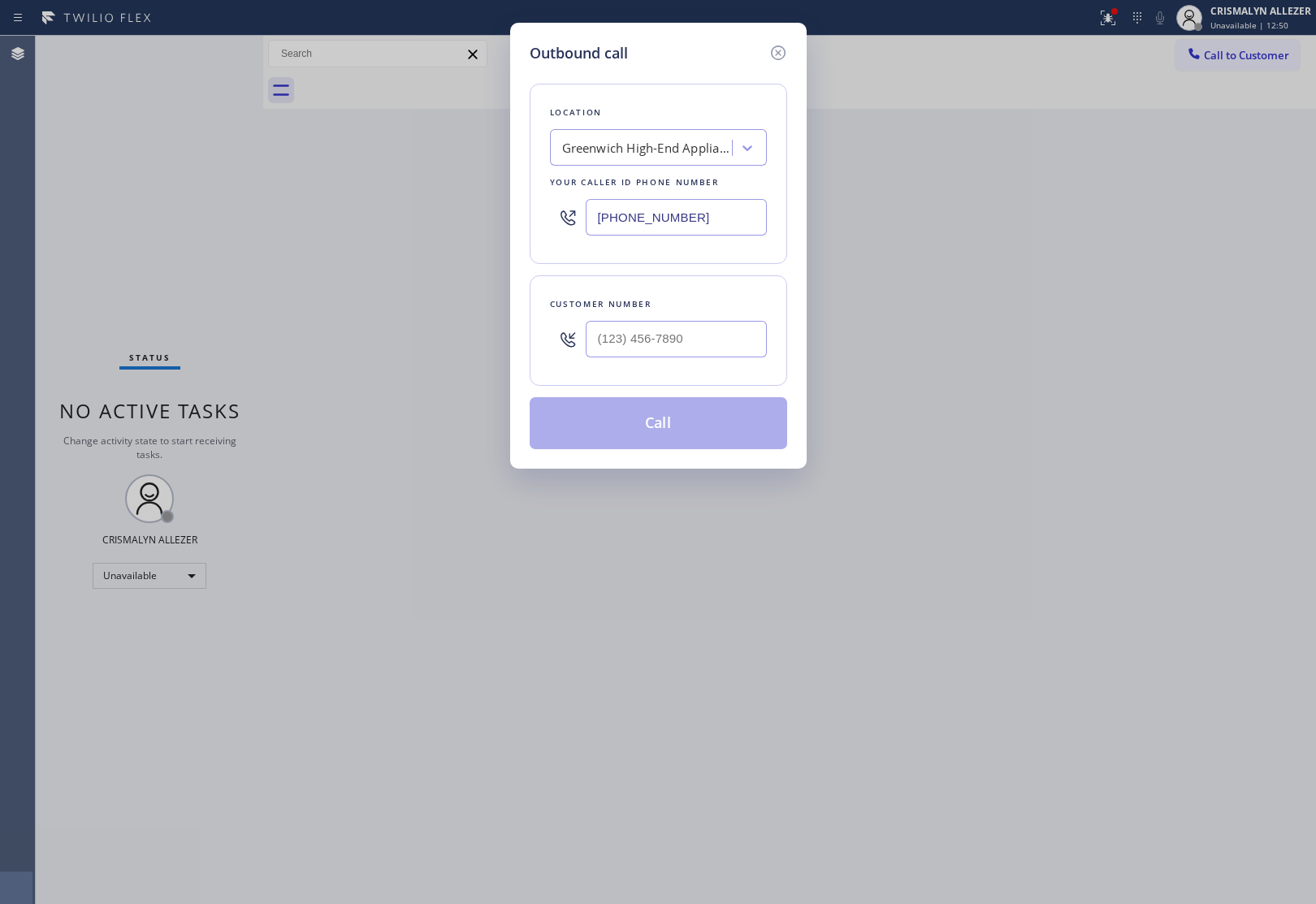
drag, startPoint x: 599, startPoint y: 224, endPoint x: 334, endPoint y: 224, distance: 265.0
click at [334, 224] on div "Outbound call Location Greenwich High-End Appliance Repair Your caller id phone…" at bounding box center [658, 452] width 1316 height 904
paste input "855) 999-4417"
type input "[PHONE_NUMBER]"
click at [695, 344] on input "(___) ___-____" at bounding box center [676, 339] width 181 height 37
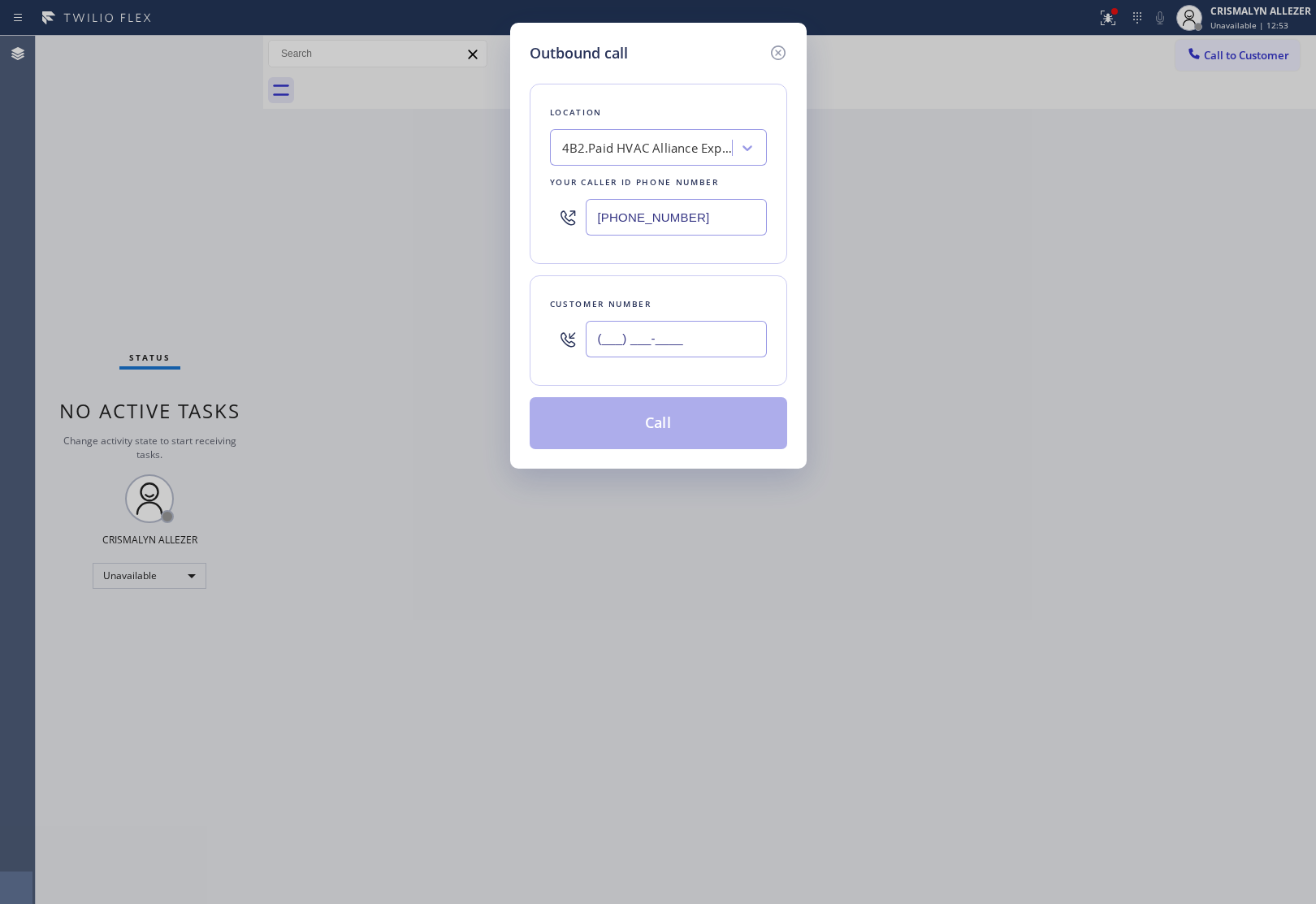
paste input "310) 283-5059"
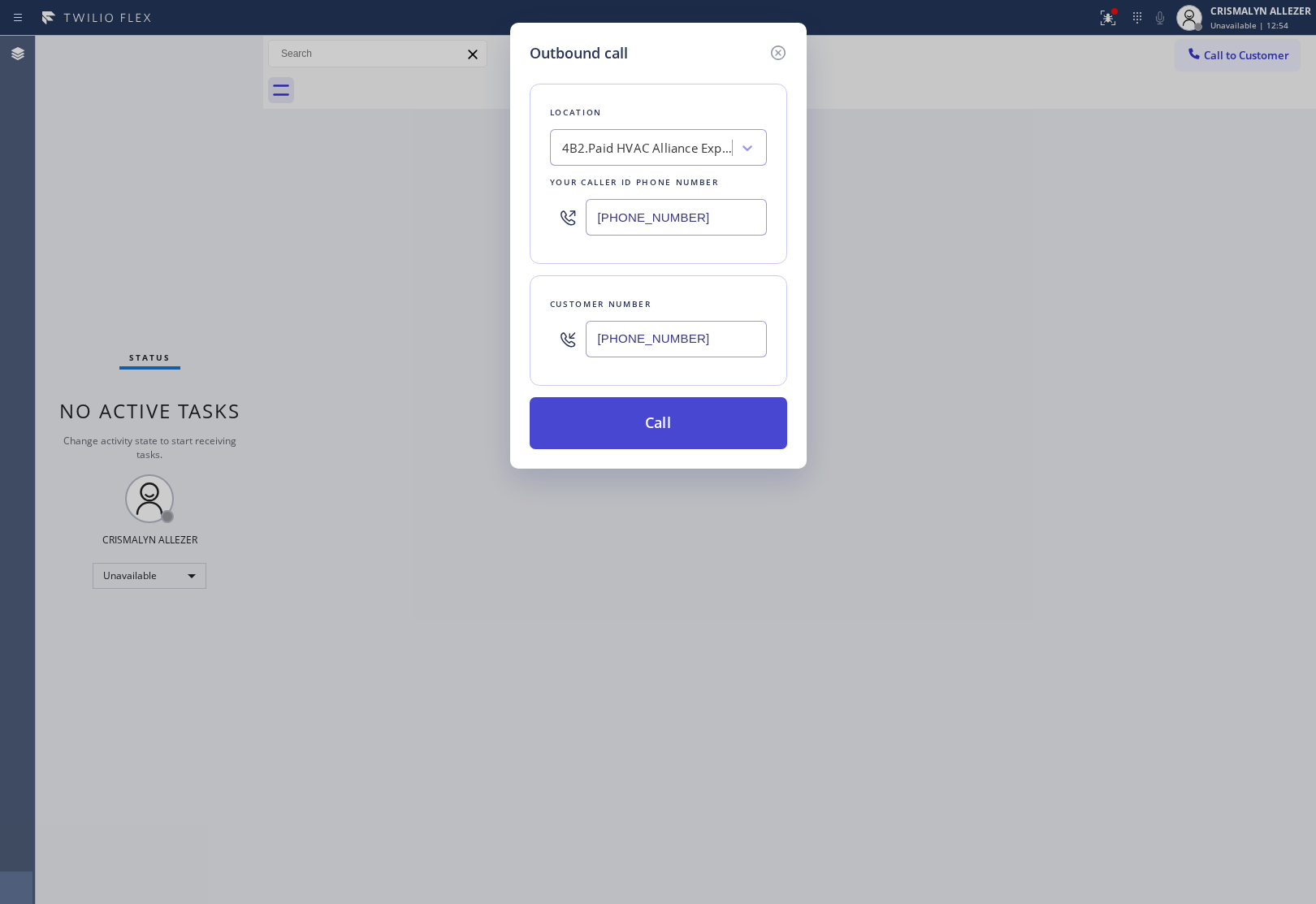
type input "[PHONE_NUMBER]"
click at [652, 428] on button "Call" at bounding box center [658, 423] width 258 height 52
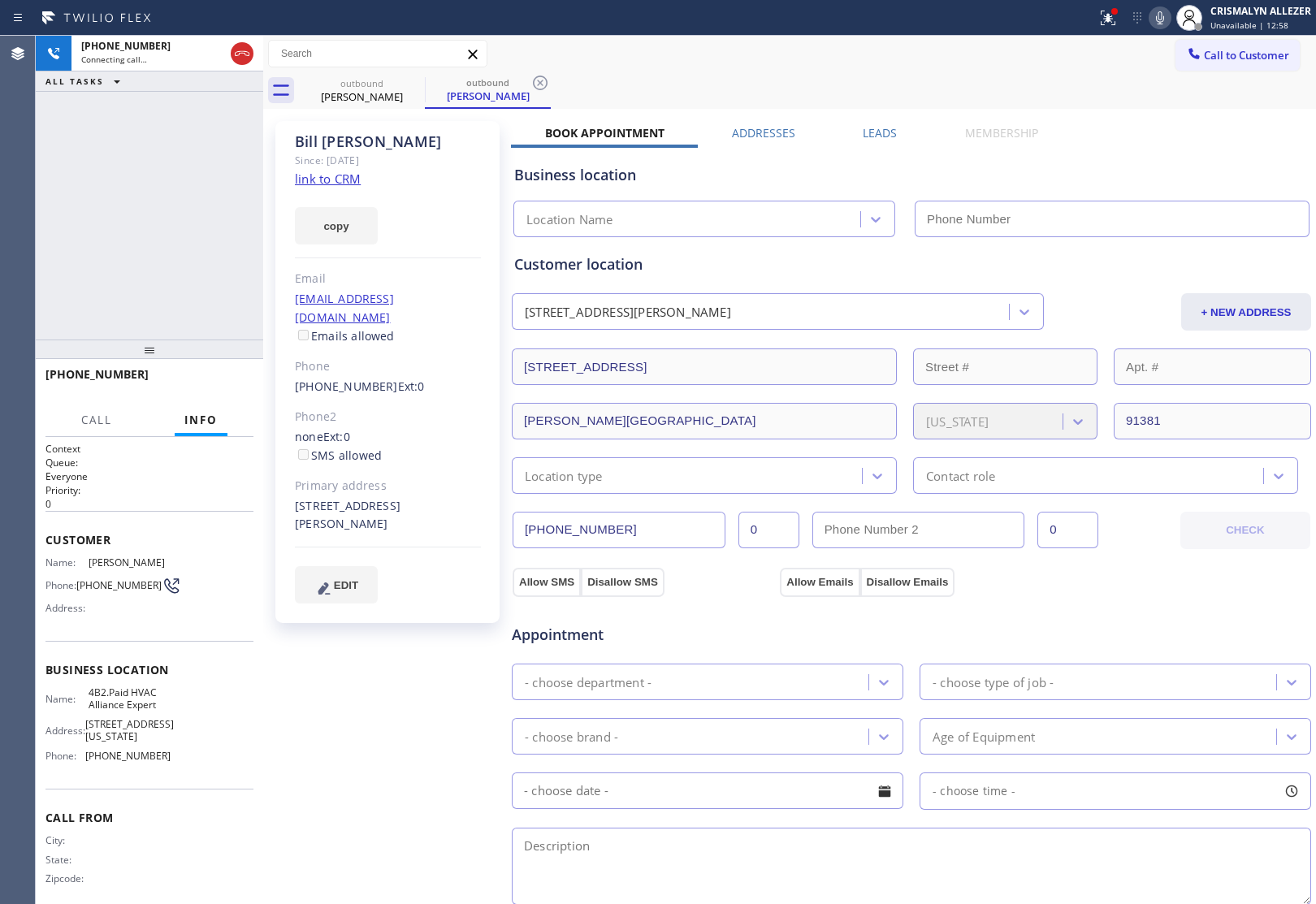
click at [313, 179] on link "link to CRM" at bounding box center [328, 178] width 66 height 17
type input "[PHONE_NUMBER]"
click at [225, 373] on button "HANG UP" at bounding box center [215, 382] width 76 height 23
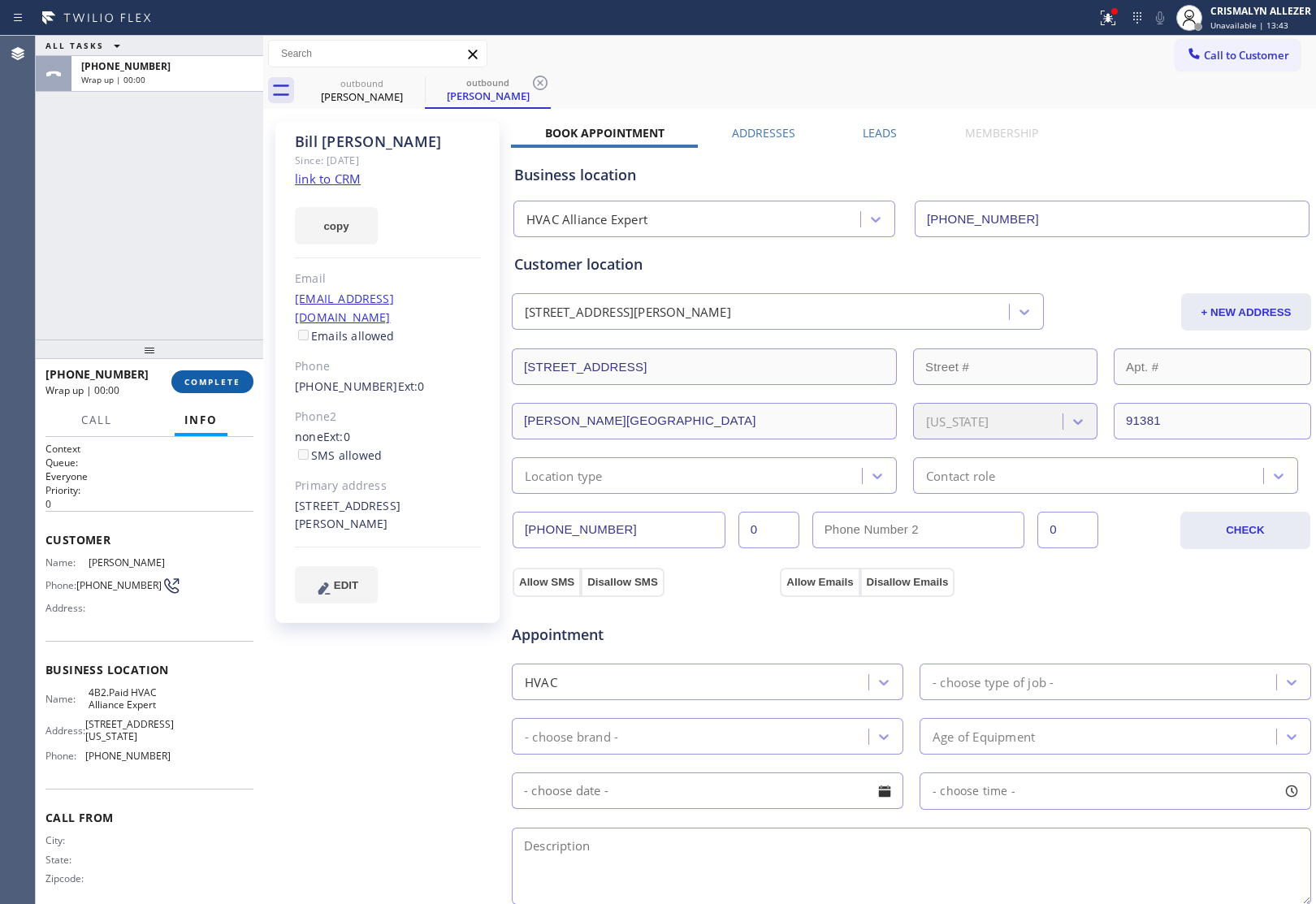
click at [208, 391] on button "COMPLETE" at bounding box center [212, 382] width 82 height 23
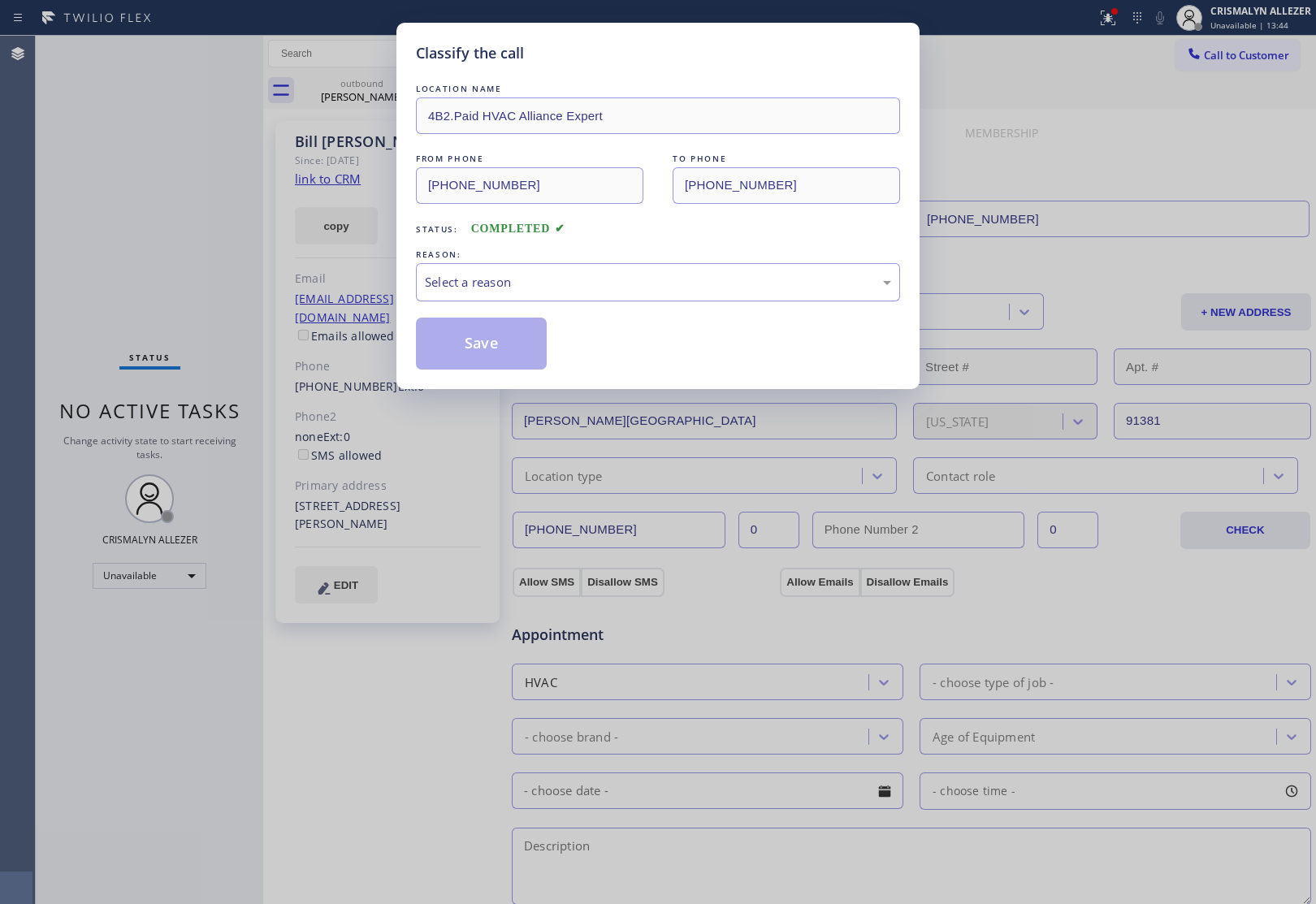
click at [578, 280] on div "Select a reason" at bounding box center [658, 282] width 467 height 18
click at [488, 346] on button "Save" at bounding box center [481, 344] width 131 height 52
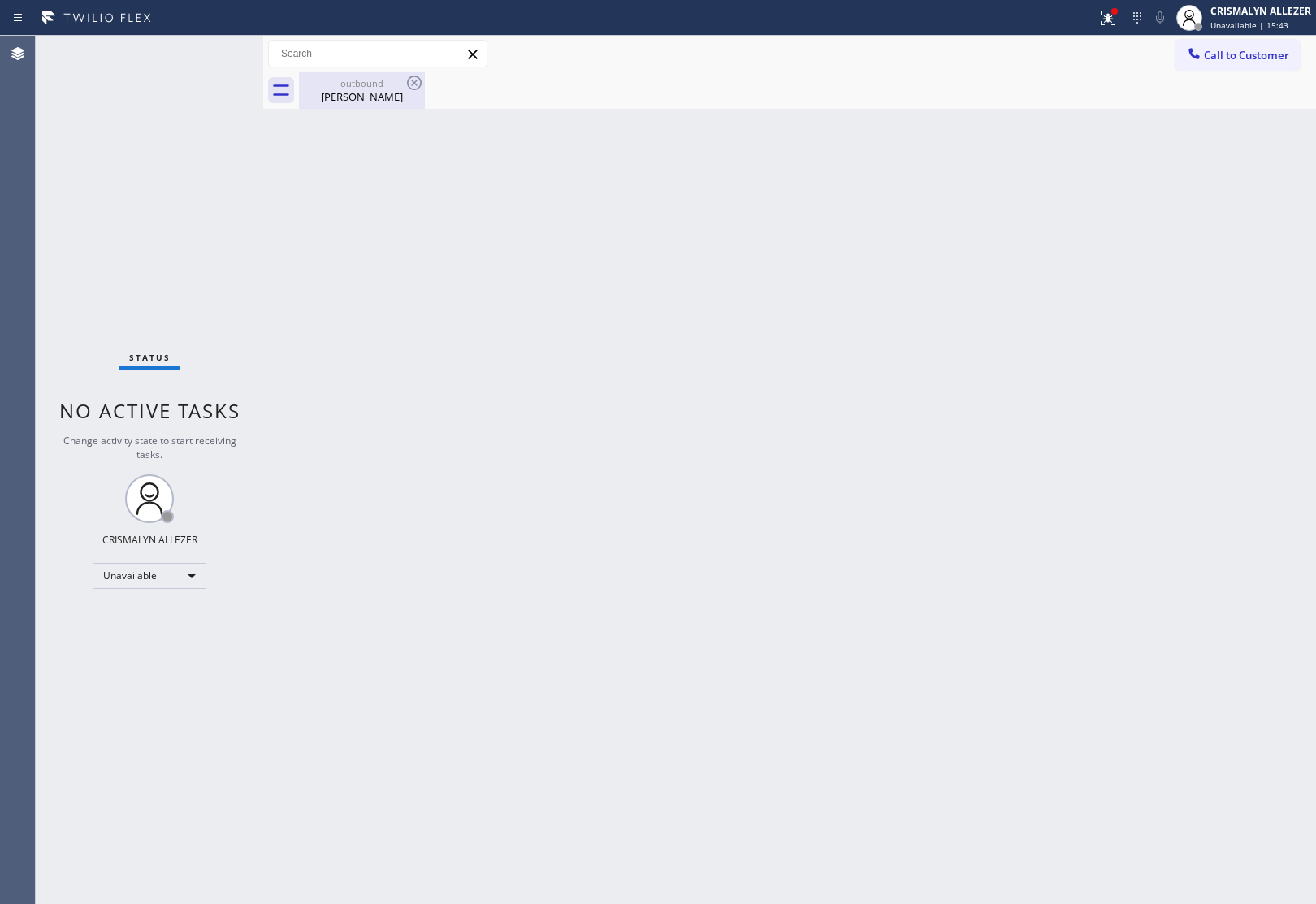
click at [383, 104] on div "Bill Hornstein" at bounding box center [361, 97] width 123 height 15
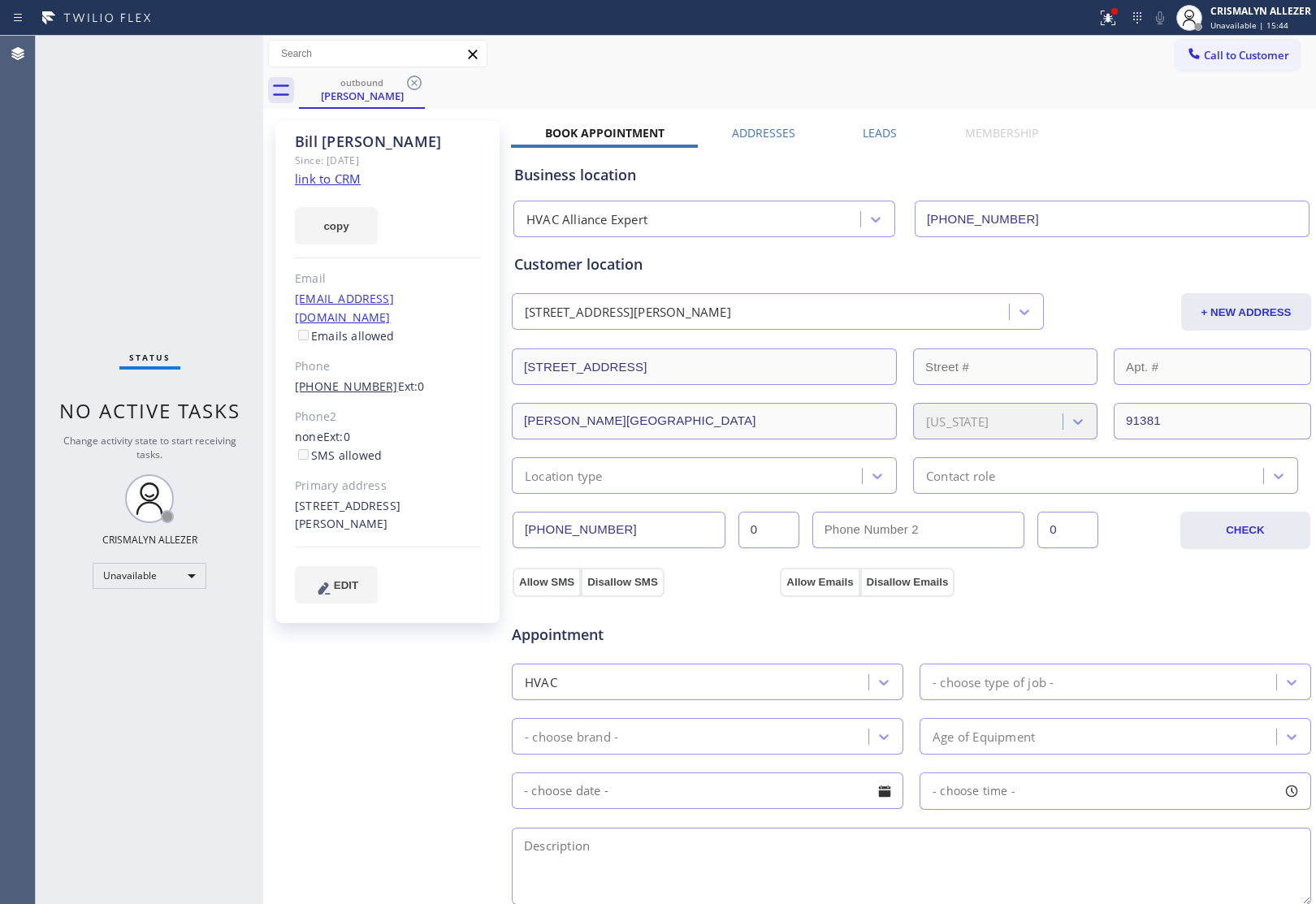
click at [358, 378] on link "[PHONE_NUMBER]" at bounding box center [346, 386] width 104 height 16
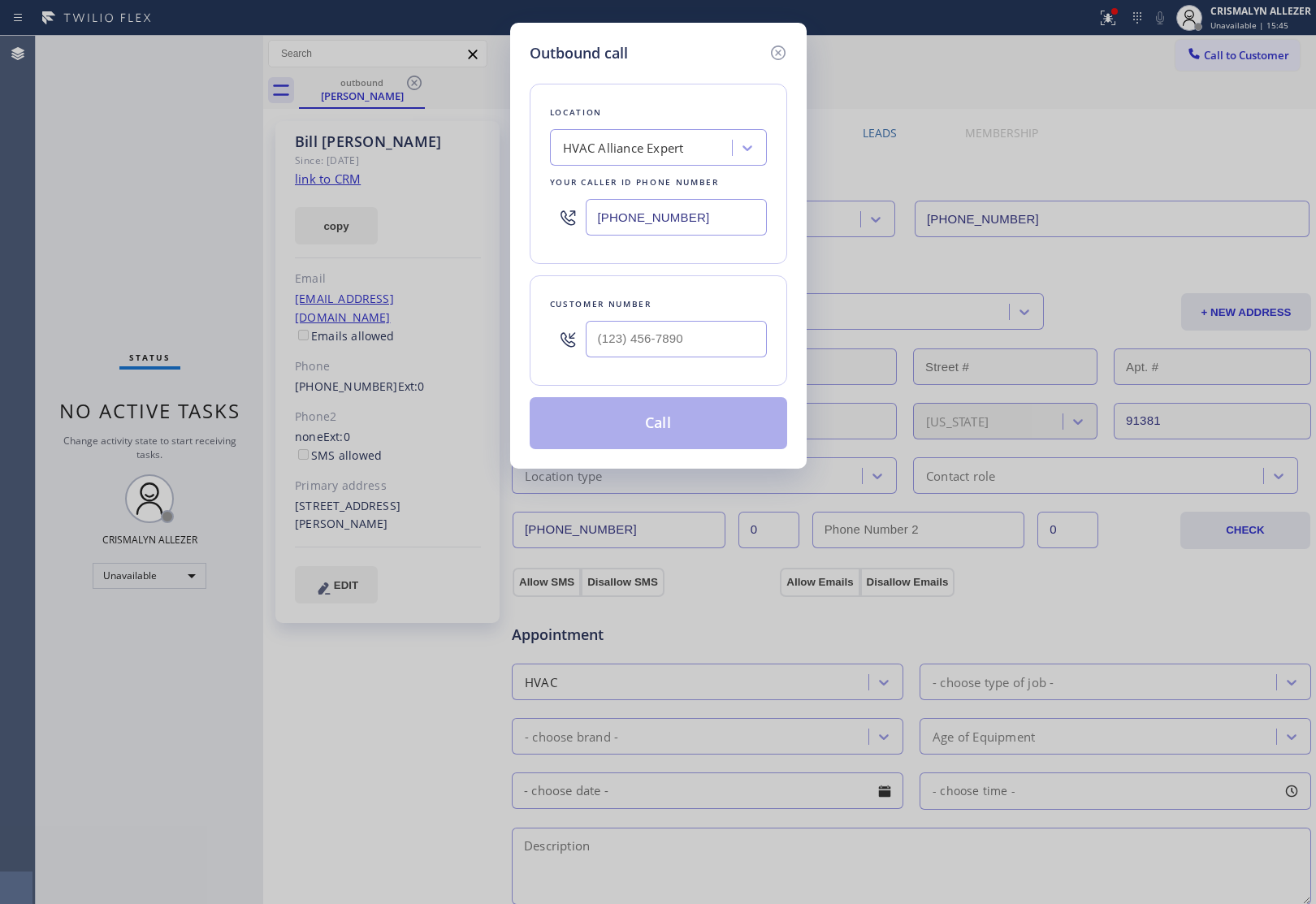
type input "[PHONE_NUMBER]"
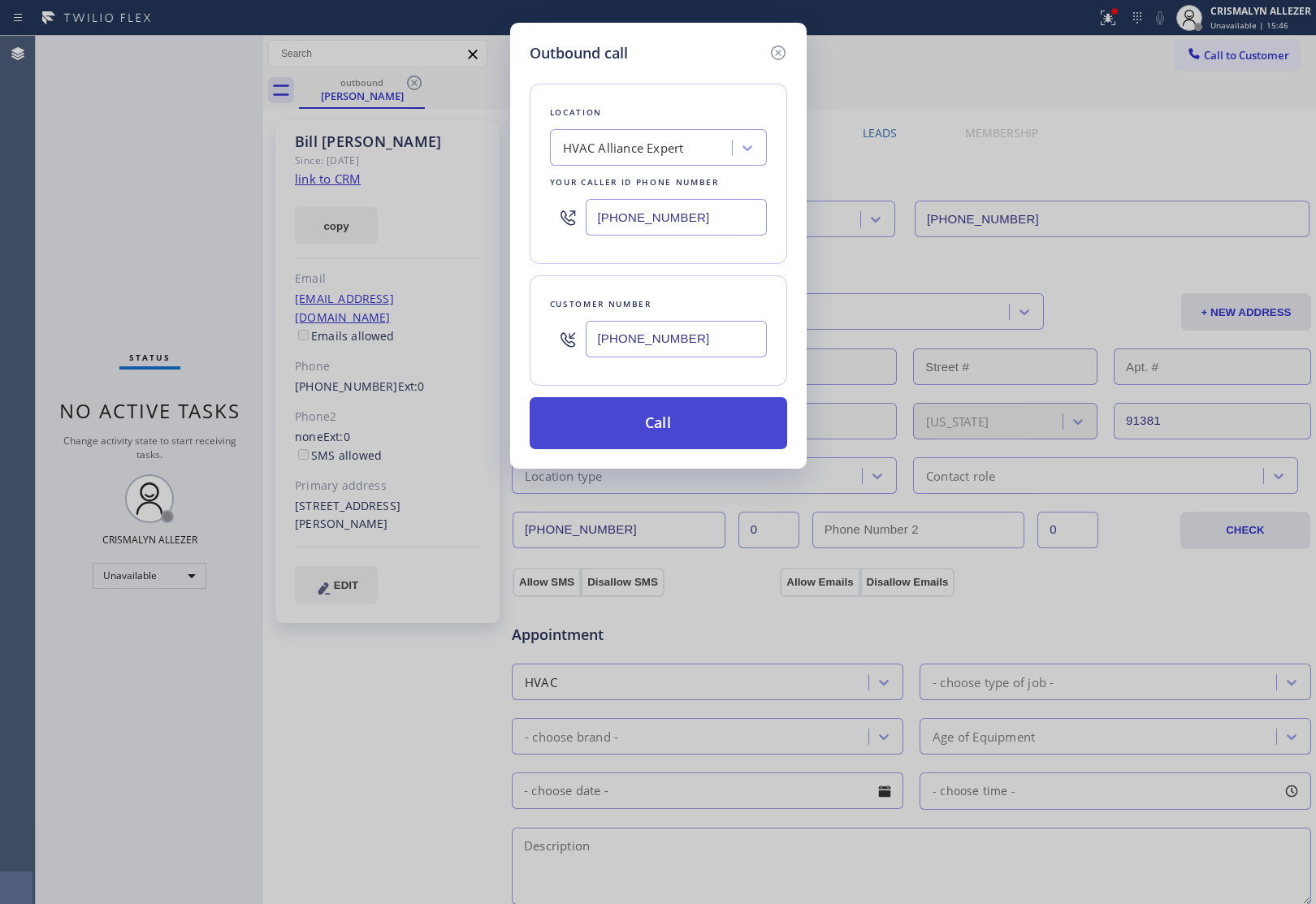
click at [685, 428] on button "Call" at bounding box center [658, 423] width 258 height 52
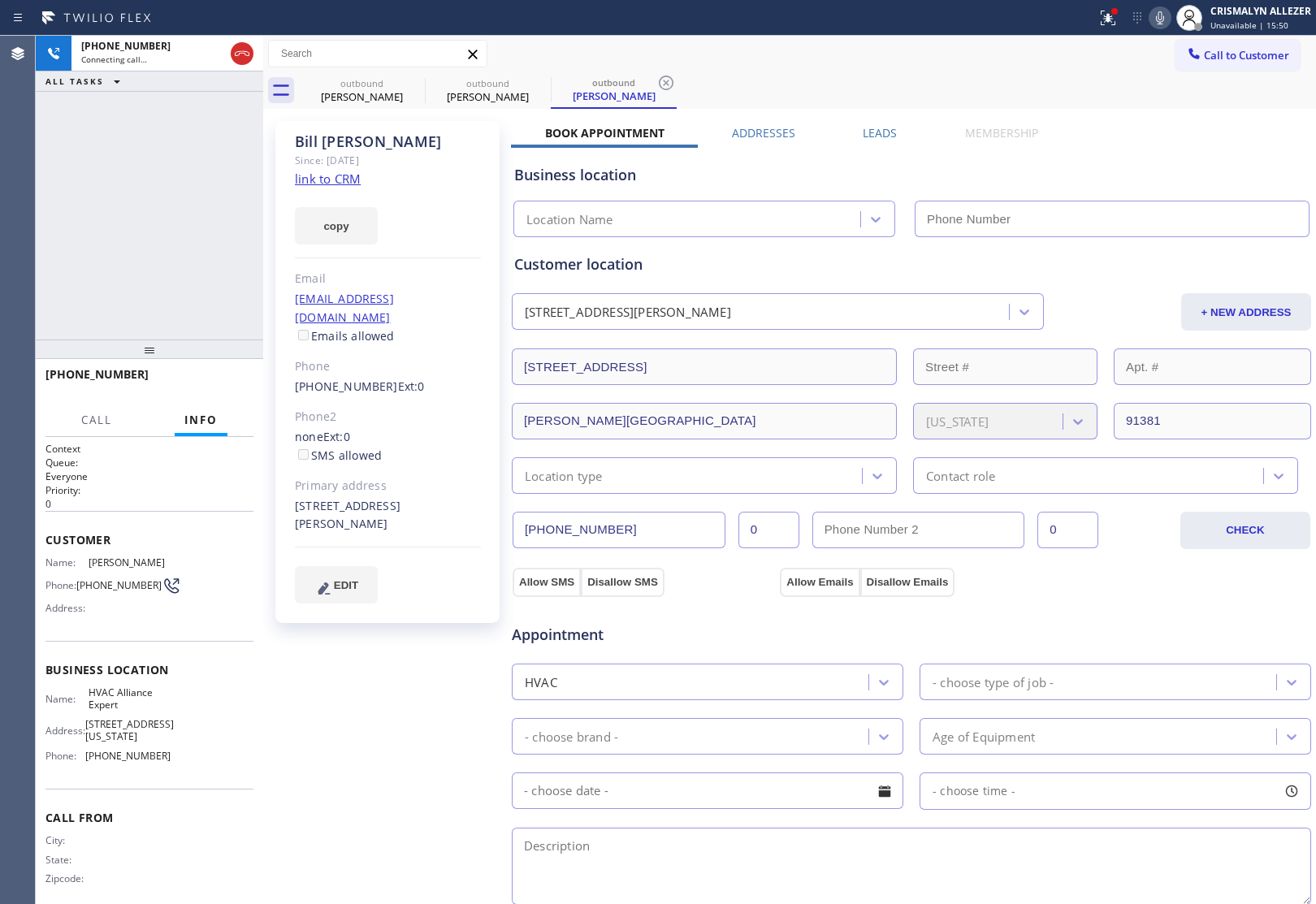
type input "[PHONE_NUMBER]"
click at [667, 84] on icon at bounding box center [666, 83] width 15 height 15
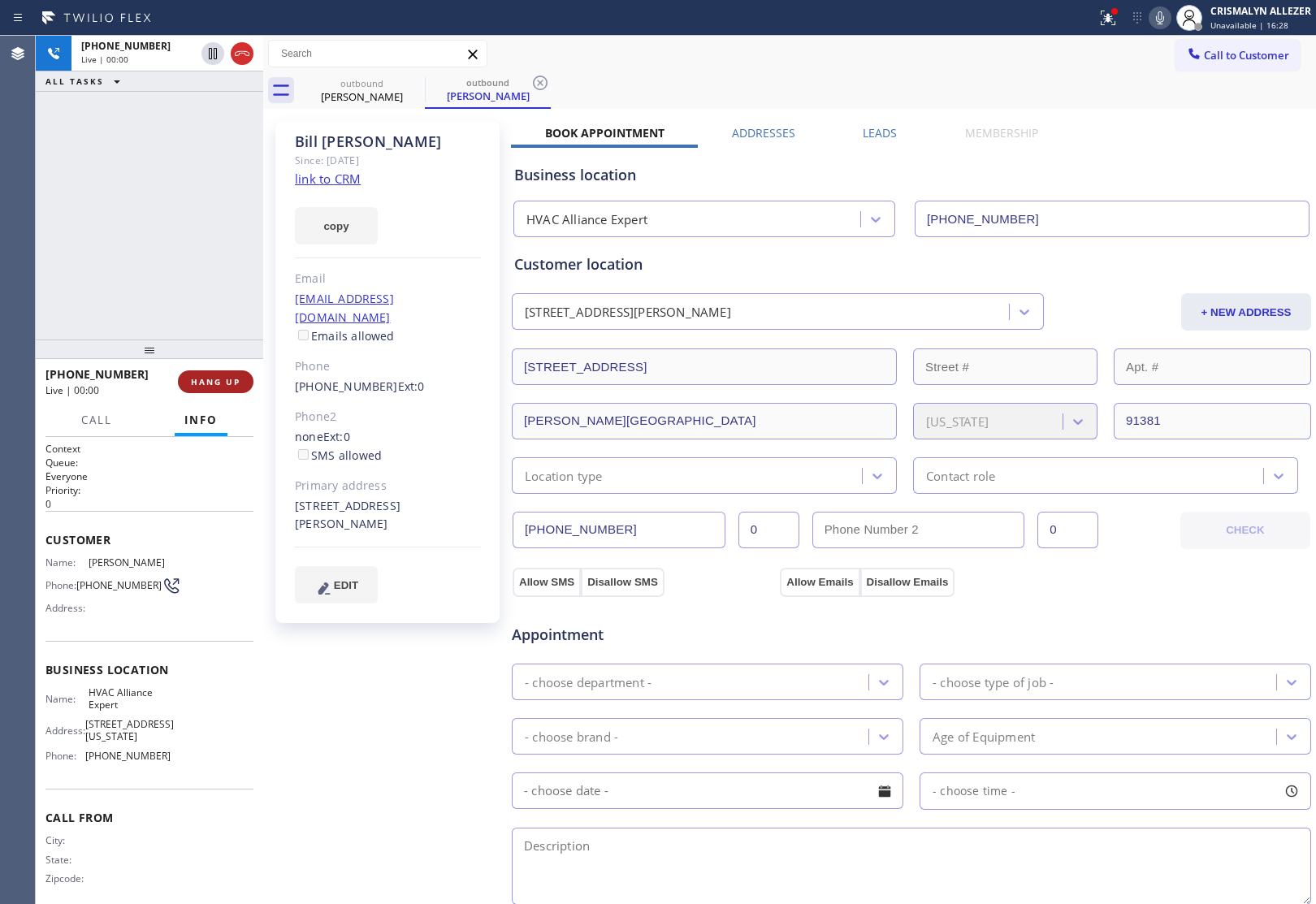
click at [195, 378] on span "HANG UP" at bounding box center [215, 381] width 50 height 11
click at [205, 385] on span "COMPLETE" at bounding box center [212, 381] width 56 height 11
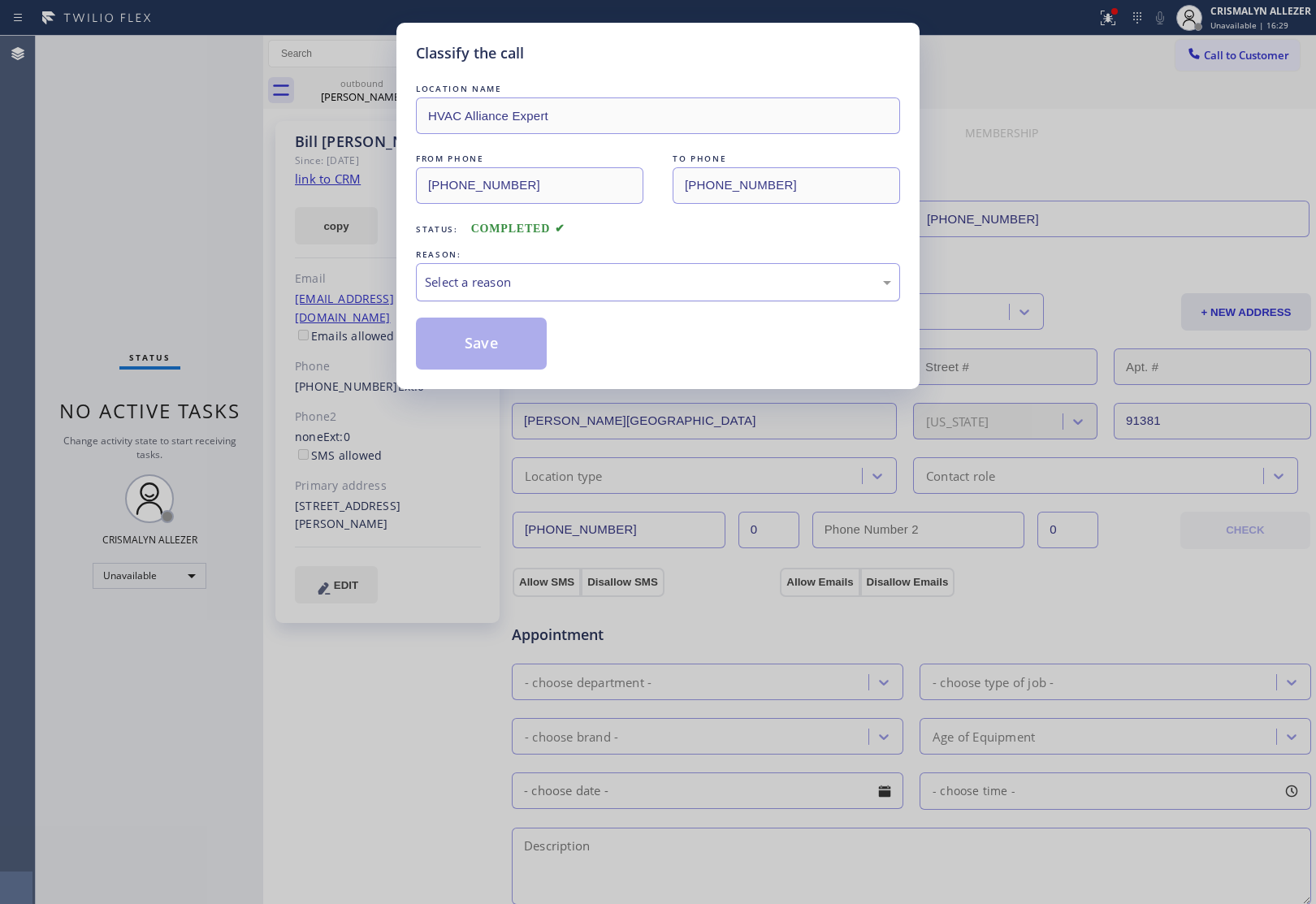
click at [567, 286] on div "Select a reason" at bounding box center [658, 282] width 467 height 18
click at [485, 351] on button "Save" at bounding box center [481, 344] width 131 height 52
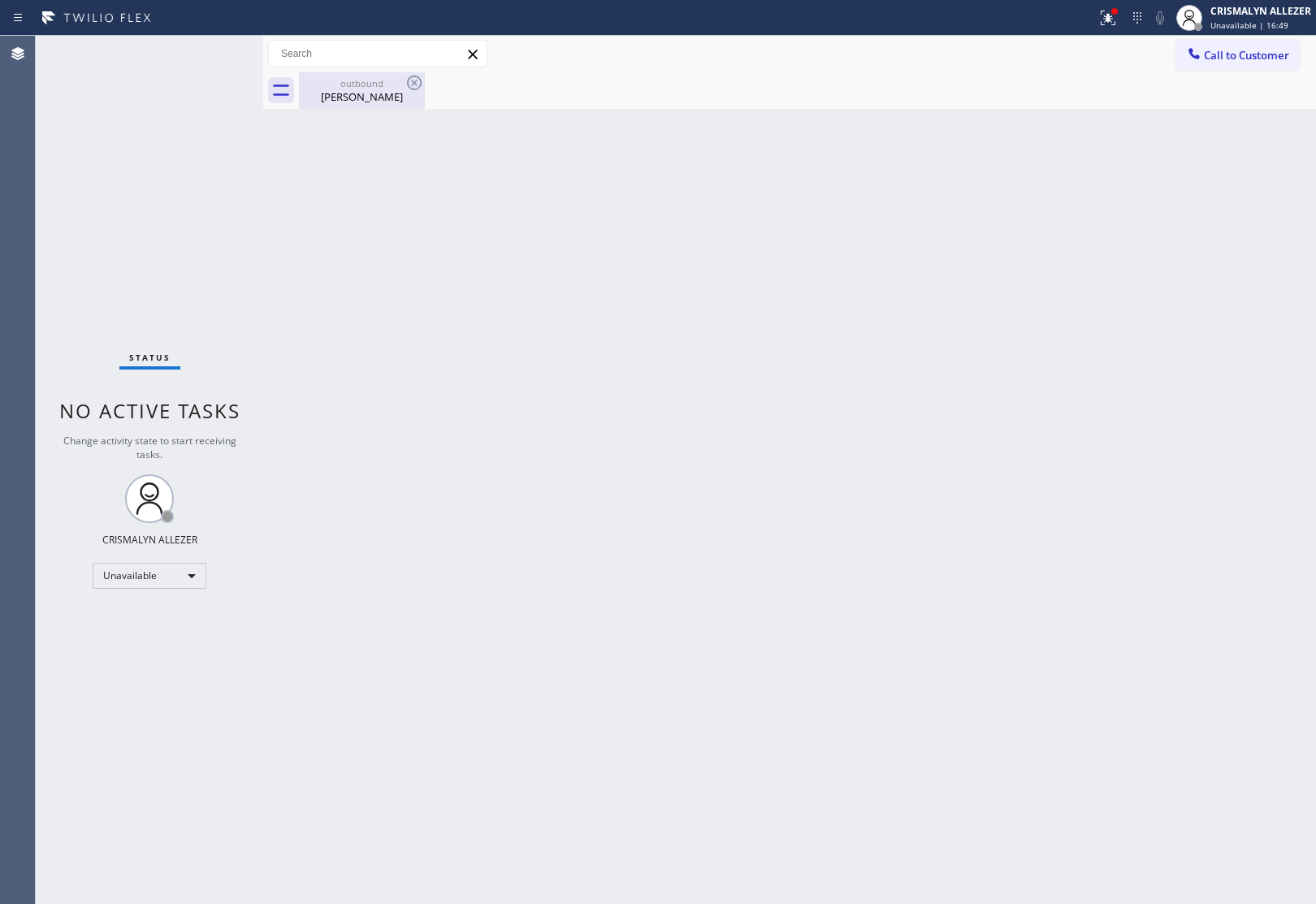
click at [384, 90] on div "Bill Hornstein" at bounding box center [361, 97] width 123 height 15
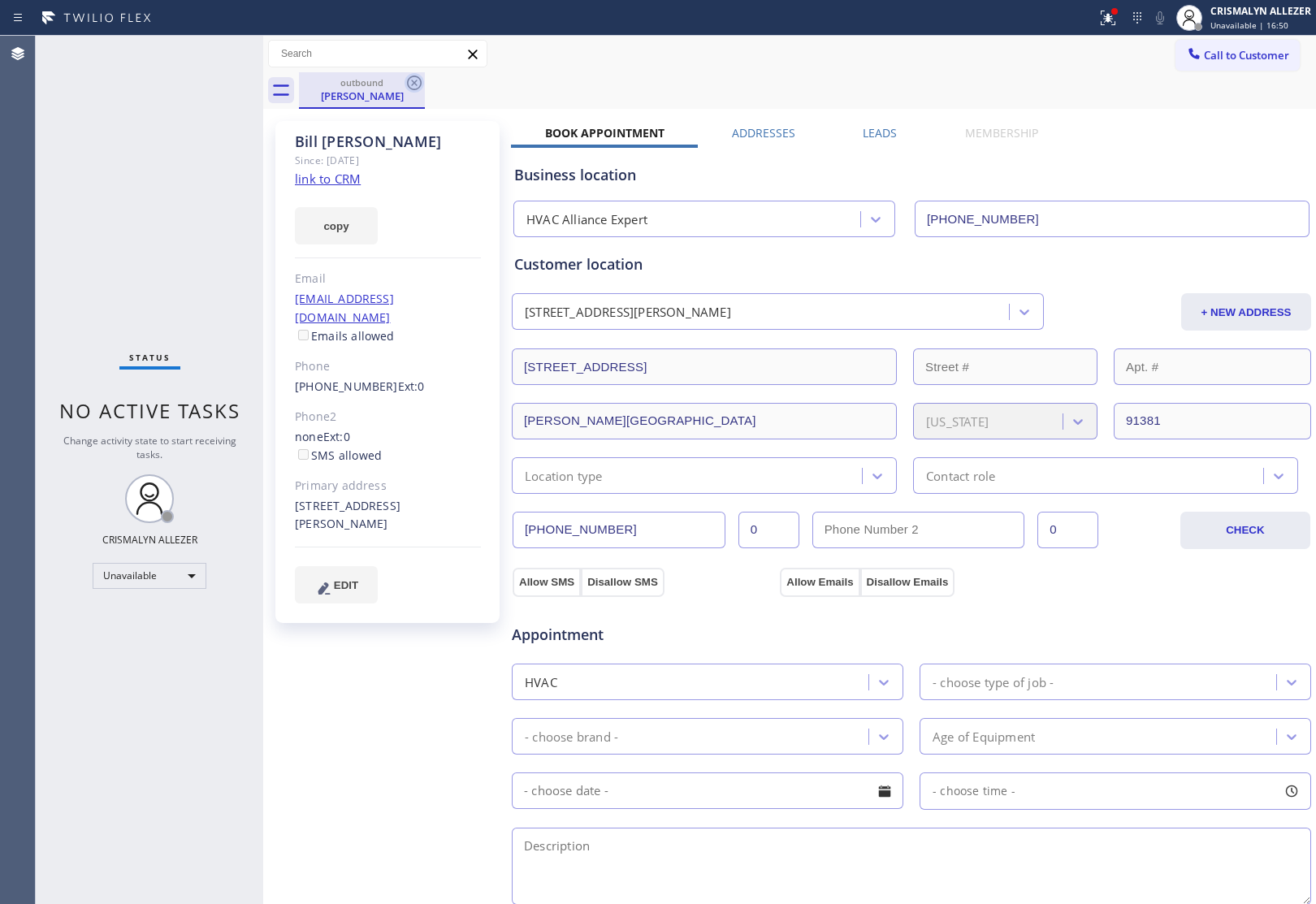
click at [412, 82] on icon at bounding box center [414, 83] width 19 height 19
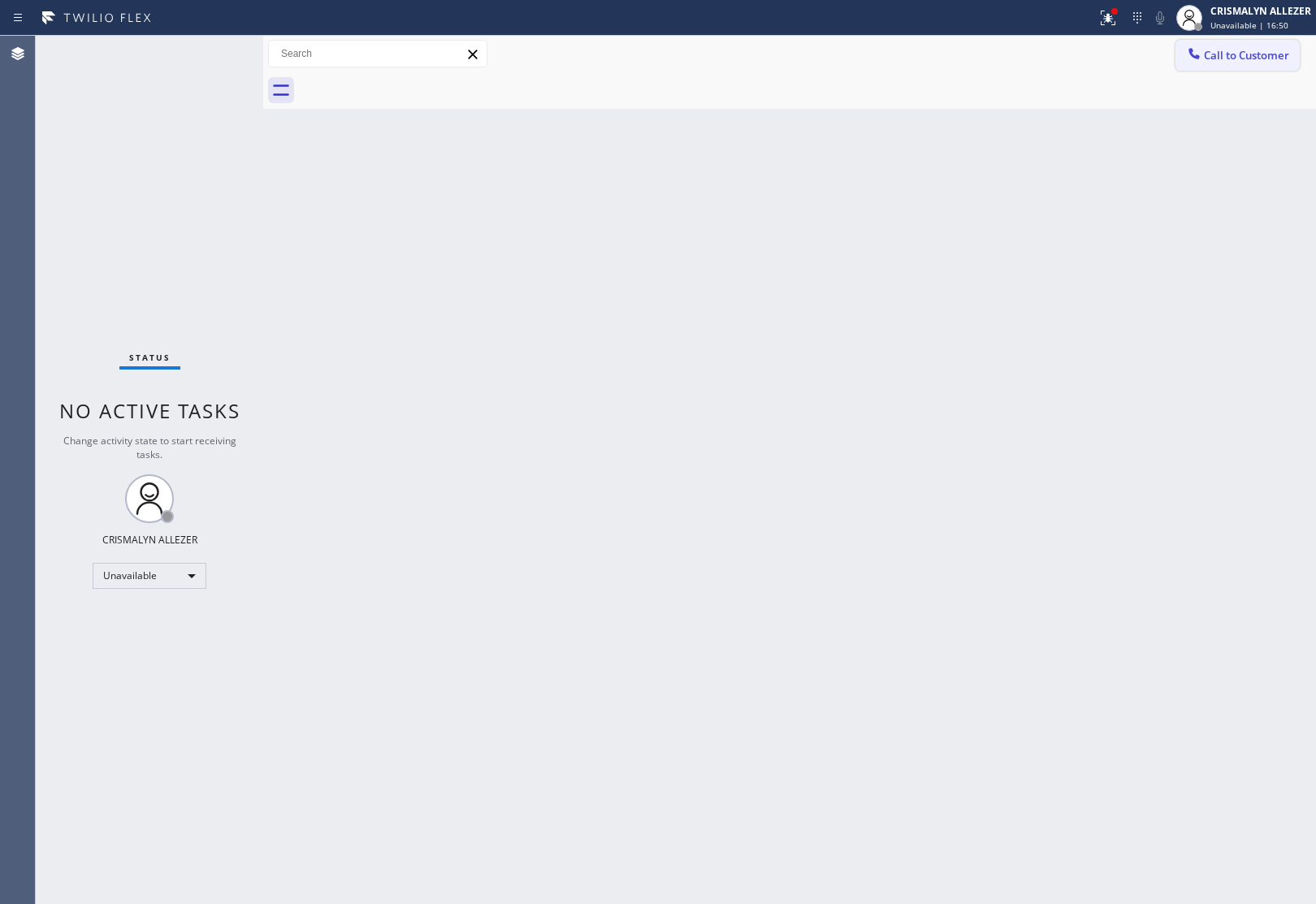
click at [1263, 57] on span "Call to Customer" at bounding box center [1246, 55] width 85 height 15
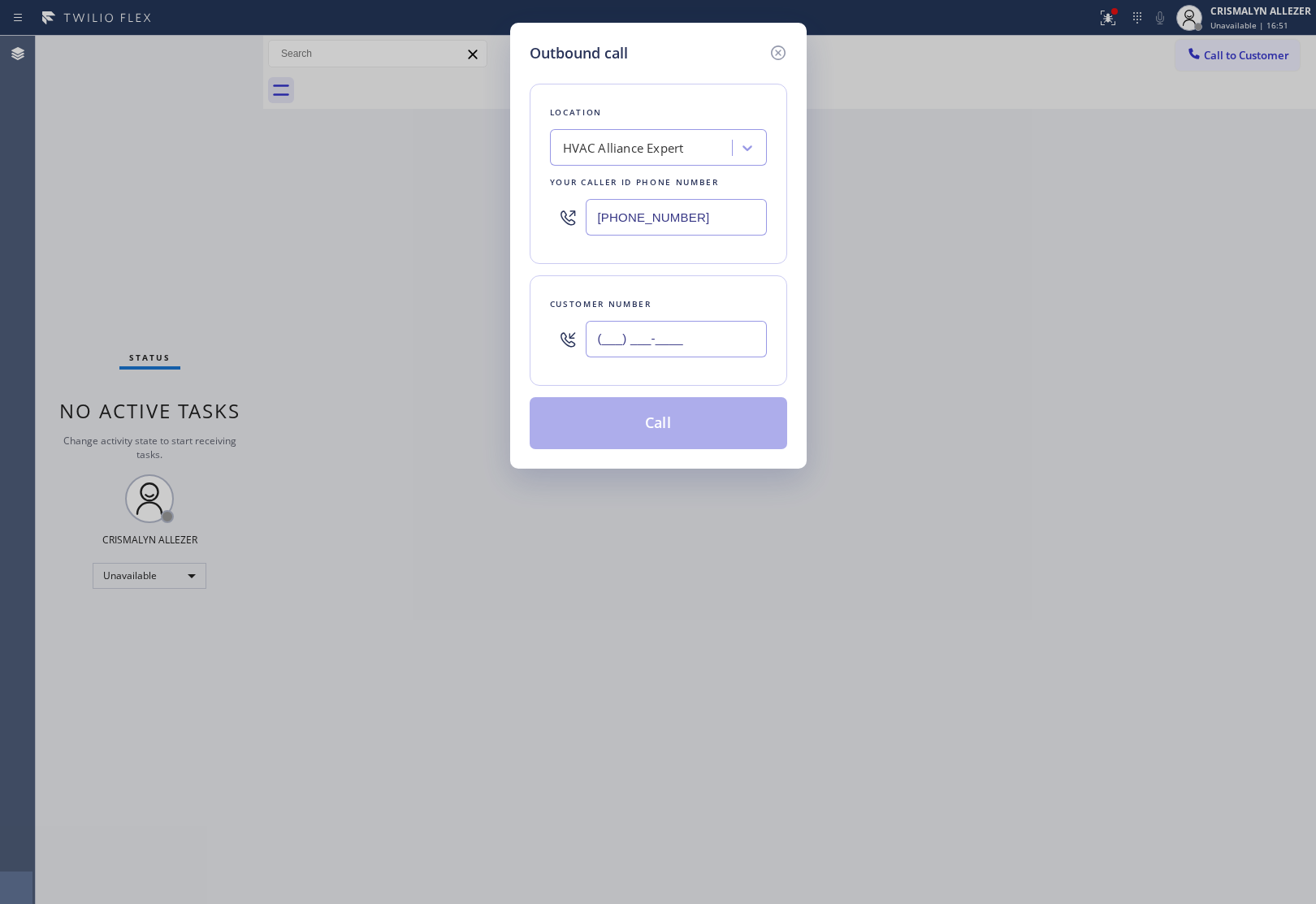
click at [719, 339] on input "(___) ___-____" at bounding box center [676, 339] width 181 height 37
paste input "516) 943-3297"
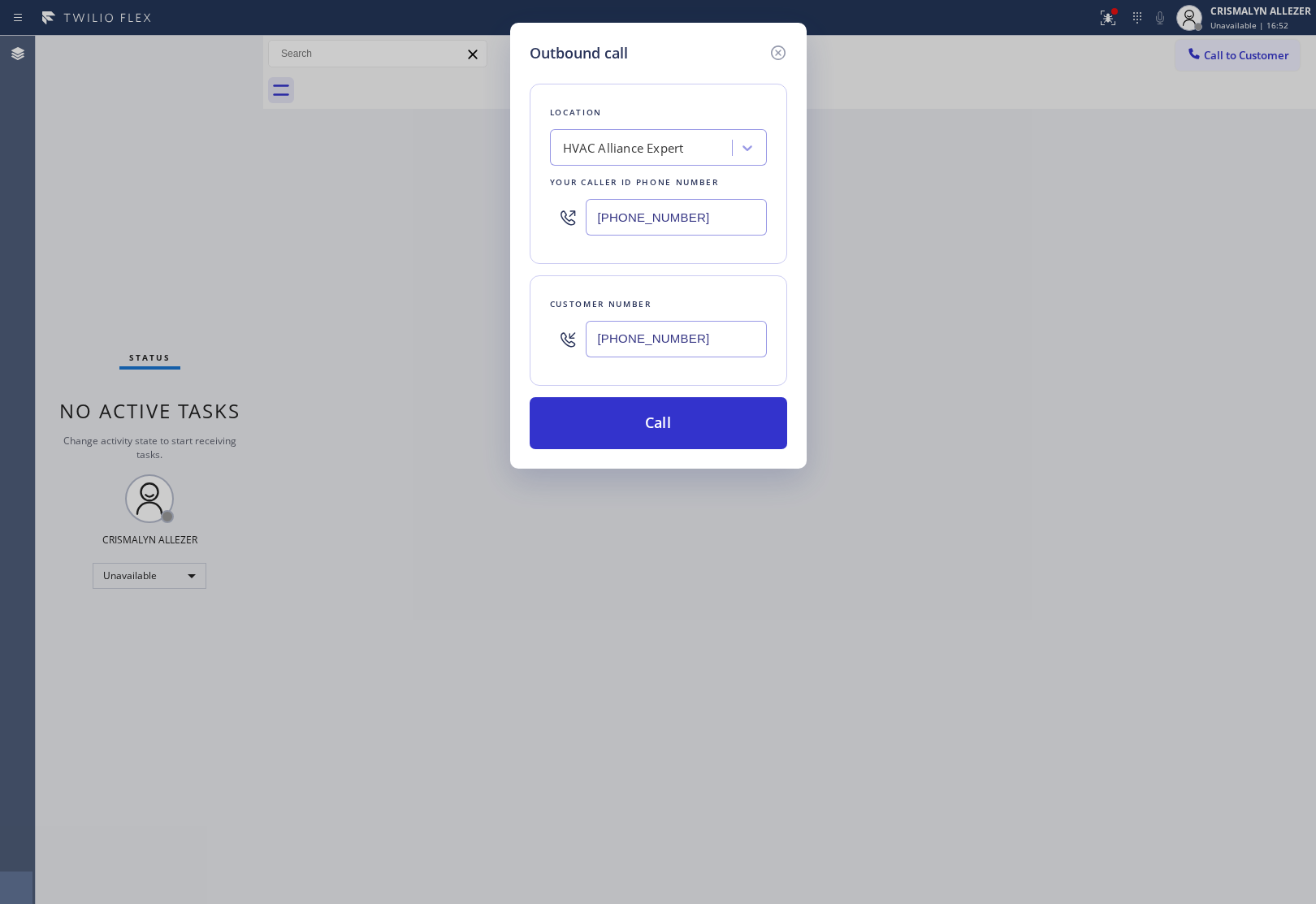
type input "(516) 943-3297"
click at [679, 151] on div "HVAC Alliance Expert" at bounding box center [623, 148] width 121 height 18
paste input "AR B2B SMS"
type input "AR B2B SMS"
click at [663, 177] on div "4C.SMS Campaign AR B2B SMS" at bounding box center [658, 182] width 217 height 30
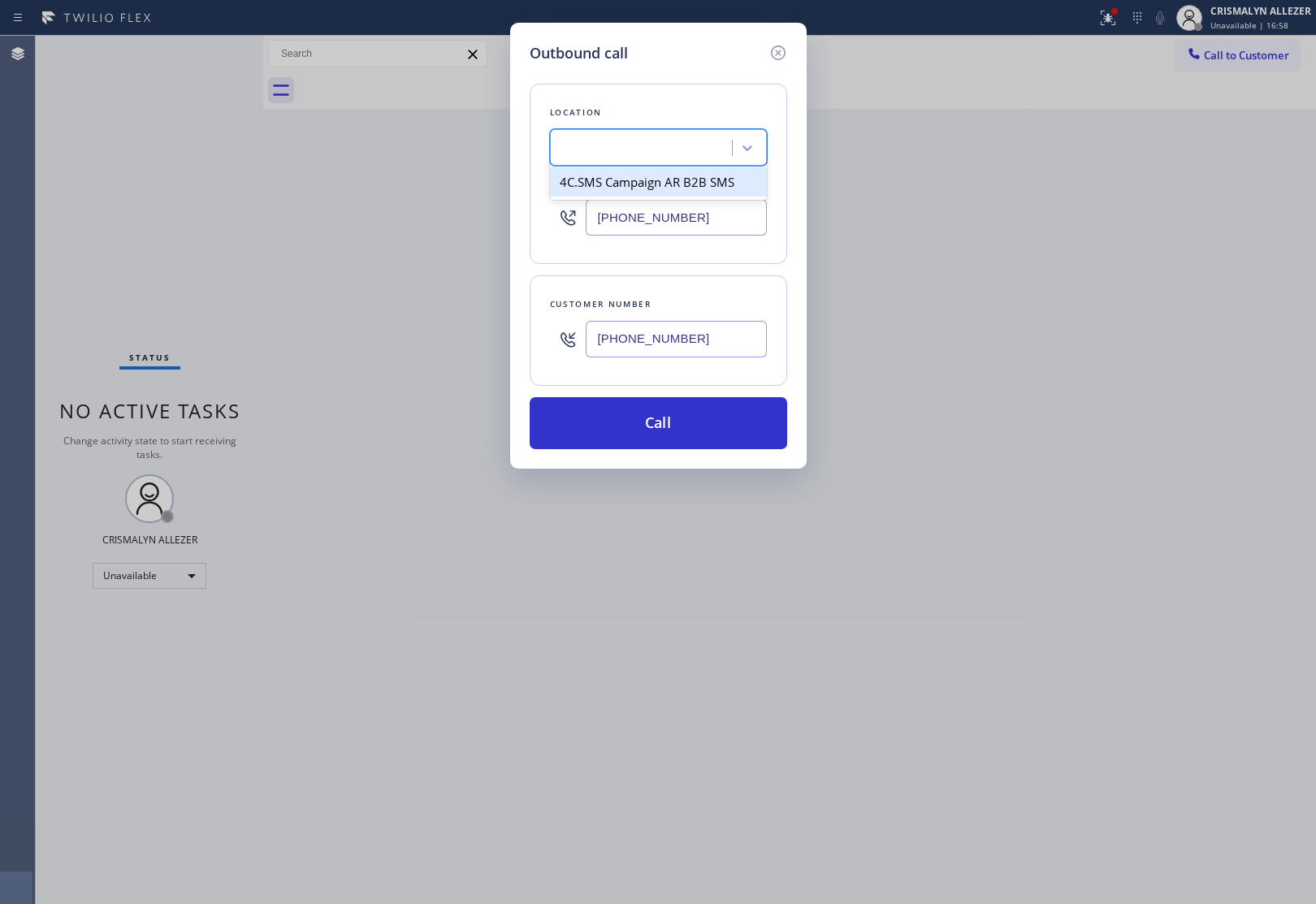
type input "[PHONE_NUMBER]"
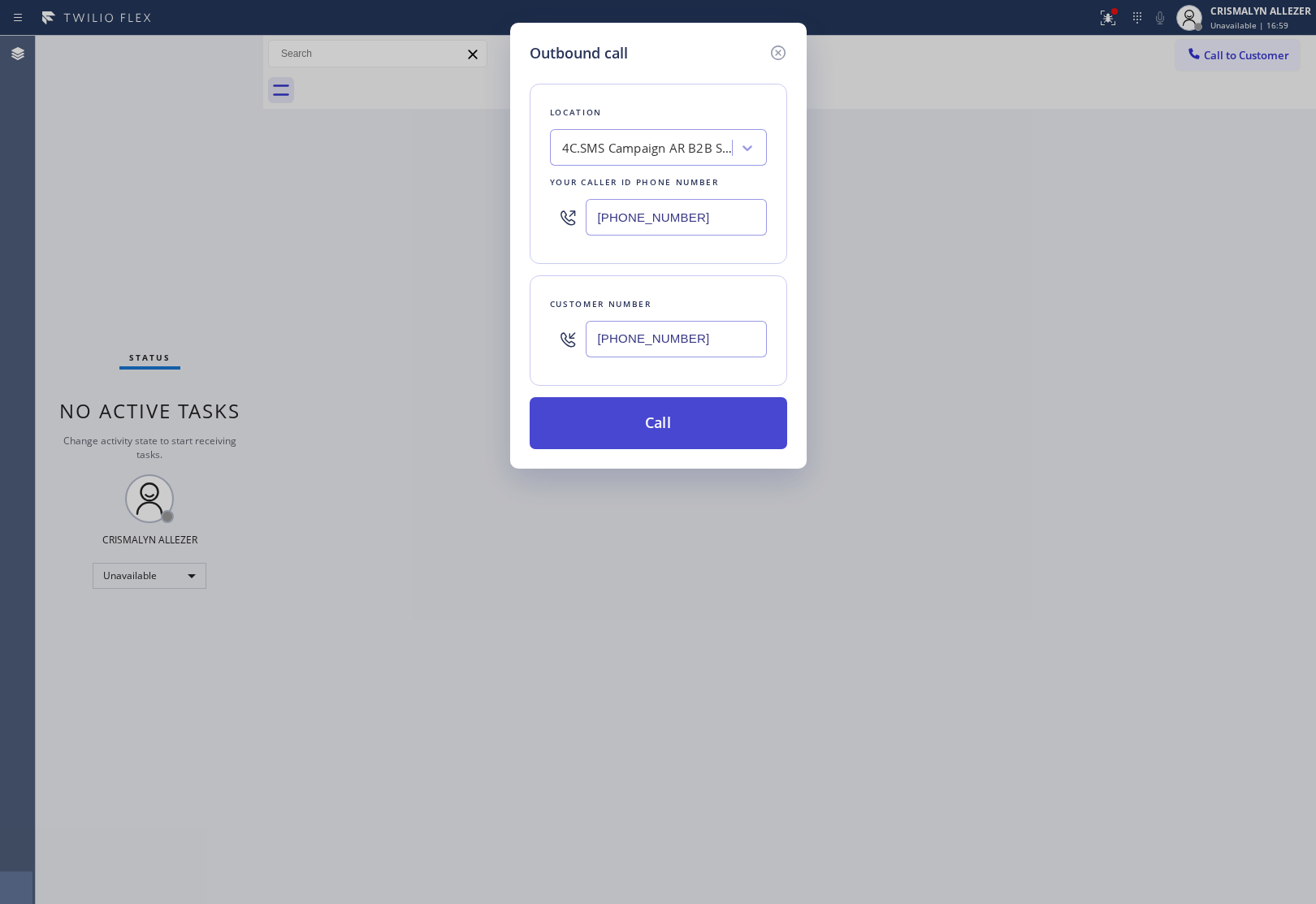
click at [670, 434] on button "Call" at bounding box center [658, 423] width 258 height 52
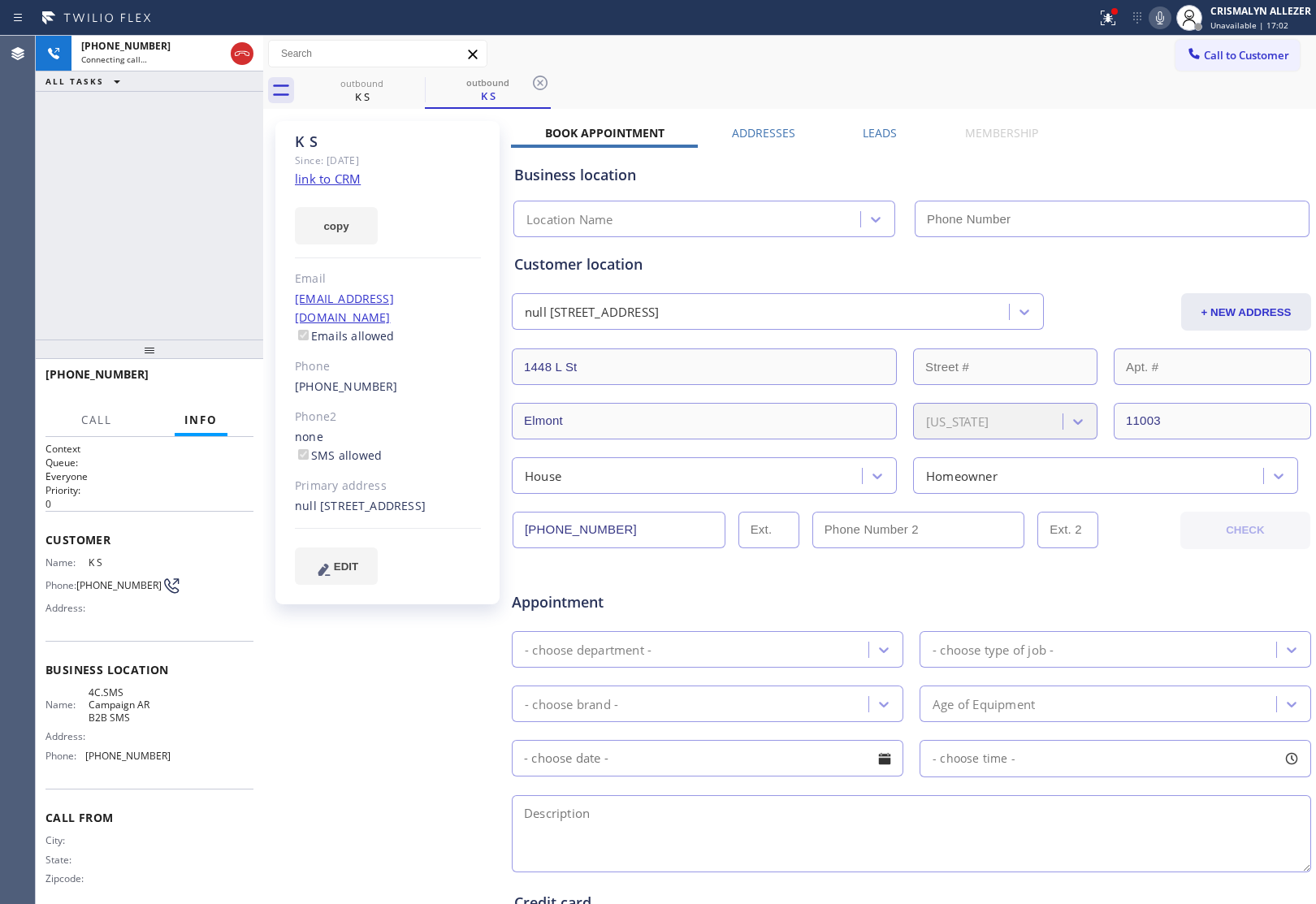
click at [335, 175] on link "link to CRM" at bounding box center [328, 178] width 66 height 17
type input "[PHONE_NUMBER]"
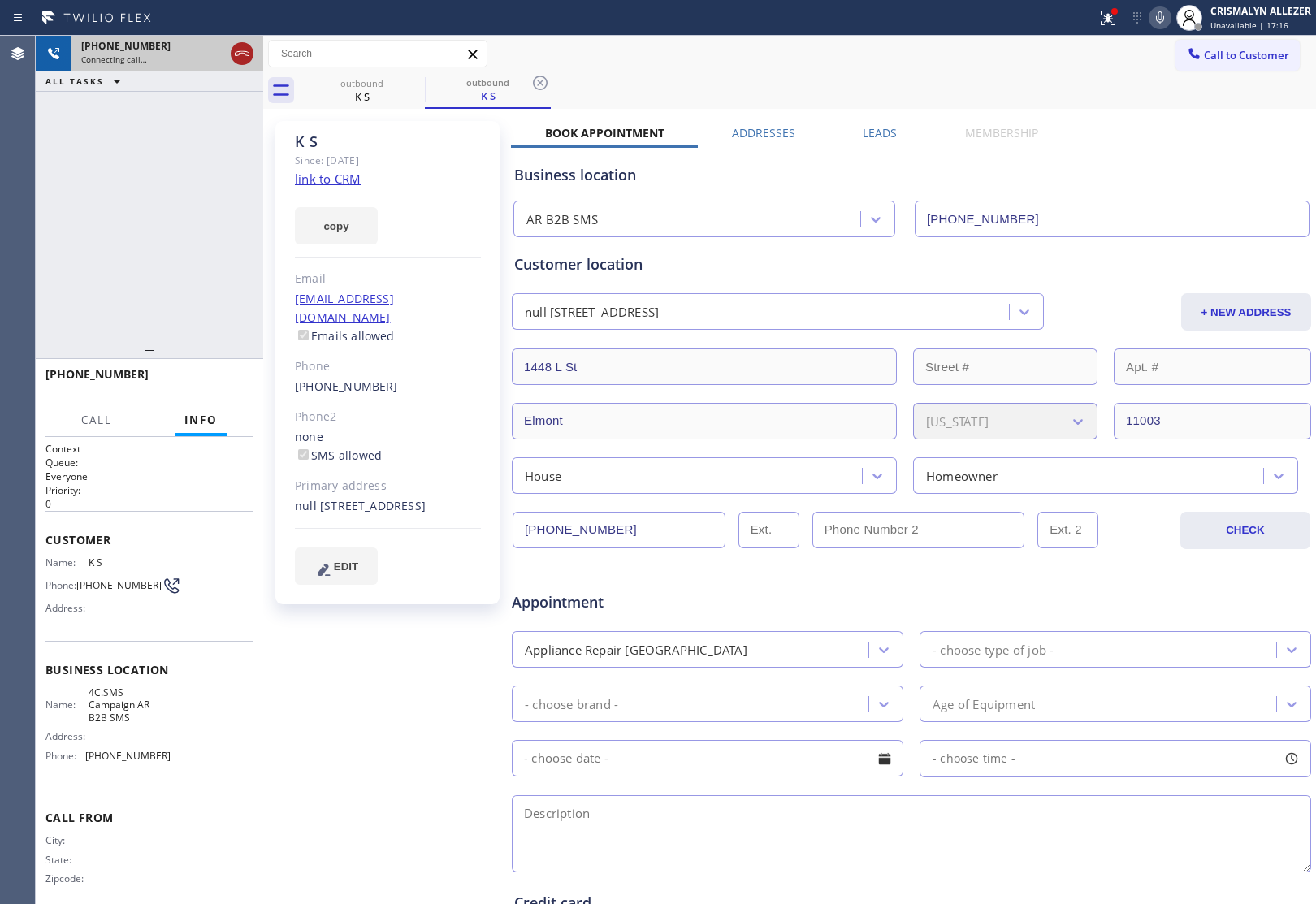
click at [249, 55] on icon at bounding box center [242, 54] width 15 height 5
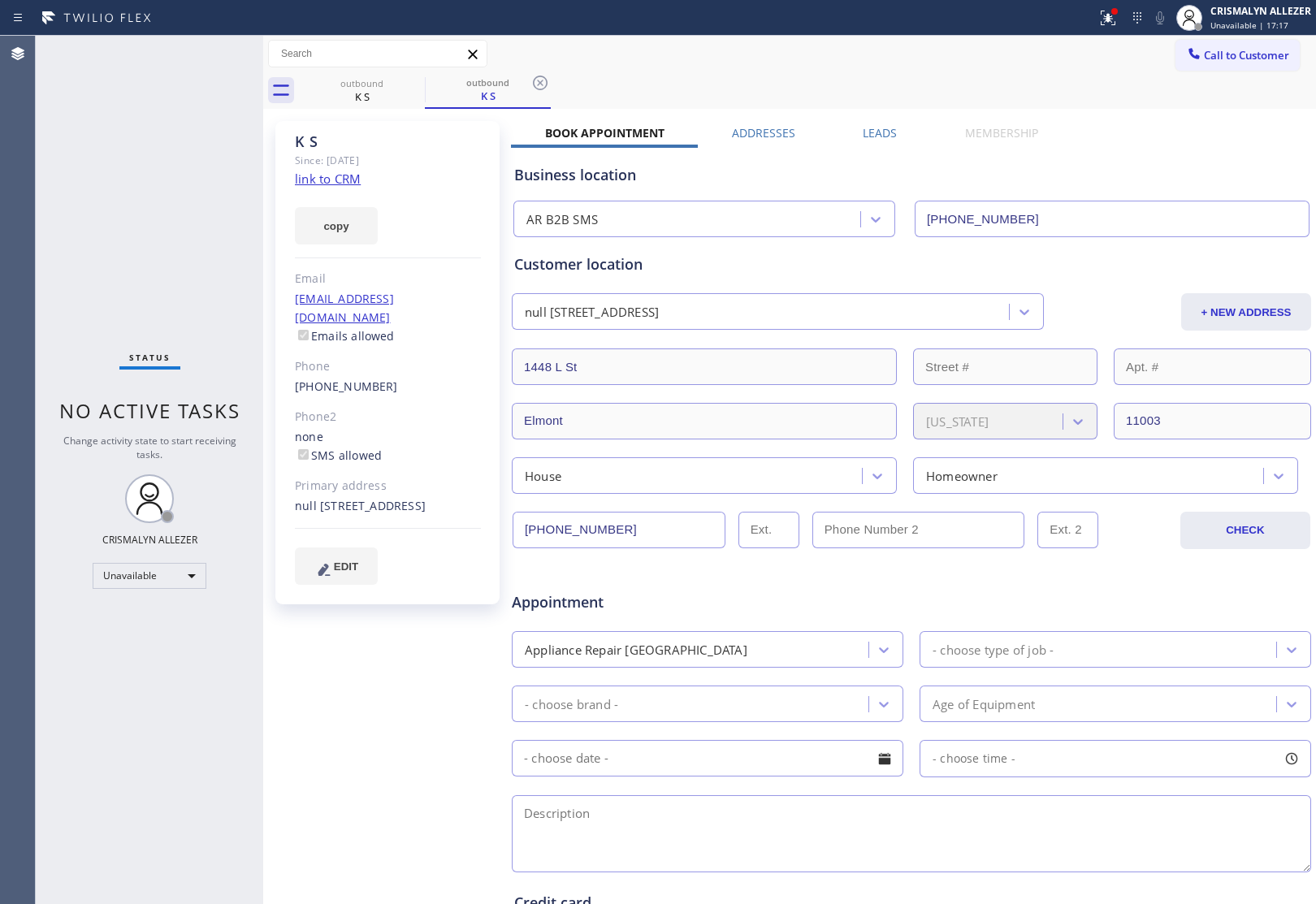
drag, startPoint x: 537, startPoint y: 83, endPoint x: 459, endPoint y: 86, distance: 78.1
click at [537, 83] on icon at bounding box center [540, 83] width 19 height 19
click at [412, 79] on icon at bounding box center [414, 83] width 15 height 15
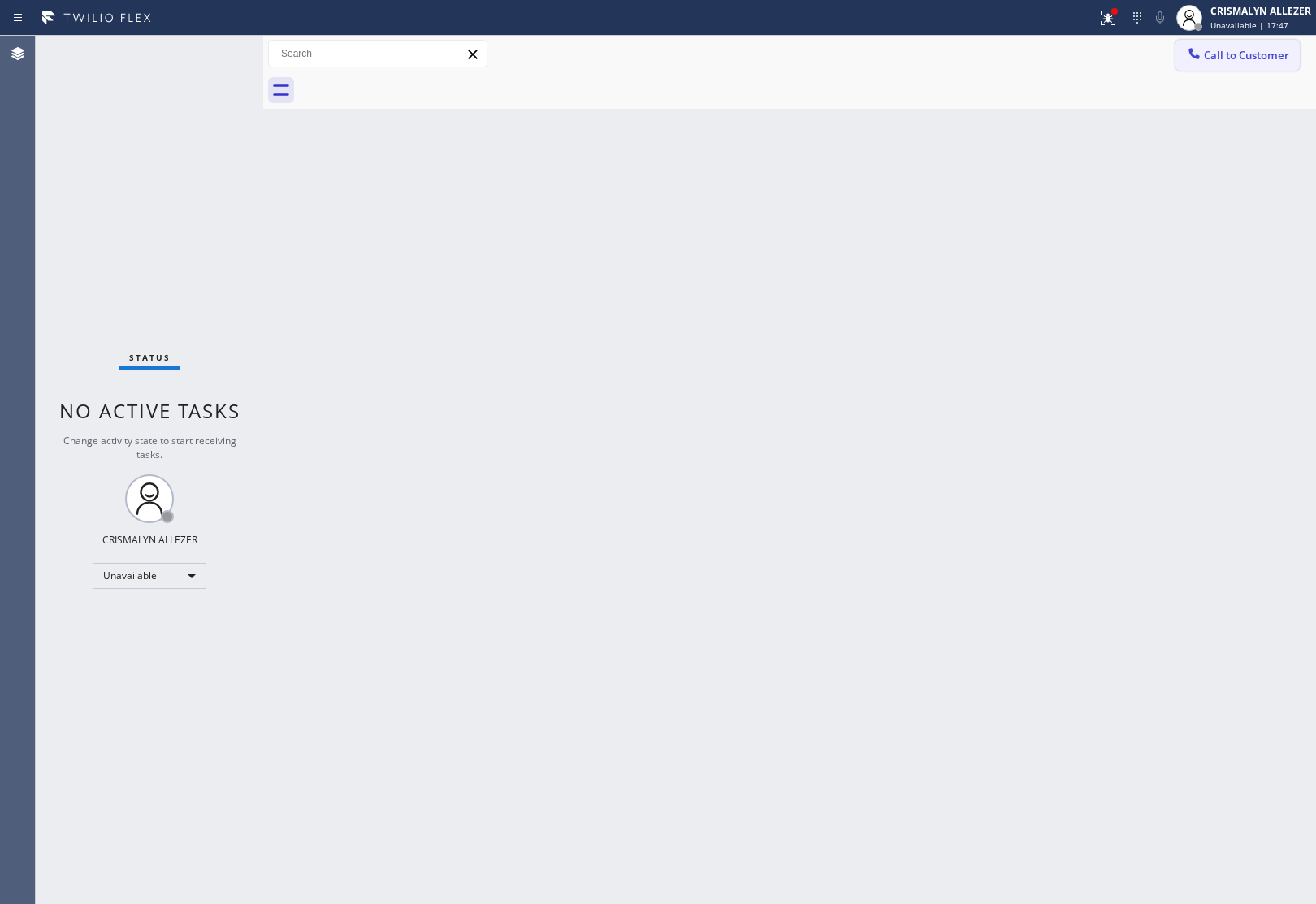
click at [1280, 46] on button "Call to Customer" at bounding box center [1237, 55] width 124 height 30
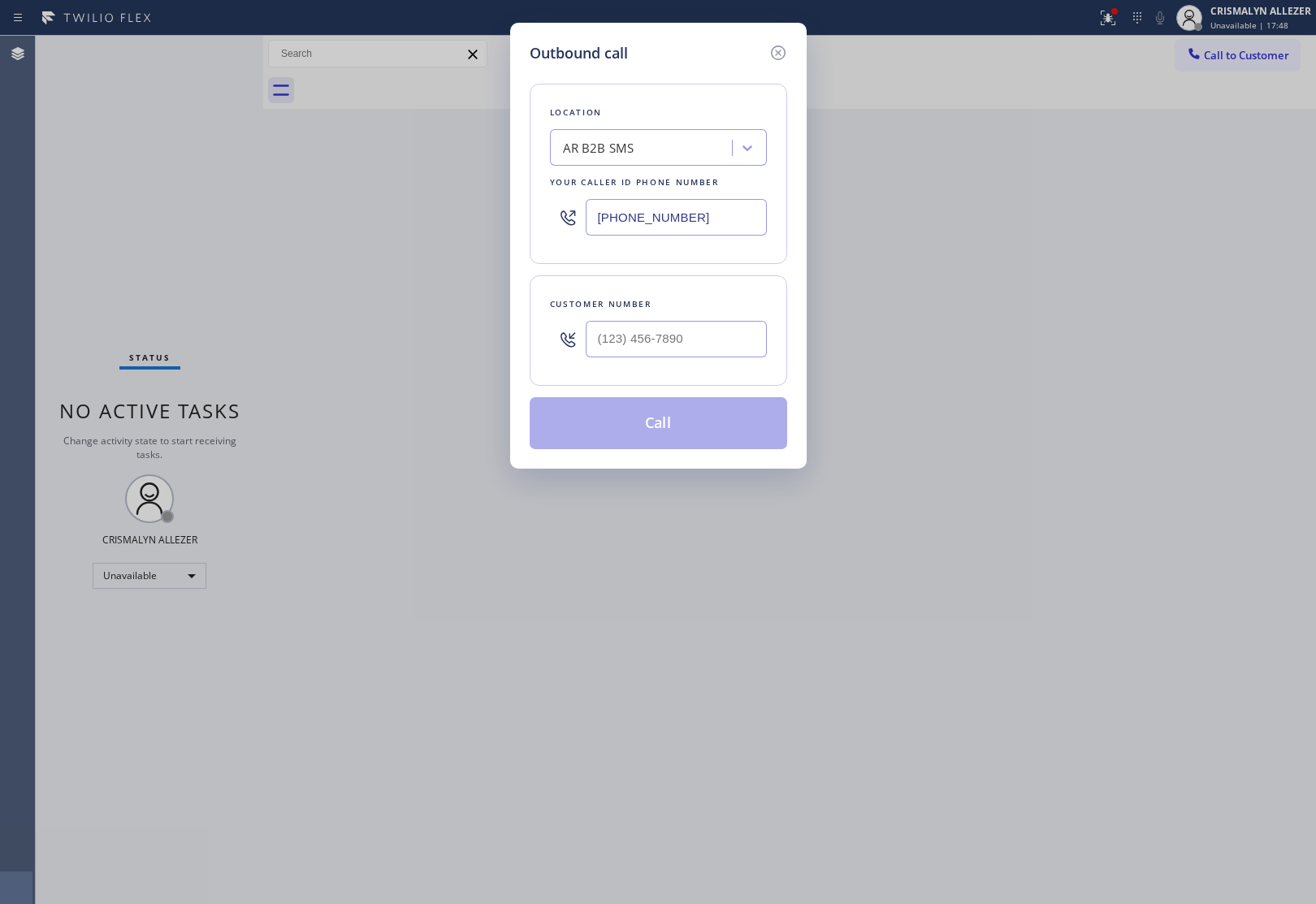
click at [691, 149] on div "AR B2B SMS" at bounding box center [642, 148] width 177 height 29
paste input "FixIt Appliance Crew"
type input "FixIt Appliance Crew"
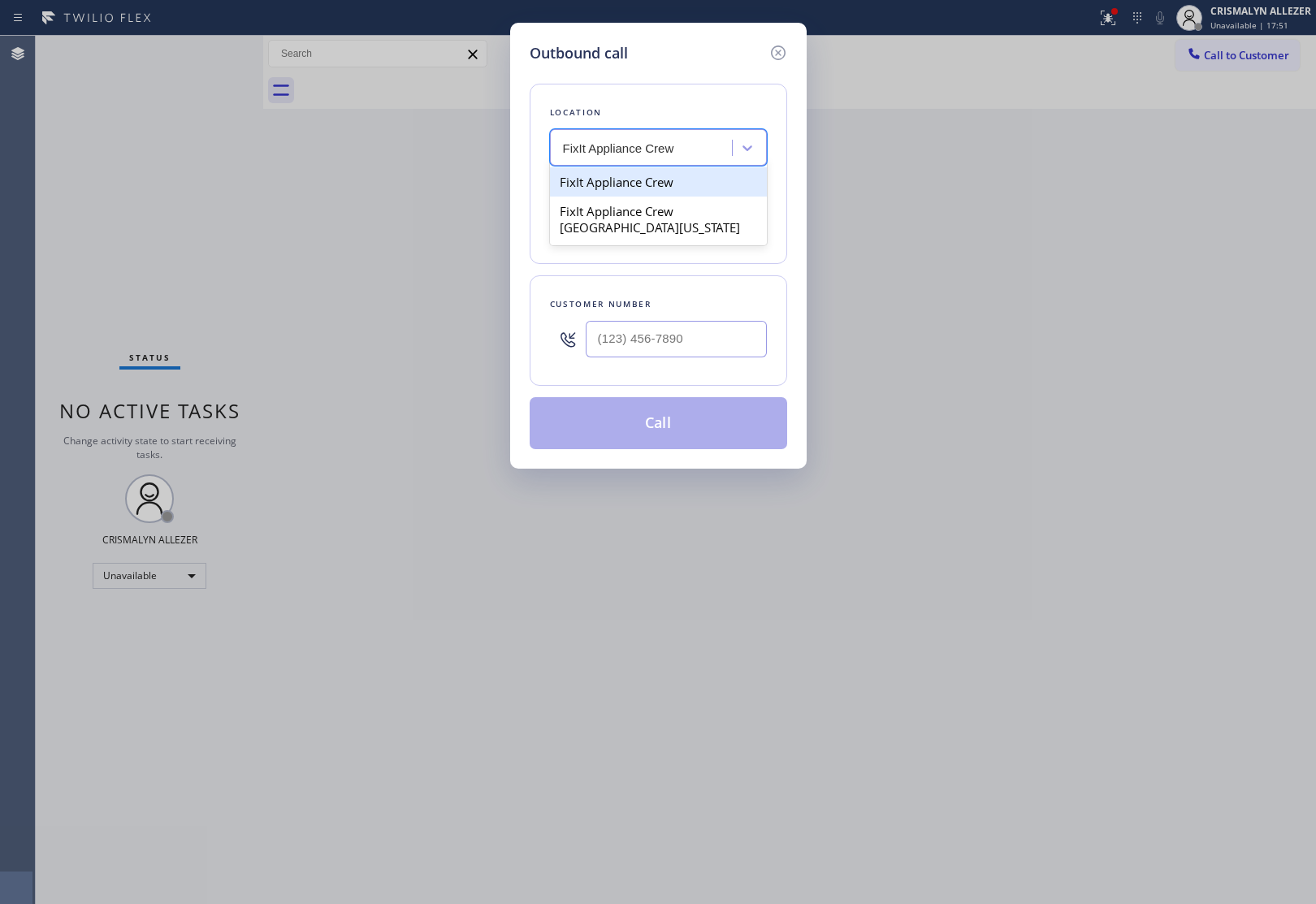
click at [671, 181] on div "FixIt Appliance Crew" at bounding box center [658, 182] width 217 height 30
type input "(516) 430-7756"
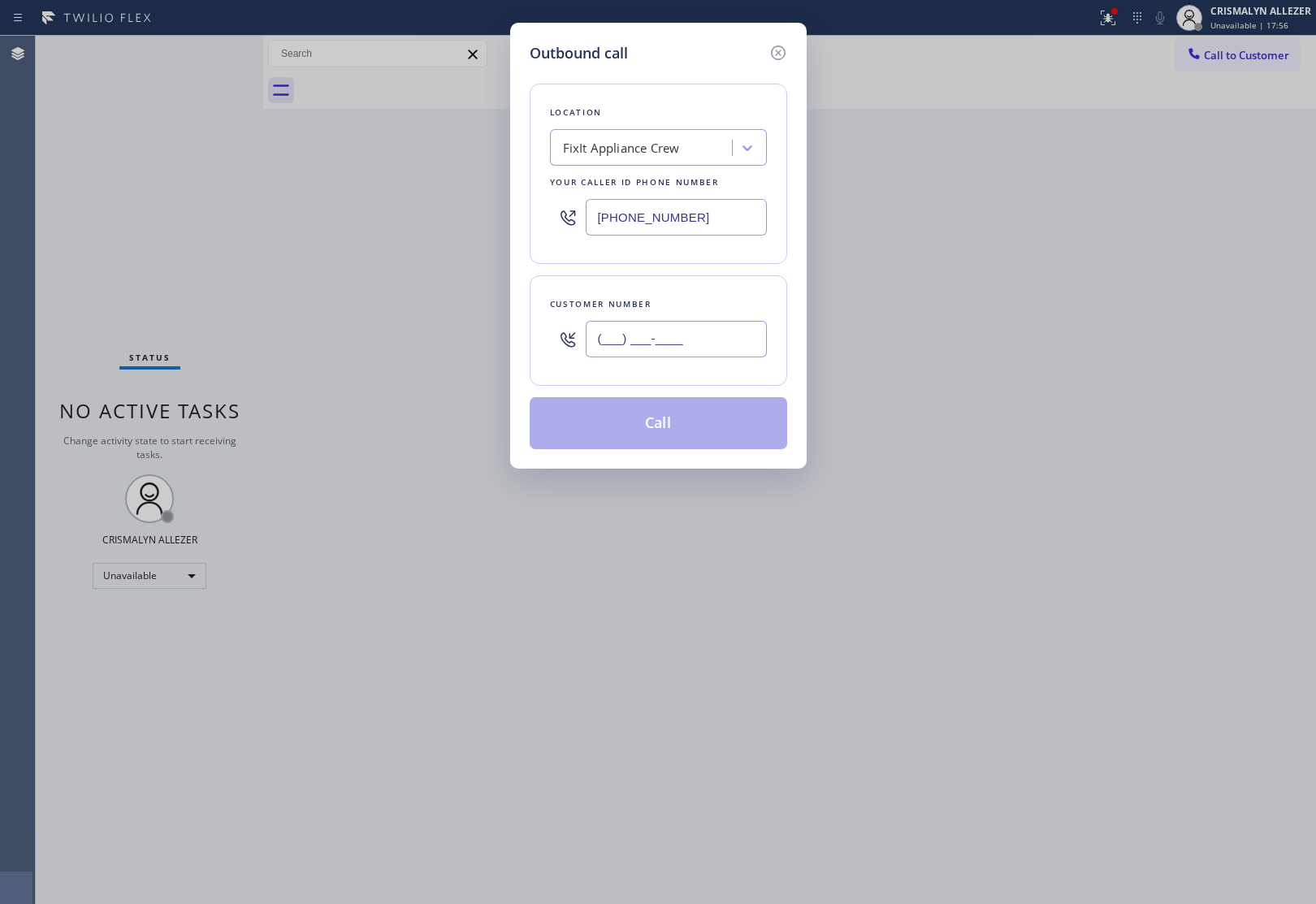
click at [717, 343] on input "(___) ___-____" at bounding box center [676, 339] width 181 height 37
paste input "text"
drag, startPoint x: 717, startPoint y: 343, endPoint x: 589, endPoint y: 342, distance: 128.0
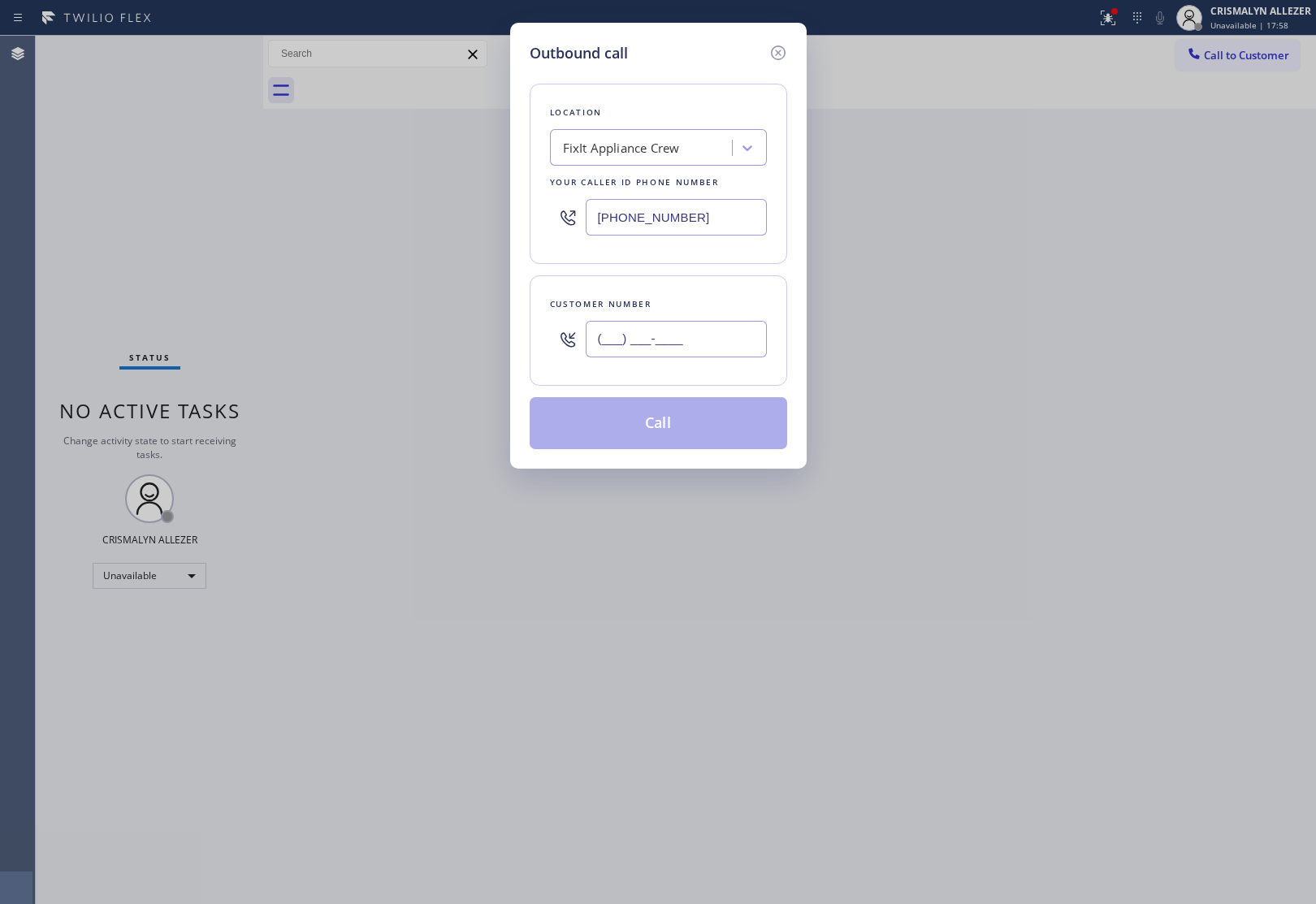
click at [589, 343] on input "(___) ___-____" at bounding box center [676, 339] width 181 height 37
paste input "text"
type input "(___) ___-____"
paste input "516) 423-0325"
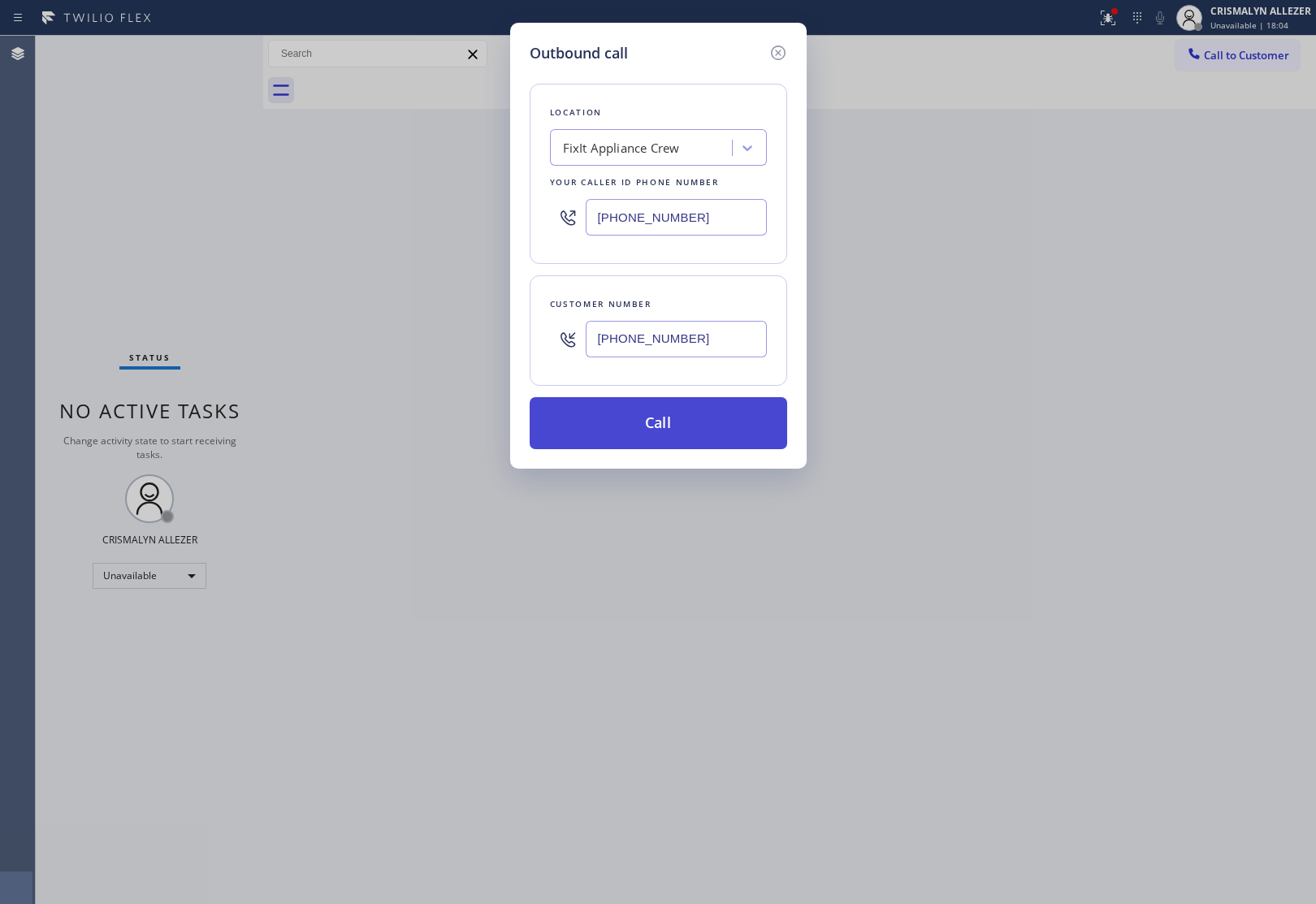
type input "(516) 423-0325"
click at [679, 432] on button "Call" at bounding box center [658, 423] width 258 height 52
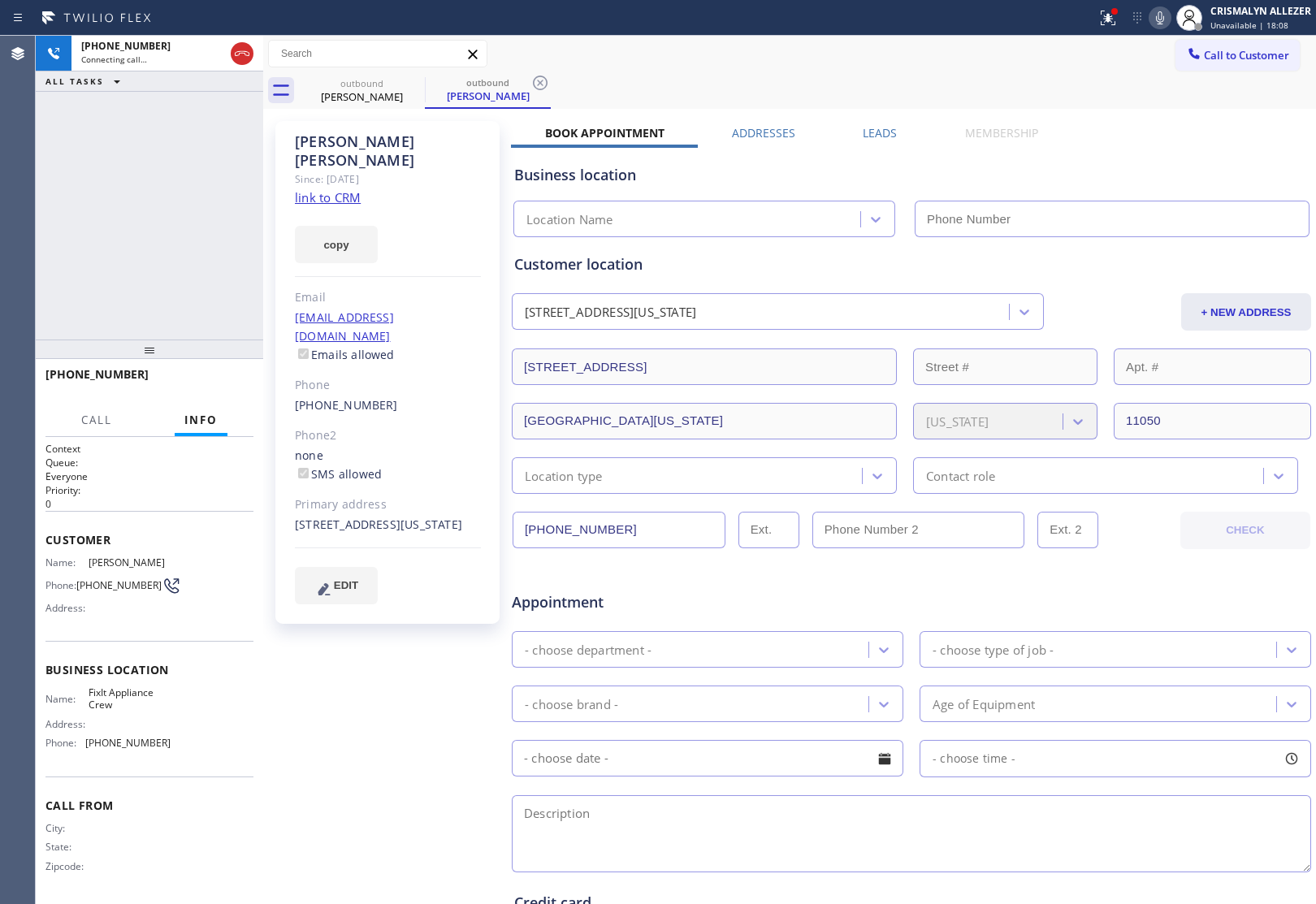
click at [317, 189] on link "link to CRM" at bounding box center [328, 197] width 66 height 17
type input "(516) 430-7756"
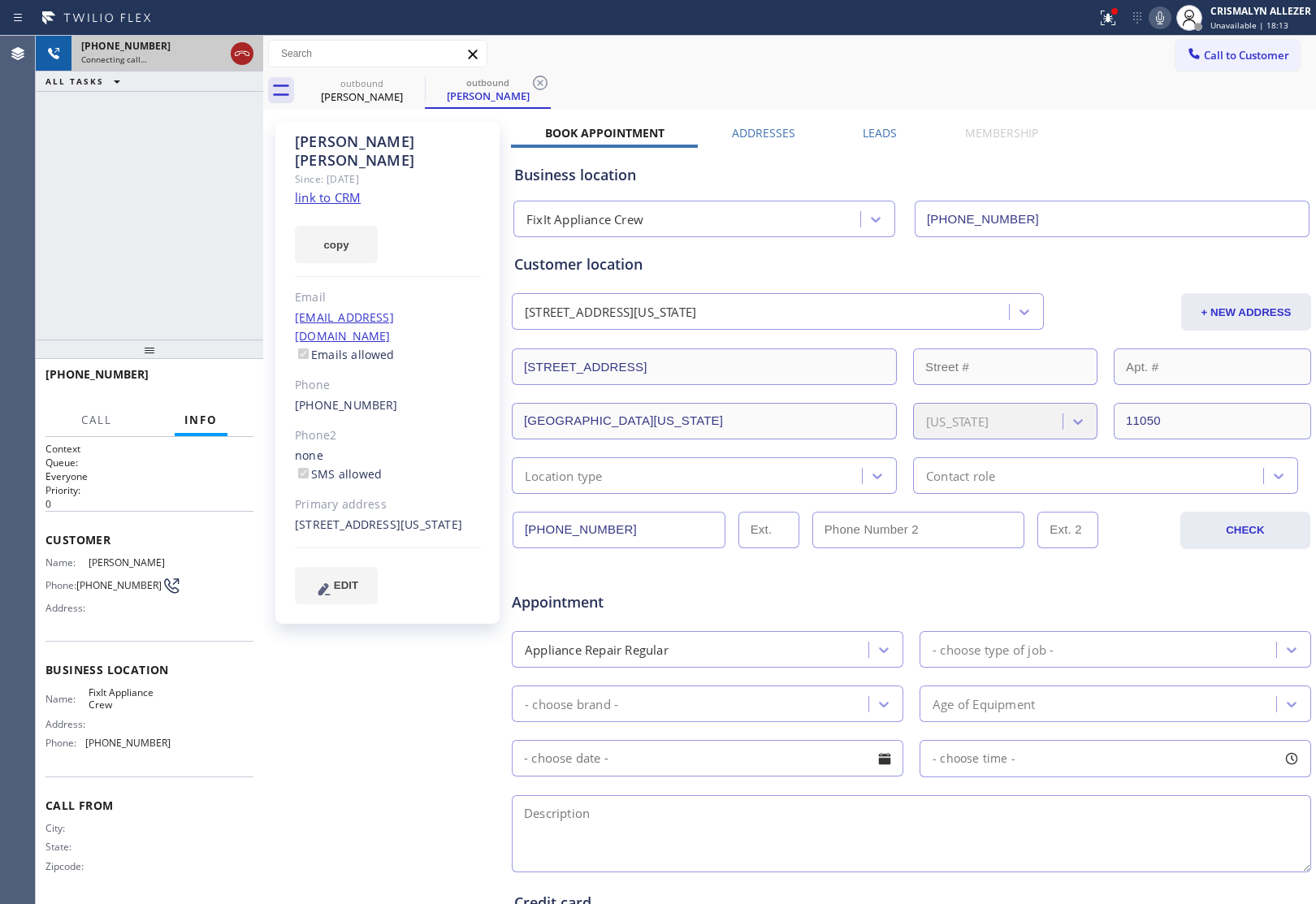
click at [237, 55] on icon at bounding box center [242, 53] width 19 height 19
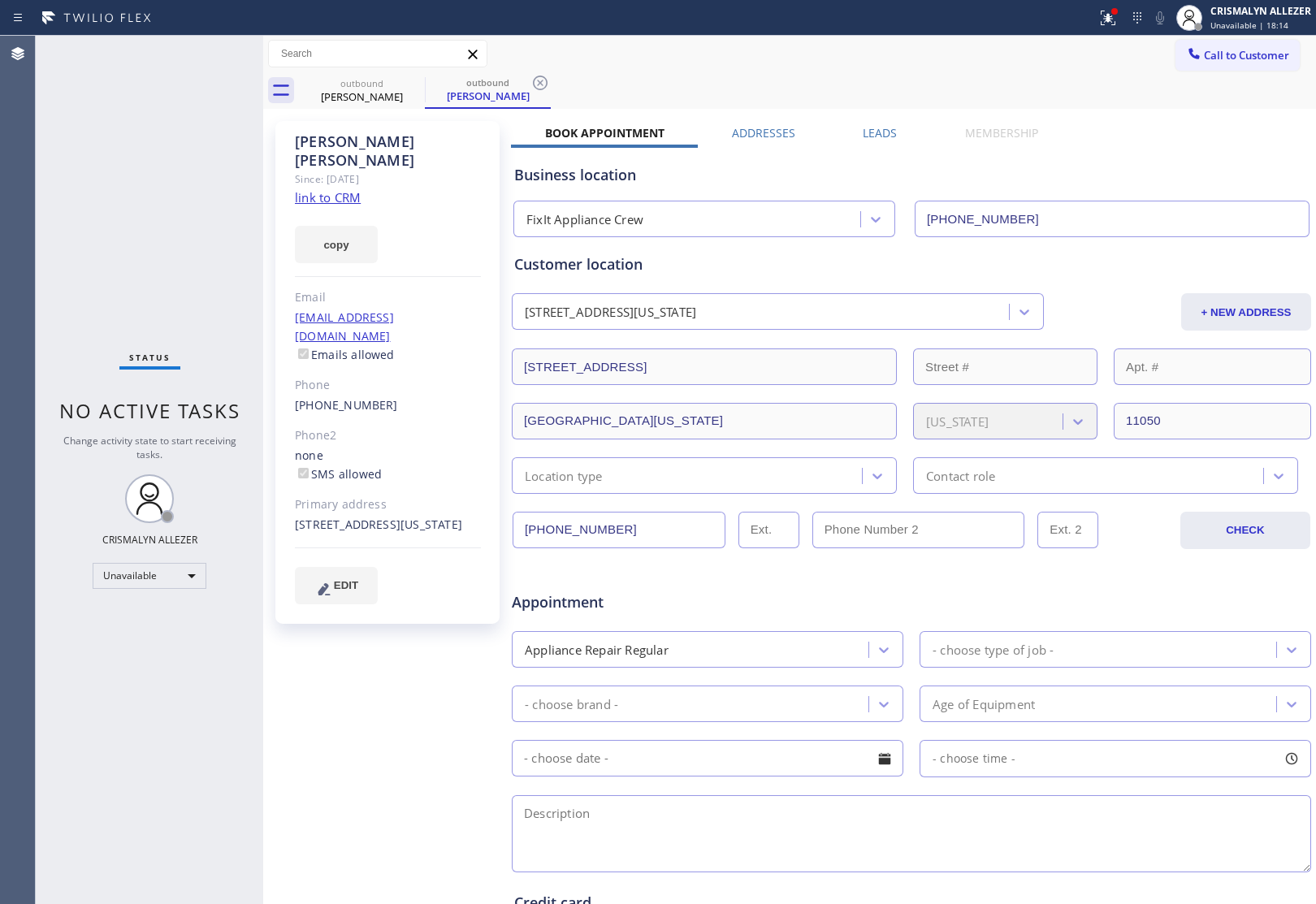
drag, startPoint x: 537, startPoint y: 85, endPoint x: 453, endPoint y: 87, distance: 84.0
click at [537, 85] on icon at bounding box center [540, 83] width 19 height 19
click at [413, 83] on icon at bounding box center [414, 83] width 15 height 15
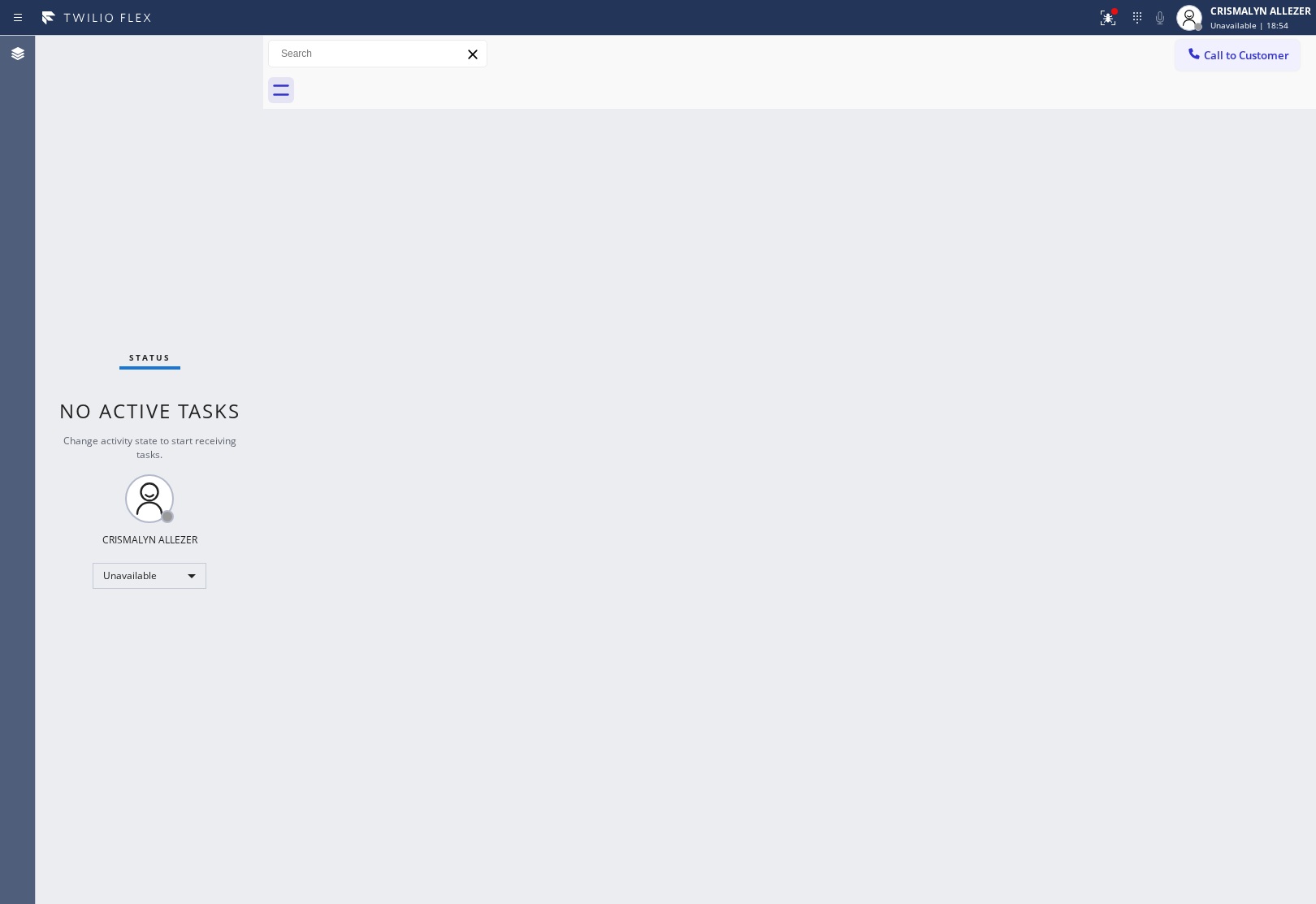
click at [1314, 46] on div "Call to Customer Outbound call Location FixIt Appliance Crew Your caller id pho…" at bounding box center [1245, 54] width 140 height 29
click at [1217, 50] on span "Call to Customer" at bounding box center [1246, 55] width 85 height 15
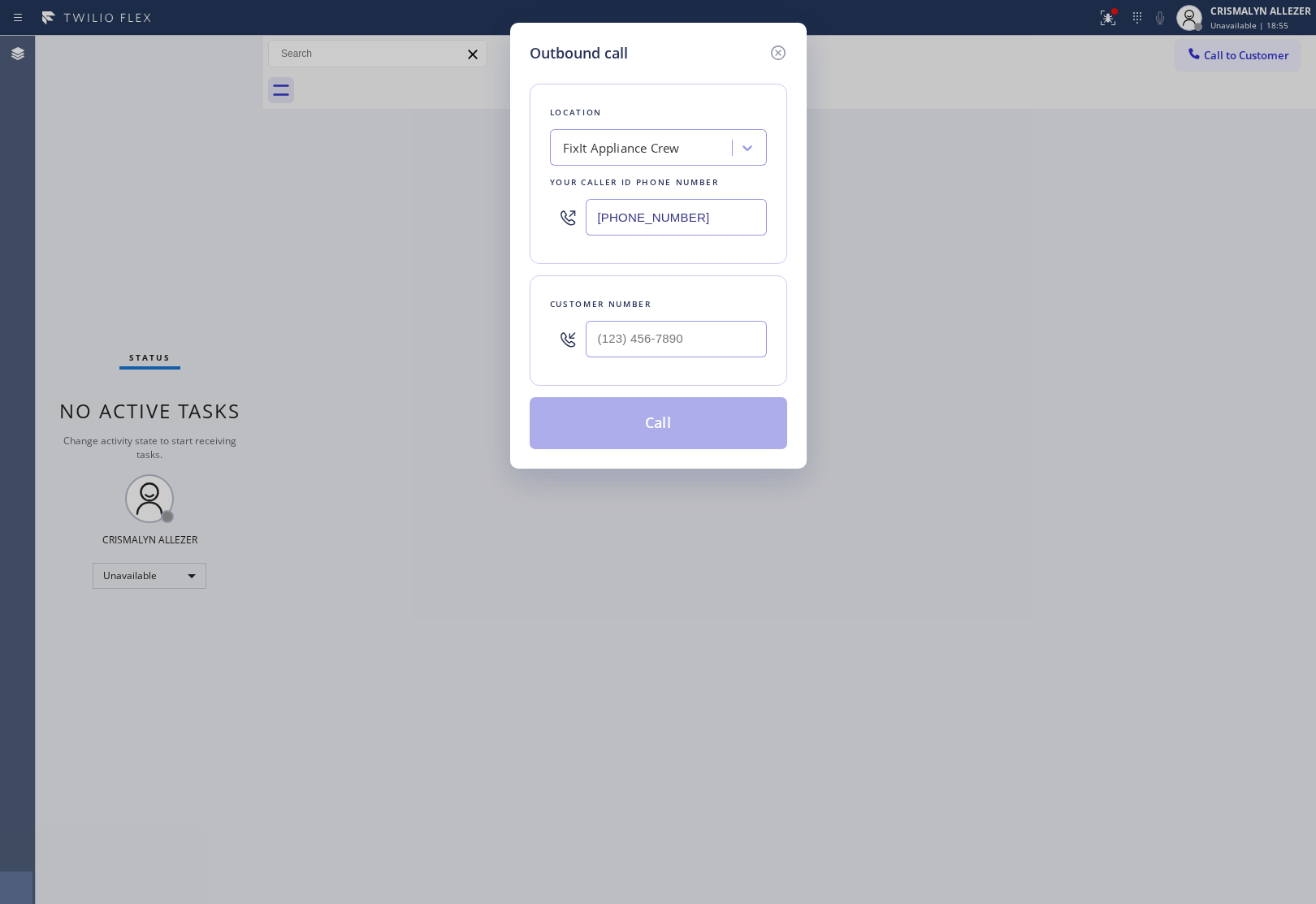
click at [641, 147] on div "FixIt Appliance Crew" at bounding box center [621, 148] width 117 height 18
paste input "FrostWave Technicians"
type input "FrostWave Technicians"
click at [650, 195] on div "FrostWave Technicians" at bounding box center [658, 182] width 217 height 30
type input "[PHONE_NUMBER]"
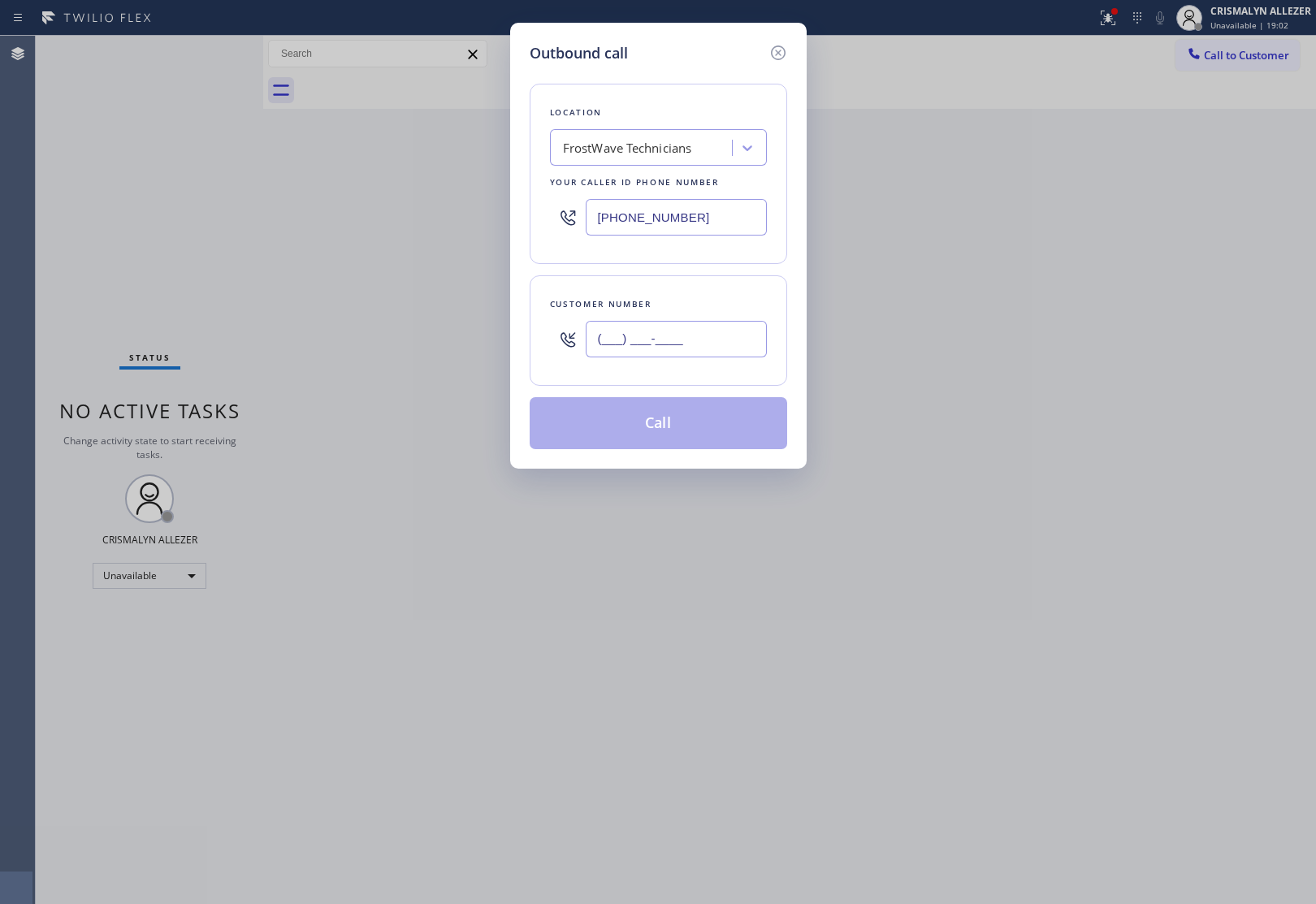
click at [711, 326] on input "(___) ___-____" at bounding box center [676, 339] width 181 height 37
paste input "305) 522-9964"
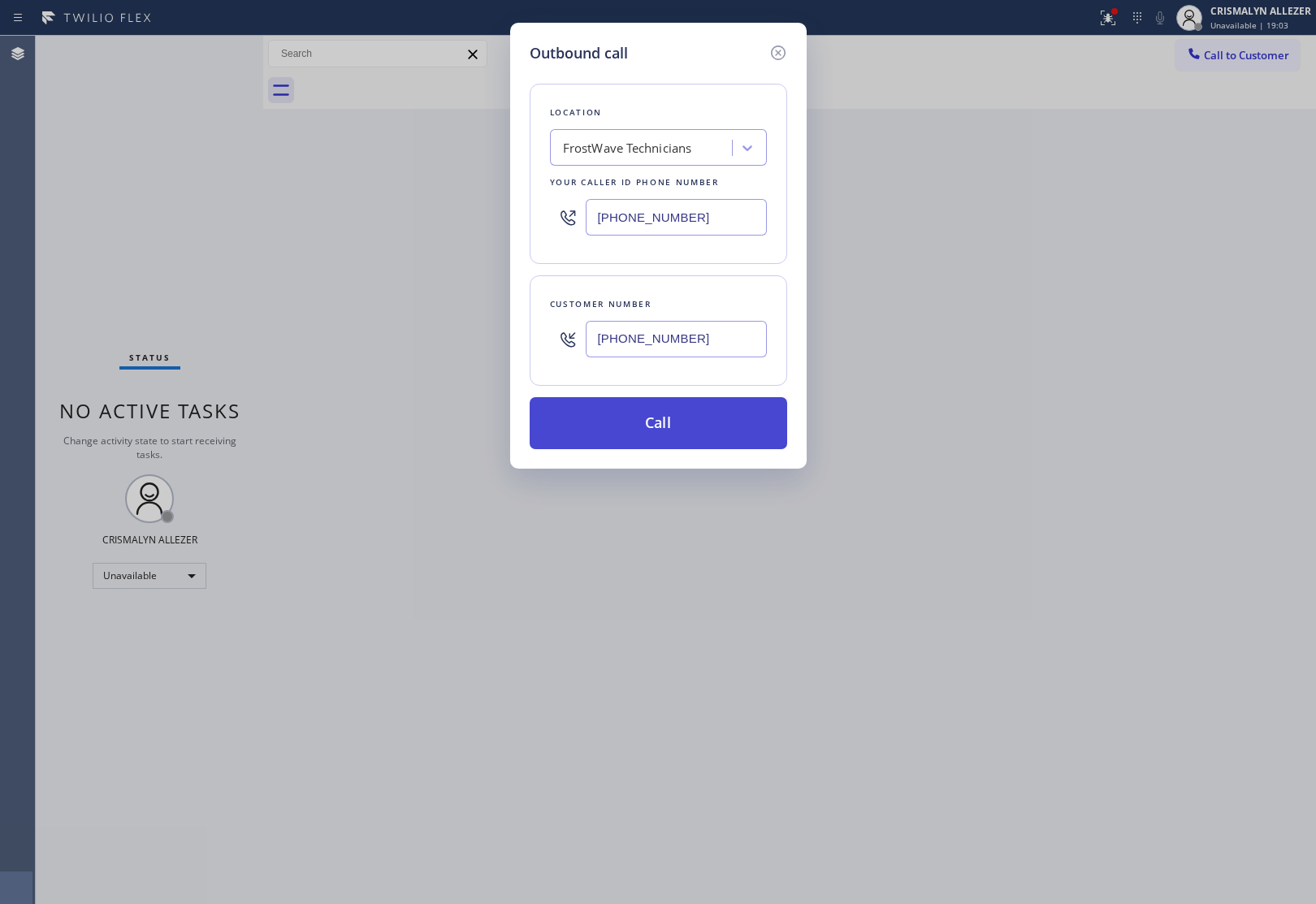
type input "[PHONE_NUMBER]"
click at [680, 424] on button "Call" at bounding box center [658, 423] width 258 height 52
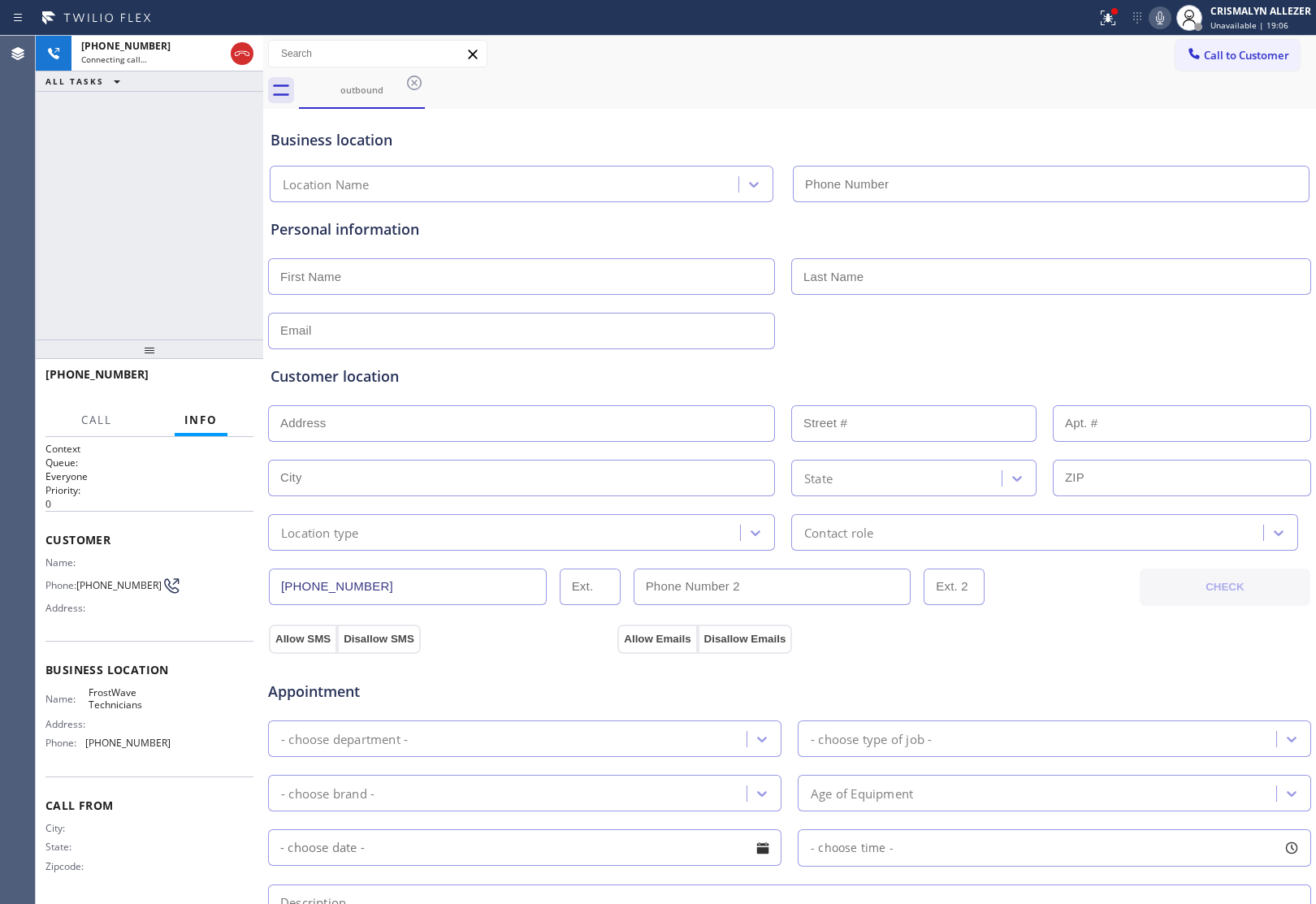
type input "[PHONE_NUMBER]"
click at [216, 378] on span "HANG UP" at bounding box center [215, 381] width 50 height 11
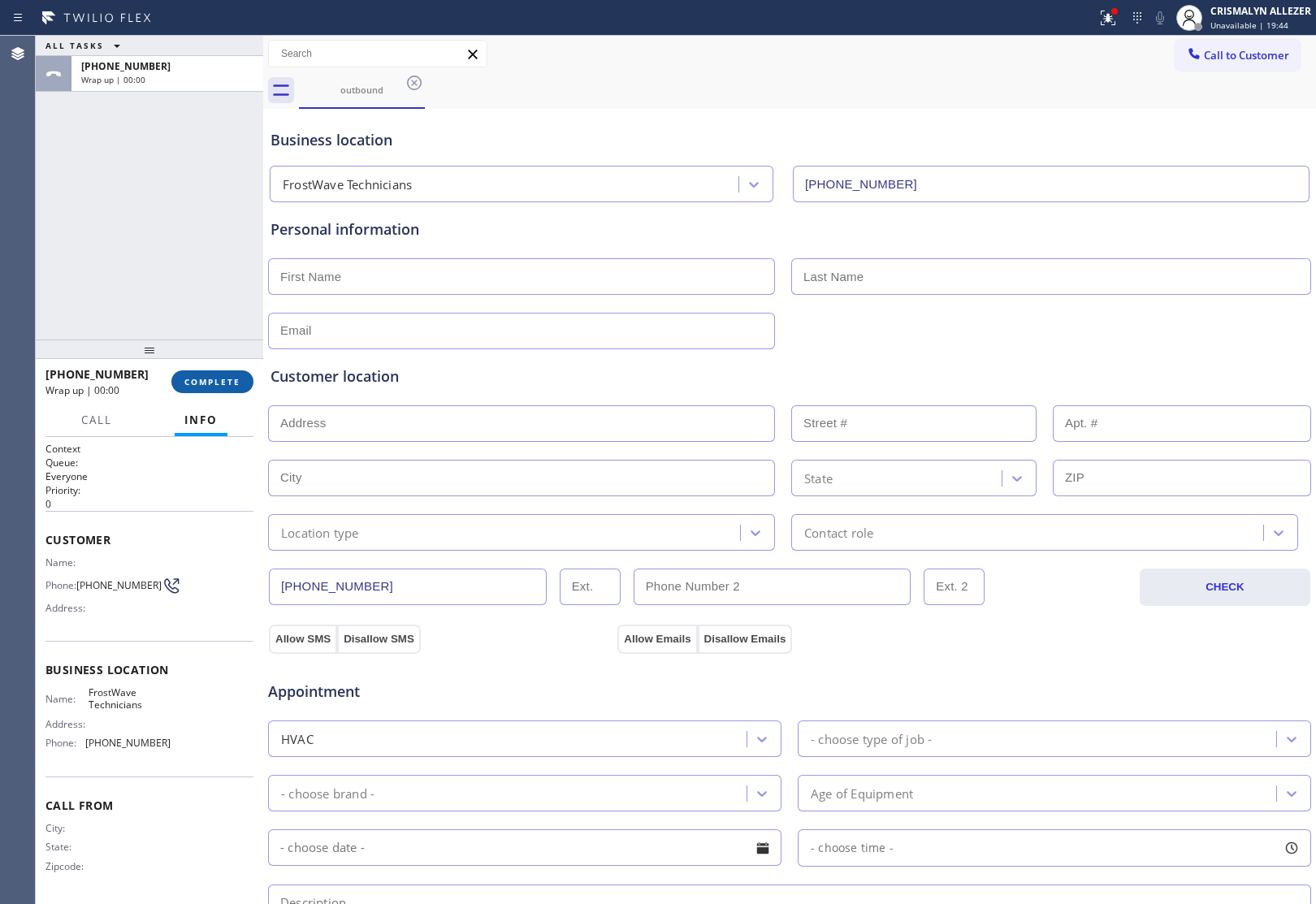
click at [216, 378] on span "COMPLETE" at bounding box center [212, 381] width 56 height 11
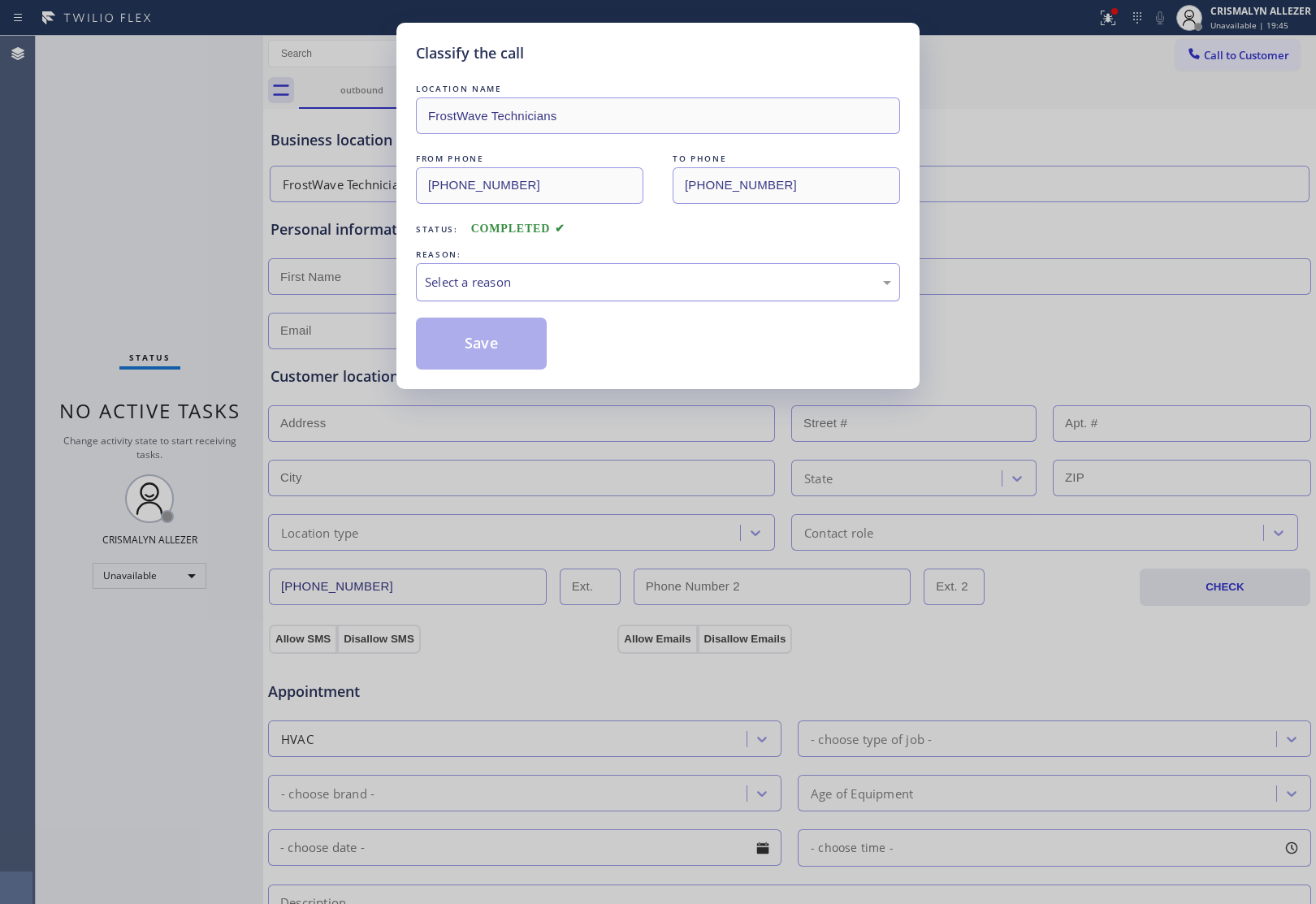
click at [659, 283] on div "Select a reason" at bounding box center [658, 282] width 467 height 18
click at [534, 349] on button "Save" at bounding box center [481, 344] width 131 height 52
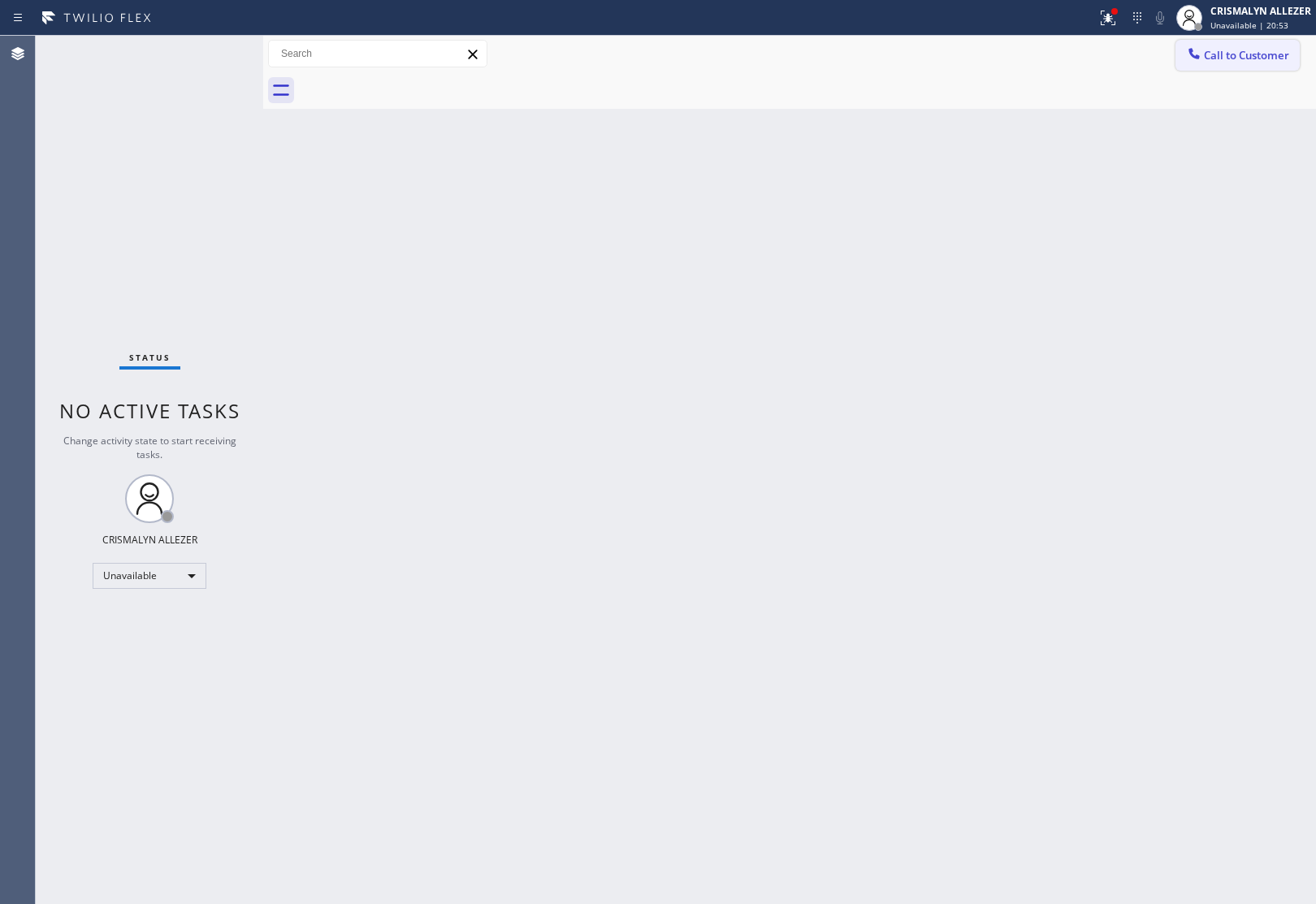
click at [1207, 65] on button "Call to Customer" at bounding box center [1237, 55] width 124 height 30
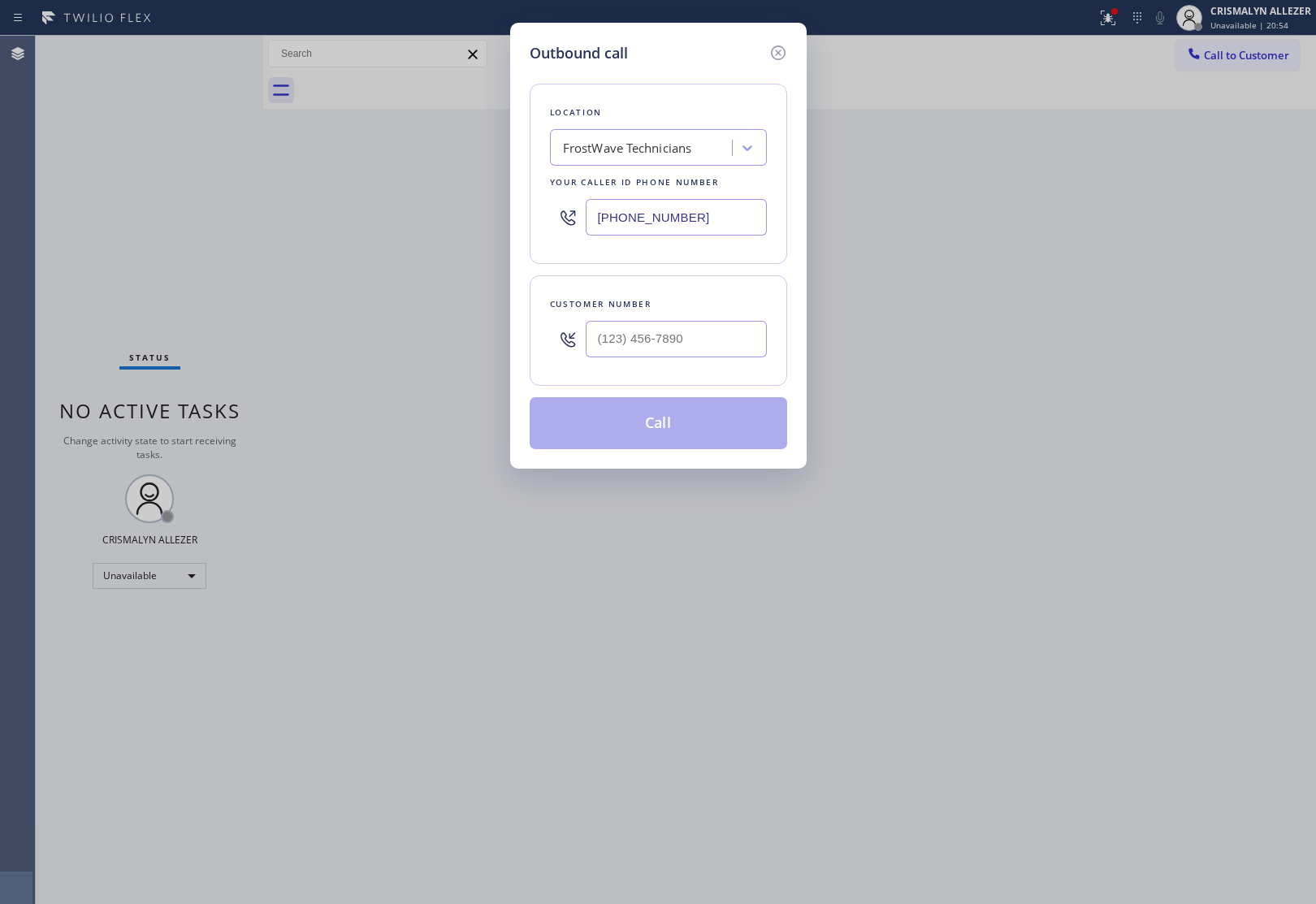
click at [641, 144] on div "FrostWave Technicians" at bounding box center [628, 148] width 129 height 18
paste input "Thermador Appliance Repair Zone Mineola"
type input "Thermador Appliance Repair Zone Mineola"
click at [648, 197] on div "Thermador Appliance Repair Zone Mineola" at bounding box center [658, 190] width 217 height 45
type input "(516) 588-8681"
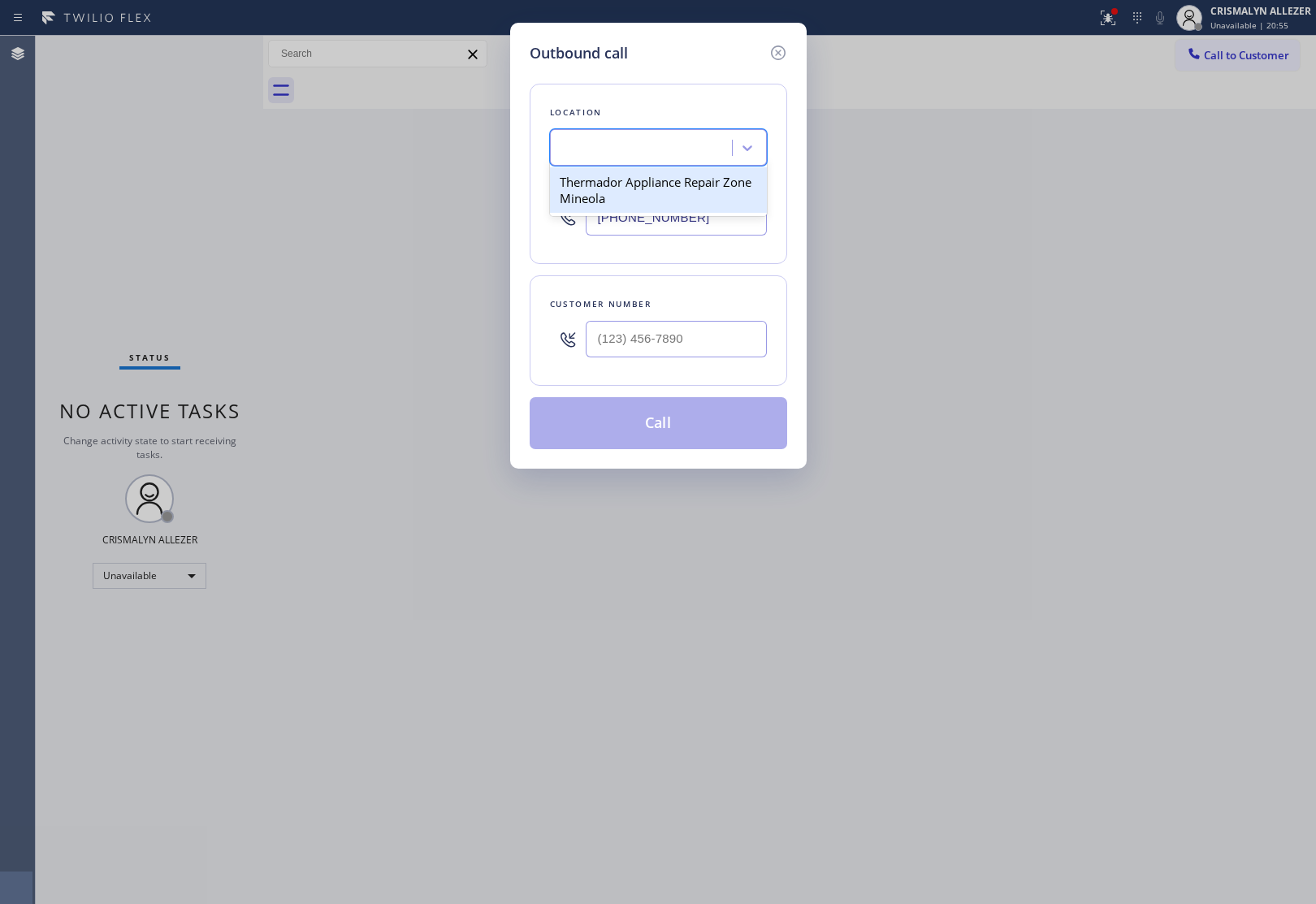
scroll to position [0, 1]
click at [731, 335] on input "(___) ___-____" at bounding box center [676, 339] width 181 height 37
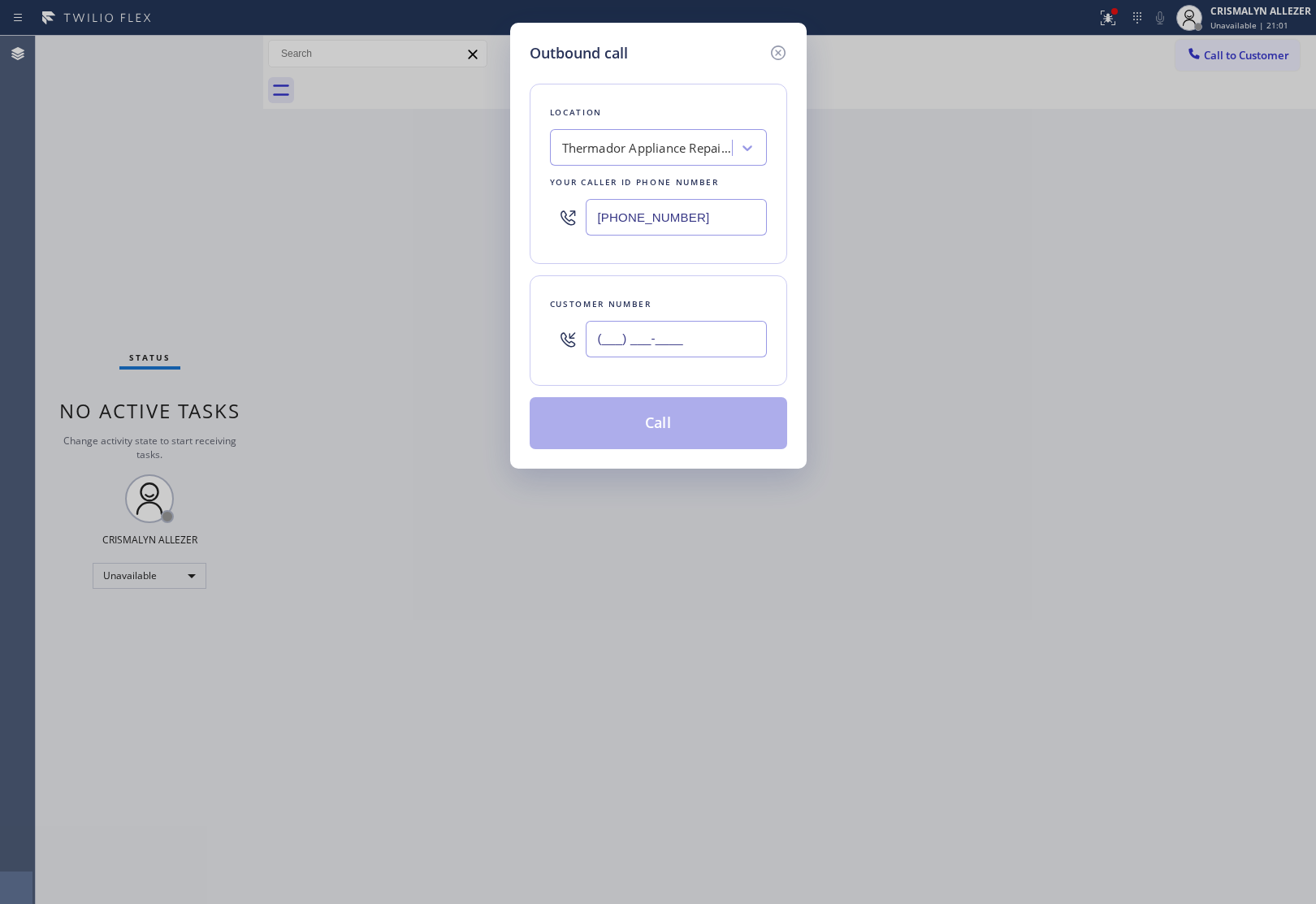
paste input "516) 993-5199"
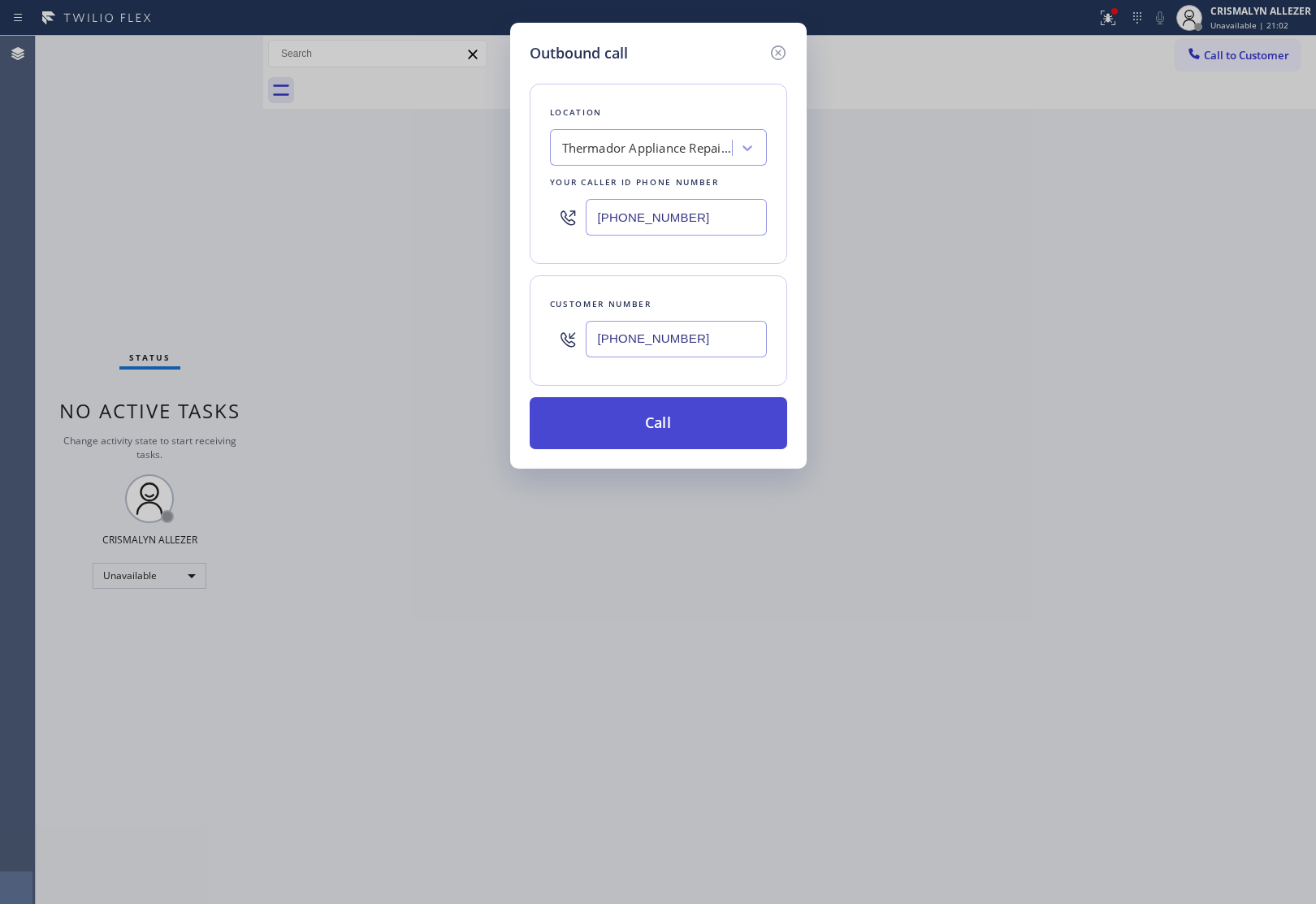
type input "(516) 993-5199"
click at [655, 431] on button "Call" at bounding box center [658, 423] width 258 height 52
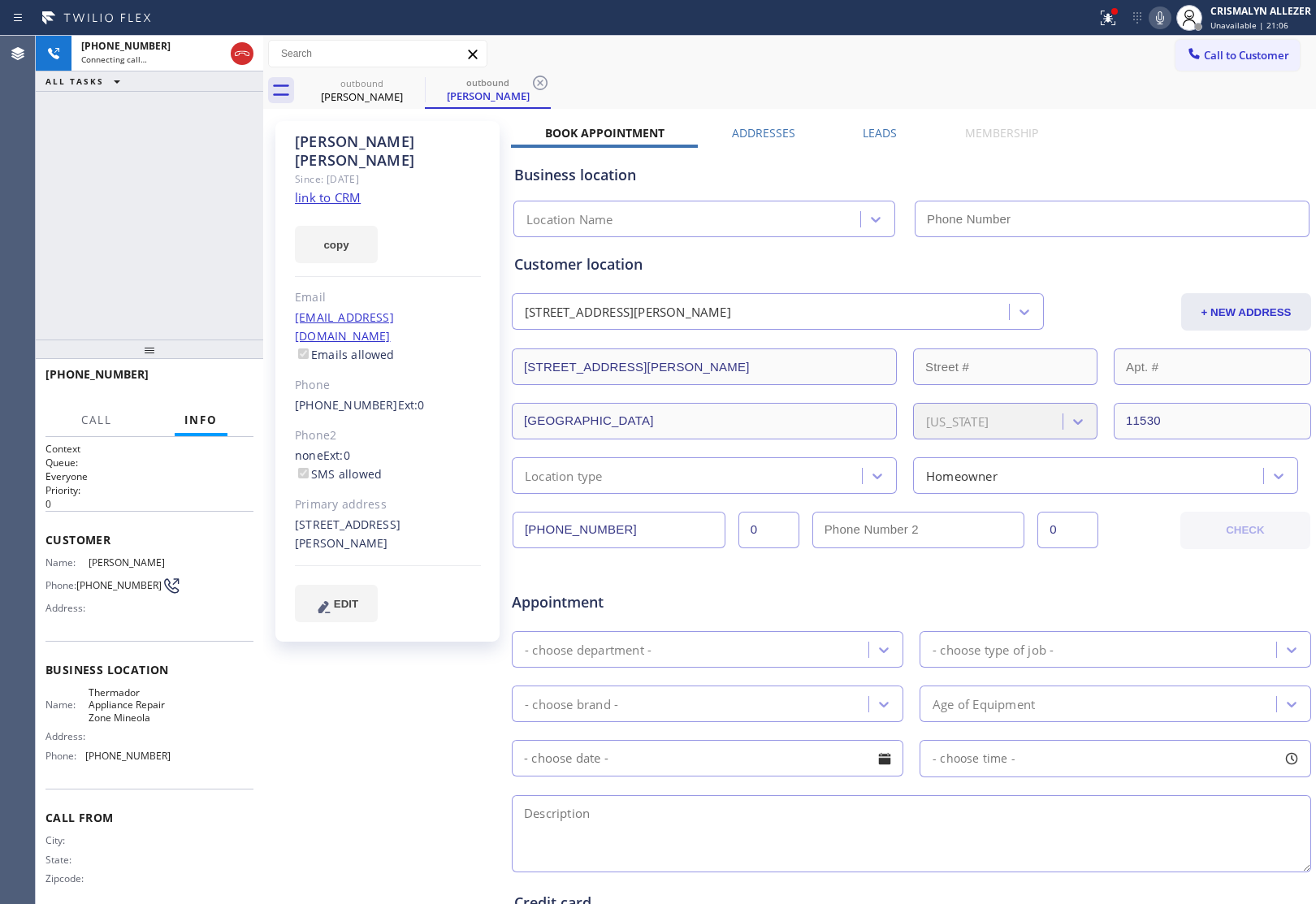
click at [346, 189] on link "link to CRM" at bounding box center [328, 197] width 66 height 17
type input "(516) 588-8681"
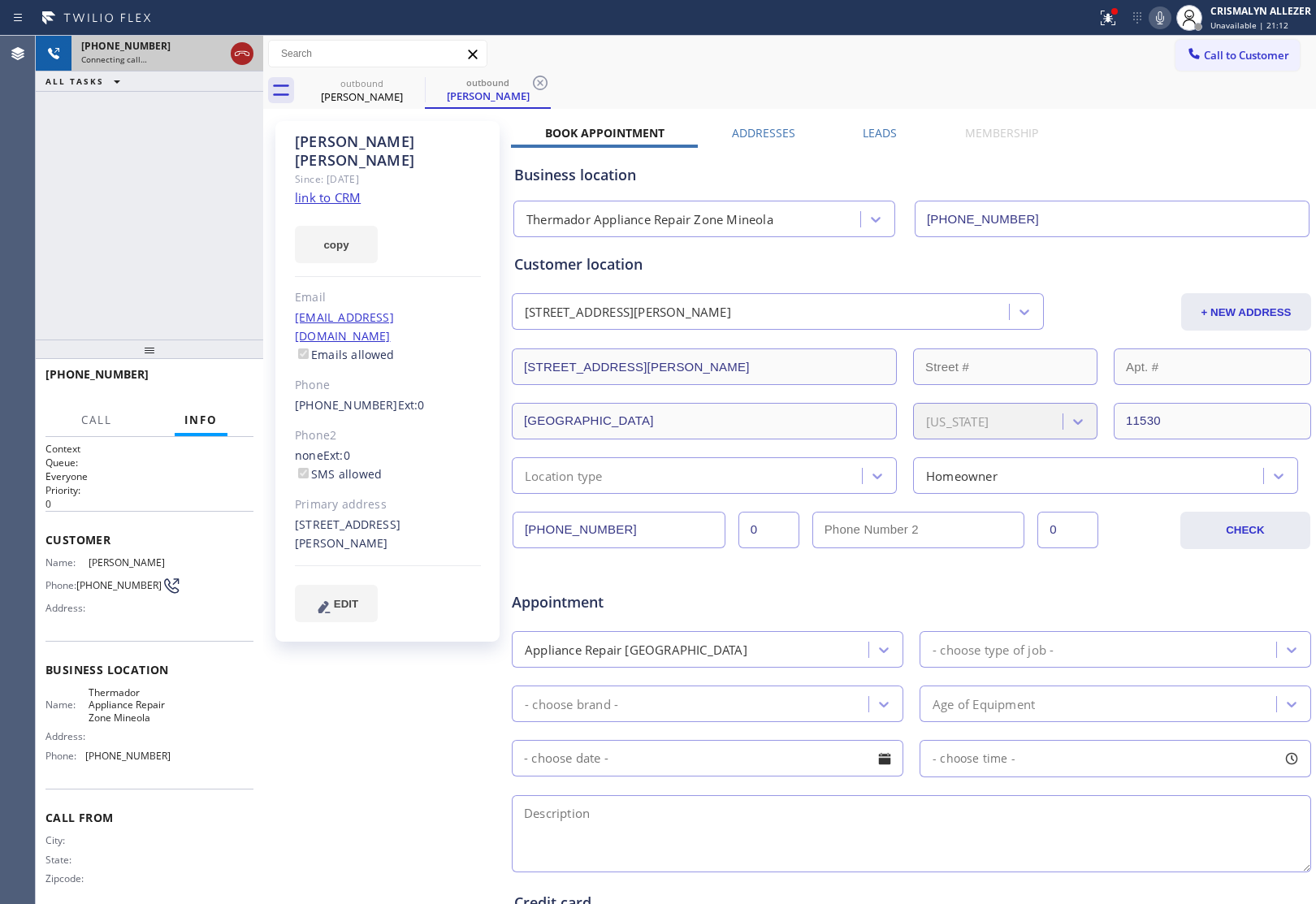
click at [238, 53] on icon at bounding box center [242, 53] width 19 height 19
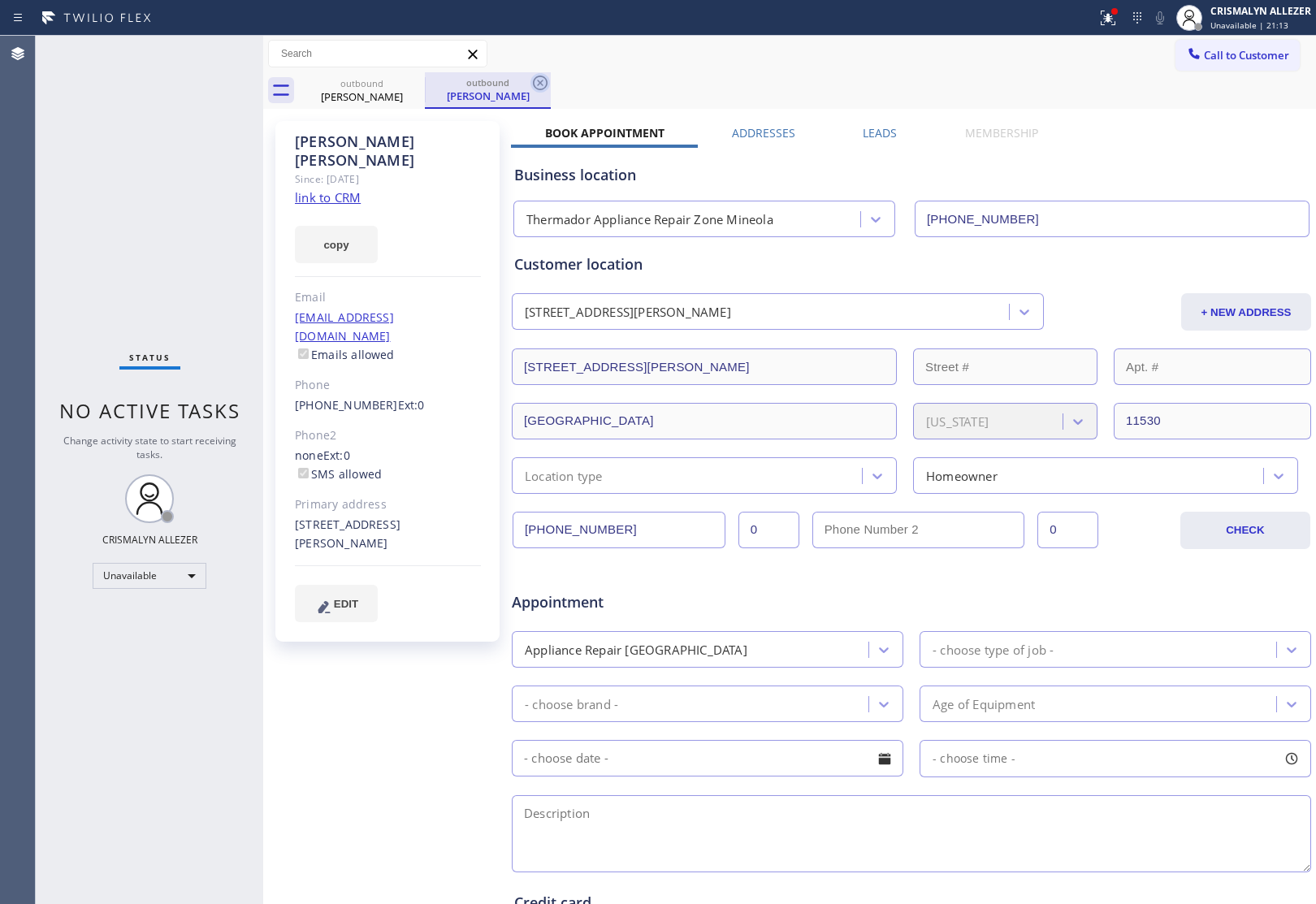
click at [545, 79] on icon at bounding box center [540, 83] width 19 height 19
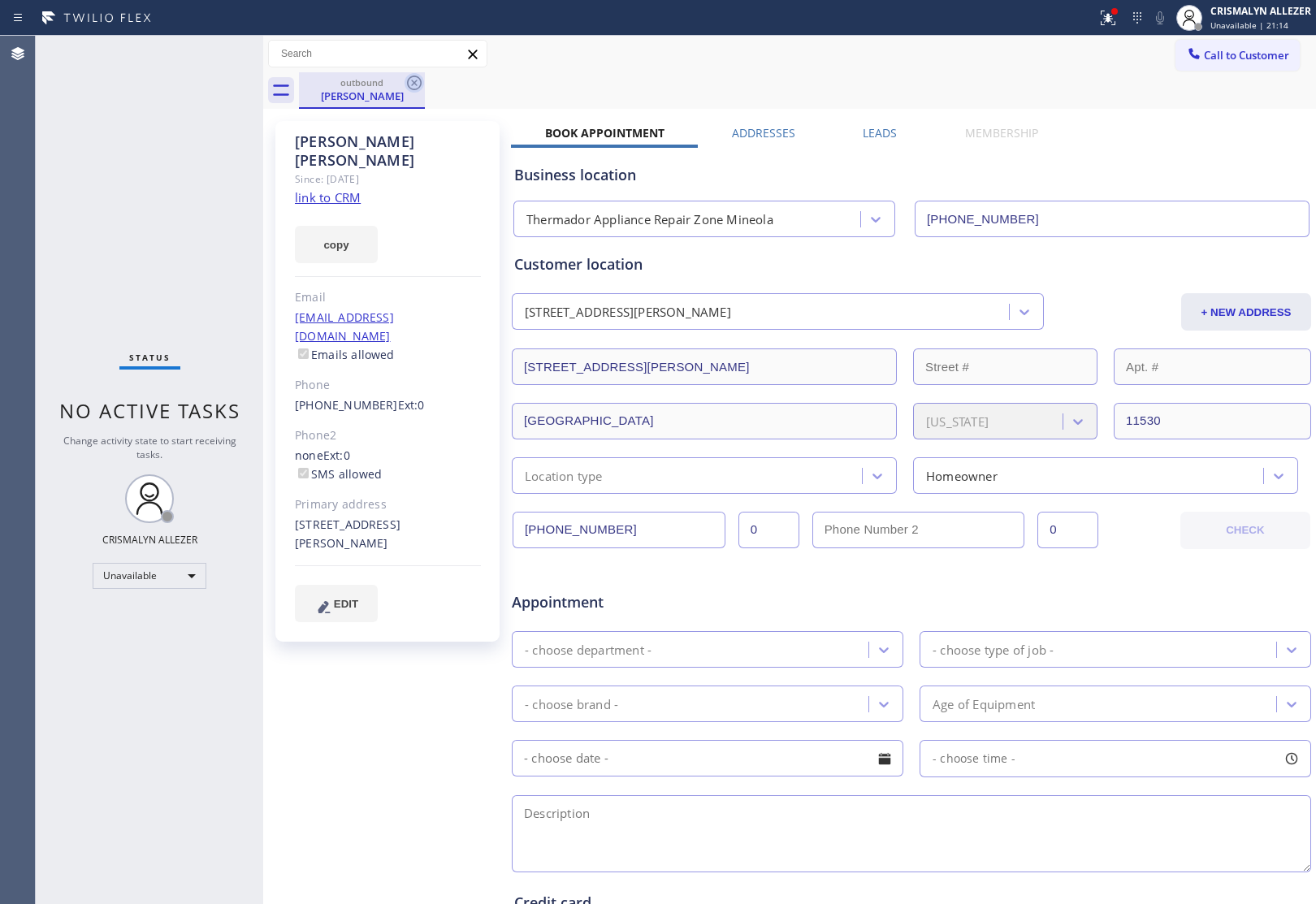
click at [416, 84] on icon at bounding box center [414, 83] width 15 height 15
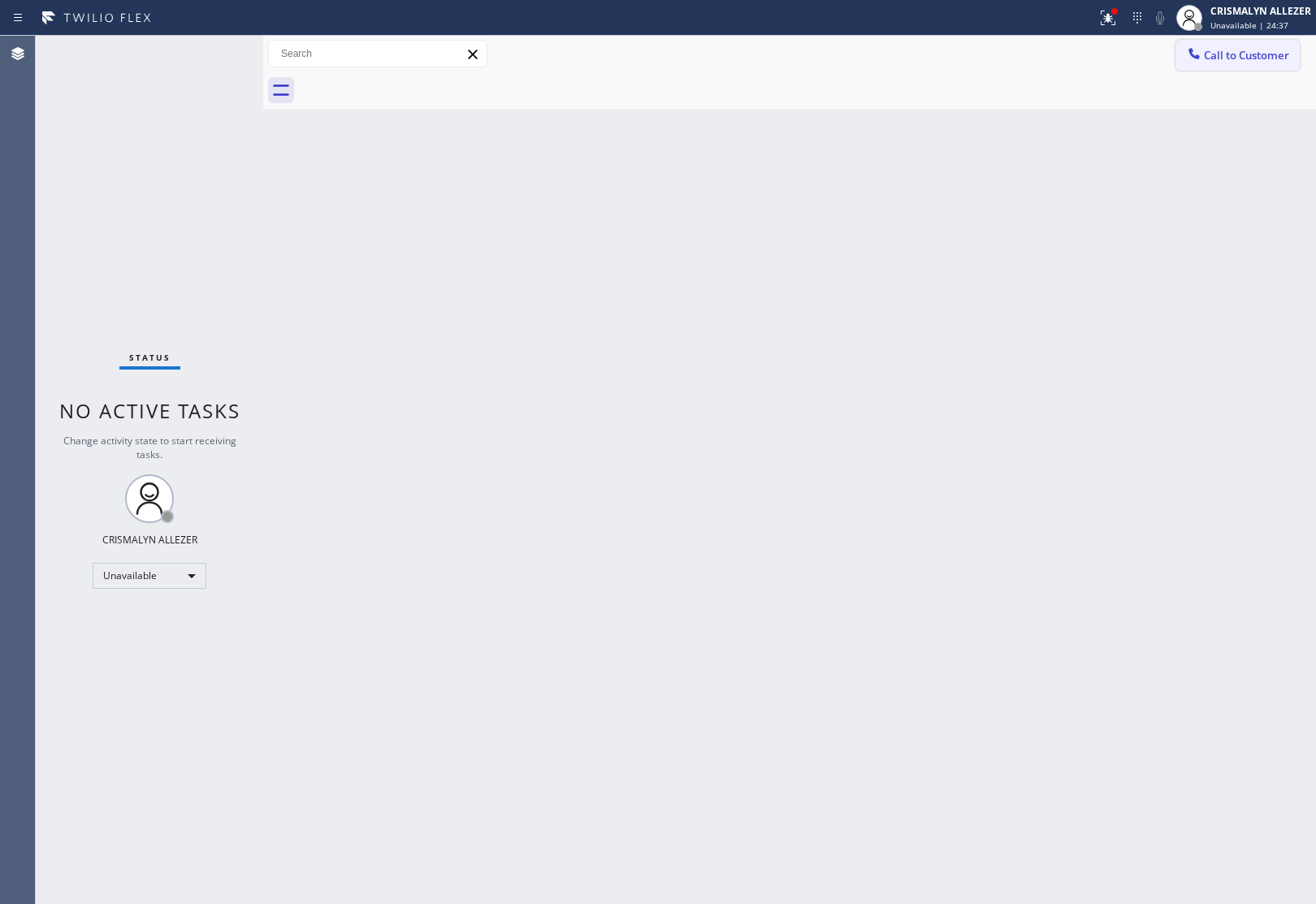
click at [1244, 57] on span "Call to Customer" at bounding box center [1246, 55] width 85 height 15
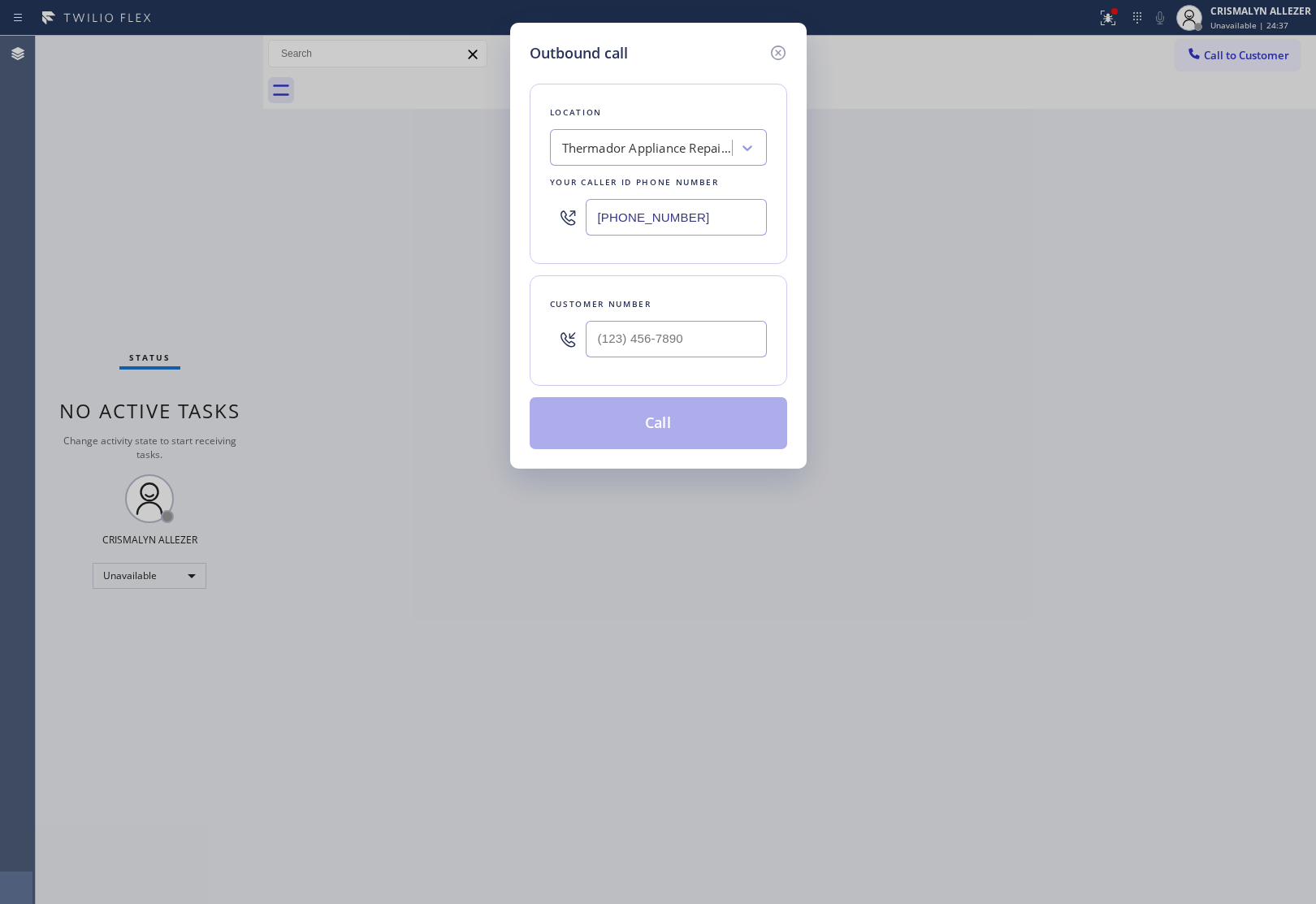
click at [636, 152] on div "Thermador Appliance Repair Zone Mineola" at bounding box center [648, 148] width 171 height 18
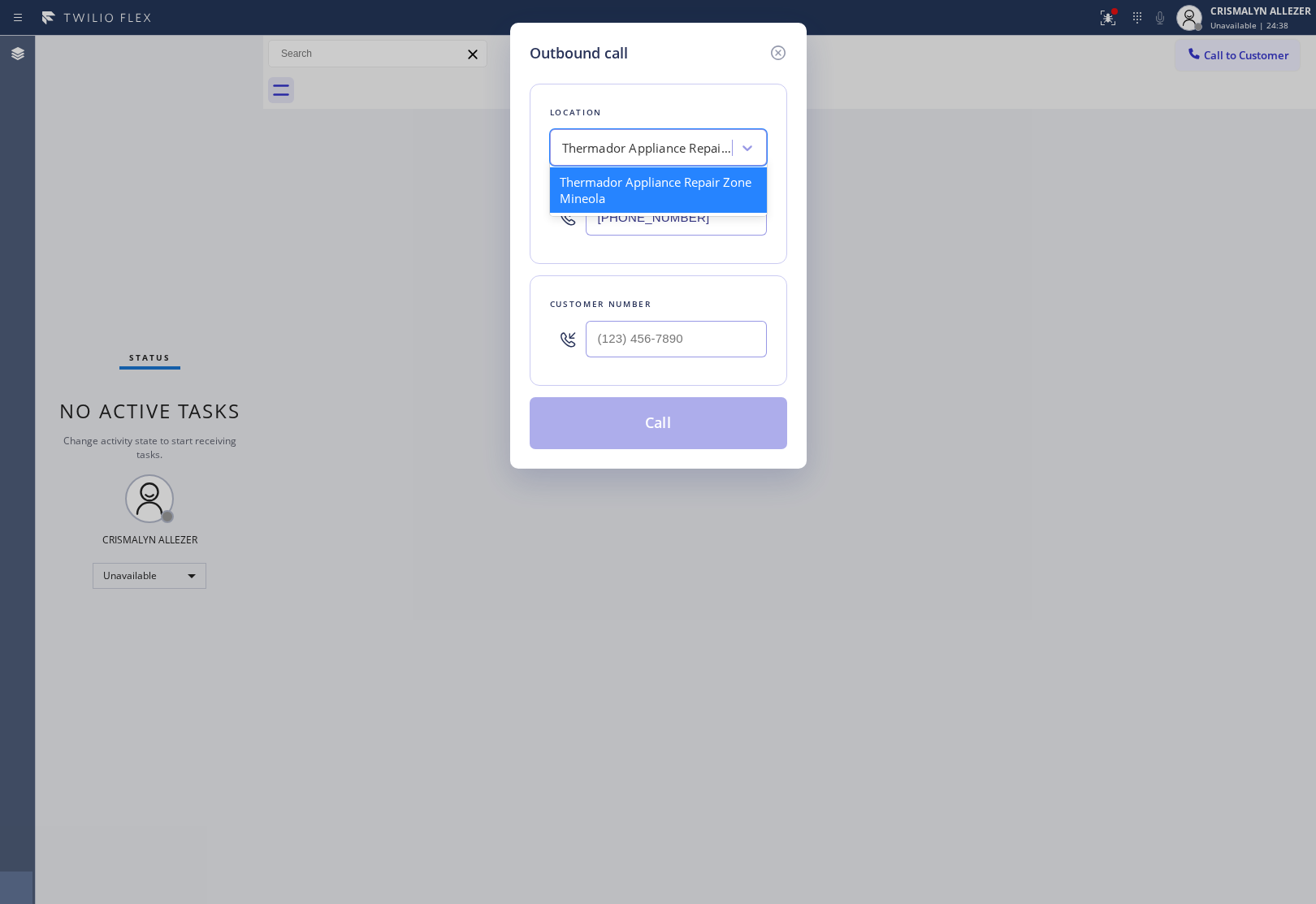
paste input "[PERSON_NAME] Heating & Appliance Repair Inc"
type input "[PERSON_NAME] Heating & Appliance Repair Inc"
click at [638, 197] on div "[PERSON_NAME] Heating & Appliance Repair Inc" at bounding box center [658, 190] width 217 height 45
type input "[PHONE_NUMBER]"
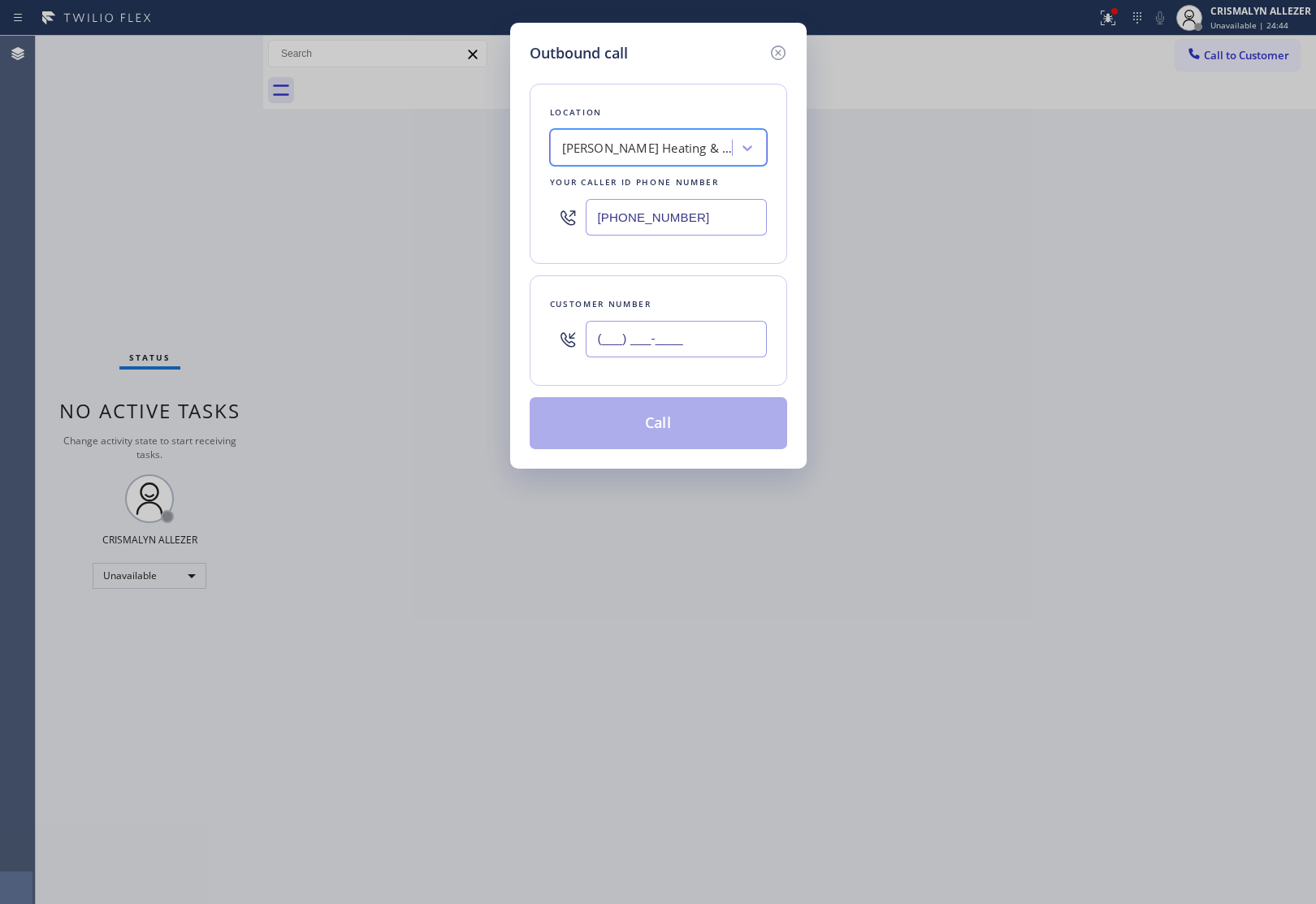
click at [711, 333] on input "(___) ___-____" at bounding box center [676, 339] width 181 height 37
paste input "text"
type input "(___) ___-____"
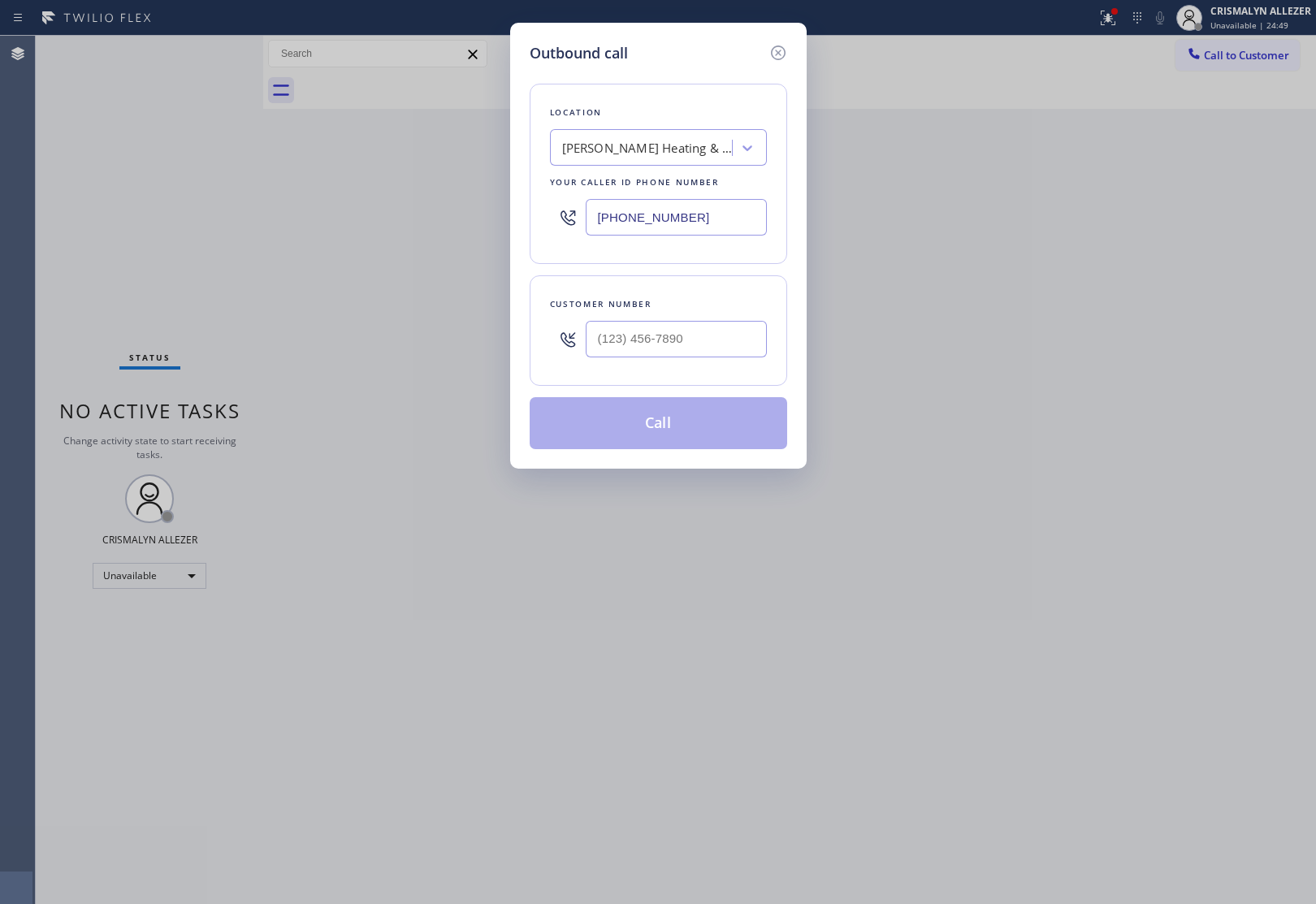
type input "(___) ___-____"
paste input "540) 340-3099"
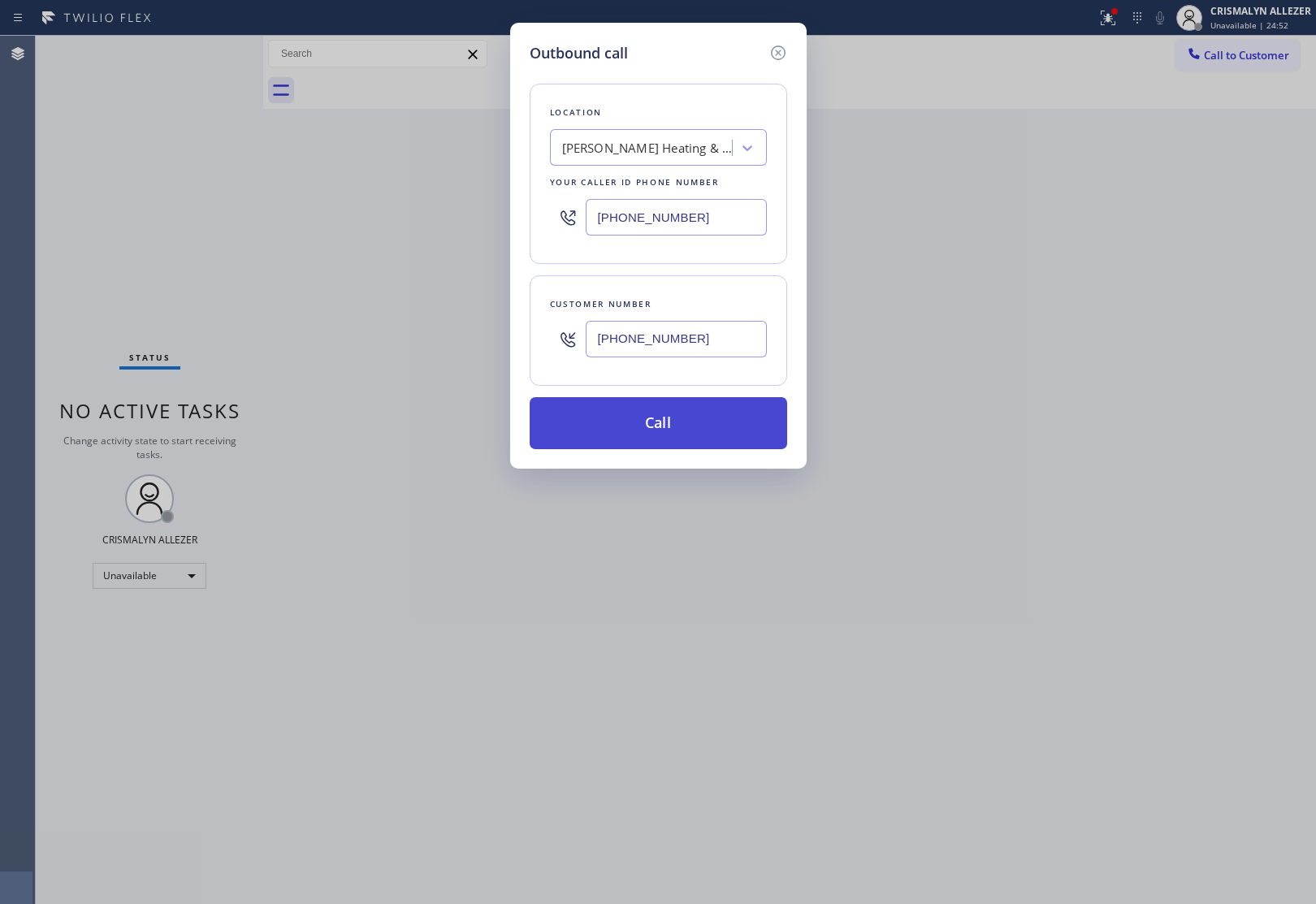
type input "[PHONE_NUMBER]"
click at [688, 439] on button "Call" at bounding box center [658, 423] width 258 height 52
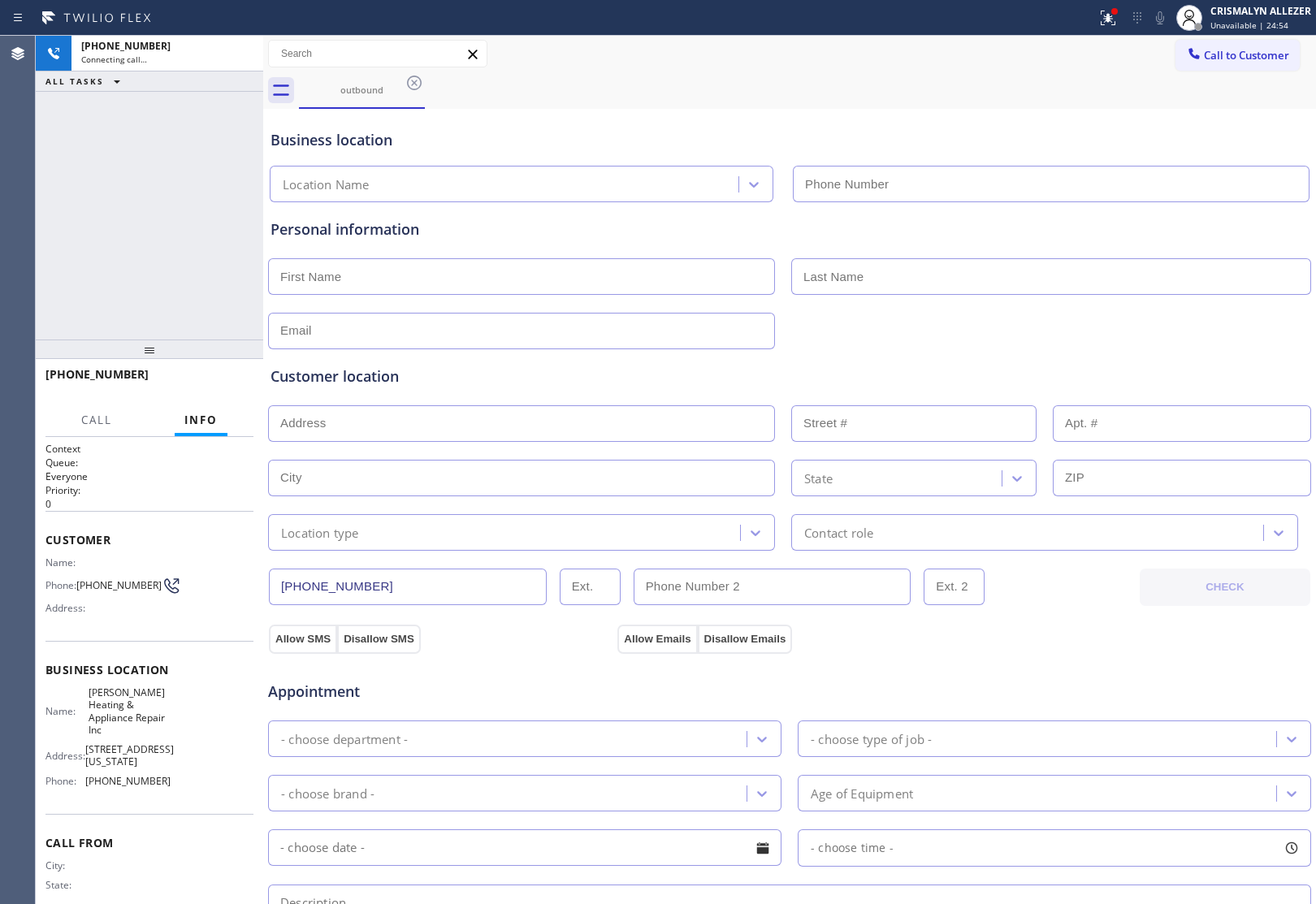
type input "[PHONE_NUMBER]"
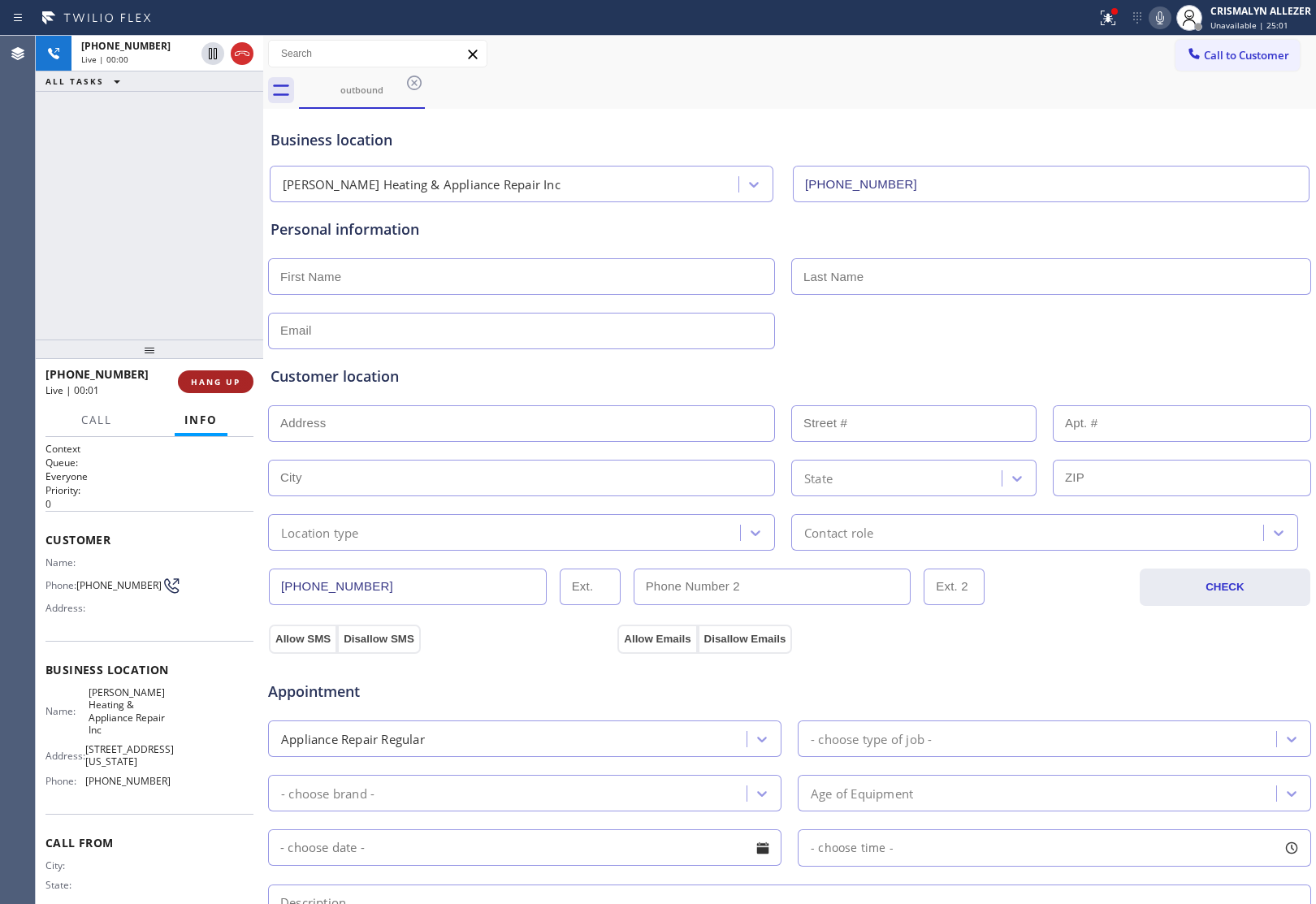
click at [208, 385] on span "HANG UP" at bounding box center [215, 381] width 50 height 11
click at [208, 385] on span "COMPLETE" at bounding box center [212, 381] width 56 height 11
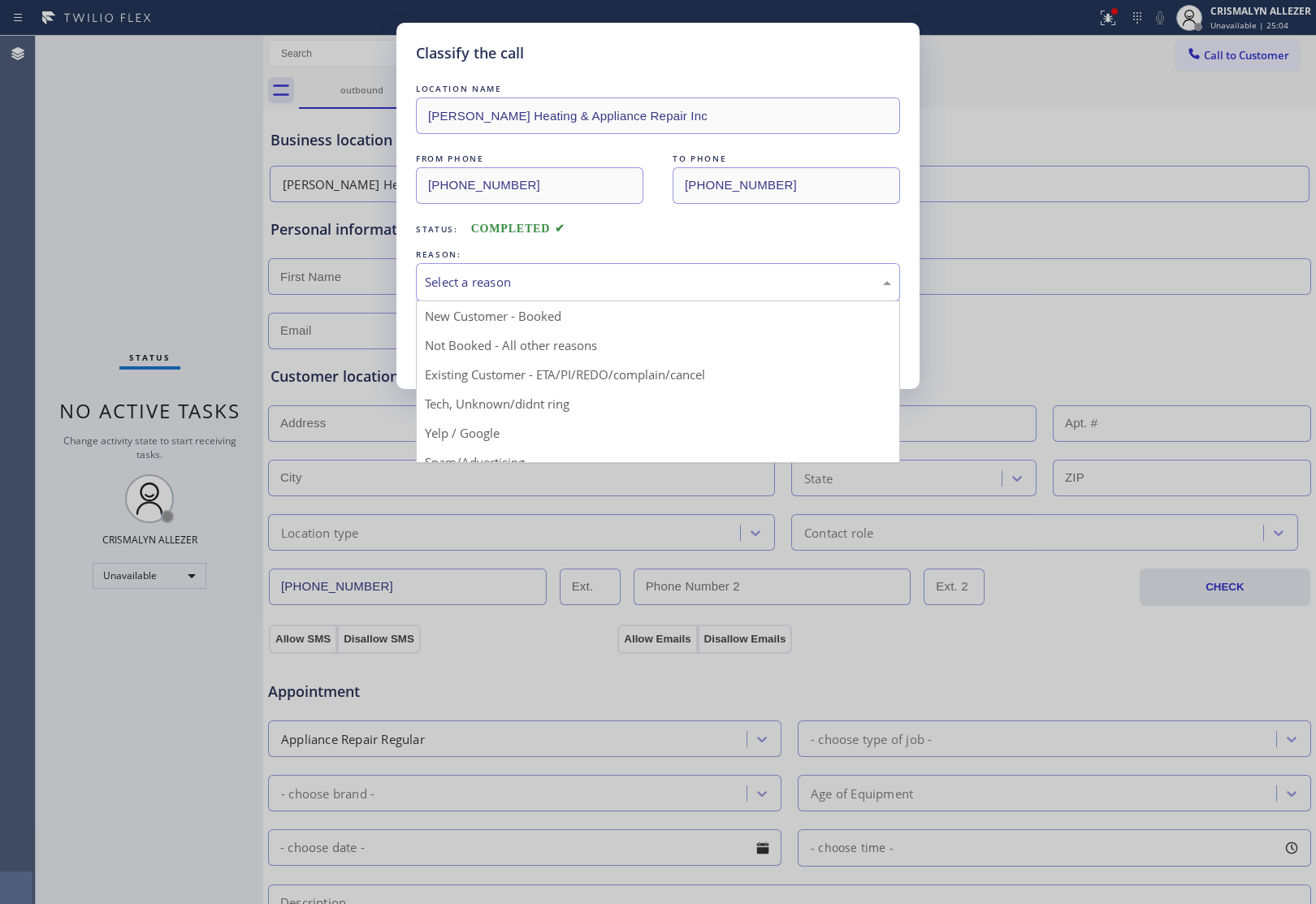
click at [610, 280] on div "Select a reason" at bounding box center [658, 282] width 467 height 18
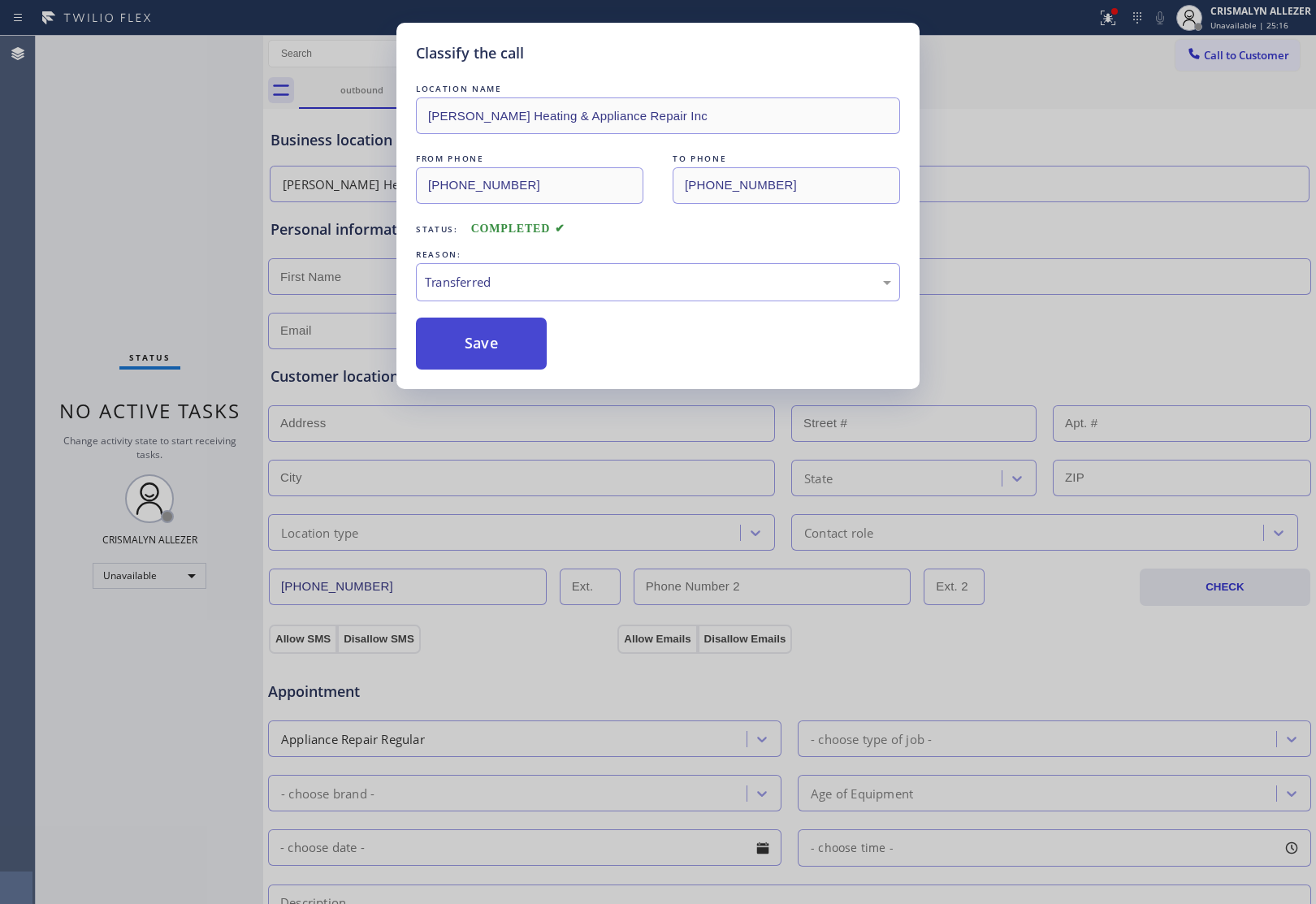
click at [480, 358] on button "Save" at bounding box center [481, 344] width 131 height 52
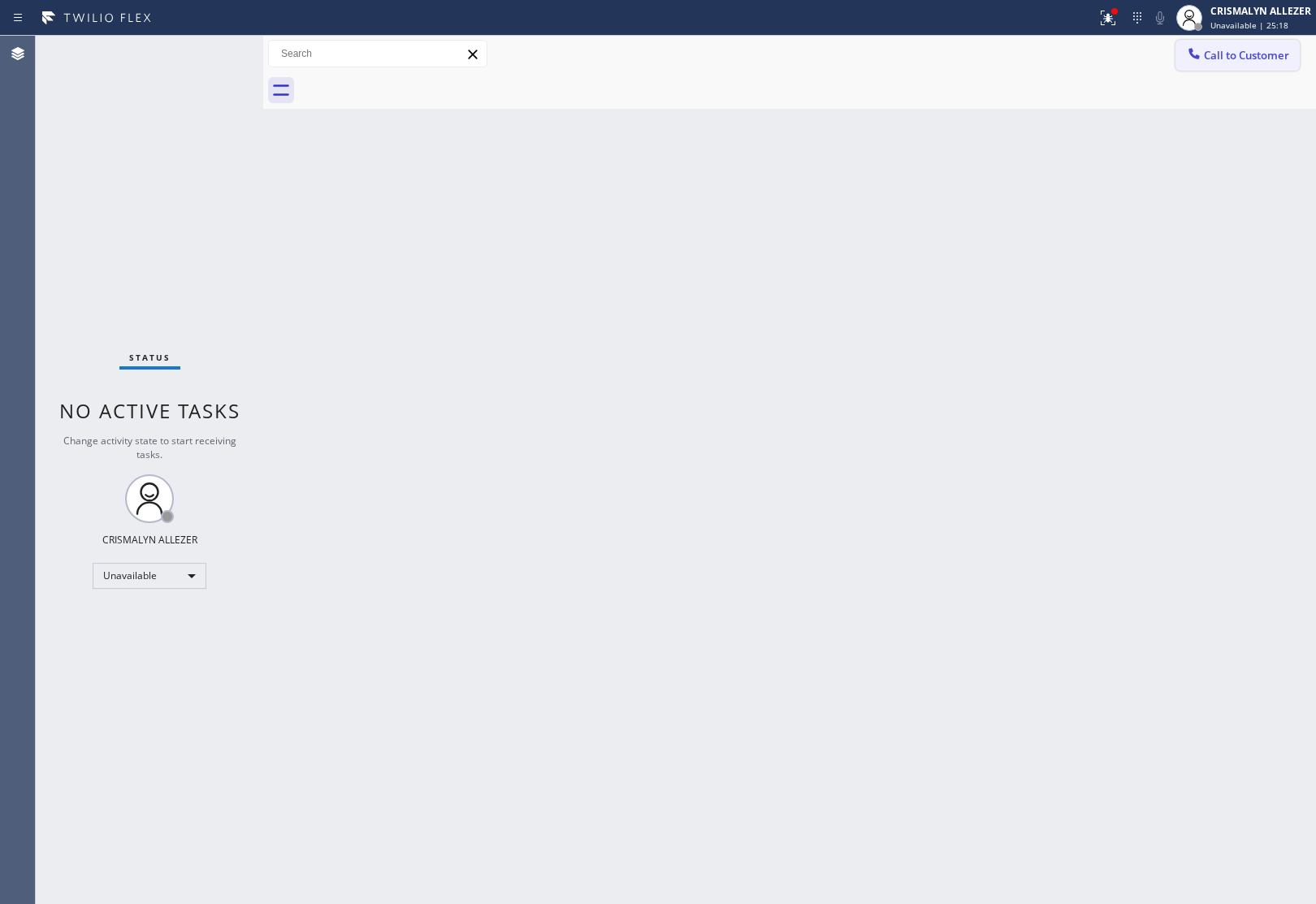
click at [1232, 55] on span "Call to Customer" at bounding box center [1246, 55] width 85 height 15
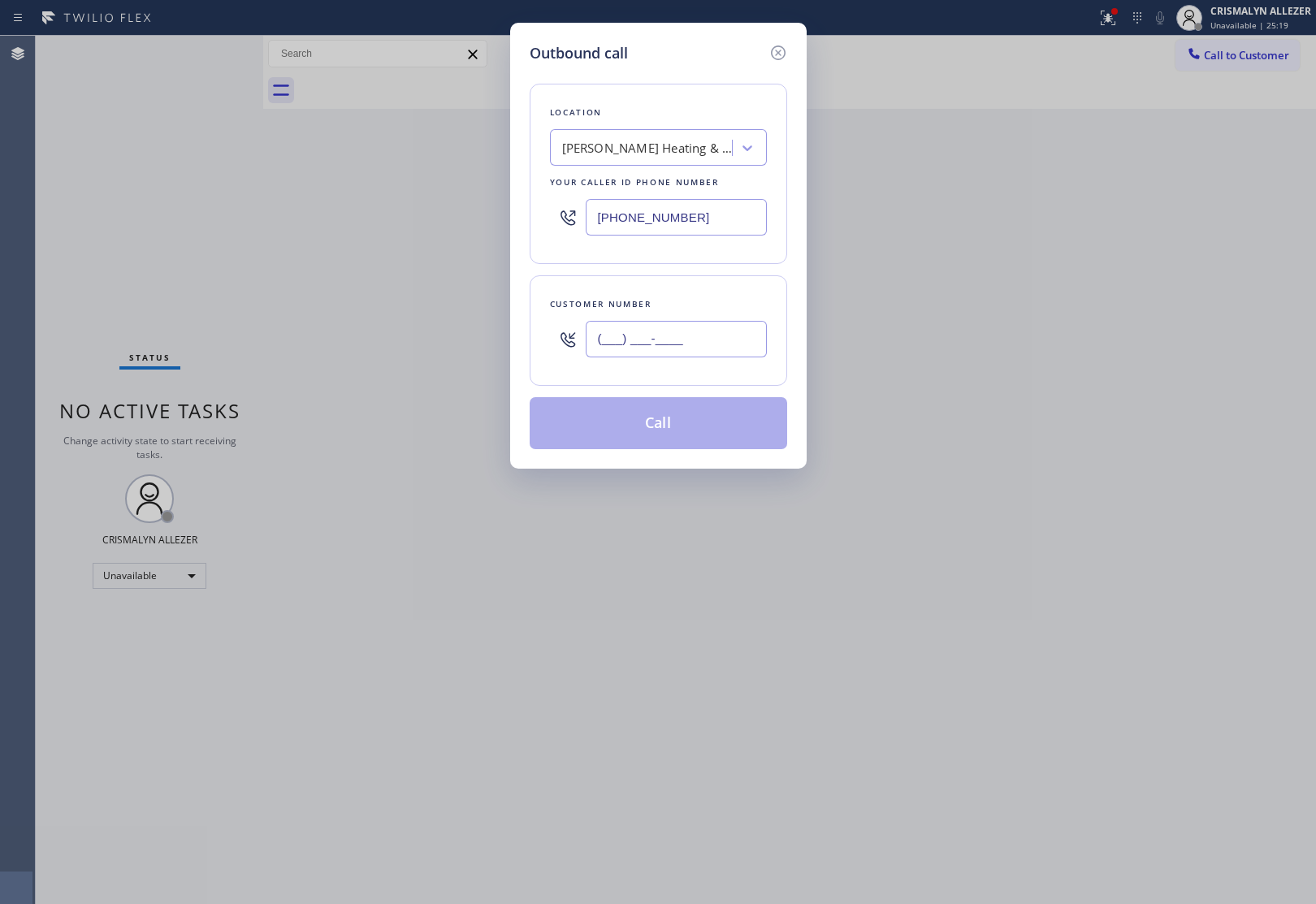
click at [725, 345] on input "(___) ___-____" at bounding box center [676, 339] width 181 height 37
paste input "540) 340-3099"
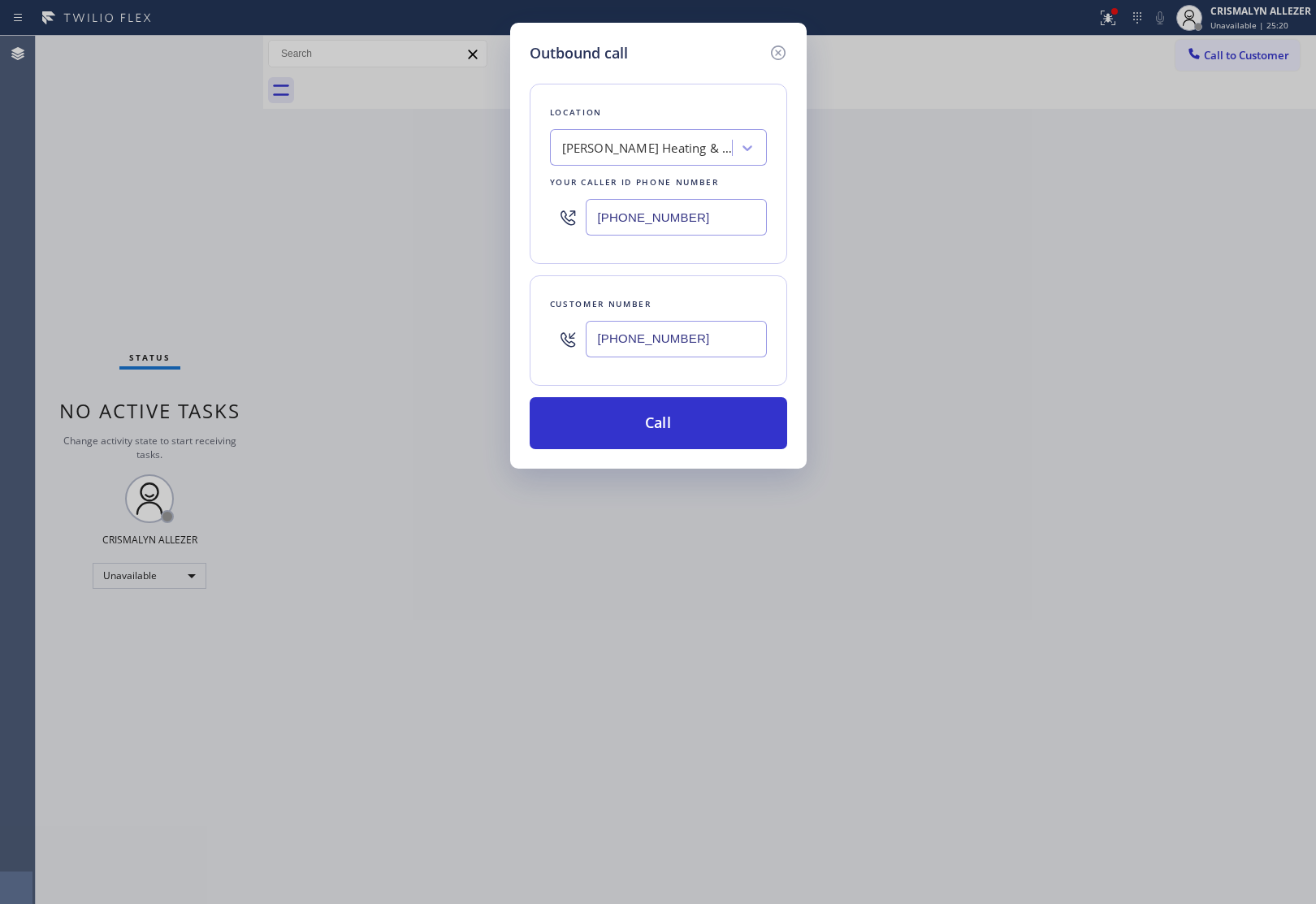
type input "[PHONE_NUMBER]"
click at [634, 452] on div "Outbound call Location Morton Heating & Appliance Repair Inc Your caller id pho…" at bounding box center [658, 245] width 297 height 445
click at [646, 437] on button "Call" at bounding box center [658, 423] width 258 height 52
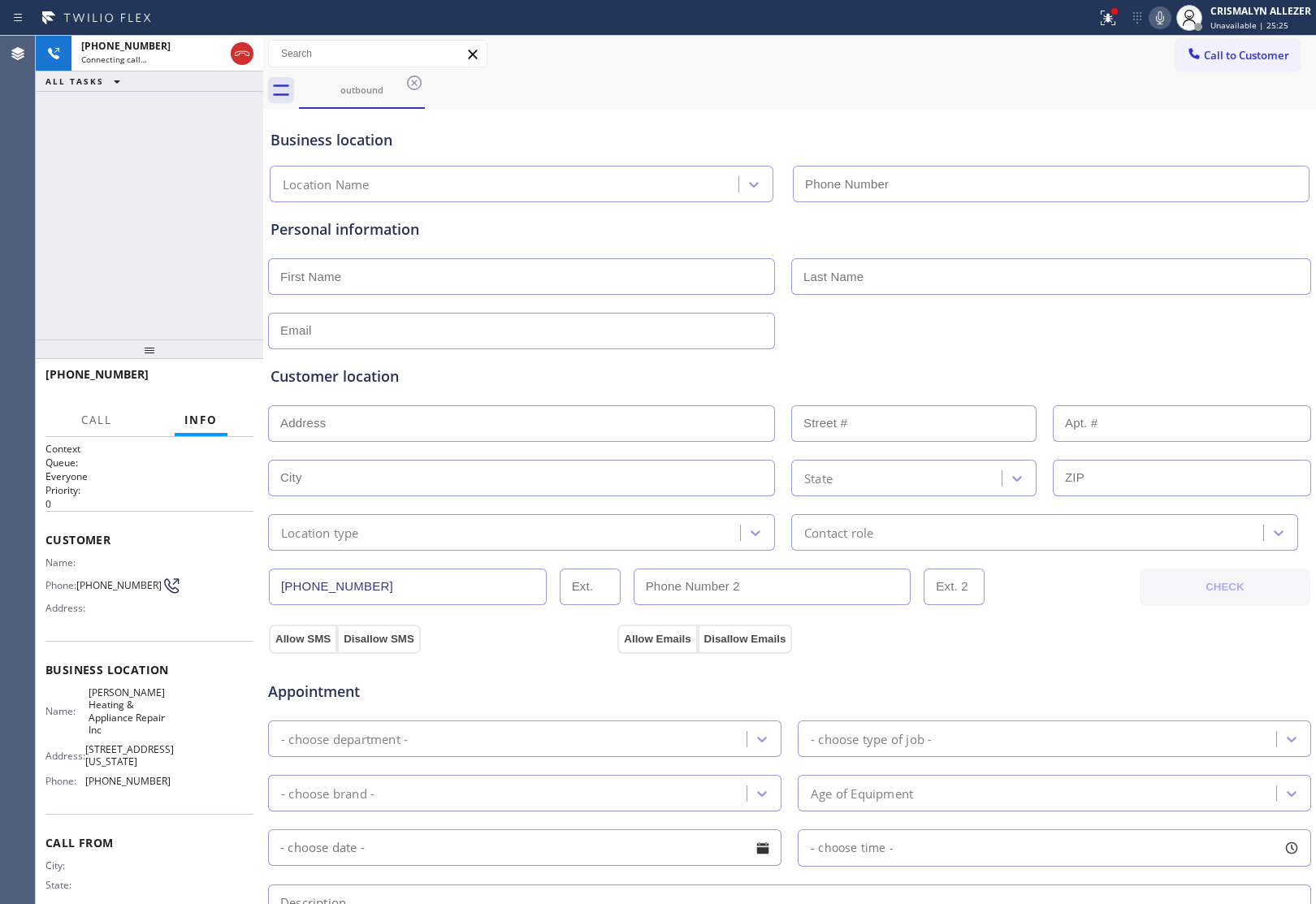
type input "[PHONE_NUMBER]"
click at [216, 383] on span "HANG UP" at bounding box center [215, 381] width 50 height 11
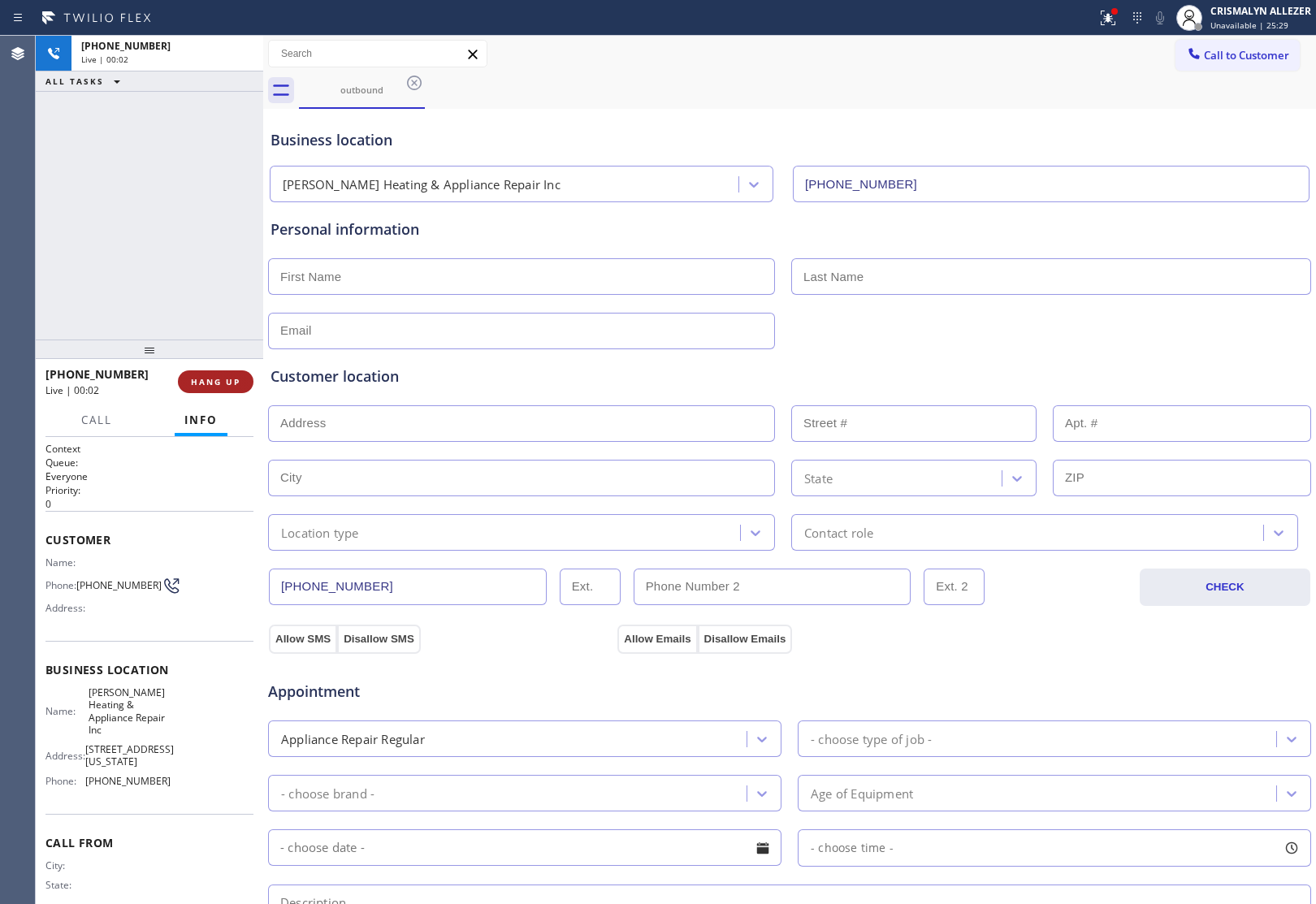
click at [216, 383] on span "HANG UP" at bounding box center [215, 381] width 50 height 11
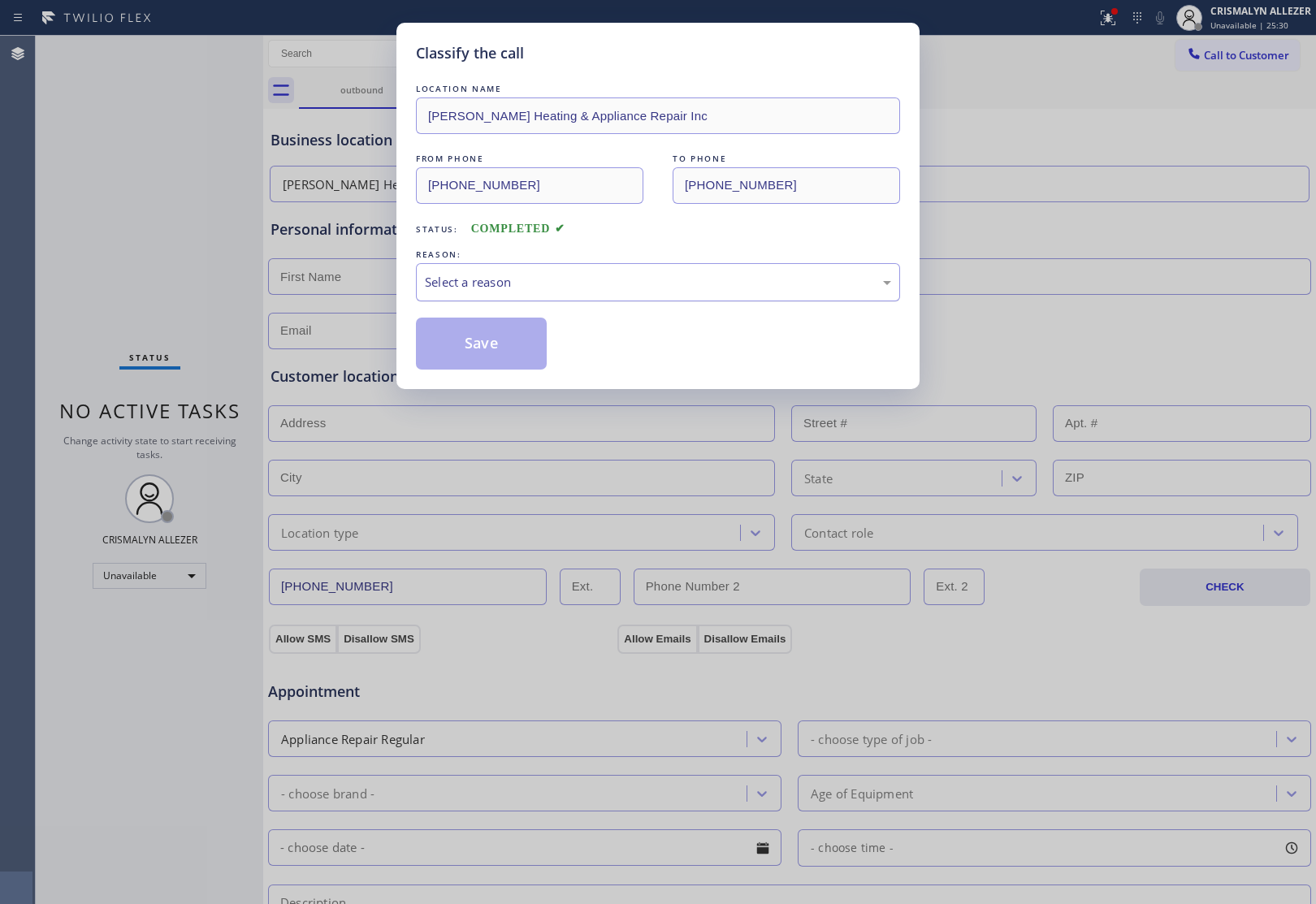
click at [630, 281] on div "Select a reason" at bounding box center [658, 282] width 467 height 18
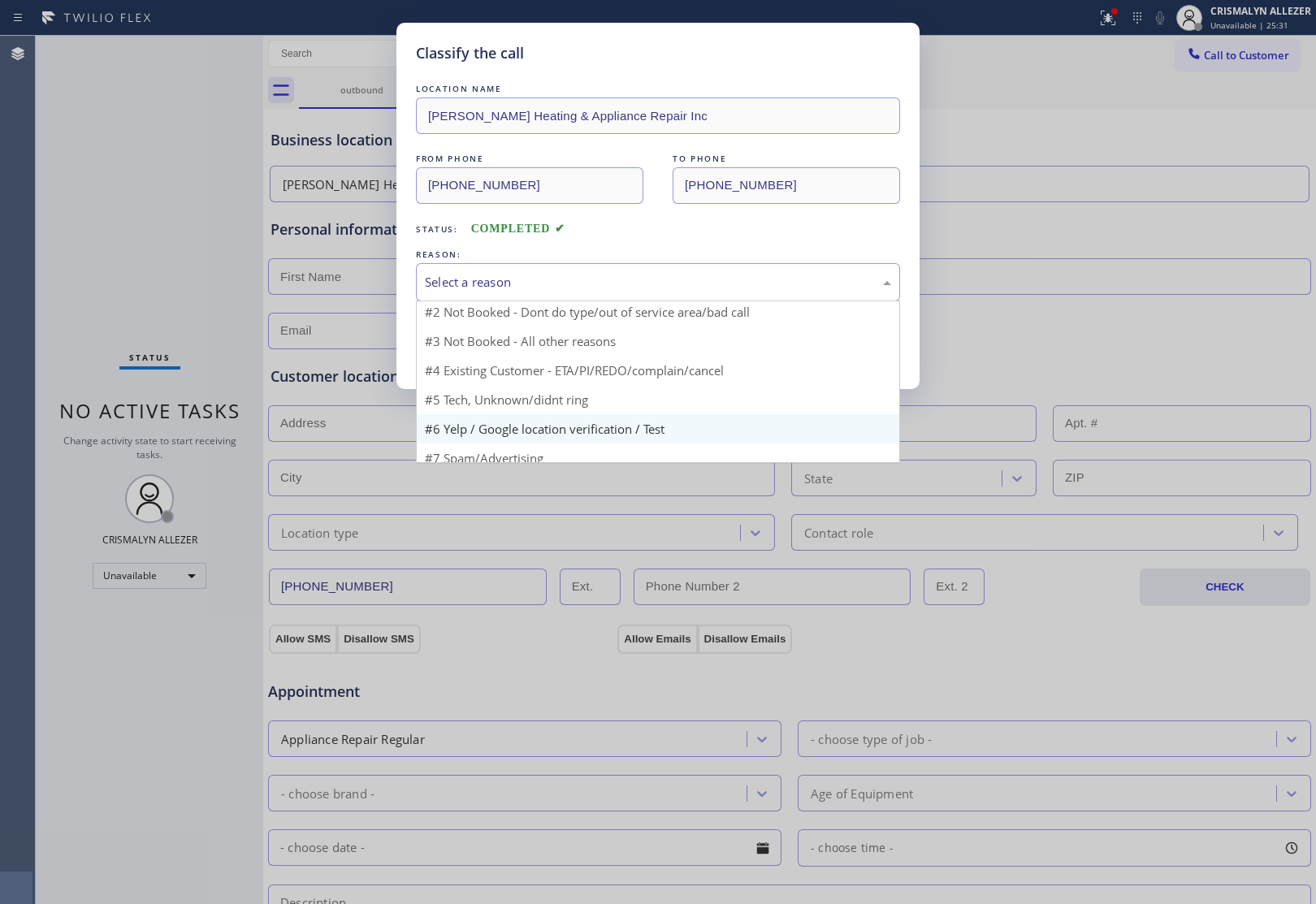
scroll to position [51, 0]
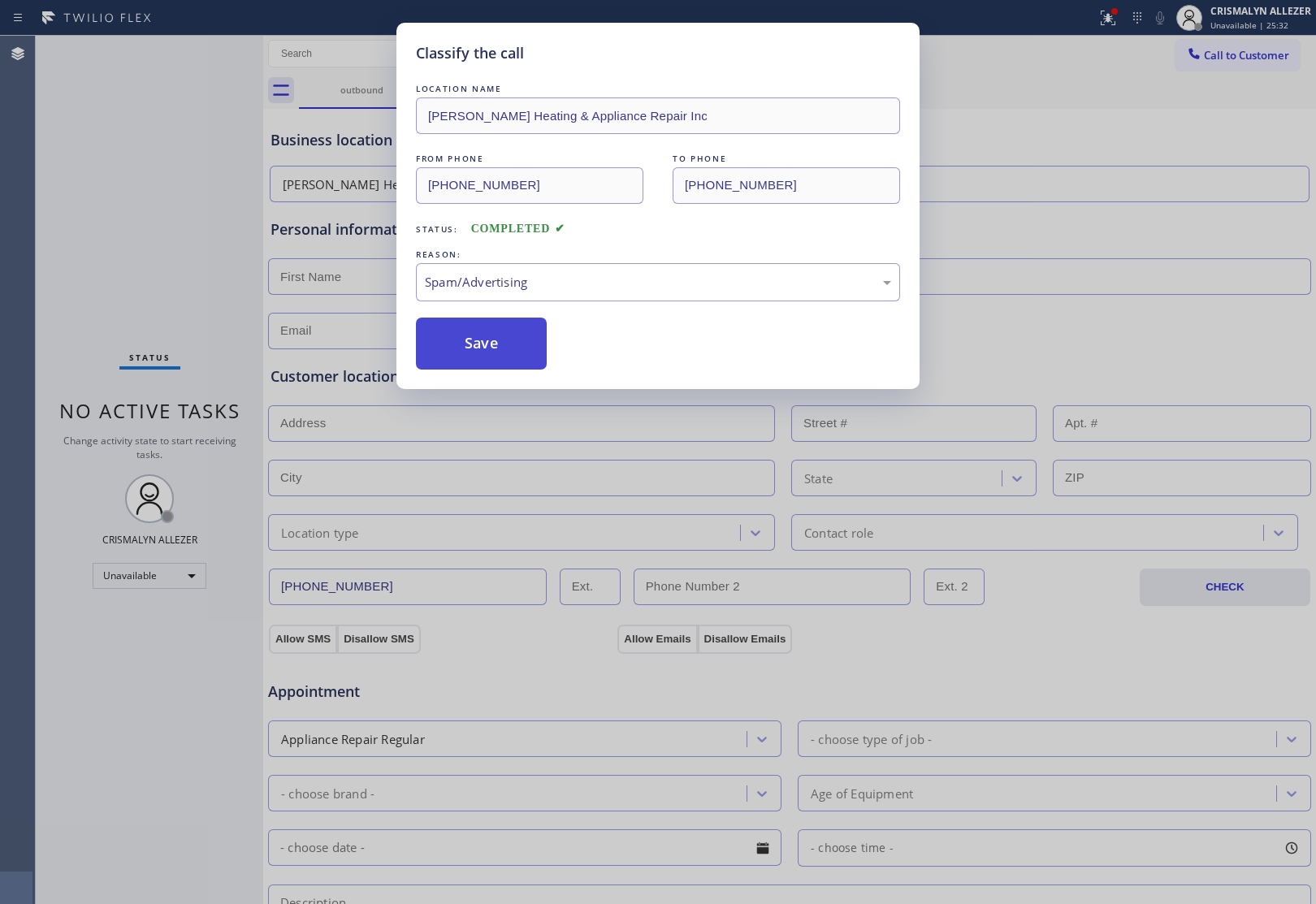
drag, startPoint x: 514, startPoint y: 370, endPoint x: 517, endPoint y: 354, distance: 16.3
click at [516, 362] on button "Save" at bounding box center [481, 344] width 131 height 52
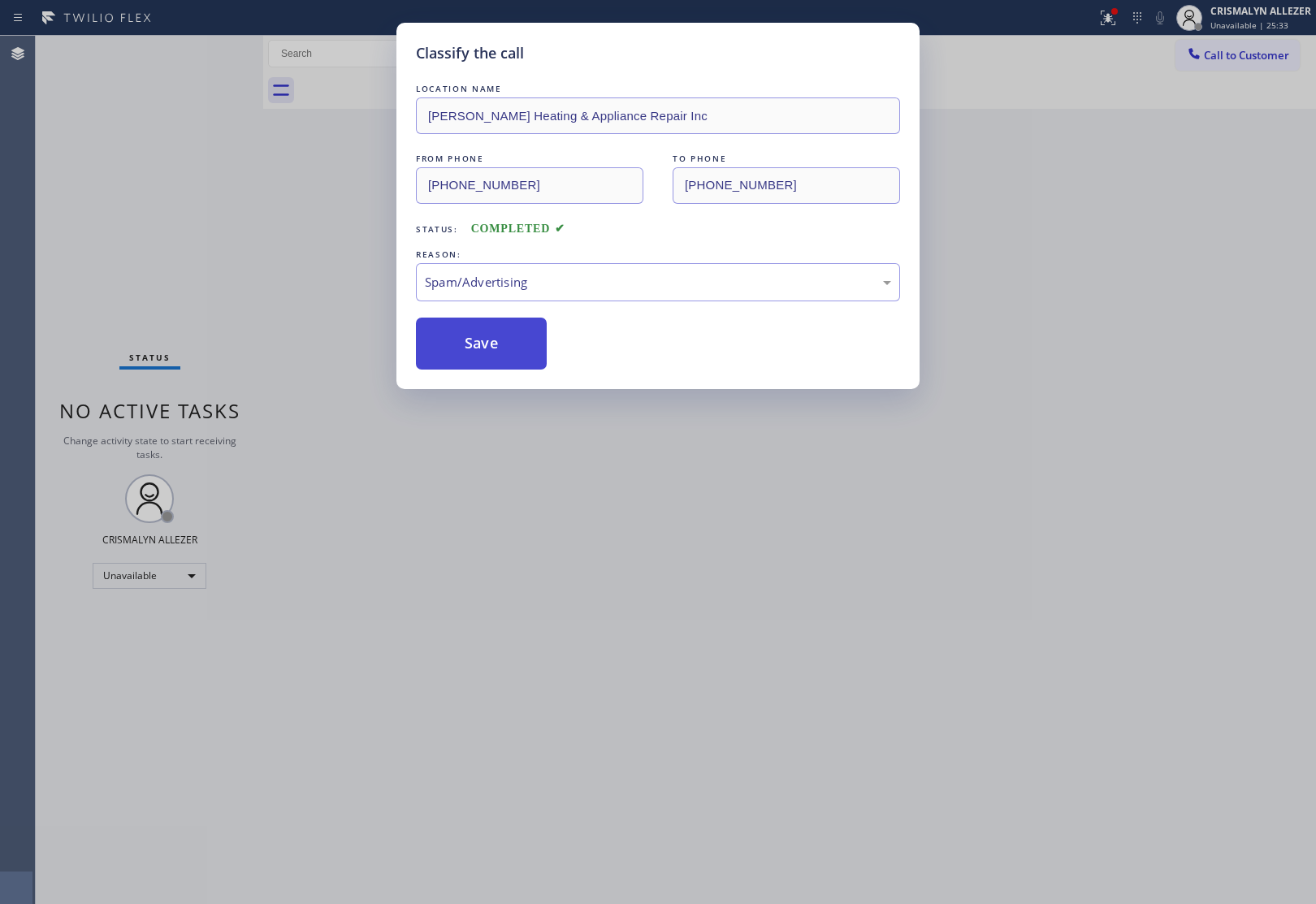
click at [517, 354] on button "Save" at bounding box center [481, 344] width 131 height 52
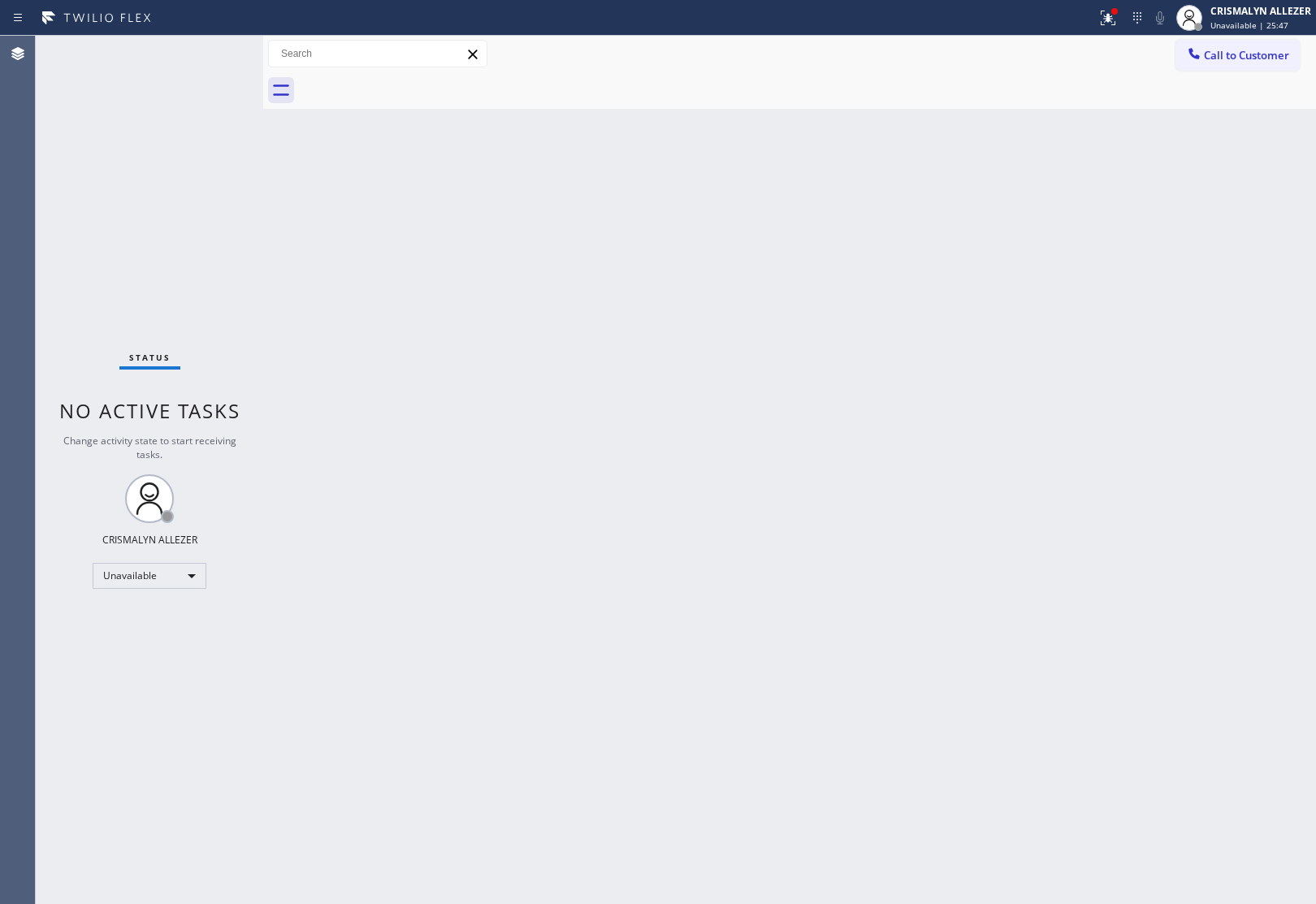
drag, startPoint x: 1237, startPoint y: 55, endPoint x: 984, endPoint y: 239, distance: 312.8
click at [1237, 54] on span "Call to Customer" at bounding box center [1246, 55] width 85 height 15
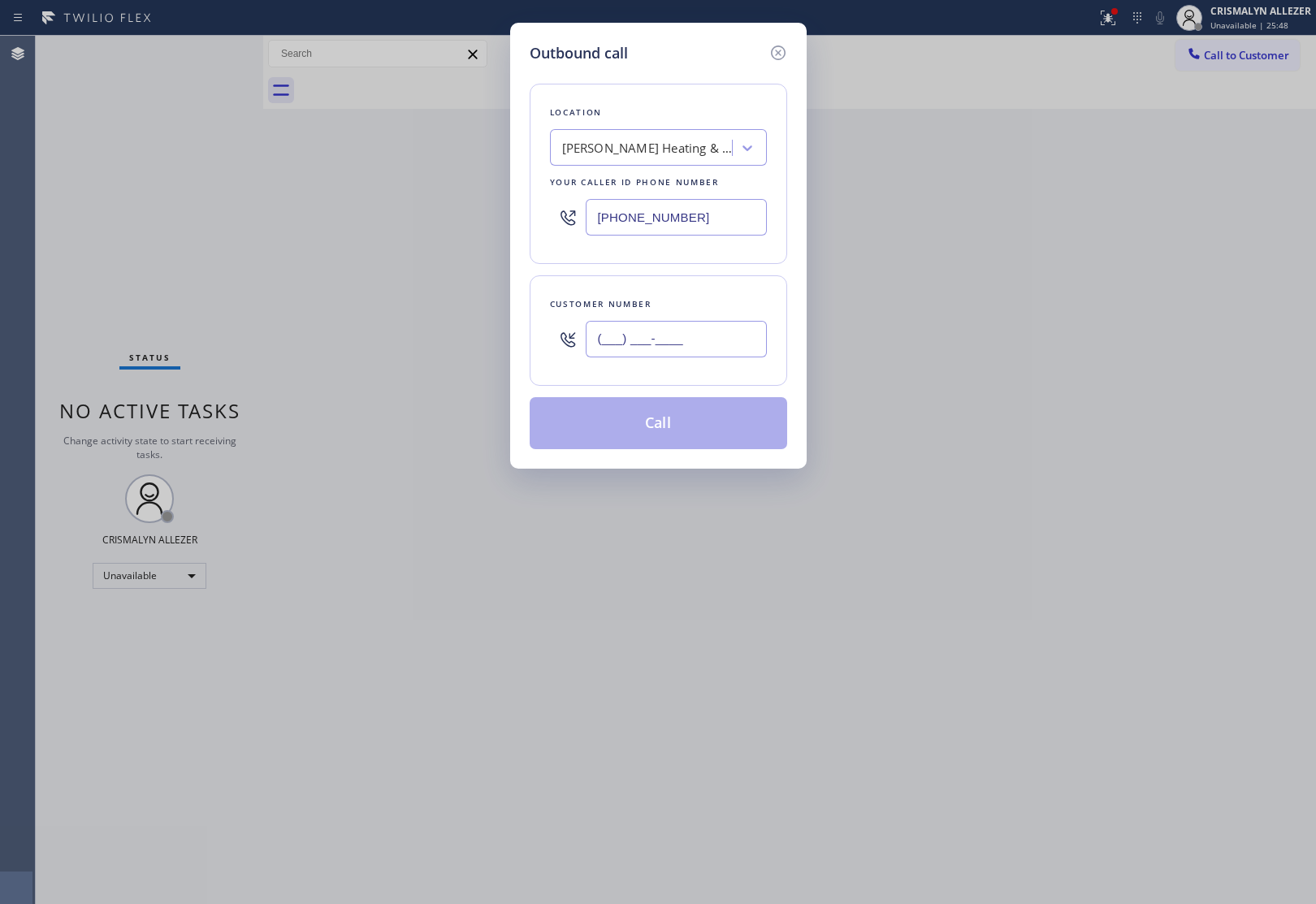
click at [709, 339] on input "(___) ___-____" at bounding box center [676, 339] width 181 height 37
paste input "516) 993-5199"
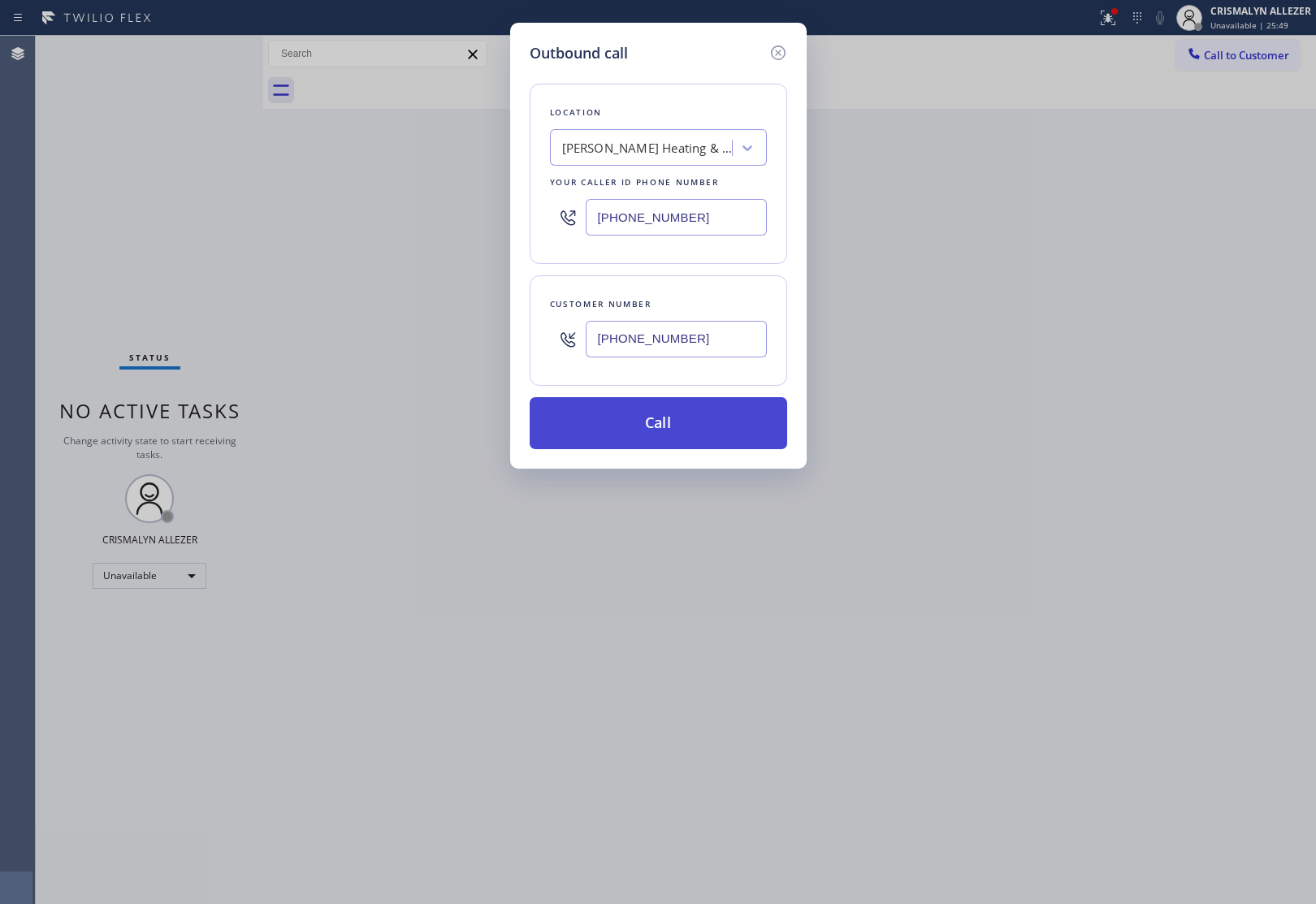
type input "(516) 993-5199"
click at [670, 428] on button "Call" at bounding box center [658, 423] width 258 height 52
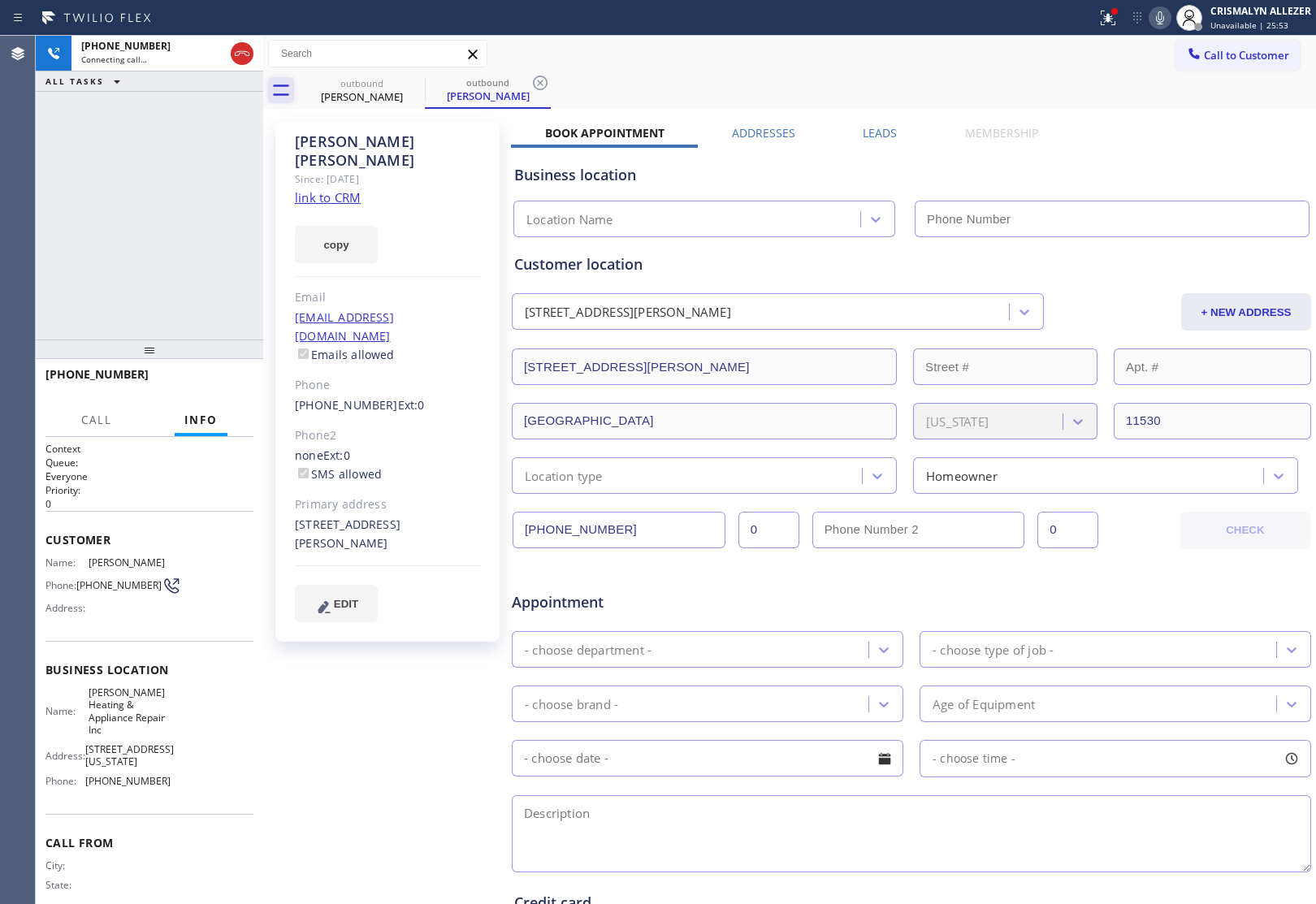
type input "[PHONE_NUMBER]"
click at [241, 58] on icon at bounding box center [242, 53] width 19 height 19
type input "[PHONE_NUMBER]"
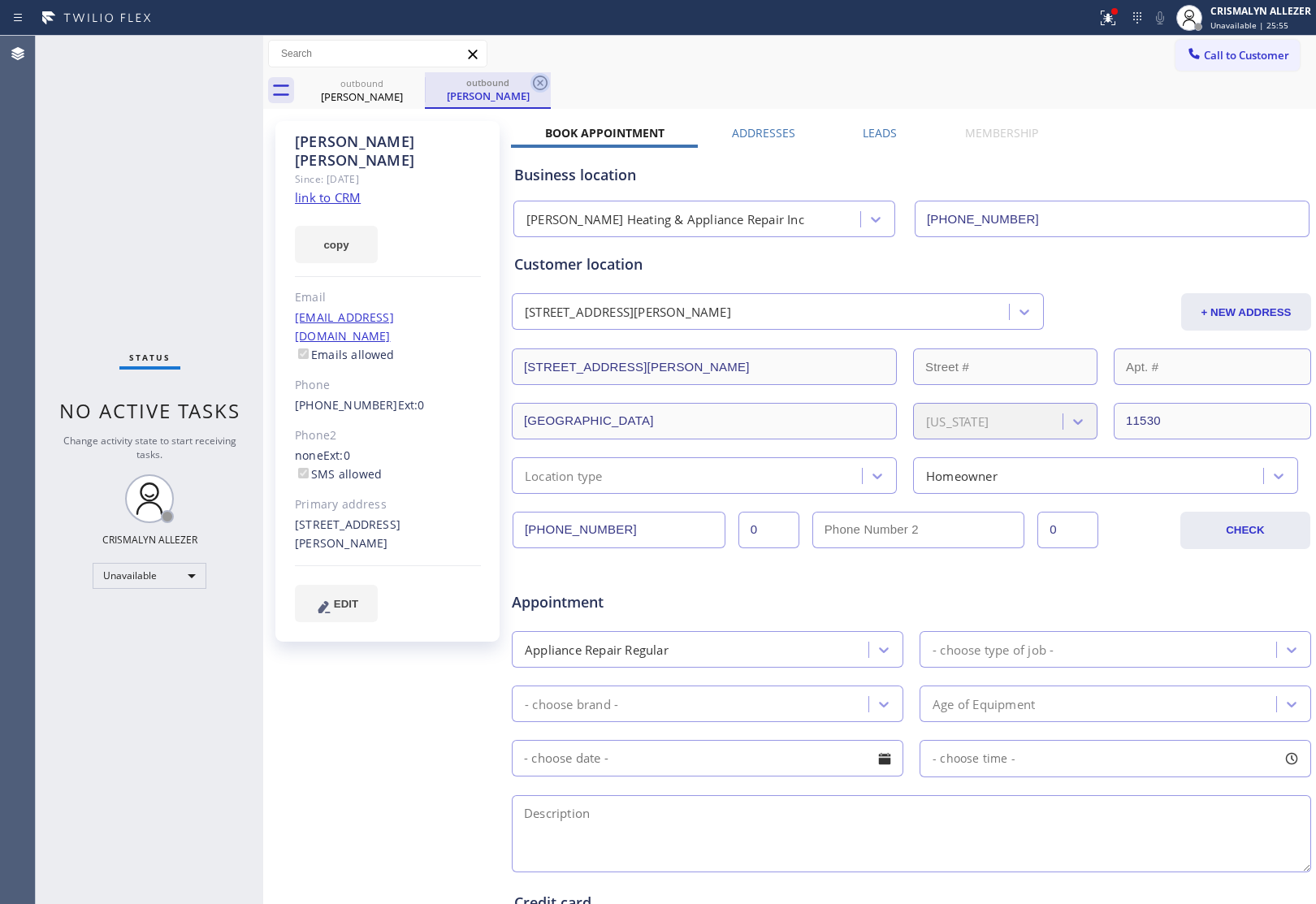
click at [545, 76] on icon at bounding box center [540, 83] width 19 height 19
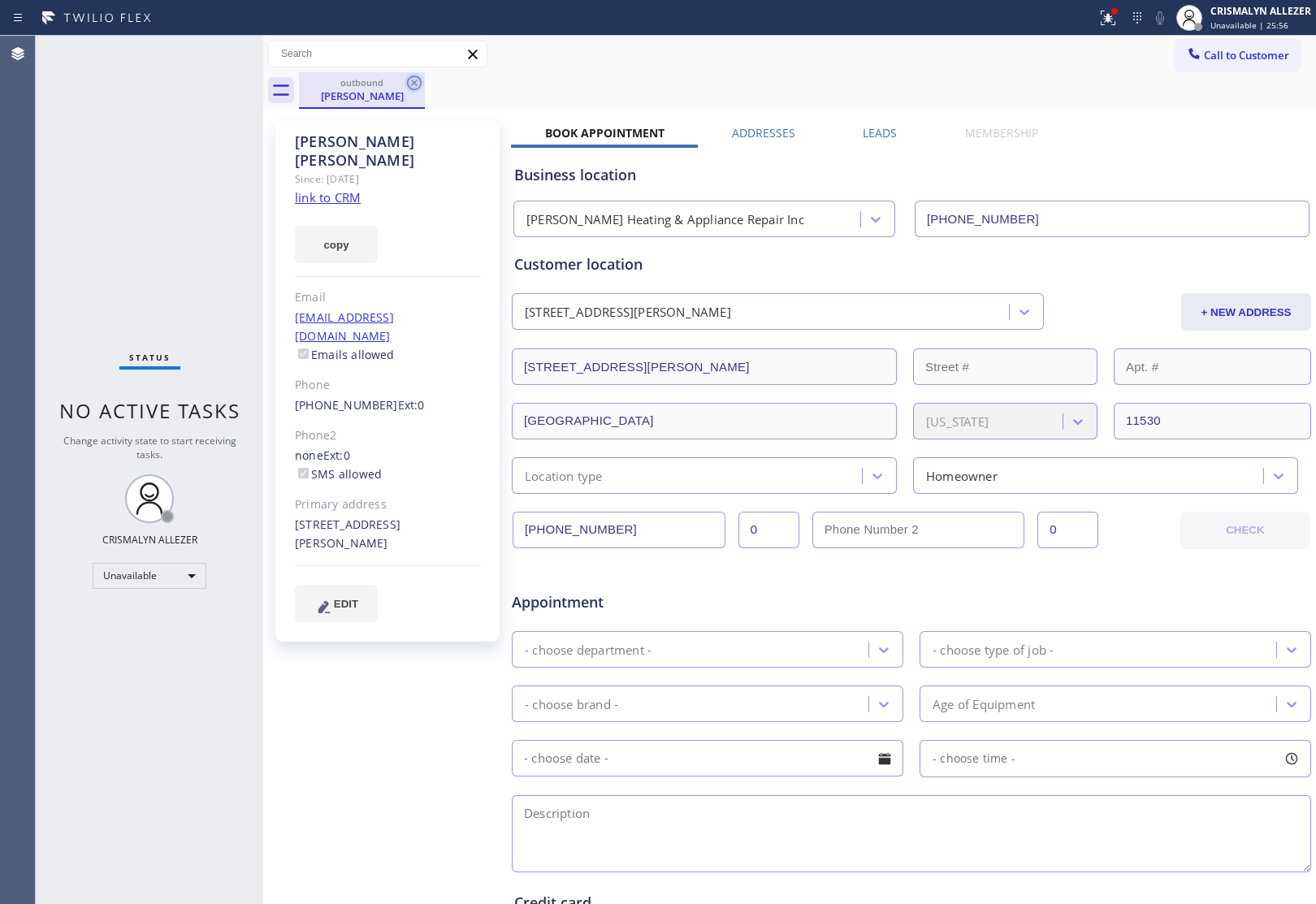
drag, startPoint x: 408, startPoint y: 86, endPoint x: 553, endPoint y: 6, distance: 165.6
click at [411, 82] on icon at bounding box center [414, 83] width 19 height 19
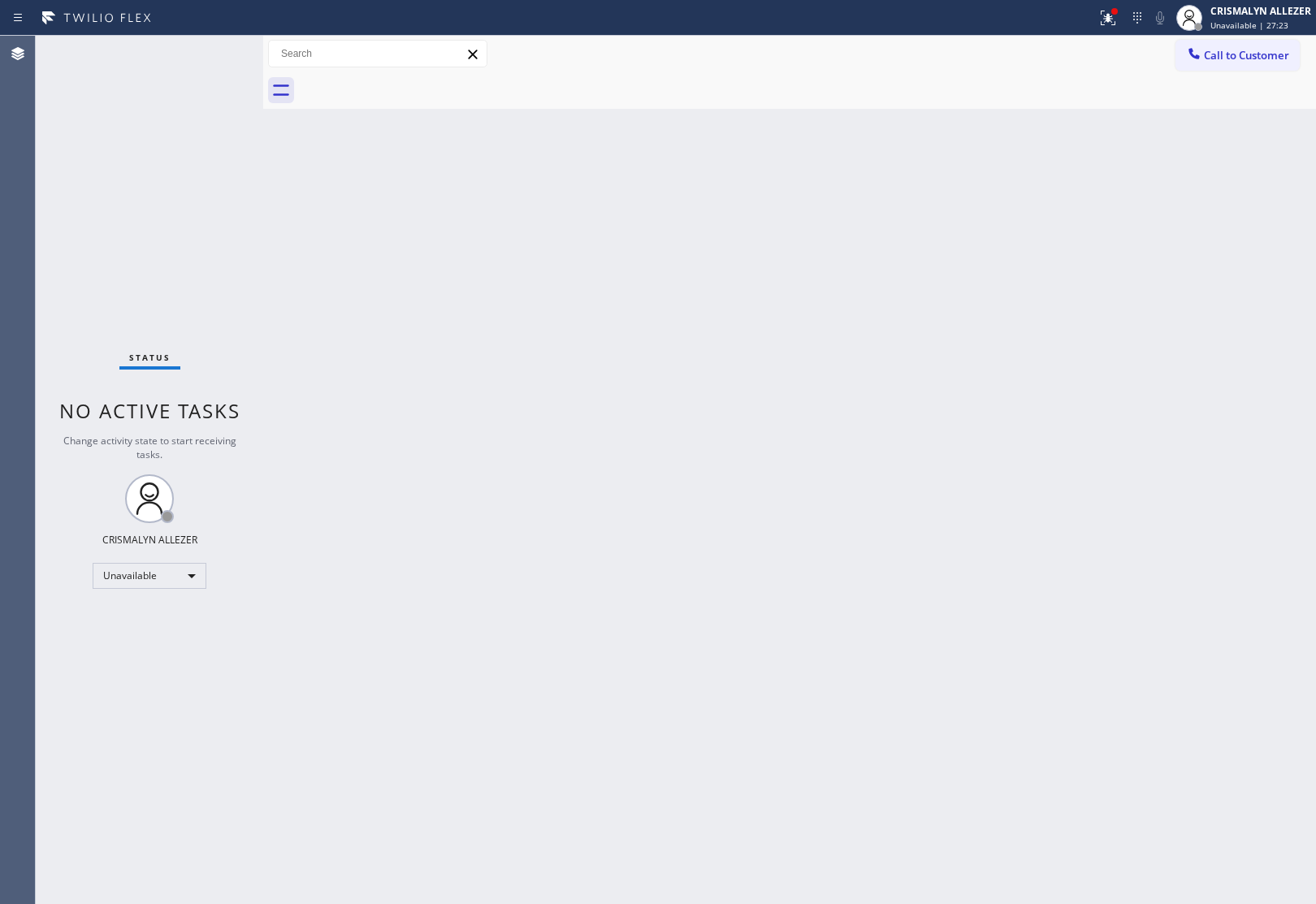
drag, startPoint x: 1233, startPoint y: 55, endPoint x: 1093, endPoint y: 117, distance: 153.1
click at [1225, 62] on span "Call to Customer" at bounding box center [1246, 55] width 85 height 15
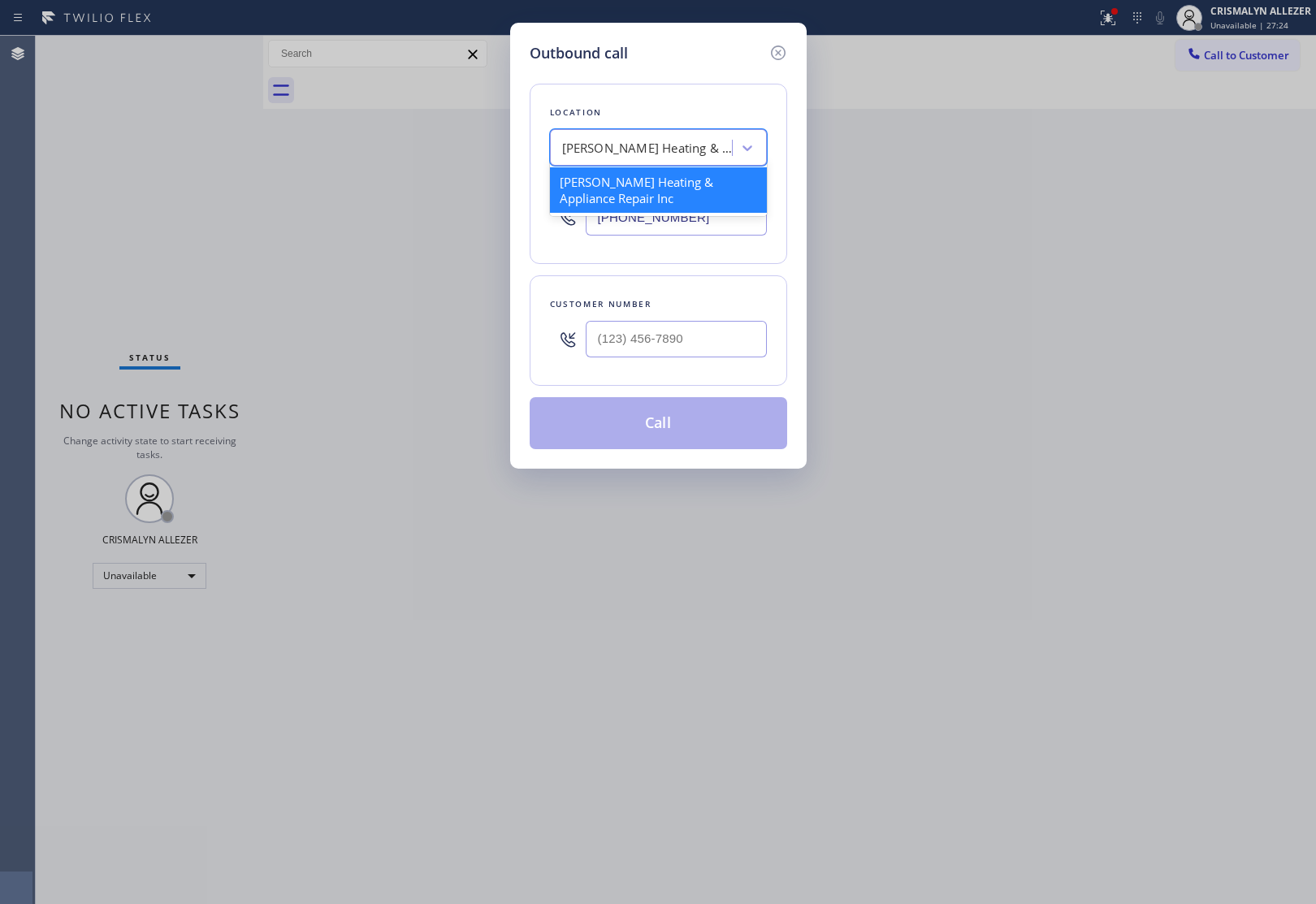
click at [646, 152] on div "[PERSON_NAME] Heating & Appliance Repair Inc" at bounding box center [648, 148] width 171 height 18
paste input "[MEDICAL_DATA] Electrical [GEOGRAPHIC_DATA]"
type input "[MEDICAL_DATA] Electrical [GEOGRAPHIC_DATA]"
click at [648, 198] on div "[MEDICAL_DATA] Electrical [GEOGRAPHIC_DATA]" at bounding box center [658, 190] width 217 height 45
type input "[PHONE_NUMBER]"
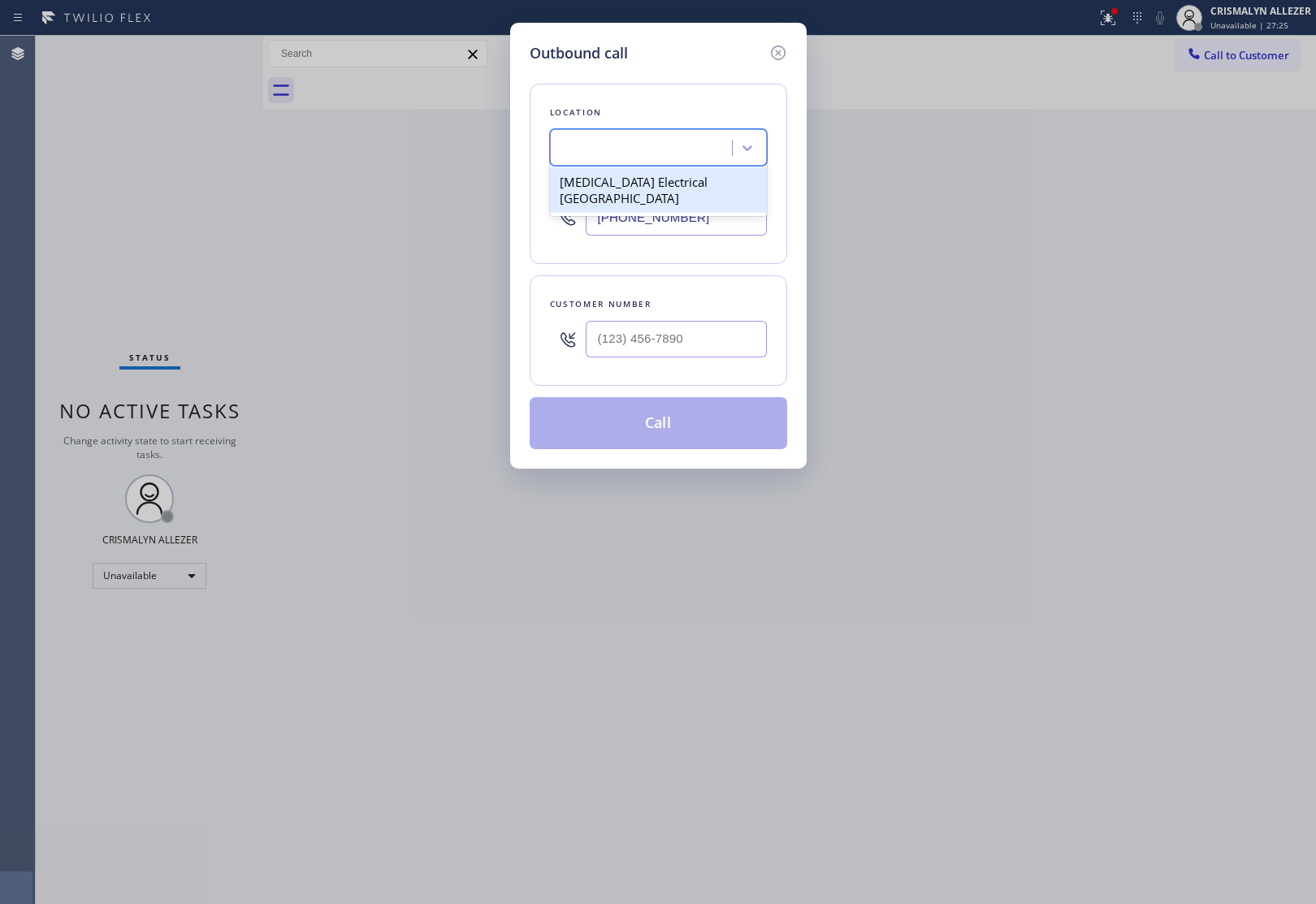
scroll to position [0, 1]
click at [699, 353] on input "(___) ___-____" at bounding box center [676, 339] width 181 height 37
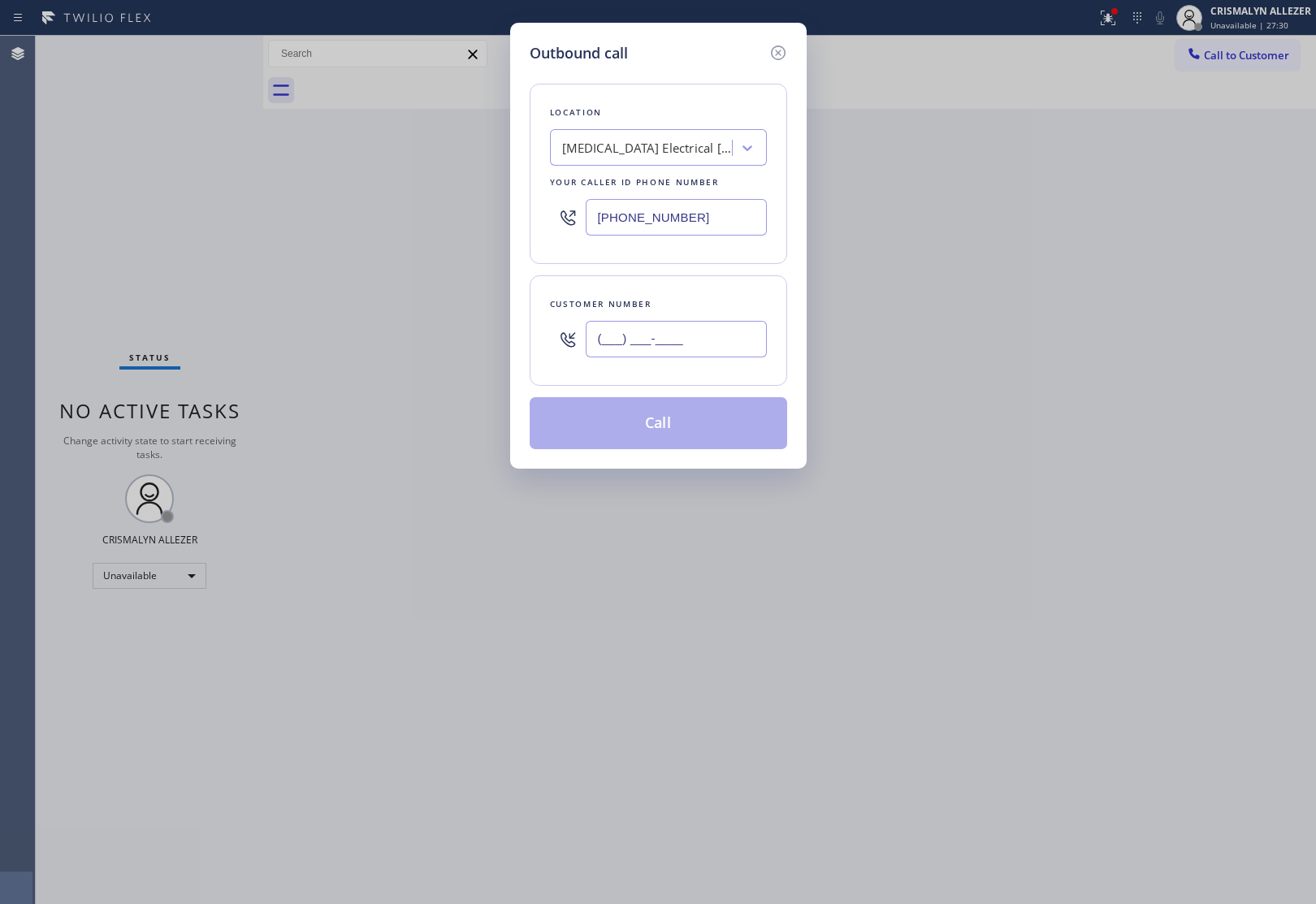
paste input "909) 553-7979"
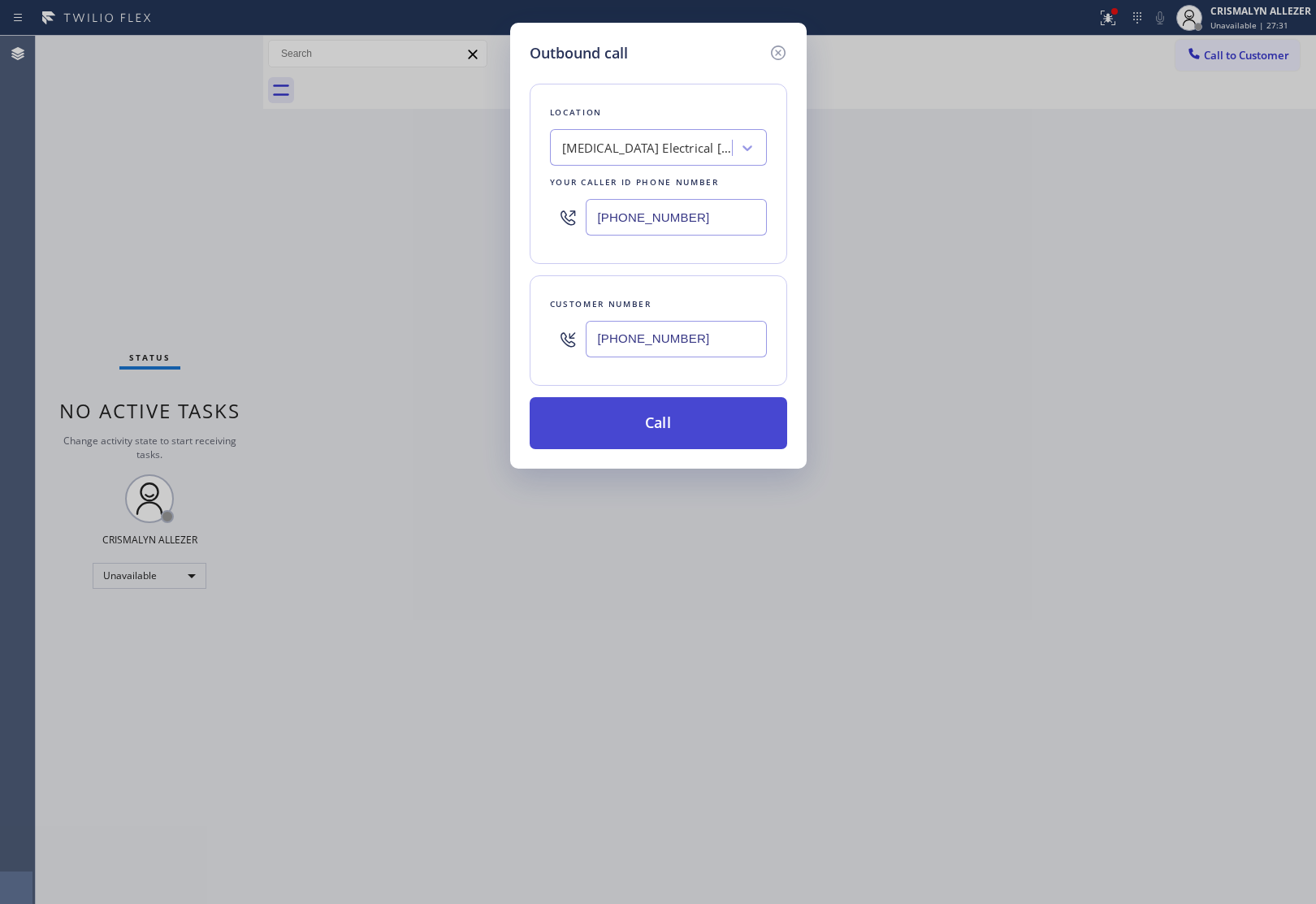
type input "[PHONE_NUMBER]"
click at [670, 448] on button "Call" at bounding box center [658, 423] width 258 height 52
click at [655, 426] on button "Call" at bounding box center [658, 423] width 258 height 52
click at [668, 412] on button "Call" at bounding box center [658, 423] width 258 height 52
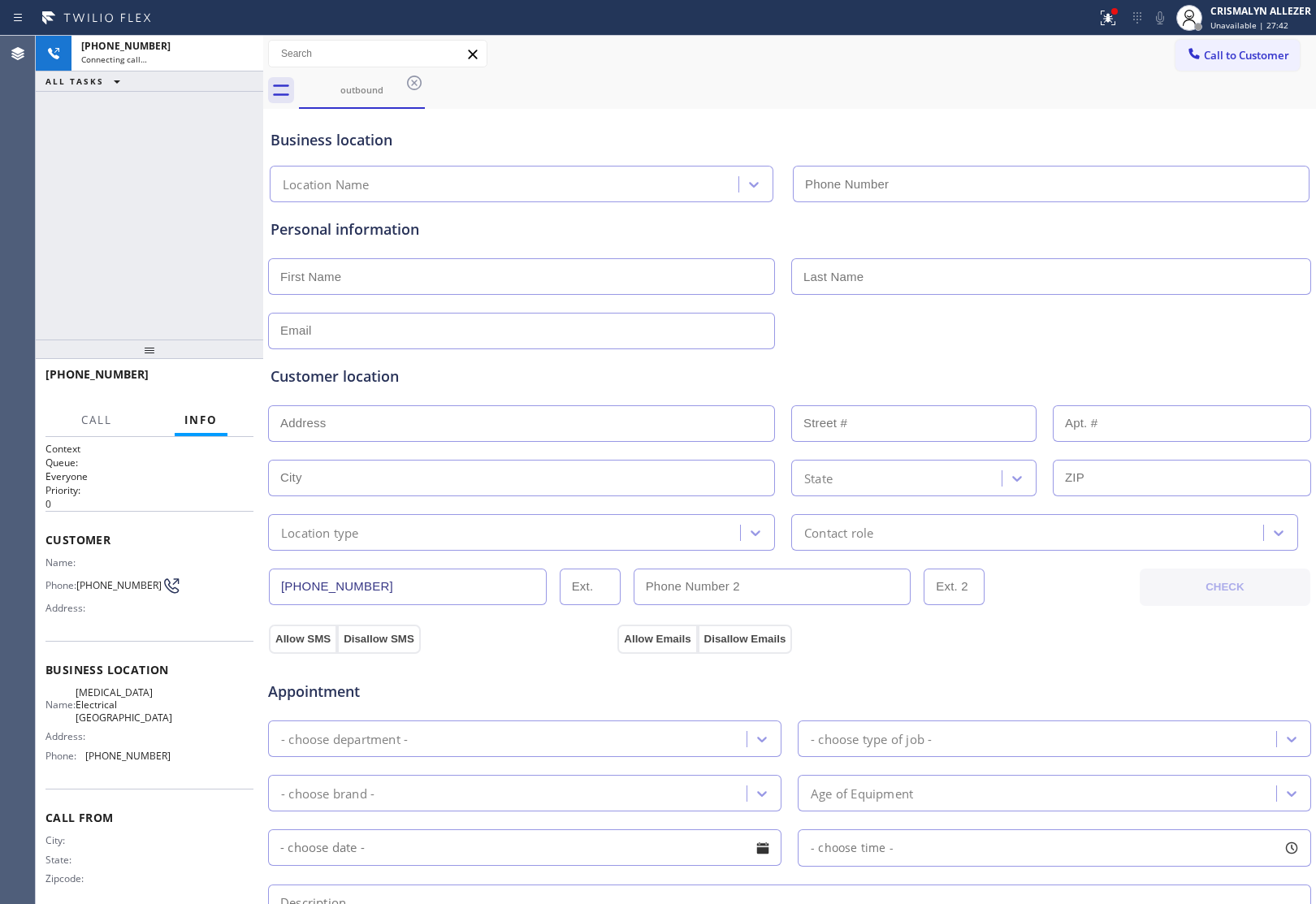
type input "[PHONE_NUMBER]"
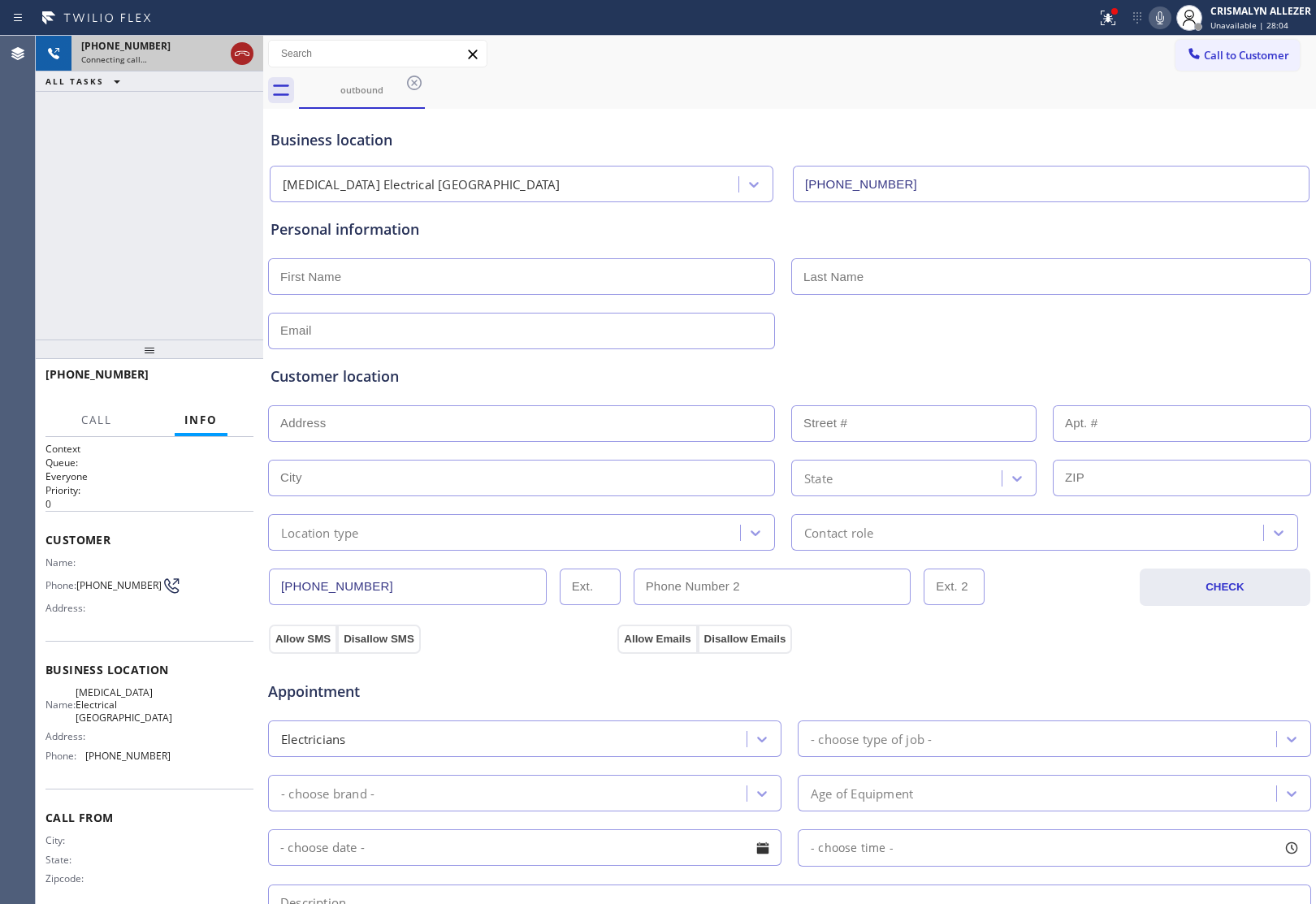
click at [237, 55] on icon at bounding box center [242, 53] width 19 height 19
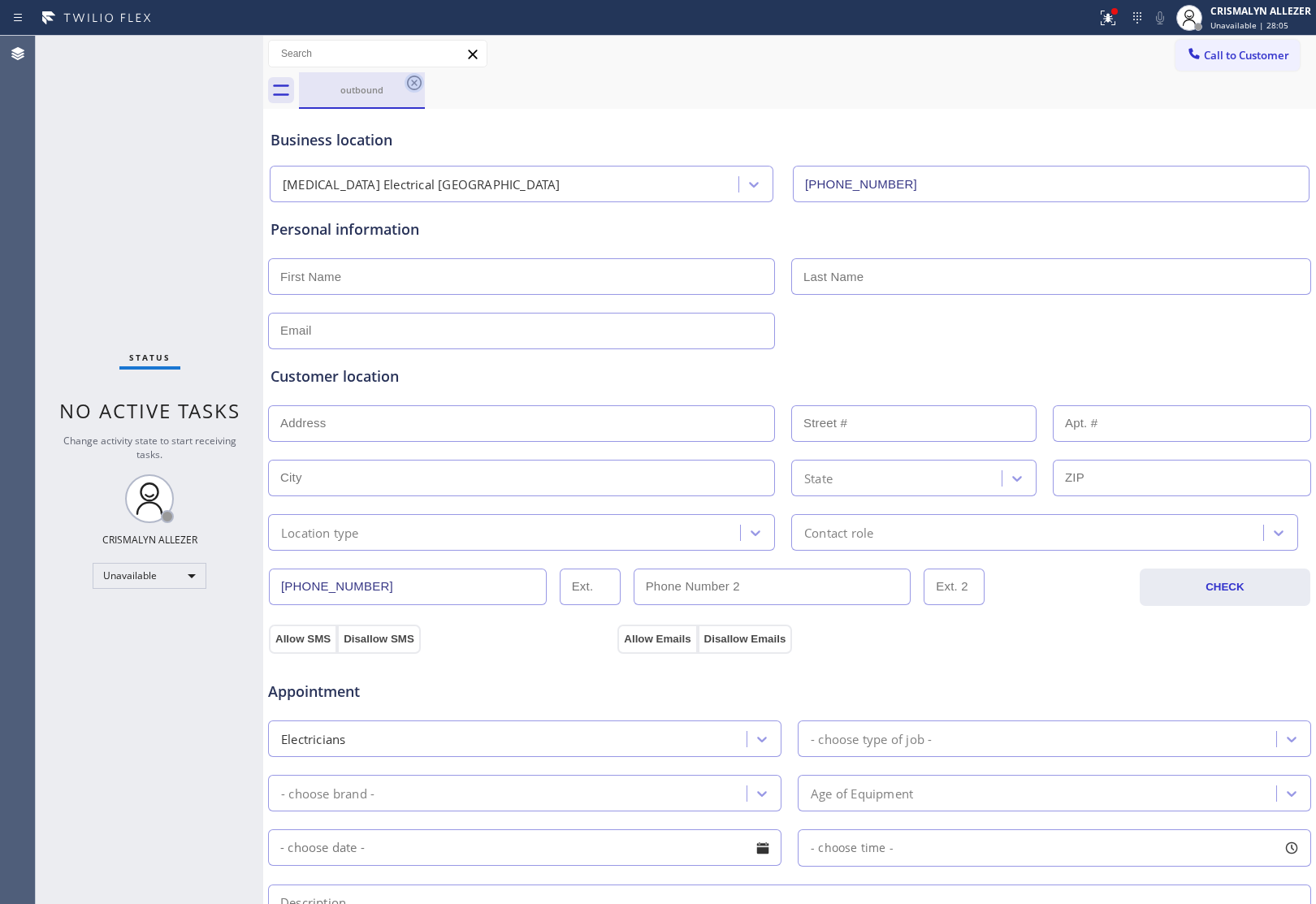
click at [414, 84] on icon at bounding box center [414, 83] width 19 height 19
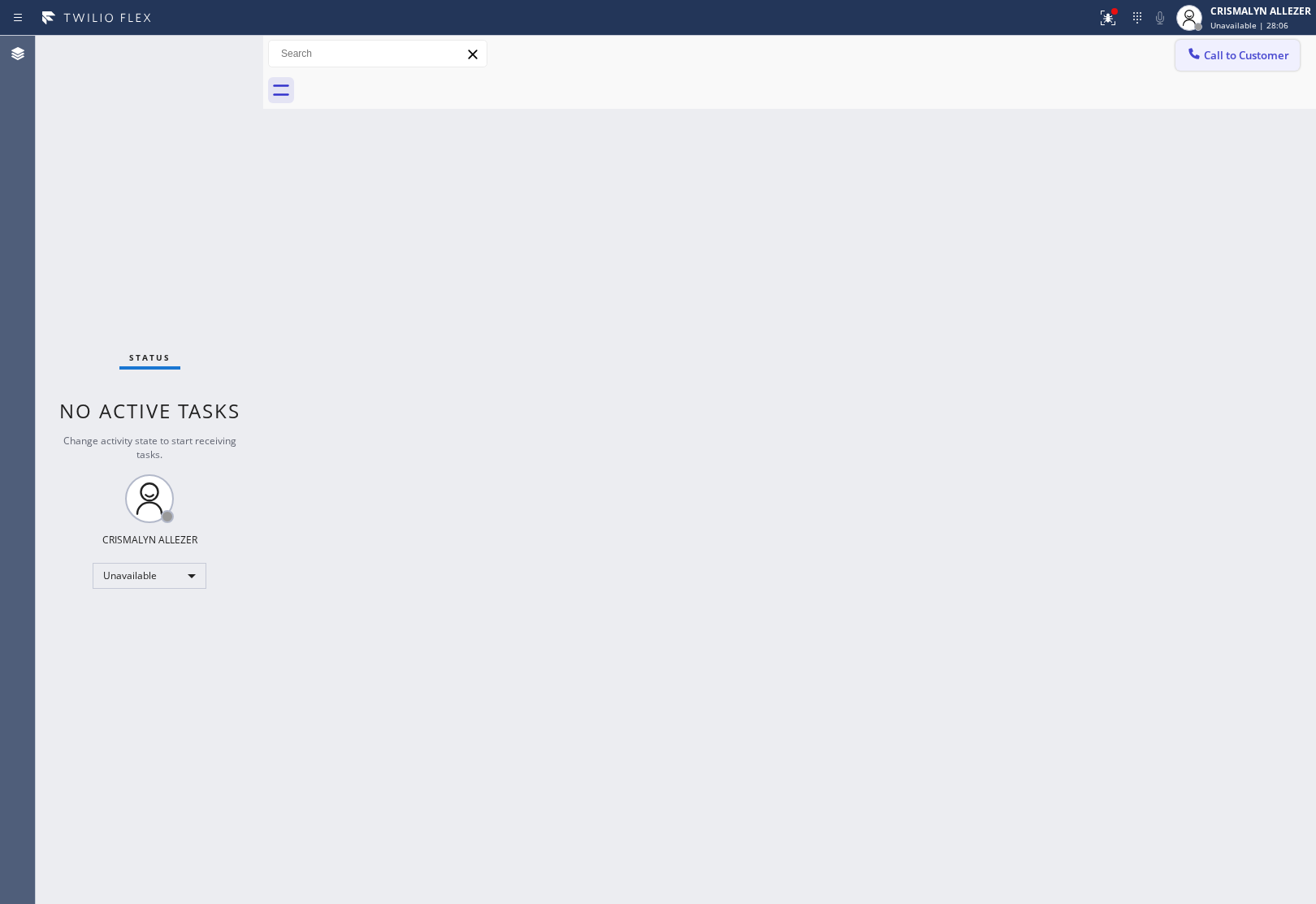
click at [1256, 49] on span "Call to Customer" at bounding box center [1246, 55] width 85 height 15
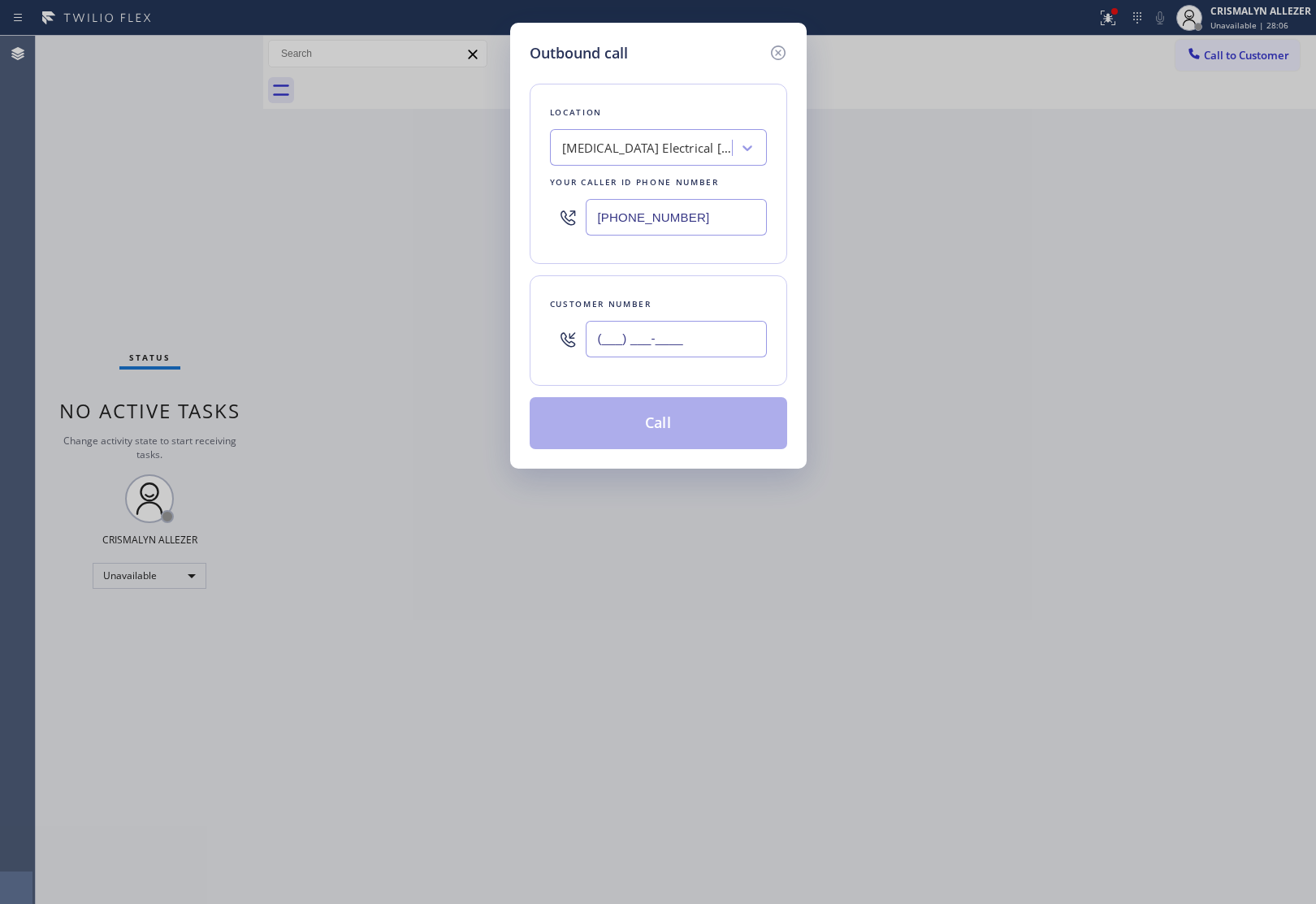
click at [755, 334] on input "(___) ___-____" at bounding box center [676, 339] width 181 height 37
paste input "909) 553-7979"
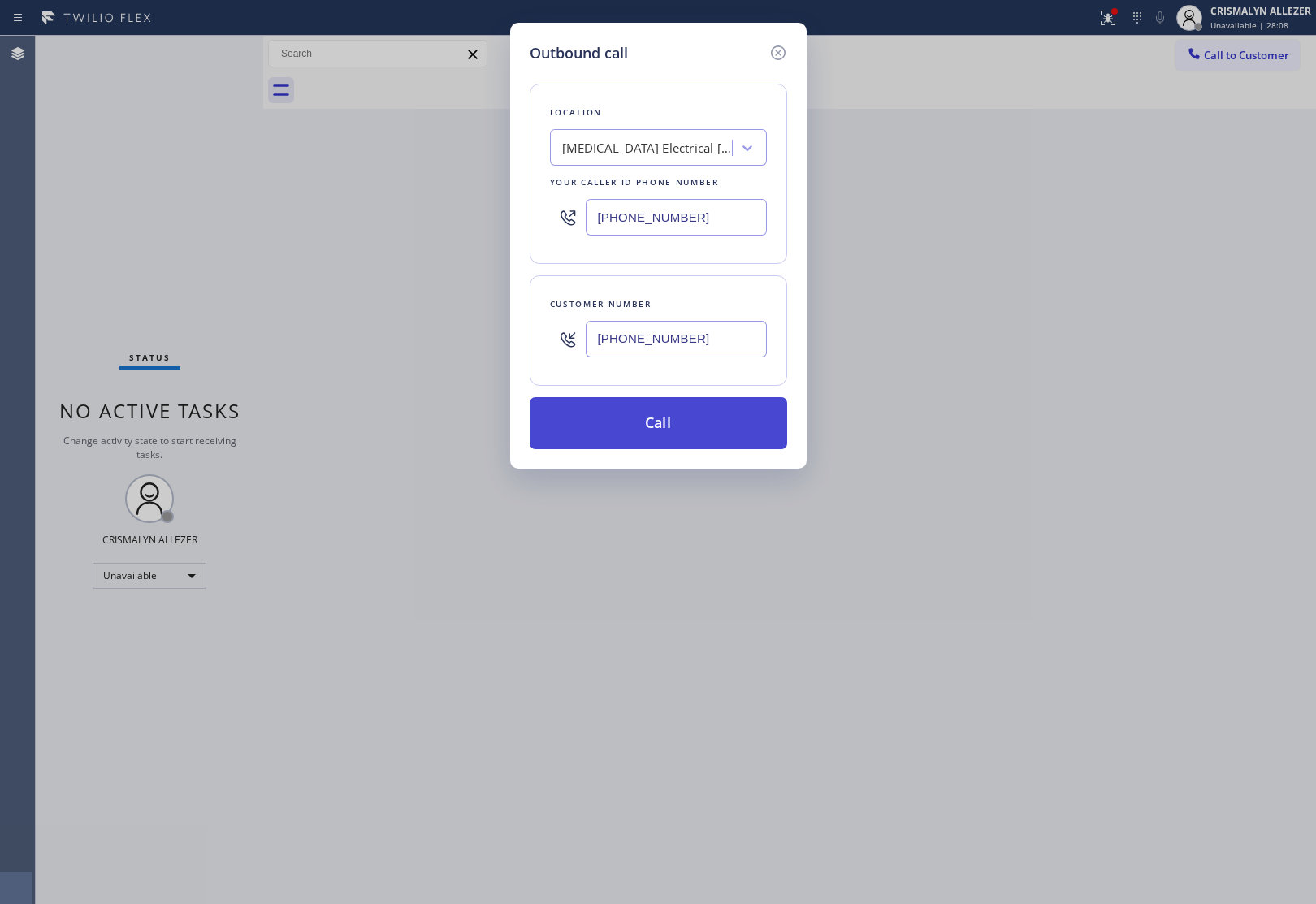
type input "[PHONE_NUMBER]"
click at [675, 419] on button "Call" at bounding box center [658, 423] width 258 height 52
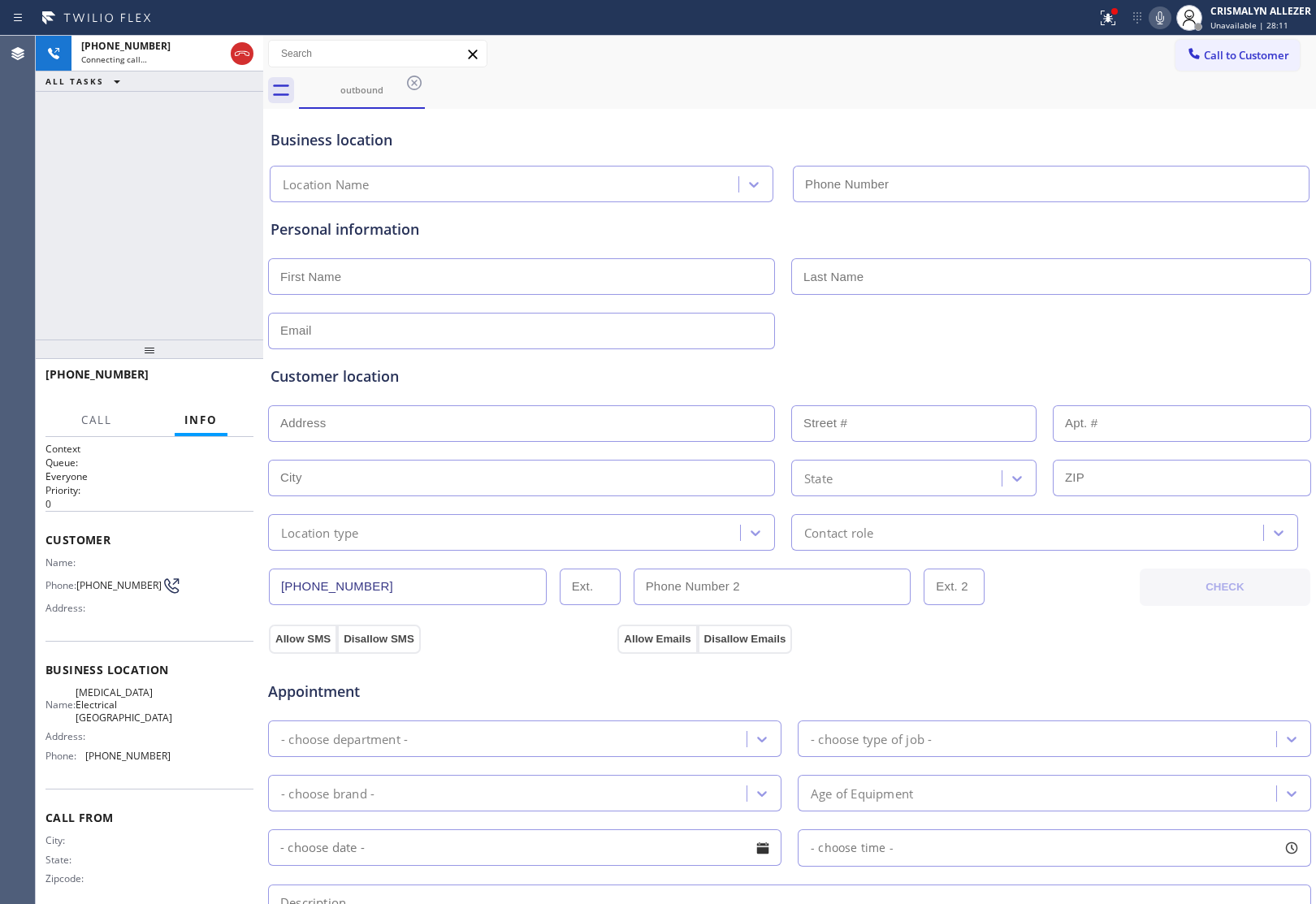
type input "[PHONE_NUMBER]"
click at [209, 382] on span "HANG UP" at bounding box center [215, 381] width 50 height 11
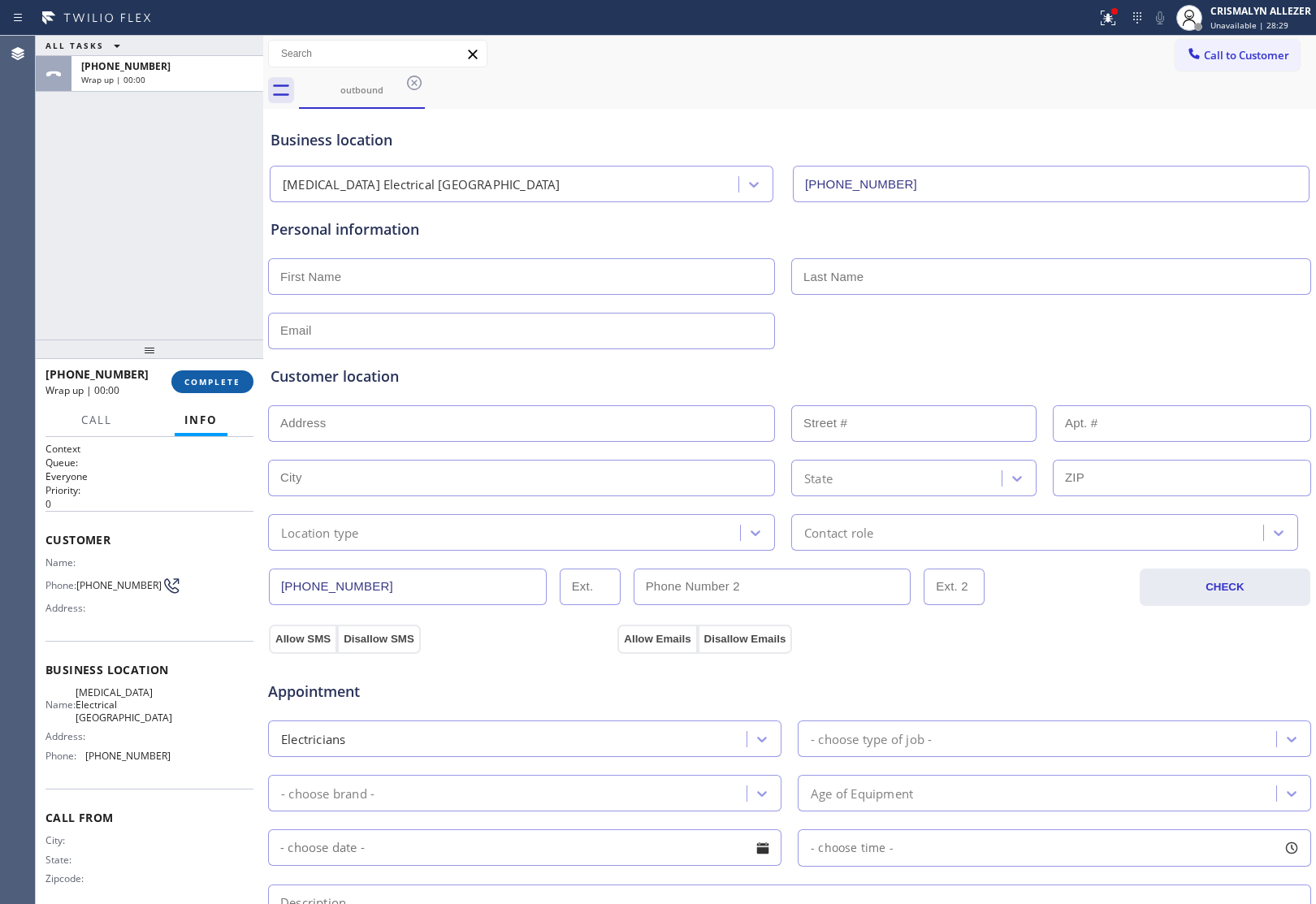
click at [209, 382] on span "COMPLETE" at bounding box center [212, 381] width 56 height 11
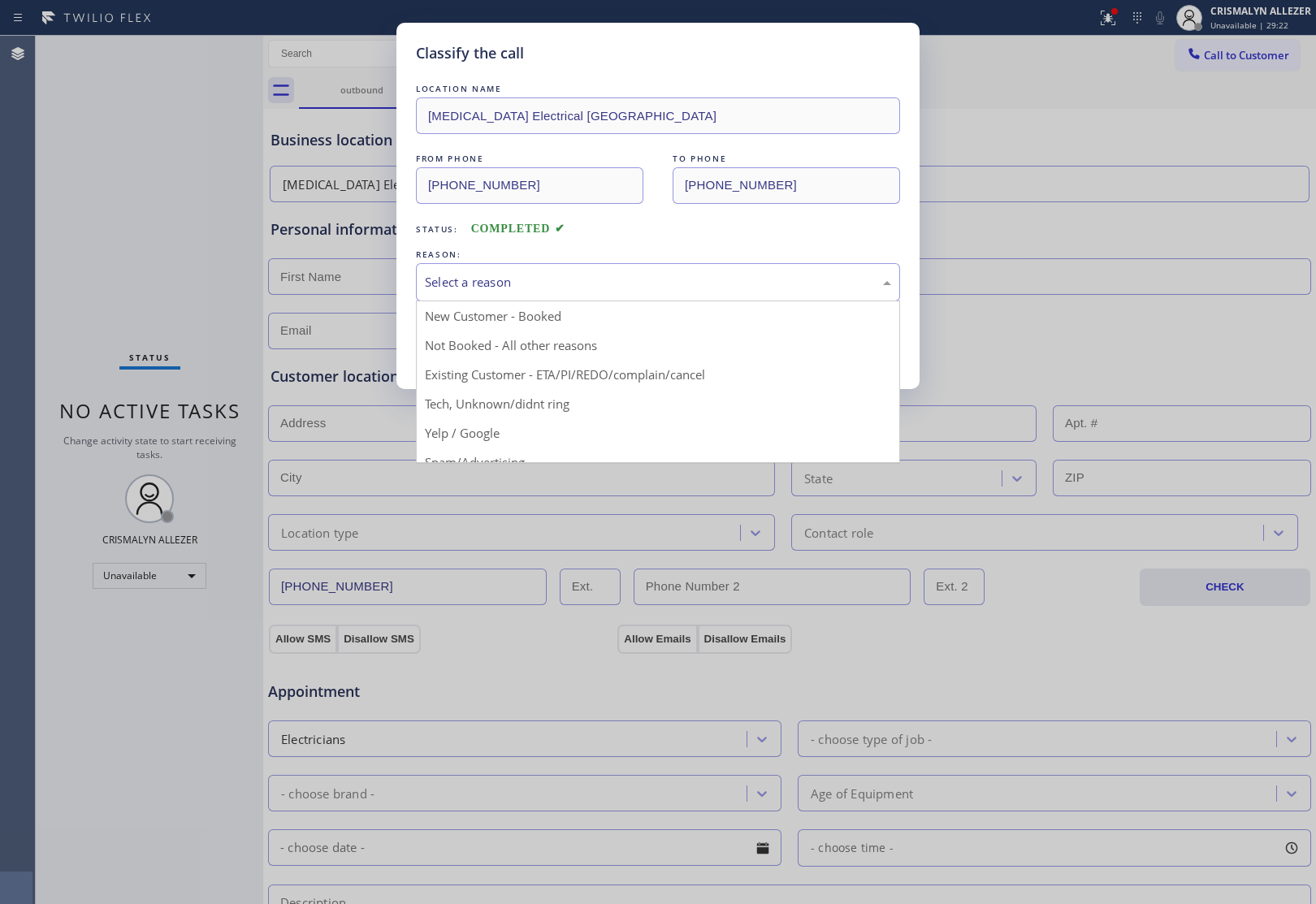
click at [589, 294] on div "Select a reason" at bounding box center [658, 282] width 484 height 38
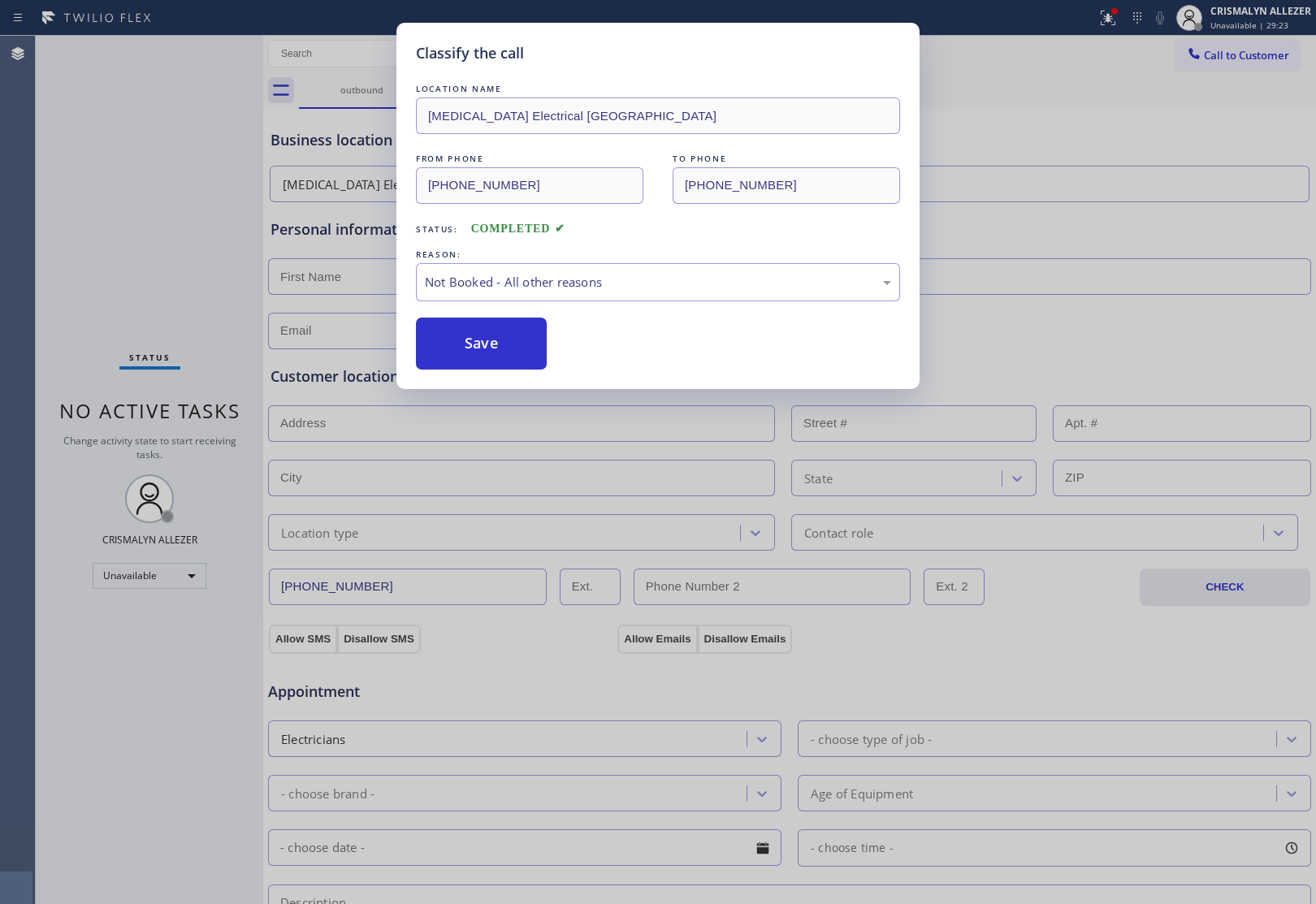
click at [516, 339] on button "Save" at bounding box center [481, 344] width 131 height 52
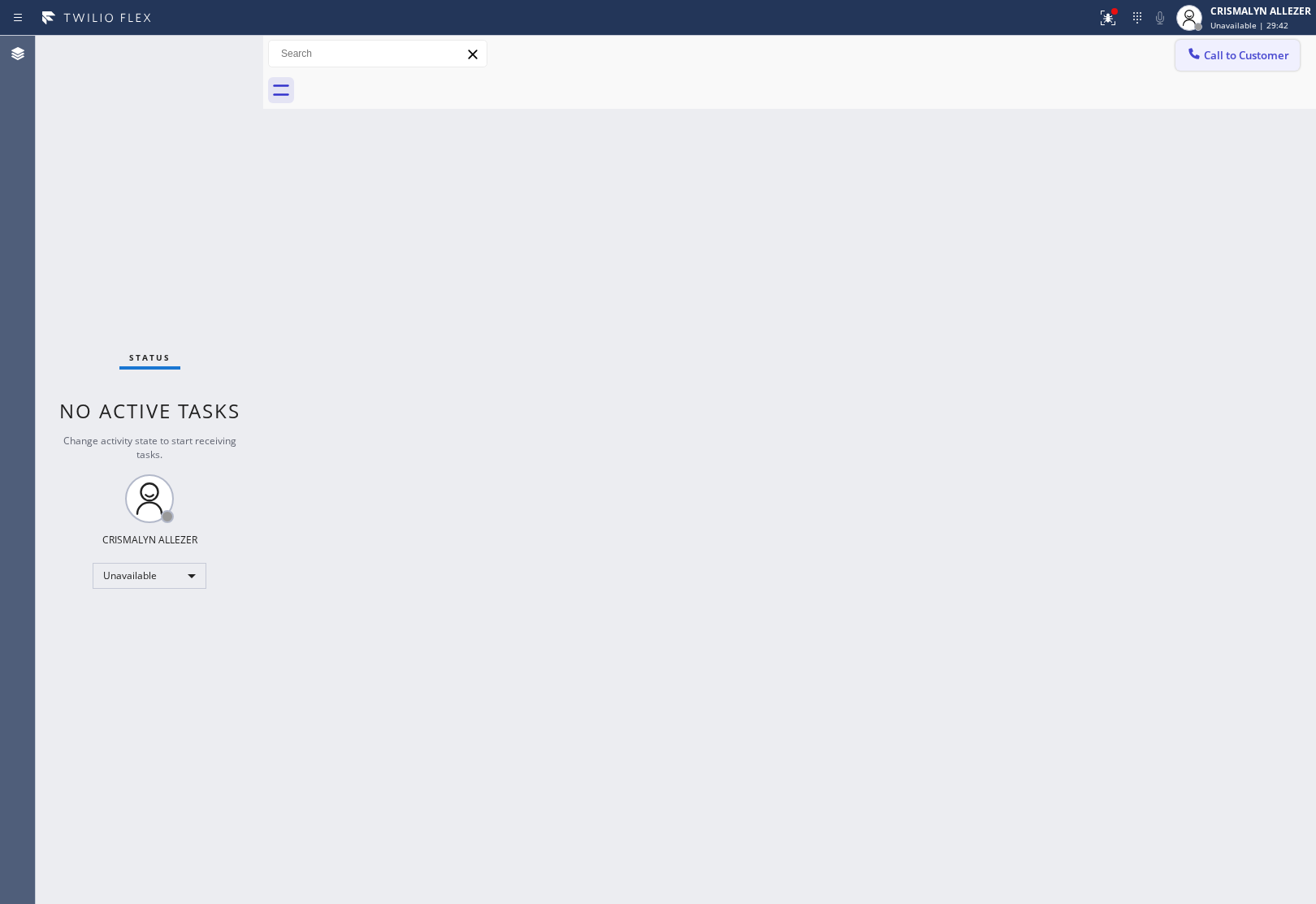
click at [1244, 58] on span "Call to Customer" at bounding box center [1246, 55] width 85 height 15
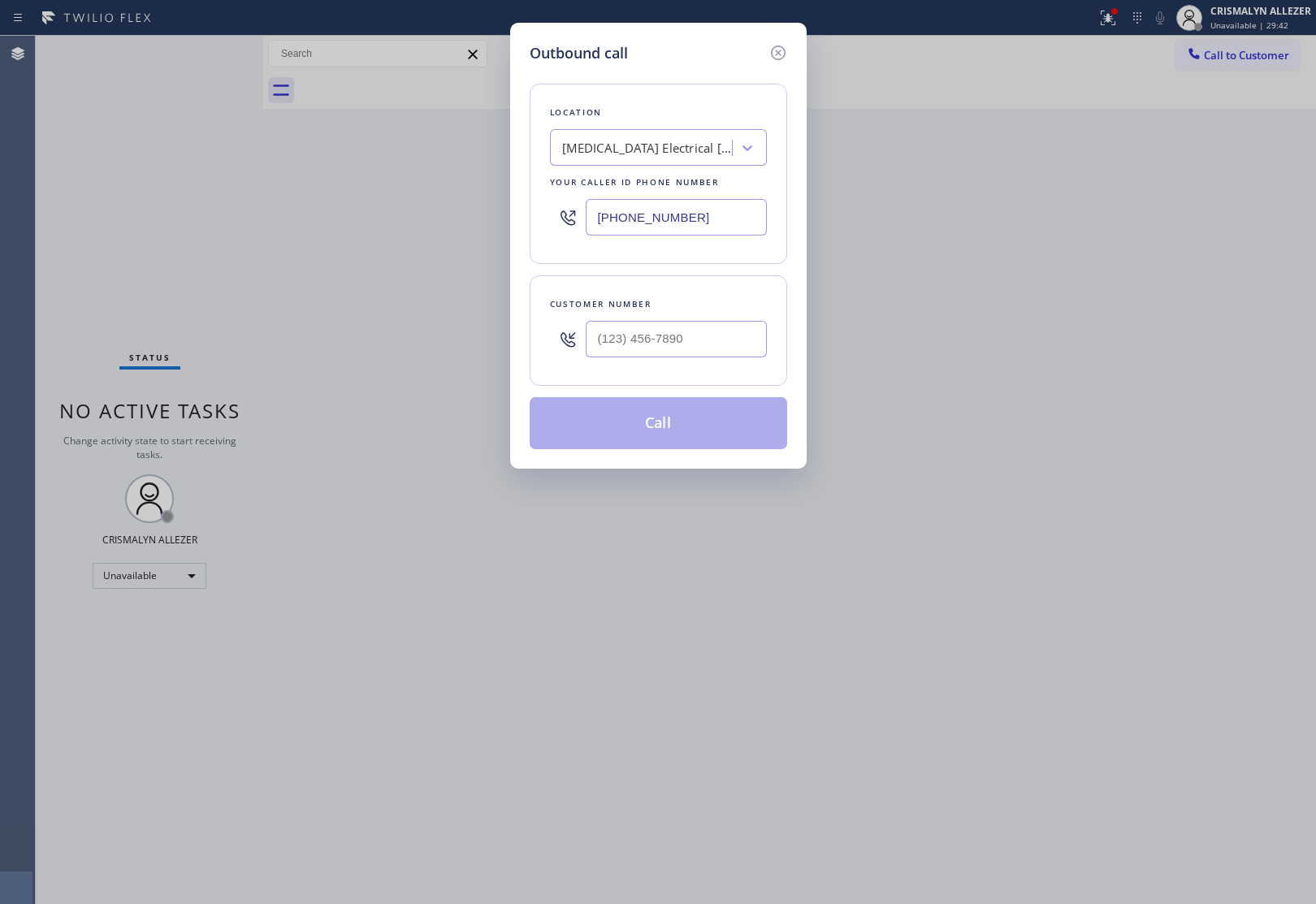
click at [663, 151] on div "[MEDICAL_DATA] Electrical [GEOGRAPHIC_DATA]" at bounding box center [648, 148] width 171 height 18
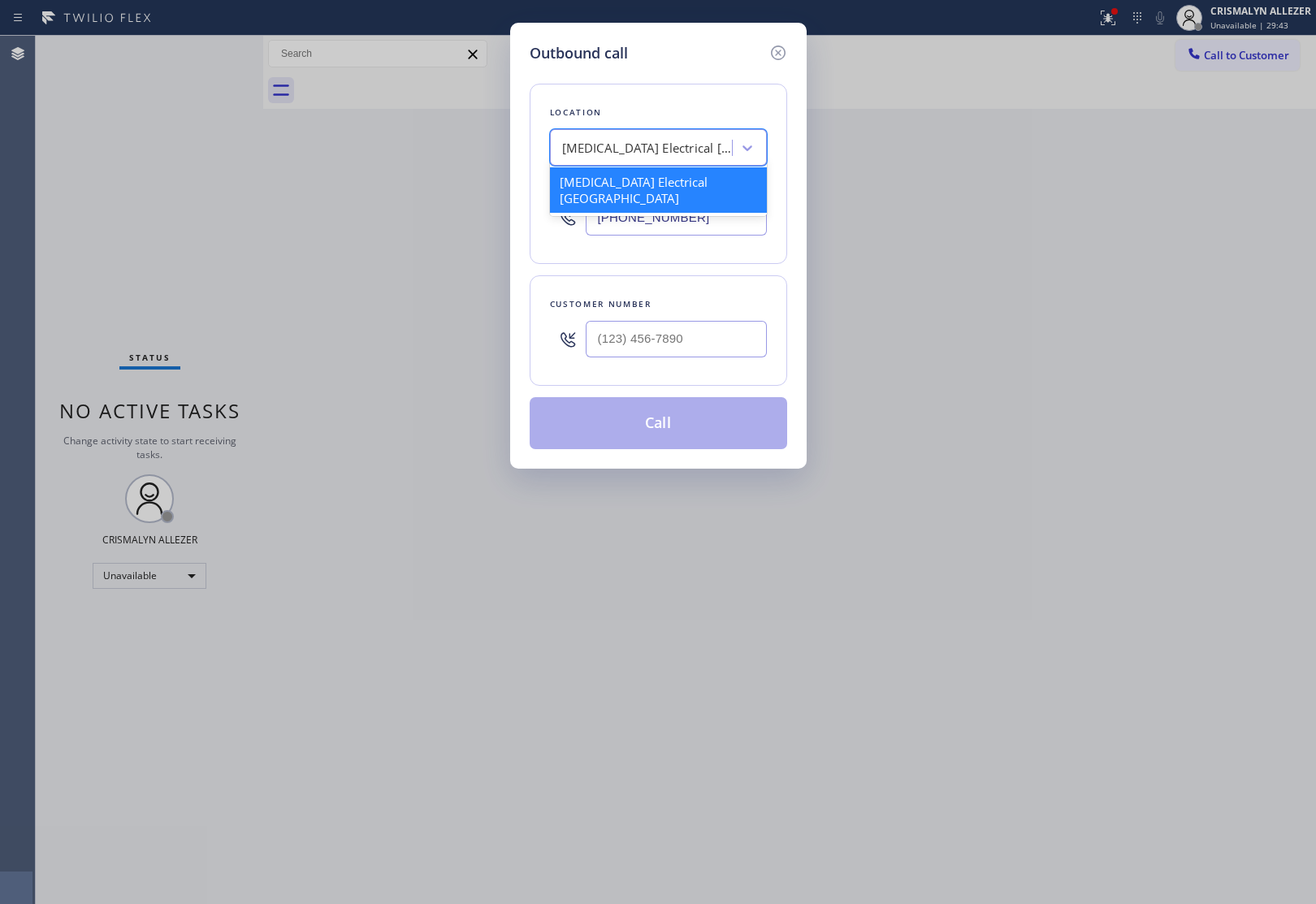
paste input "Next Door Appliance Repair [GEOGRAPHIC_DATA]"
type input "Next Door Appliance Repair [GEOGRAPHIC_DATA]"
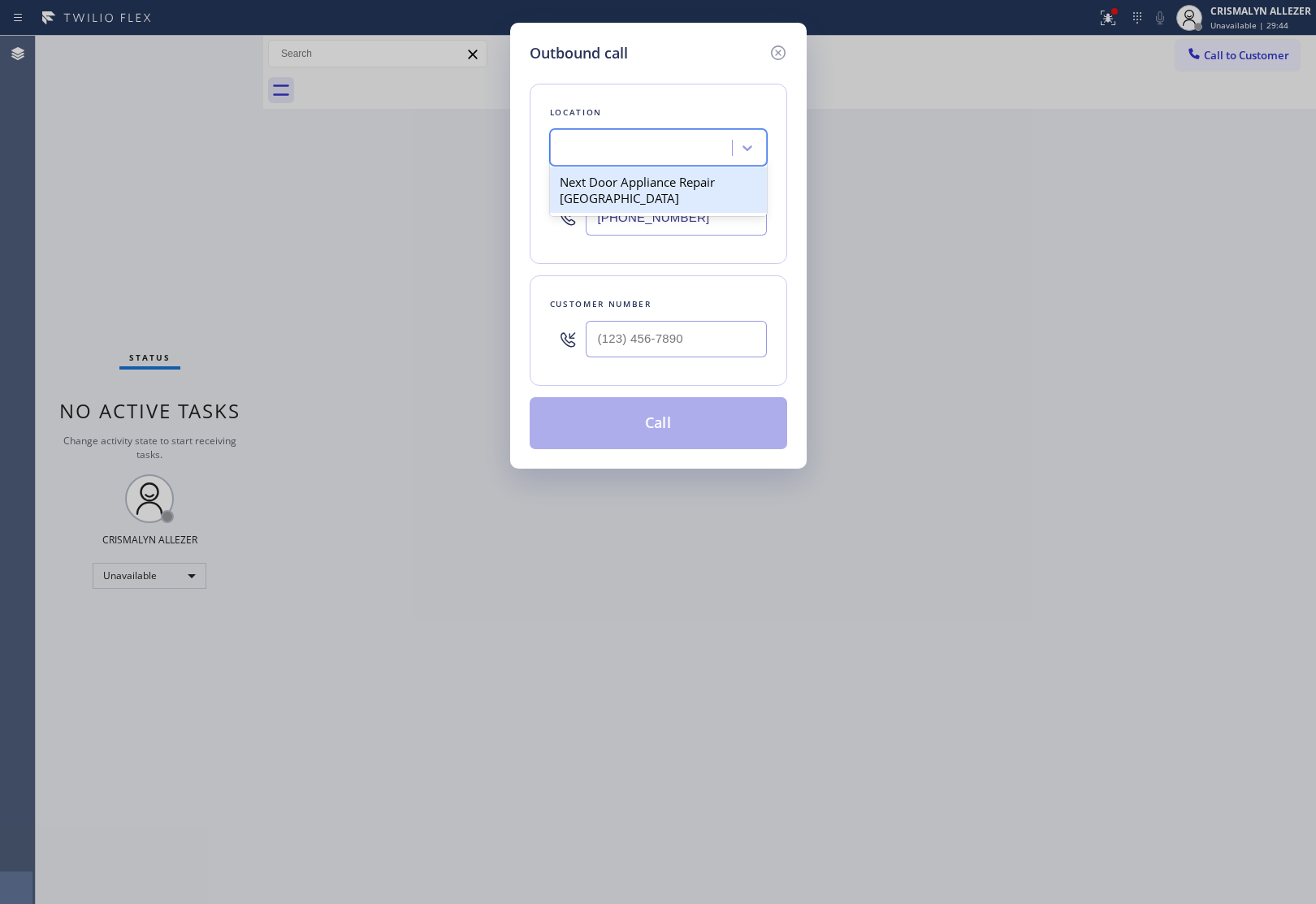
scroll to position [0, 0]
click at [638, 221] on input "[PHONE_NUMBER]" at bounding box center [676, 218] width 181 height 37
click at [650, 204] on input "[PHONE_NUMBER]" at bounding box center [676, 218] width 181 height 37
click at [696, 156] on div "Search location" at bounding box center [642, 148] width 177 height 29
click at [661, 191] on div "Next Door Appliance Repair [GEOGRAPHIC_DATA]" at bounding box center [658, 190] width 217 height 45
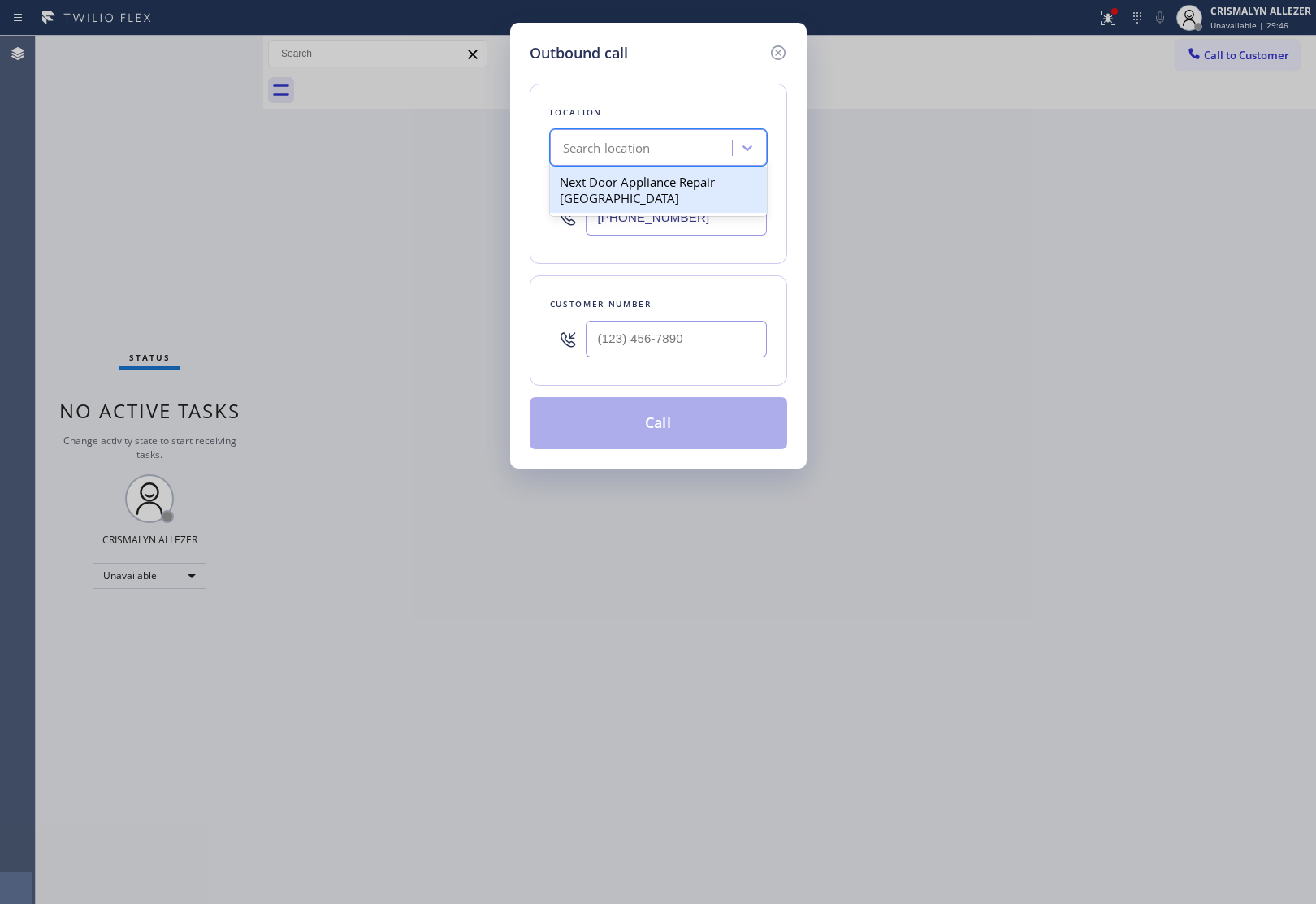
type input "[PHONE_NUMBER]"
click at [704, 334] on input "(___) ___-____" at bounding box center [676, 339] width 181 height 37
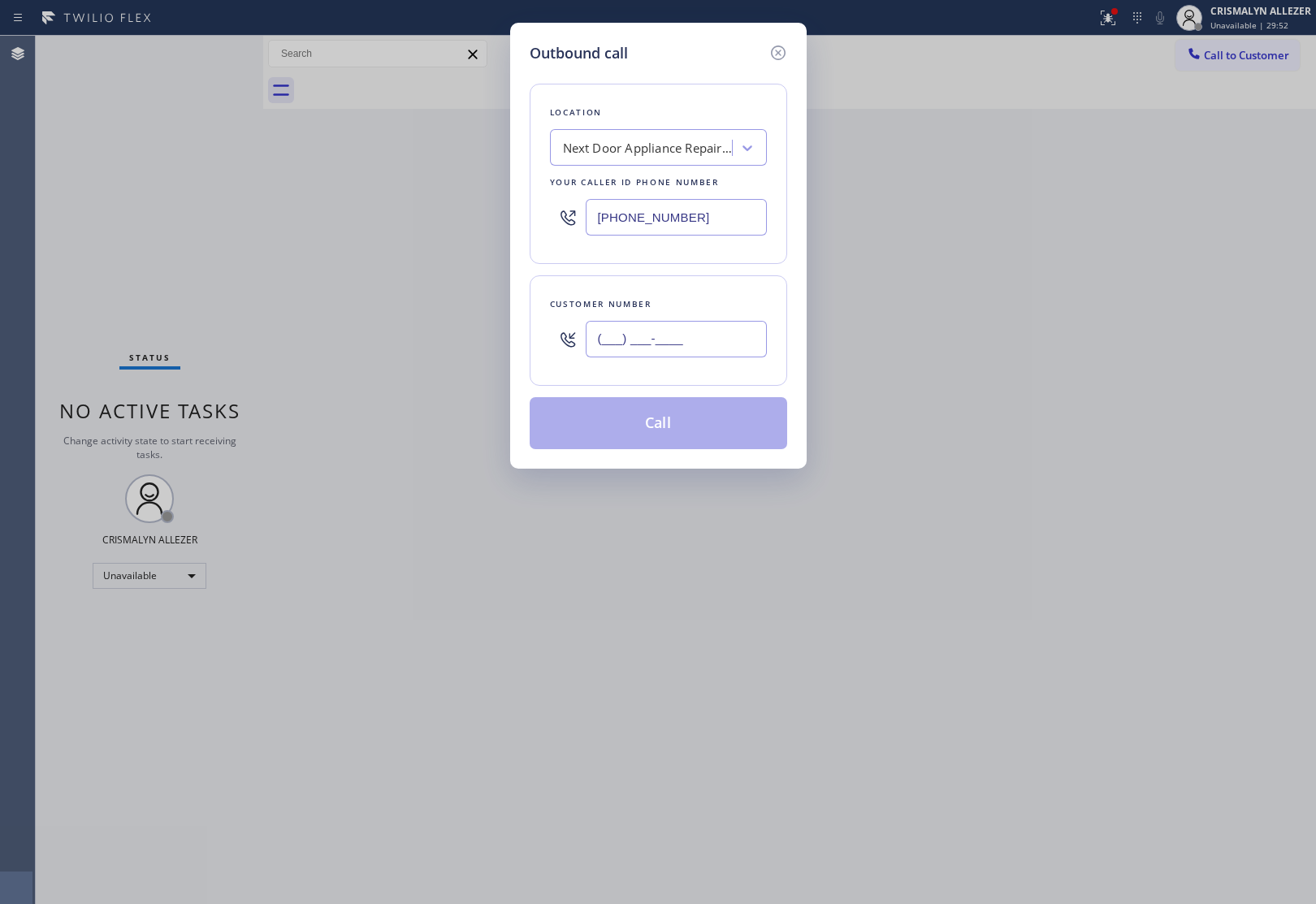
paste input "631) 839-3560"
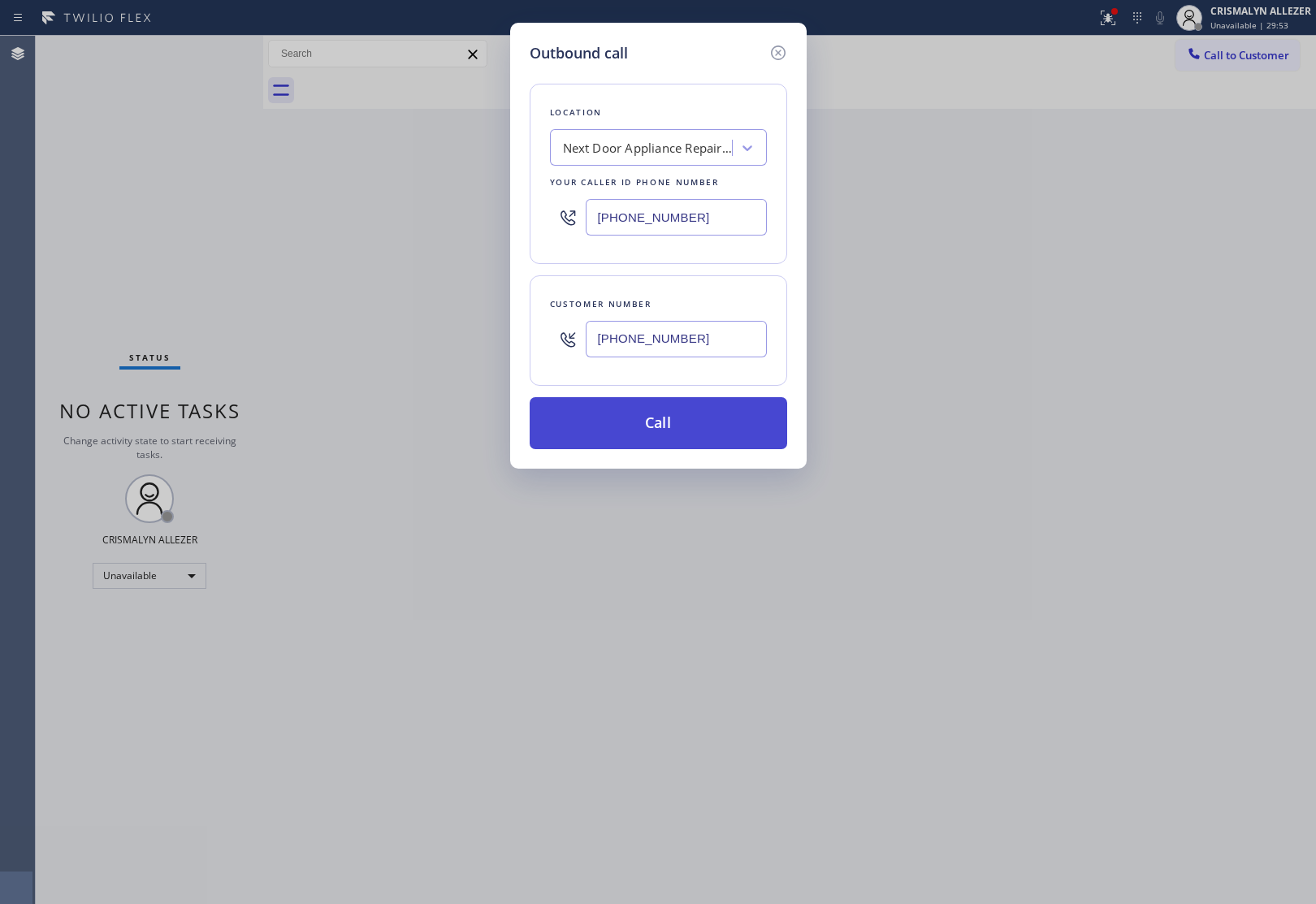
type input "[PHONE_NUMBER]"
click at [648, 439] on button "Call" at bounding box center [658, 423] width 258 height 52
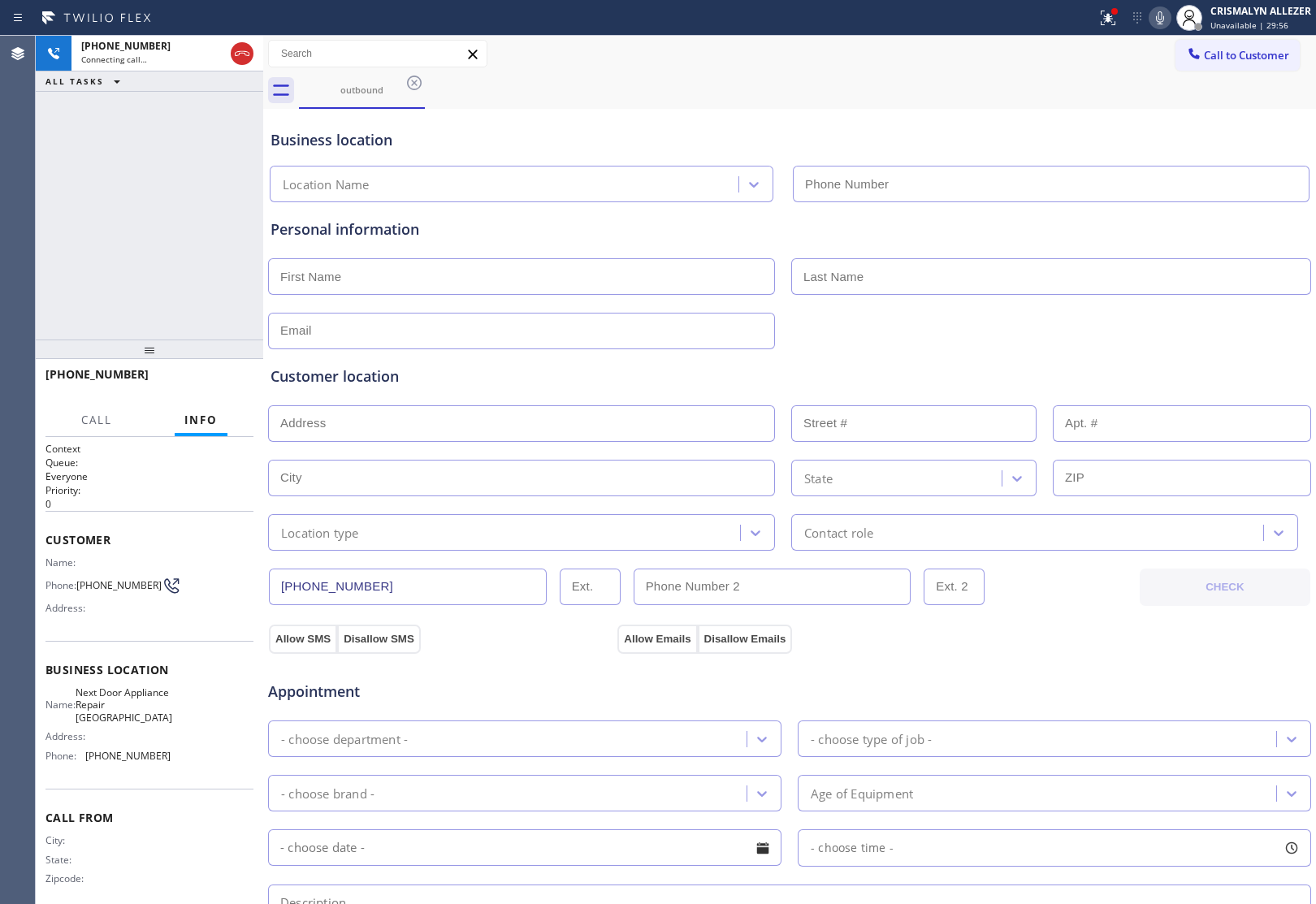
type input "[PHONE_NUMBER]"
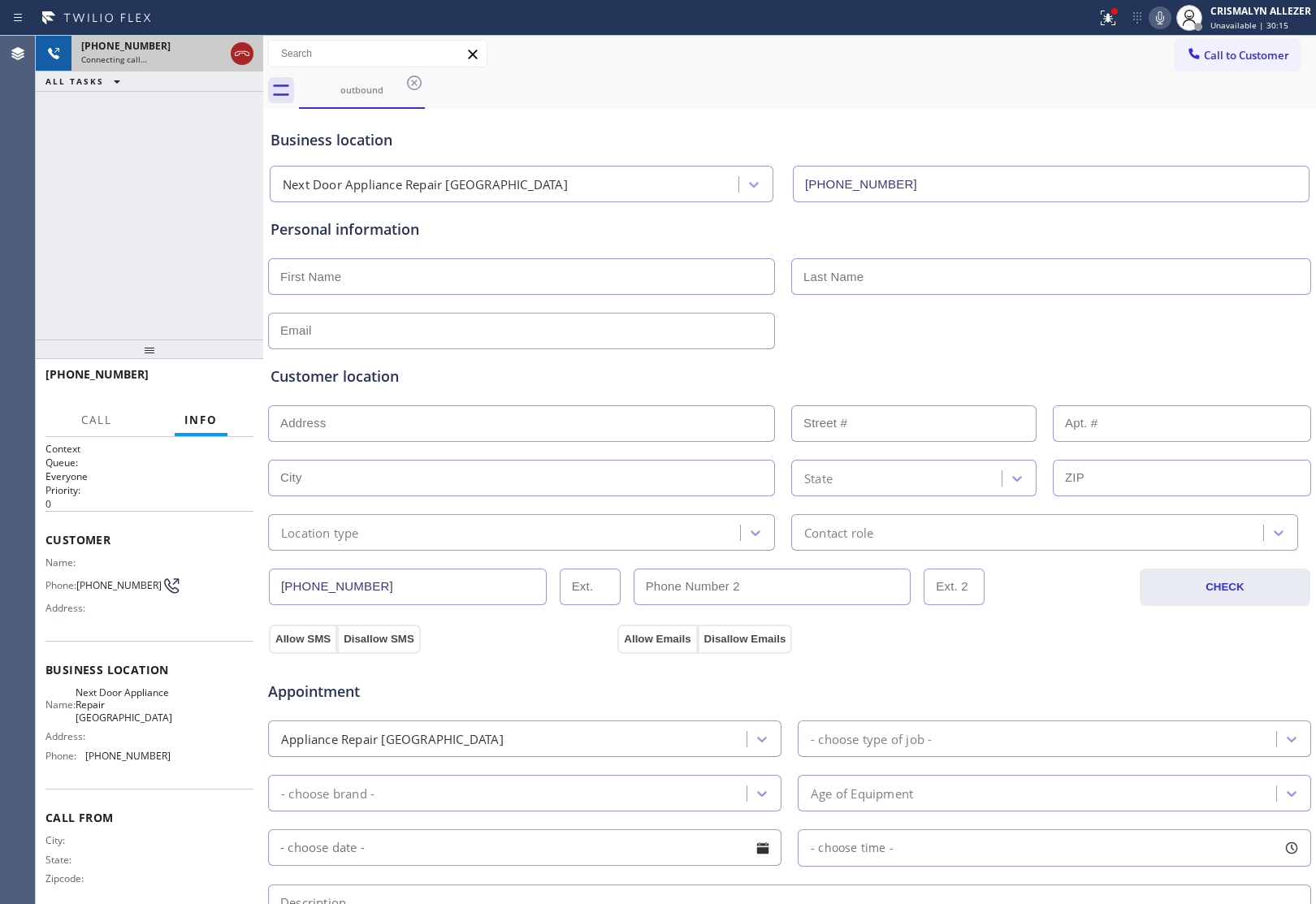
click at [238, 55] on icon at bounding box center [242, 54] width 15 height 5
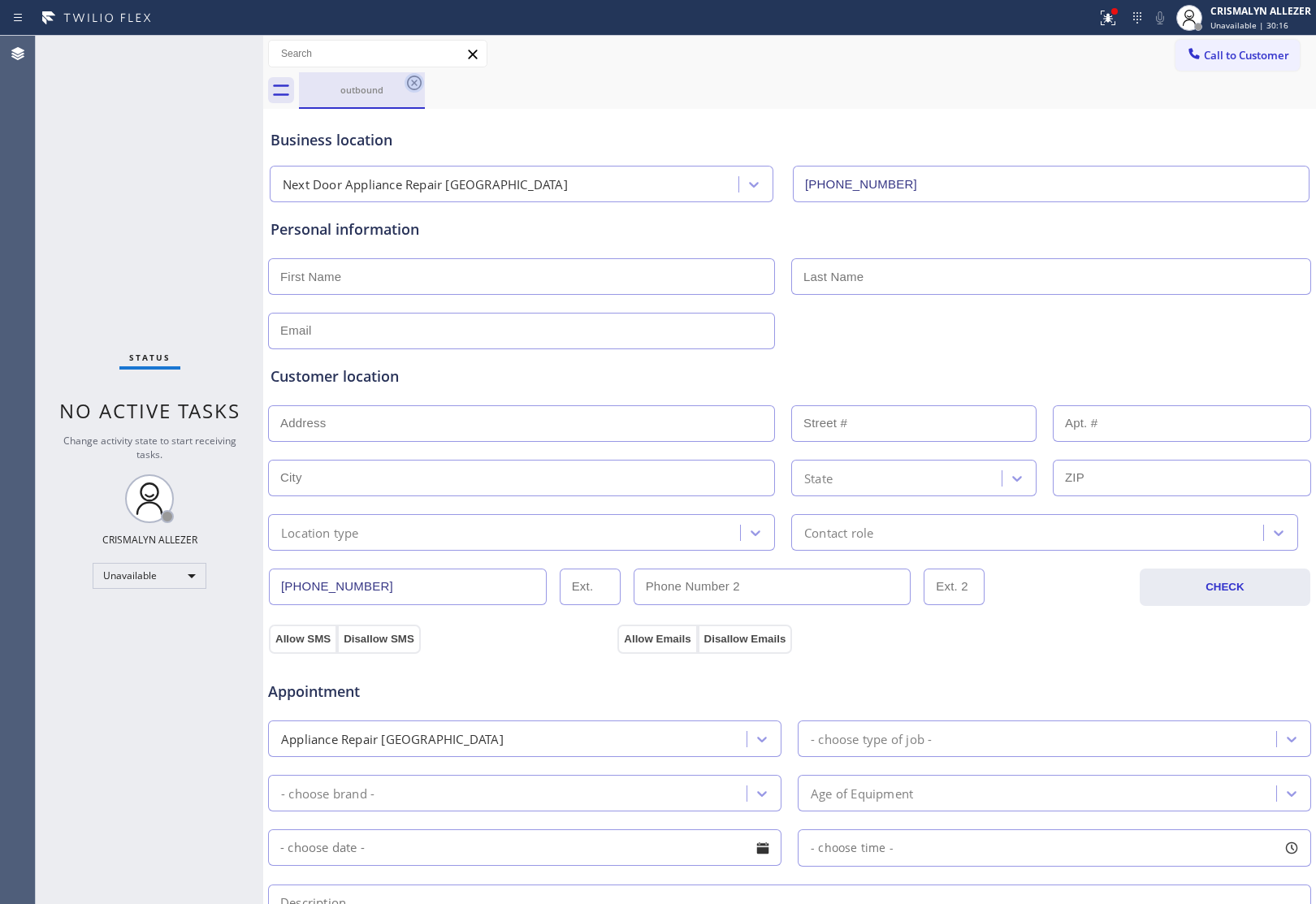
click at [415, 81] on icon at bounding box center [414, 83] width 15 height 15
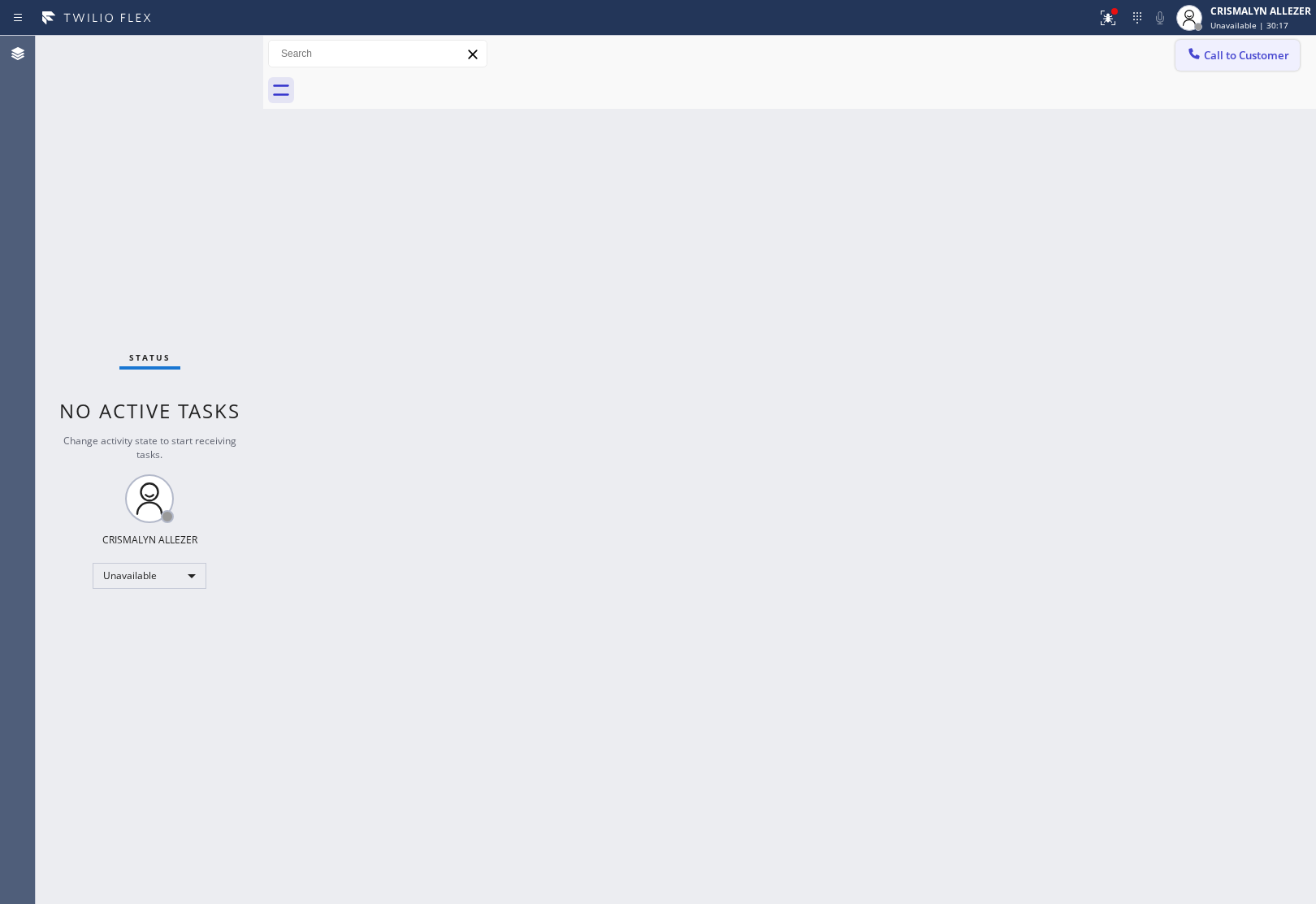
click at [1237, 58] on span "Call to Customer" at bounding box center [1246, 55] width 85 height 15
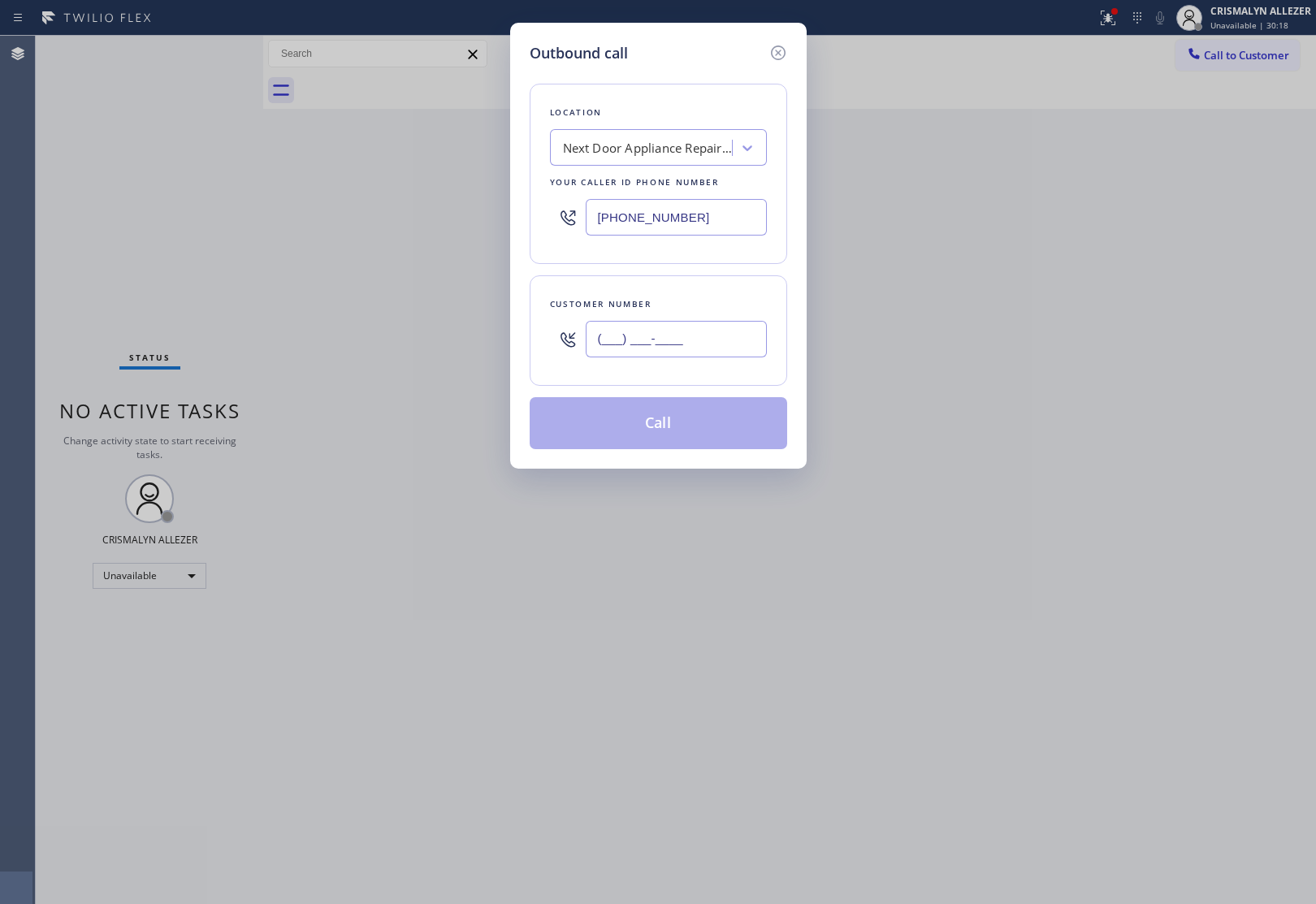
click at [712, 343] on input "(___) ___-____" at bounding box center [676, 339] width 181 height 37
paste input "631) 839-3560"
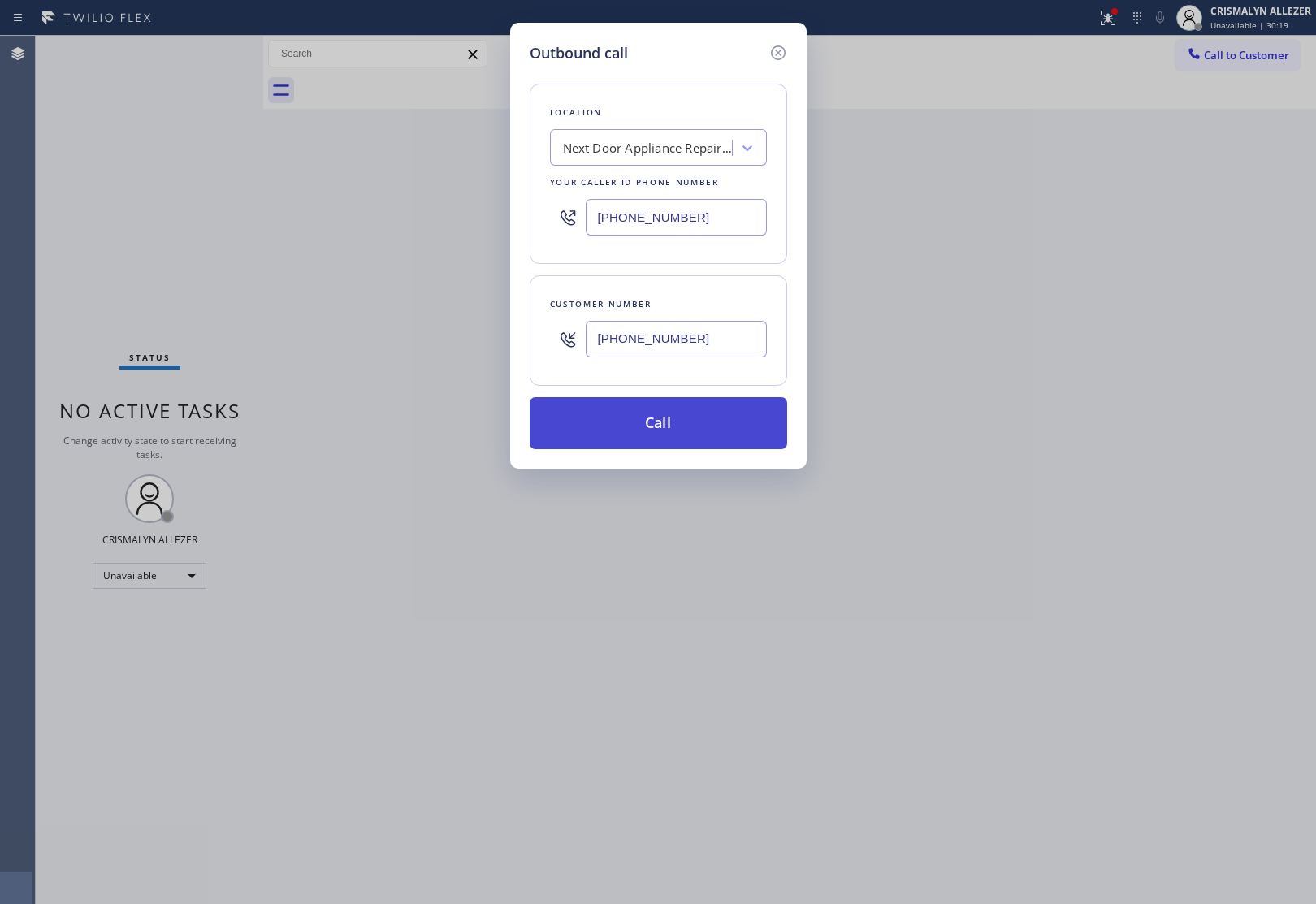
type input "[PHONE_NUMBER]"
click at [663, 419] on button "Call" at bounding box center [658, 423] width 258 height 52
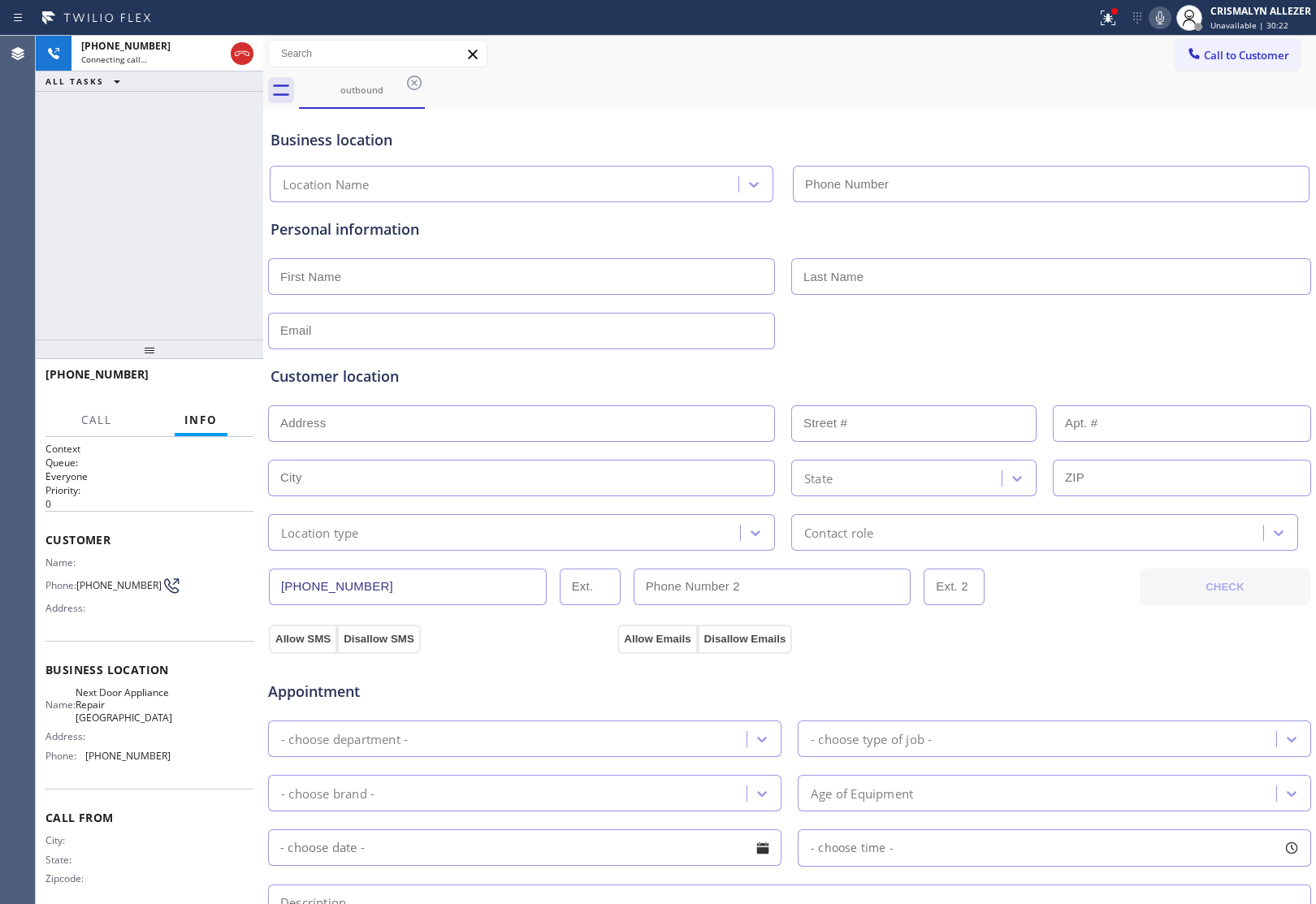
type input "[PHONE_NUMBER]"
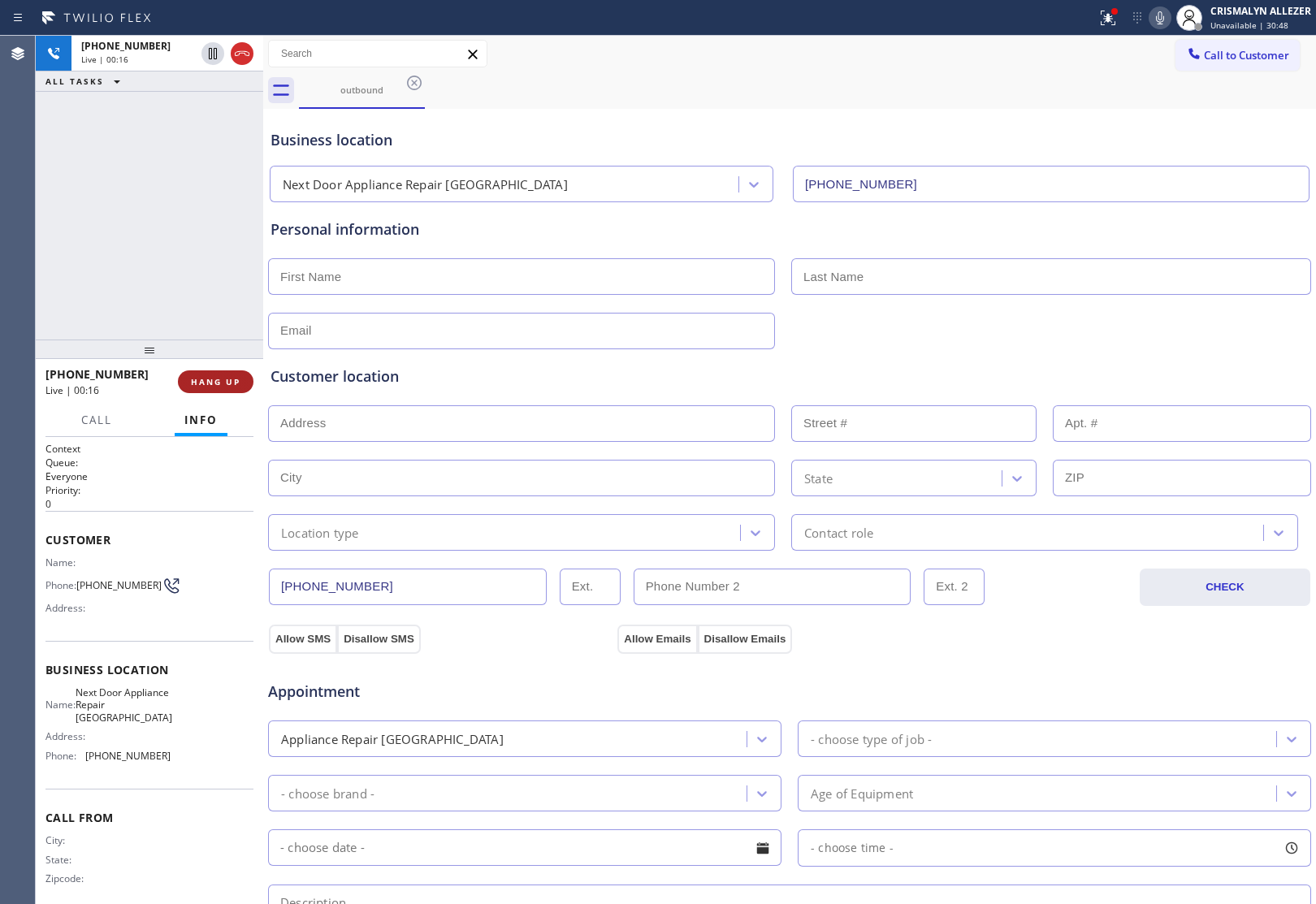
click at [220, 385] on span "HANG UP" at bounding box center [215, 381] width 50 height 11
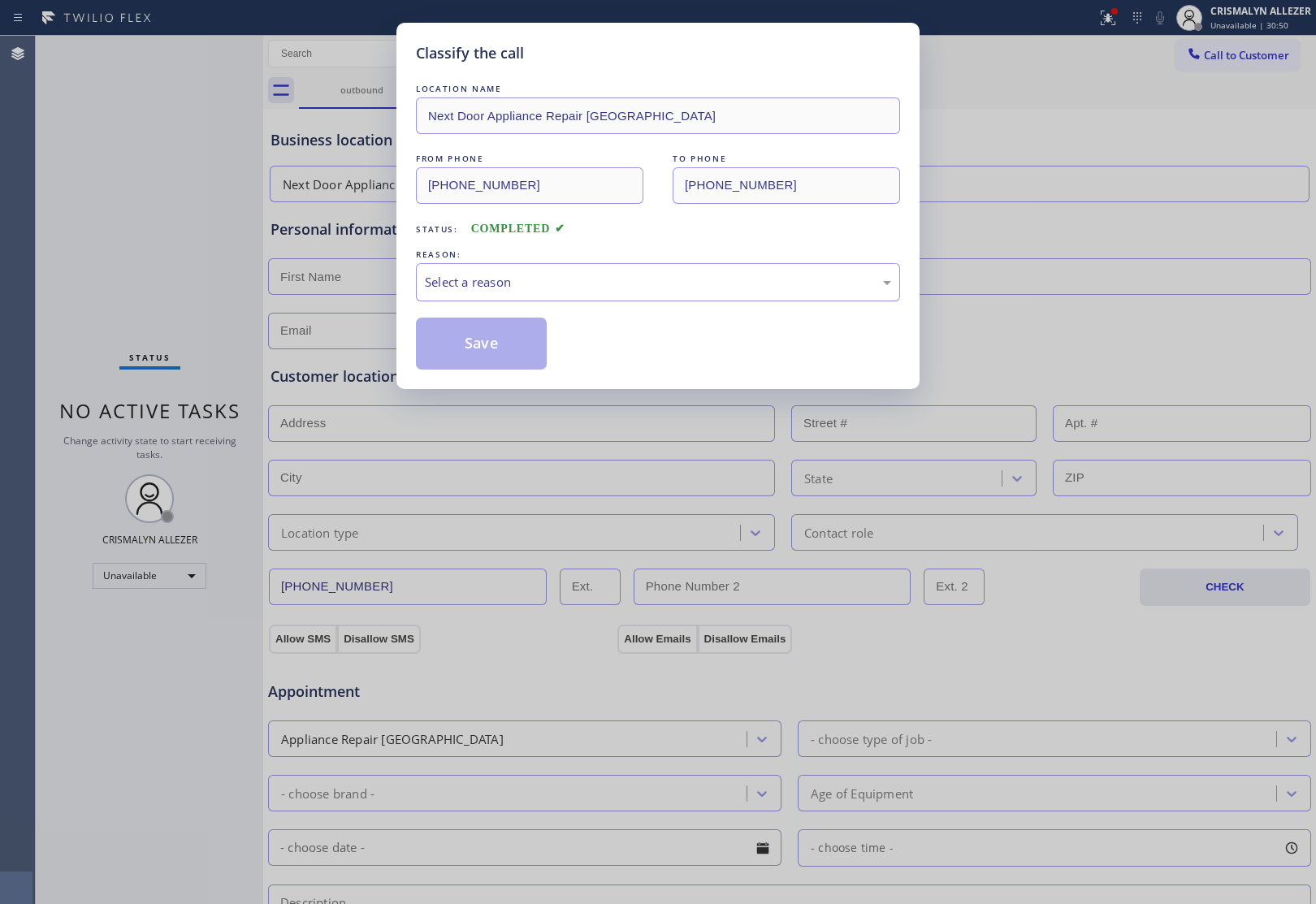
click at [671, 277] on div "Select a reason" at bounding box center [658, 282] width 467 height 18
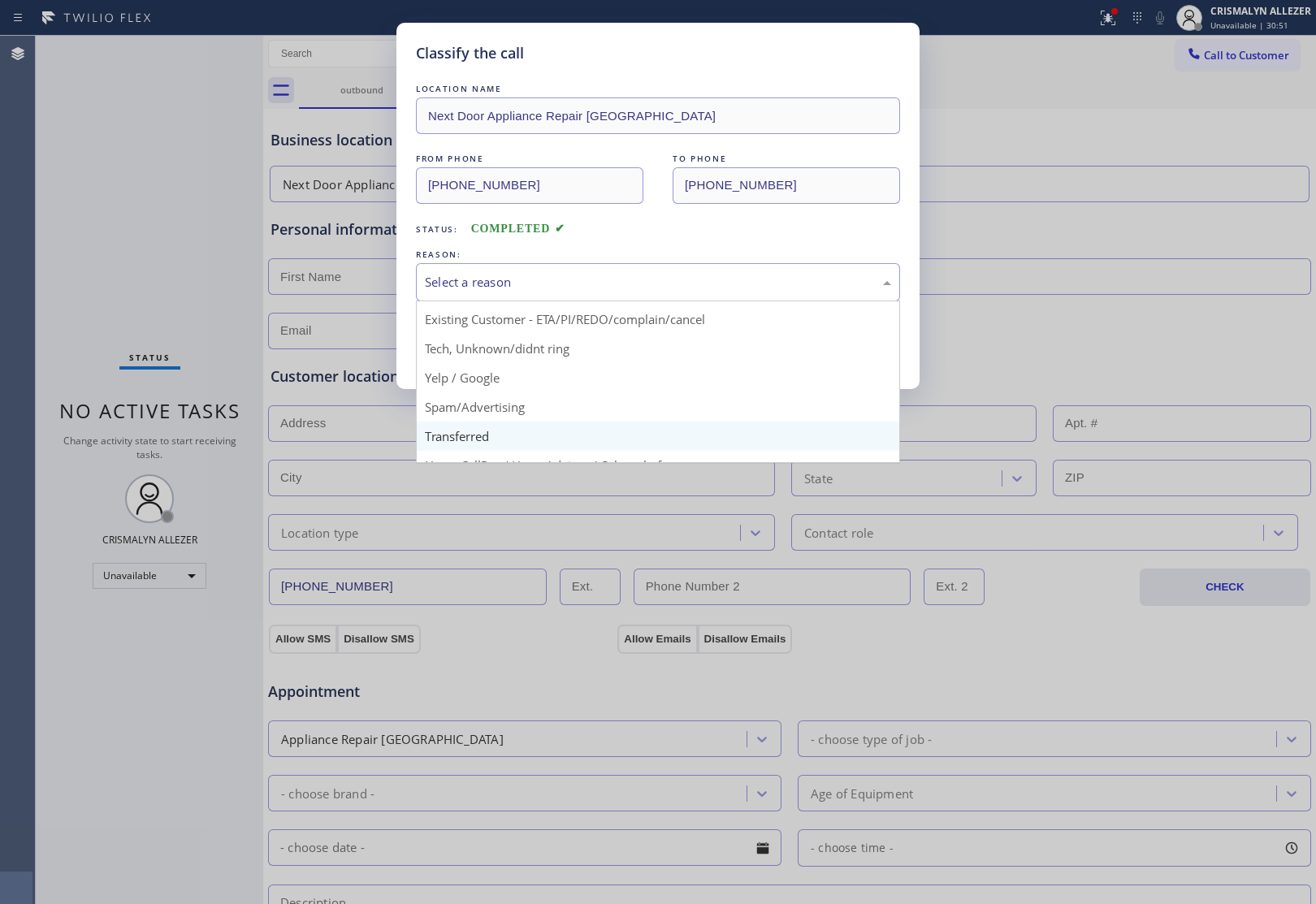
scroll to position [111, 0]
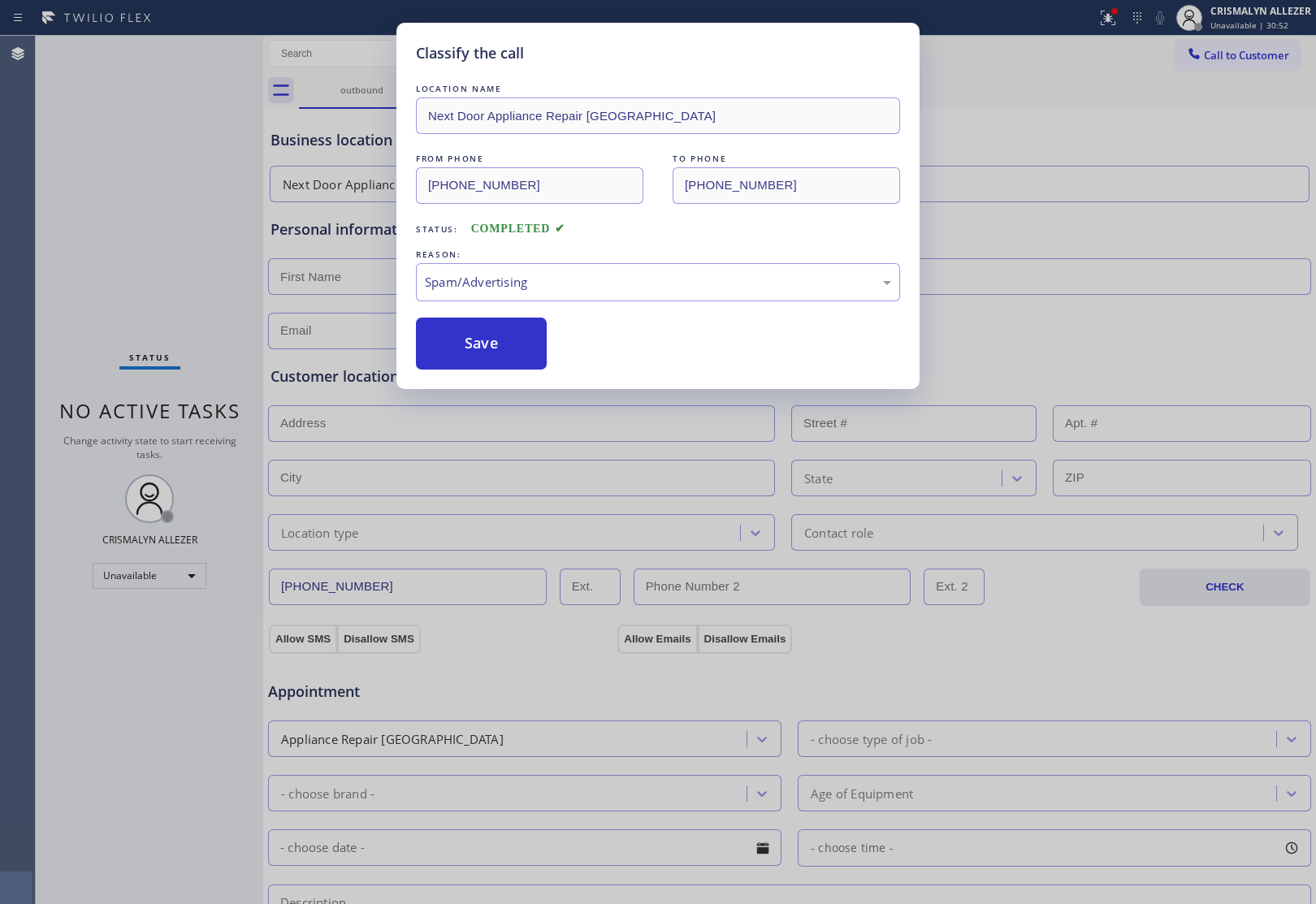
click at [484, 361] on button "Save" at bounding box center [481, 344] width 131 height 52
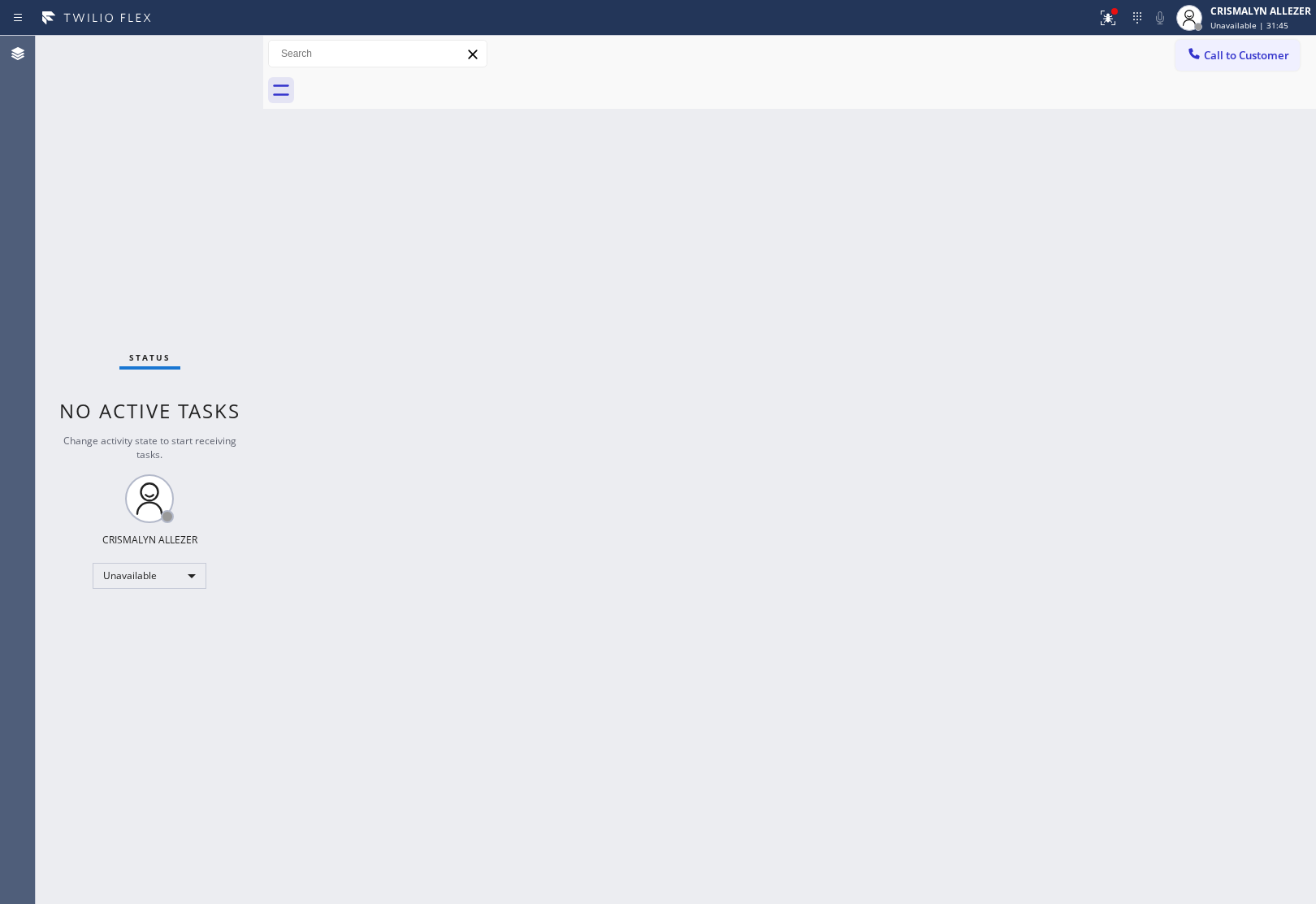
drag, startPoint x: 1252, startPoint y: 57, endPoint x: 800, endPoint y: 171, distance: 466.2
click at [1212, 70] on div "Call to Customer Outbound call Location Next Door Appliance Repair Midwood Your…" at bounding box center [789, 54] width 1052 height 37
click at [1235, 58] on span "Call to Customer" at bounding box center [1246, 55] width 85 height 15
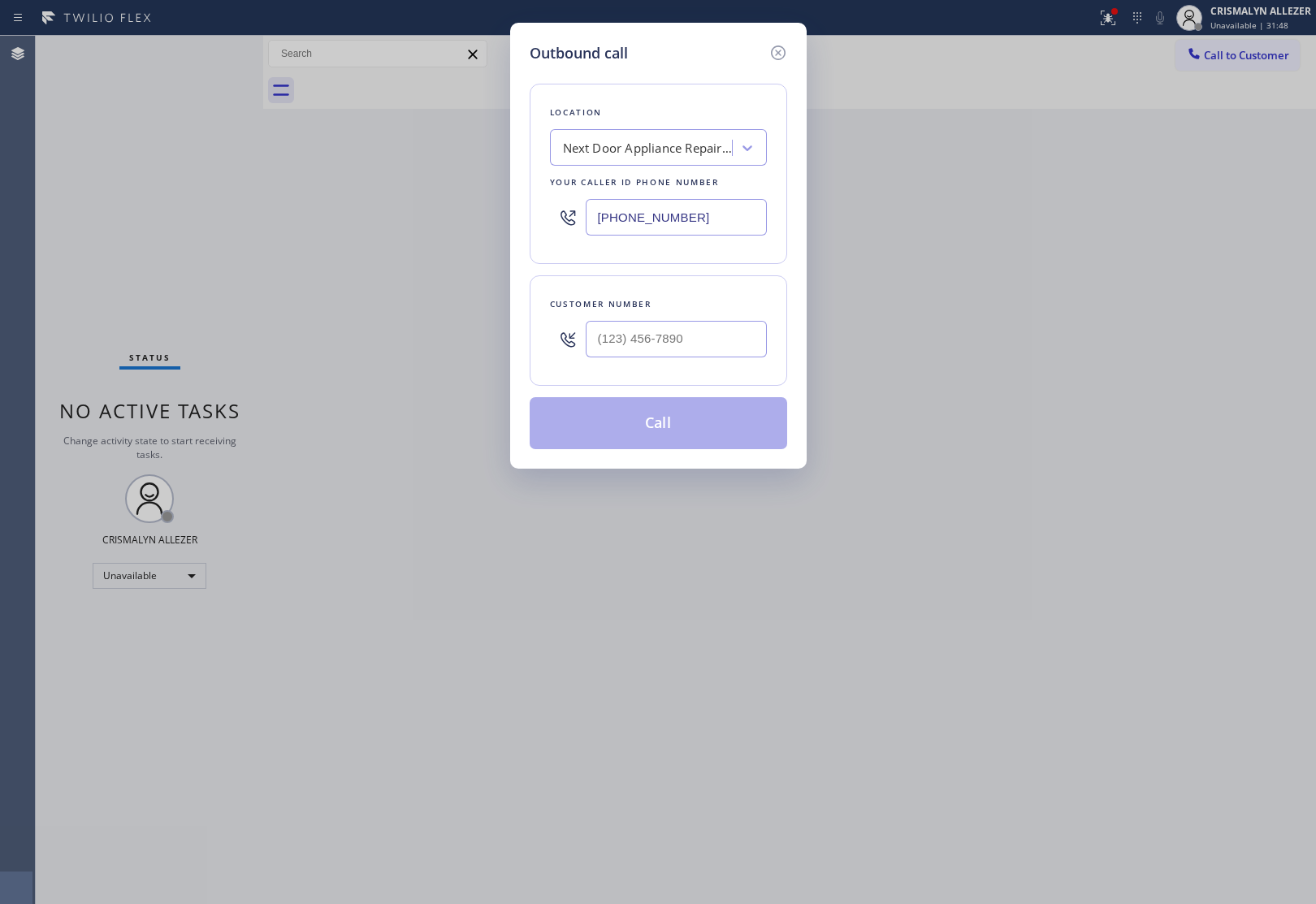
click at [656, 144] on div "Next Door Appliance Repair [GEOGRAPHIC_DATA]" at bounding box center [648, 148] width 171 height 18
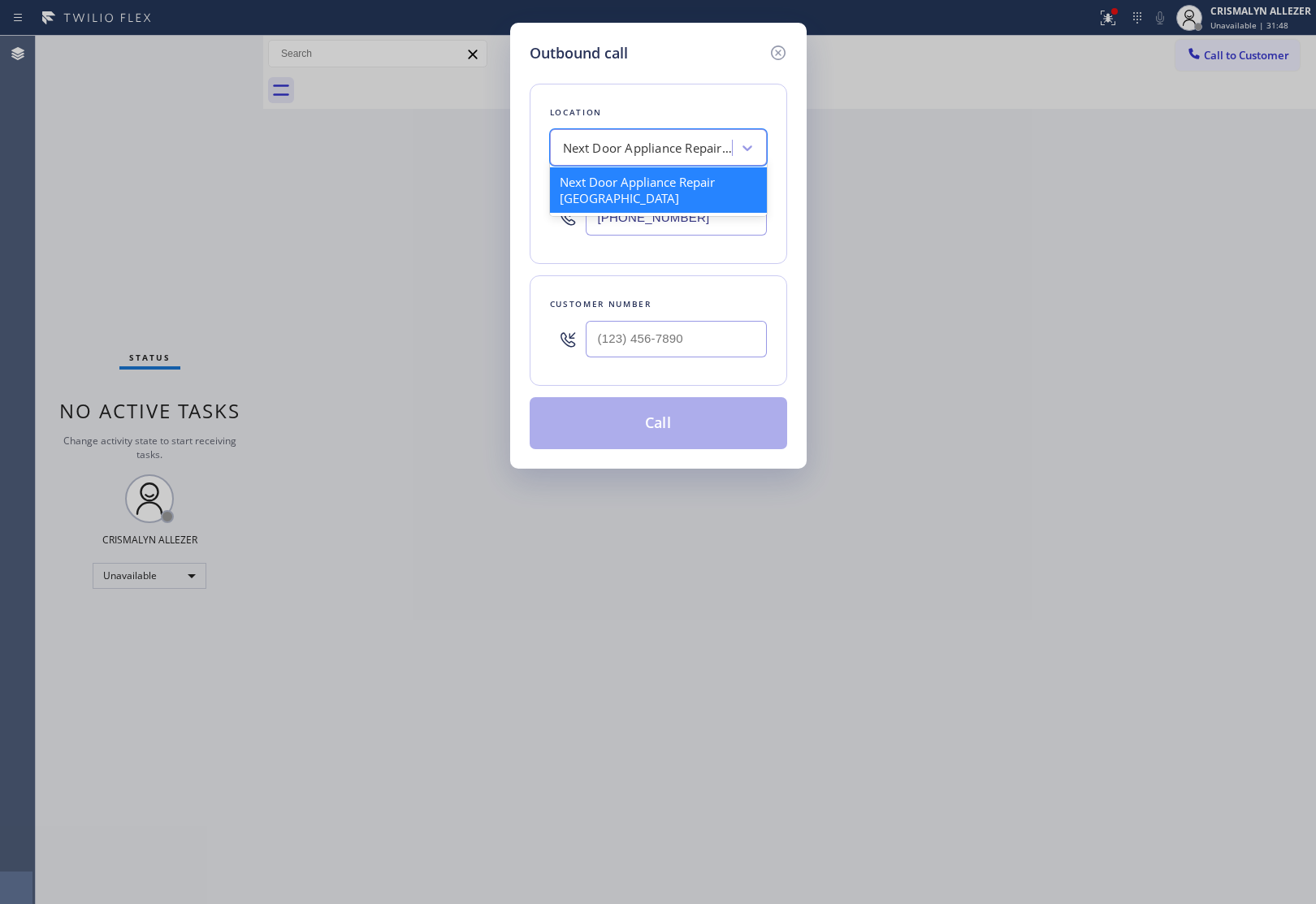
paste input "Same Day Subzero Repair [GEOGRAPHIC_DATA]"
type input "Same Day Subzero Repair [GEOGRAPHIC_DATA]"
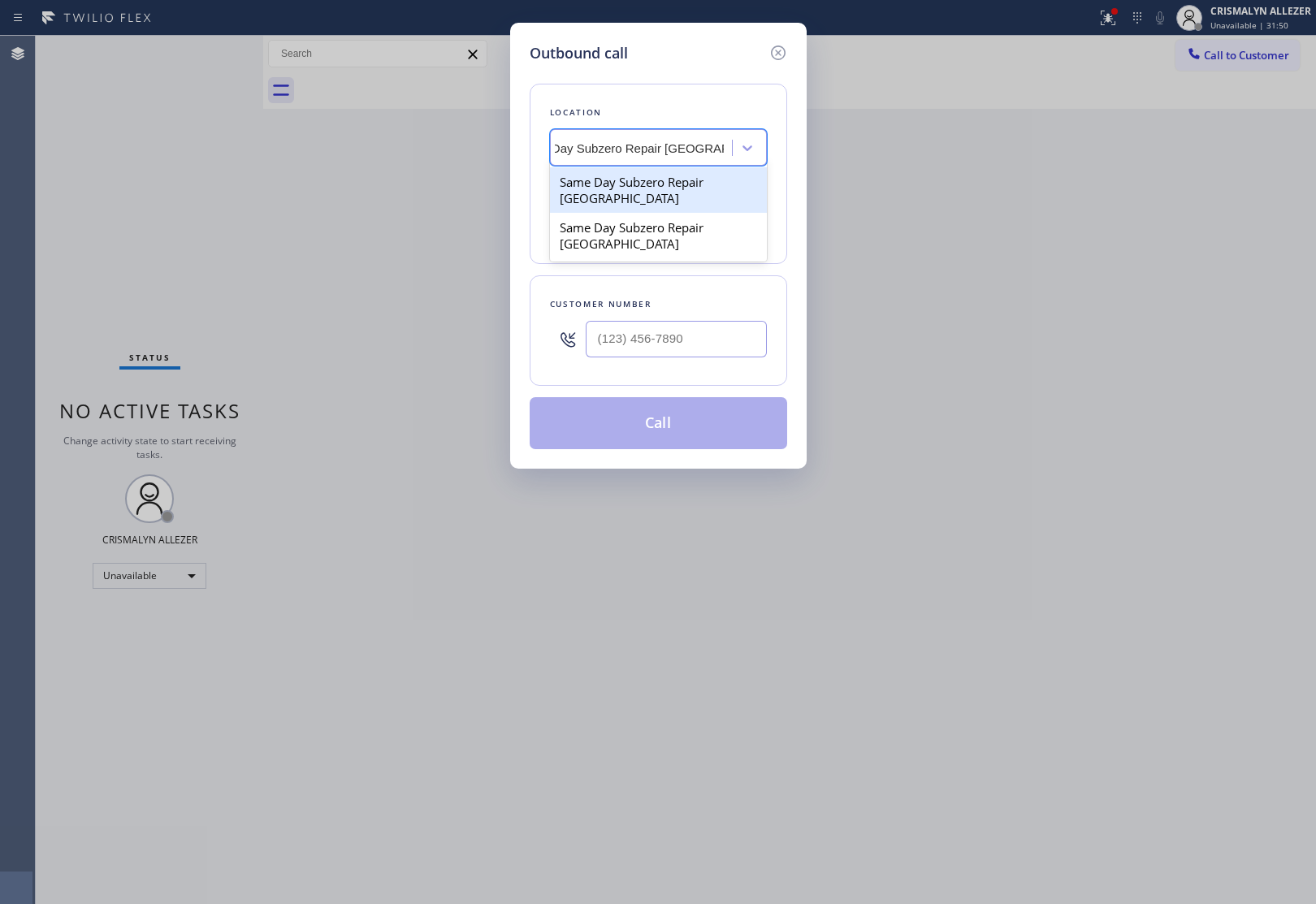
click at [639, 197] on div "Same Day Subzero Repair [GEOGRAPHIC_DATA]" at bounding box center [658, 190] width 217 height 45
type input "[PHONE_NUMBER]"
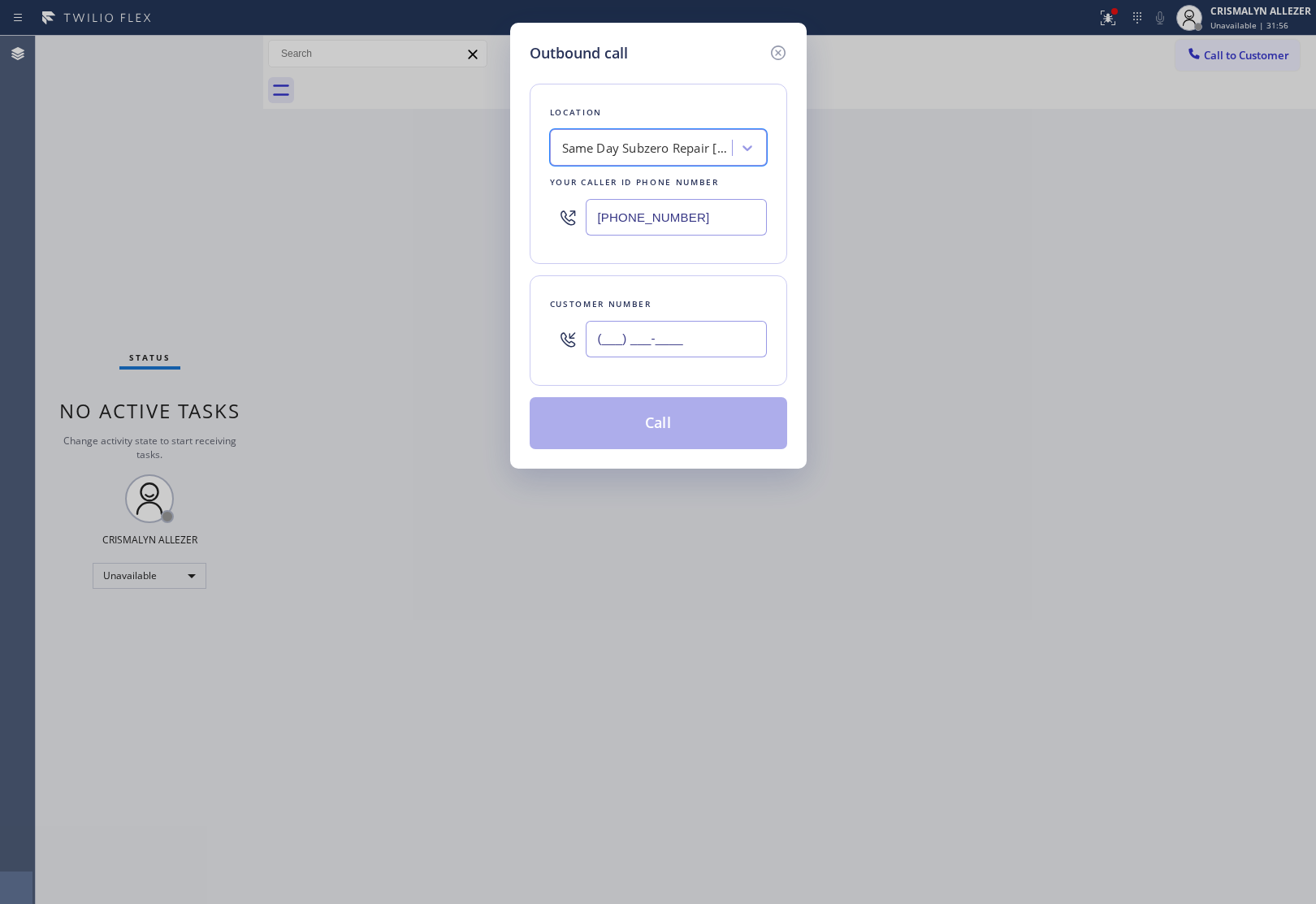
click at [723, 343] on input "(___) ___-____" at bounding box center [676, 339] width 181 height 37
paste input "866) 430-0311"
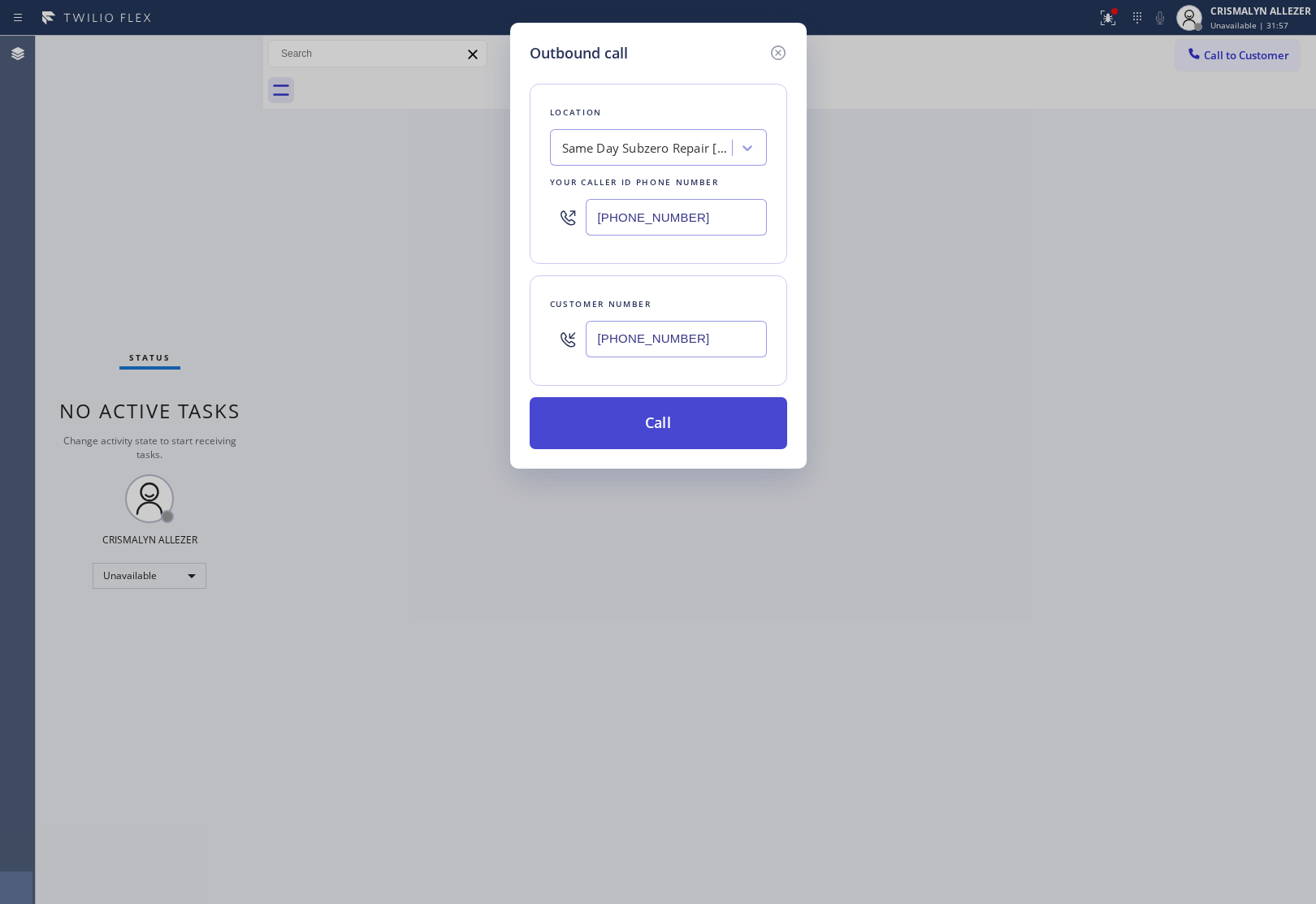
type input "[PHONE_NUMBER]"
click at [655, 426] on button "Call" at bounding box center [658, 423] width 258 height 52
click at [661, 422] on button "Call" at bounding box center [658, 423] width 258 height 52
click at [661, 441] on button "Call" at bounding box center [658, 423] width 258 height 52
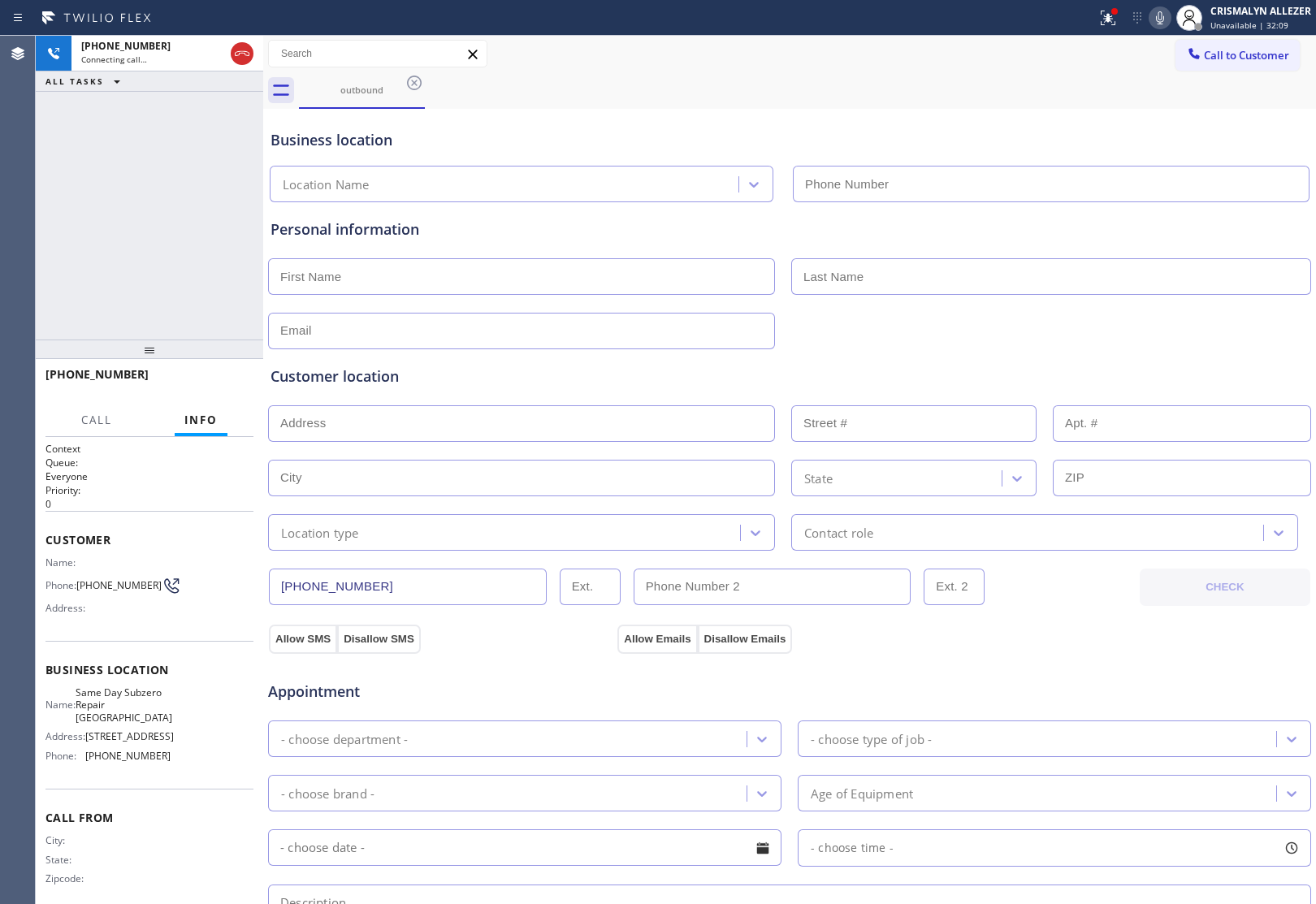
type input "[PHONE_NUMBER]"
click at [230, 373] on button "HANG UP" at bounding box center [215, 382] width 76 height 23
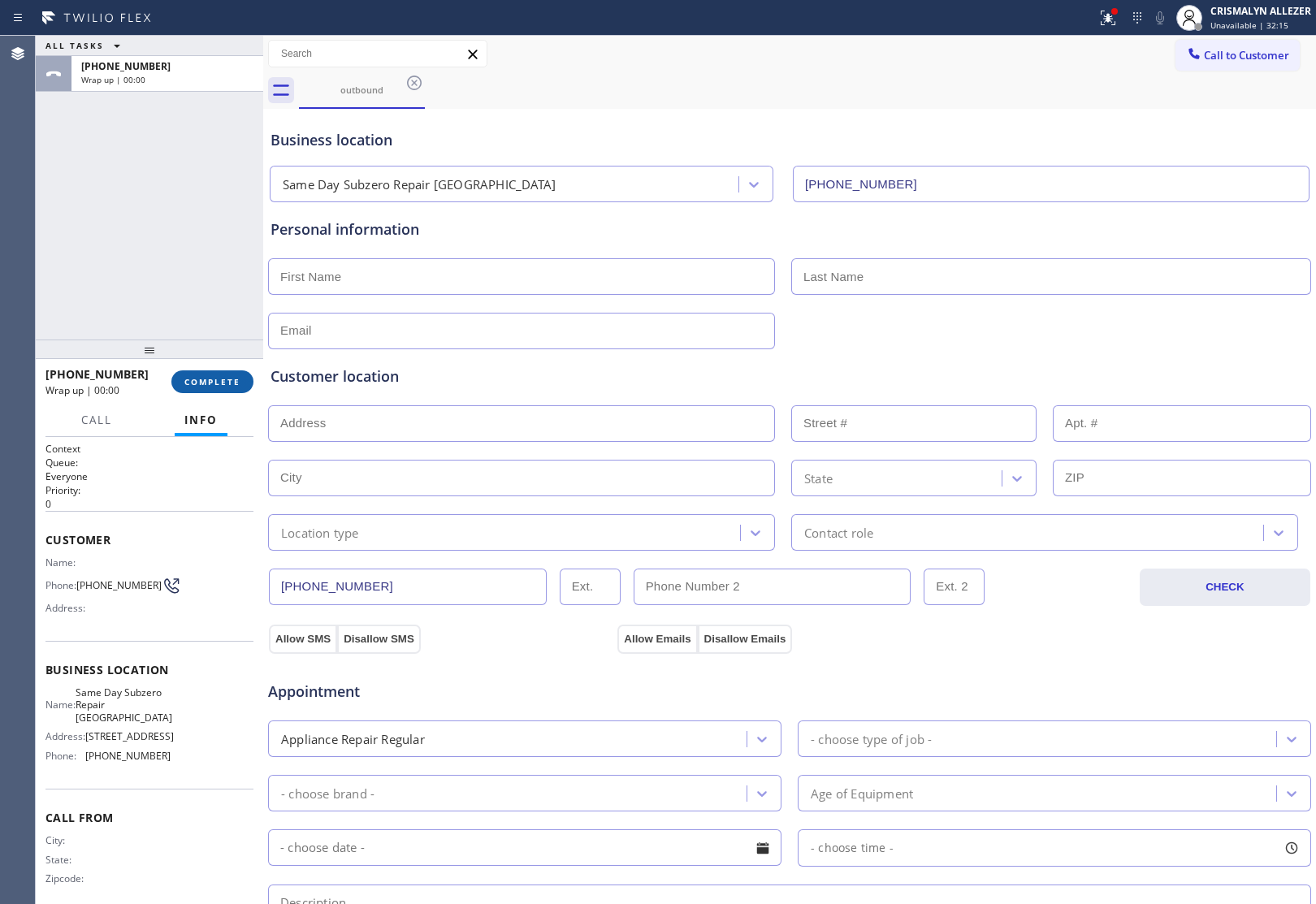
click at [208, 376] on span "COMPLETE" at bounding box center [212, 381] width 56 height 11
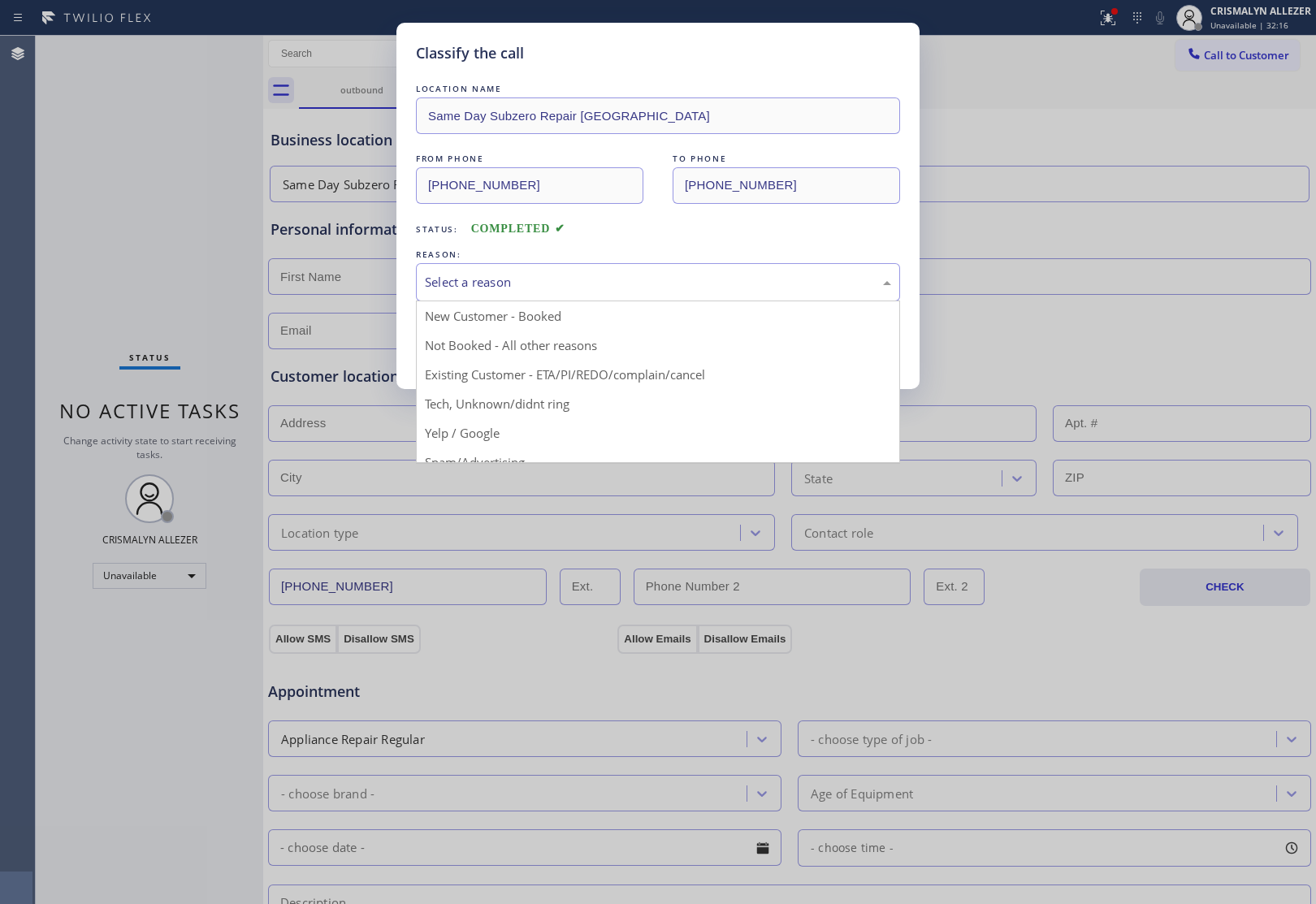
click at [651, 270] on div "Select a reason" at bounding box center [658, 282] width 484 height 38
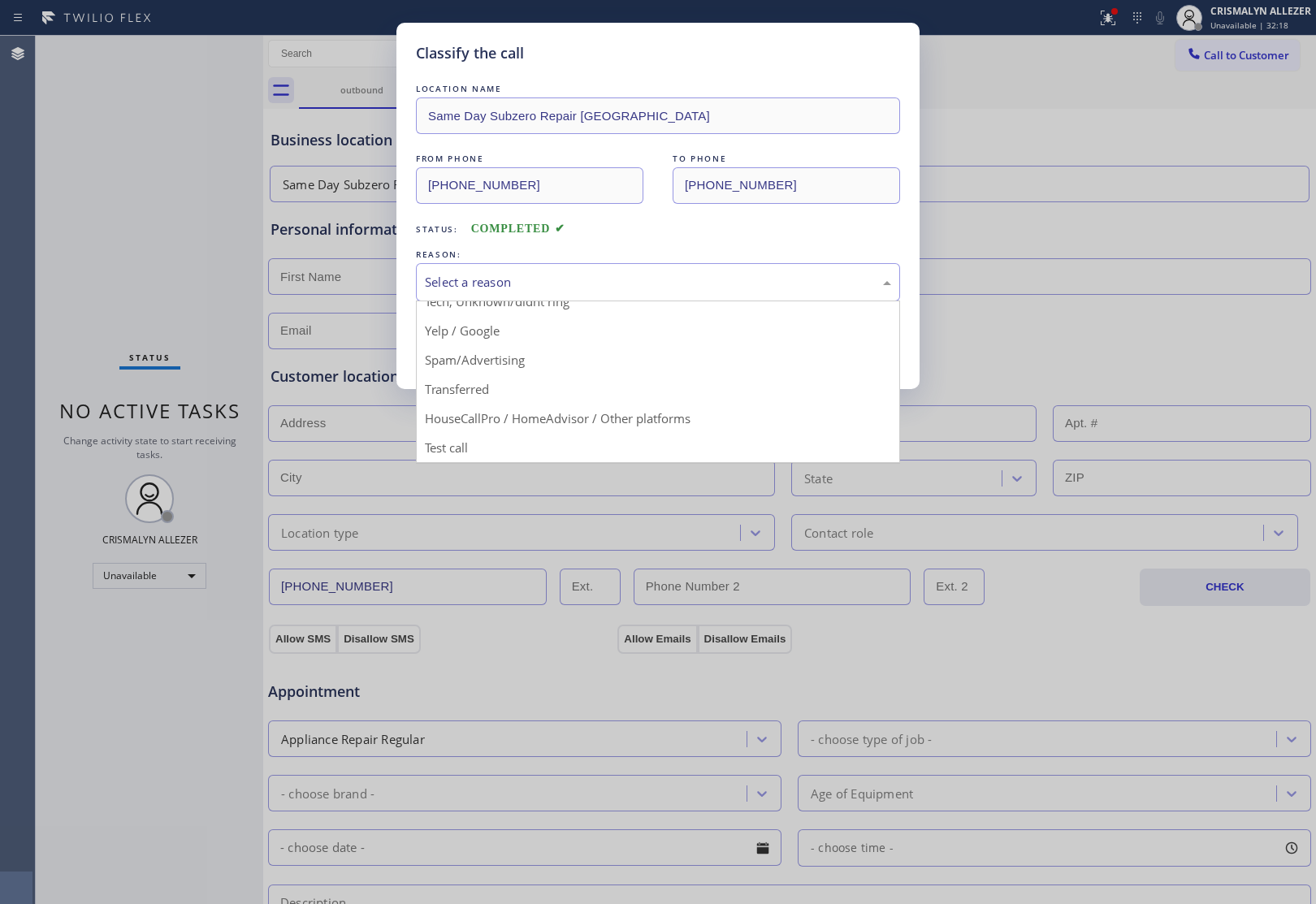
scroll to position [111, 0]
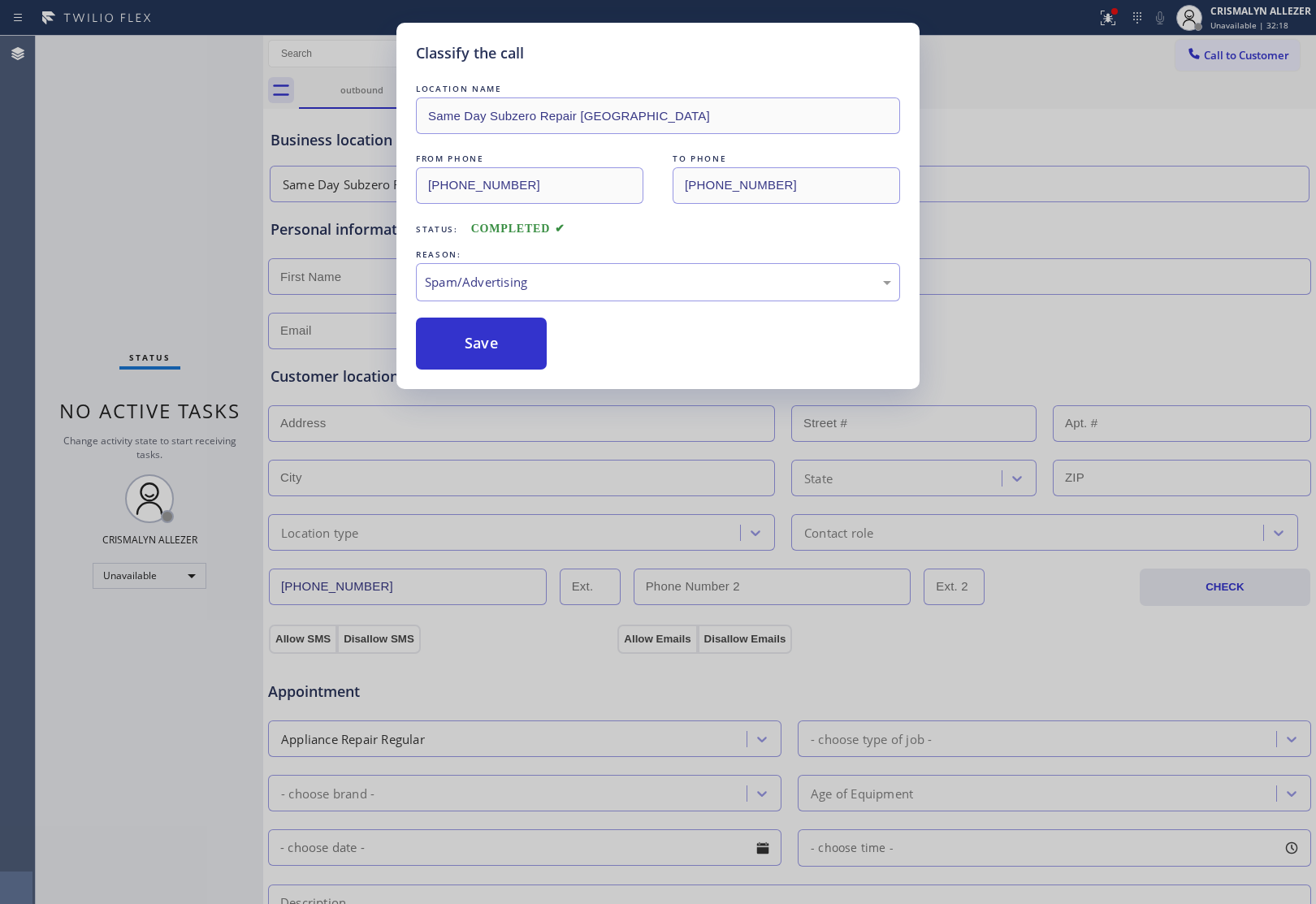
click at [493, 358] on button "Save" at bounding box center [481, 344] width 131 height 52
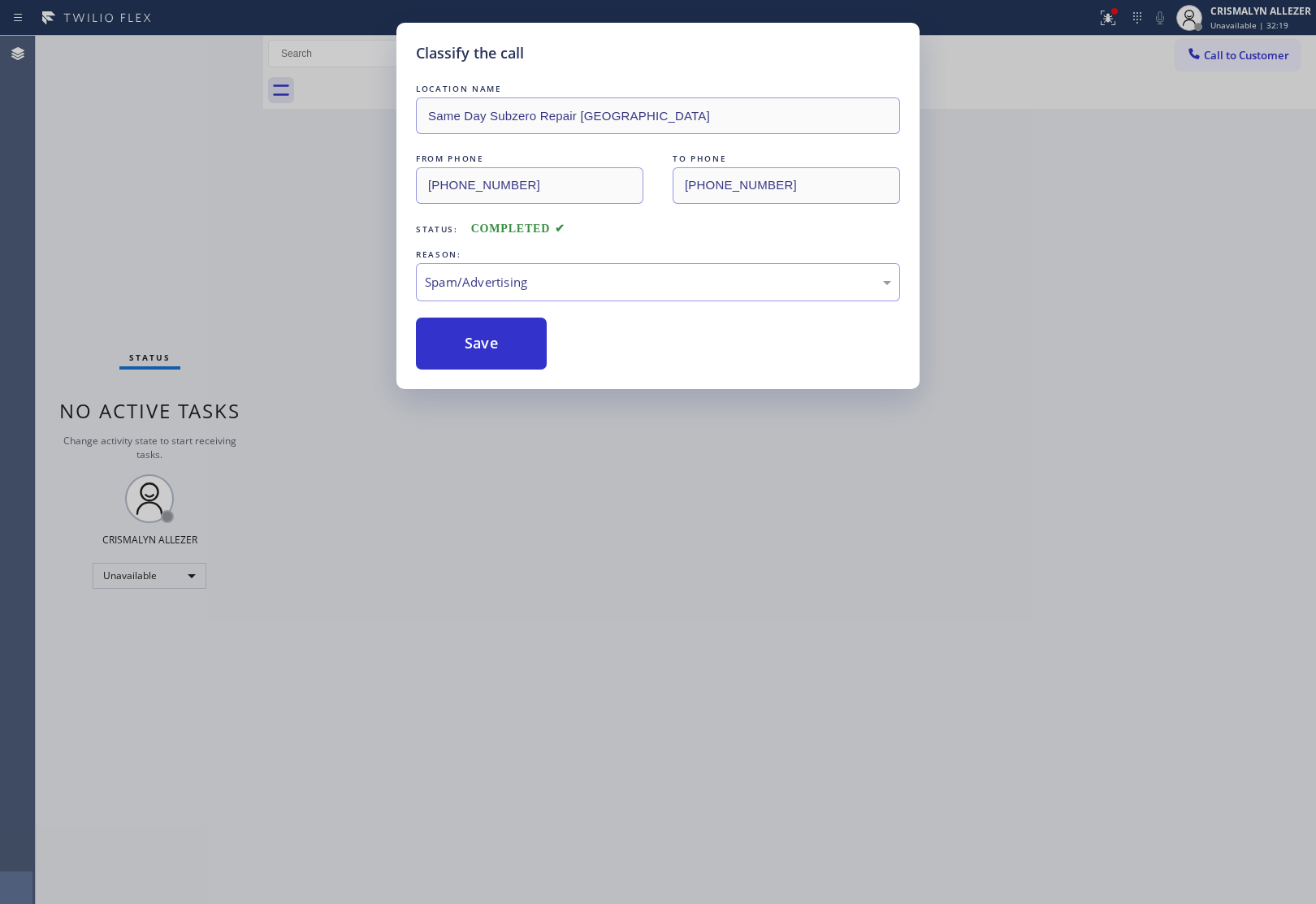
click at [1249, 69] on div "Classify the call LOCATION NAME Same Day Subzero Repair Calabasas FROM PHONE (2…" at bounding box center [658, 452] width 1316 height 904
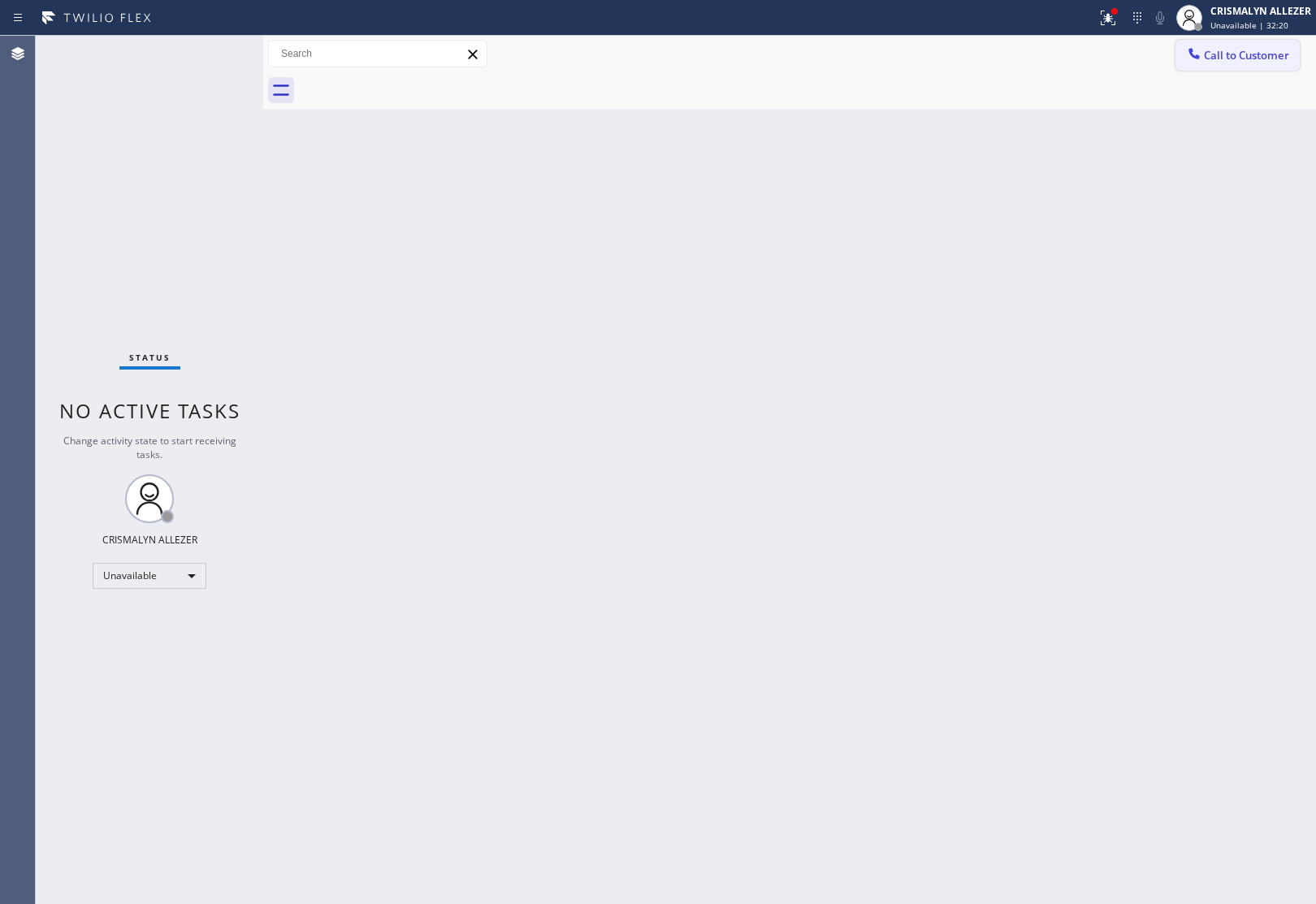
click at [1202, 47] on div at bounding box center [1194, 55] width 19 height 19
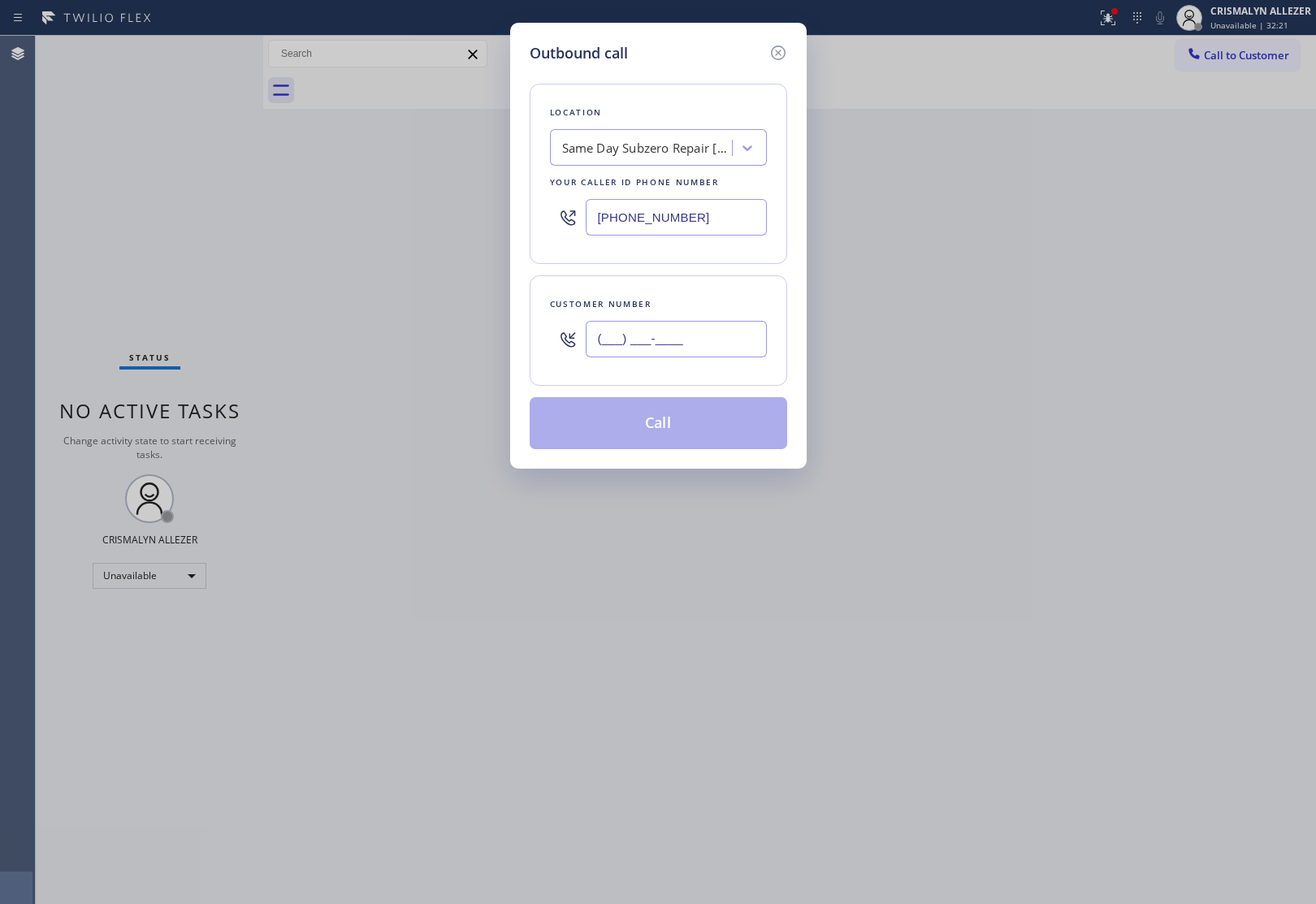
click at [721, 334] on input "(___) ___-____" at bounding box center [676, 339] width 181 height 37
paste input "866) 430-0311"
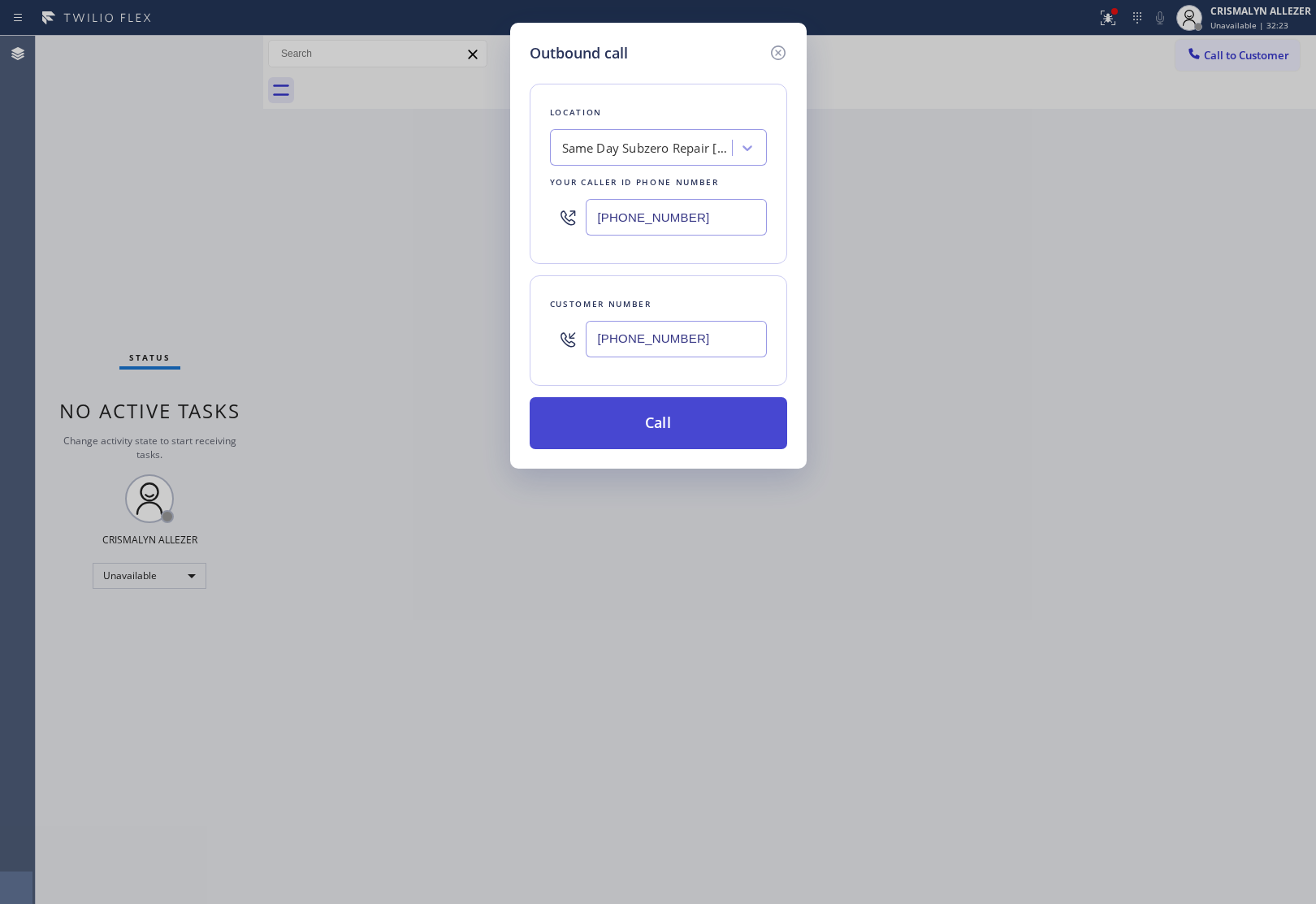
type input "[PHONE_NUMBER]"
click at [648, 424] on button "Call" at bounding box center [658, 423] width 258 height 52
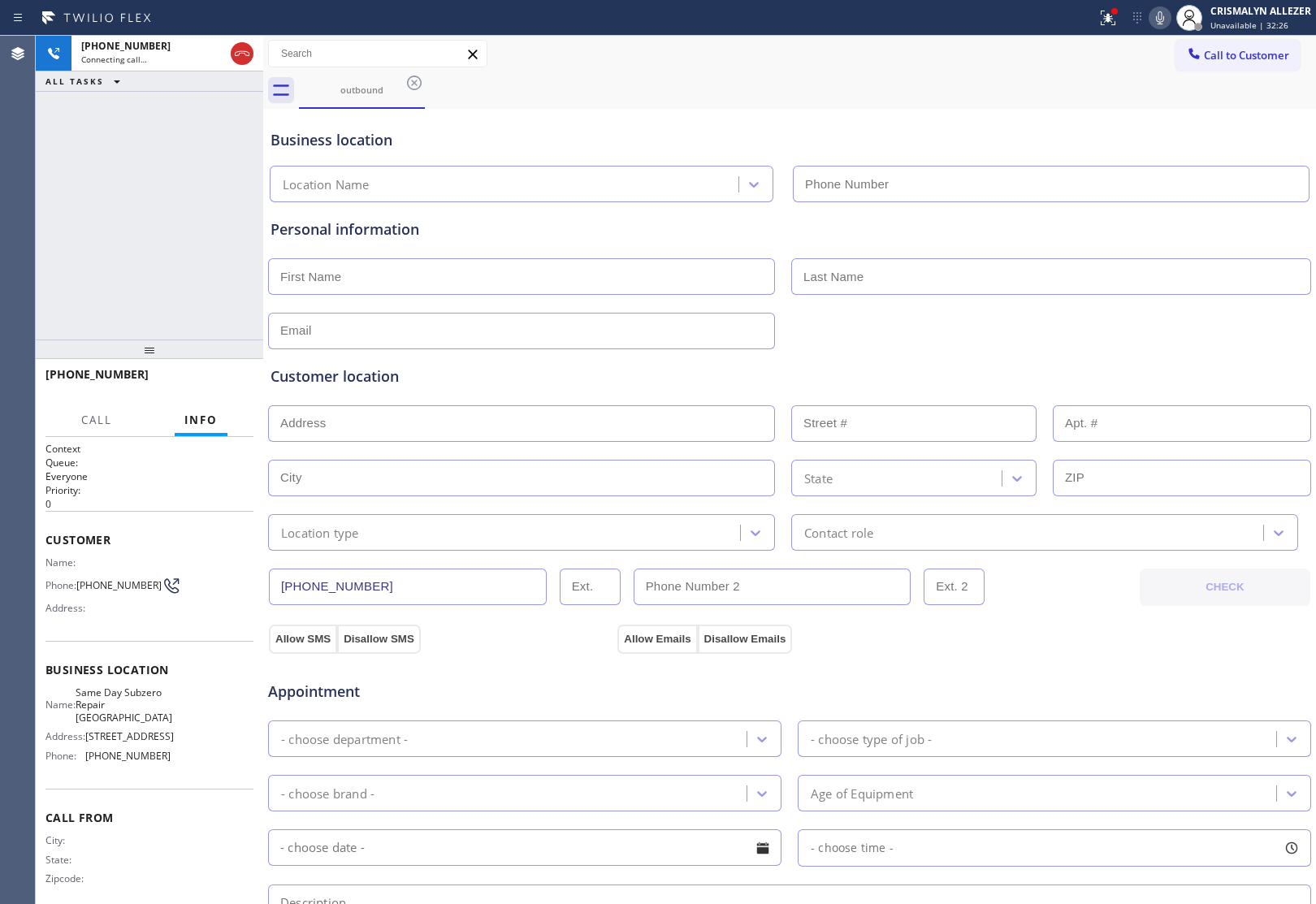
type input "[PHONE_NUMBER]"
click at [216, 383] on span "HANG UP" at bounding box center [215, 381] width 50 height 11
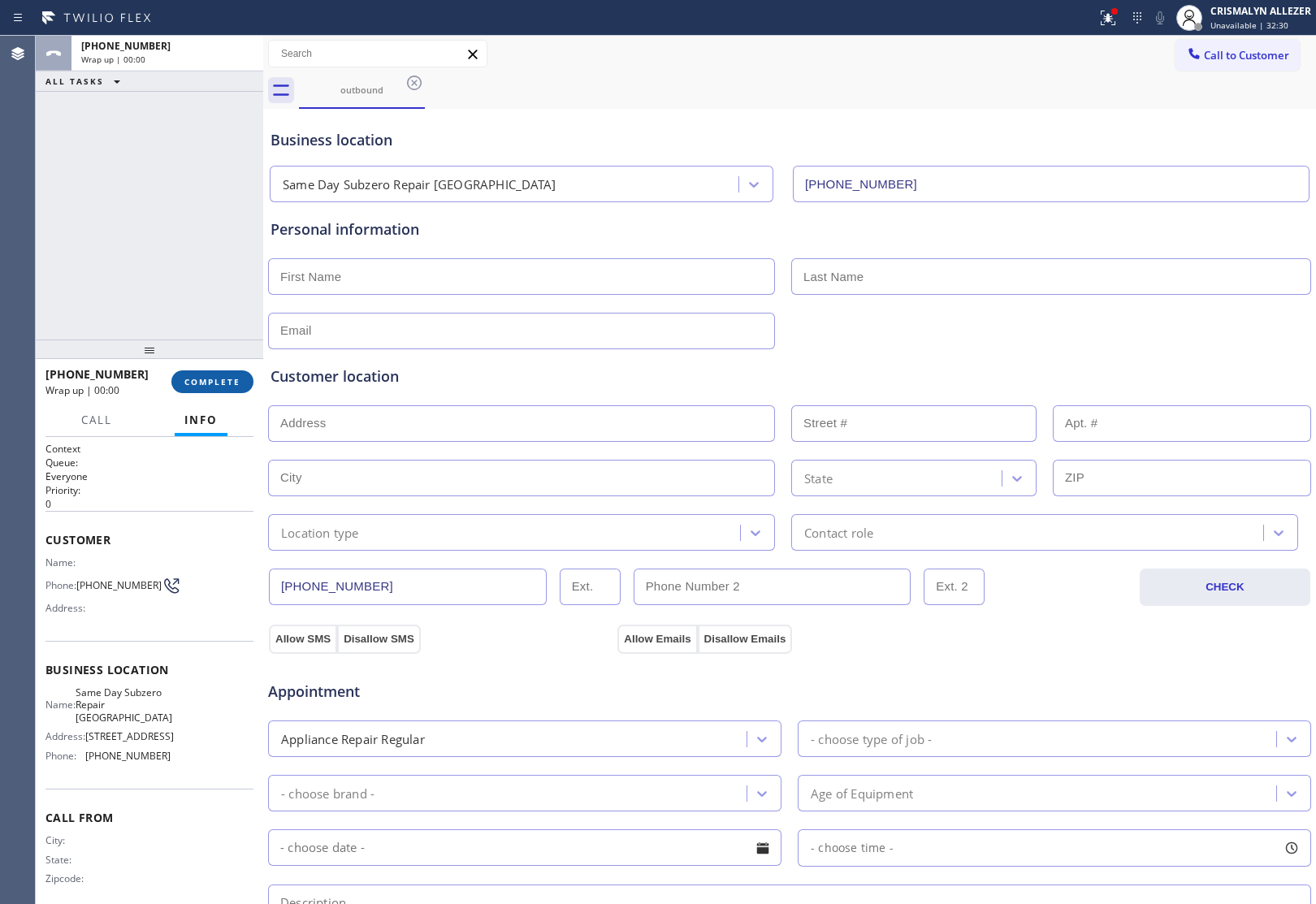
click at [216, 383] on span "COMPLETE" at bounding box center [212, 381] width 56 height 11
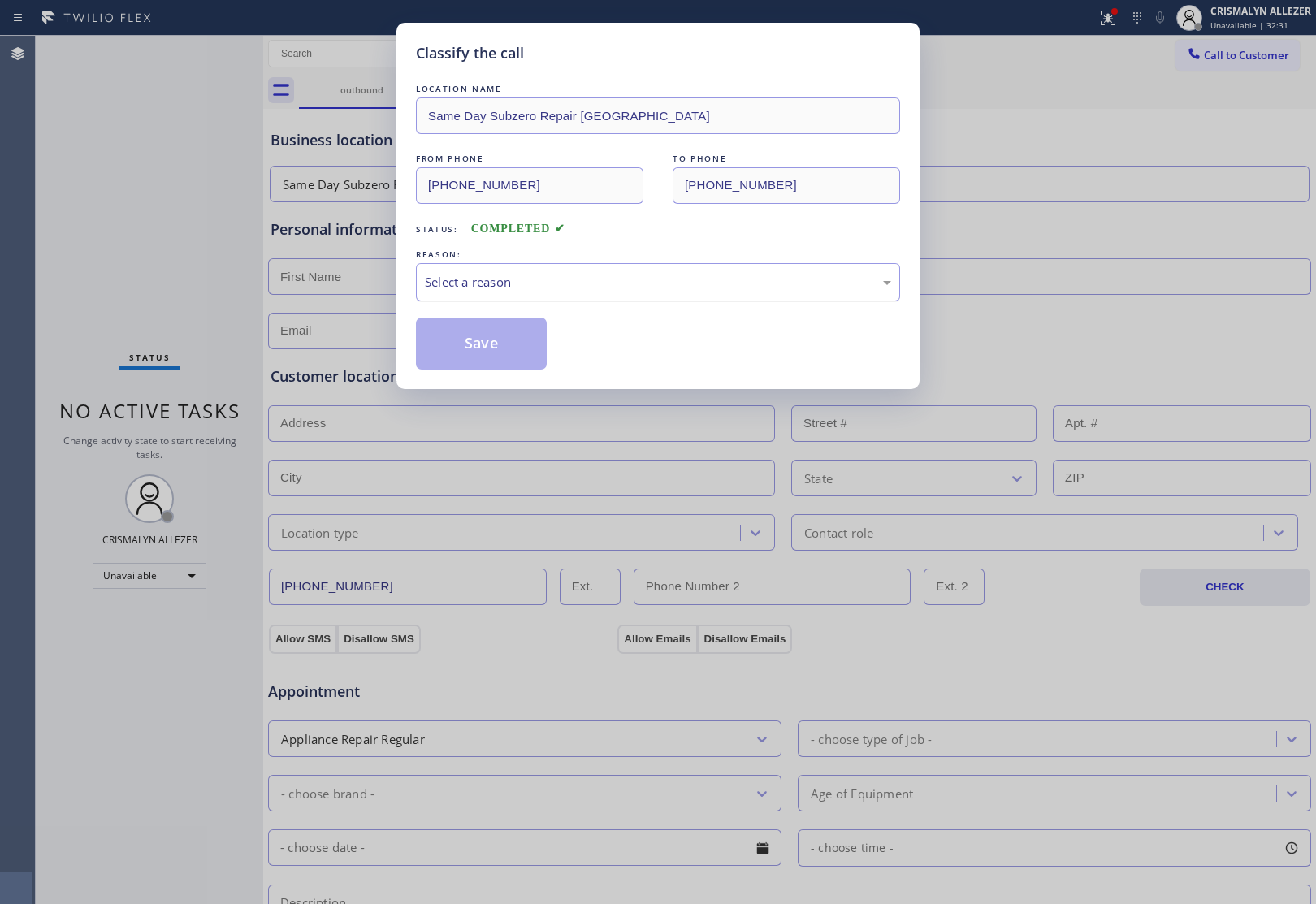
click at [711, 282] on div "Select a reason" at bounding box center [658, 282] width 467 height 18
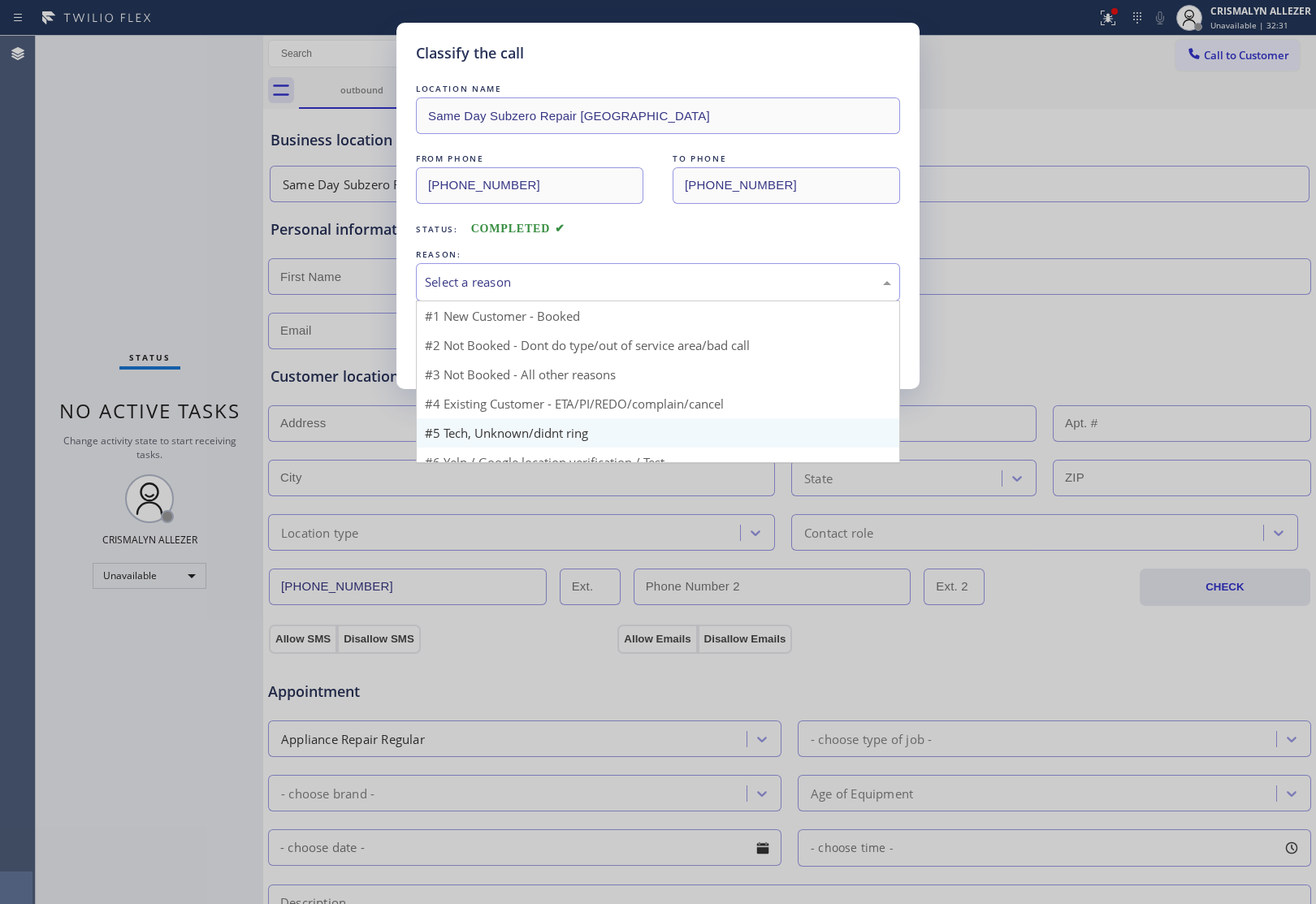
scroll to position [51, 0]
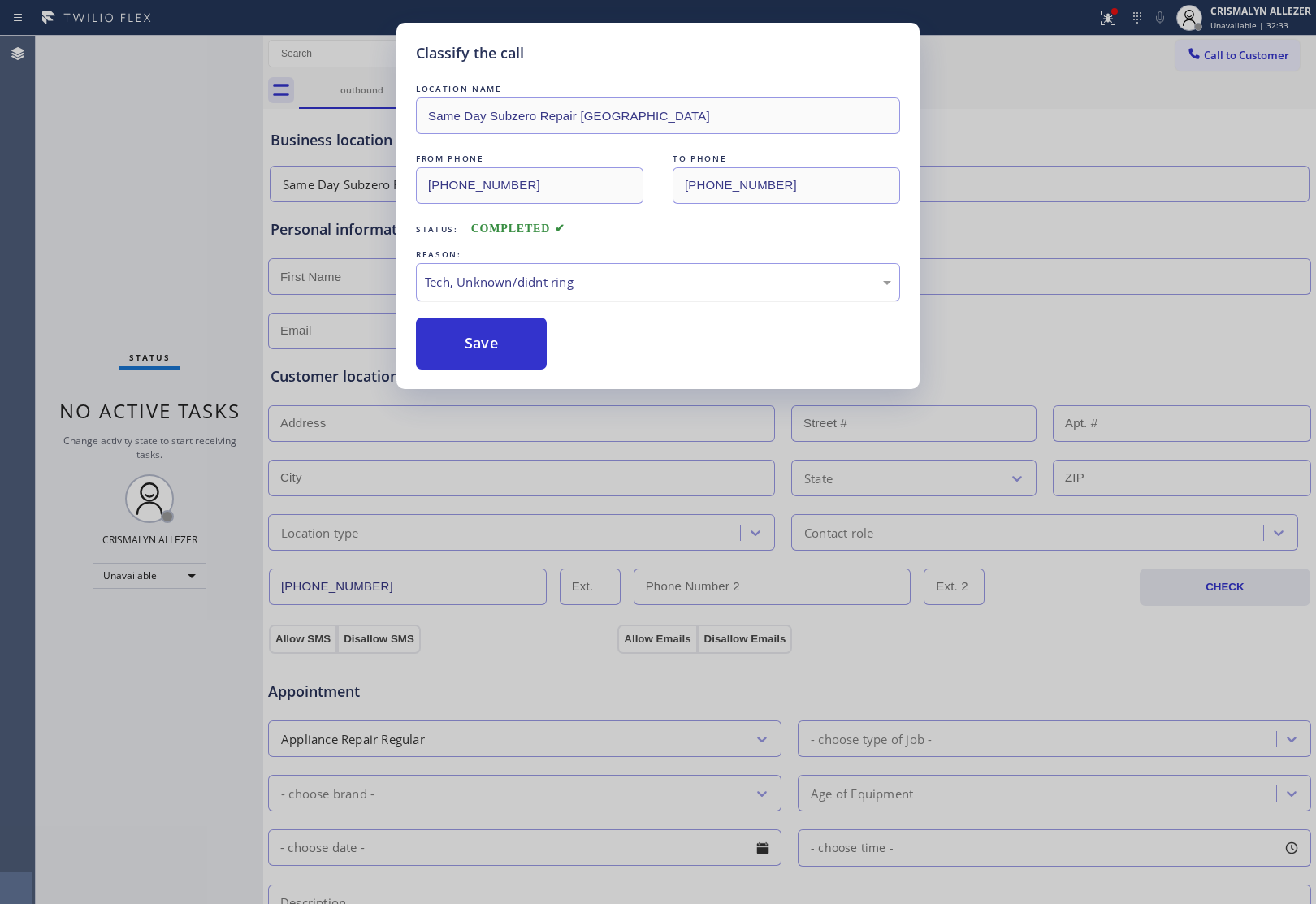
click at [593, 293] on div "Tech, Unknown/didnt ring" at bounding box center [658, 282] width 484 height 38
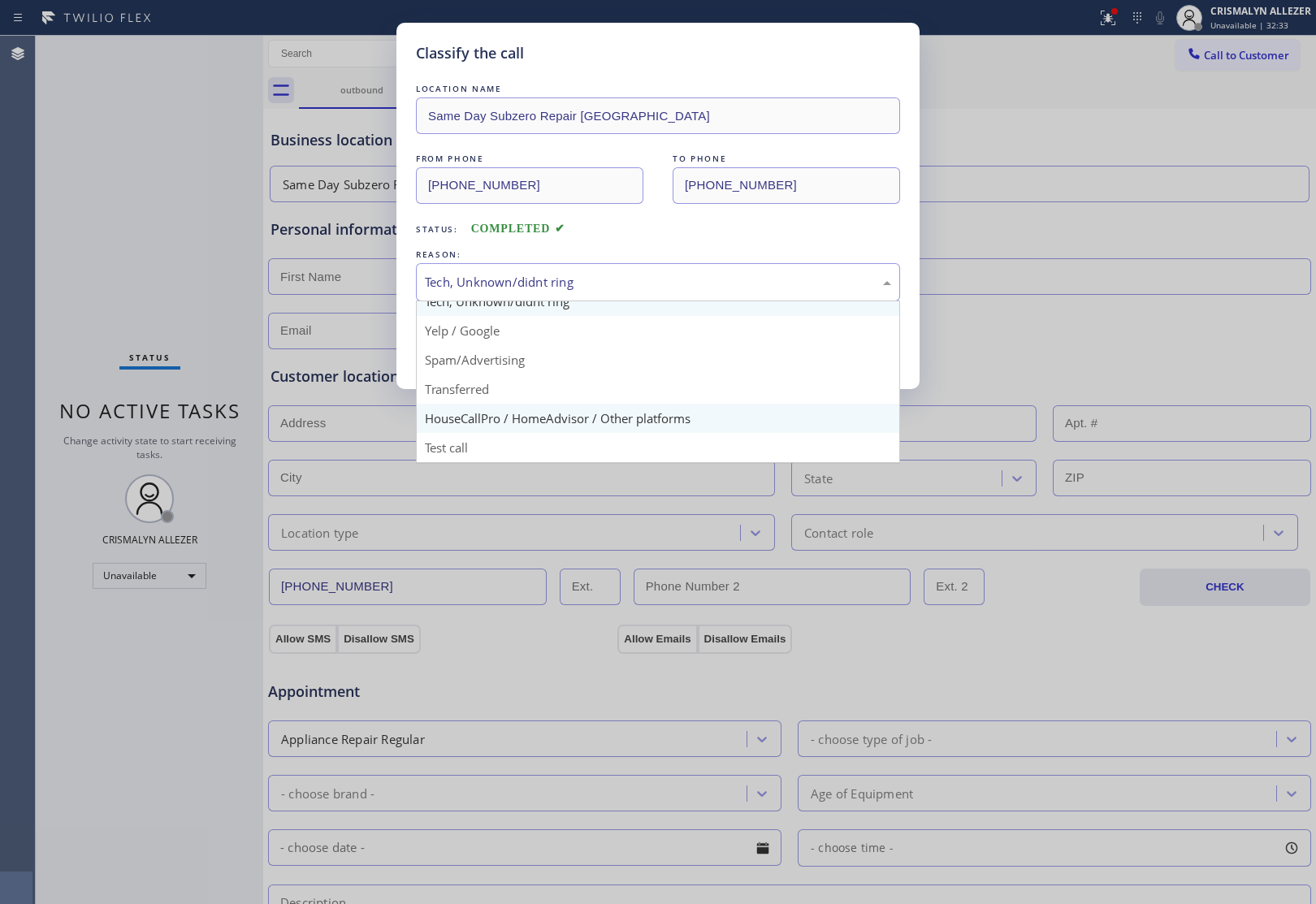
scroll to position [111, 0]
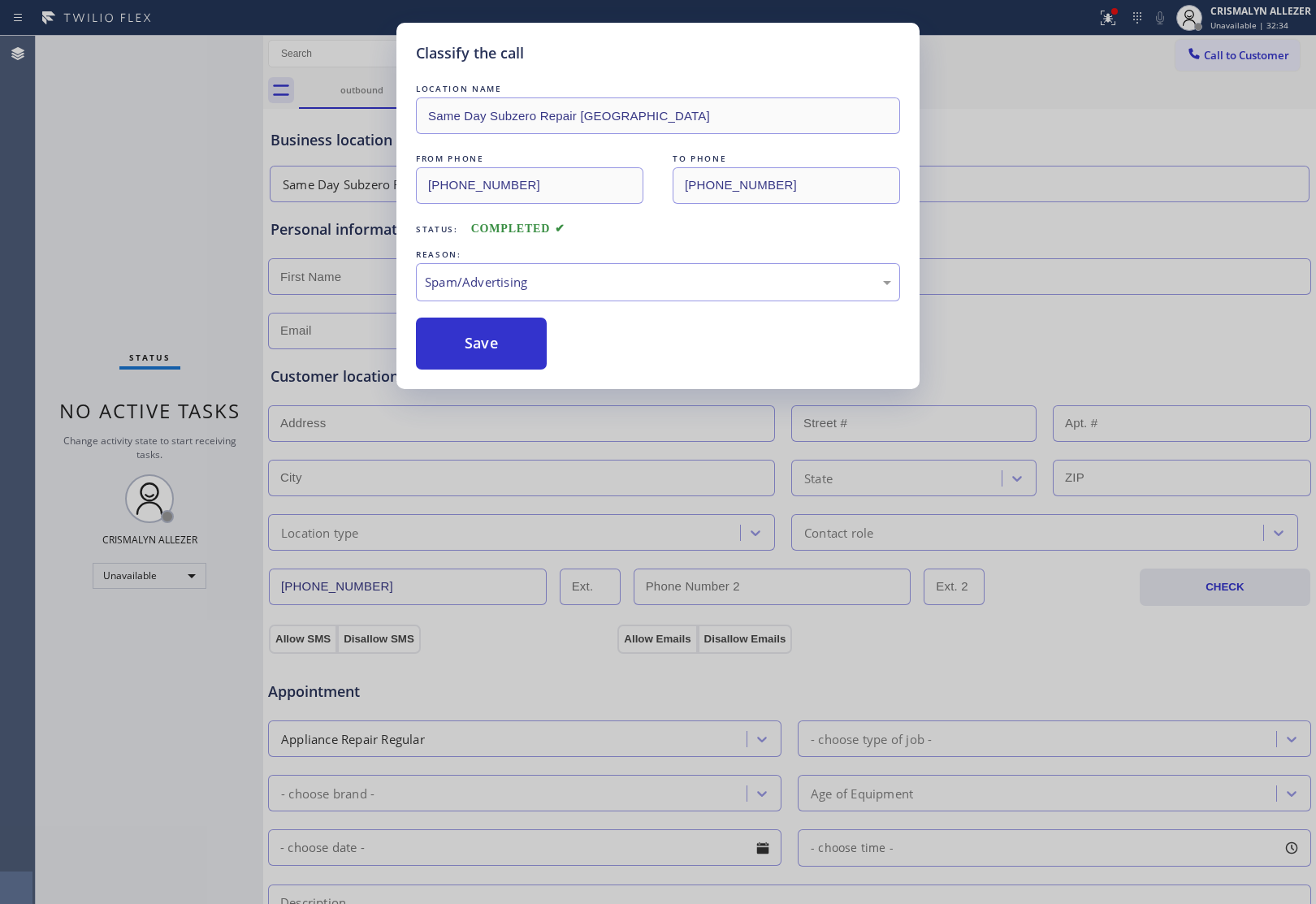
click at [477, 361] on button "Save" at bounding box center [481, 344] width 131 height 52
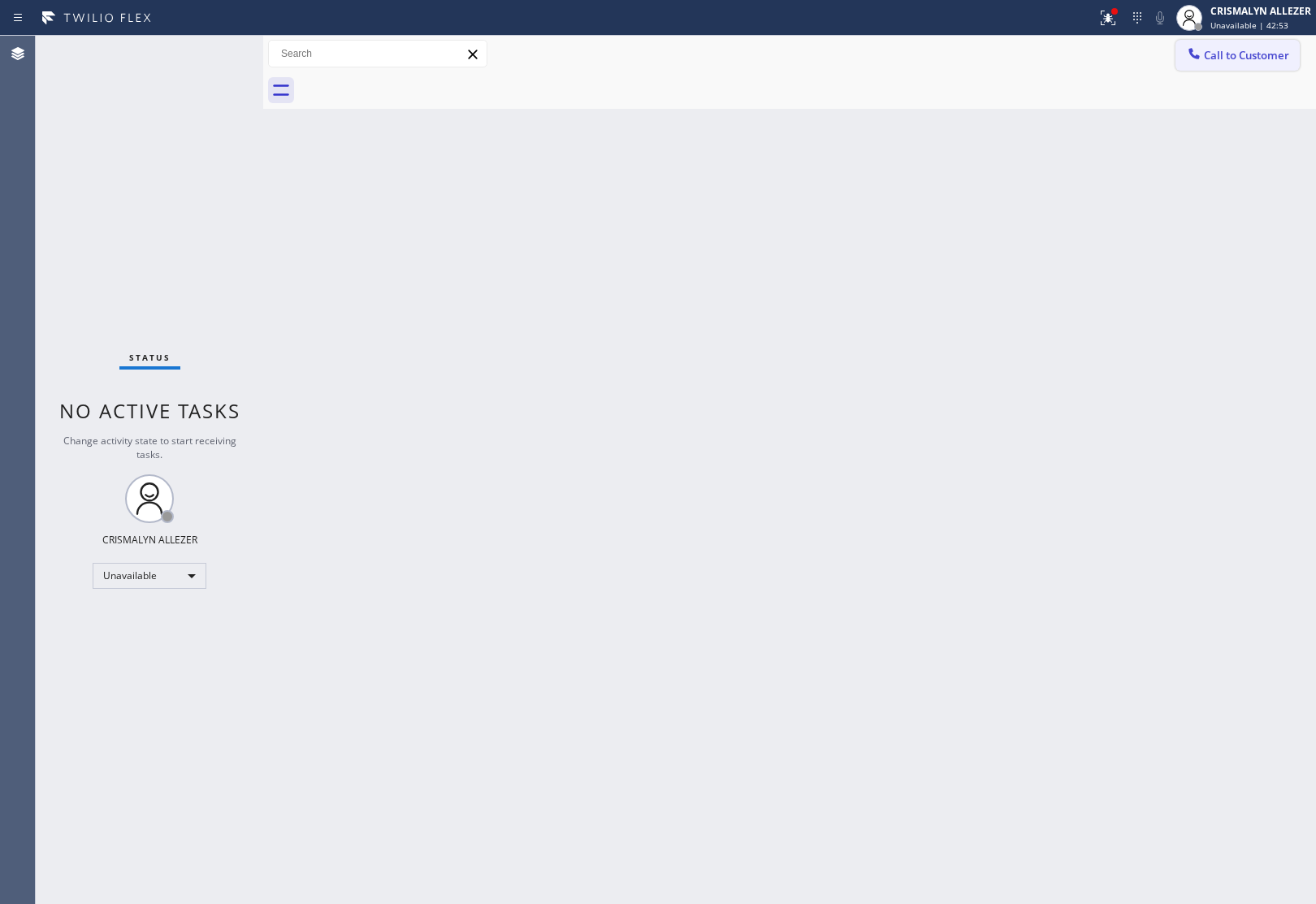
click at [1208, 59] on span "Call to Customer" at bounding box center [1246, 55] width 85 height 15
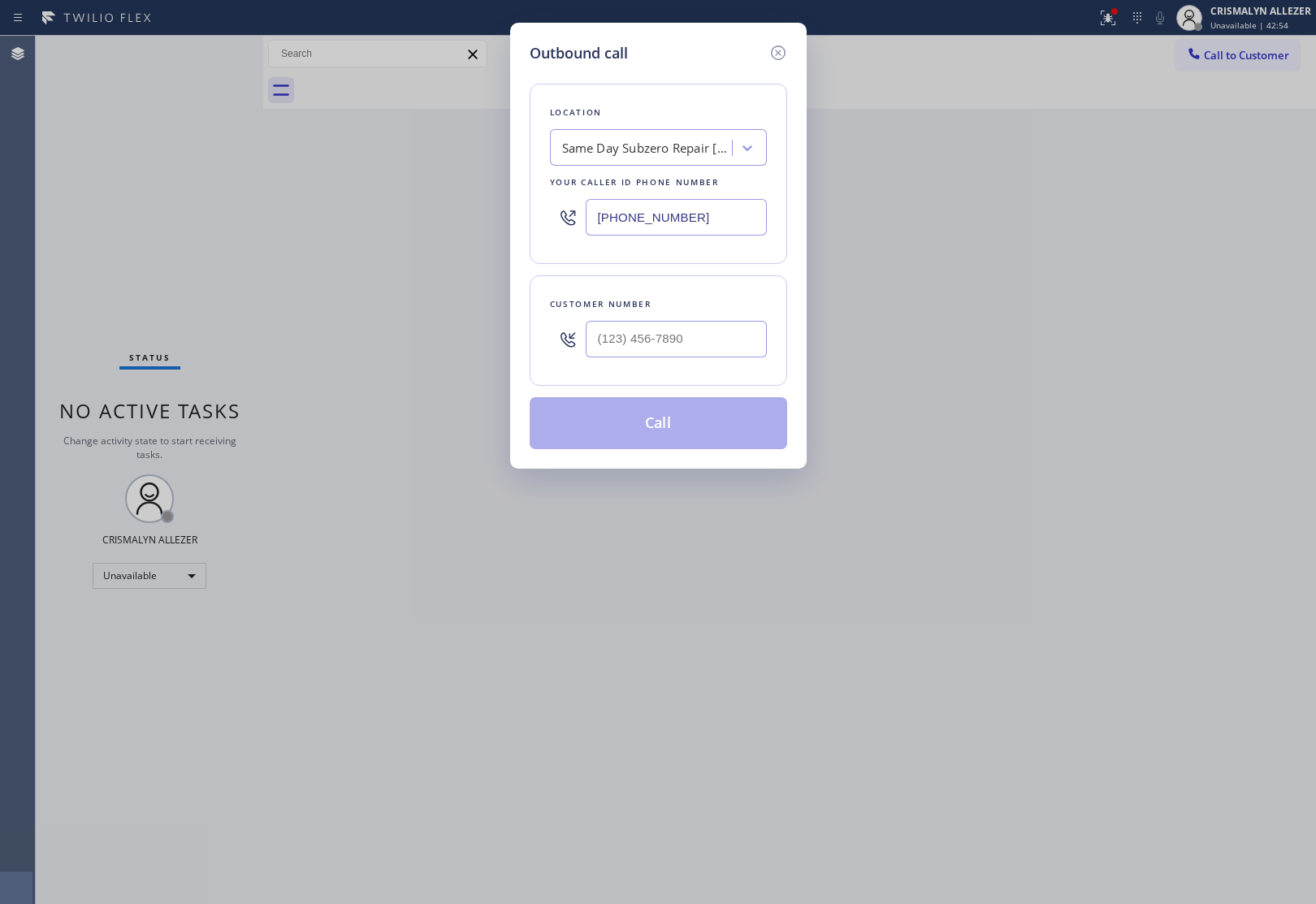
drag, startPoint x: 721, startPoint y: 220, endPoint x: 374, endPoint y: 219, distance: 347.0
click at [374, 219] on div "Outbound call Location Same Day Subzero Repair Calabasas Your caller id phone n…" at bounding box center [658, 452] width 1316 height 904
paste input "___) ___-____"
type input "(___) ___-____"
click at [609, 152] on div "Search location" at bounding box center [607, 148] width 88 height 18
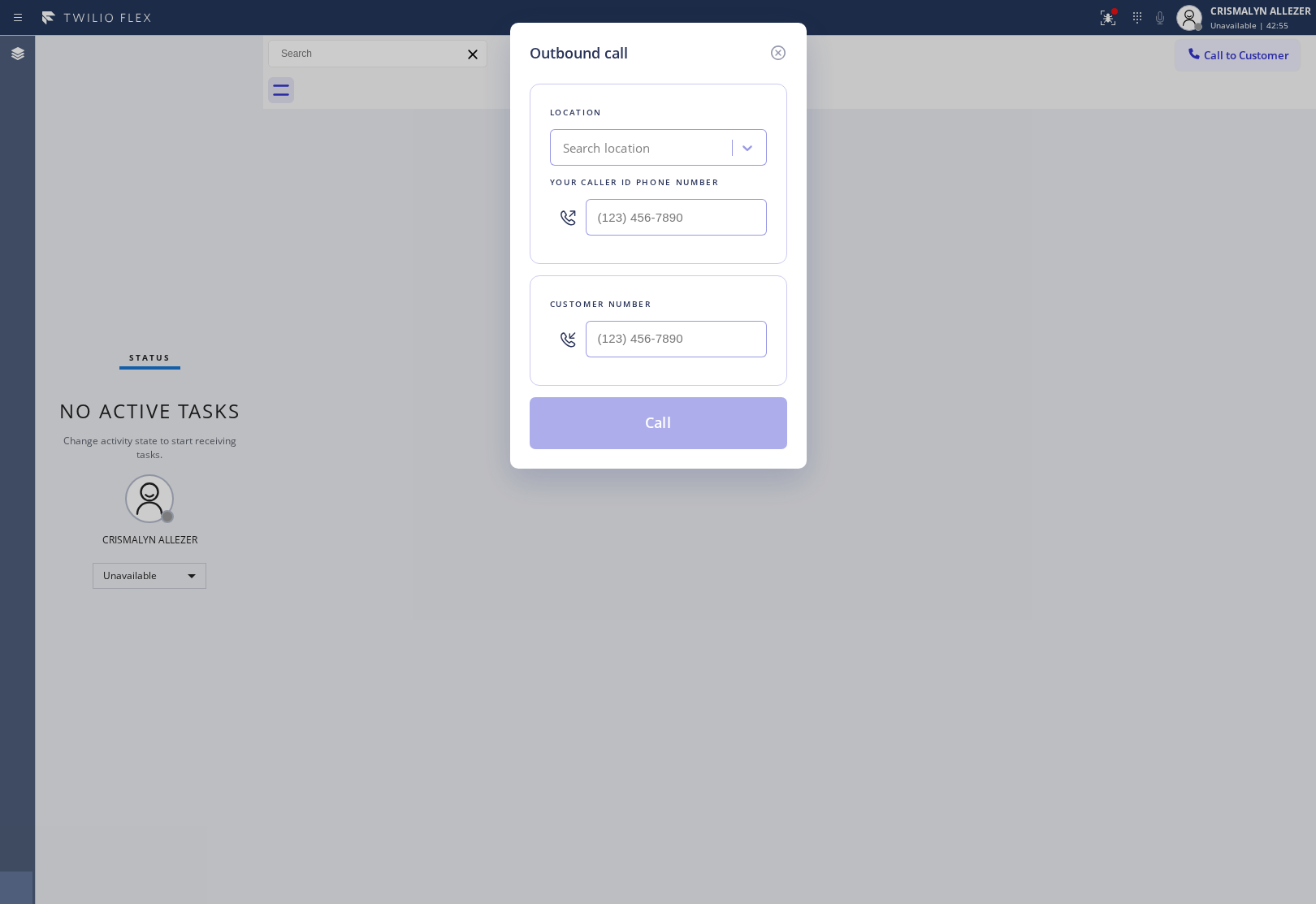
paste input "SwiftFix Appliances"
type input "SwiftFix Appliances"
type input "(___) ___-____"
click at [617, 201] on input "(___) ___-____" at bounding box center [676, 218] width 181 height 37
click at [630, 149] on div "Search location" at bounding box center [607, 148] width 88 height 18
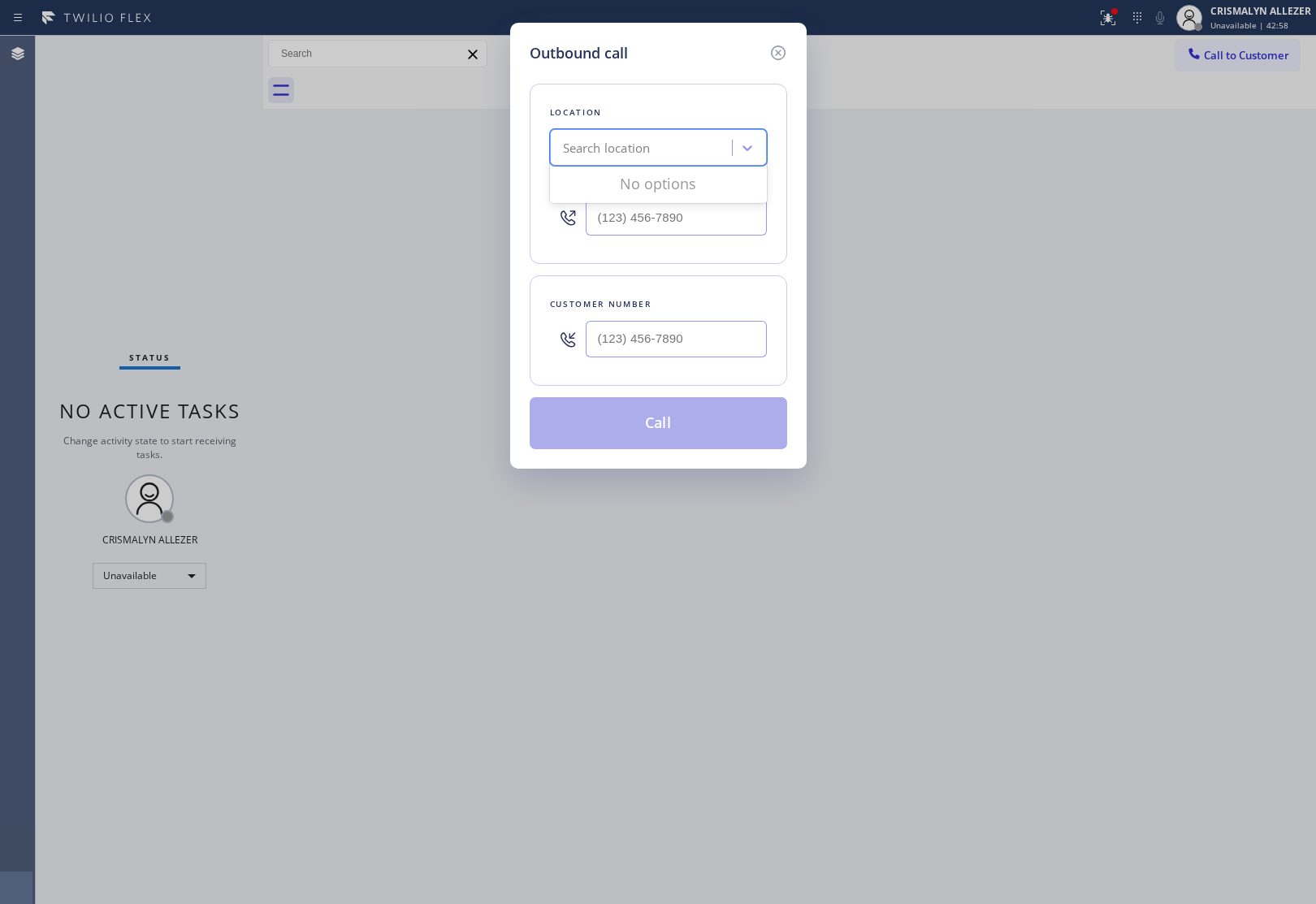
paste input "SwiftFix Appliances"
type input "SwiftFix Appliances"
click at [626, 181] on div "SwiftFix Appliances" at bounding box center [658, 182] width 217 height 30
type input "(516) 550-5945"
click at [695, 338] on input "(___) ___-____" at bounding box center [676, 339] width 181 height 37
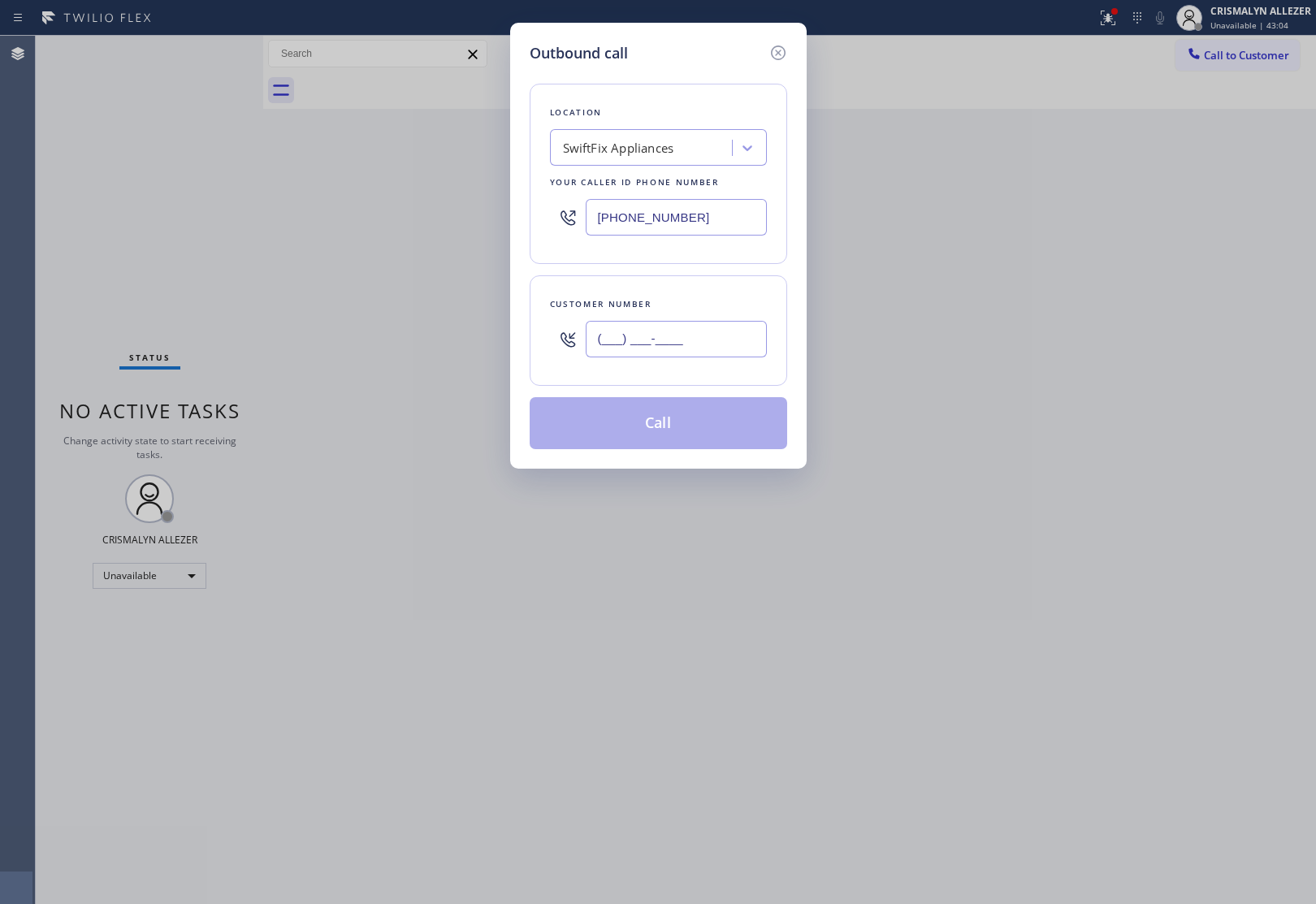
paste input "732) 791-8466"
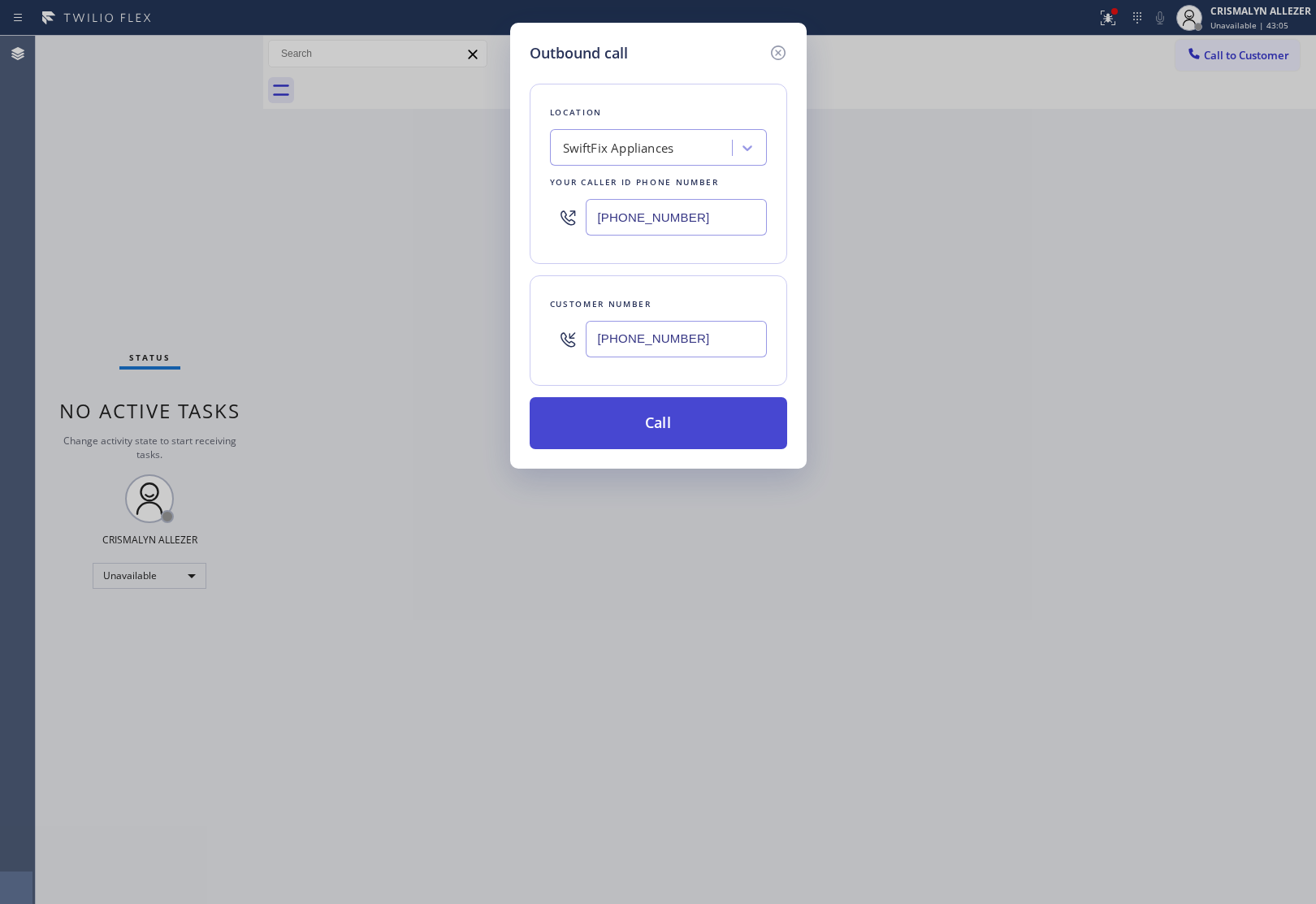
type input "(732) 791-8466"
click at [655, 444] on button "Call" at bounding box center [658, 423] width 258 height 52
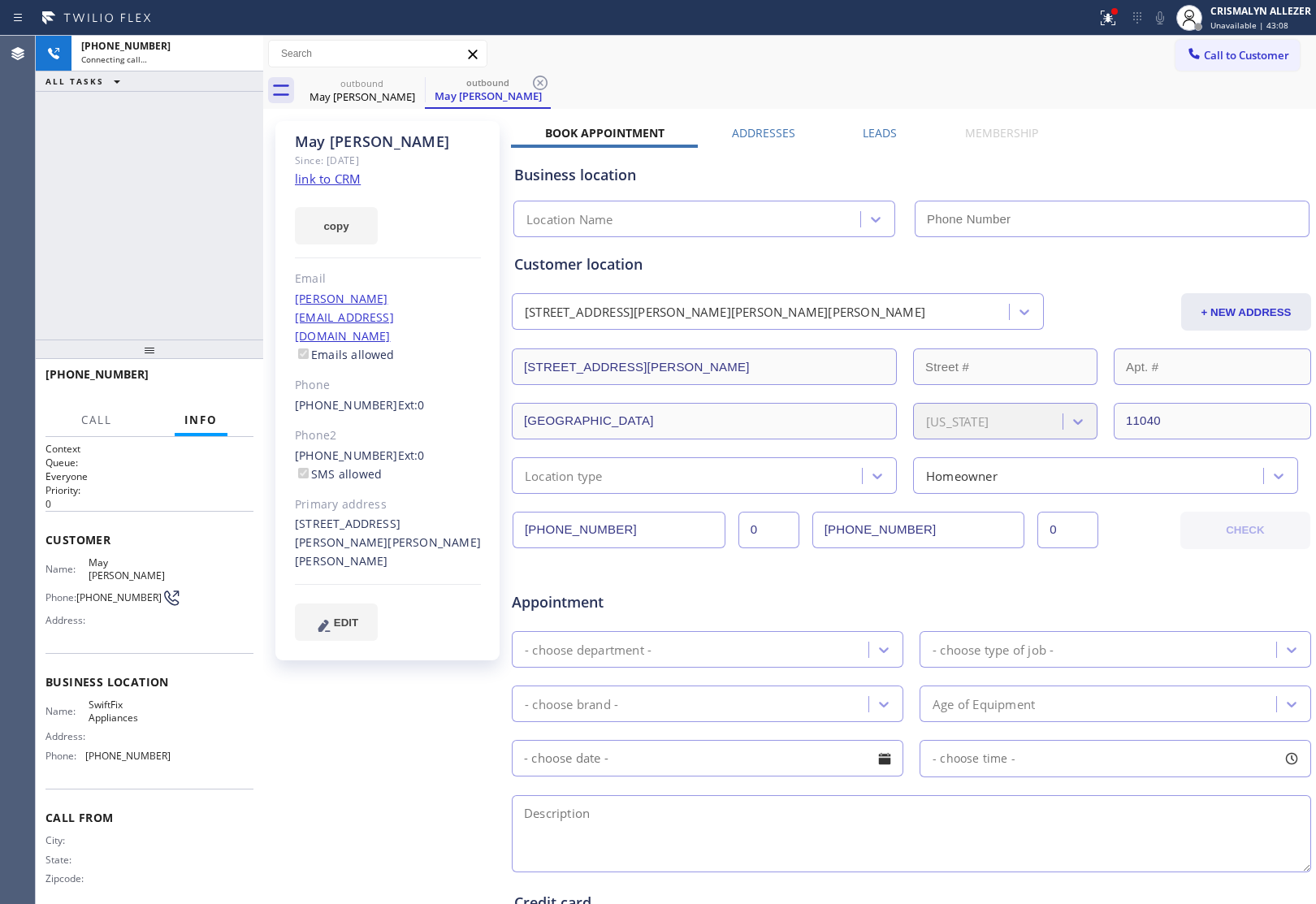
click at [346, 176] on link "link to CRM" at bounding box center [328, 178] width 66 height 17
type input "(516) 550-5945"
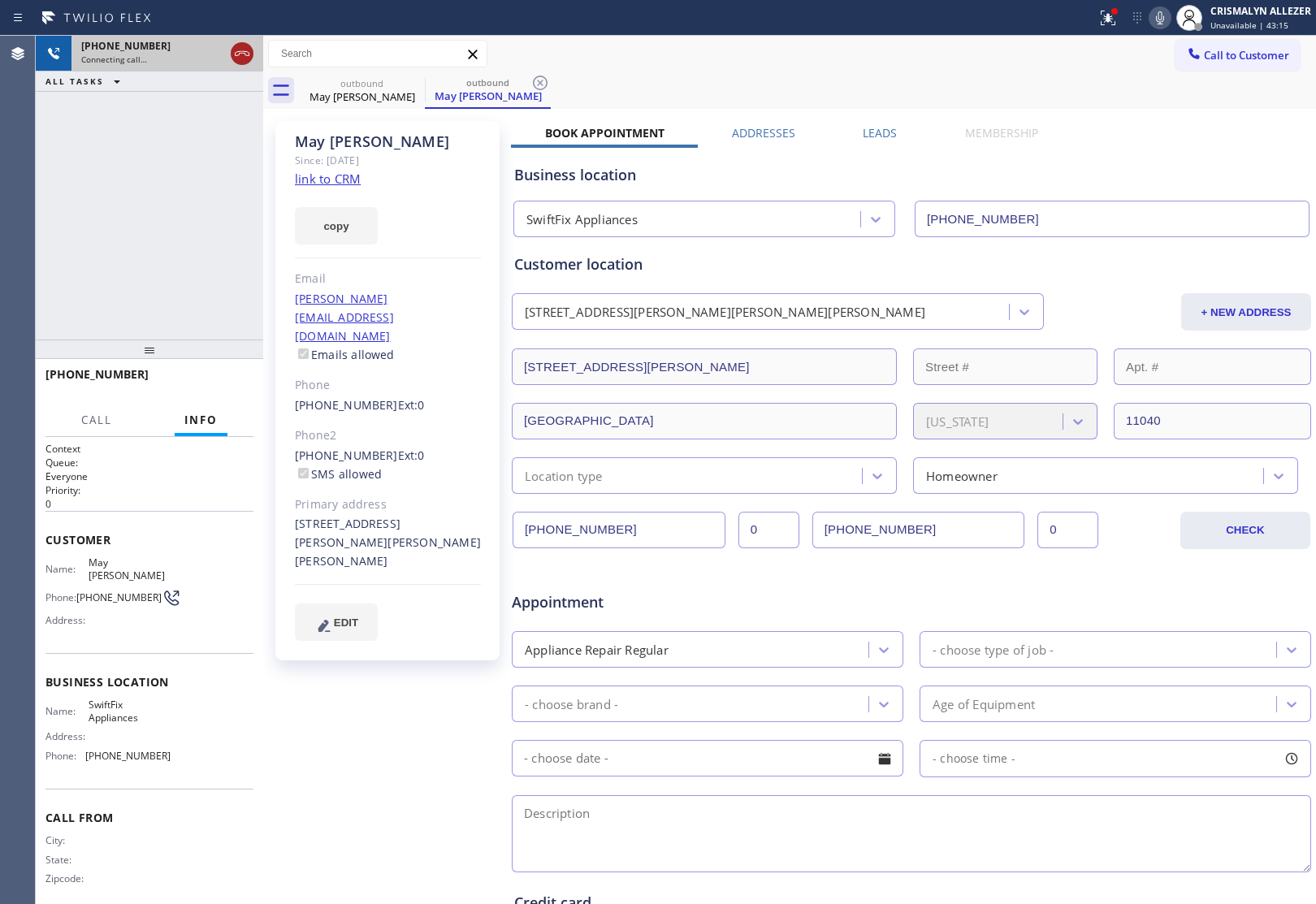
click at [233, 50] on icon at bounding box center [242, 53] width 19 height 19
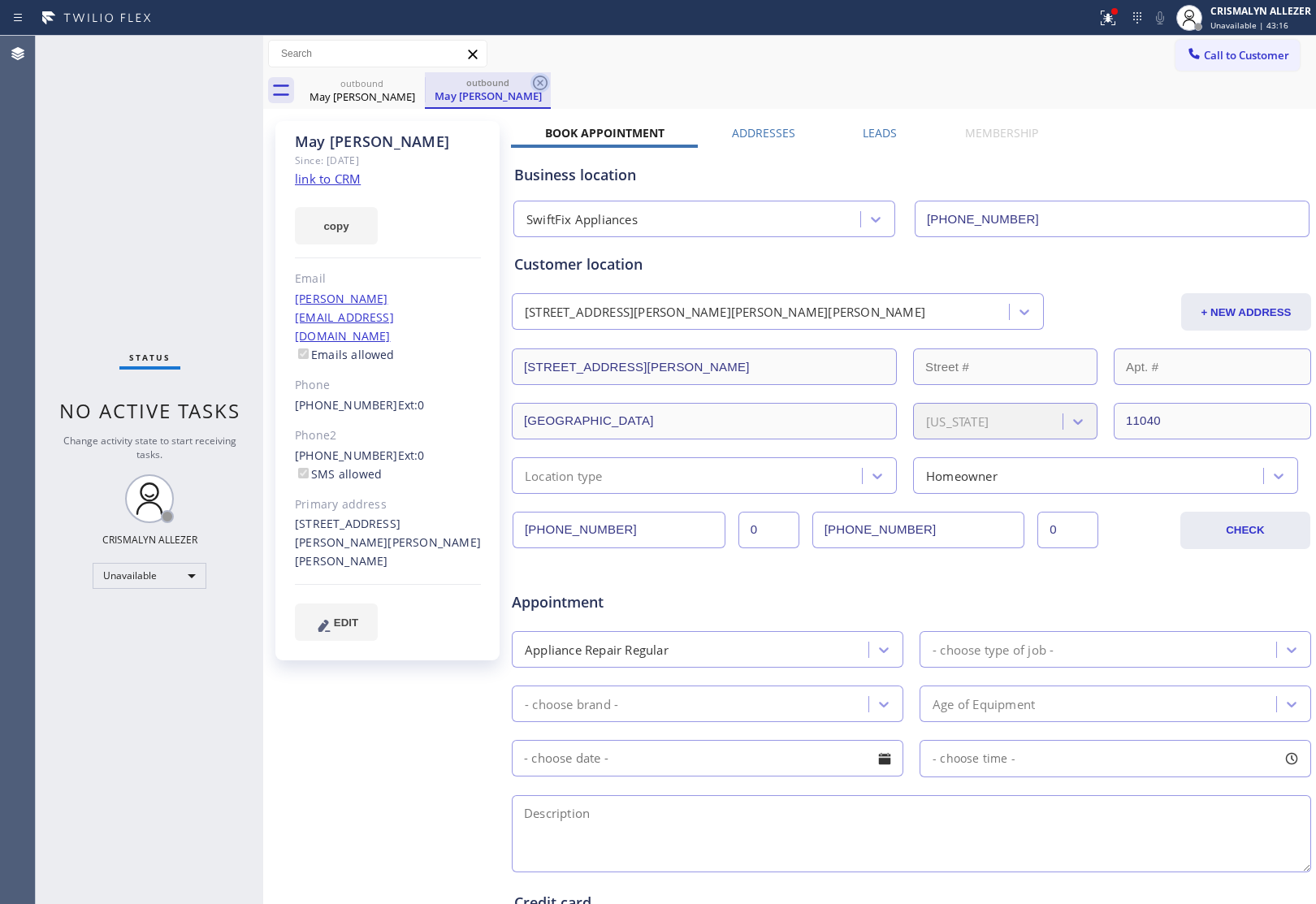
click at [540, 81] on icon at bounding box center [540, 83] width 15 height 15
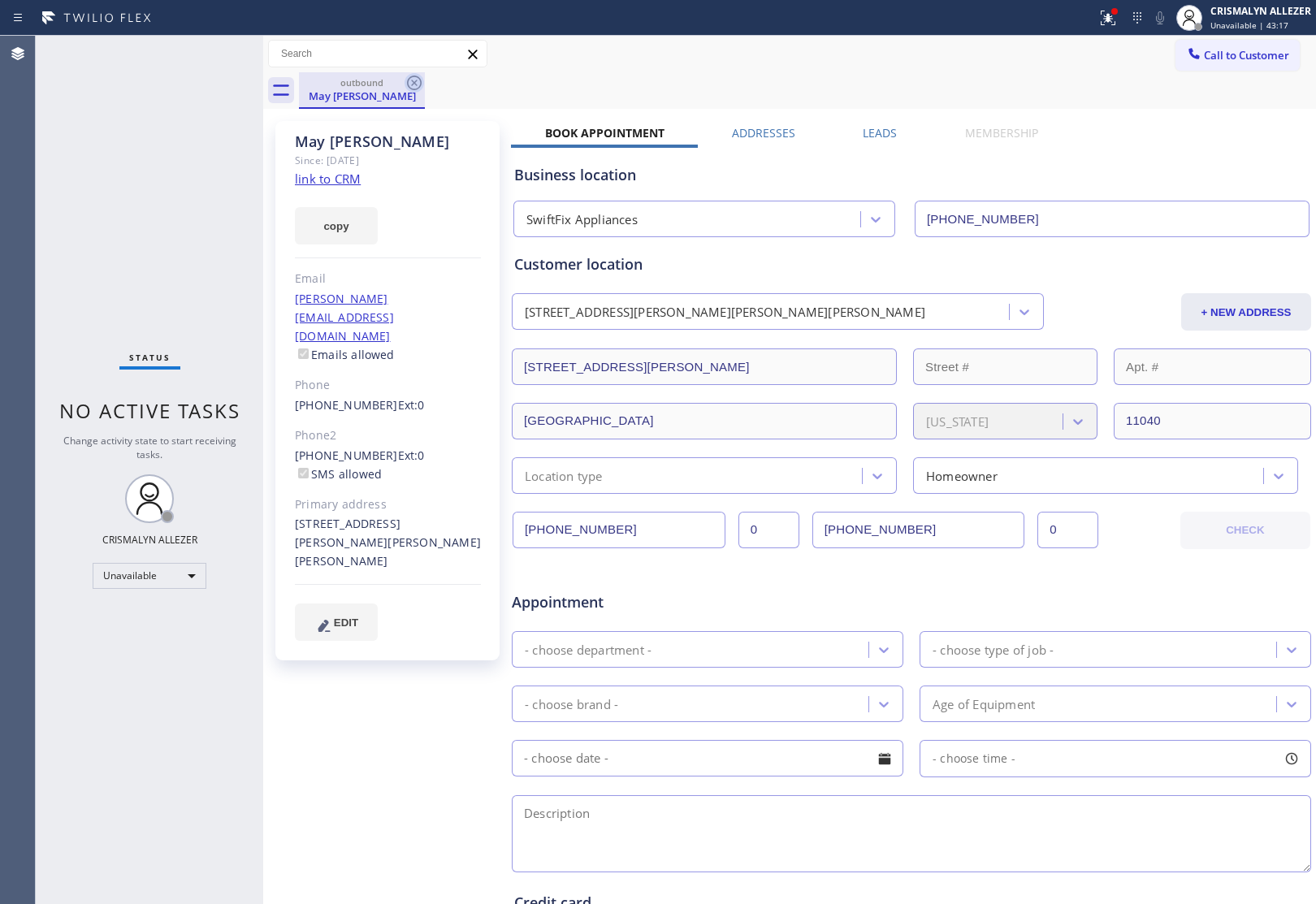
click at [411, 84] on icon at bounding box center [414, 83] width 19 height 19
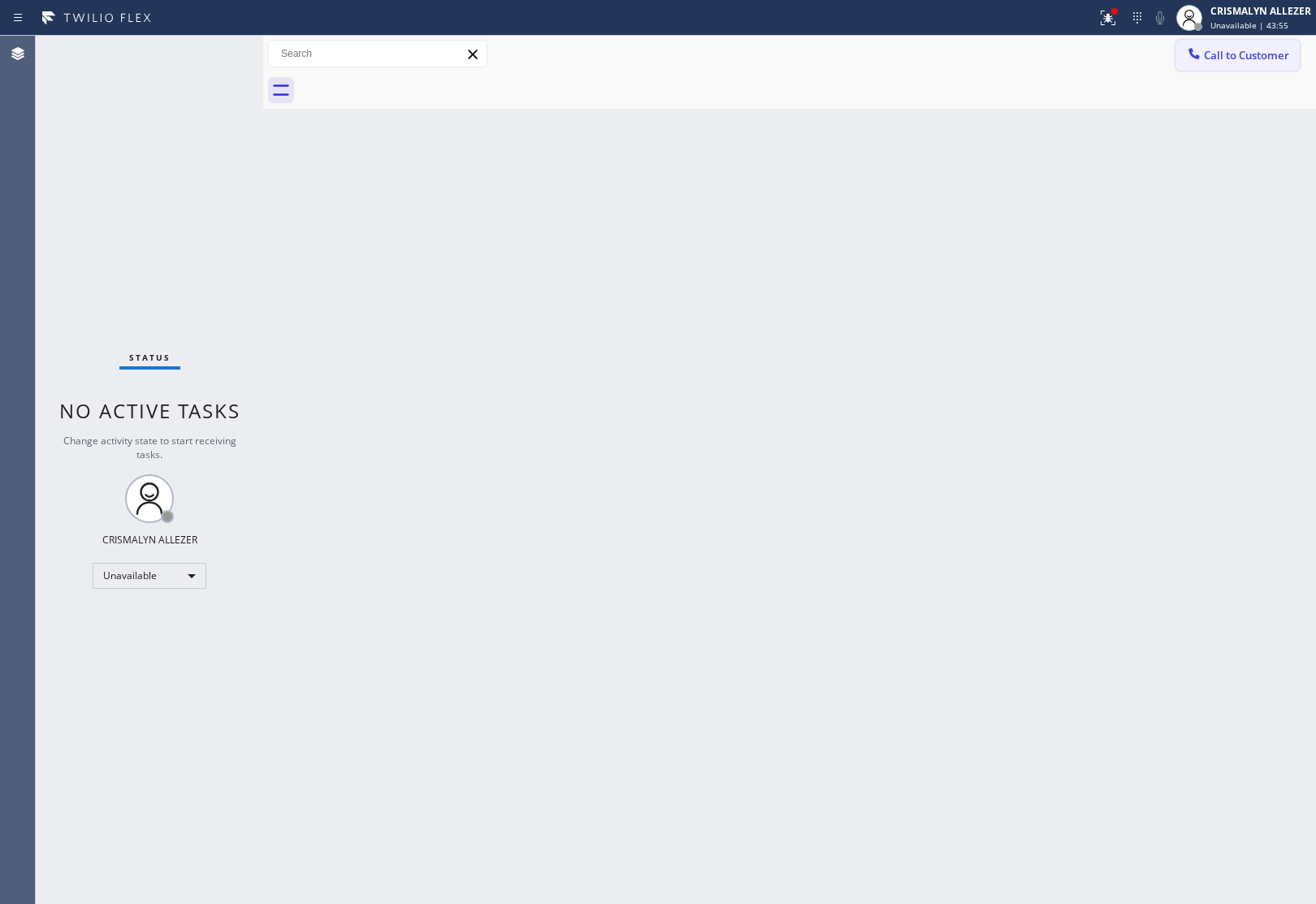
click at [1267, 53] on span "Call to Customer" at bounding box center [1246, 55] width 85 height 15
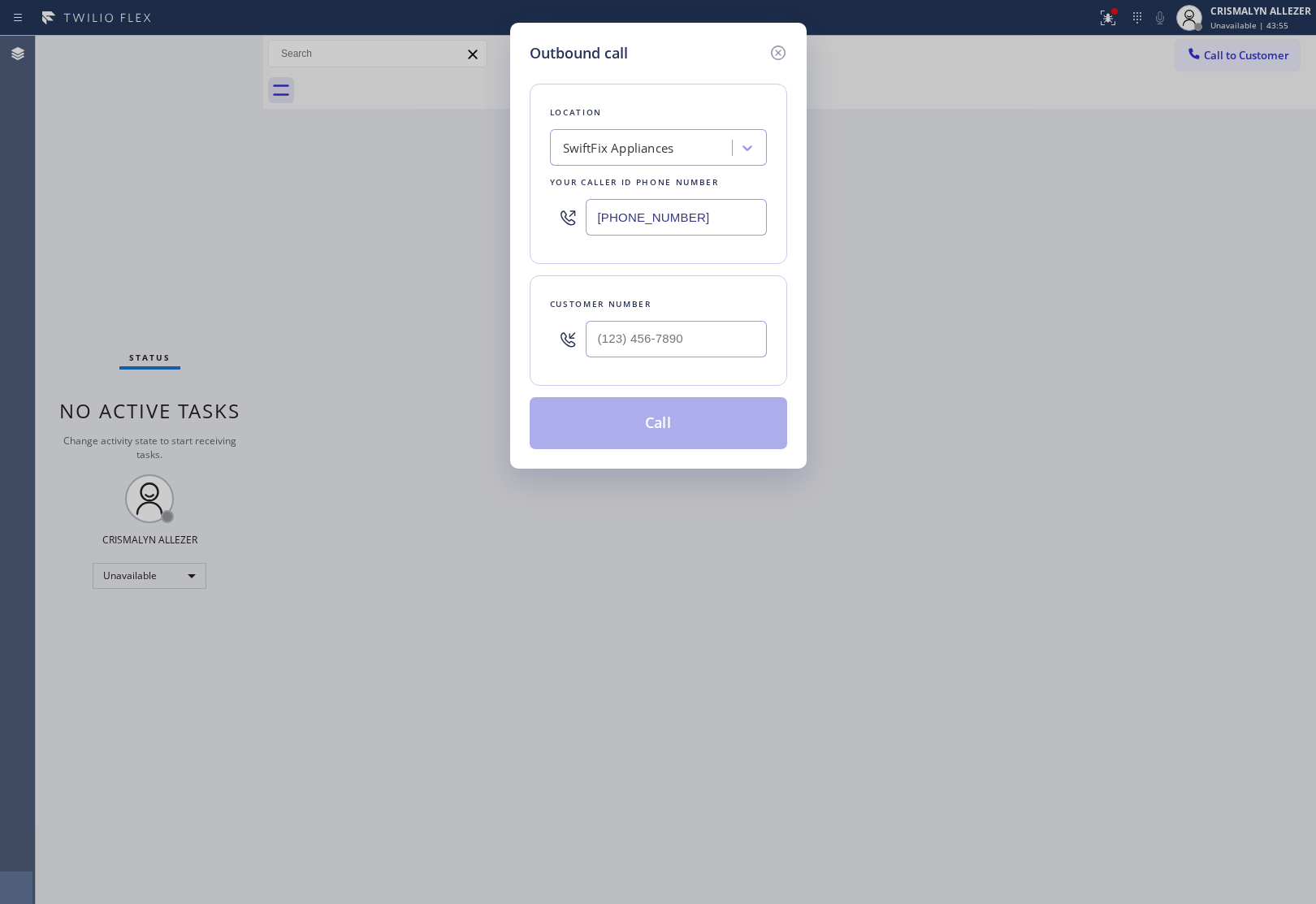
click at [648, 154] on div "SwiftFix Appliances" at bounding box center [619, 148] width 111 height 18
paste input "GE Monogram Repair Expert [GEOGRAPHIC_DATA]"
type input "GE Monogram Repair Expert [GEOGRAPHIC_DATA]"
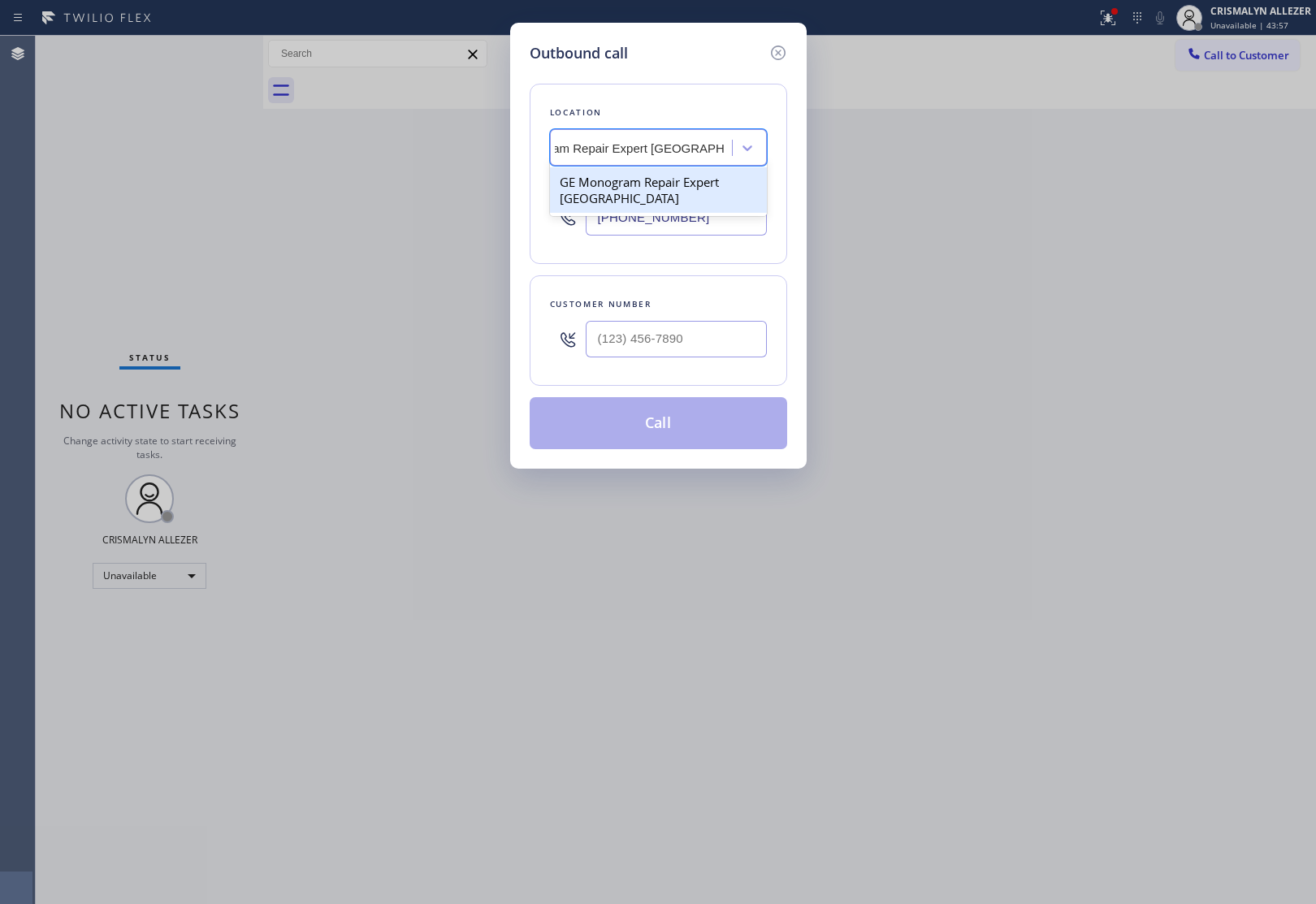
click at [634, 188] on div "GE Monogram Repair Expert [GEOGRAPHIC_DATA]" at bounding box center [658, 190] width 217 height 45
type input "[PHONE_NUMBER]"
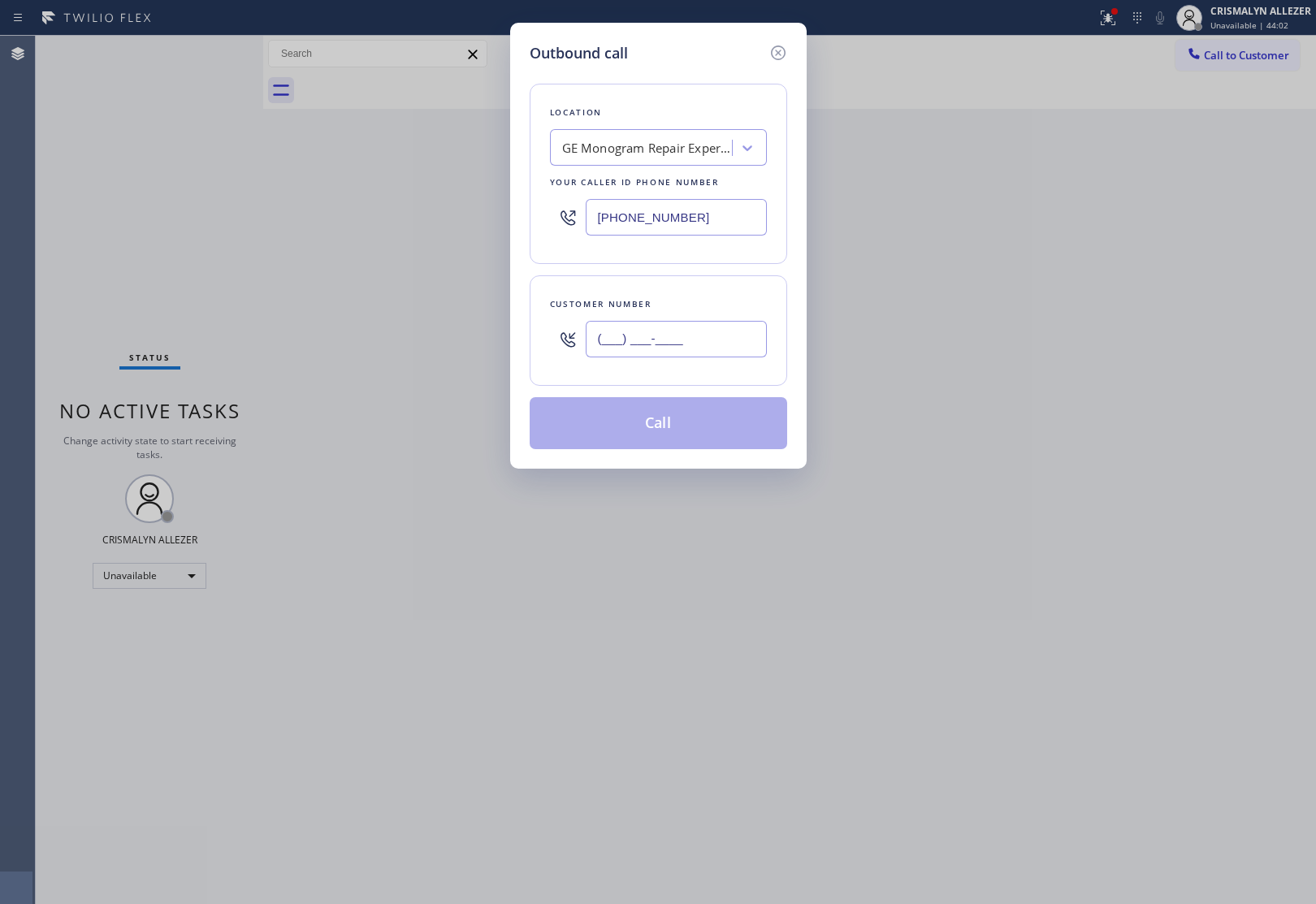
click at [684, 355] on input "(___) ___-____" at bounding box center [676, 339] width 181 height 37
paste input "425) 765-4347"
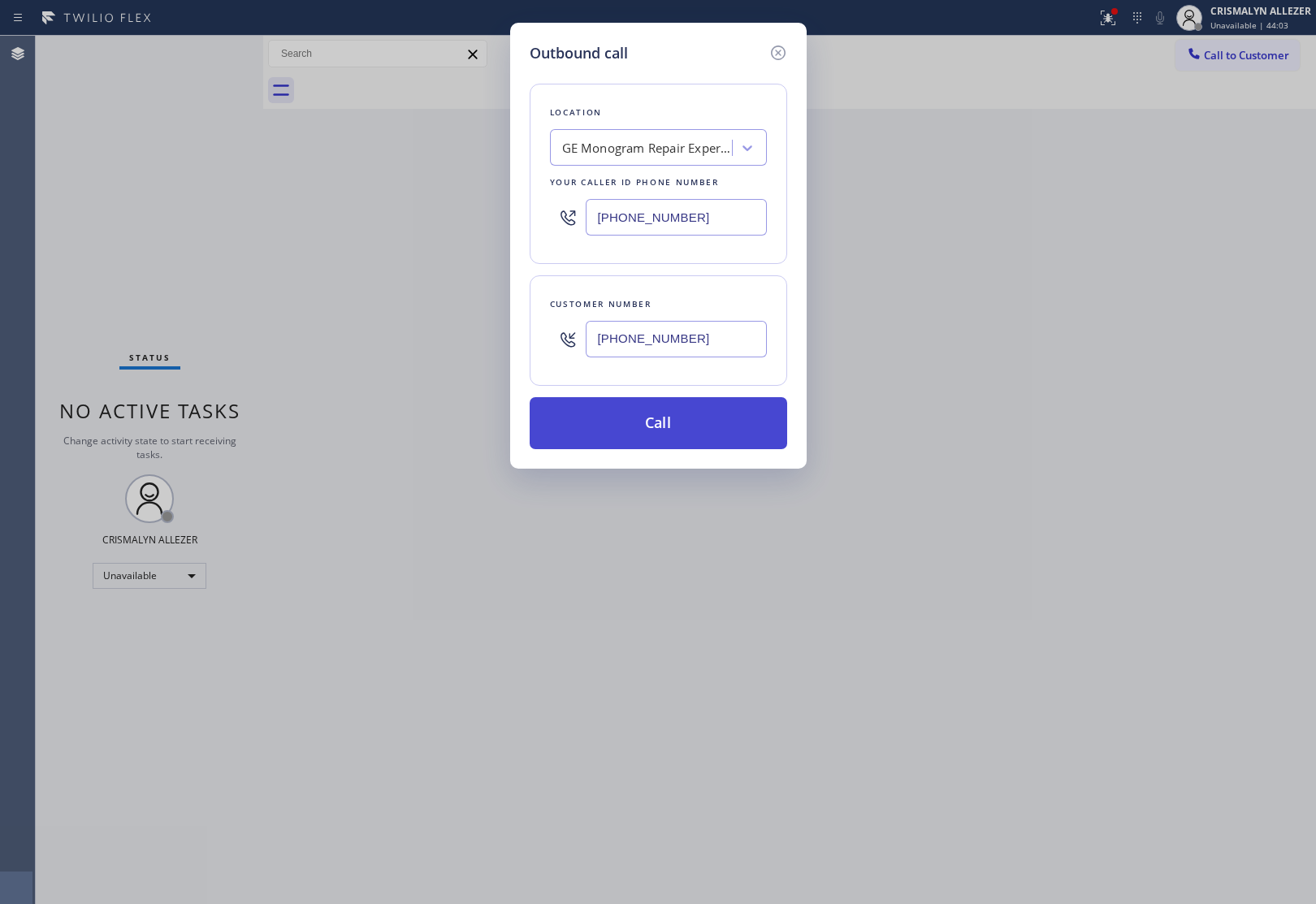
type input "[PHONE_NUMBER]"
click at [675, 422] on button "Call" at bounding box center [658, 423] width 258 height 52
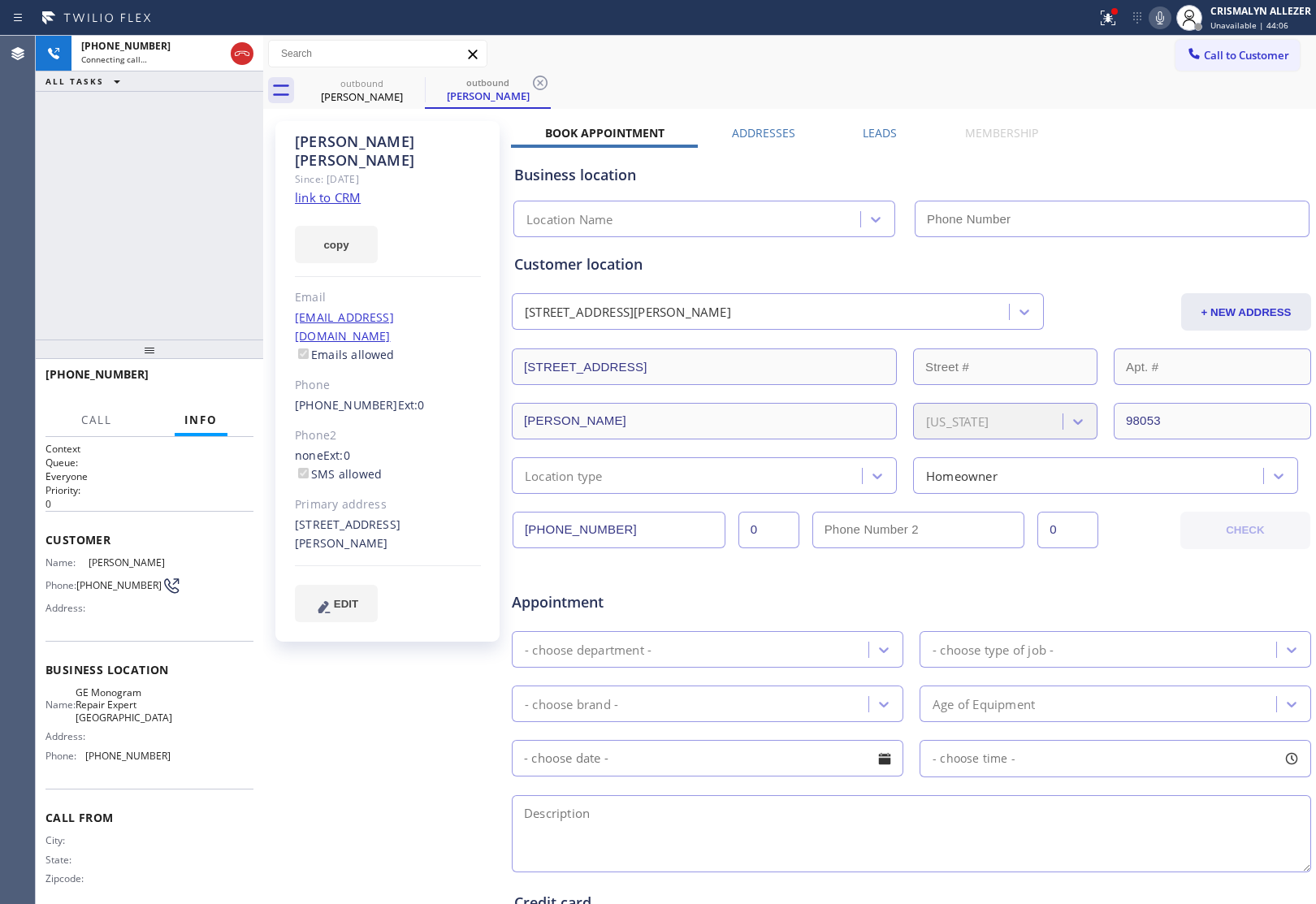
click at [334, 189] on link "link to CRM" at bounding box center [328, 197] width 66 height 17
type input "[PHONE_NUMBER]"
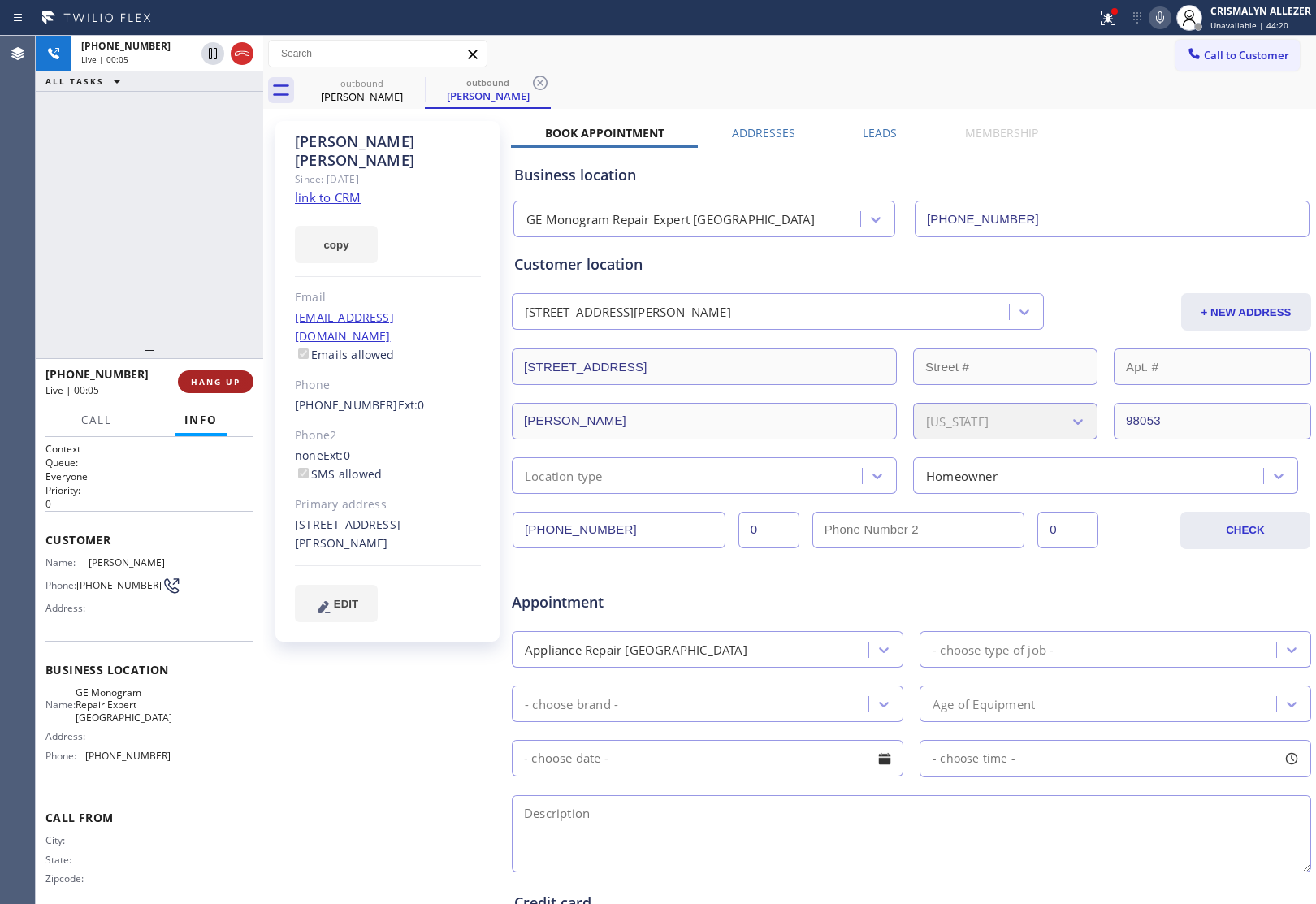
click at [215, 384] on span "HANG UP" at bounding box center [215, 381] width 50 height 11
click at [215, 384] on span "COMPLETE" at bounding box center [212, 381] width 56 height 11
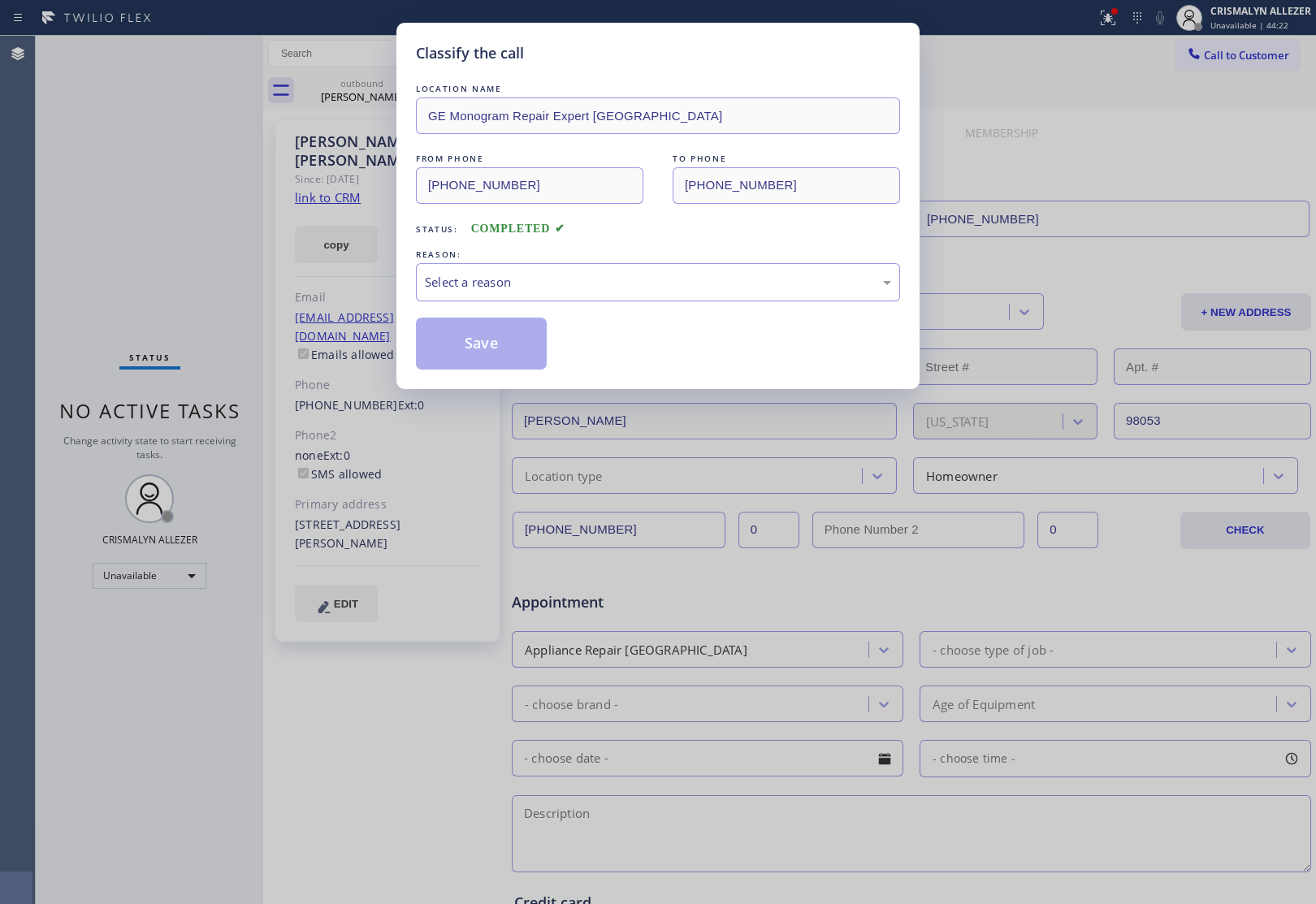
click at [619, 294] on div "Select a reason" at bounding box center [658, 282] width 484 height 38
click at [486, 352] on button "Save" at bounding box center [481, 344] width 131 height 52
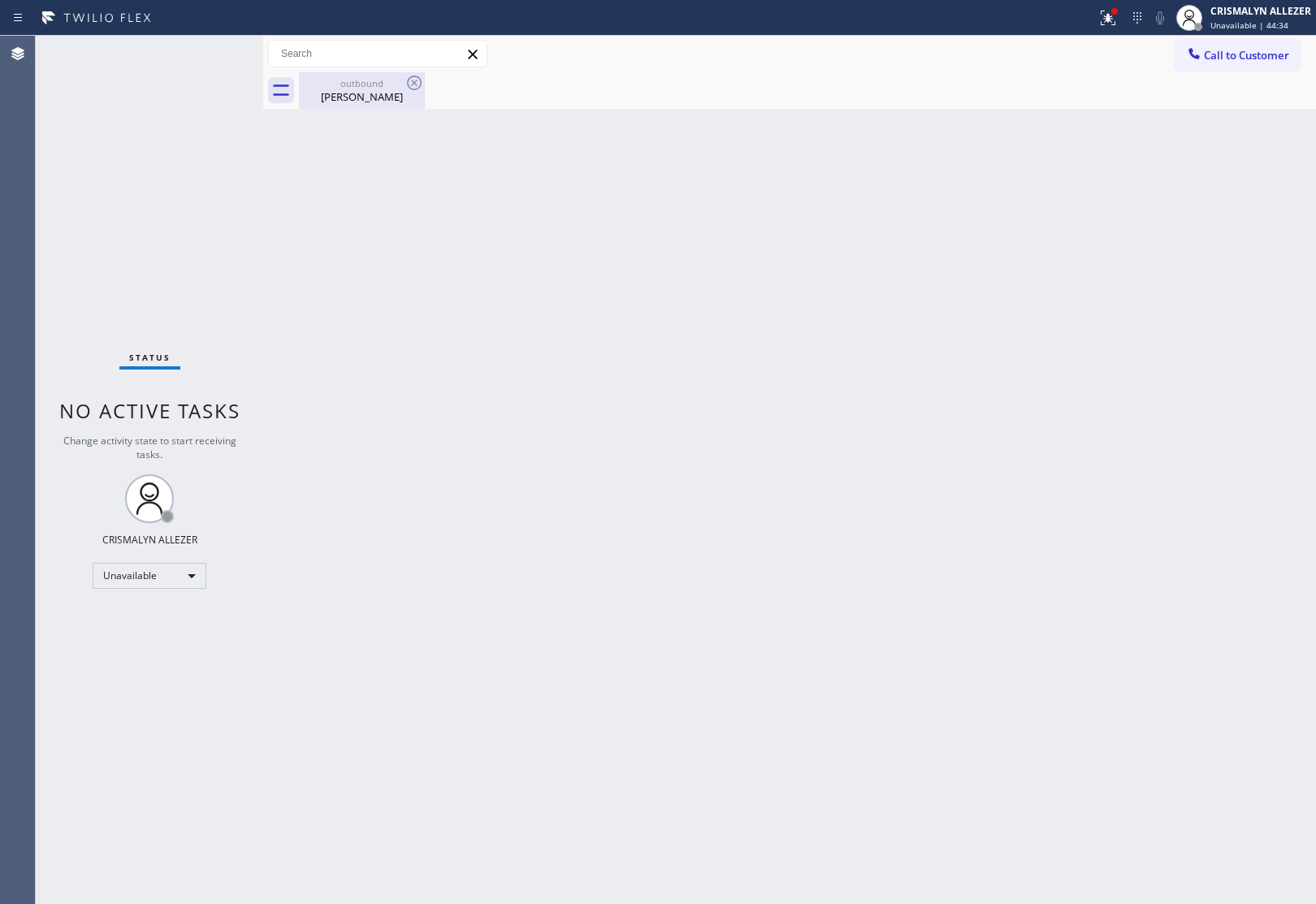
click at [386, 95] on div "Carol Christy" at bounding box center [361, 97] width 123 height 15
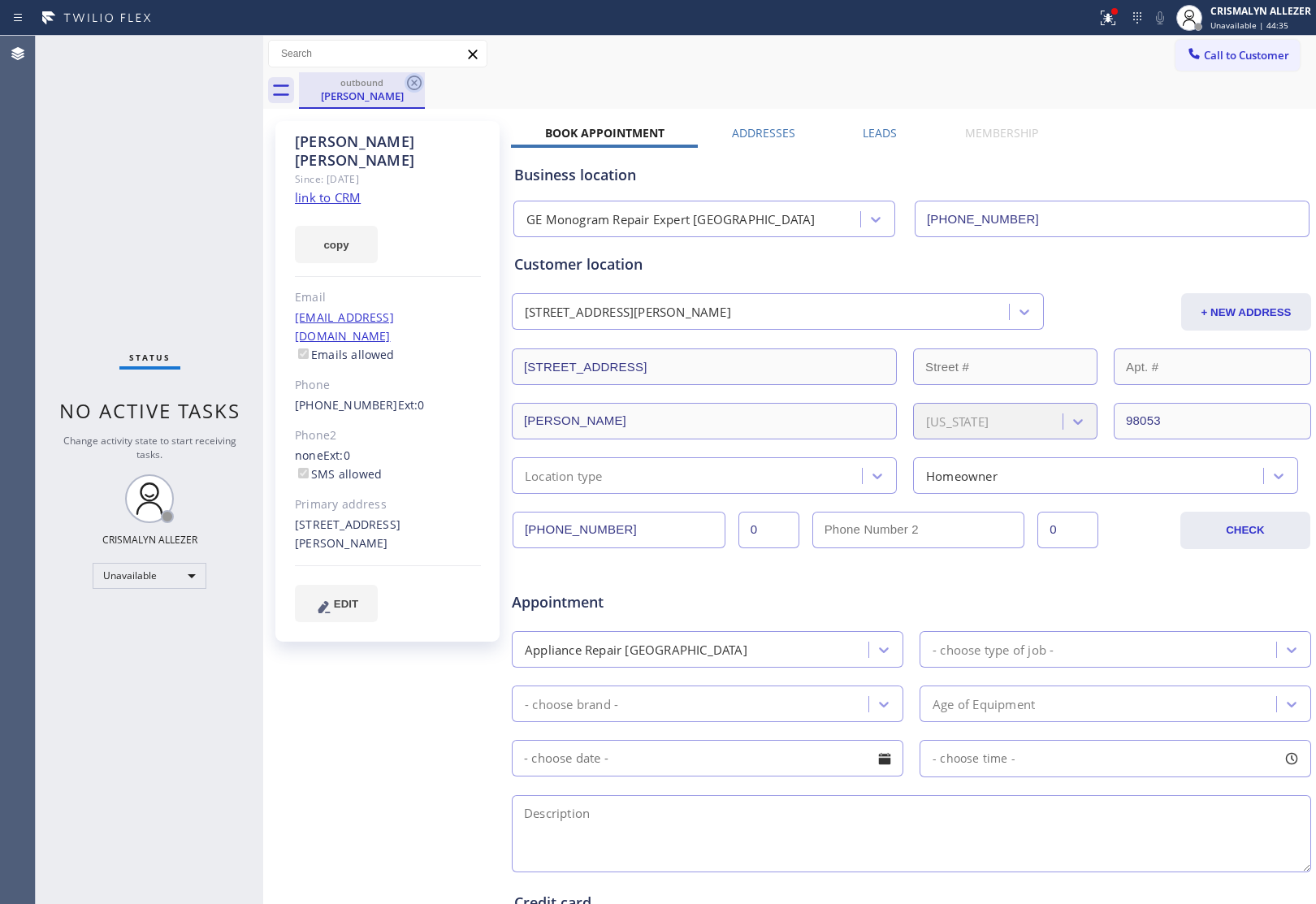
click at [408, 87] on icon at bounding box center [414, 83] width 15 height 15
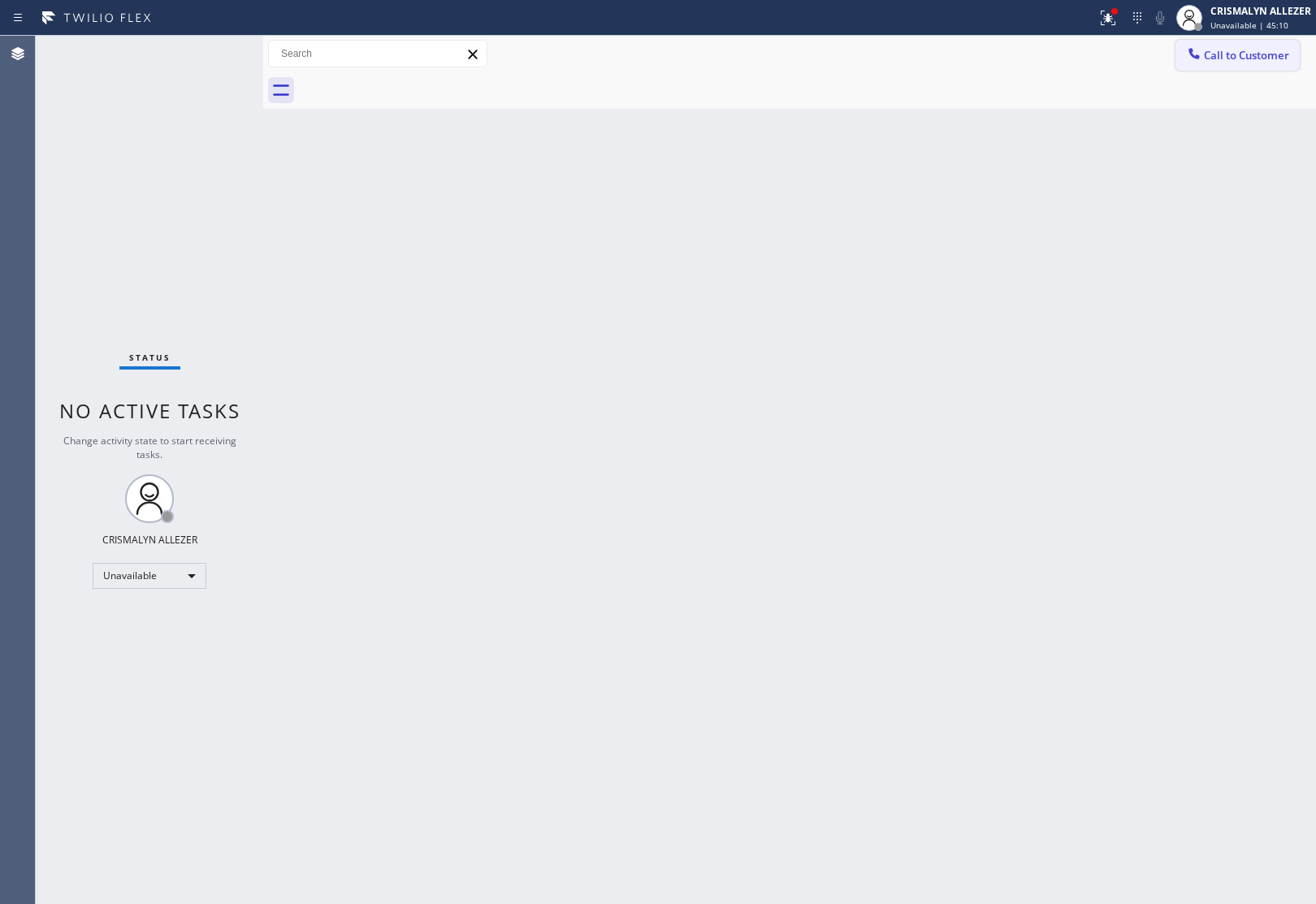
click at [1263, 58] on span "Call to Customer" at bounding box center [1246, 55] width 85 height 15
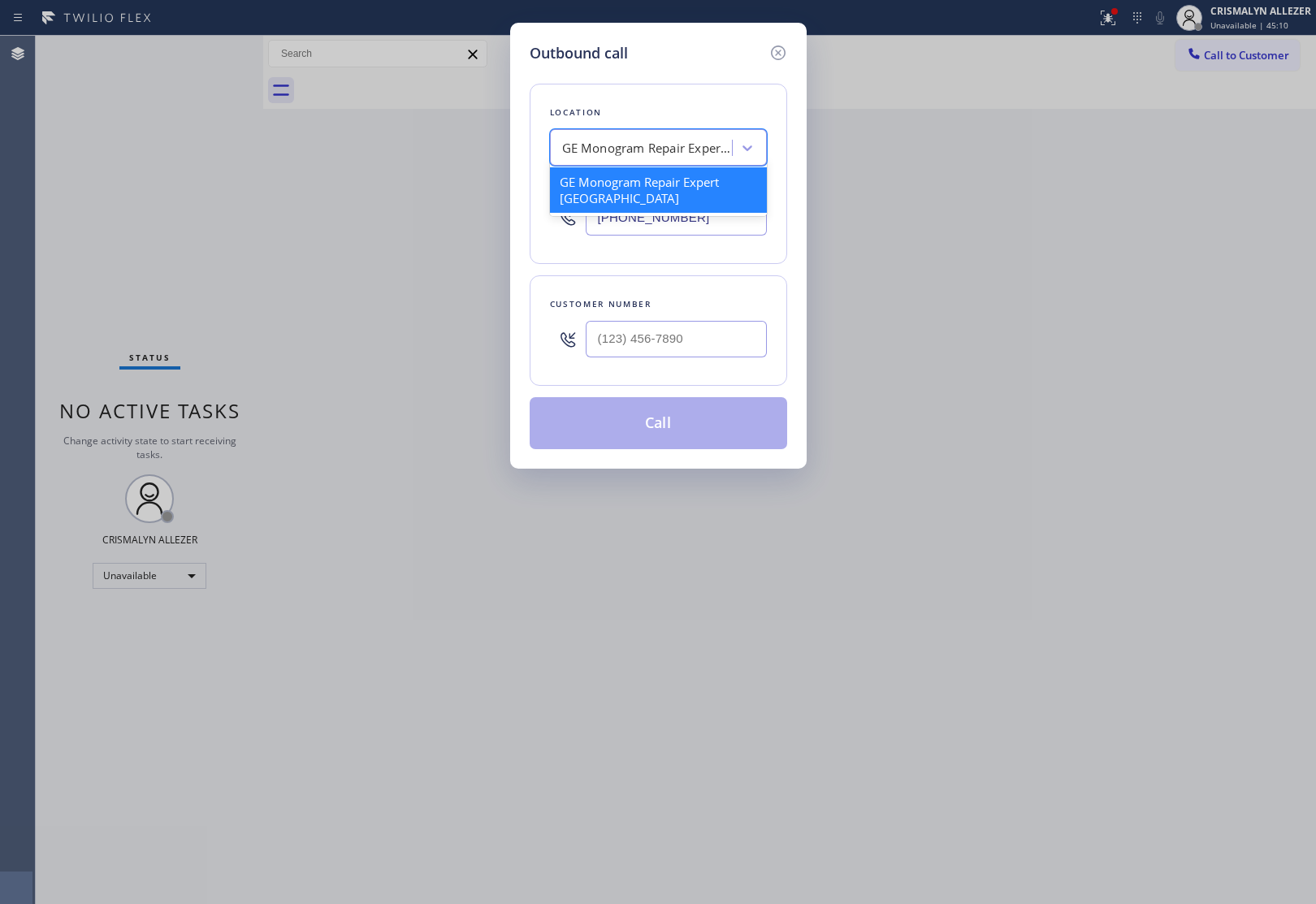
click at [611, 134] on div "GE Monogram Repair Expert [GEOGRAPHIC_DATA]" at bounding box center [642, 148] width 177 height 29
paste input "American Service Alliance"
type input "American Service Alliance"
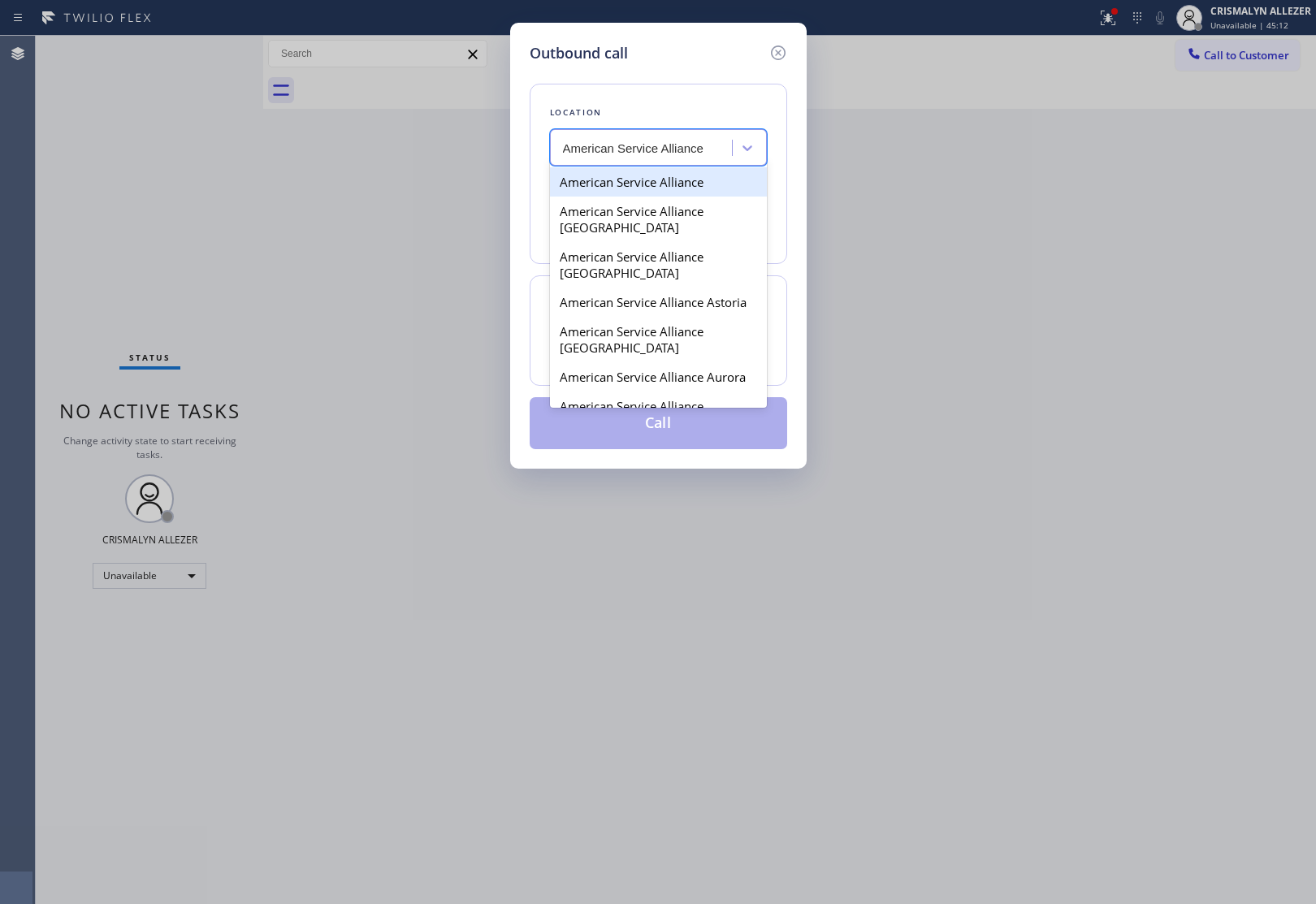
click at [607, 184] on div "American Service Alliance" at bounding box center [658, 182] width 217 height 30
type input "(888) 859-4448"
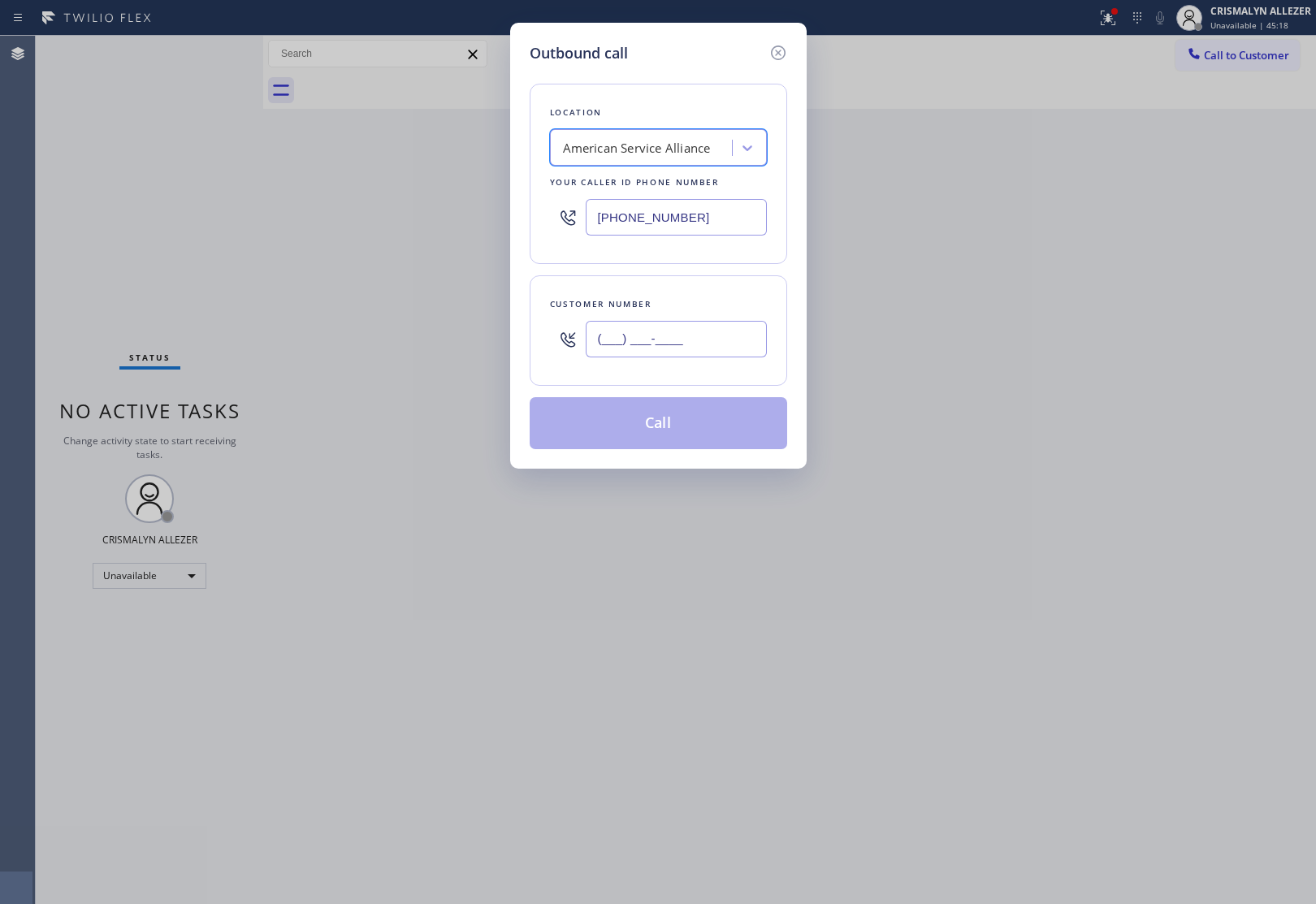
click at [722, 341] on input "(___) ___-____" at bounding box center [676, 339] width 181 height 37
paste input "403) 862-6233"
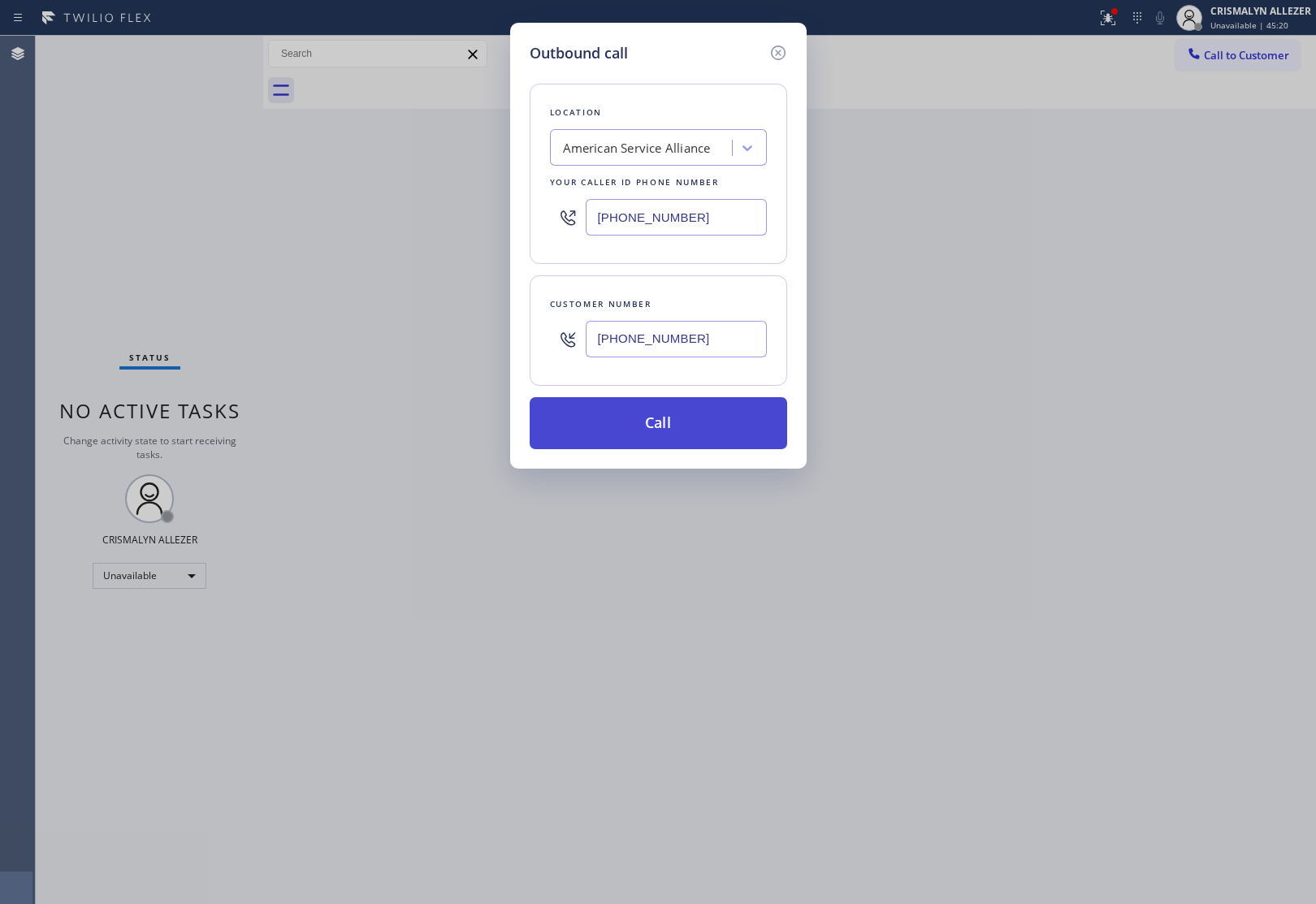
type input "(403) 862-6233"
click at [654, 444] on button "Call" at bounding box center [658, 423] width 258 height 52
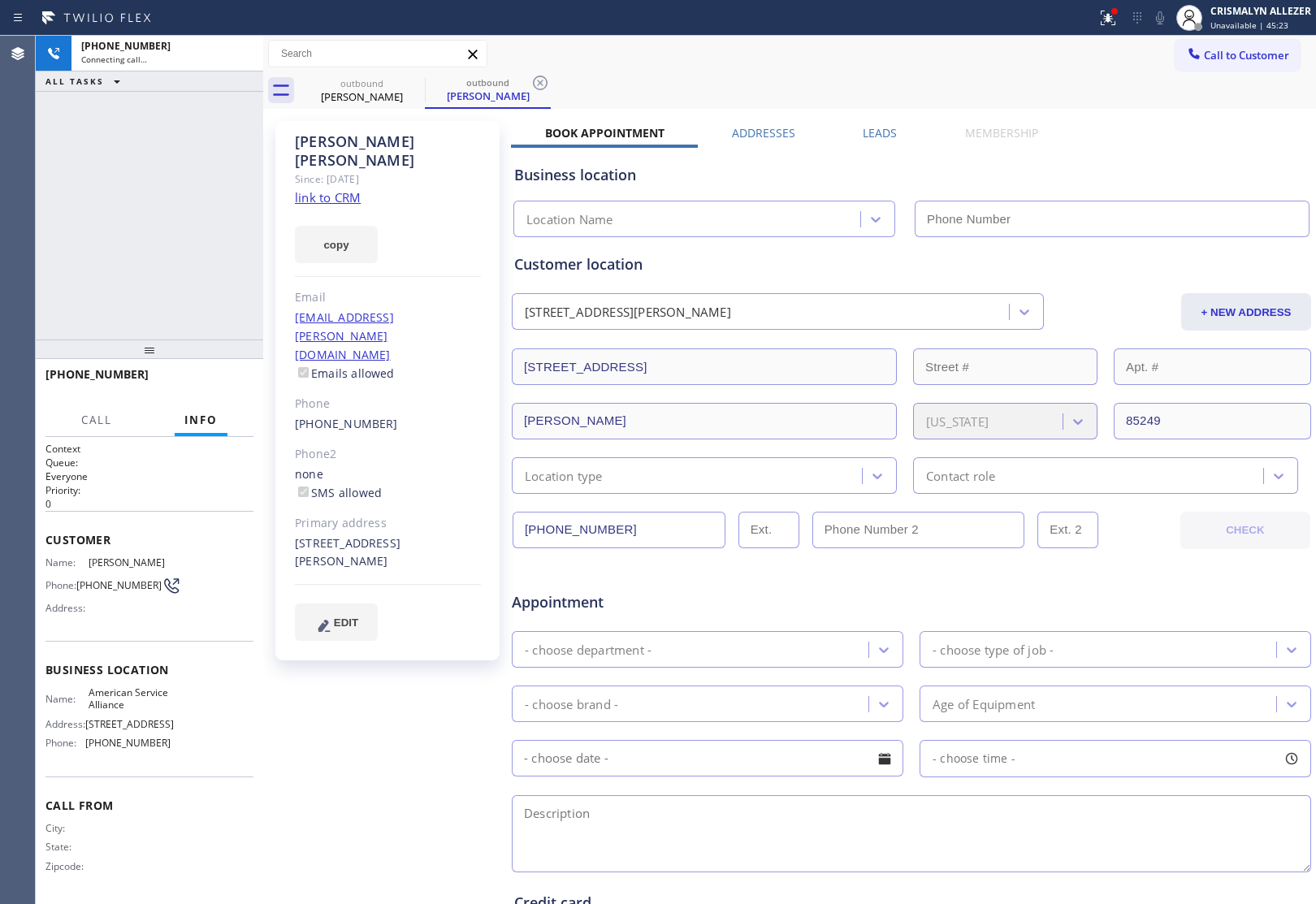
click at [302, 189] on link "link to CRM" at bounding box center [328, 197] width 66 height 17
type input "(888) 859-4448"
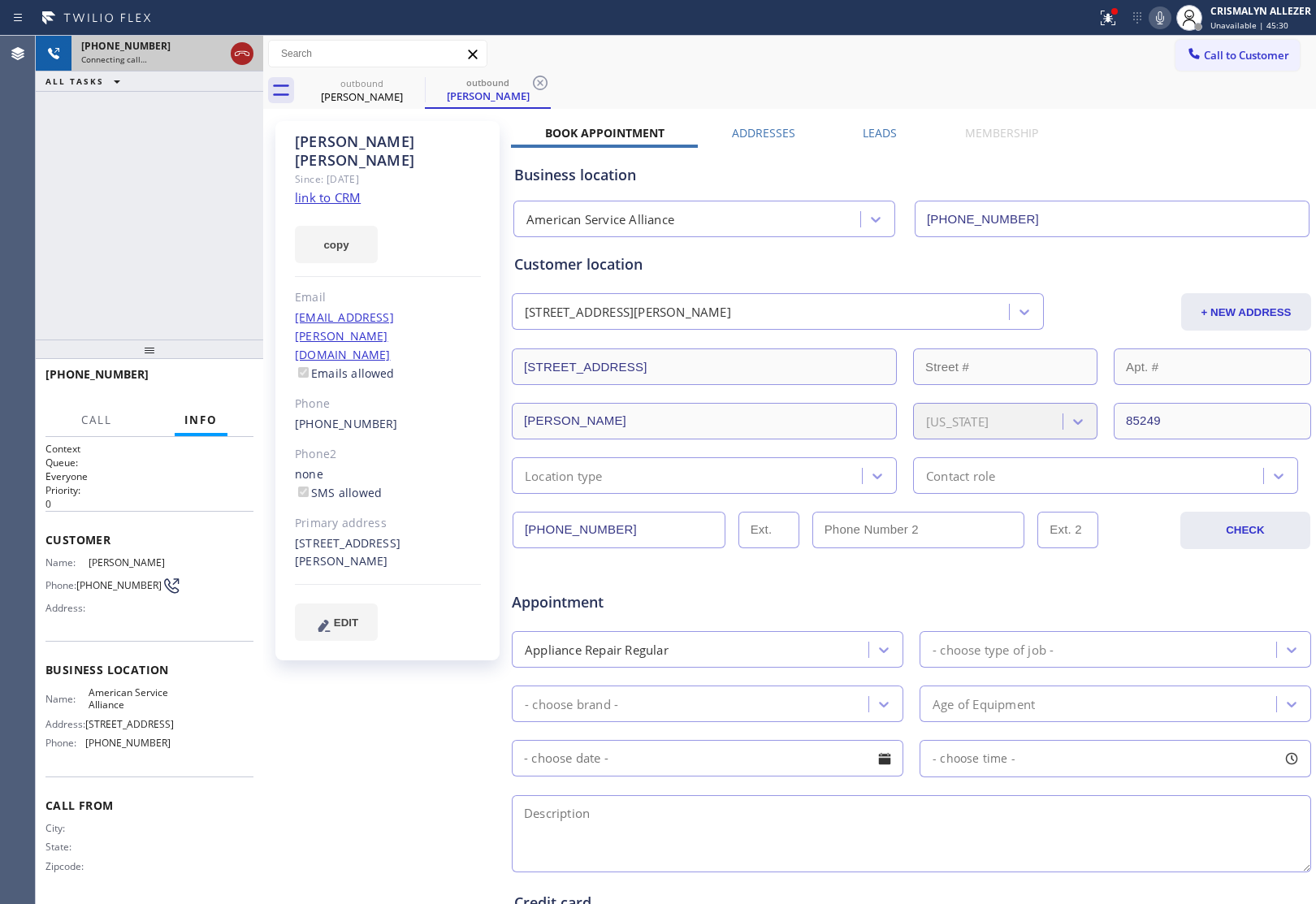
click at [242, 47] on icon at bounding box center [242, 53] width 19 height 19
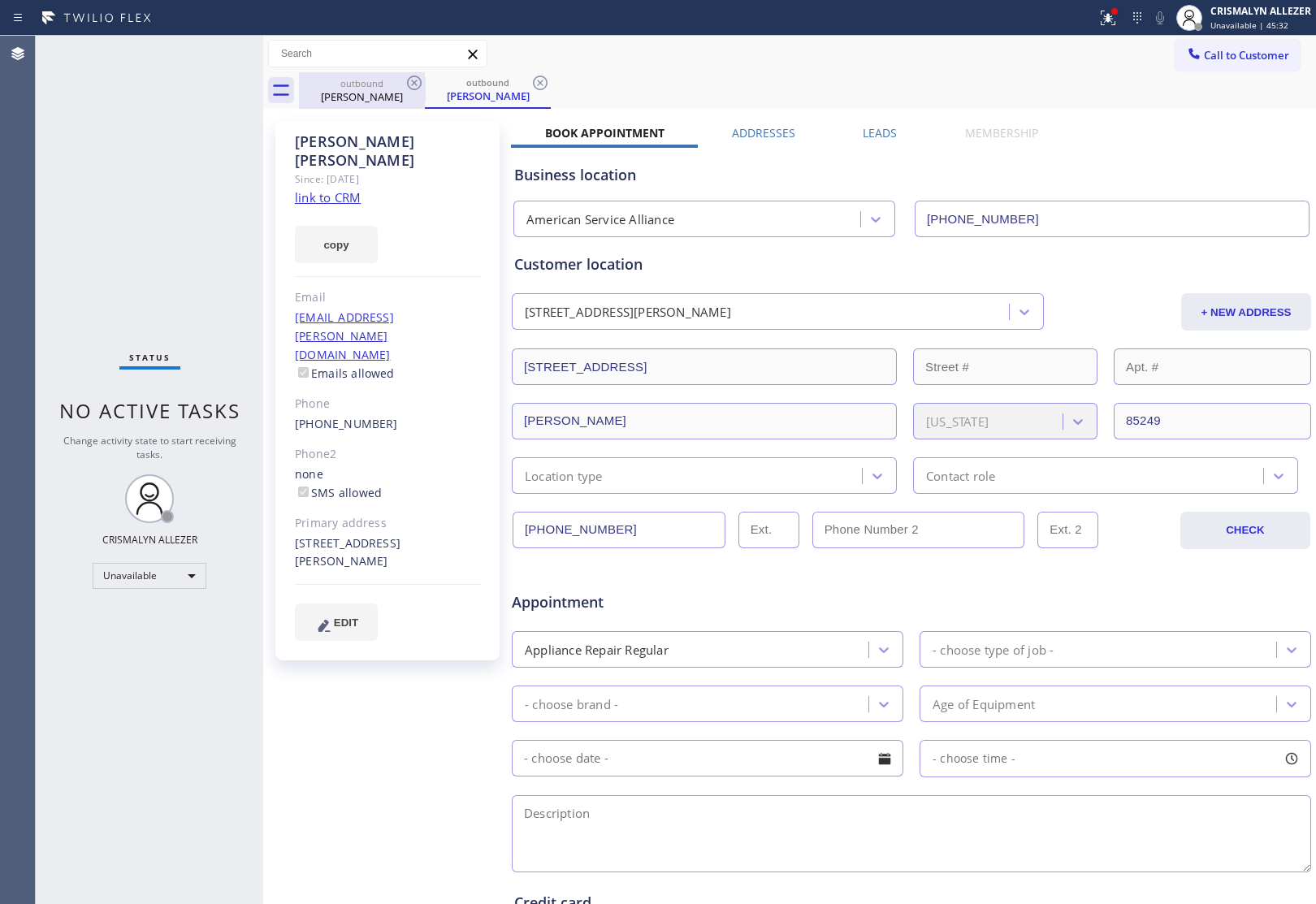
drag, startPoint x: 541, startPoint y: 79, endPoint x: 400, endPoint y: 95, distance: 141.9
click at [534, 81] on icon at bounding box center [540, 83] width 15 height 15
click at [412, 85] on icon at bounding box center [414, 83] width 15 height 15
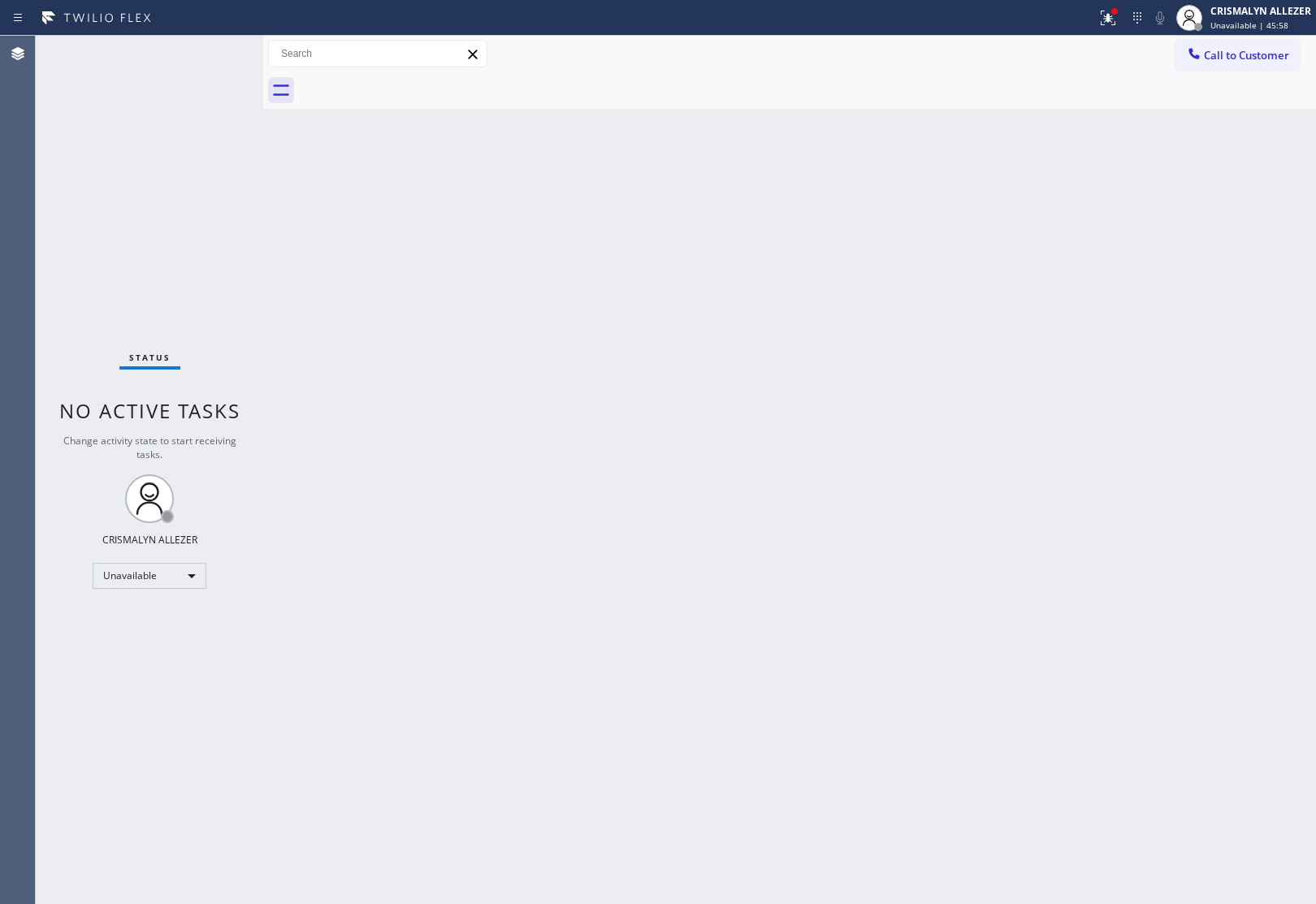
drag, startPoint x: 1246, startPoint y: 65, endPoint x: 897, endPoint y: 135, distance: 356.0
click at [1223, 73] on div "Call to Customer Outbound call Location American Service Alliance Your caller i…" at bounding box center [789, 72] width 1052 height 73
click at [1219, 54] on span "Call to Customer" at bounding box center [1246, 55] width 85 height 15
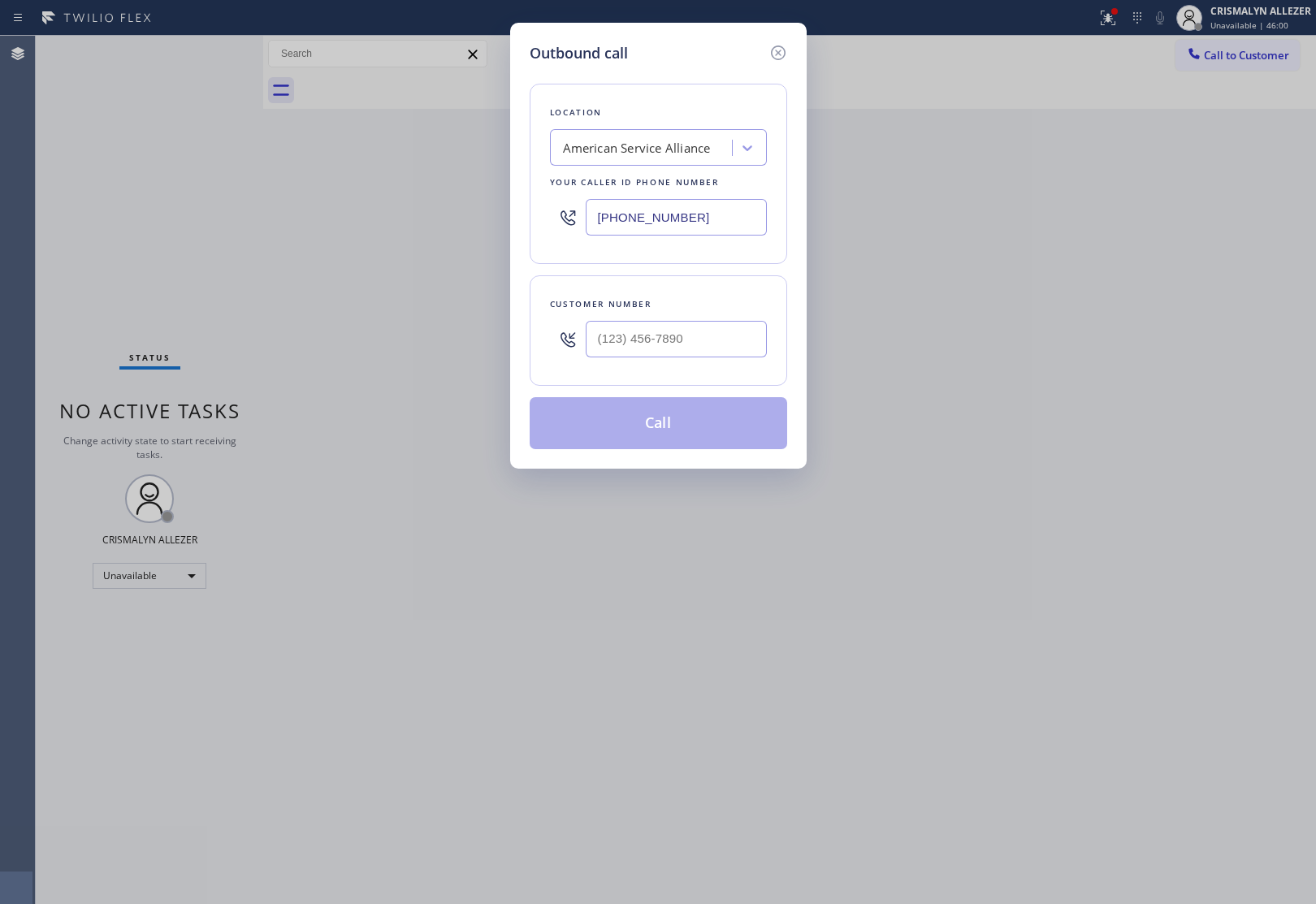
click at [650, 156] on div "American Service Alliance" at bounding box center [637, 148] width 148 height 18
paste input "Mint Air Duct Cleaning [GEOGRAPHIC_DATA][PERSON_NAME]"
type input "Mint Air Duct Cleaning [GEOGRAPHIC_DATA][PERSON_NAME]"
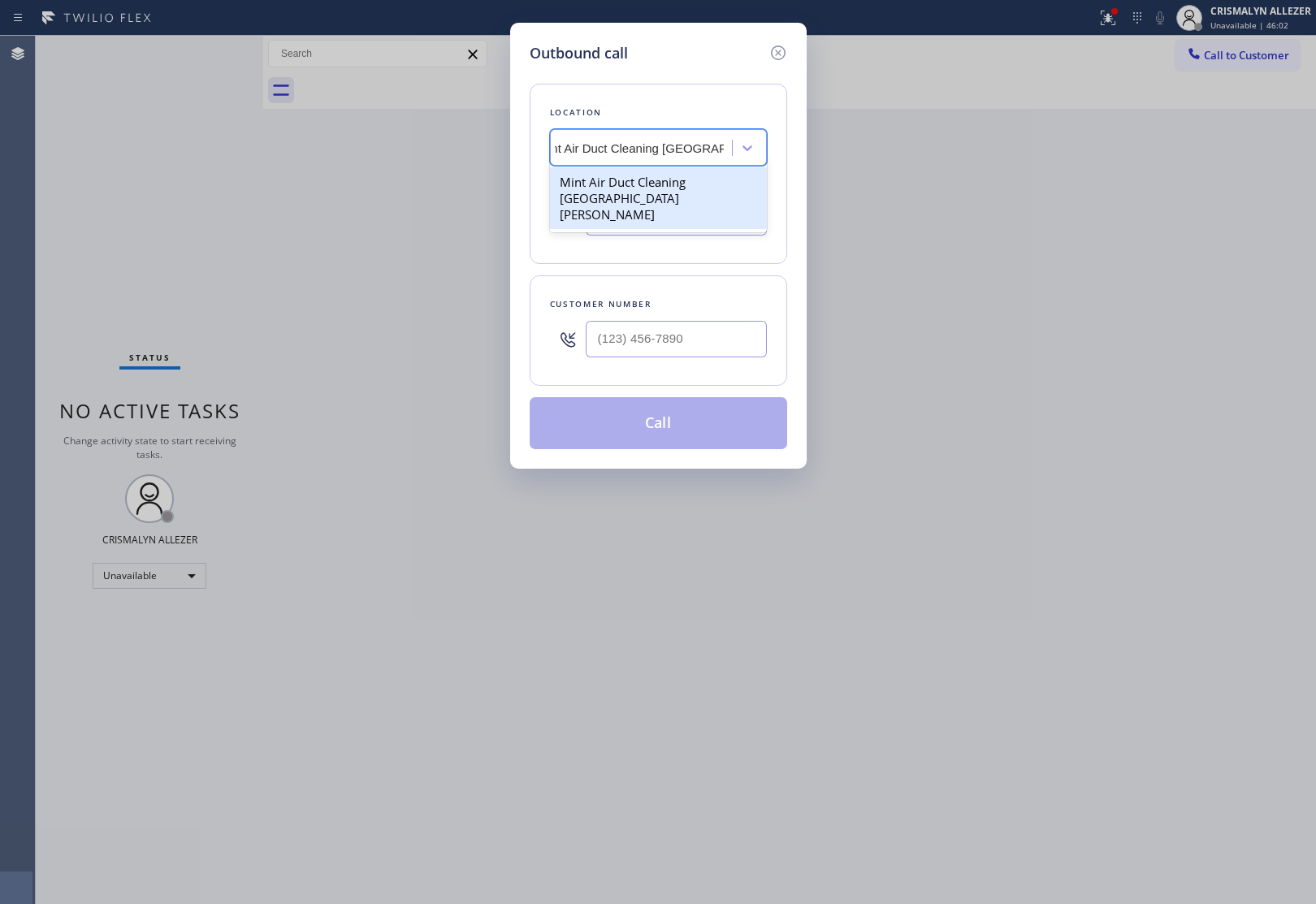
click at [642, 179] on div "Mint Air Duct Cleaning [GEOGRAPHIC_DATA][PERSON_NAME]" at bounding box center [658, 198] width 217 height 62
type input "[PHONE_NUMBER]"
click at [701, 325] on input "(___) ___-____" at bounding box center [676, 339] width 181 height 37
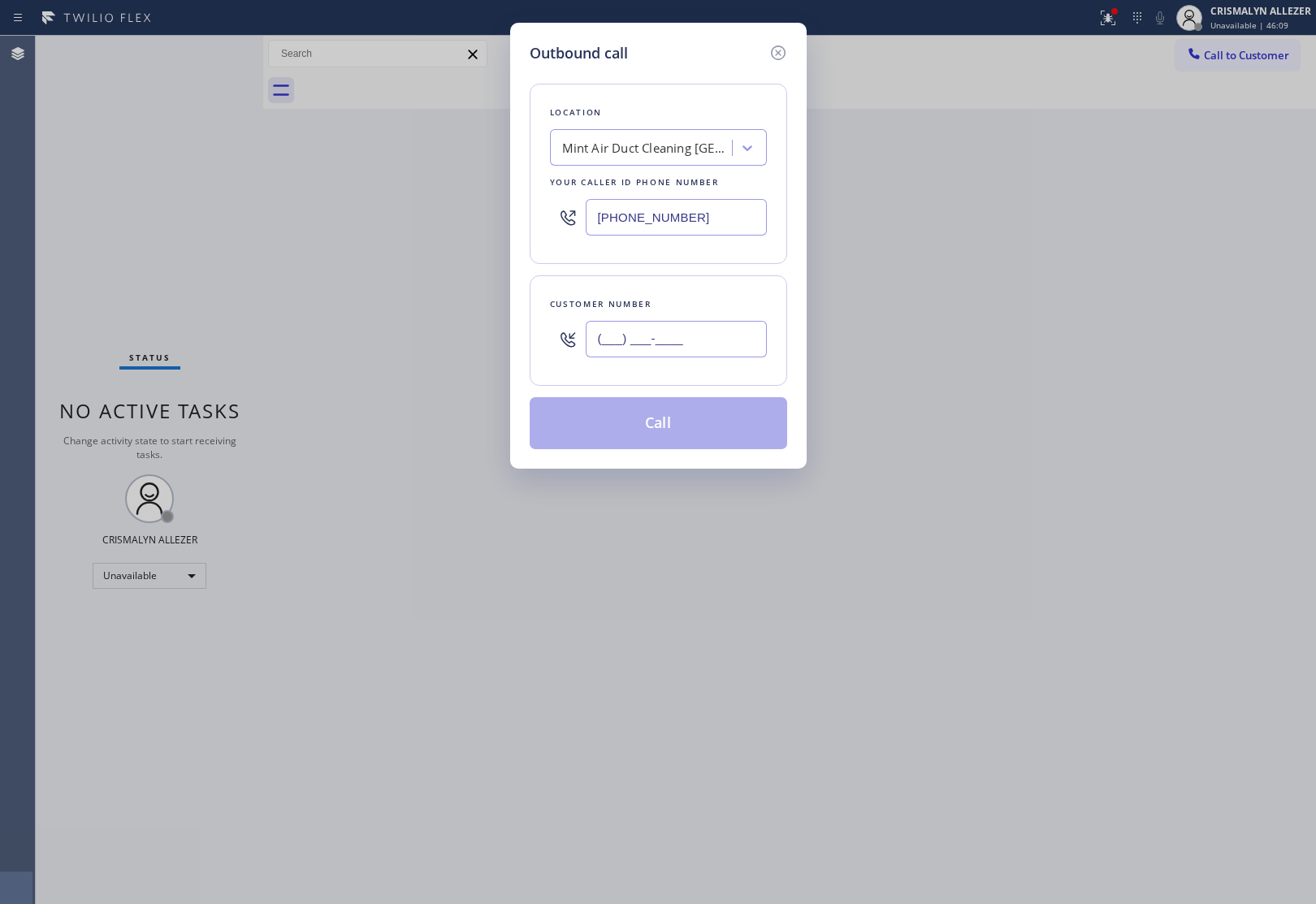
paste input "714) 580-1398"
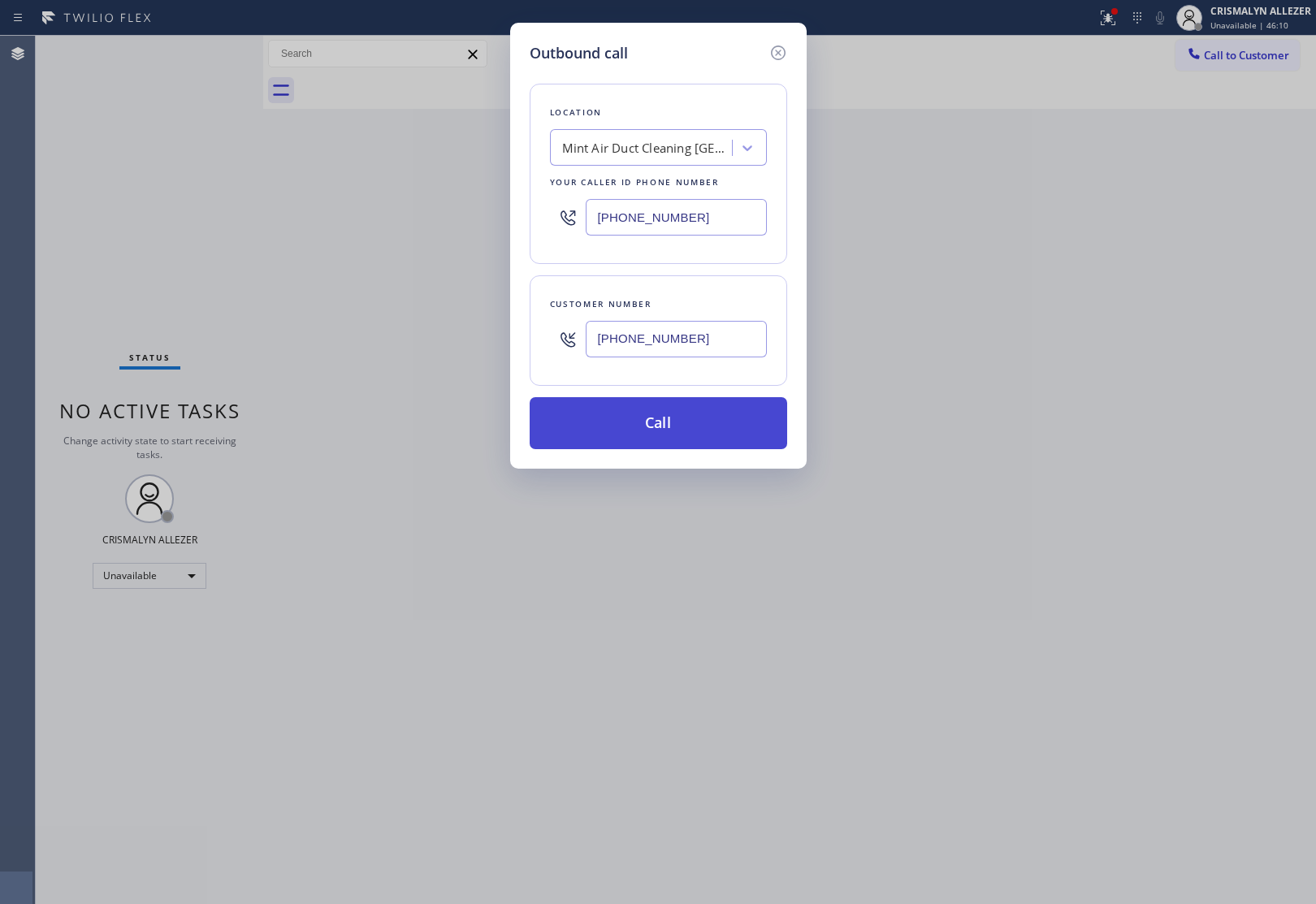
type input "[PHONE_NUMBER]"
click at [661, 427] on button "Call" at bounding box center [658, 423] width 258 height 52
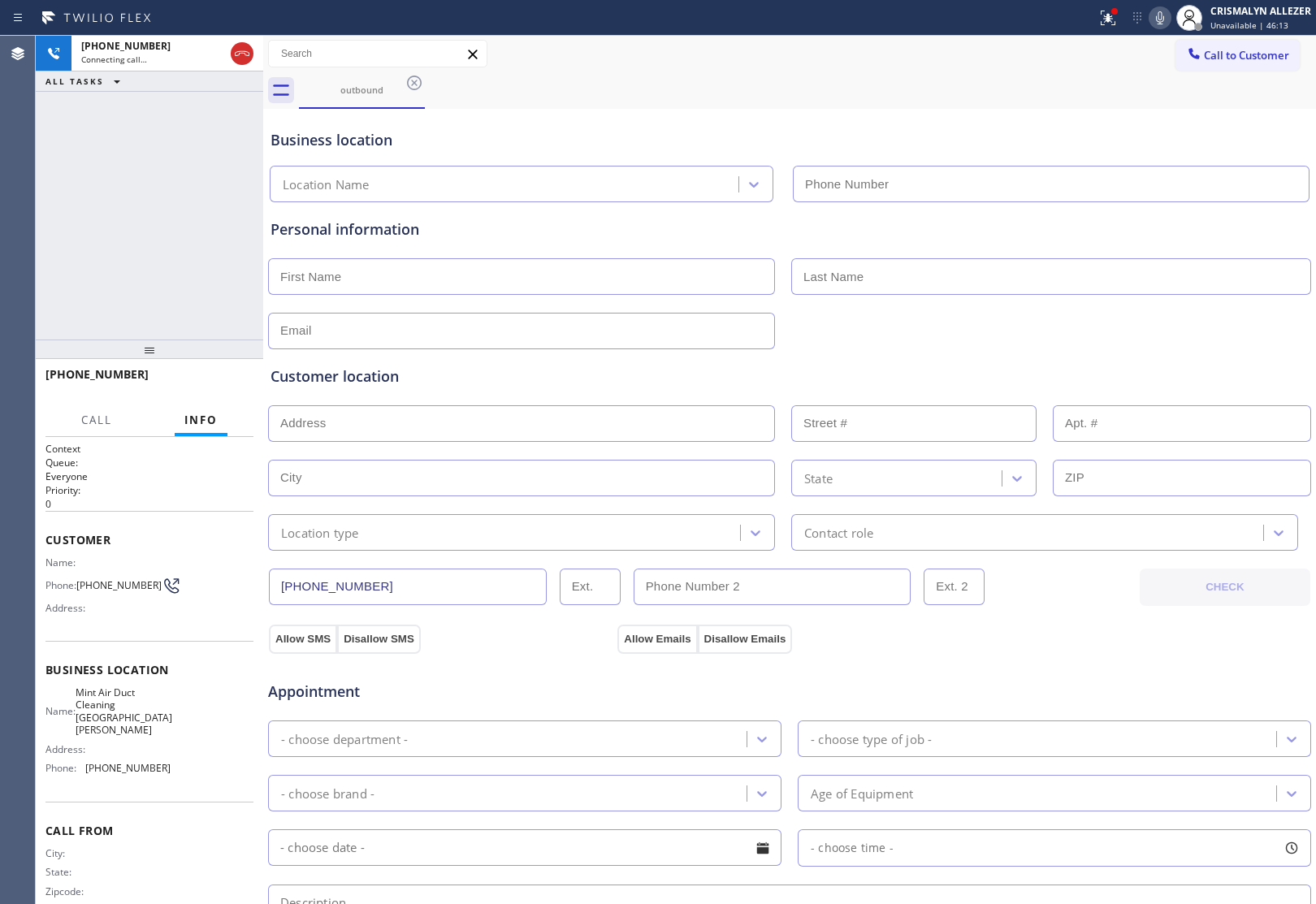
type input "[PHONE_NUMBER]"
click at [209, 376] on span "HANG UP" at bounding box center [215, 381] width 50 height 11
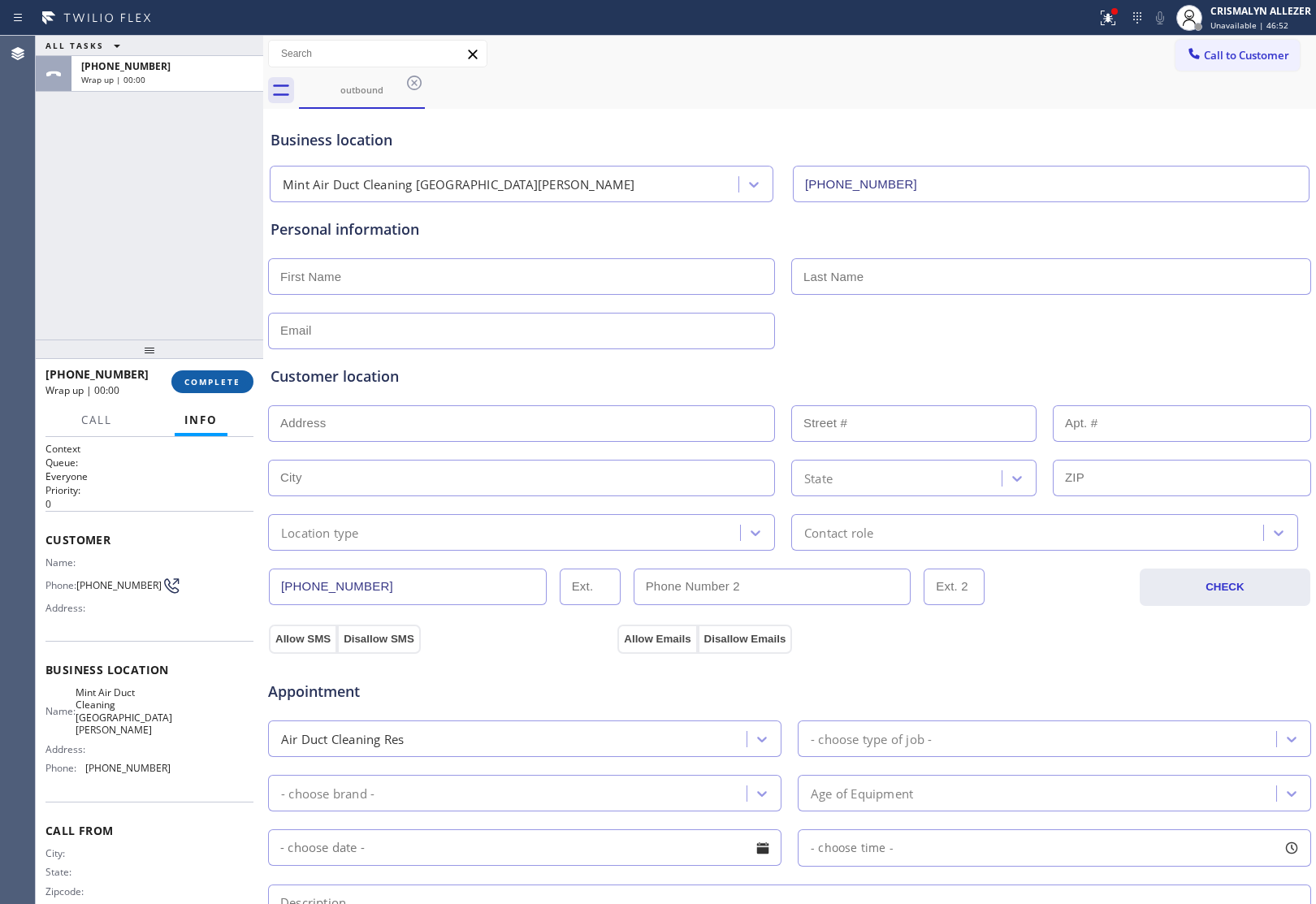
click at [209, 376] on span "COMPLETE" at bounding box center [212, 381] width 56 height 11
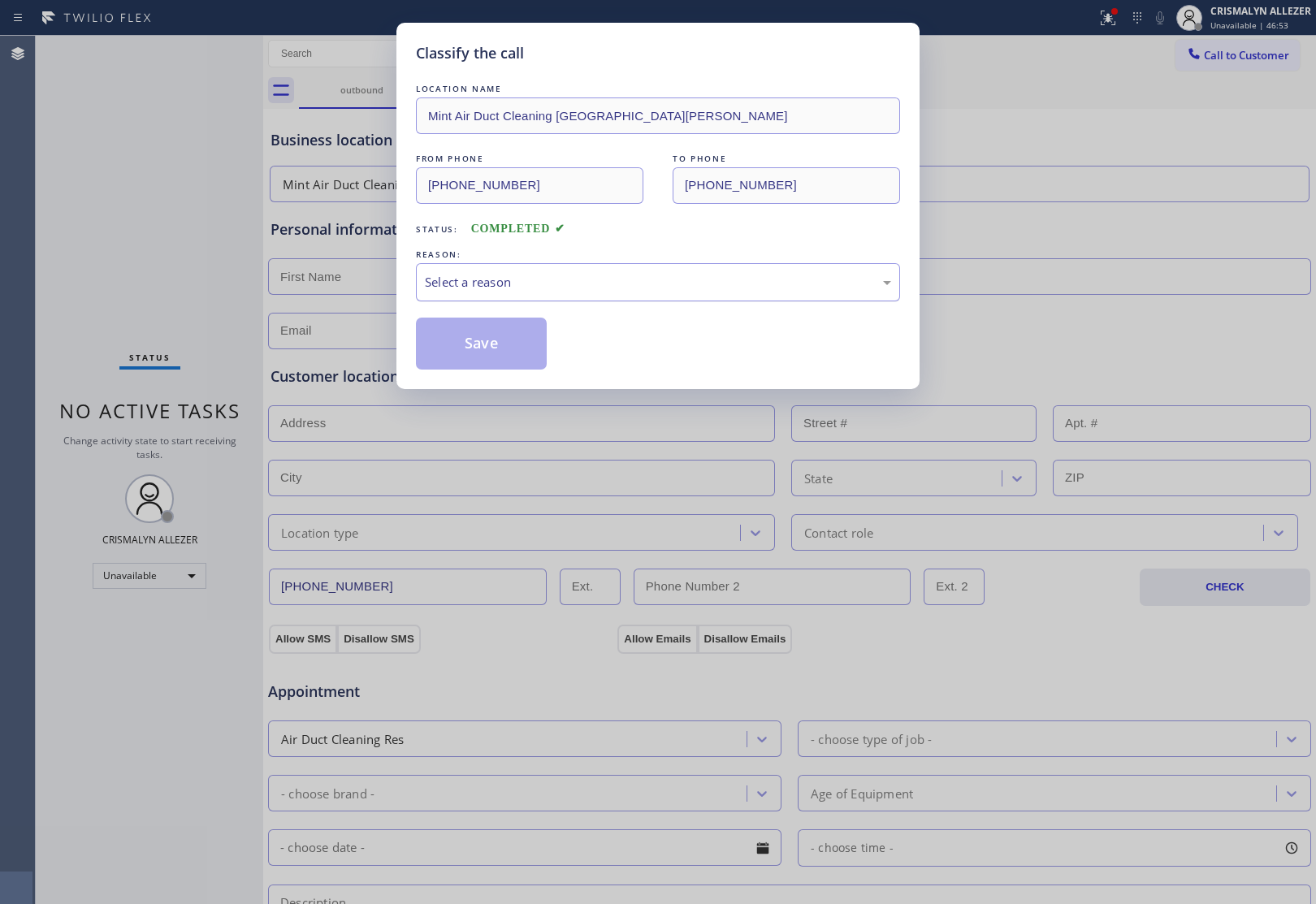
click at [692, 294] on div "Select a reason" at bounding box center [658, 282] width 484 height 38
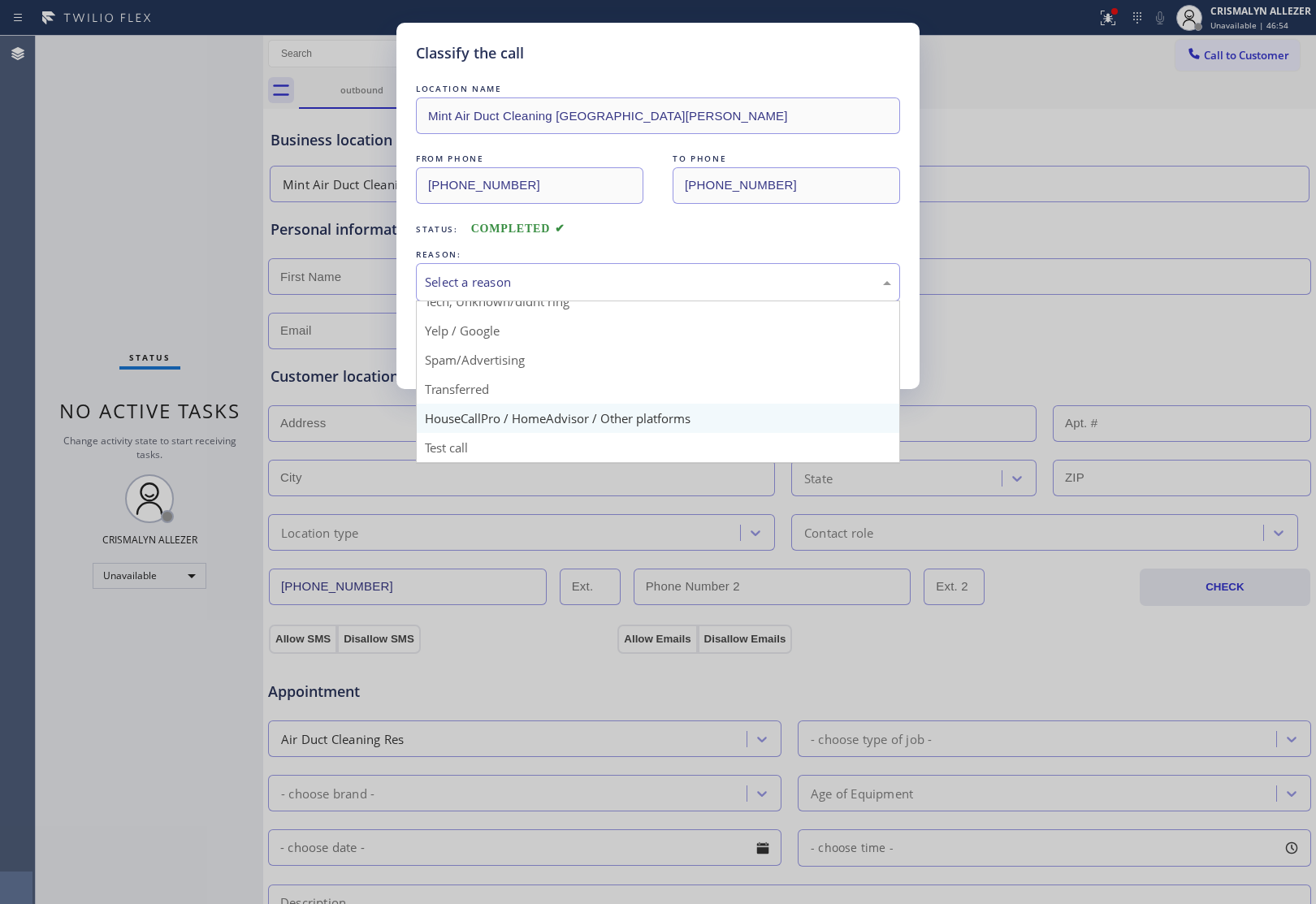
scroll to position [111, 0]
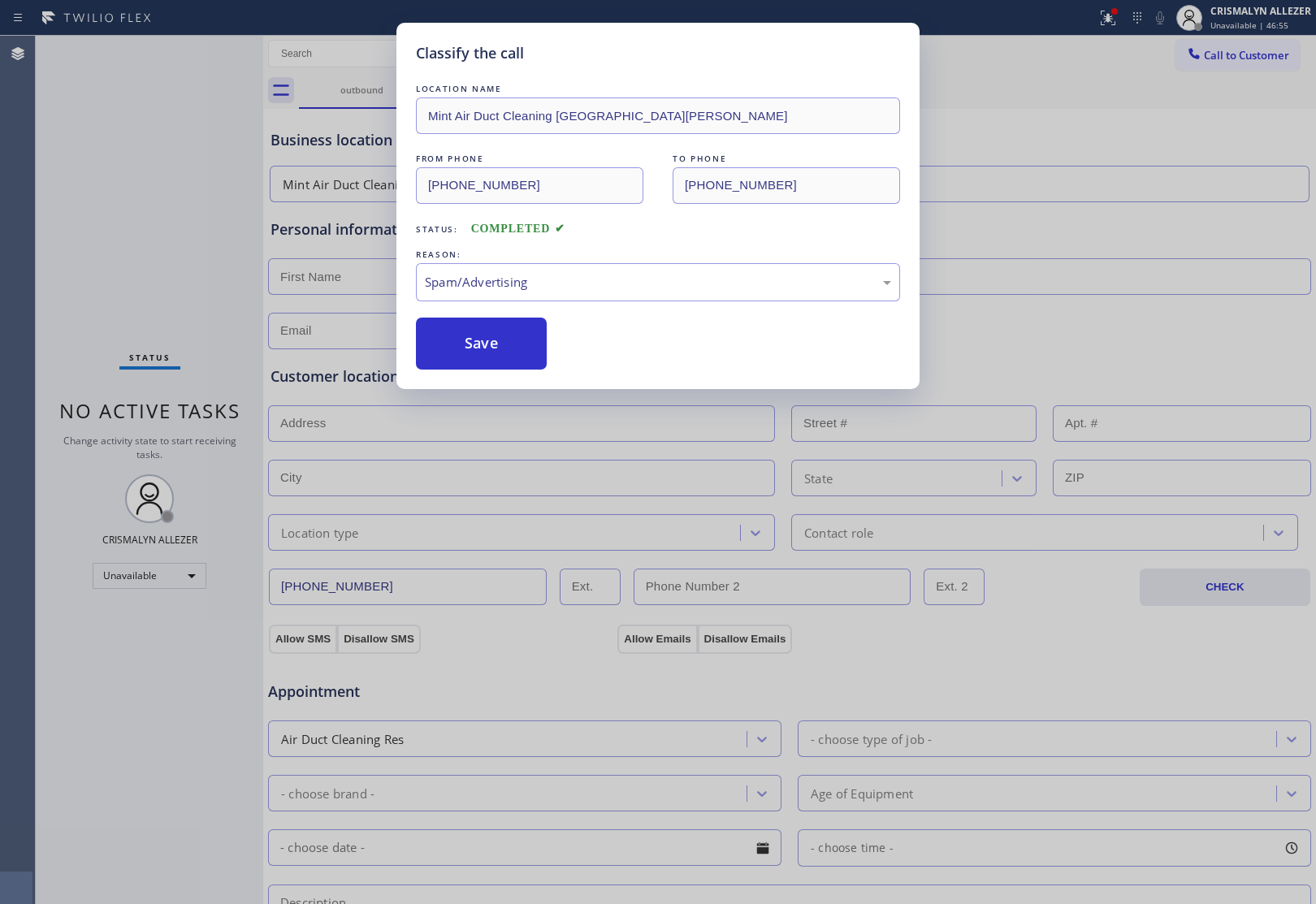
click at [516, 359] on button "Save" at bounding box center [481, 344] width 131 height 52
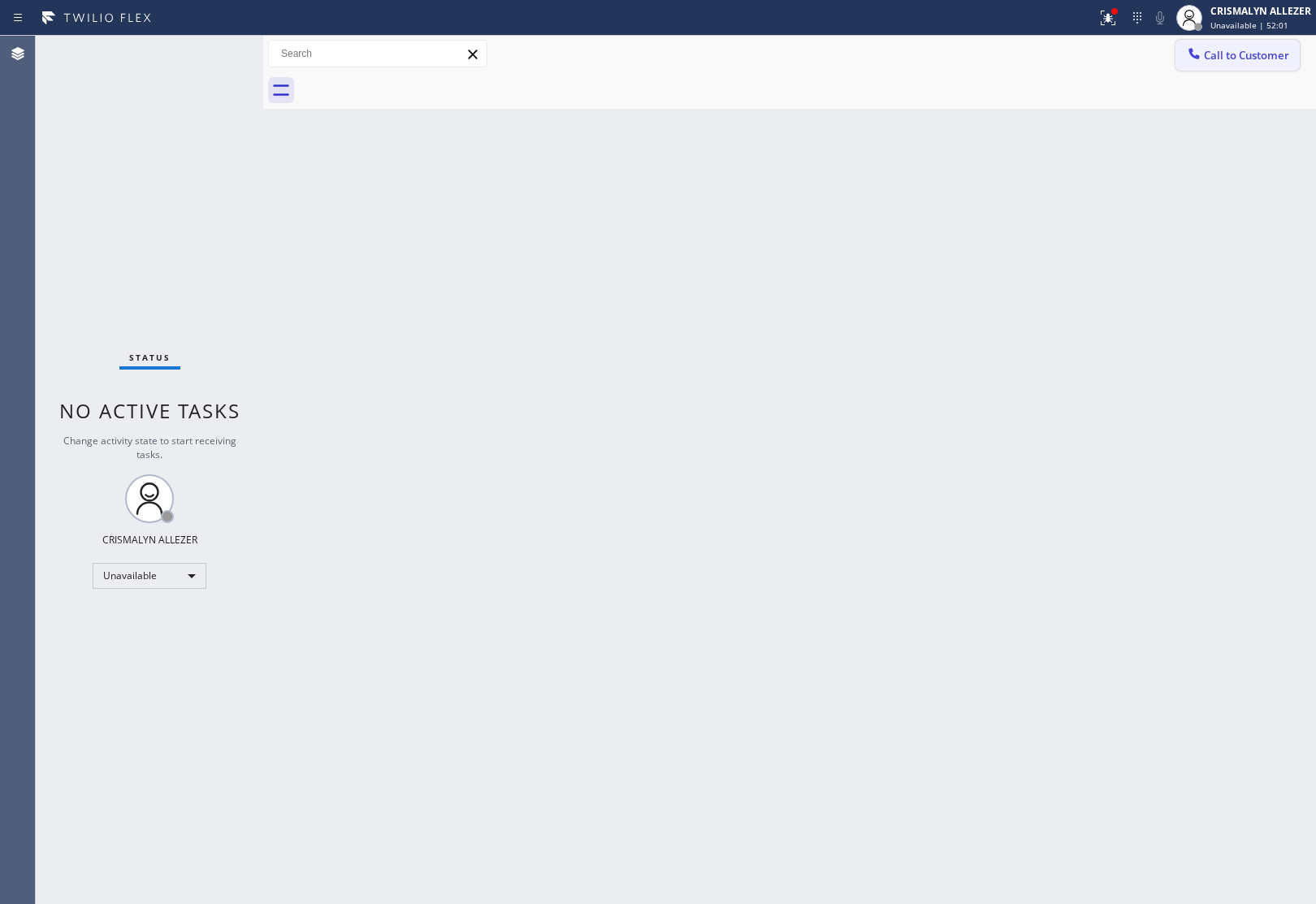
click at [1234, 53] on span "Call to Customer" at bounding box center [1246, 55] width 85 height 15
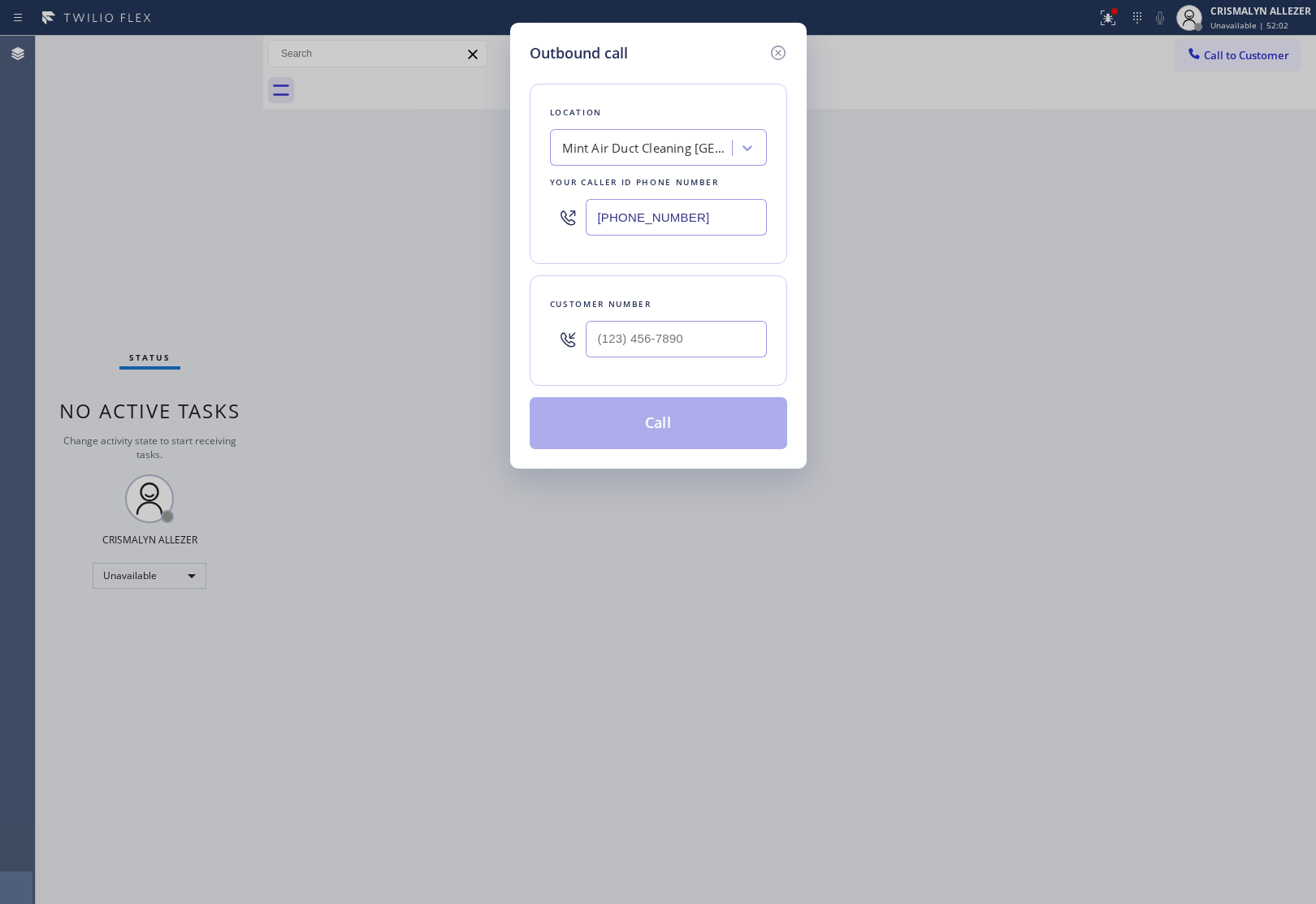
click at [608, 143] on div "Mint Air Duct Cleaning [GEOGRAPHIC_DATA][PERSON_NAME]" at bounding box center [648, 148] width 171 height 18
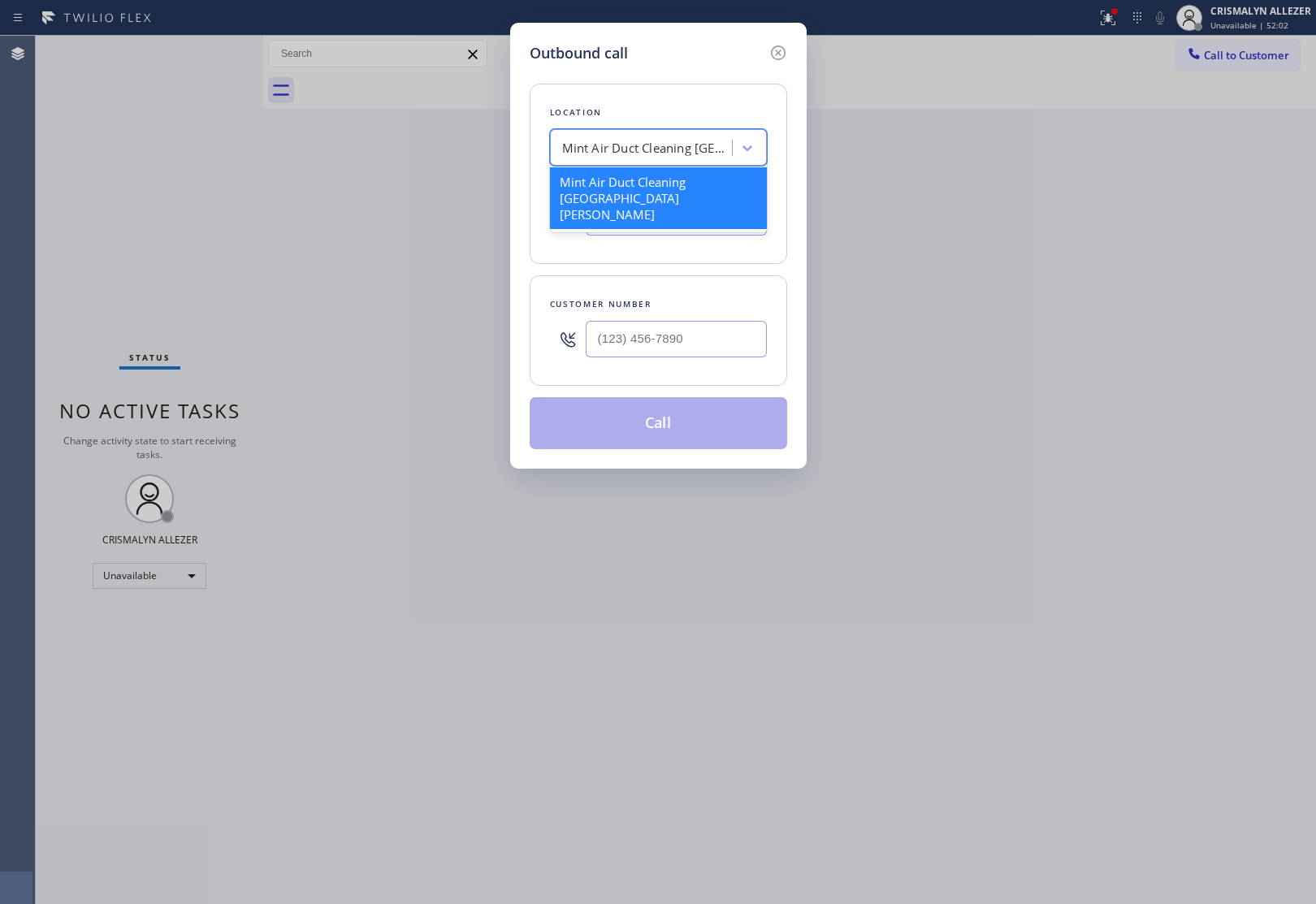
paste input "Same Day Subzero Repair [GEOGRAPHIC_DATA]"
type input "Same Day Subzero Repair [GEOGRAPHIC_DATA]"
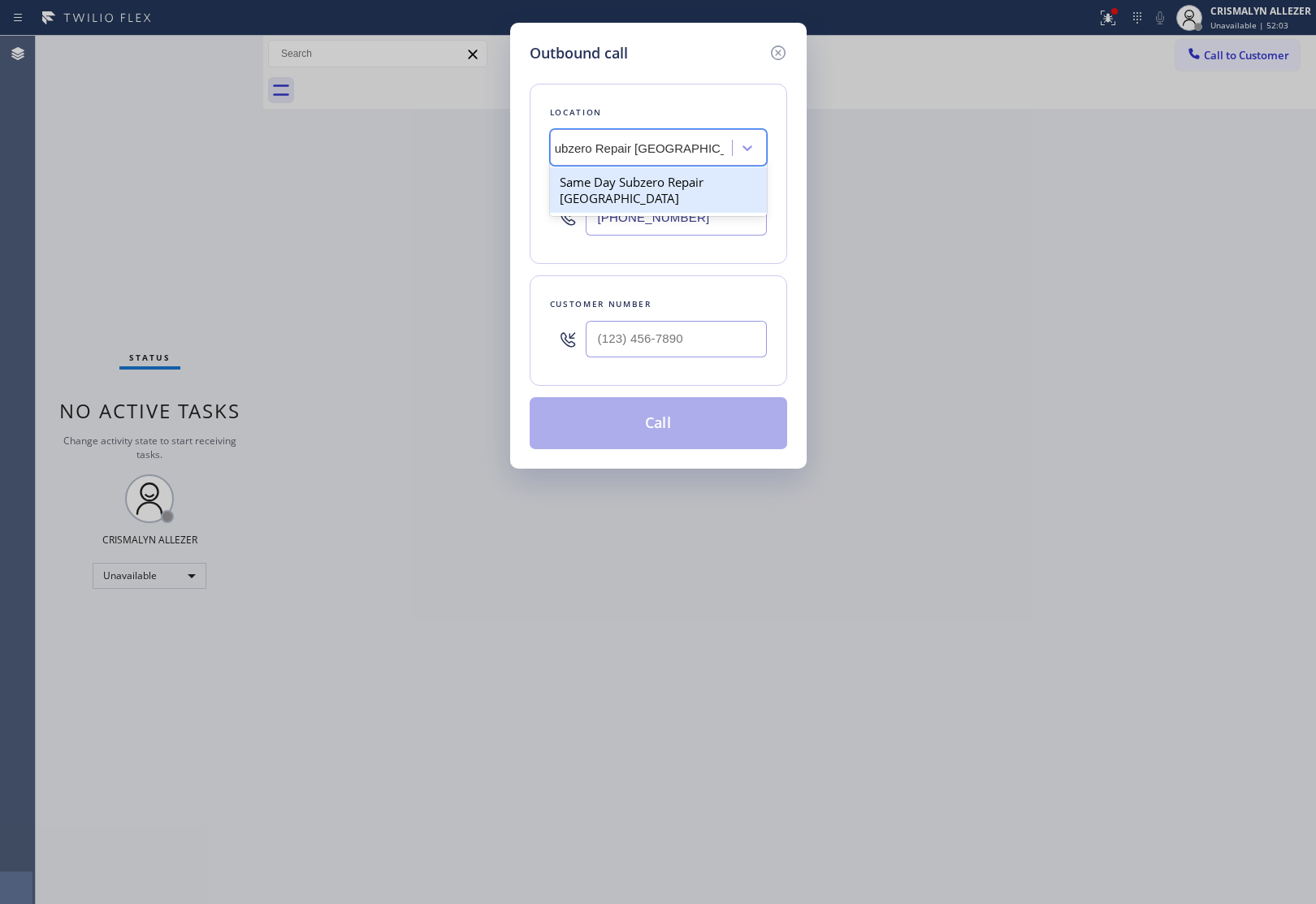
click at [623, 193] on div "Same Day Subzero Repair [GEOGRAPHIC_DATA]" at bounding box center [658, 190] width 217 height 45
type input "[PHONE_NUMBER]"
click at [717, 343] on input "(___) ___-____" at bounding box center [676, 339] width 181 height 37
paste input "646) 265-1740"
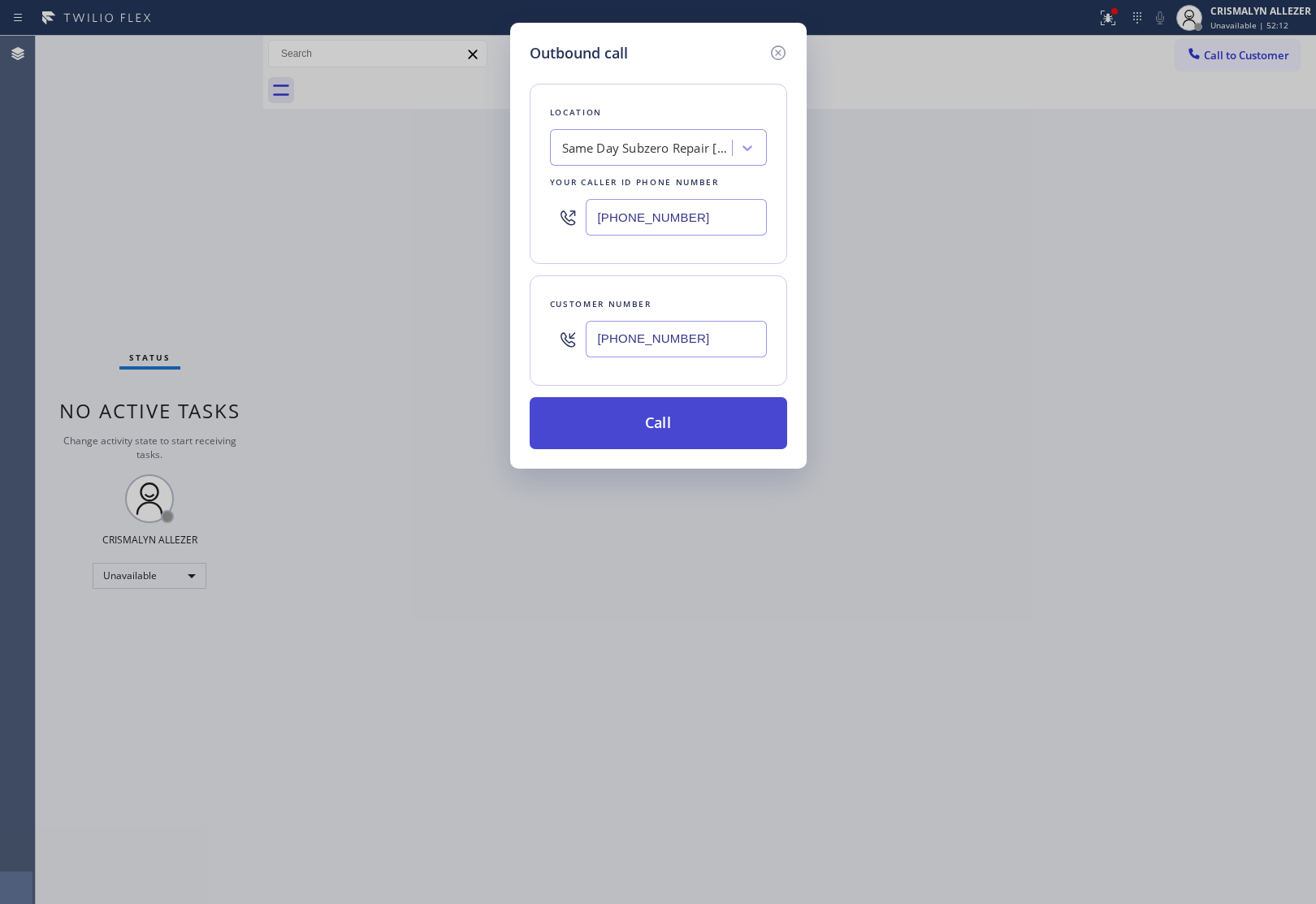
type input "[PHONE_NUMBER]"
click at [655, 446] on button "Call" at bounding box center [658, 423] width 258 height 52
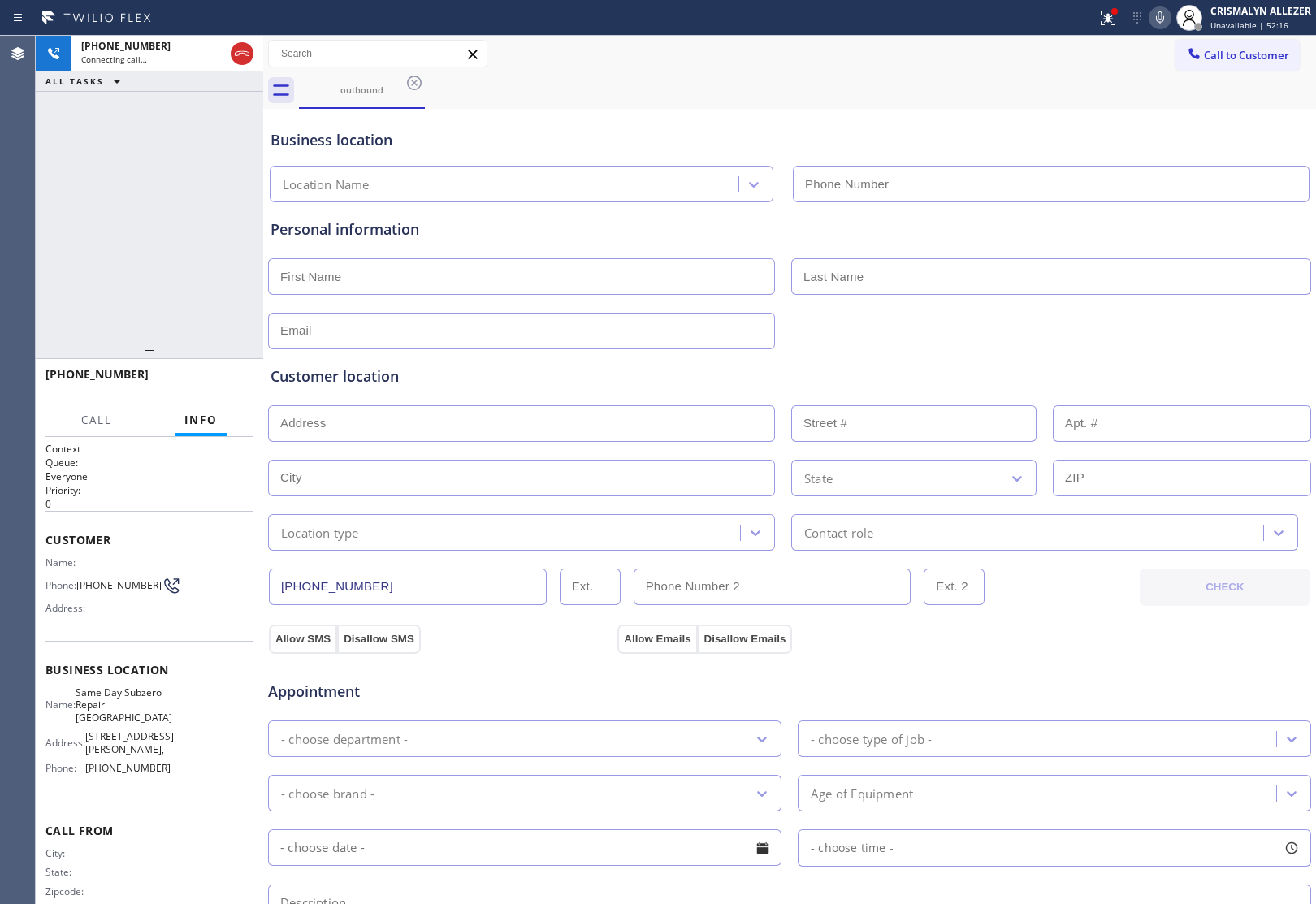
type input "[PHONE_NUMBER]"
click at [224, 380] on span "HANG UP" at bounding box center [215, 381] width 50 height 11
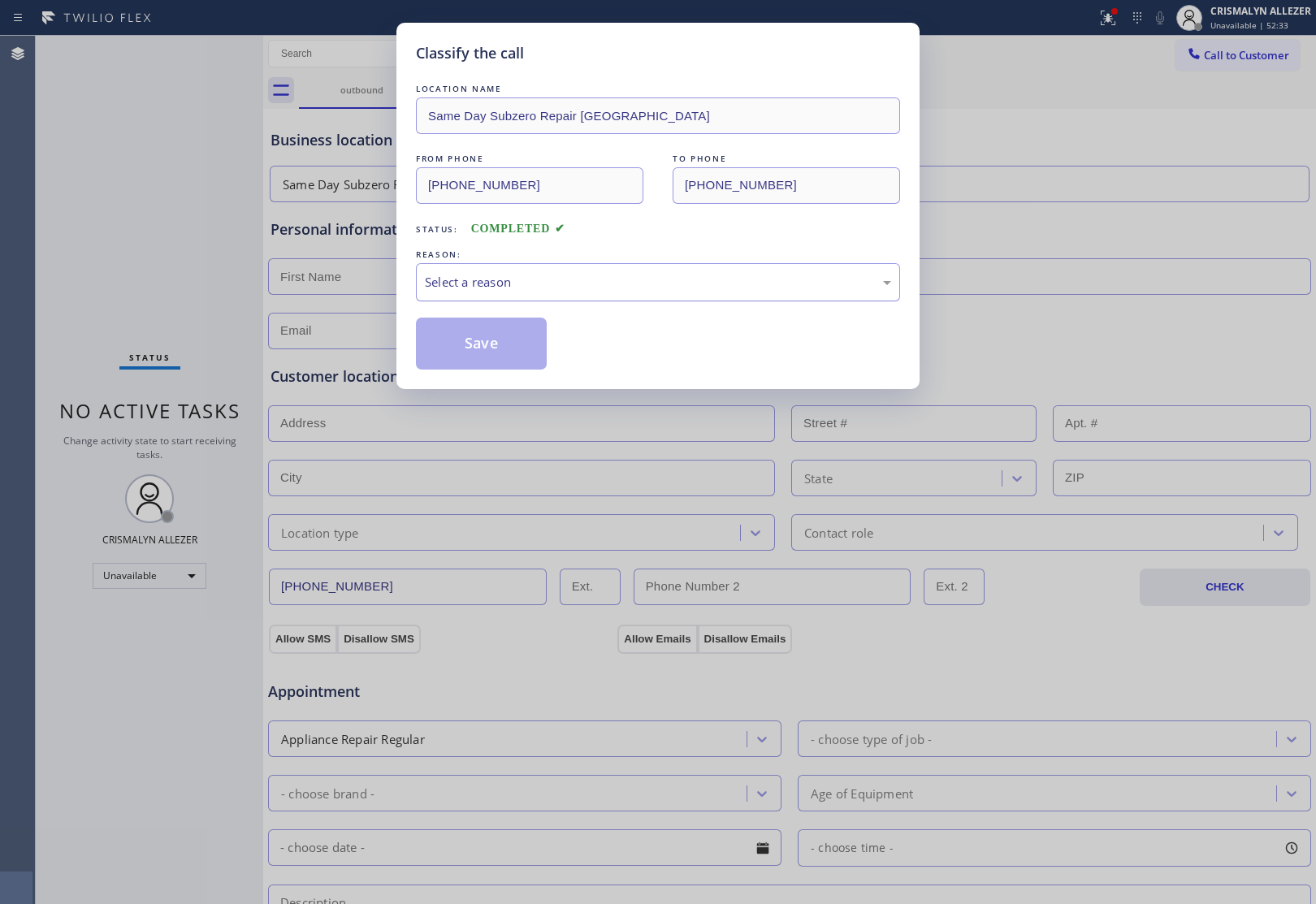
click at [678, 290] on div "Select a reason" at bounding box center [658, 282] width 467 height 18
click at [468, 351] on button "Save" at bounding box center [481, 344] width 131 height 52
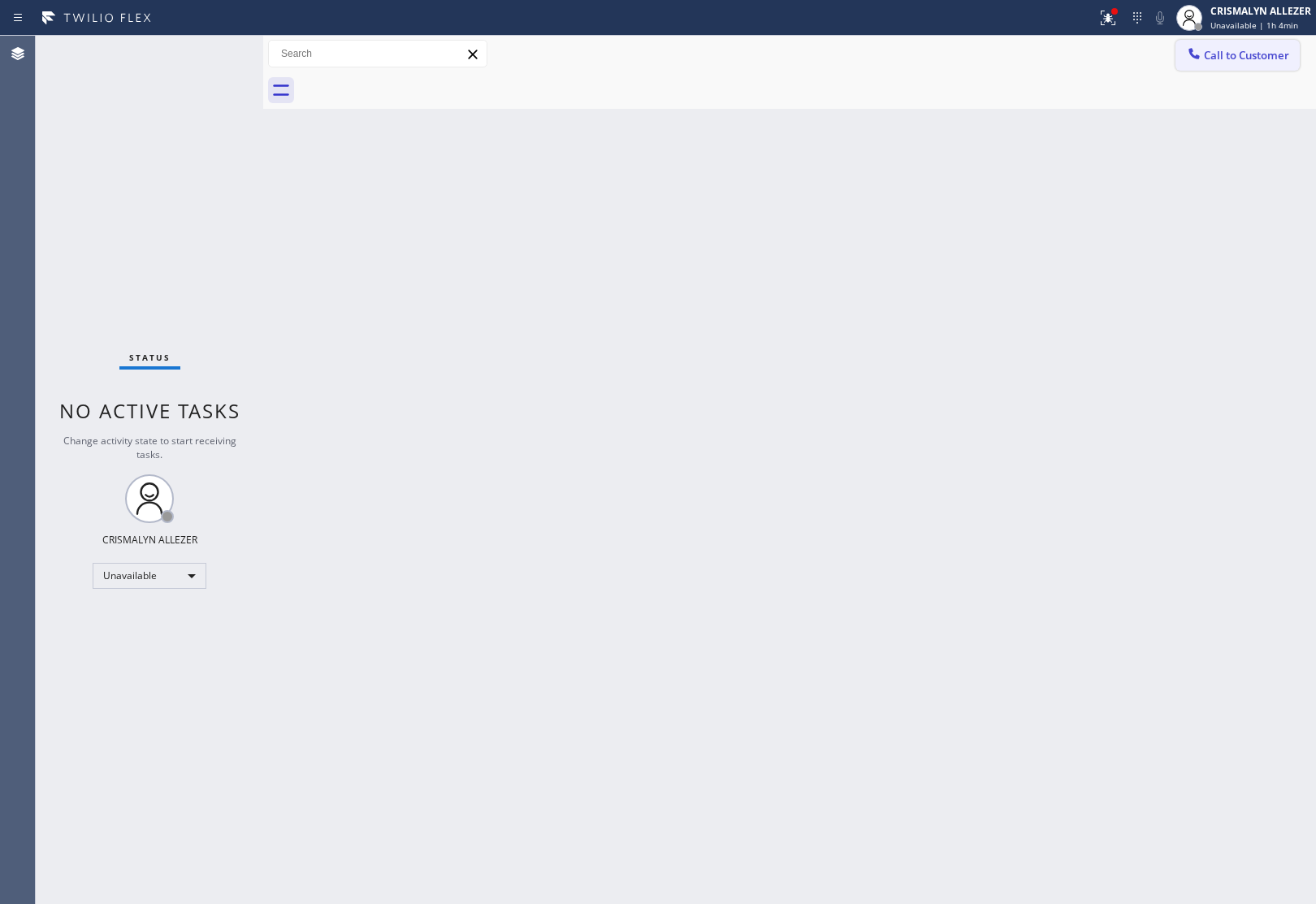
click at [1229, 55] on span "Call to Customer" at bounding box center [1246, 55] width 85 height 15
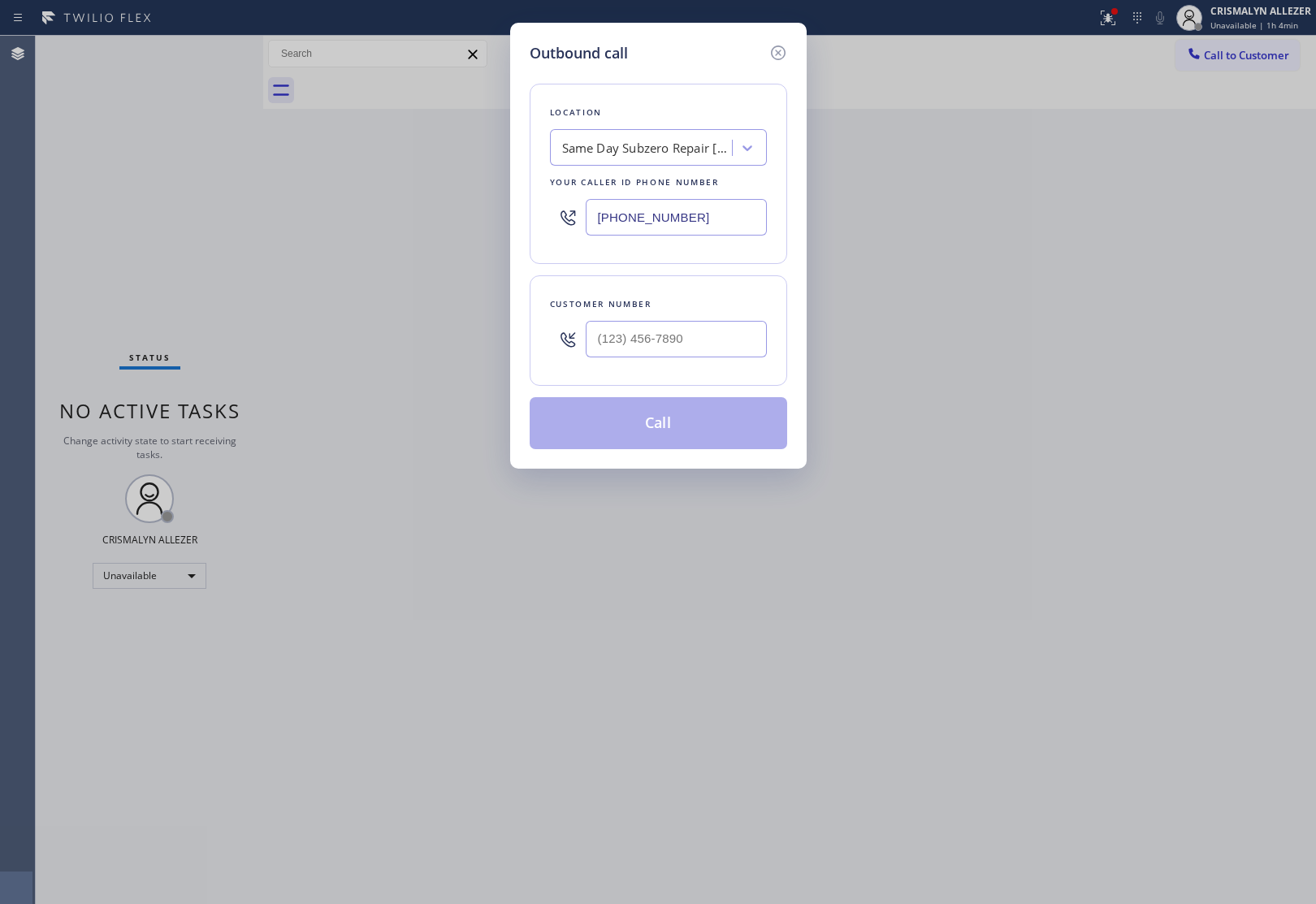
click at [655, 146] on div "Same Day Subzero Repair [GEOGRAPHIC_DATA]" at bounding box center [648, 148] width 171 height 18
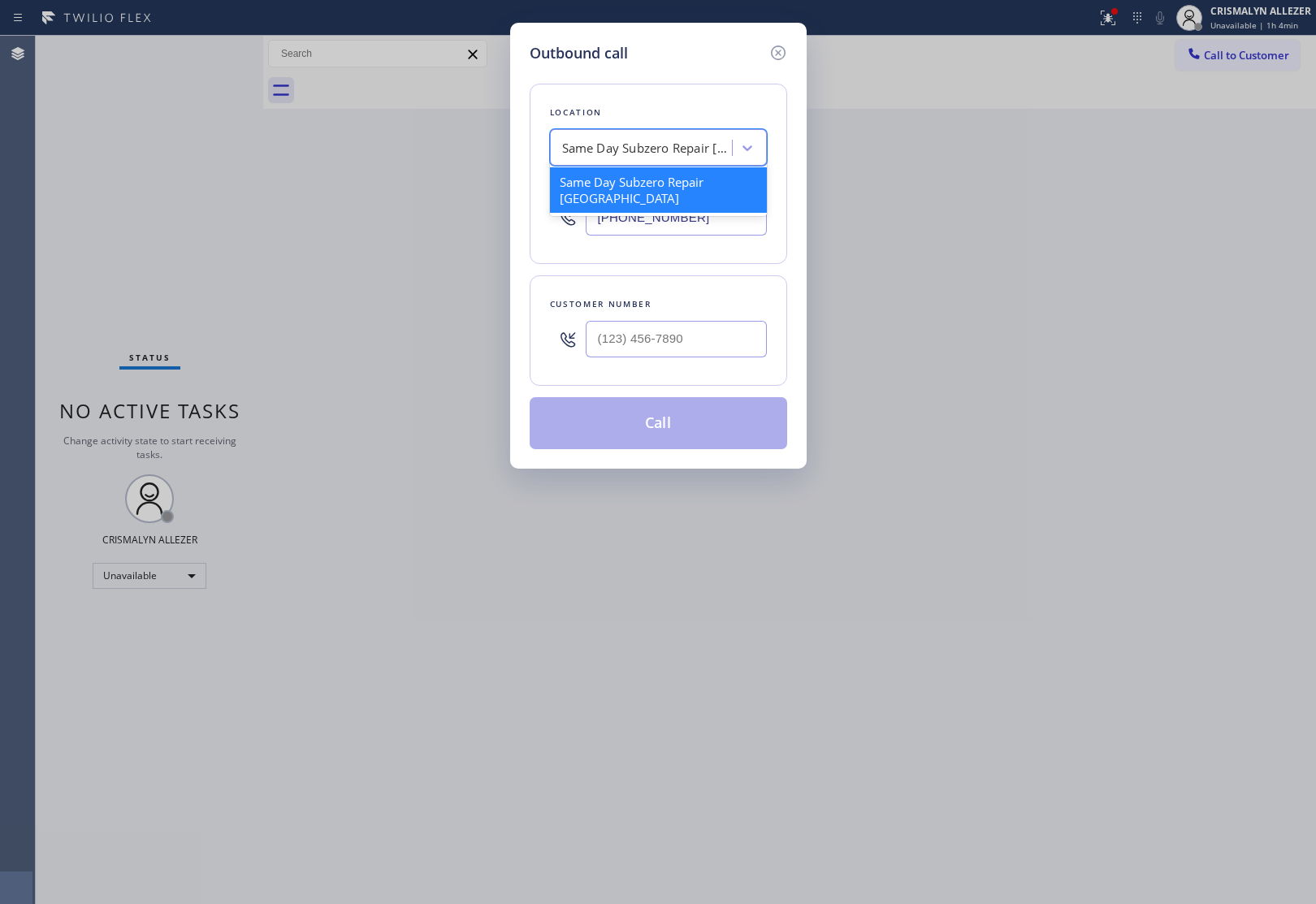
paste input "Santa [PERSON_NAME] Best Appliance Repair"
type input "Santa [PERSON_NAME] Best Appliance Repair"
click at [632, 203] on div "4B2.Paid Santa Monica Best Appliance Repair" at bounding box center [658, 198] width 217 height 62
type input "[PHONE_NUMBER]"
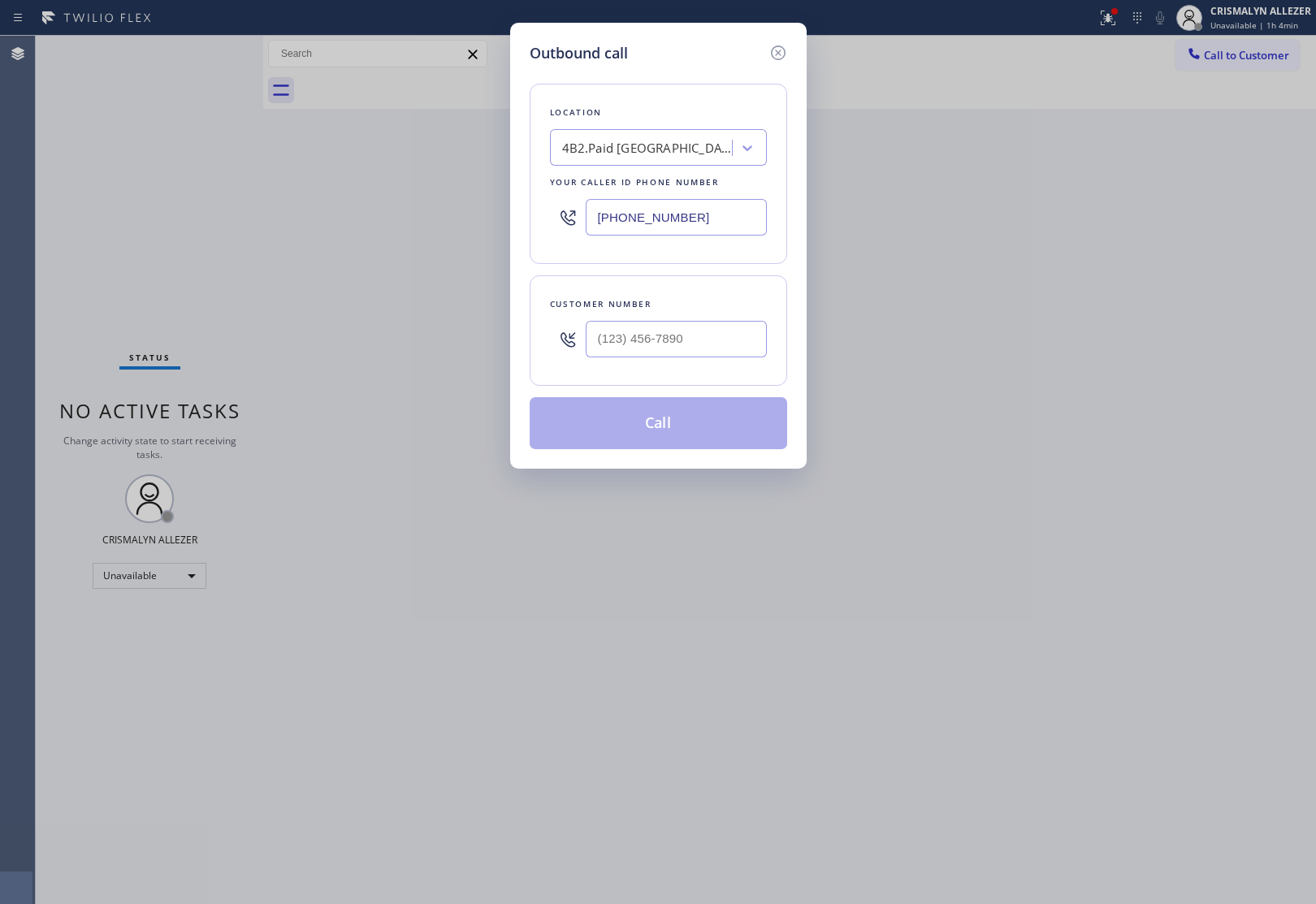
click at [1283, 392] on div "Outbound call Location 4B2.Paid Santa Monica Best Appliance Repair Your caller …" at bounding box center [658, 452] width 1316 height 904
click at [682, 346] on input "(___) ___-____" at bounding box center [676, 339] width 181 height 37
paste input "562) 316-6709"
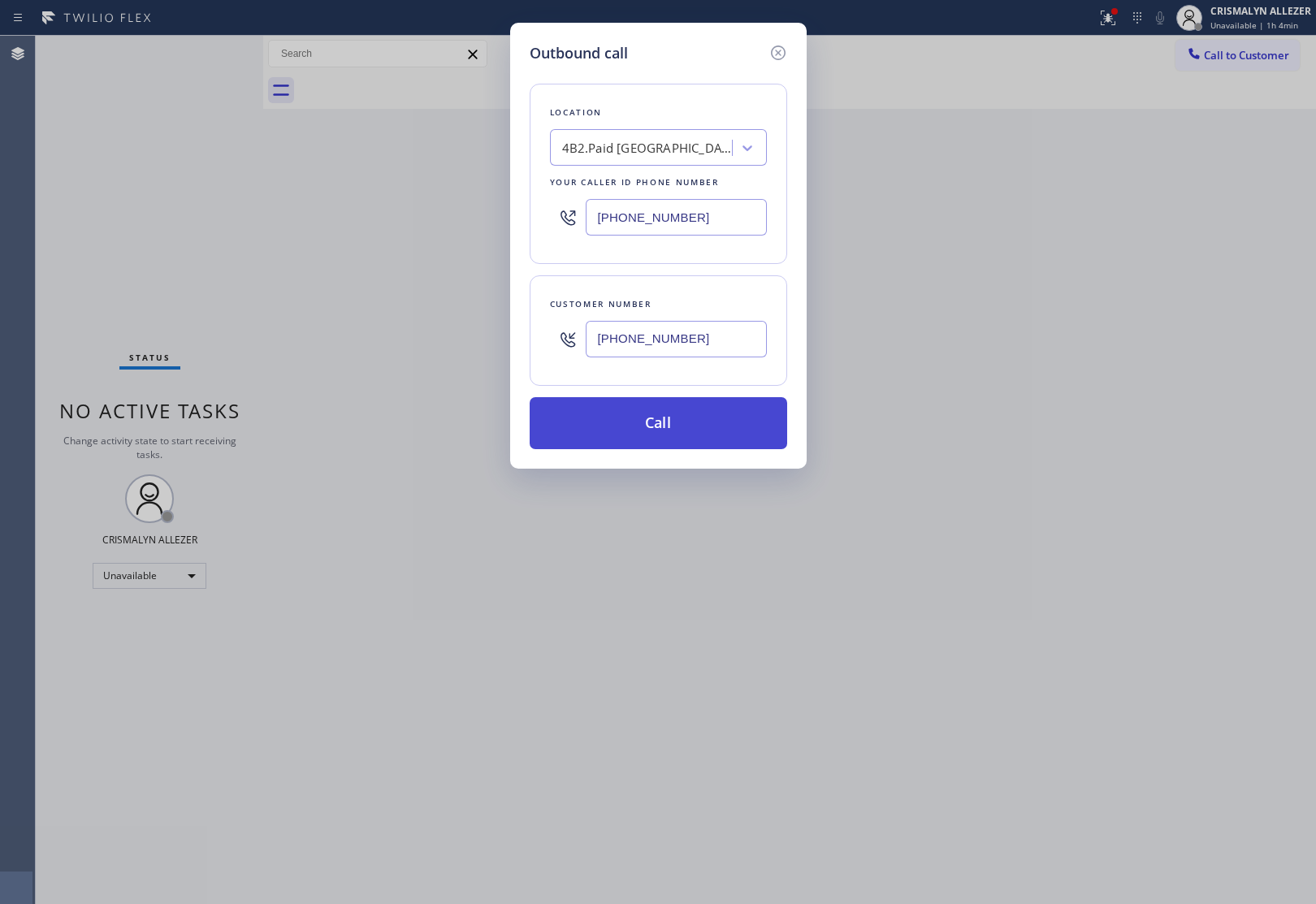
type input "[PHONE_NUMBER]"
click at [655, 427] on button "Call" at bounding box center [658, 423] width 258 height 52
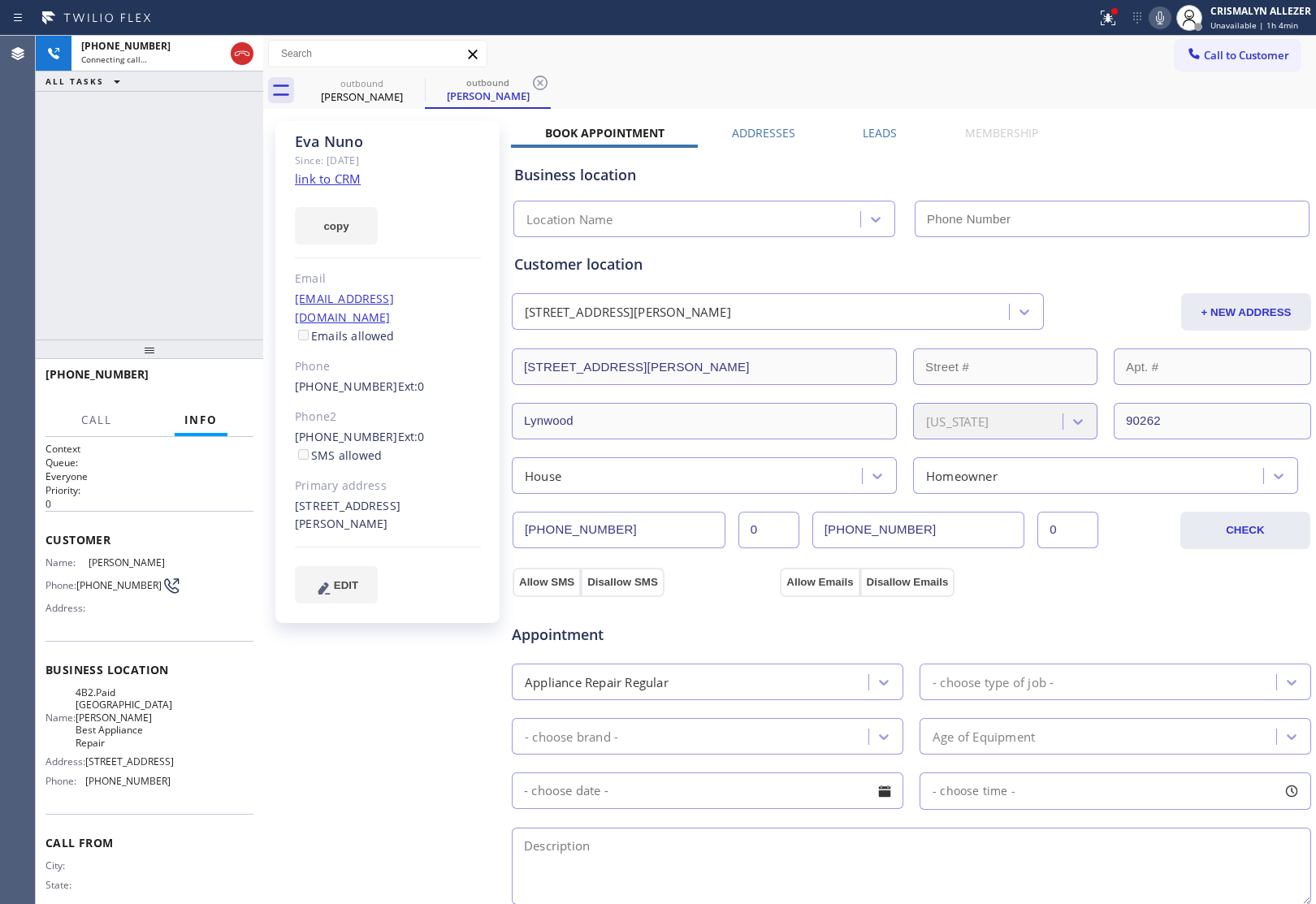
click at [321, 179] on link "link to CRM" at bounding box center [328, 178] width 66 height 17
type input "[PHONE_NUMBER]"
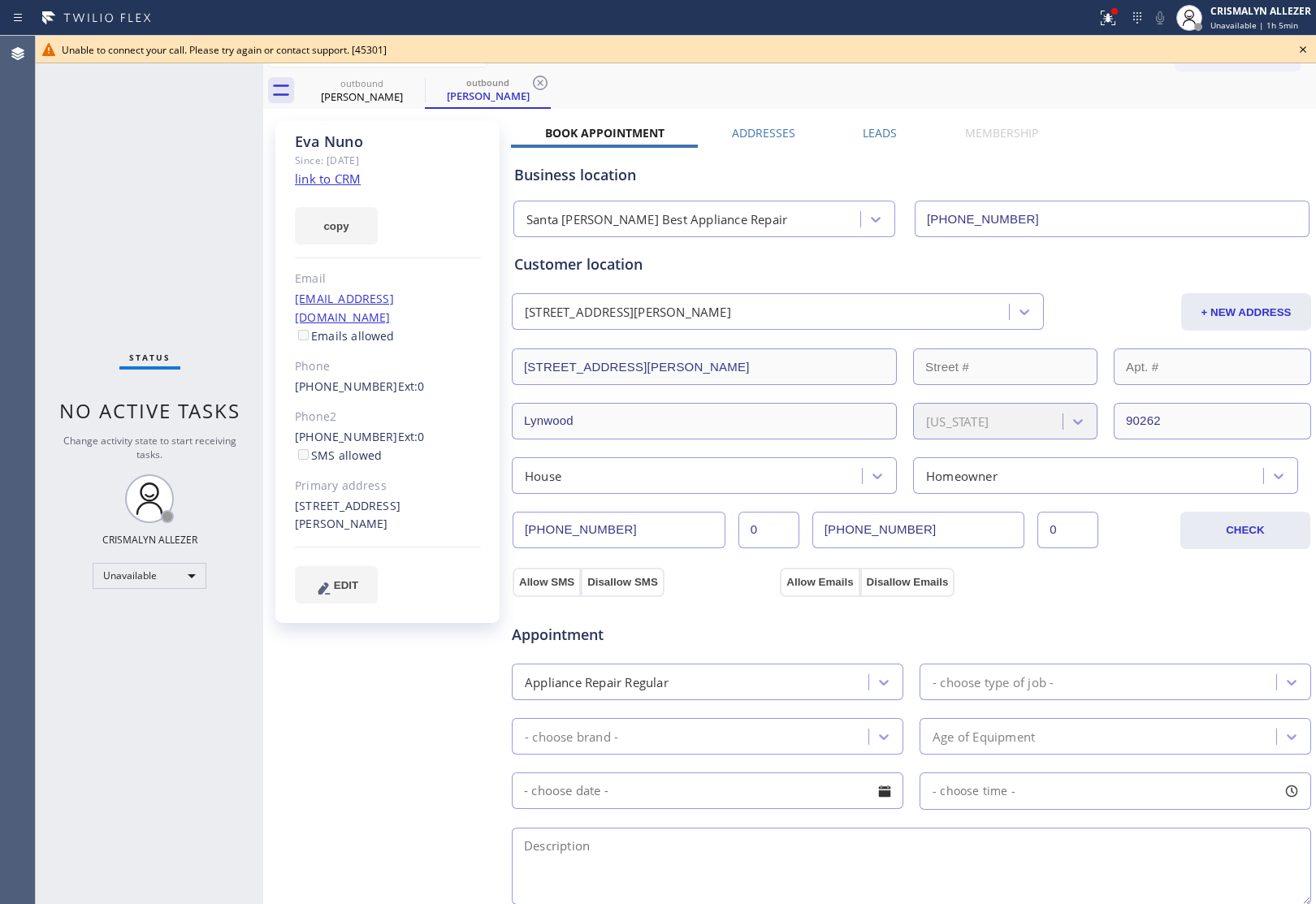
click at [1298, 44] on icon at bounding box center [1303, 50] width 19 height 19
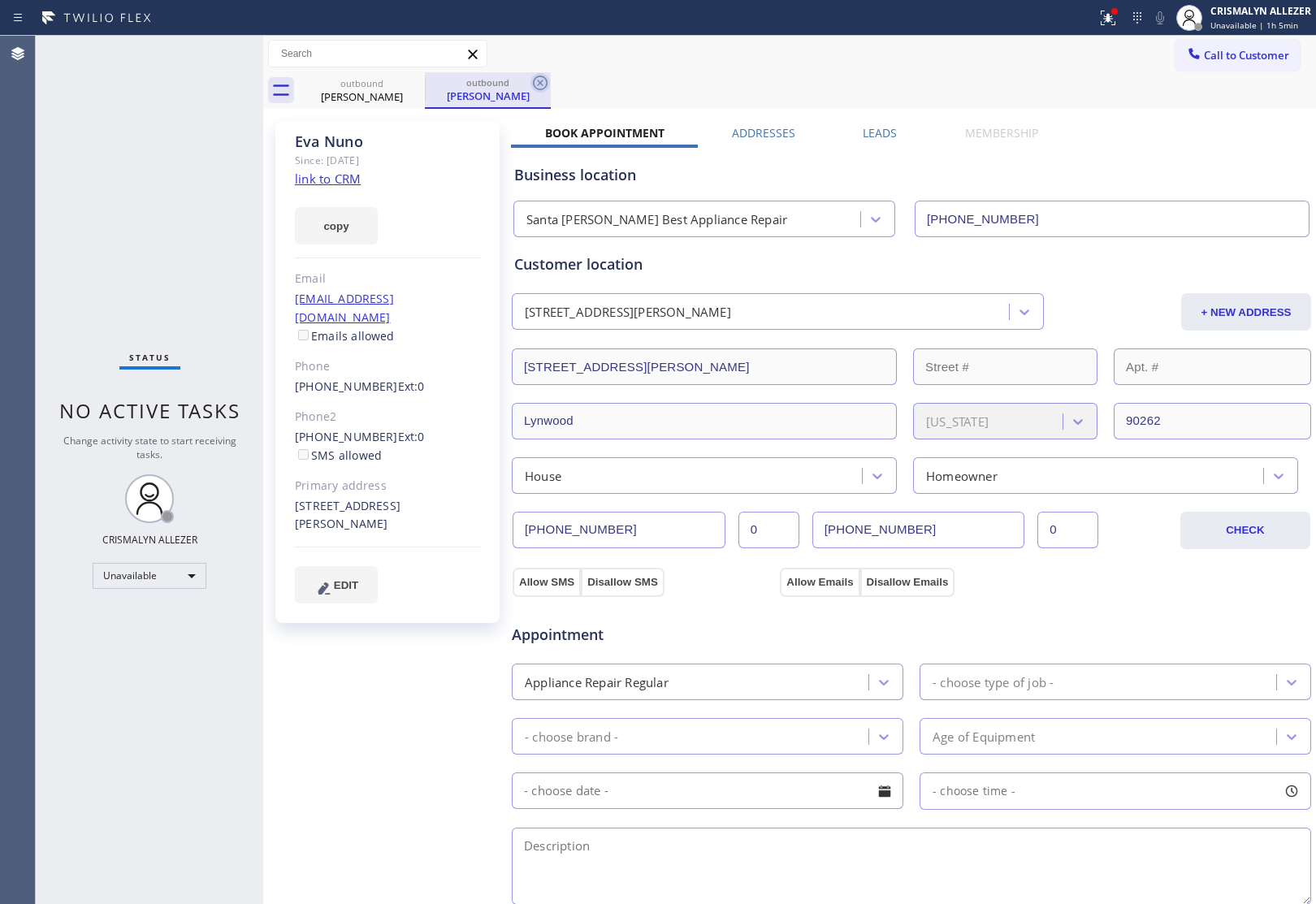
click at [539, 82] on icon at bounding box center [540, 83] width 15 height 15
click at [329, 429] on link "[PHONE_NUMBER]" at bounding box center [346, 437] width 104 height 16
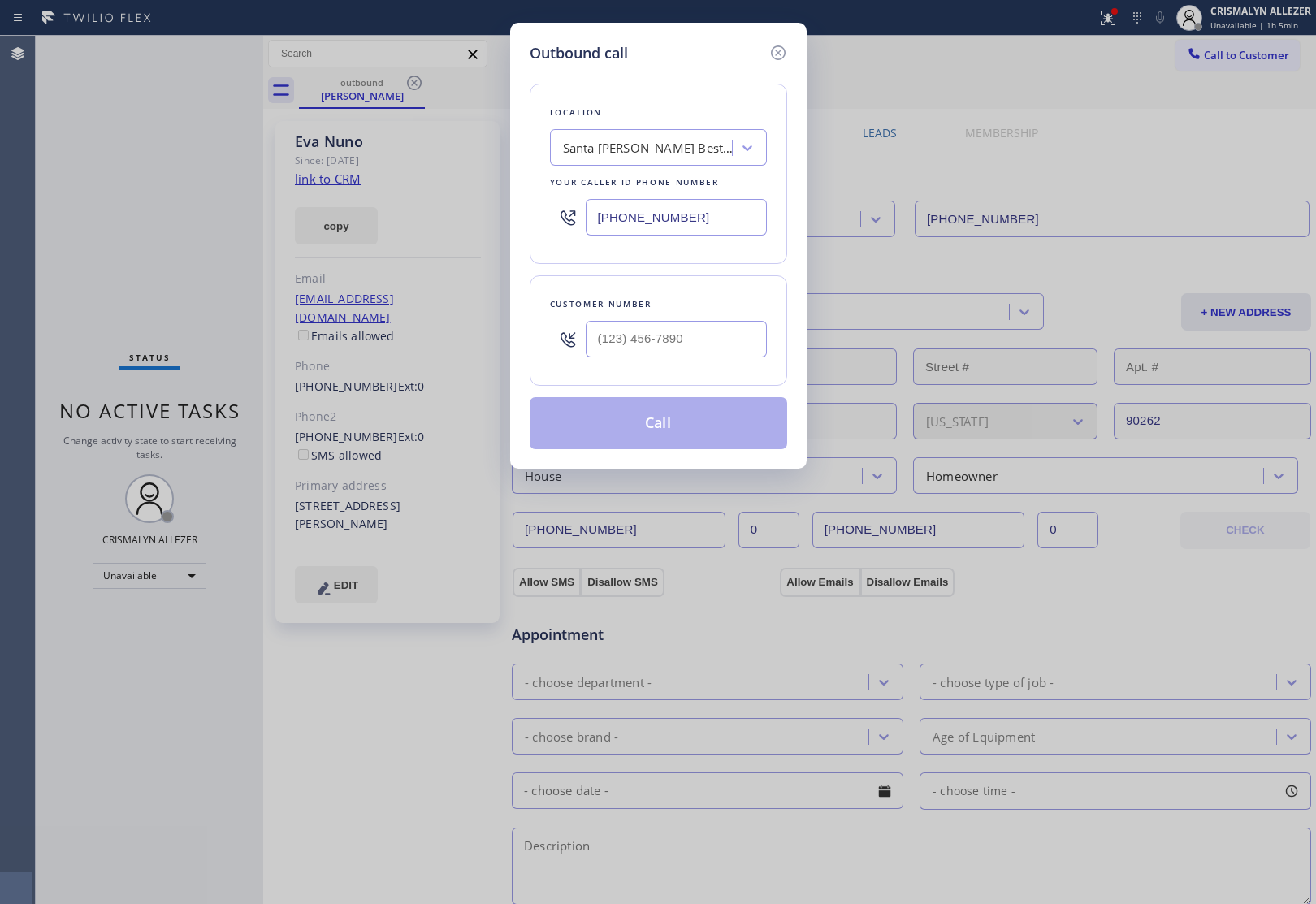
type input "[PHONE_NUMBER]"
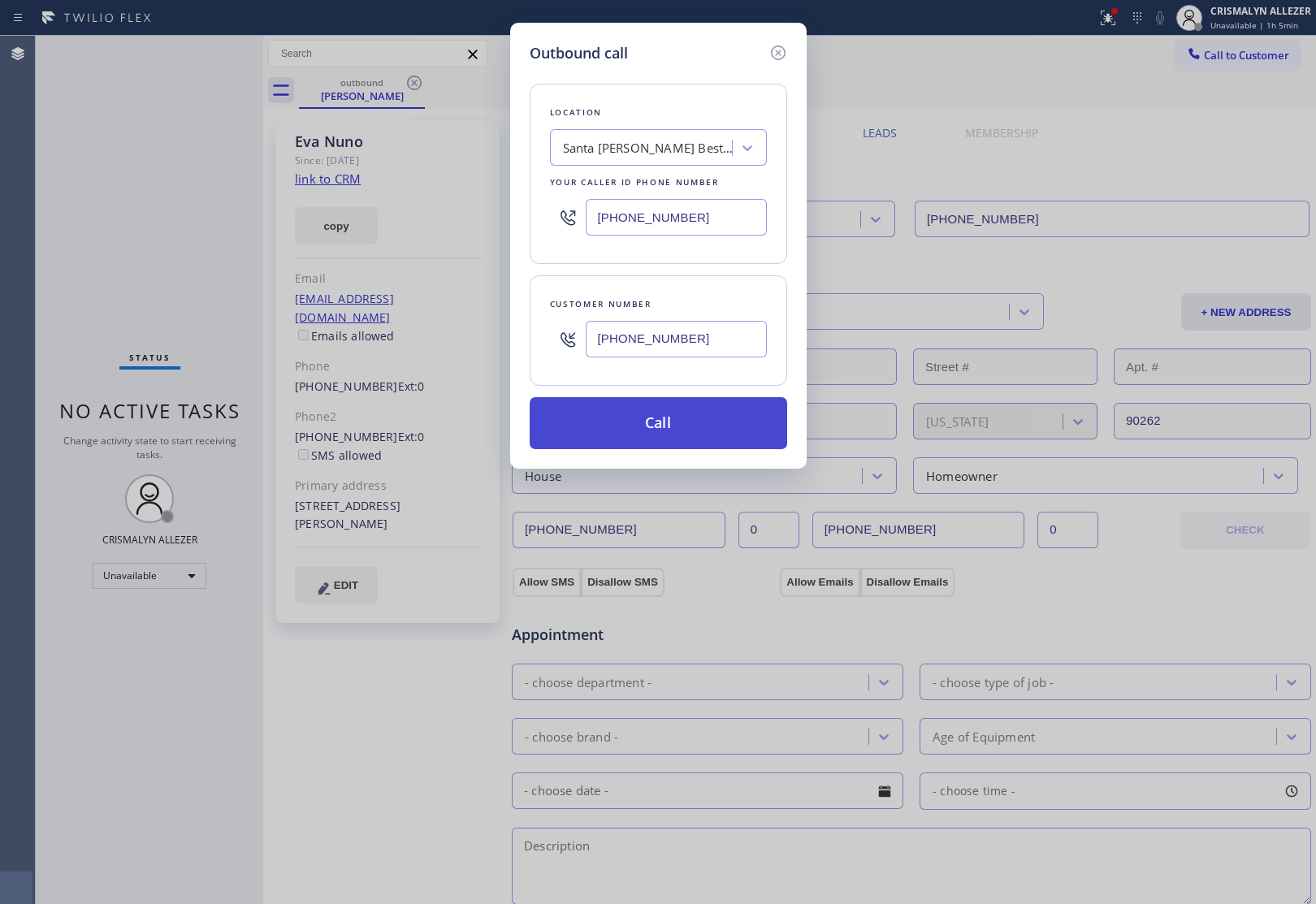
click at [671, 426] on button "Call" at bounding box center [658, 423] width 258 height 52
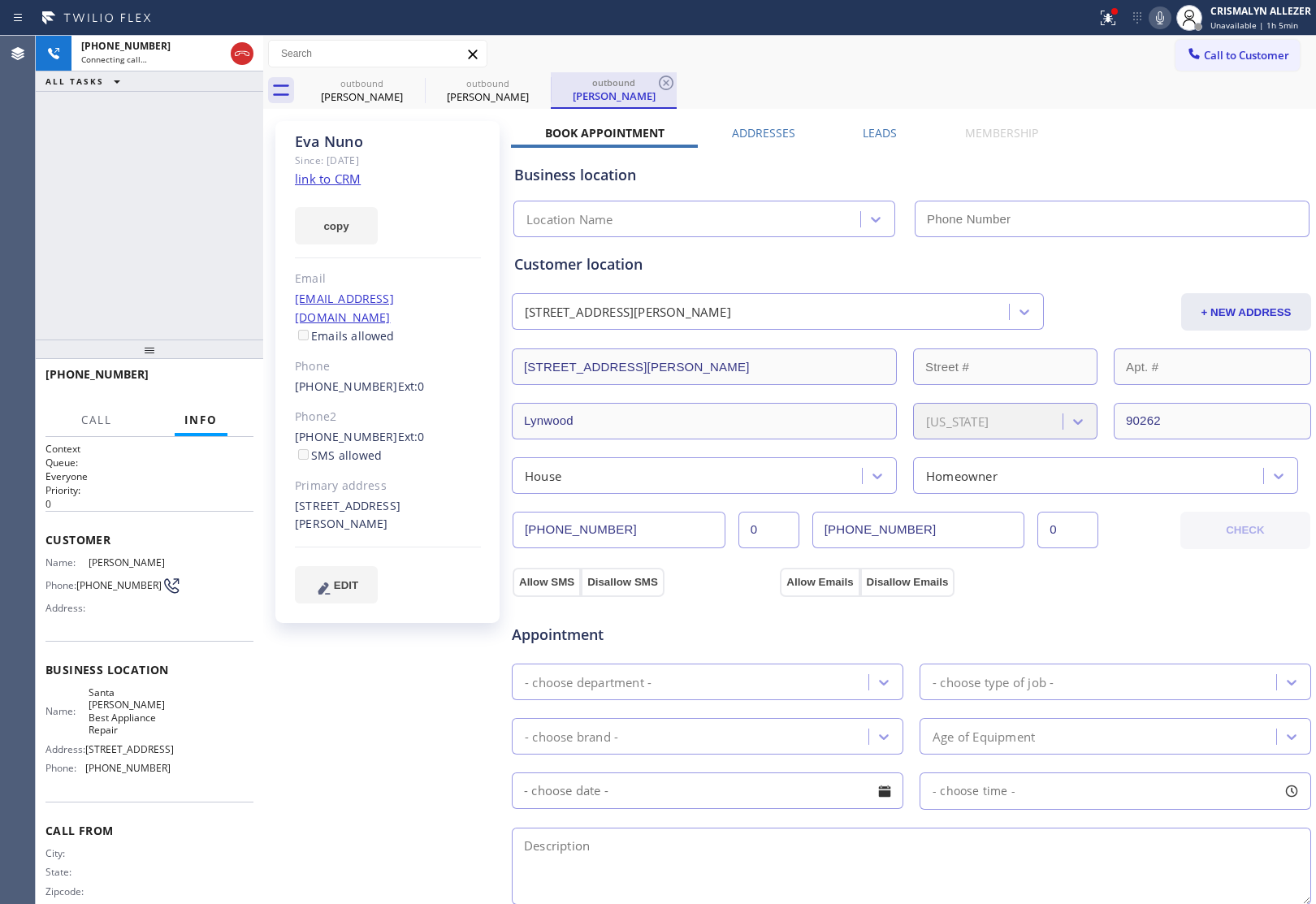
click at [654, 79] on div "outbound" at bounding box center [614, 83] width 123 height 12
click at [661, 83] on icon at bounding box center [666, 83] width 19 height 19
click at [874, 131] on label "Leads" at bounding box center [879, 133] width 34 height 16
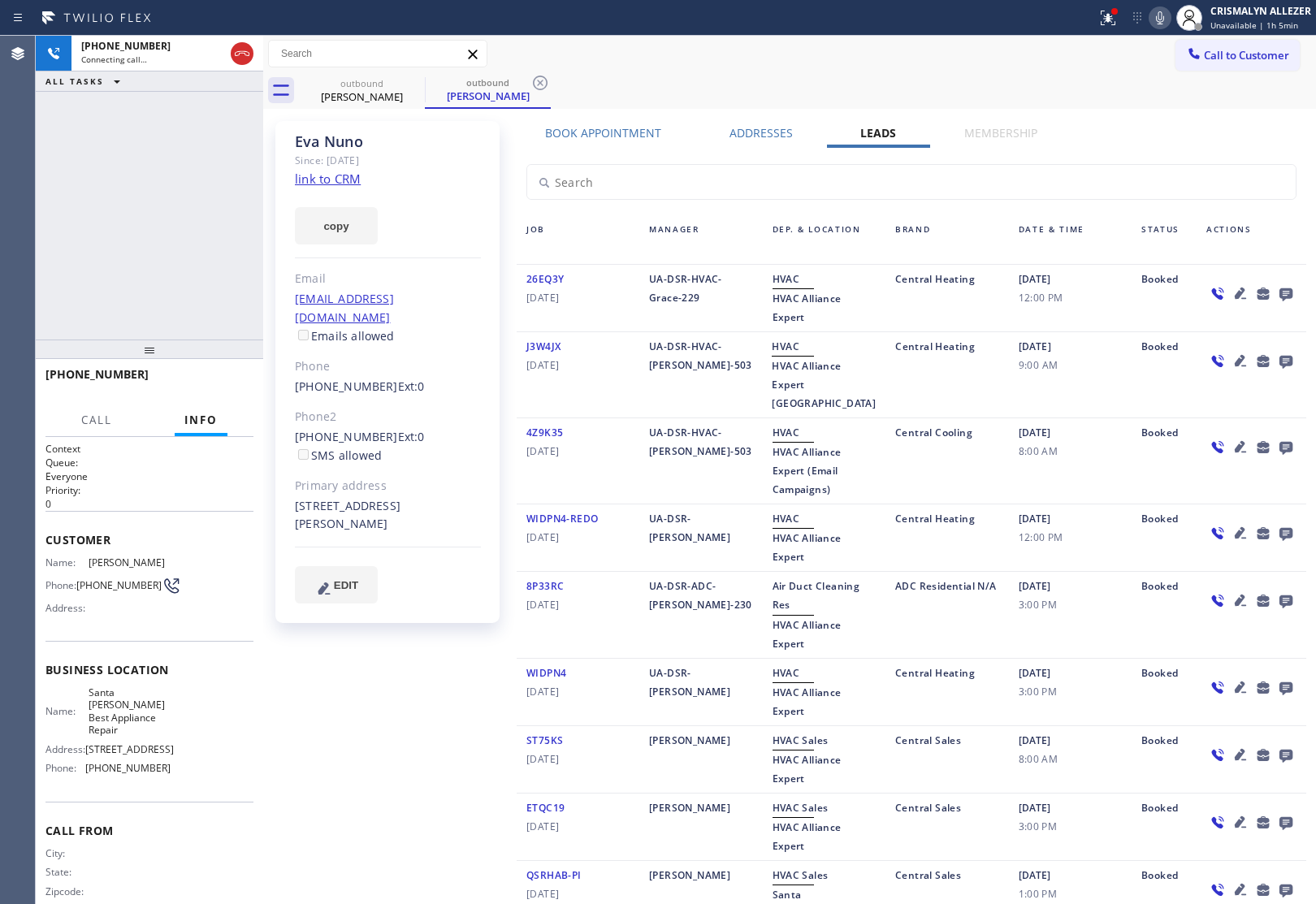
click at [1276, 291] on icon at bounding box center [1286, 293] width 19 height 20
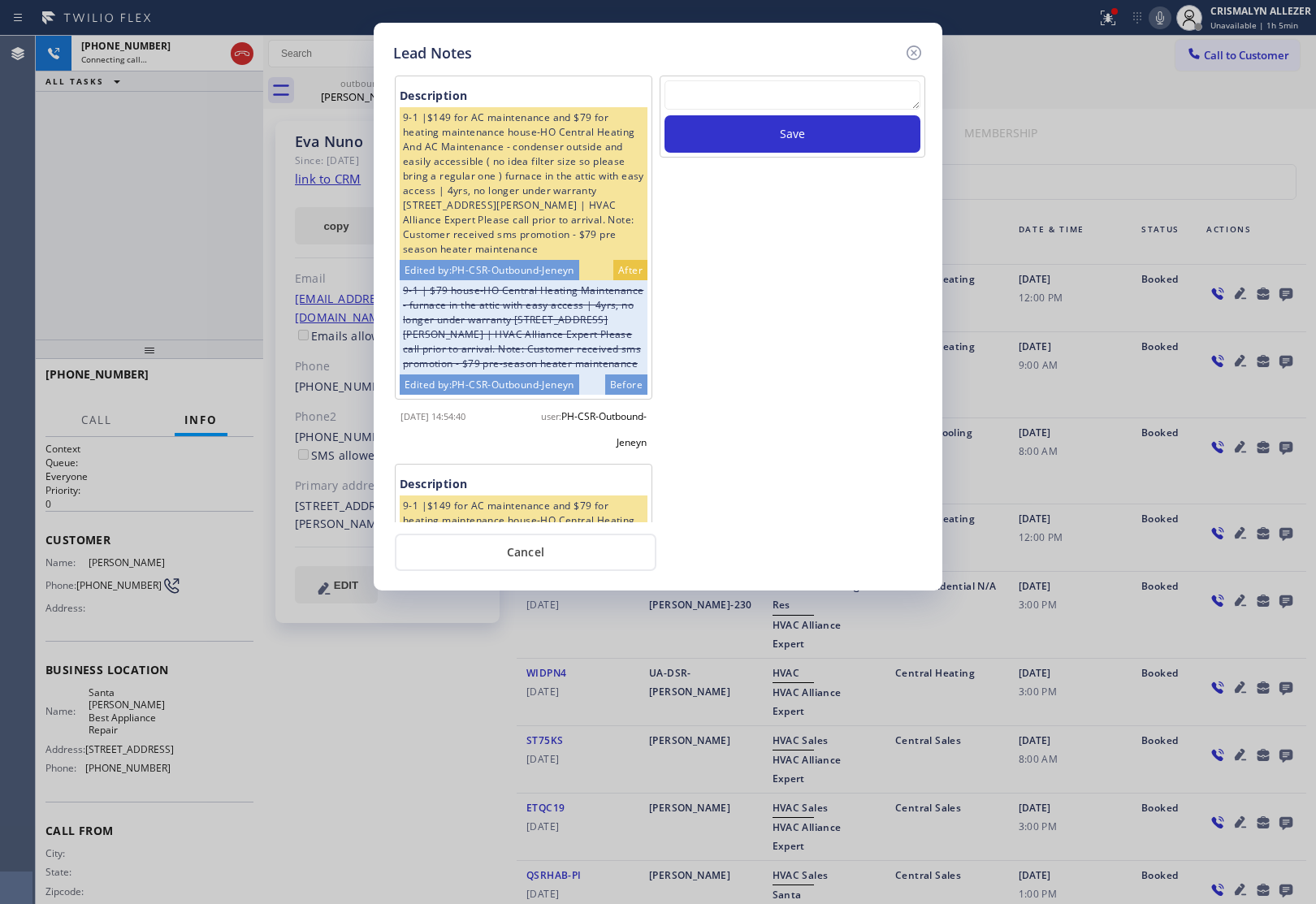
click at [687, 77] on div "Save" at bounding box center [792, 117] width 265 height 82
click at [734, 104] on textarea at bounding box center [792, 95] width 256 height 30
paste textarea "no answer | please xfer here"
type textarea "no answer | please xfer here"
click at [755, 138] on button "Save" at bounding box center [792, 134] width 256 height 37
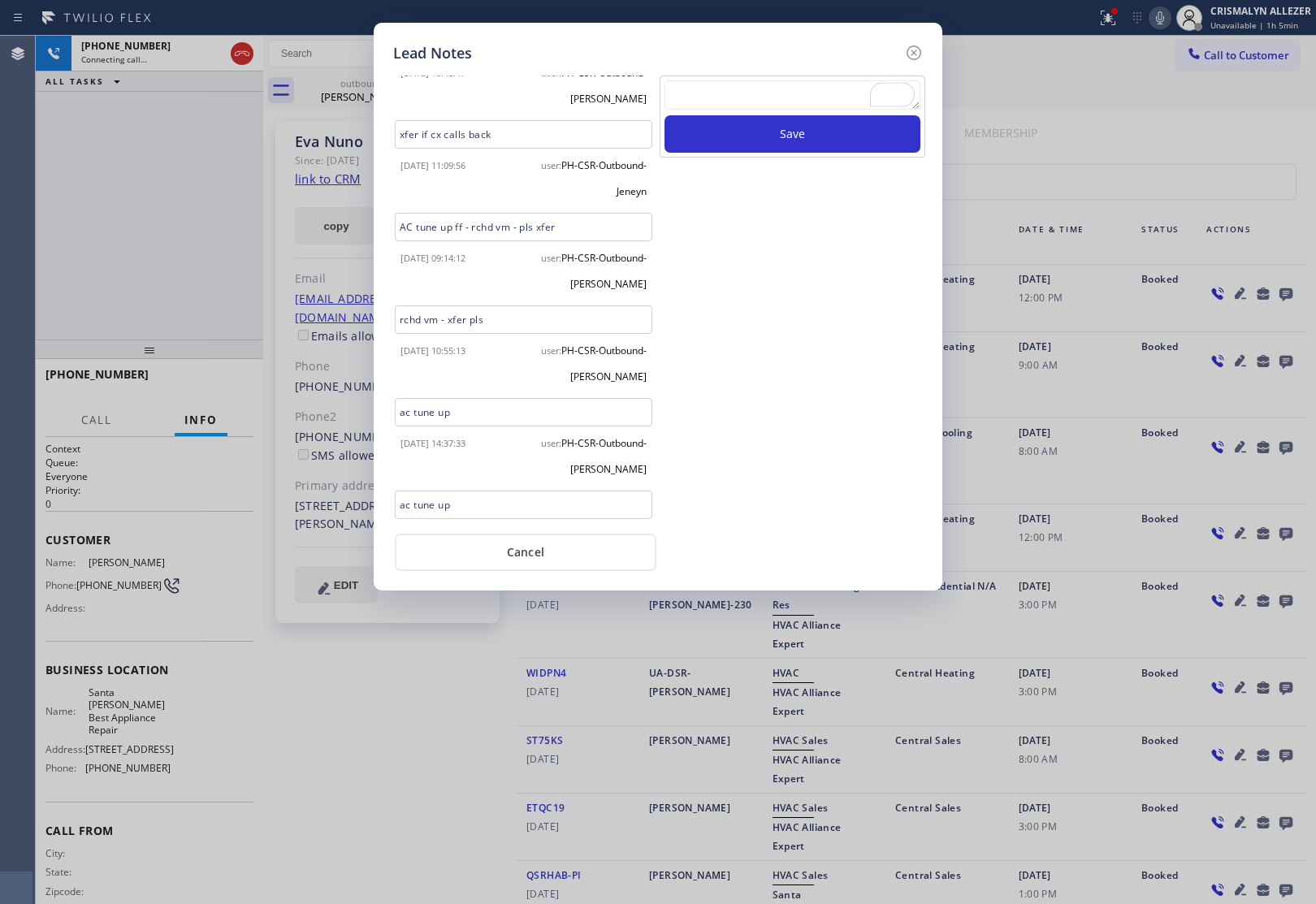
scroll to position [2735, 0]
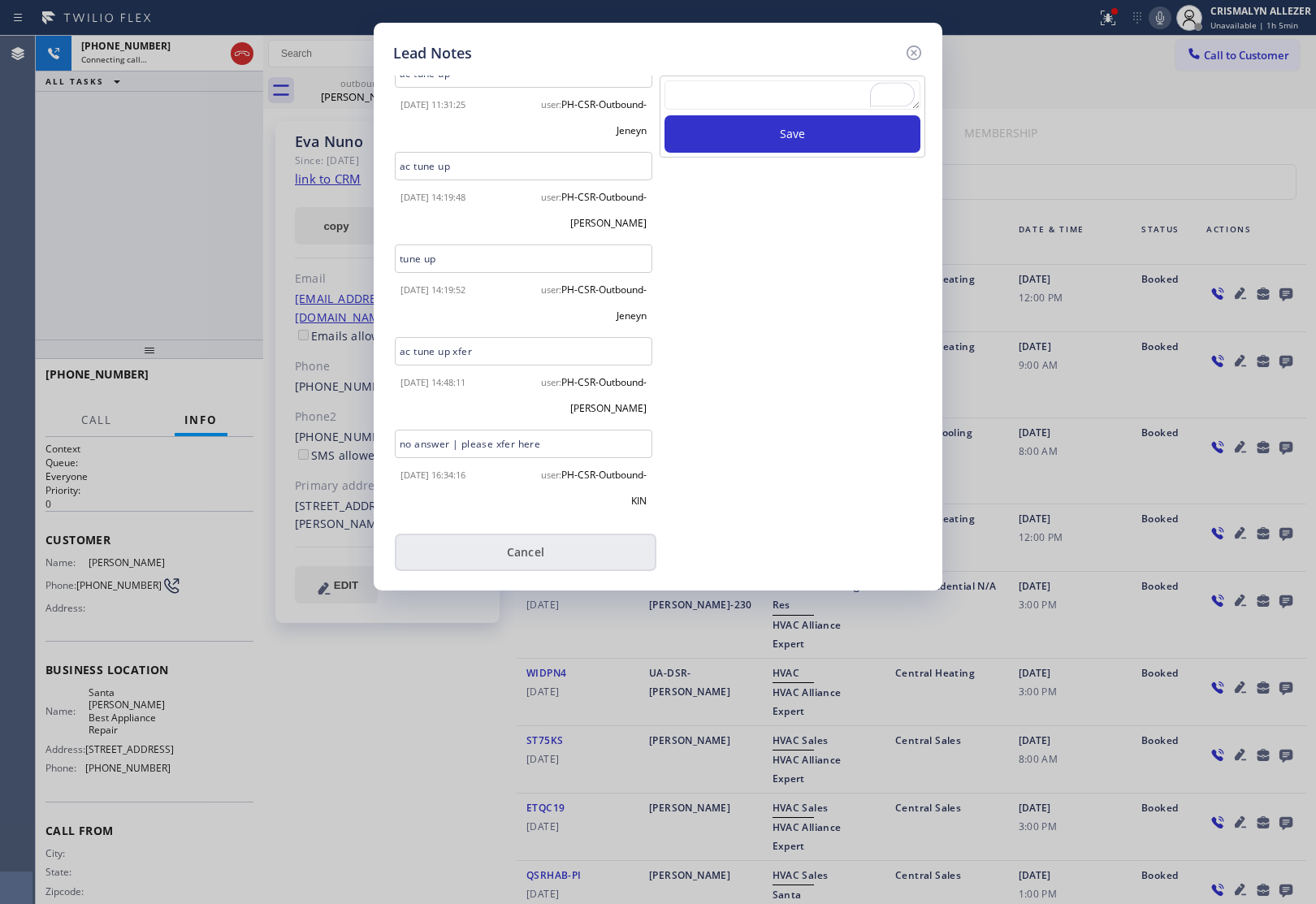
click at [549, 560] on button "Cancel" at bounding box center [526, 552] width 261 height 37
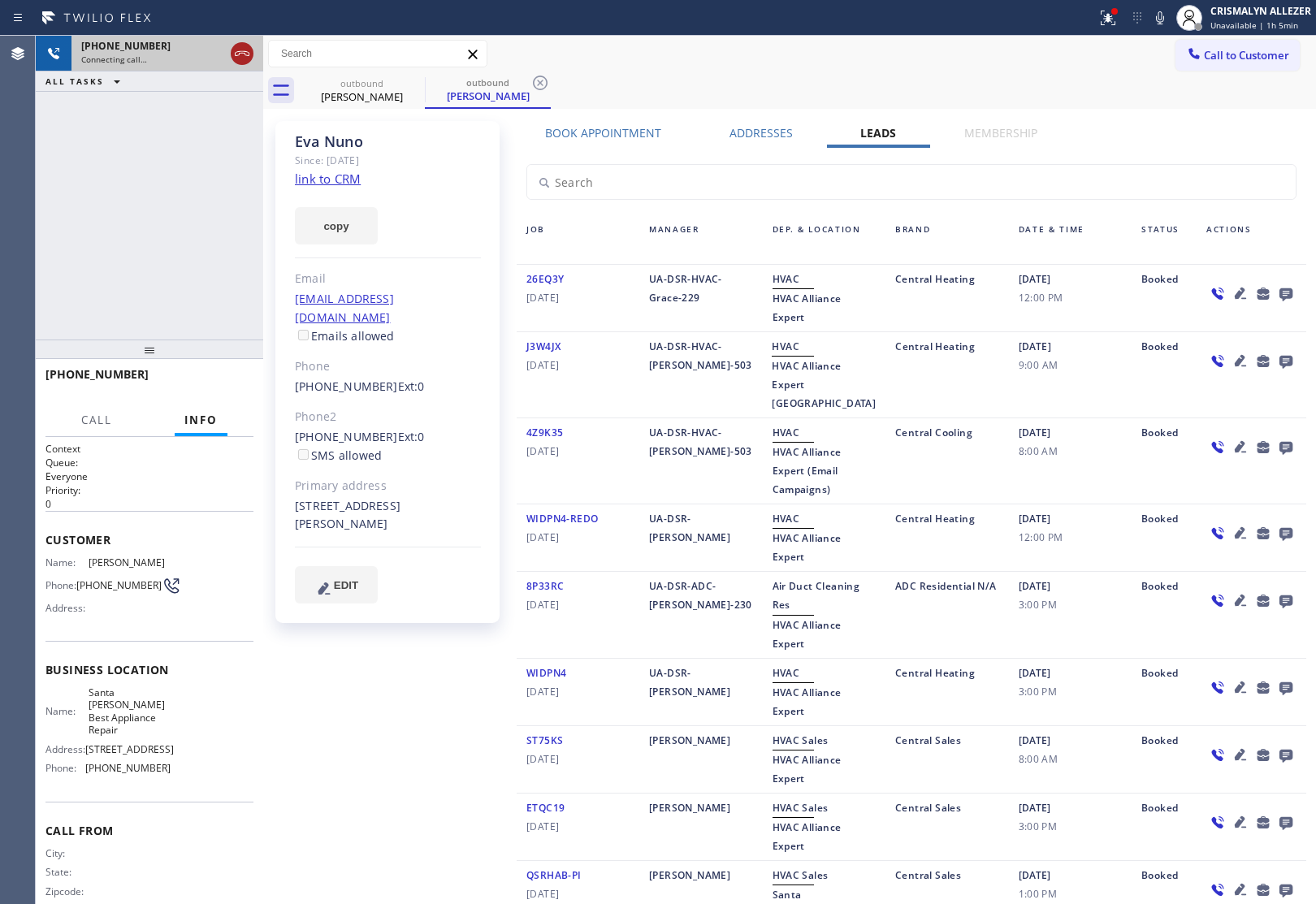
click at [245, 55] on icon at bounding box center [242, 53] width 19 height 19
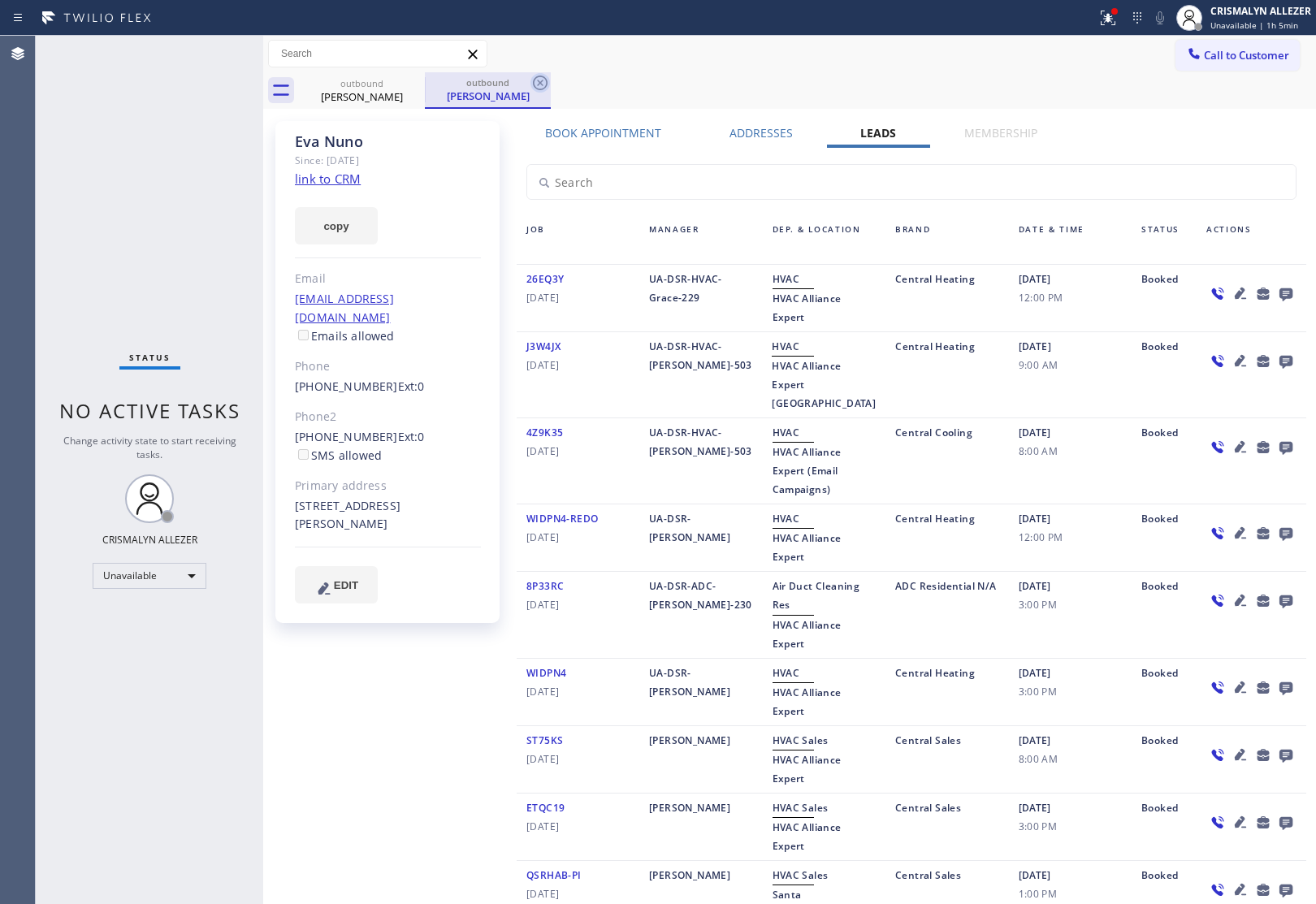
click at [540, 83] on icon at bounding box center [540, 83] width 15 height 15
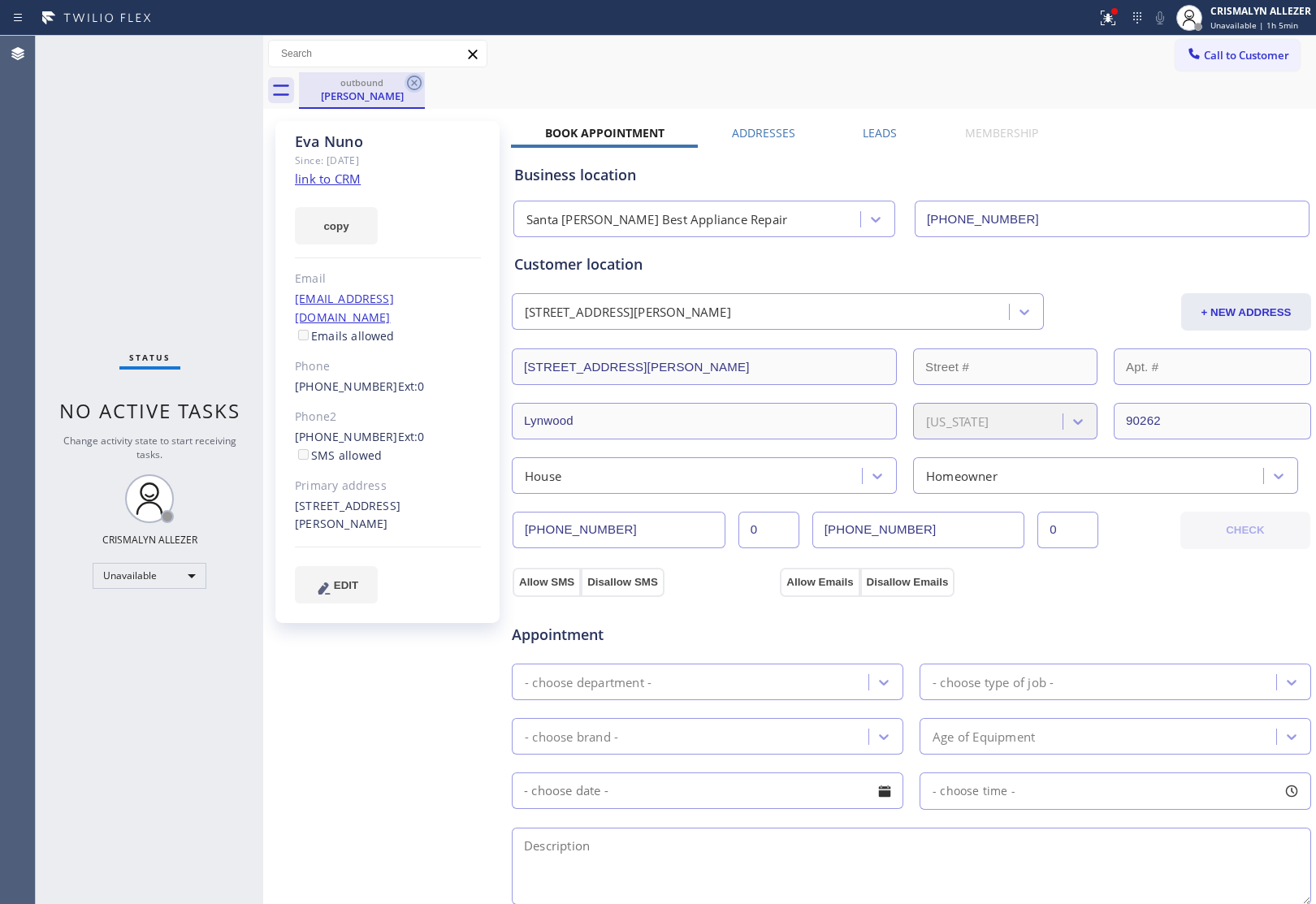
click at [420, 83] on icon at bounding box center [414, 83] width 15 height 15
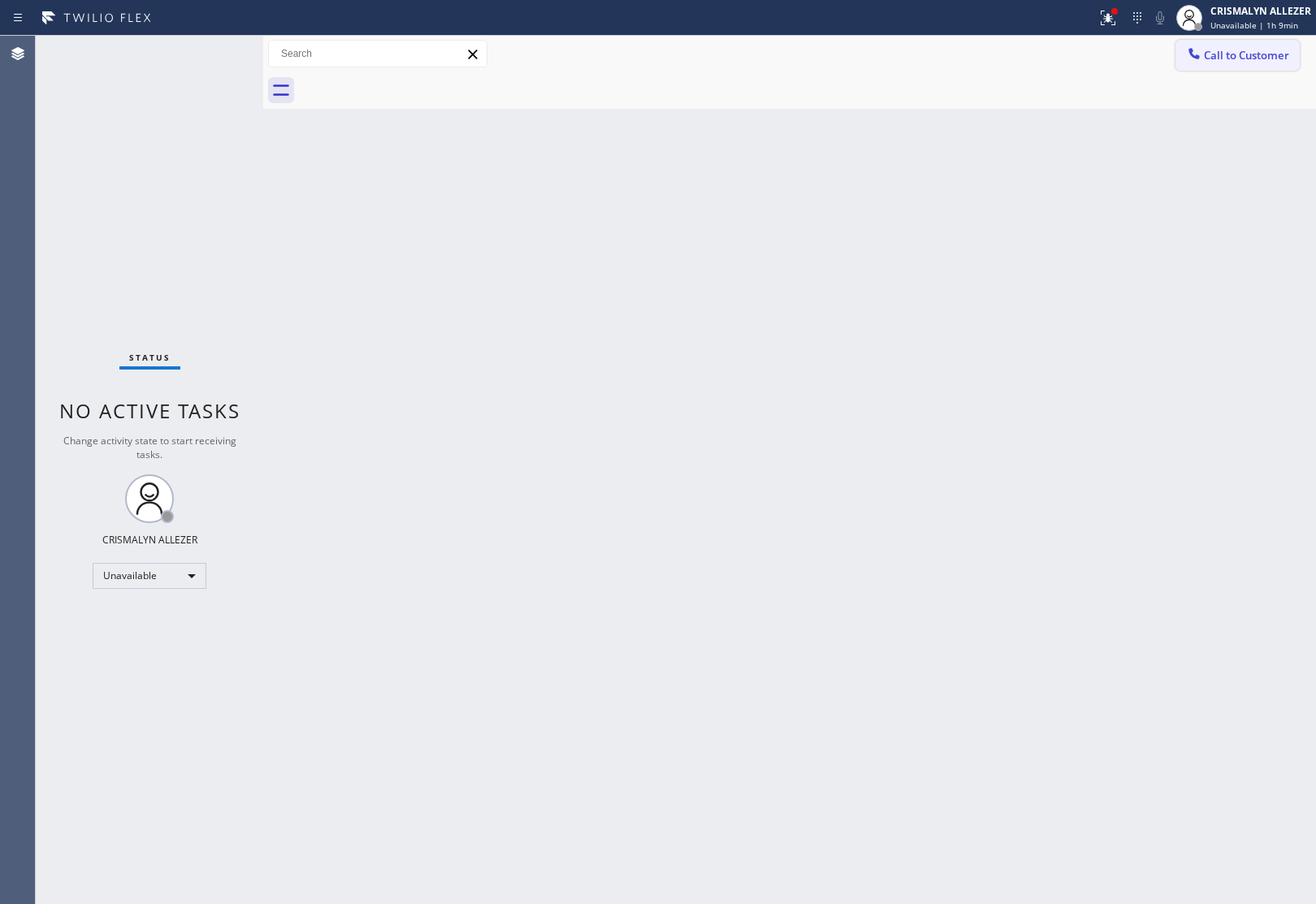
click at [1281, 55] on span "Call to Customer" at bounding box center [1246, 55] width 85 height 15
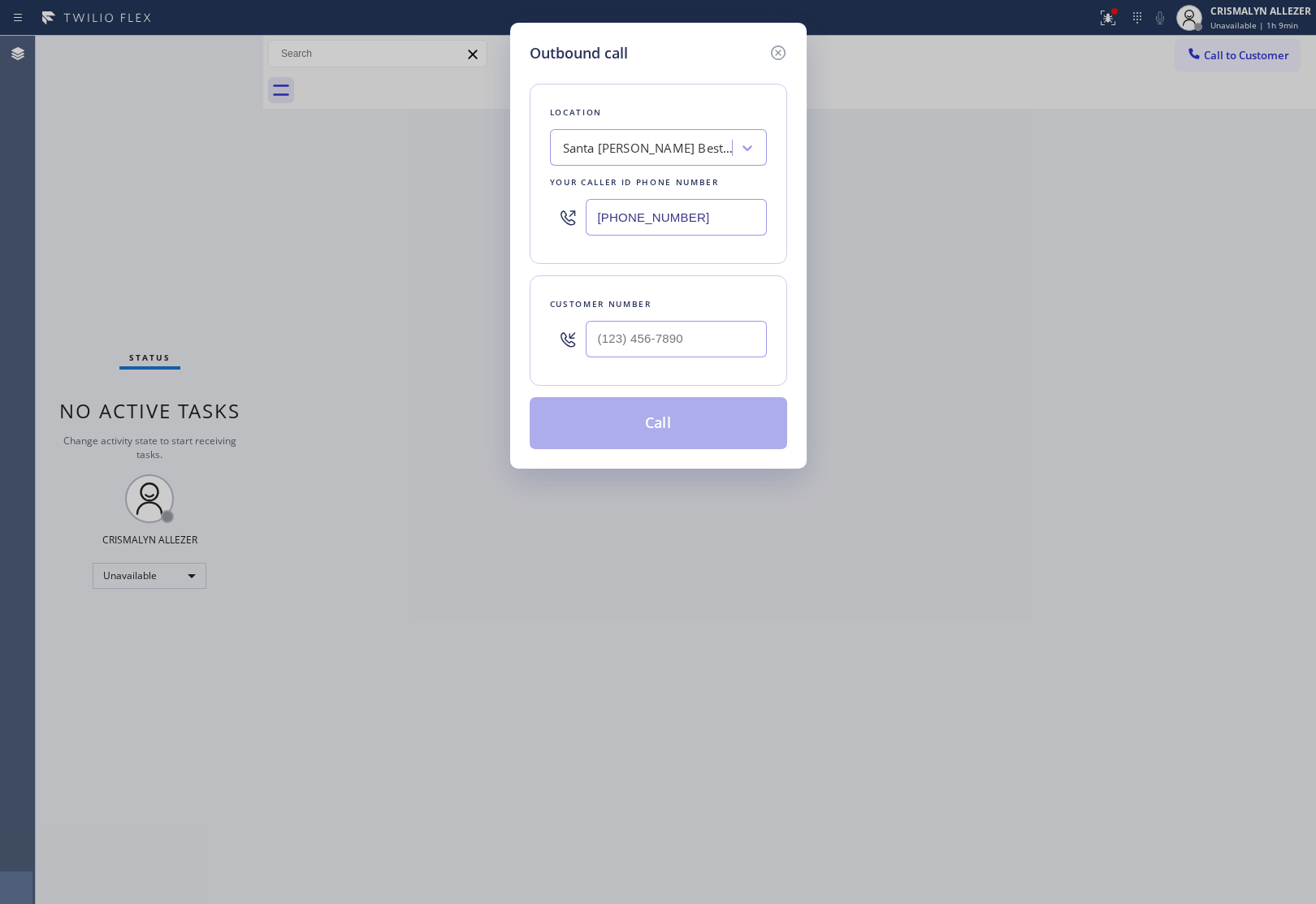
click at [639, 143] on div "Santa [PERSON_NAME] Best Appliance Repair" at bounding box center [648, 148] width 171 height 18
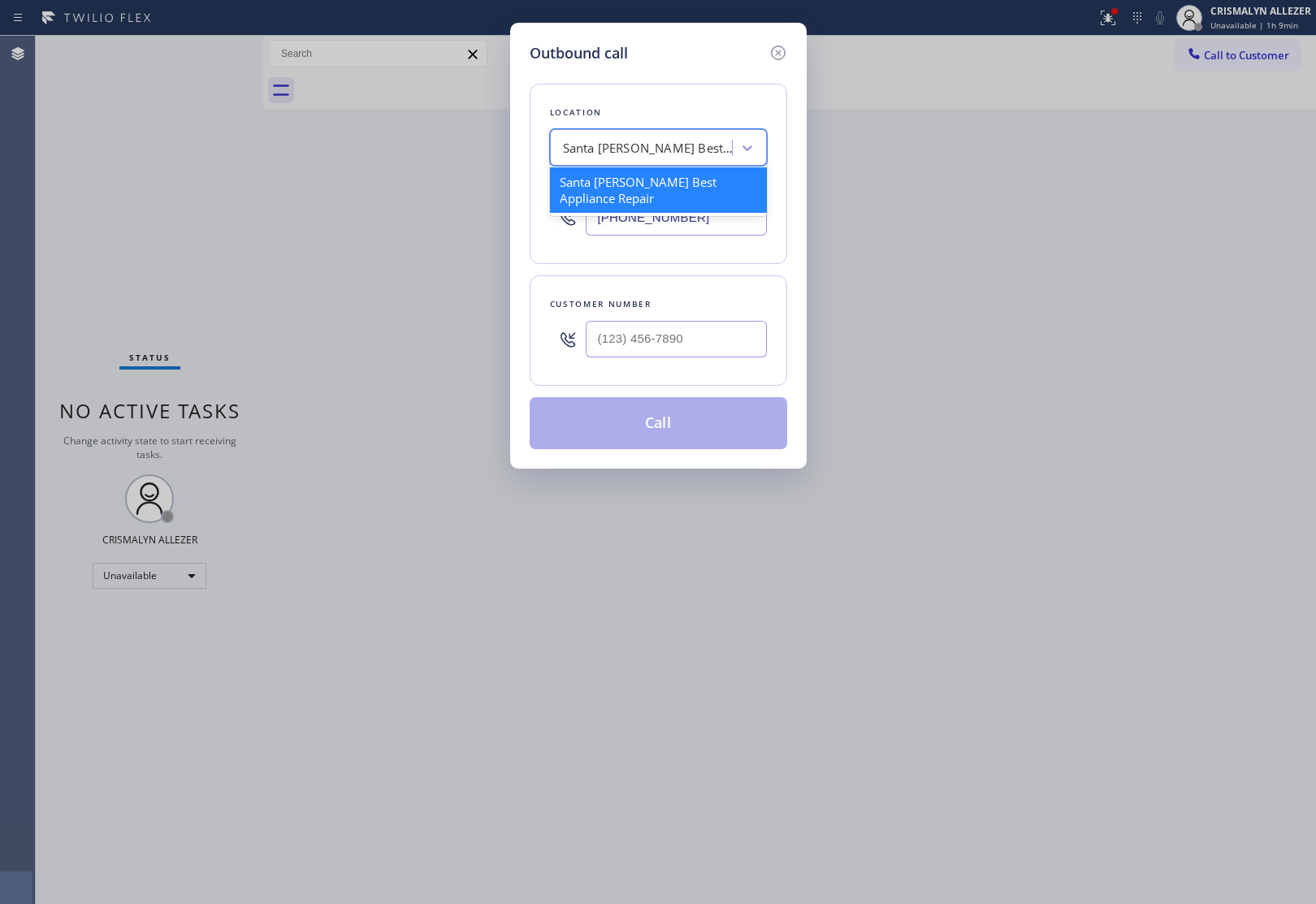
paste input "HVAC Alliance Expert"
type input "HVAC Alliance Expert"
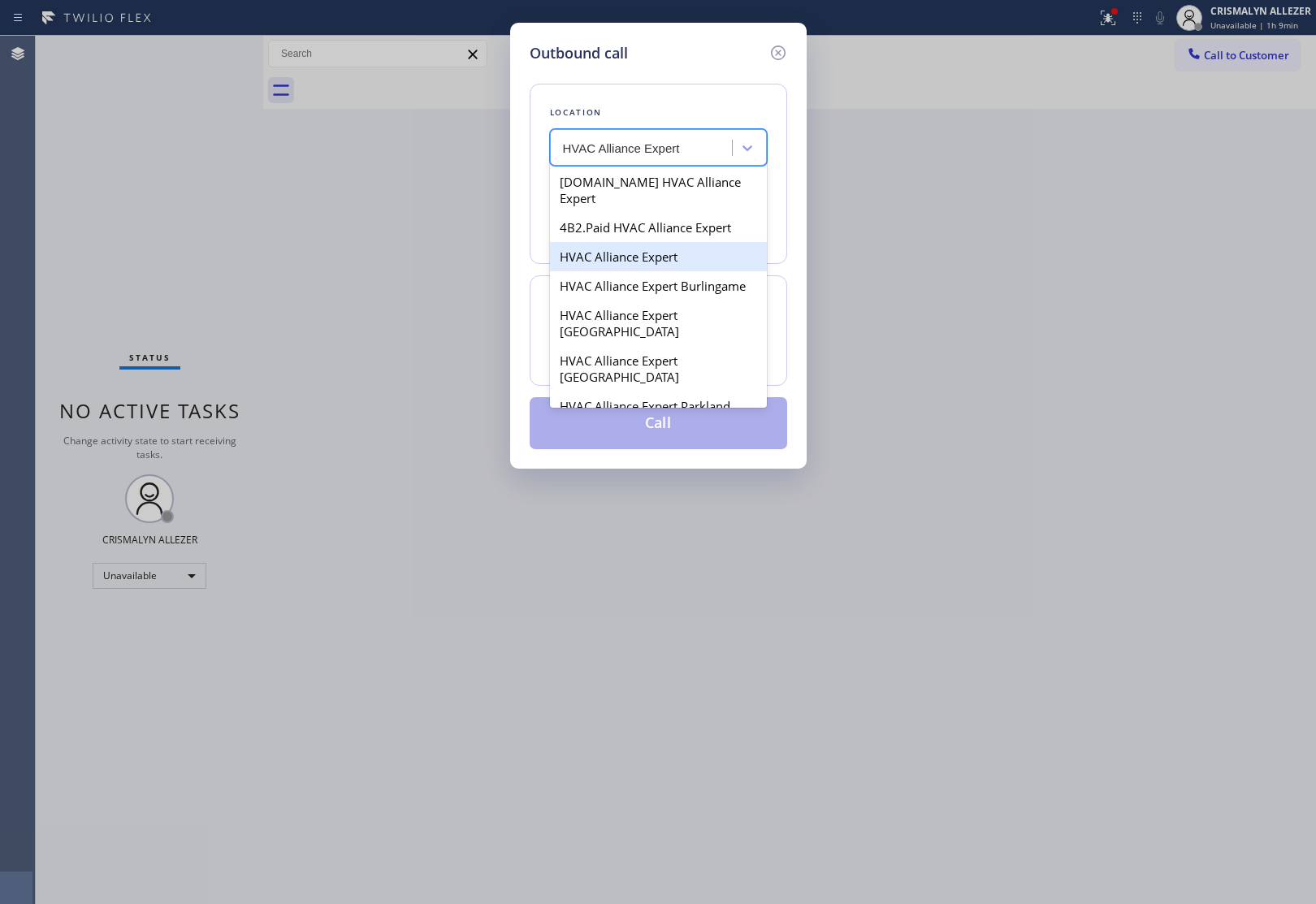
click at [611, 242] on div "HVAC Alliance Expert" at bounding box center [658, 257] width 217 height 30
type input "[PHONE_NUMBER]"
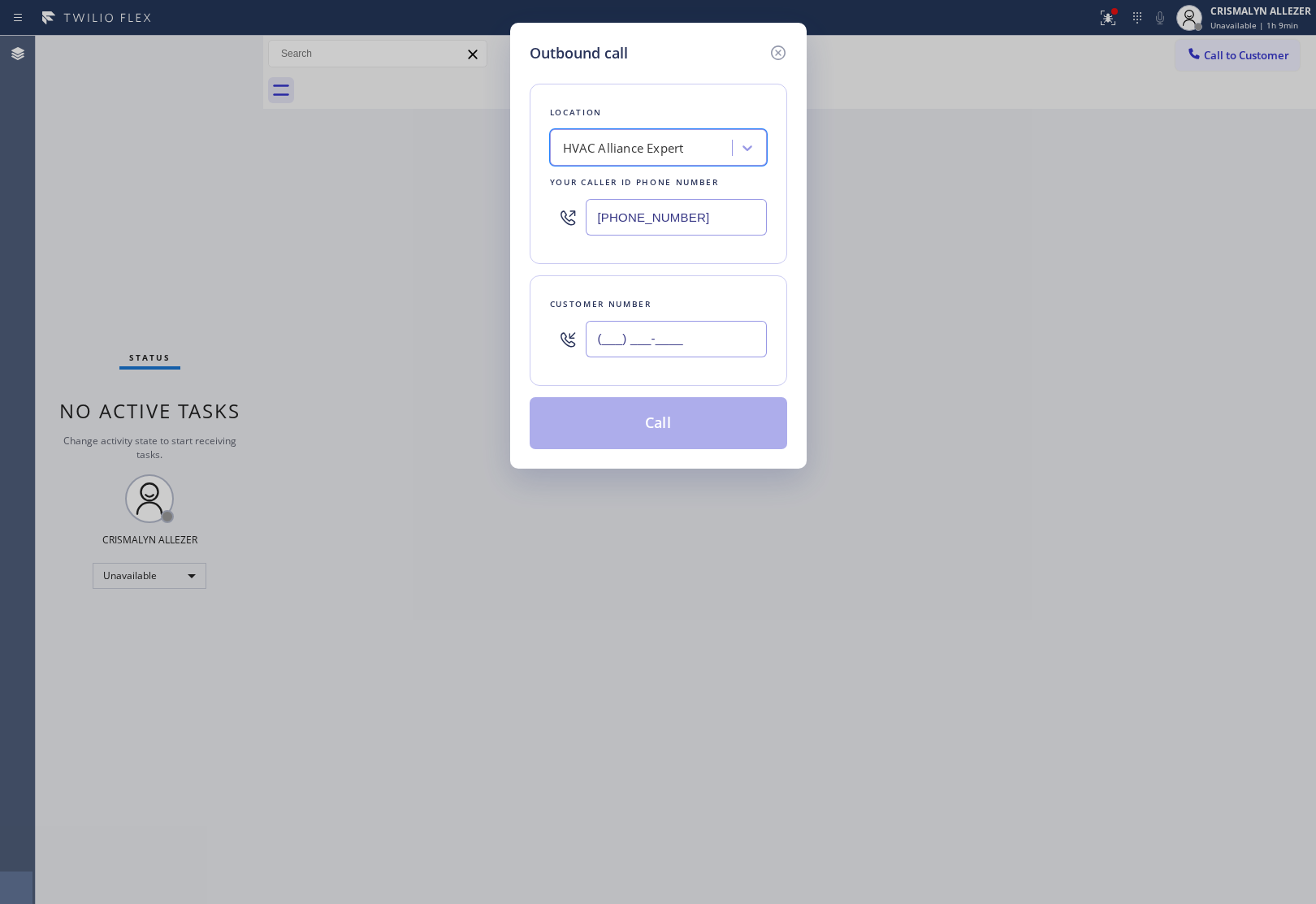
click at [702, 334] on input "(___) ___-____" at bounding box center [676, 339] width 181 height 37
paste input "562) 316-6709"
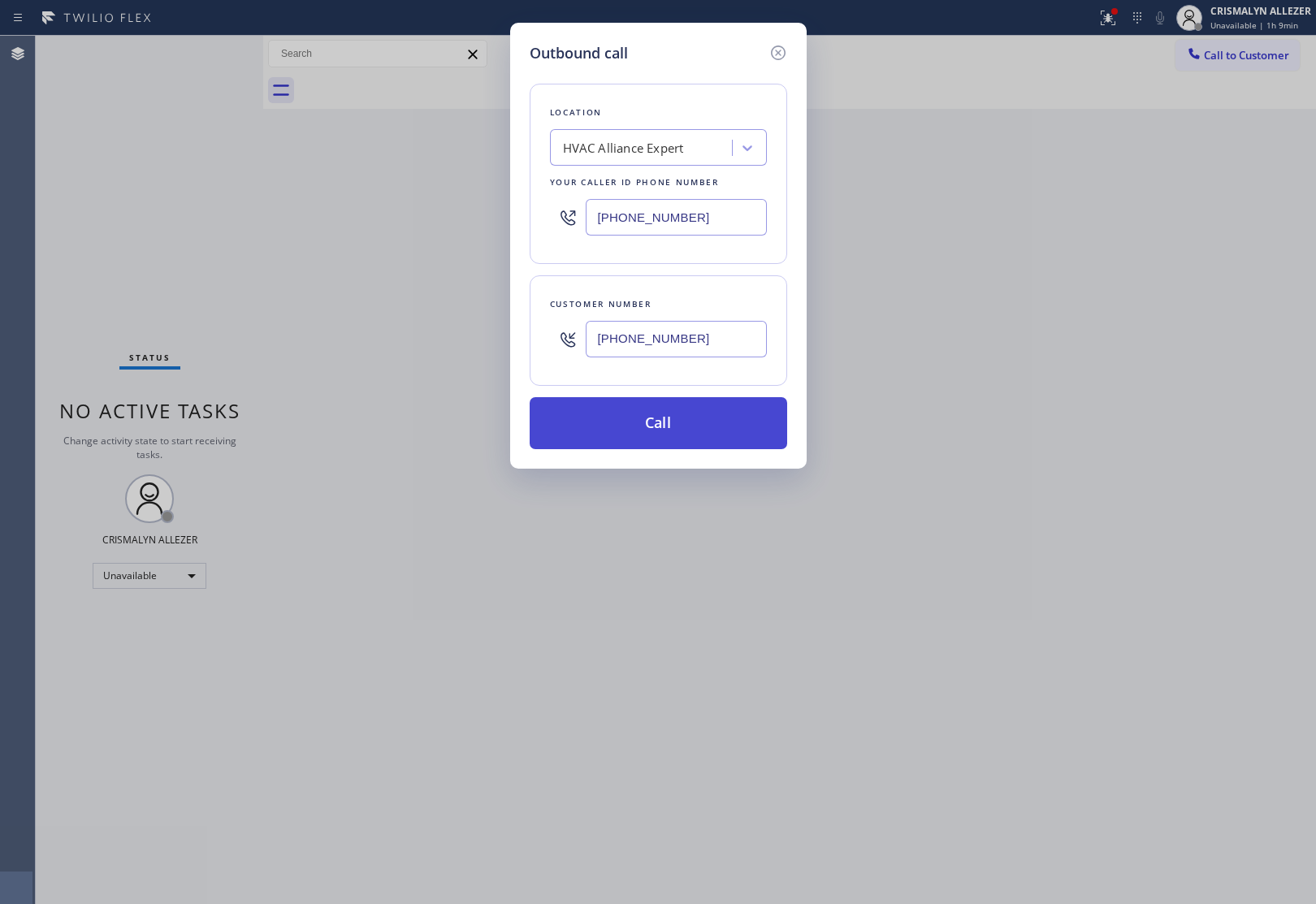
type input "[PHONE_NUMBER]"
click at [663, 435] on button "Call" at bounding box center [658, 423] width 258 height 52
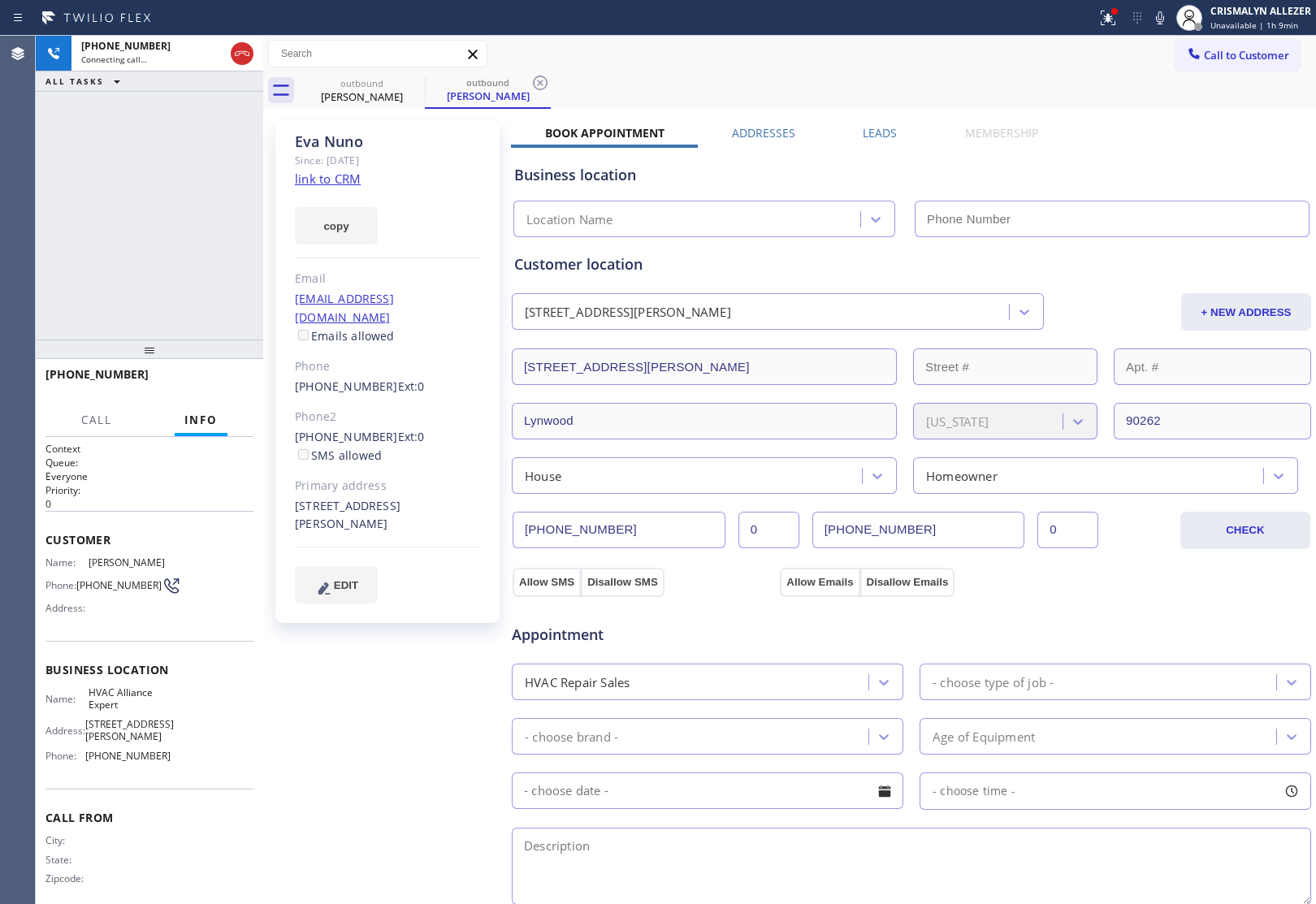
type input "[PHONE_NUMBER]"
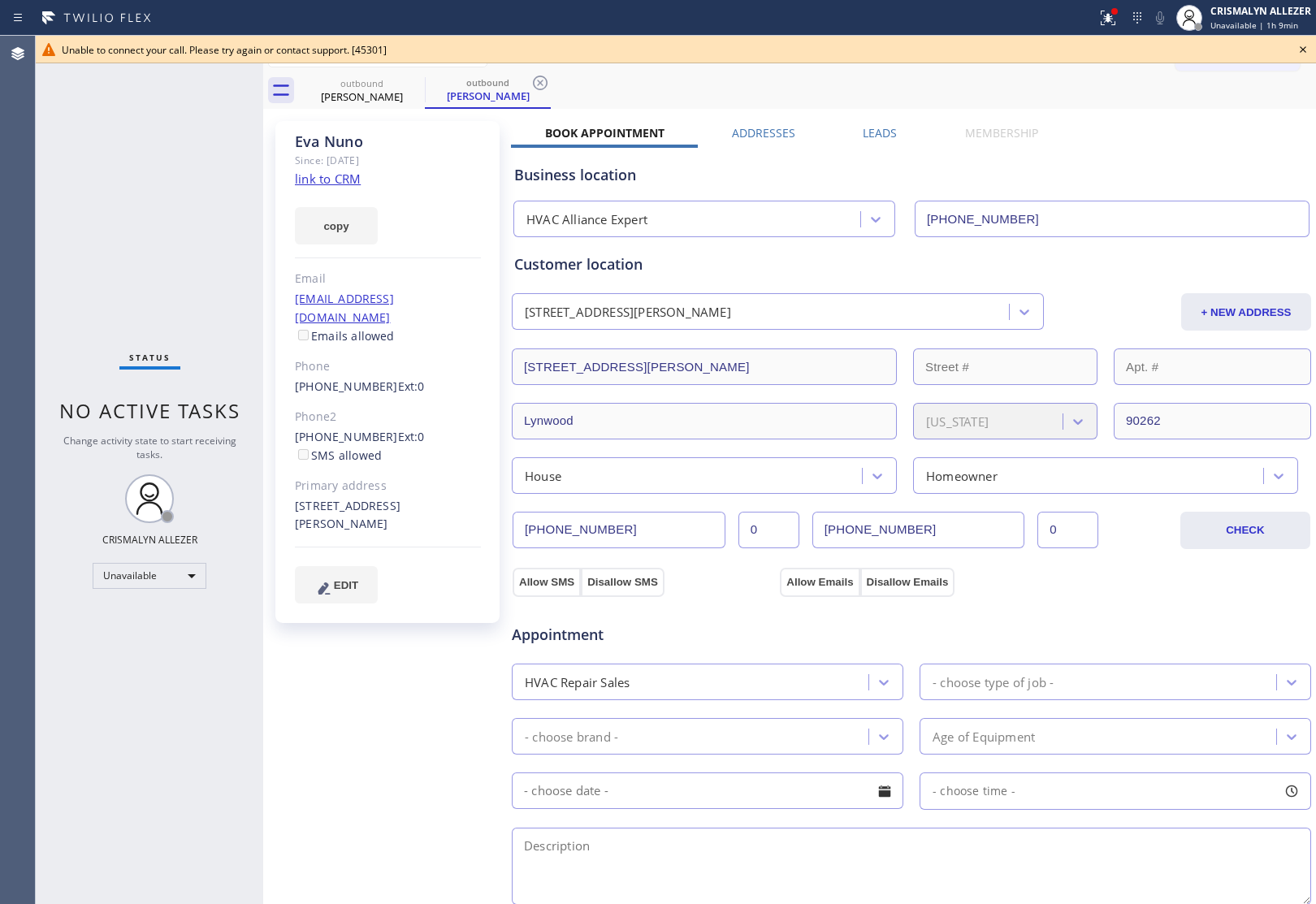
click at [1304, 47] on icon at bounding box center [1303, 50] width 19 height 19
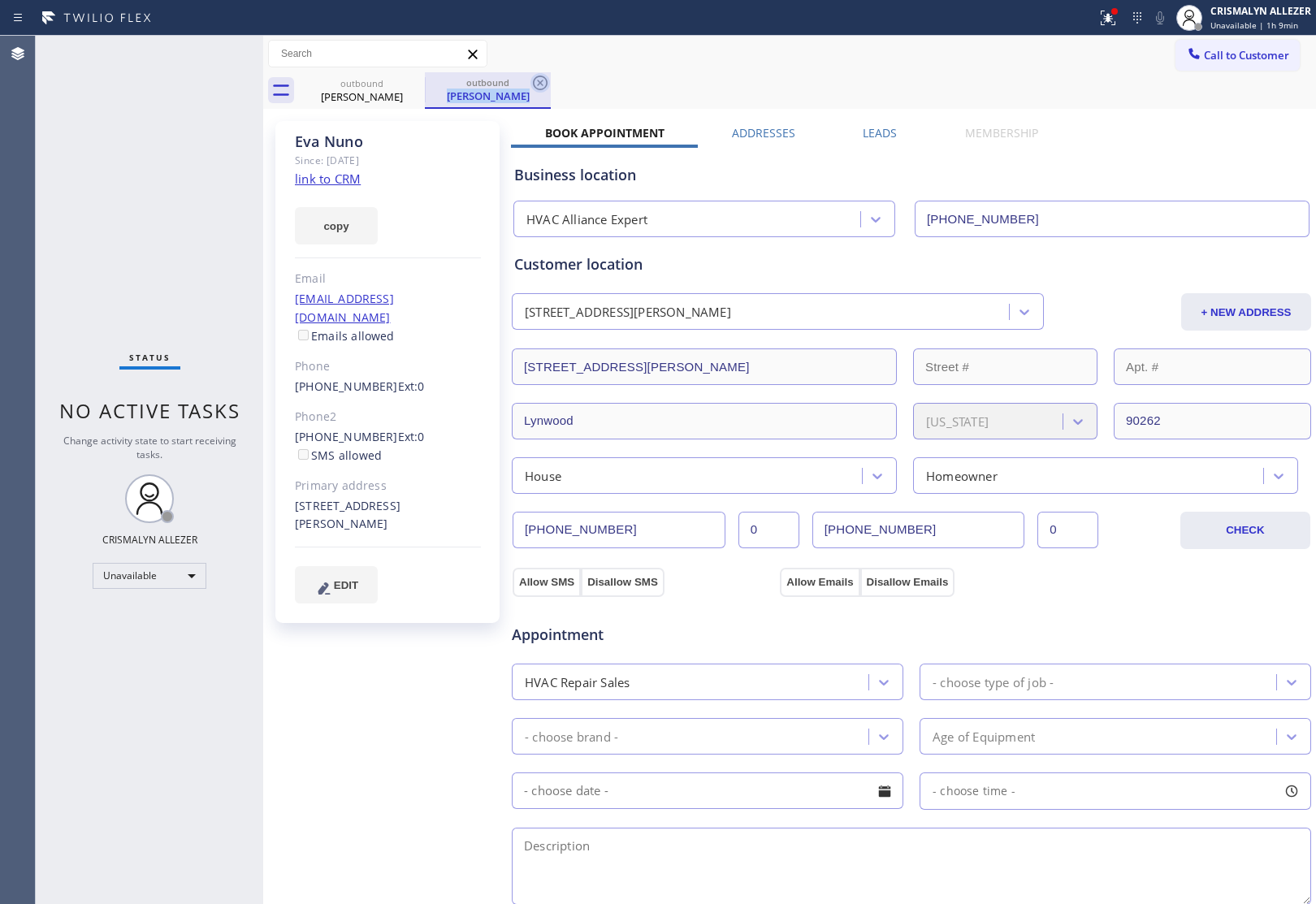
drag, startPoint x: 524, startPoint y: 78, endPoint x: 536, endPoint y: 81, distance: 12.4
click at [536, 81] on div "outbound [PERSON_NAME]" at bounding box center [487, 90] width 126 height 37
click at [536, 81] on icon at bounding box center [540, 83] width 19 height 19
click at [411, 82] on icon at bounding box center [414, 83] width 19 height 19
